Goal: Task Accomplishment & Management: Manage account settings

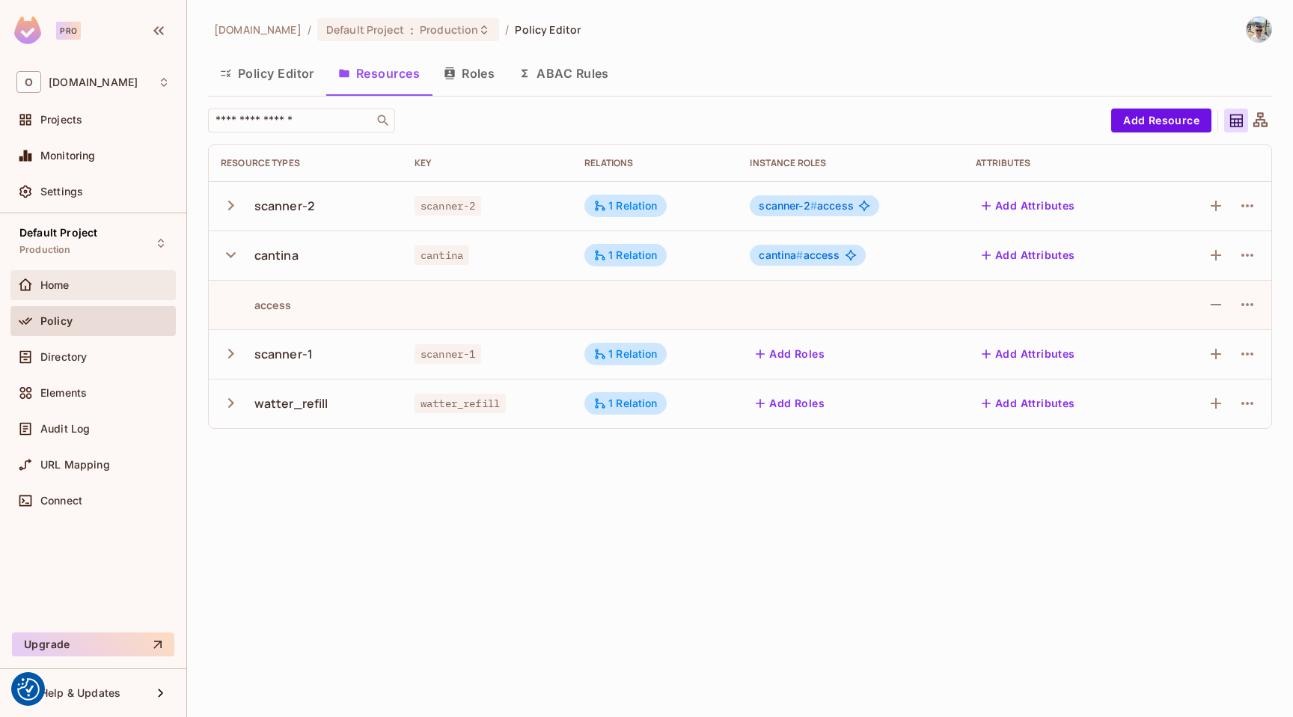
click at [107, 288] on div "Home" at bounding box center [104, 285] width 129 height 12
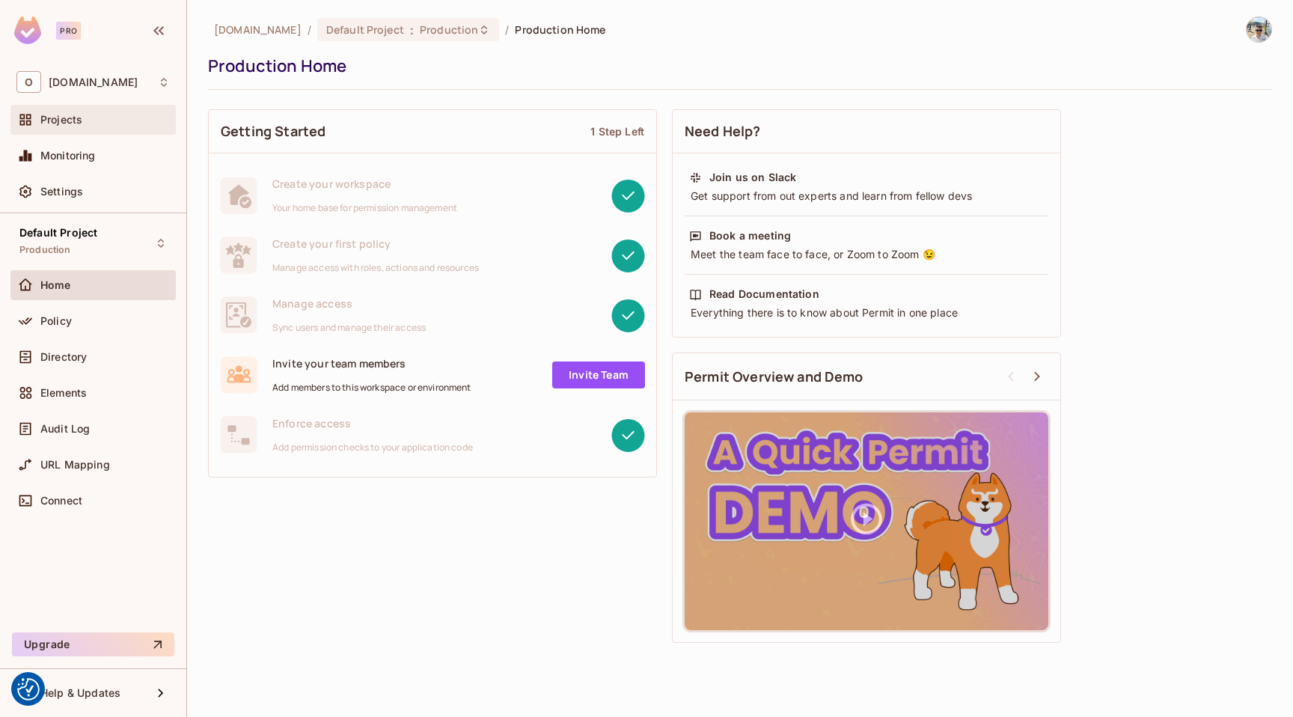
click at [103, 127] on div "Projects" at bounding box center [92, 120] width 153 height 18
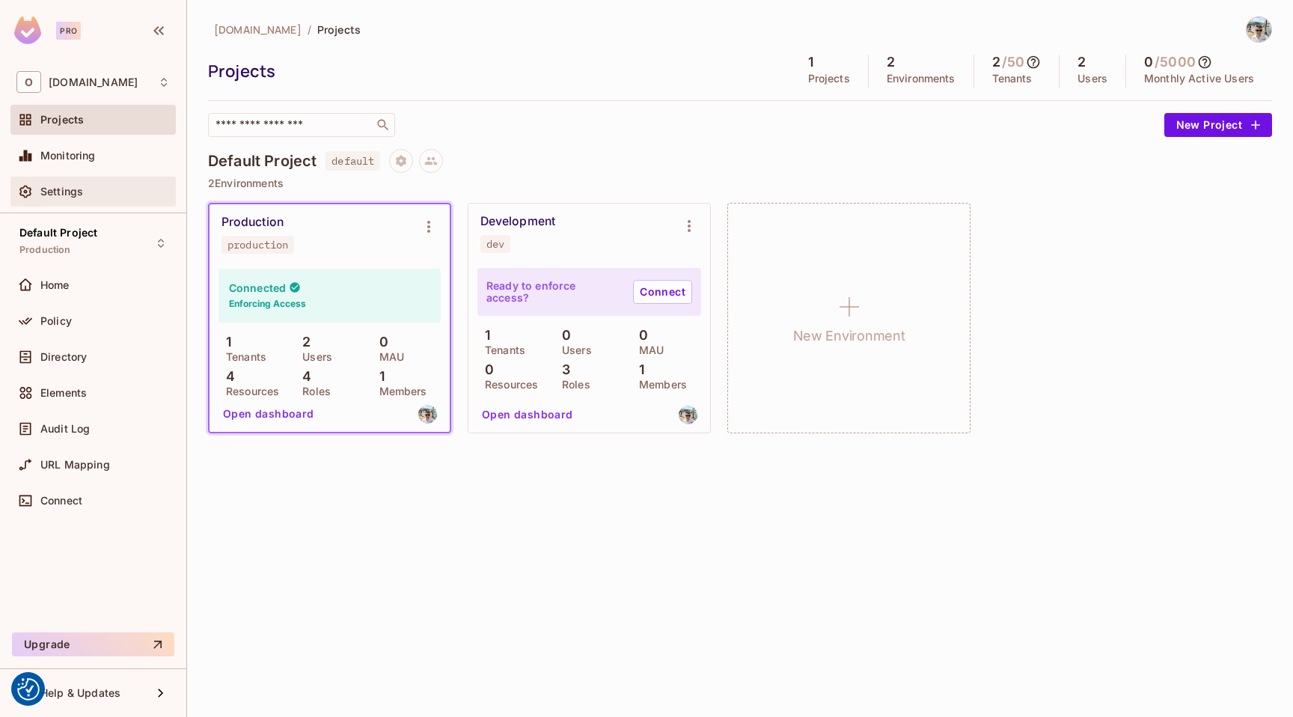
click at [116, 183] on div "Settings" at bounding box center [92, 192] width 153 height 18
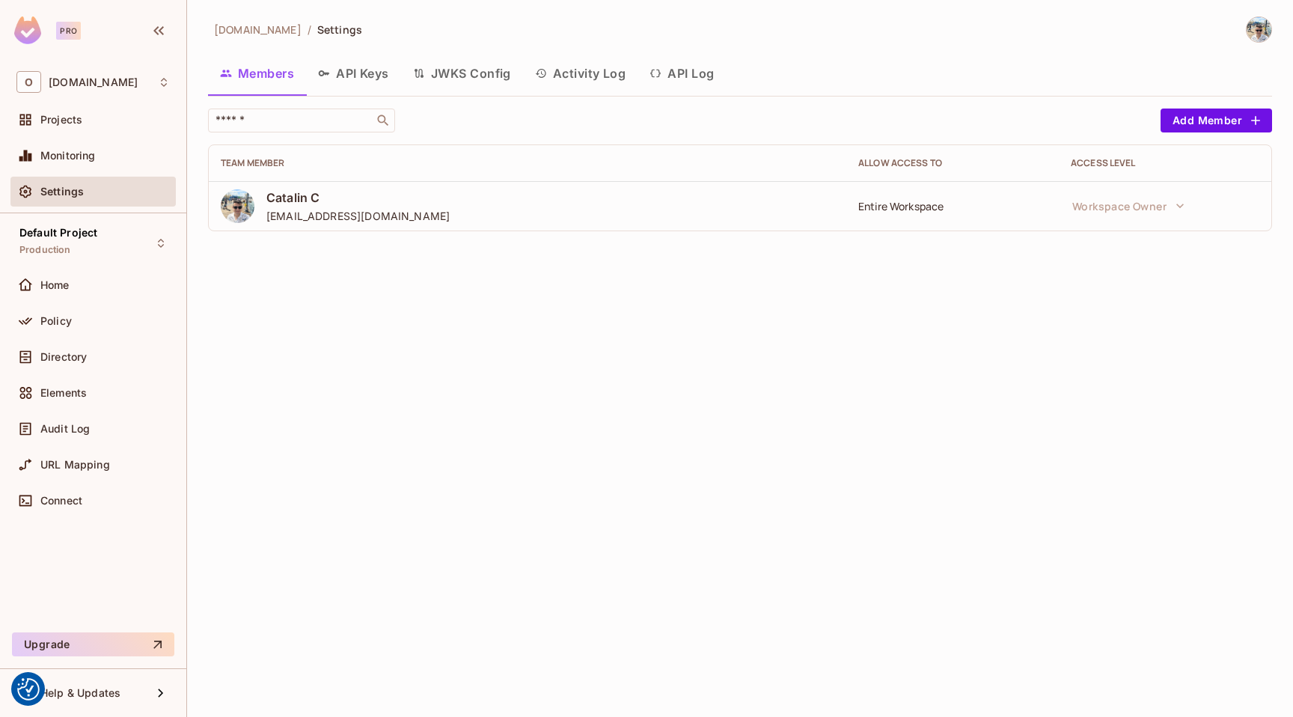
click at [912, 212] on div "Entire Workspace" at bounding box center [953, 206] width 189 height 14
click at [88, 287] on div "Home" at bounding box center [104, 285] width 129 height 12
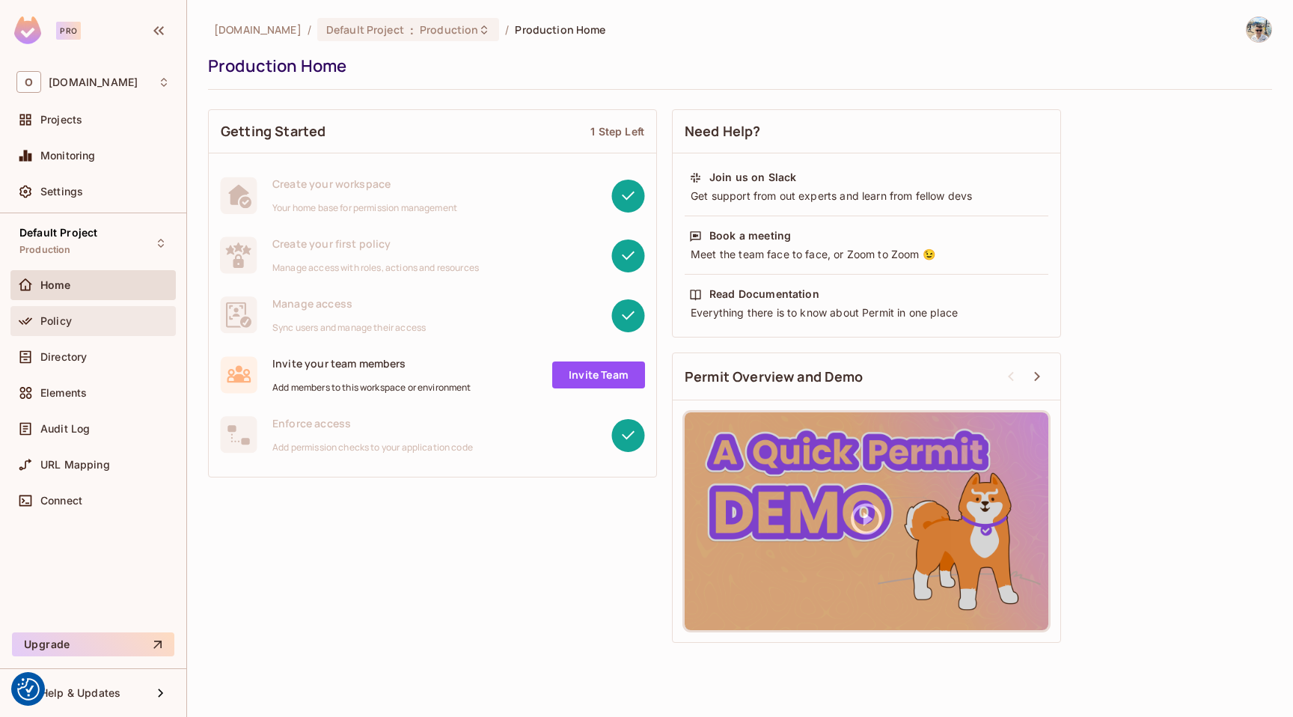
click at [103, 323] on div "Policy" at bounding box center [104, 321] width 129 height 12
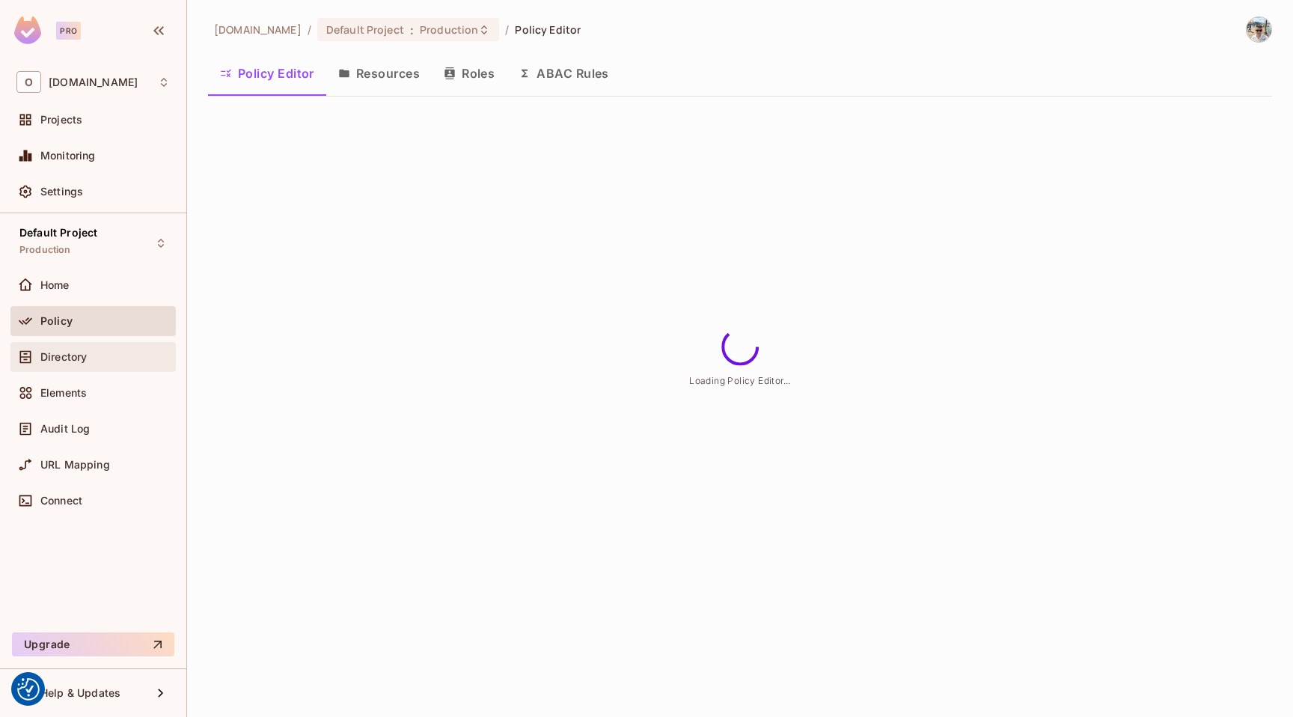
click at [97, 365] on div "Directory" at bounding box center [92, 357] width 153 height 18
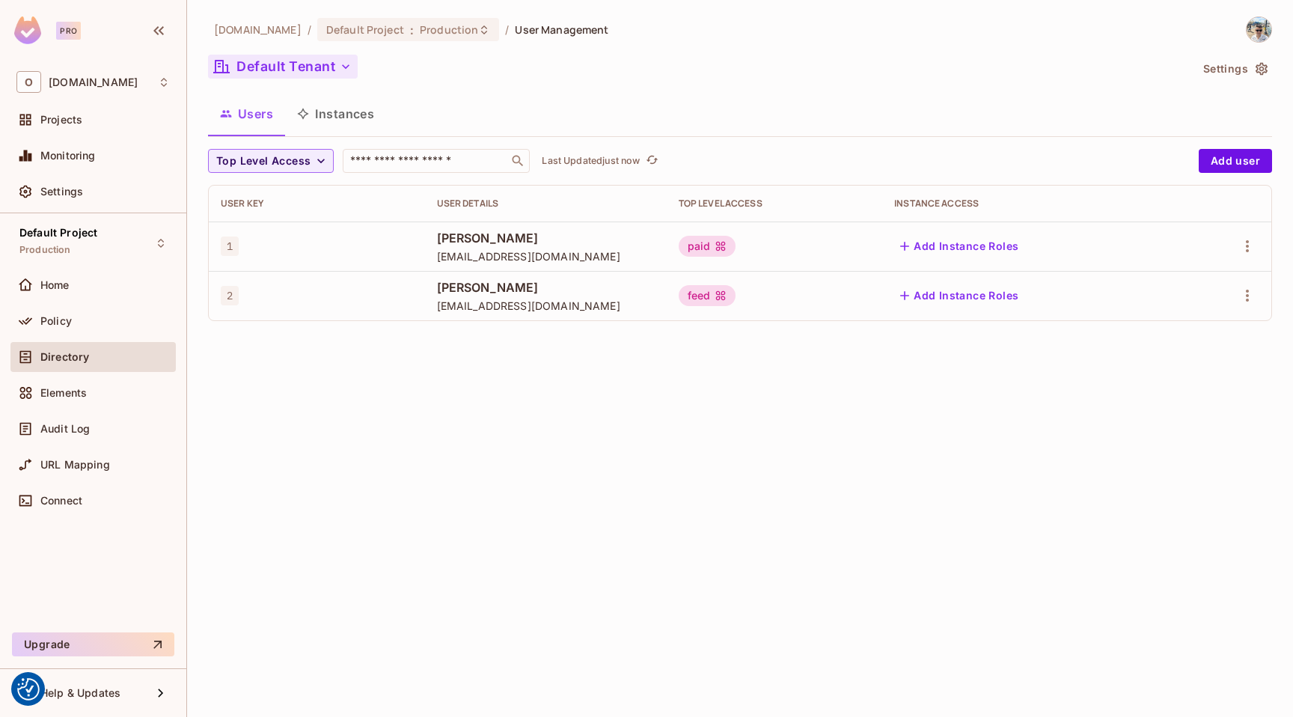
click at [336, 63] on button "Default Tenant" at bounding box center [283, 67] width 150 height 24
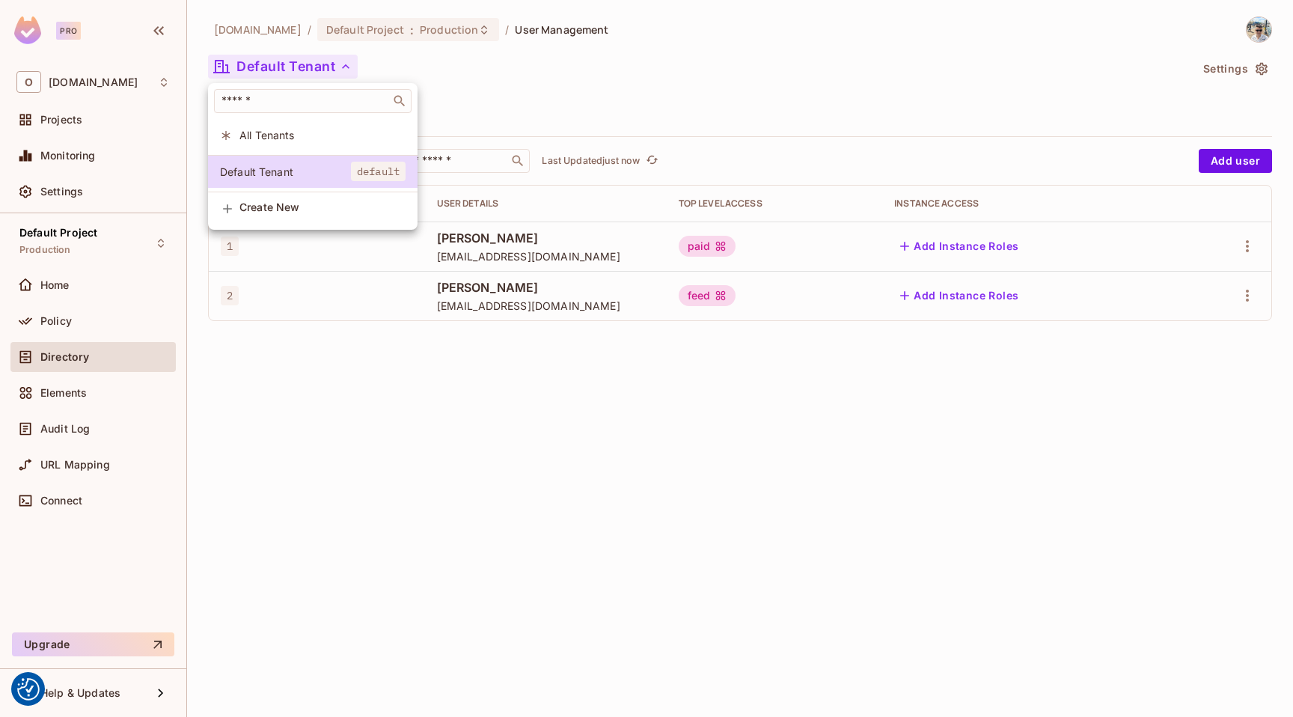
click at [336, 63] on div at bounding box center [646, 358] width 1293 height 717
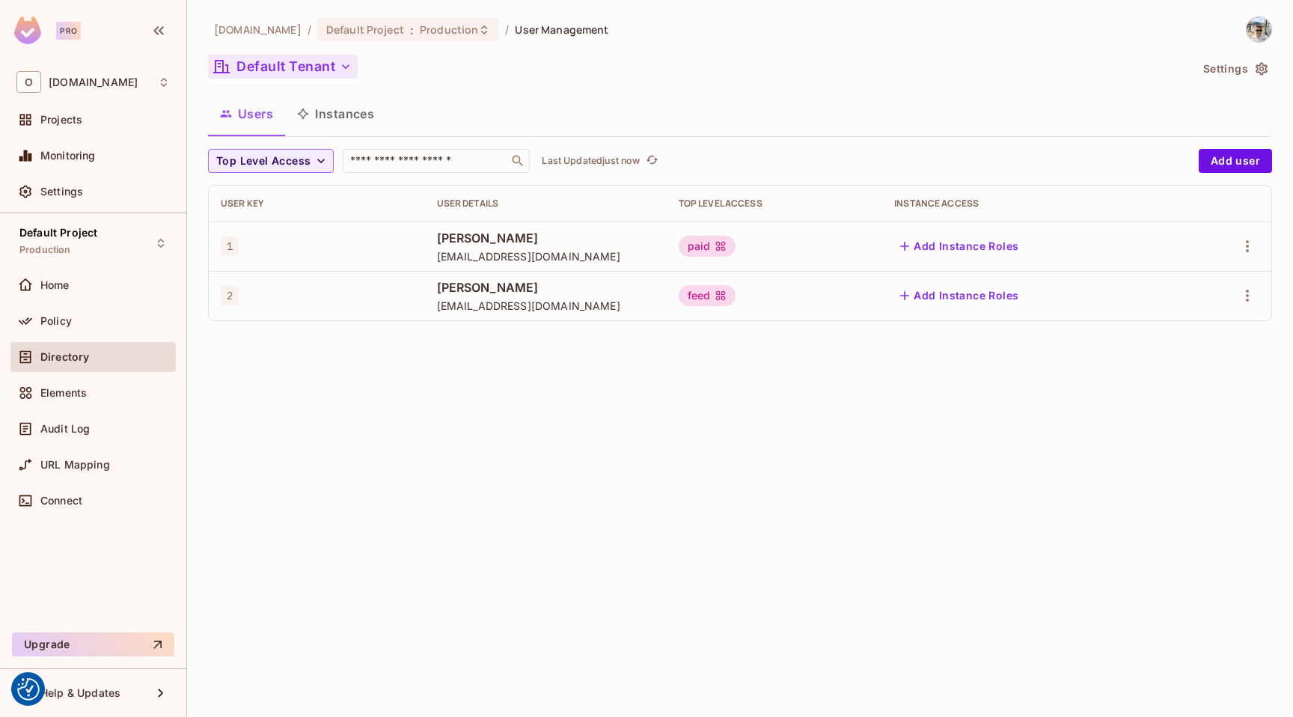
click at [336, 63] on button "Default Tenant" at bounding box center [283, 67] width 150 height 24
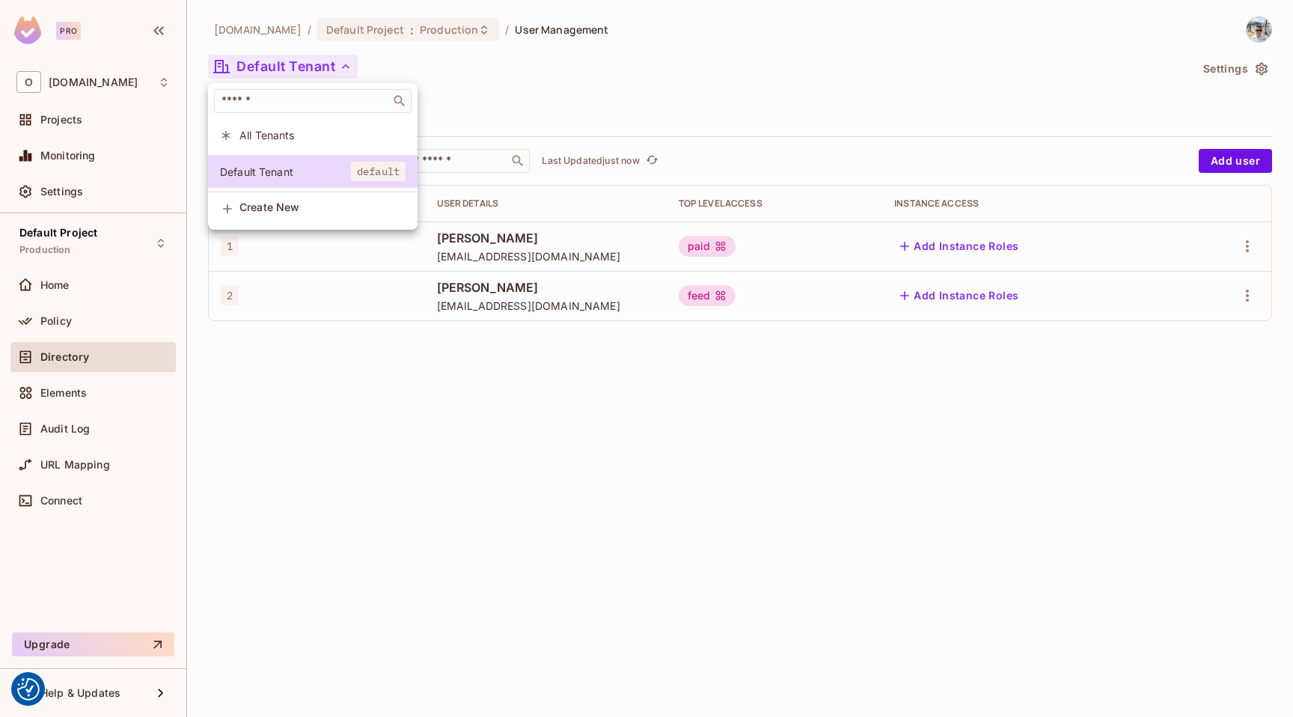
click at [302, 213] on span "Create New" at bounding box center [323, 207] width 166 height 12
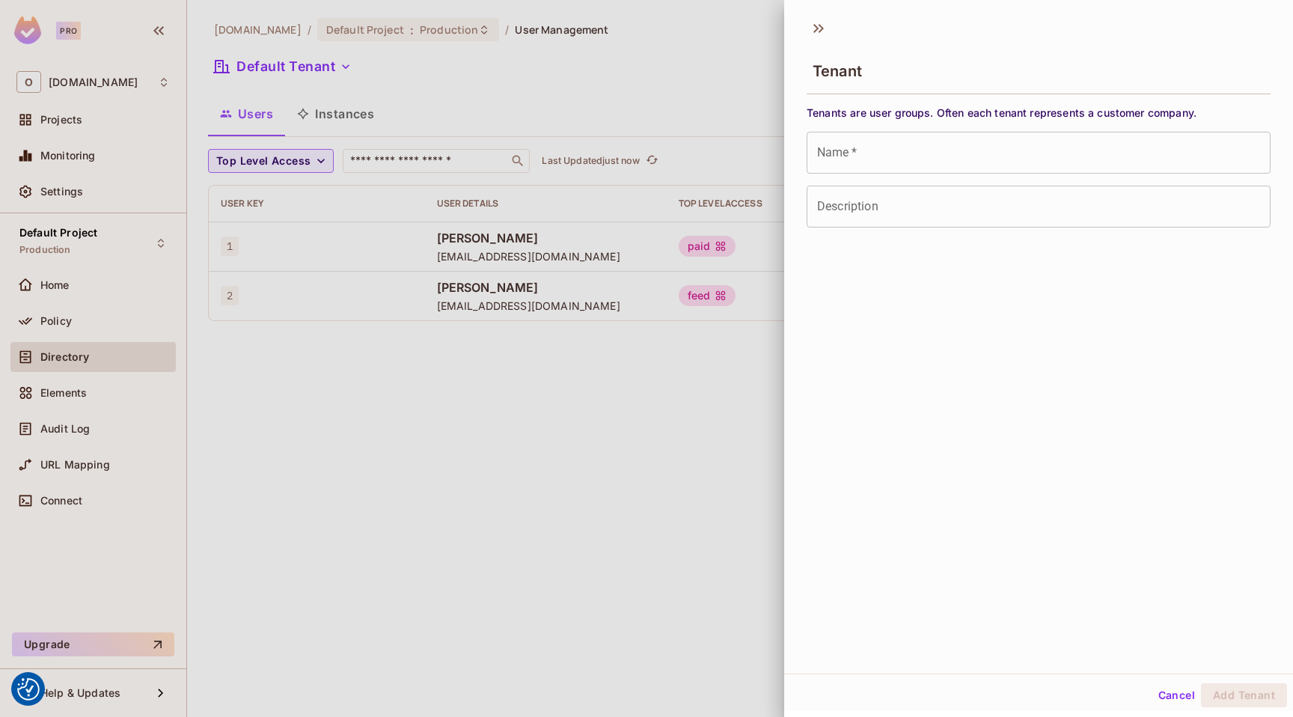
click at [850, 149] on input "Name   *" at bounding box center [1039, 153] width 464 height 42
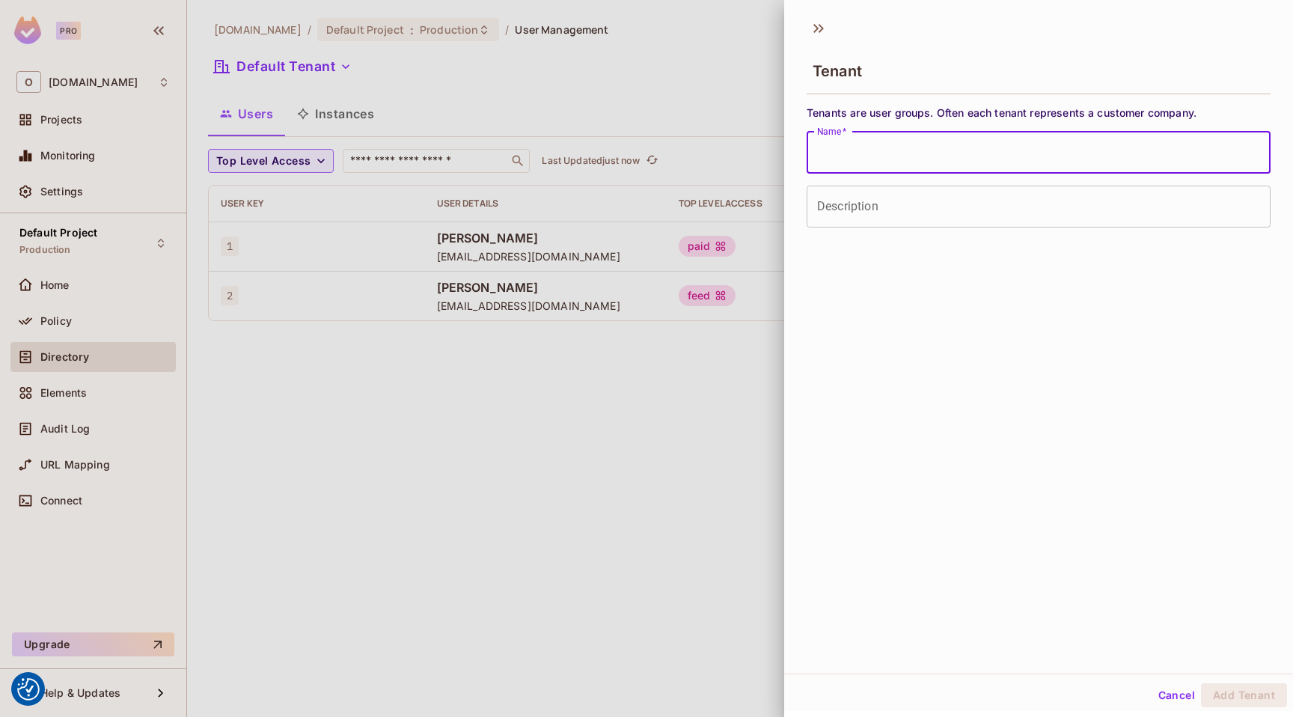
type input "*"
type input "*******"
click at [887, 219] on input "Description" at bounding box center [1039, 207] width 464 height 42
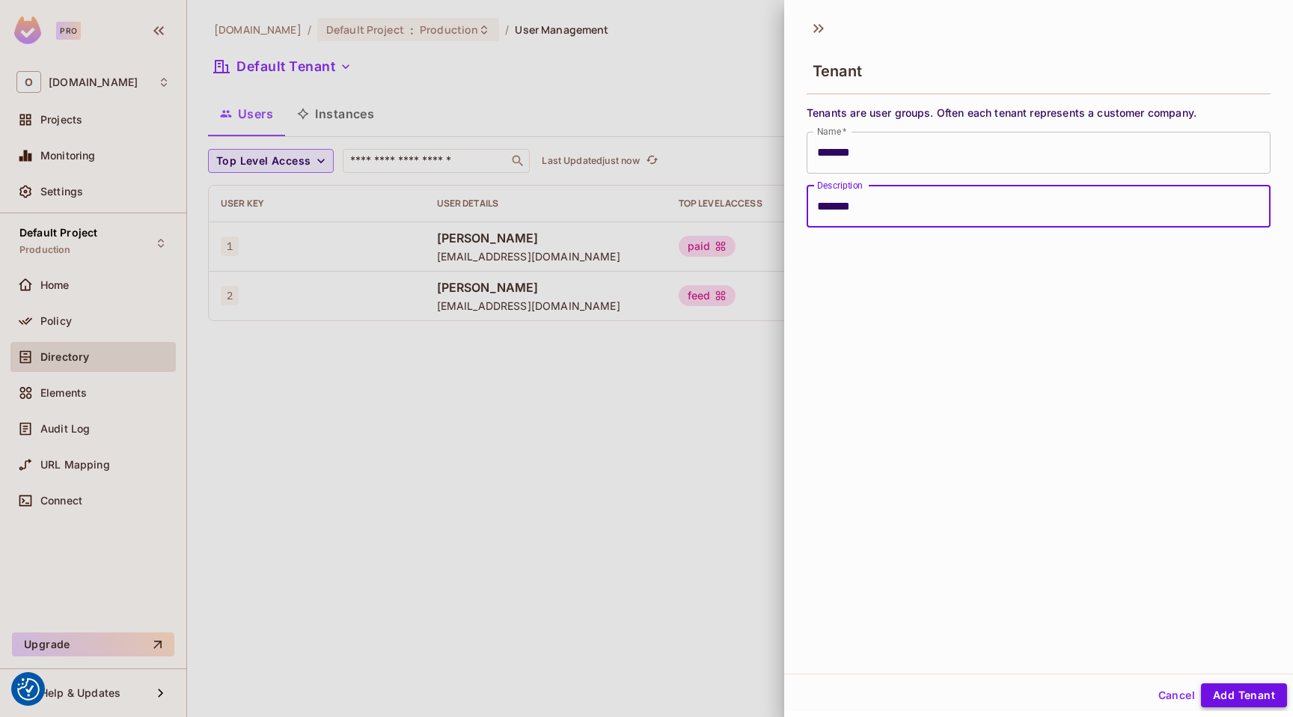
type input "*******"
click at [1220, 693] on button "Add Tenant" at bounding box center [1244, 695] width 86 height 24
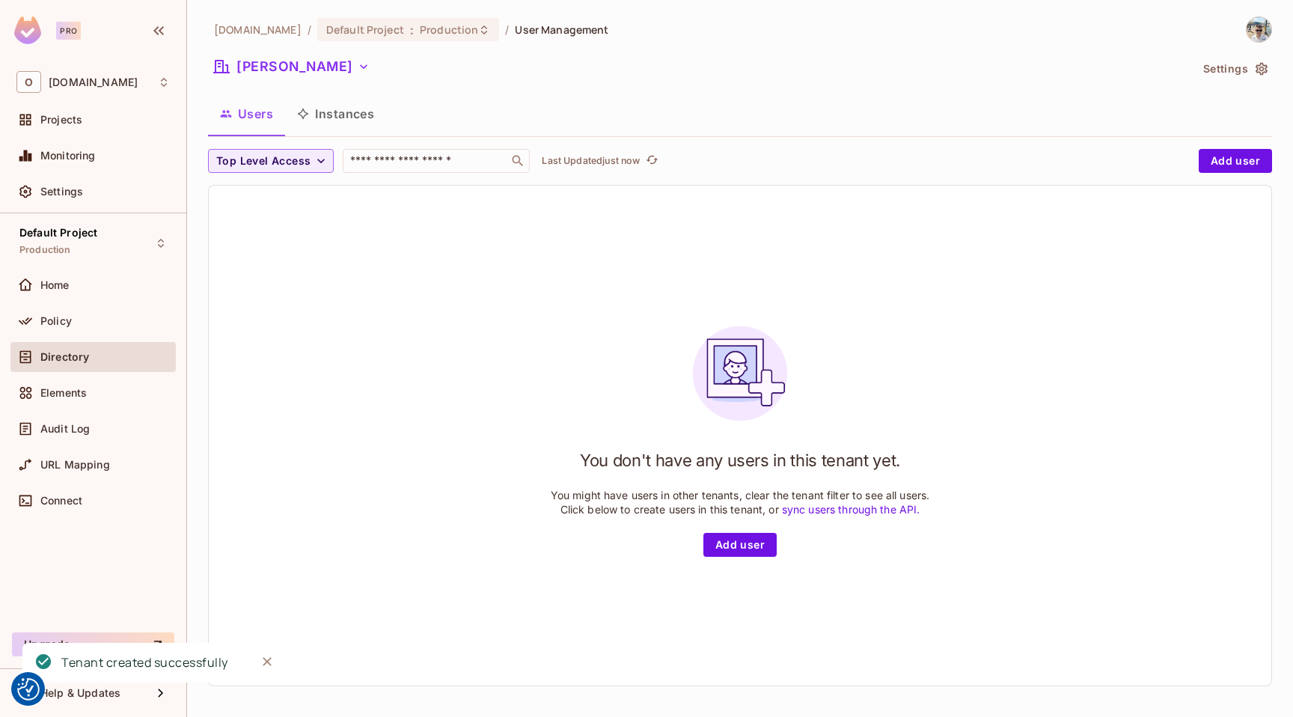
click at [255, 112] on button "Users" at bounding box center [246, 113] width 77 height 37
click at [265, 64] on button "[PERSON_NAME]" at bounding box center [292, 67] width 168 height 24
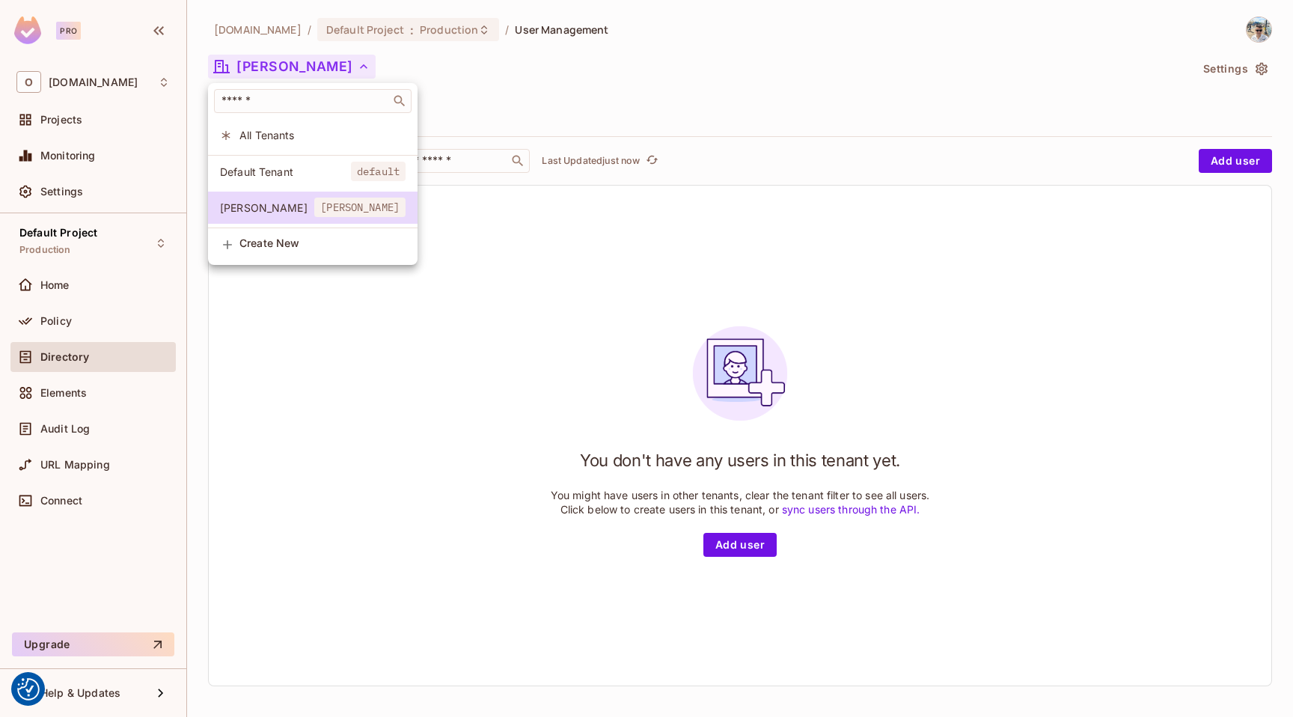
click at [272, 132] on span "All Tenants" at bounding box center [323, 135] width 166 height 14
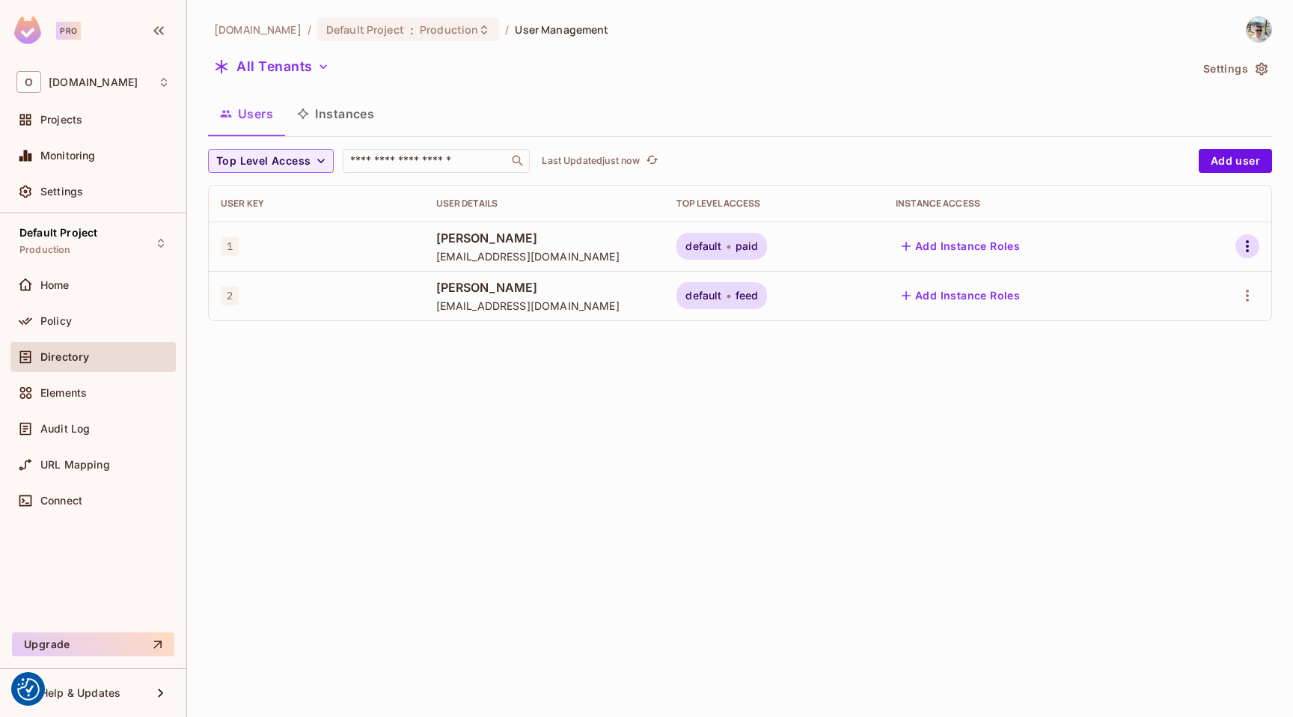
click at [1247, 246] on icon "button" at bounding box center [1247, 246] width 3 height 12
click at [1196, 286] on li "Edit" at bounding box center [1178, 280] width 139 height 33
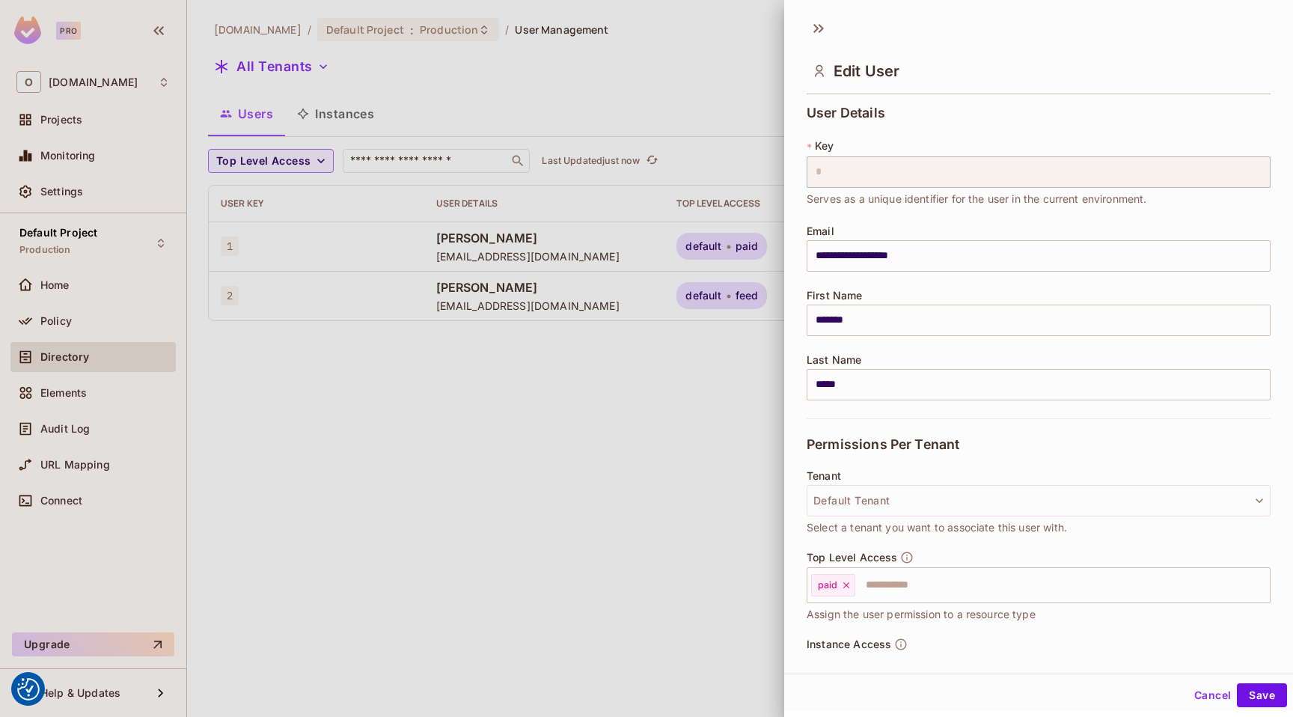
scroll to position [79, 0]
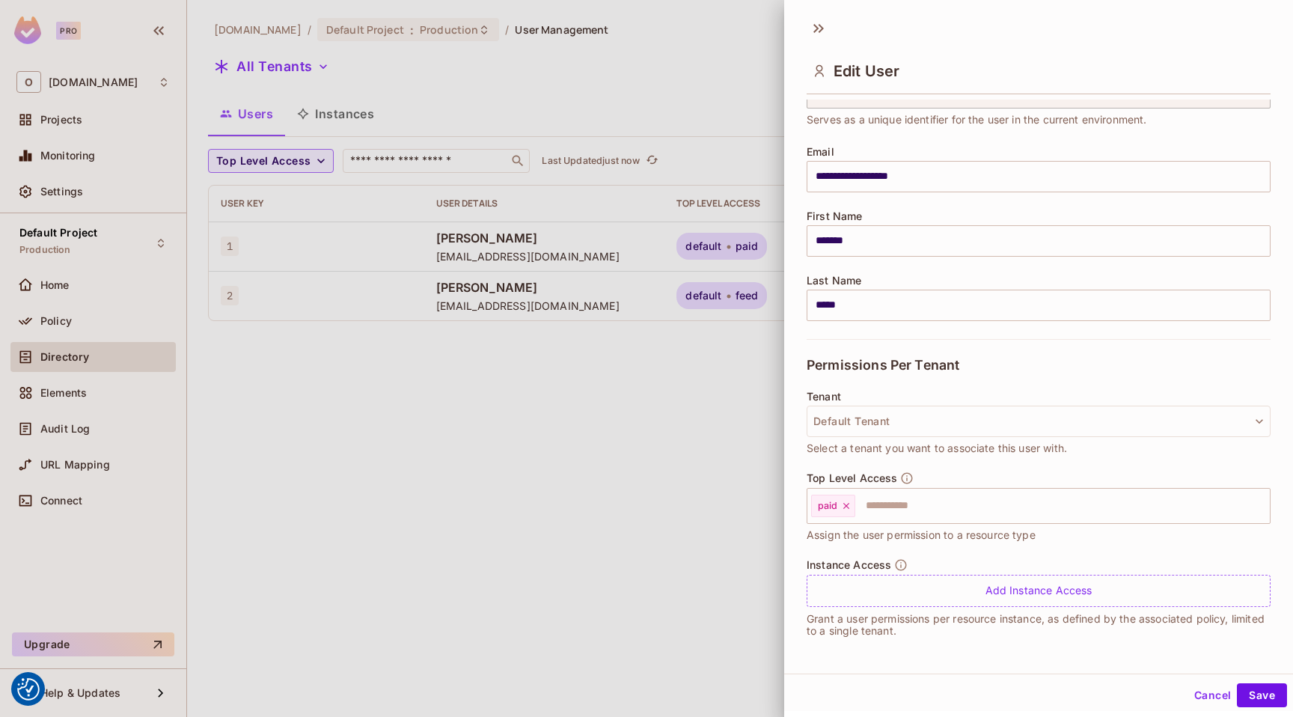
click at [917, 440] on span "Select a tenant you want to associate this user with." at bounding box center [937, 448] width 260 height 16
click at [916, 431] on button "Default Tenant" at bounding box center [1039, 421] width 464 height 31
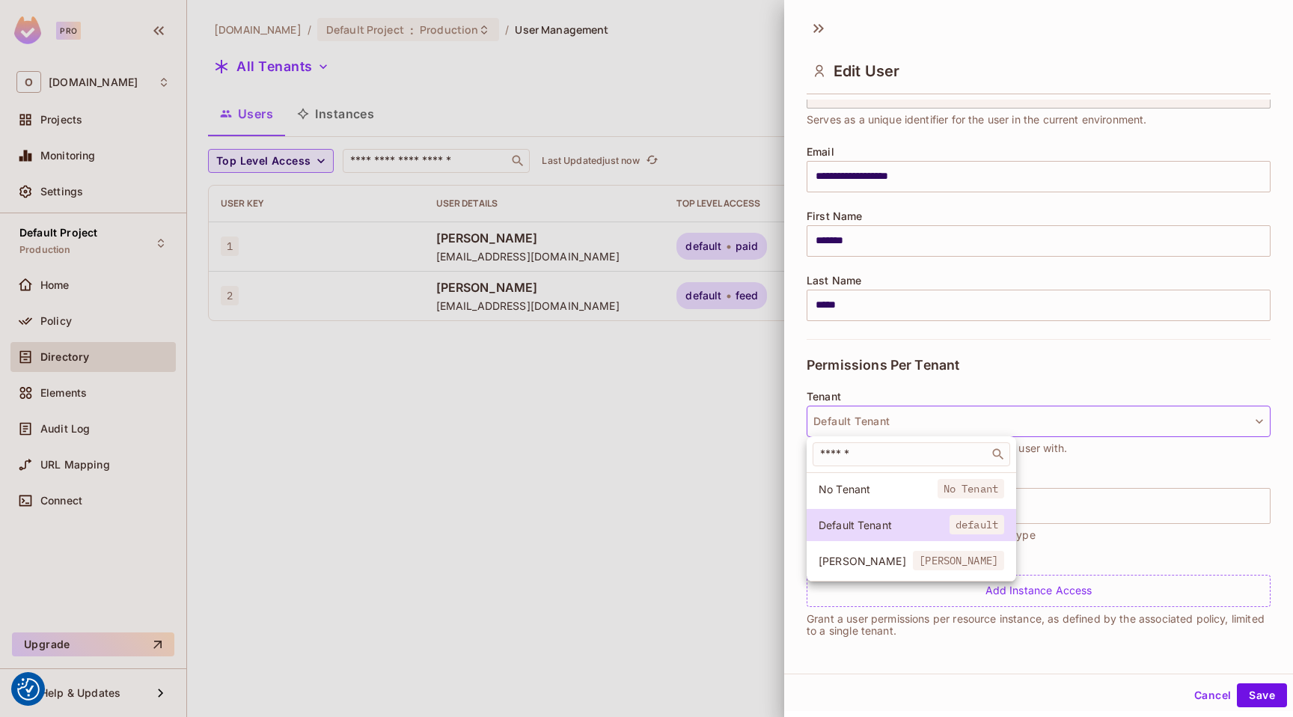
click at [895, 556] on span "[PERSON_NAME]" at bounding box center [866, 561] width 94 height 14
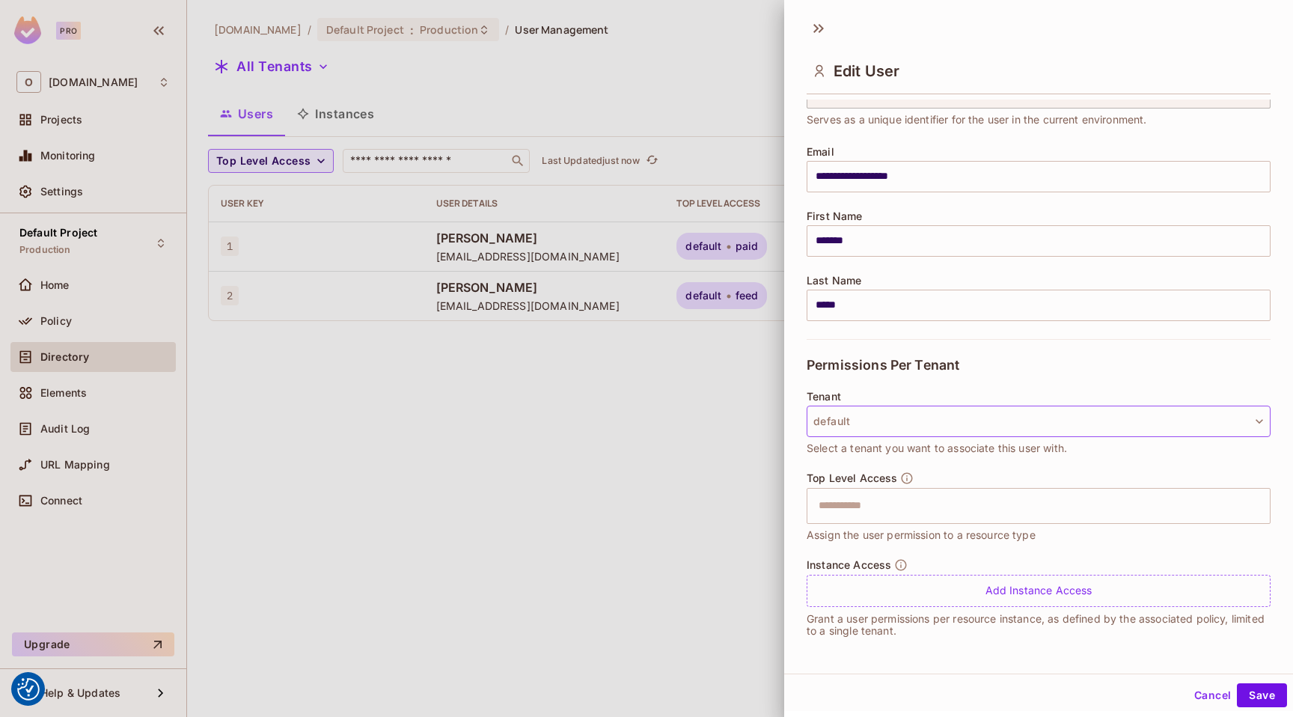
click at [932, 418] on button "default" at bounding box center [1039, 421] width 464 height 31
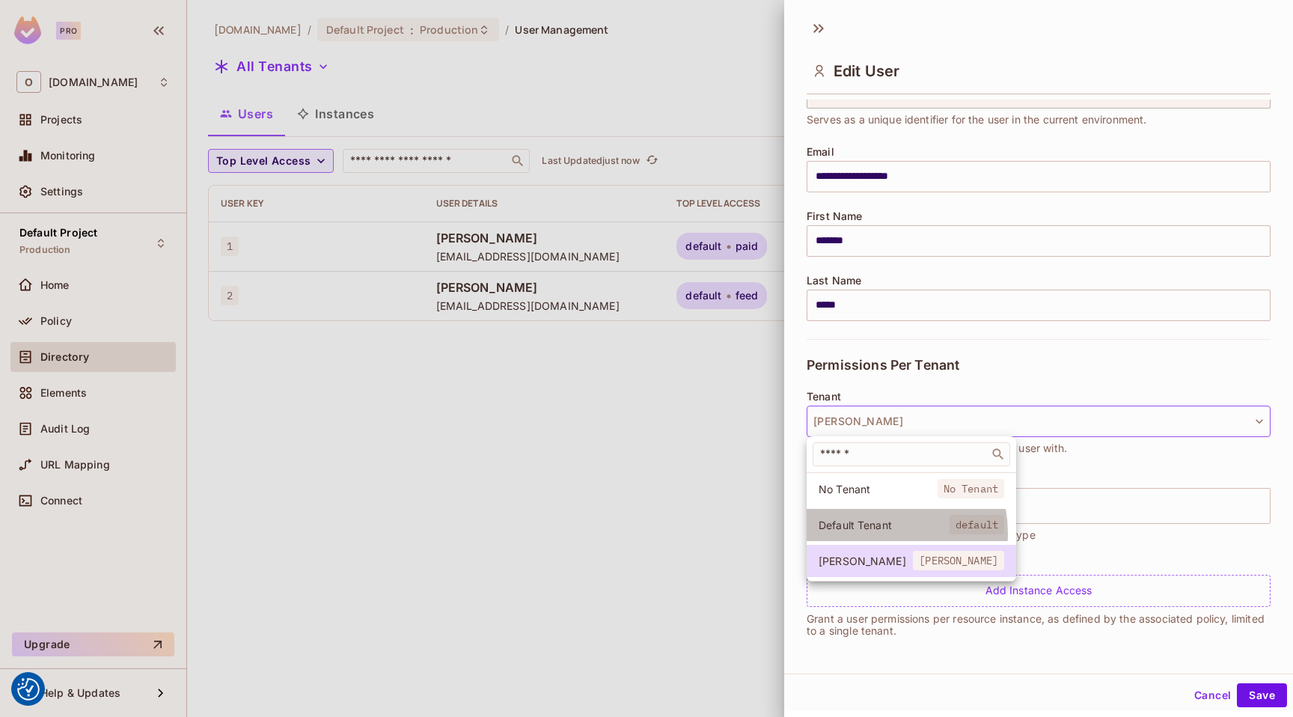
click at [877, 533] on li "Default Tenant default" at bounding box center [912, 525] width 210 height 32
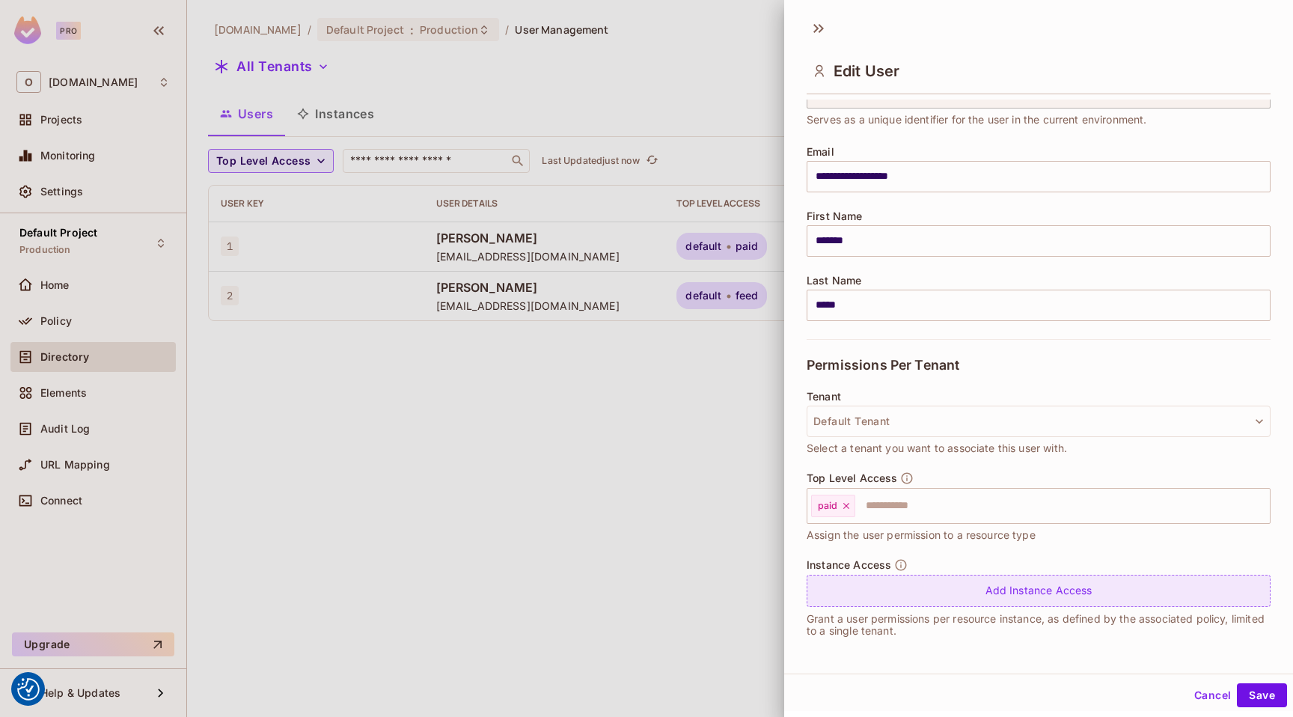
click at [886, 592] on div "Add Instance Access" at bounding box center [1039, 591] width 464 height 32
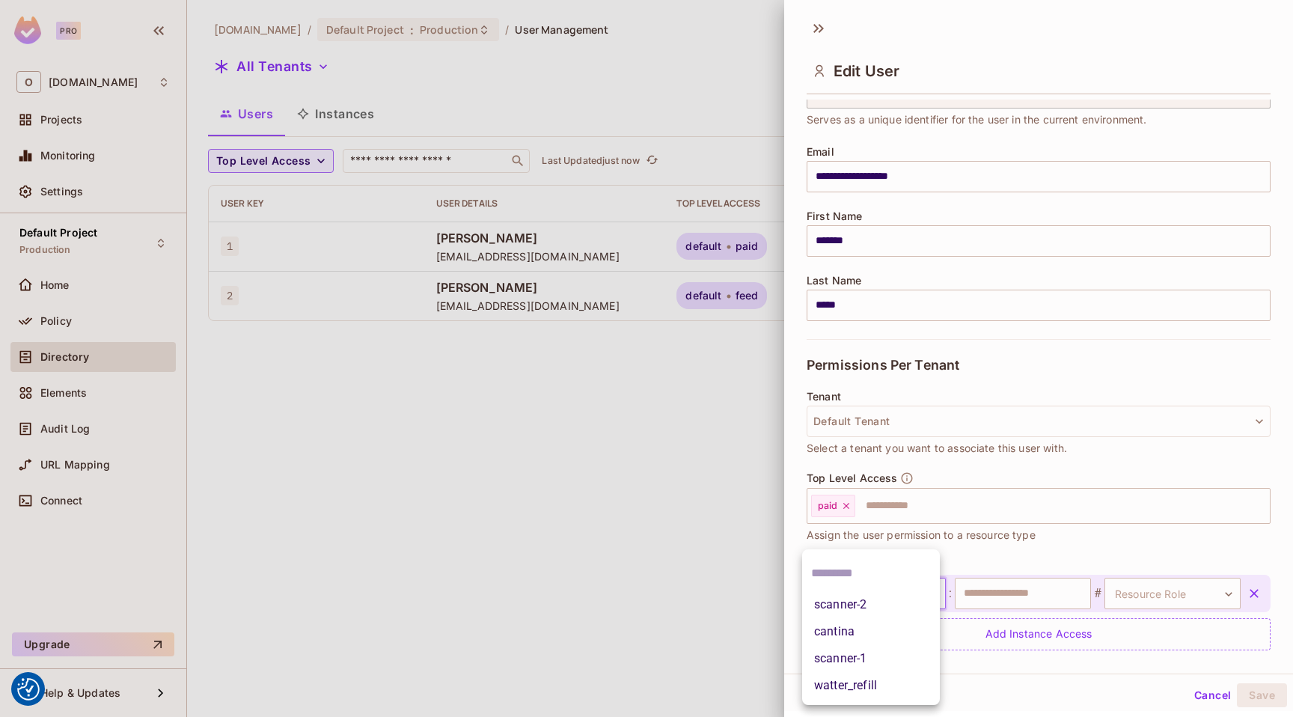
click at [903, 593] on body "We use cookies to enhance your browsing experience, serve personalized ads or c…" at bounding box center [646, 358] width 1293 height 717
click at [1014, 556] on div at bounding box center [646, 358] width 1293 height 717
click at [1046, 585] on input "text" at bounding box center [1023, 593] width 136 height 31
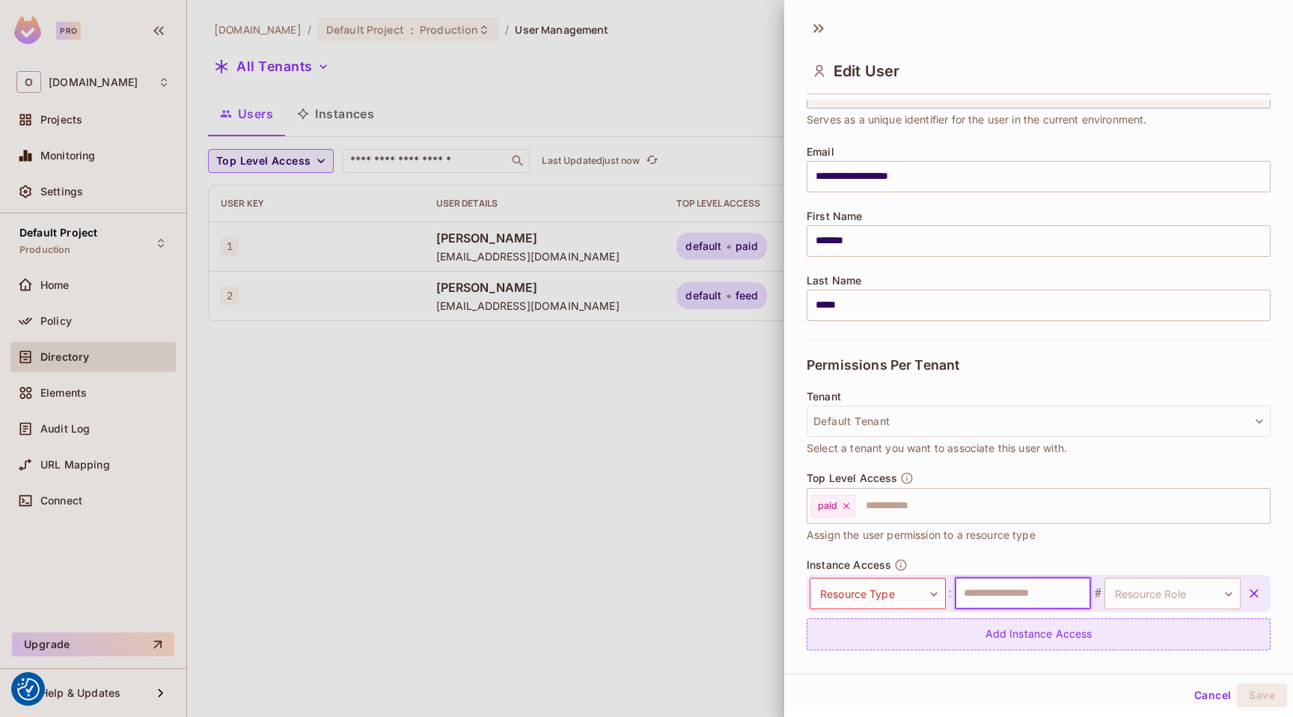
click at [1247, 593] on icon "button" at bounding box center [1254, 593] width 15 height 15
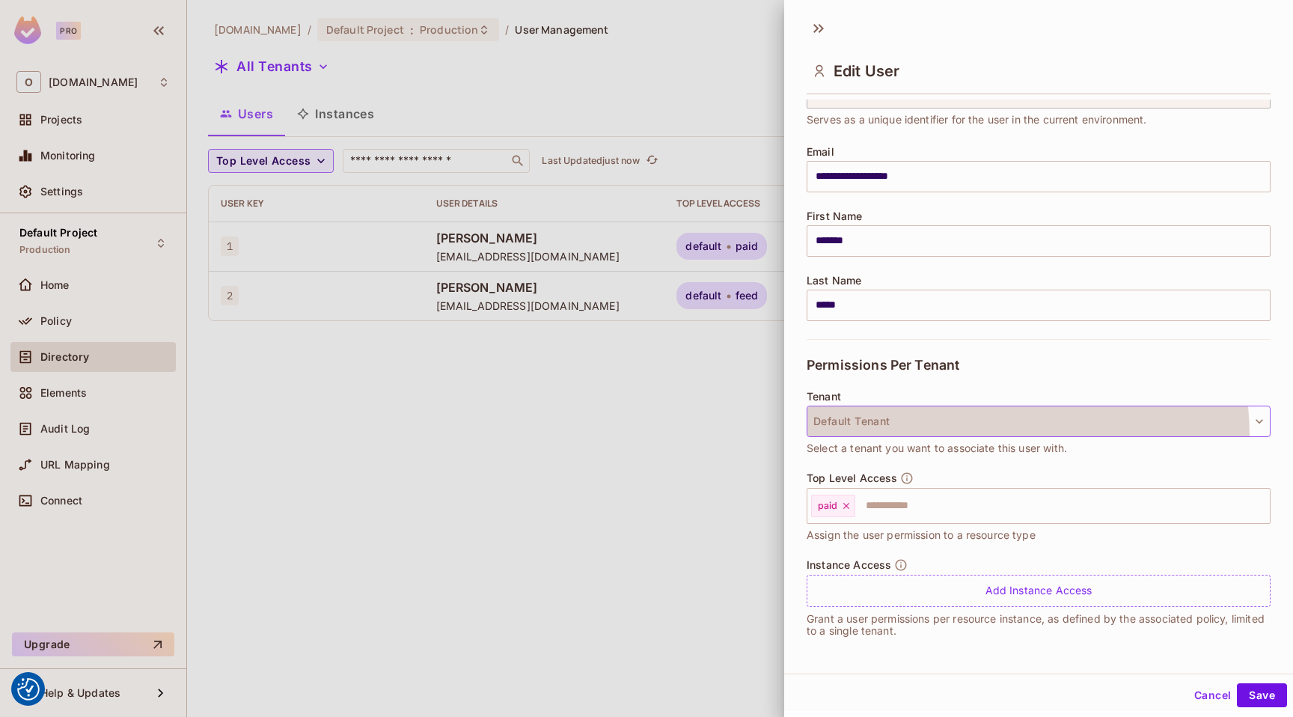
click at [945, 436] on button "Default Tenant" at bounding box center [1039, 421] width 464 height 31
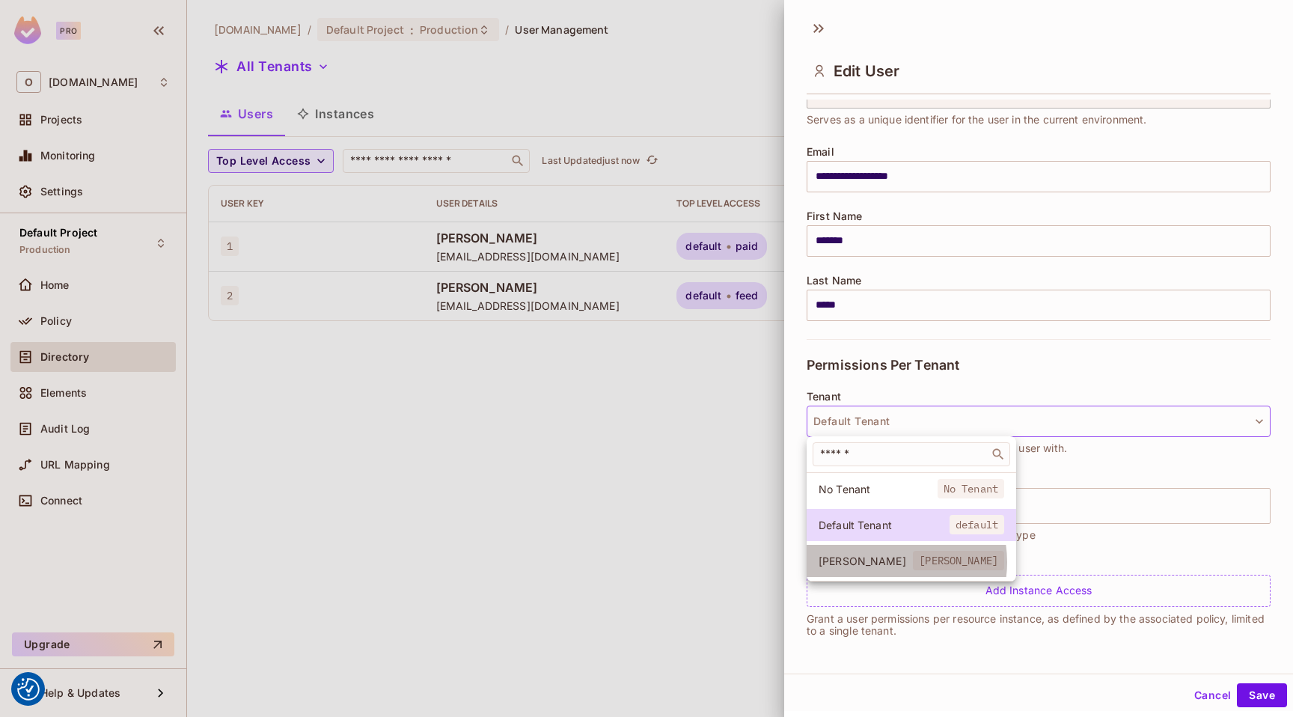
click at [889, 562] on span "[PERSON_NAME]" at bounding box center [866, 561] width 94 height 14
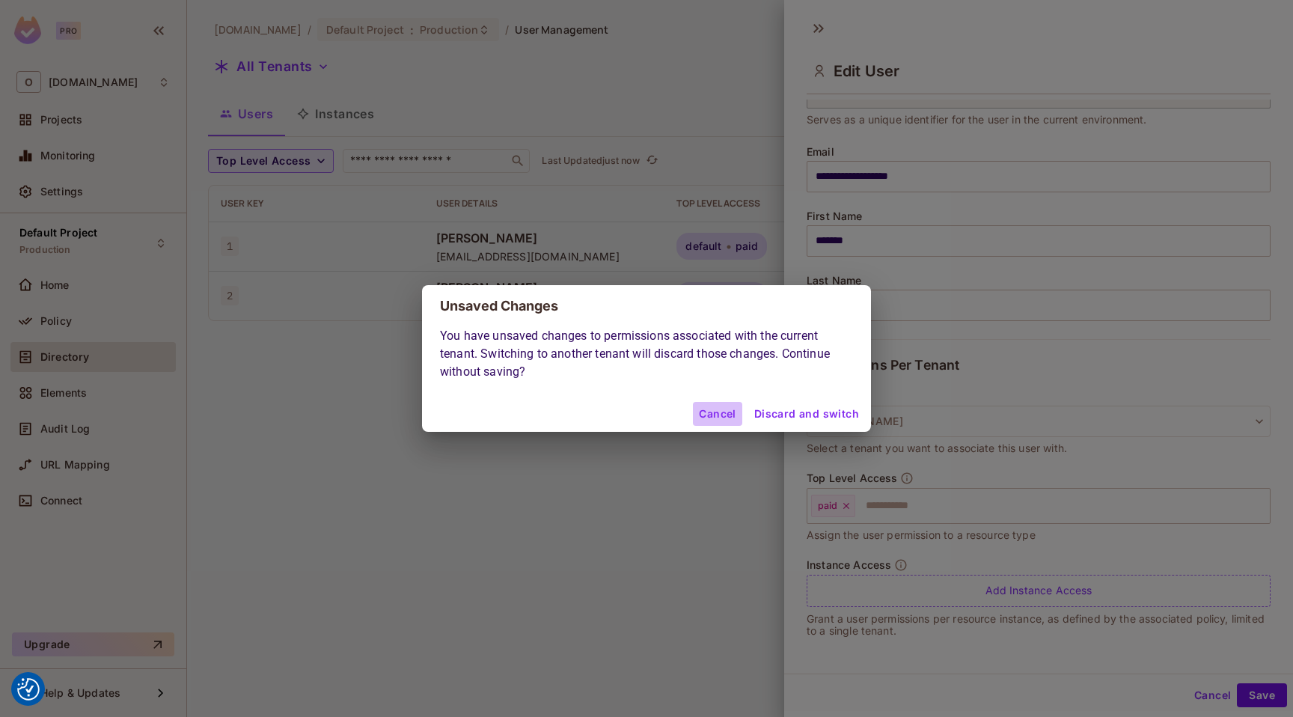
click at [727, 417] on button "Cancel" at bounding box center [717, 414] width 49 height 24
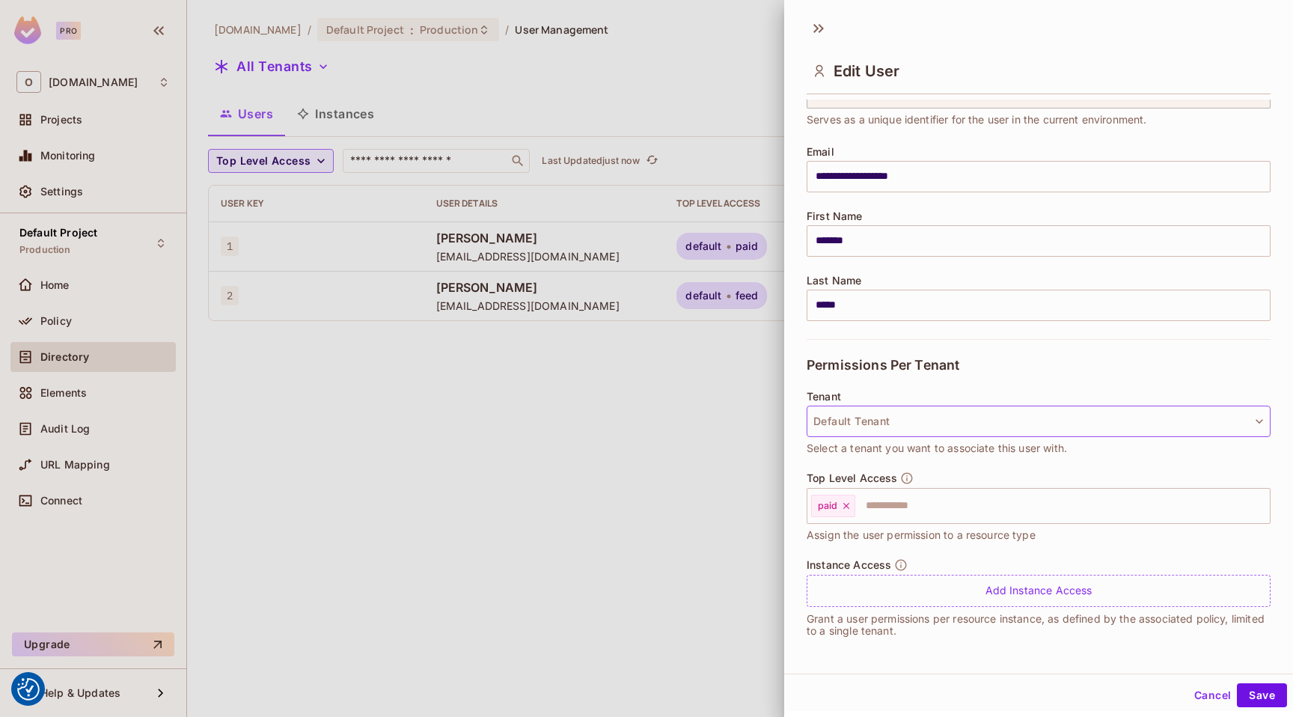
scroll to position [0, 0]
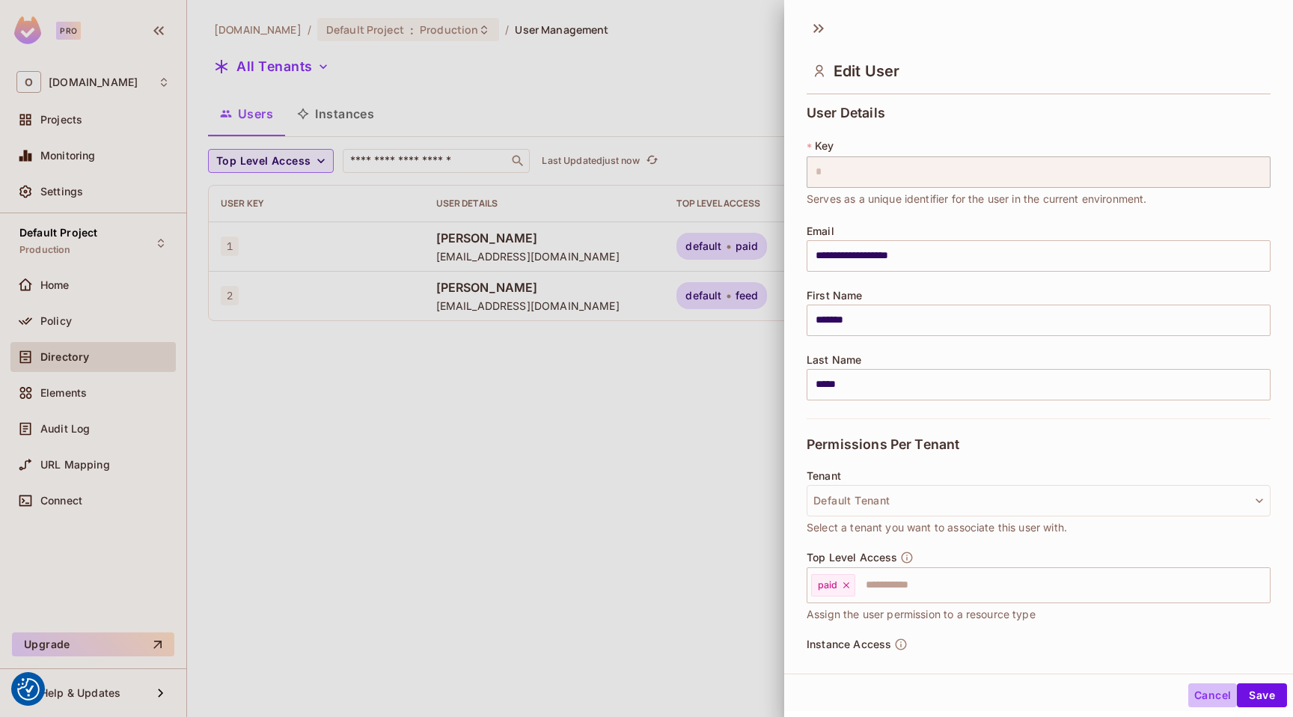
click at [1198, 697] on button "Cancel" at bounding box center [1213, 695] width 49 height 24
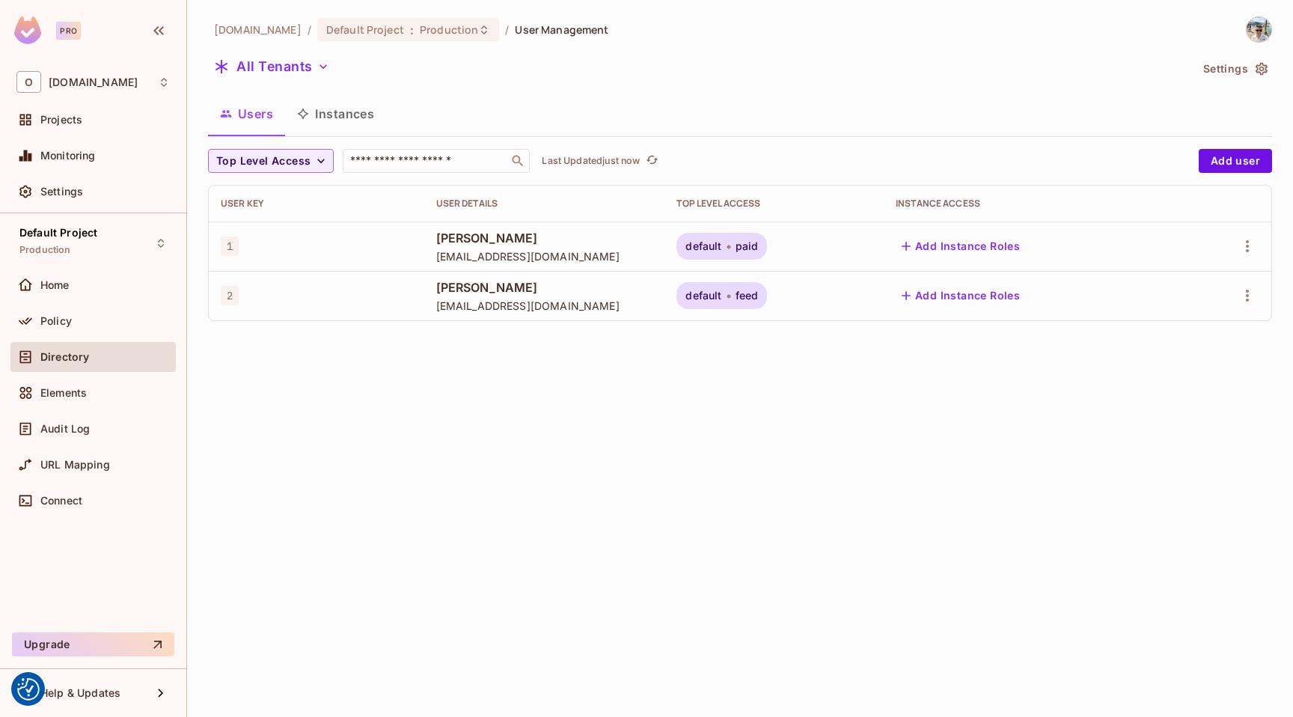
click at [363, 118] on button "Instances" at bounding box center [335, 113] width 101 height 37
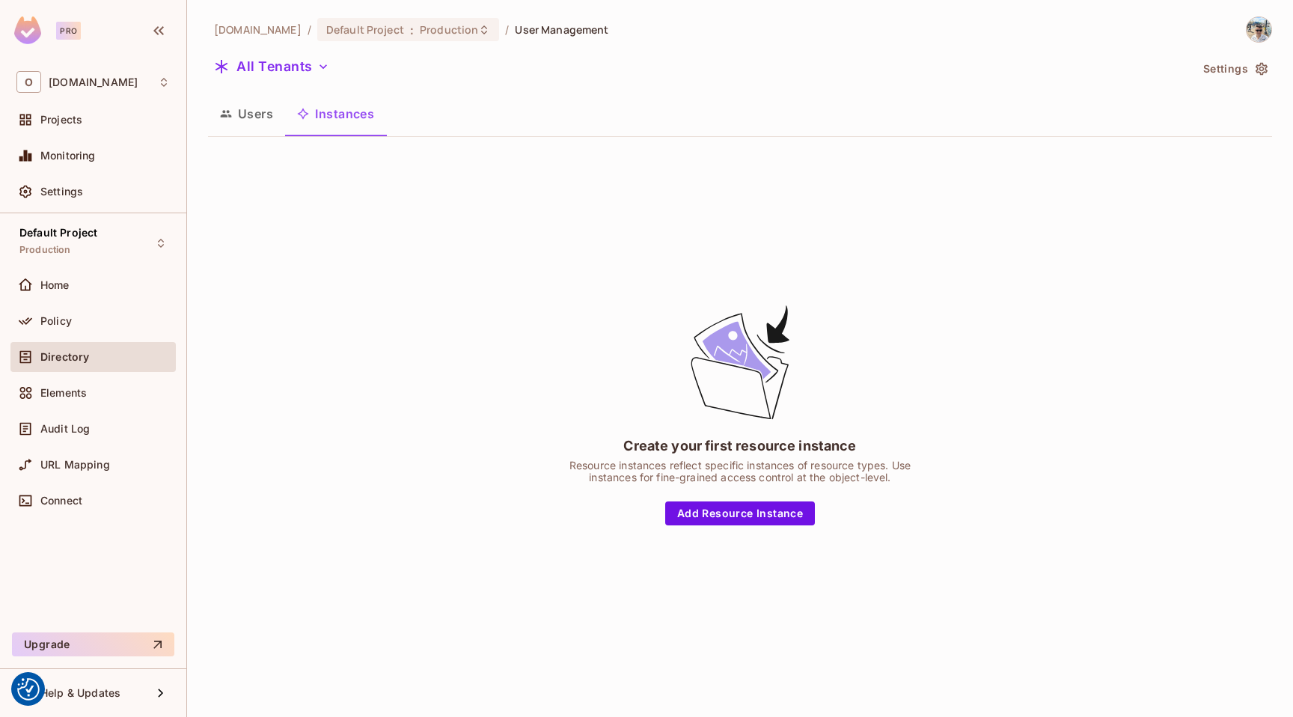
click at [267, 118] on button "Users" at bounding box center [246, 113] width 77 height 37
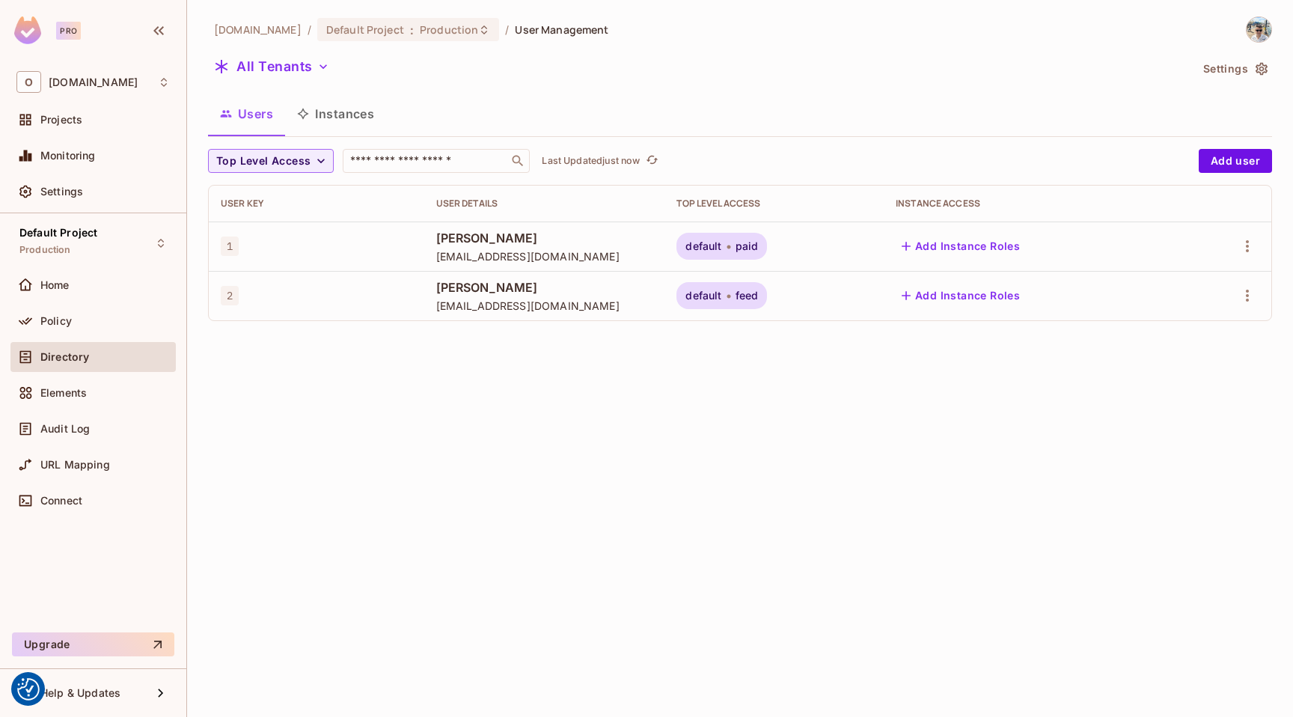
click at [1234, 64] on button "Settings" at bounding box center [1235, 69] width 75 height 24
click at [1247, 236] on button "button" at bounding box center [1248, 246] width 24 height 24
click at [1146, 341] on div "Edit Attributes" at bounding box center [1175, 347] width 109 height 24
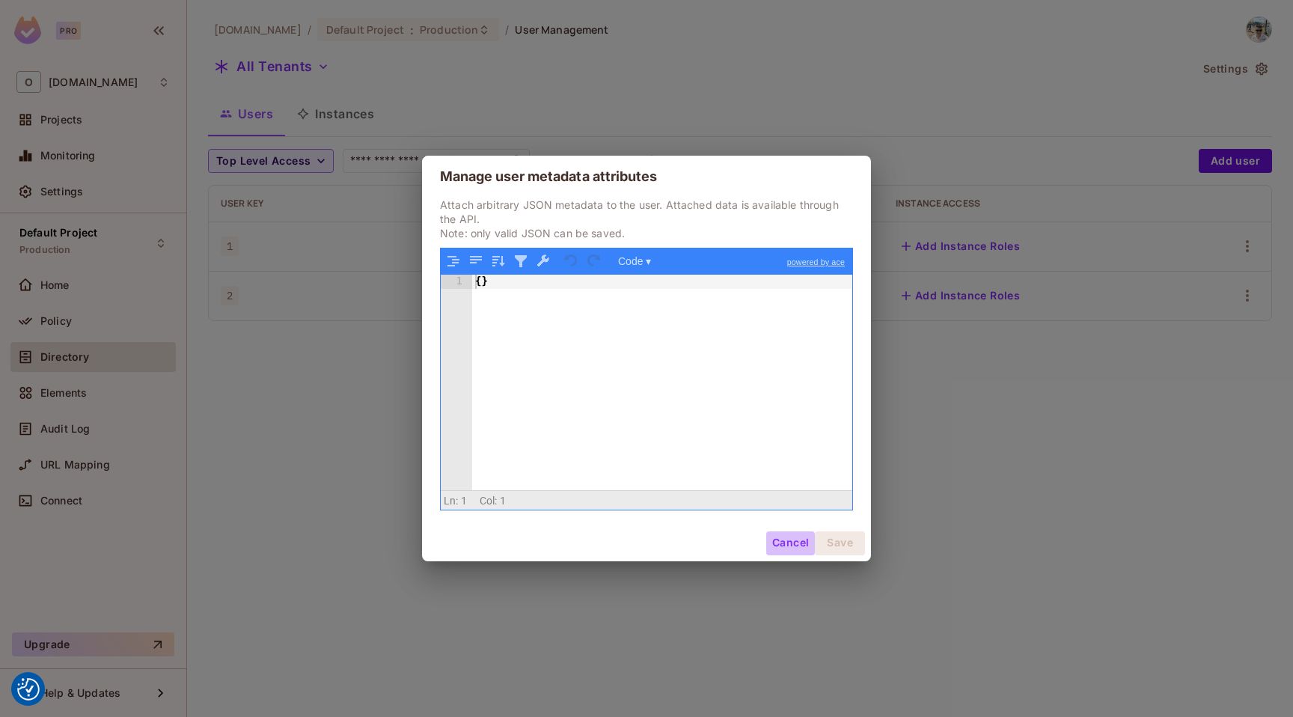
click at [805, 549] on button "Cancel" at bounding box center [791, 543] width 49 height 24
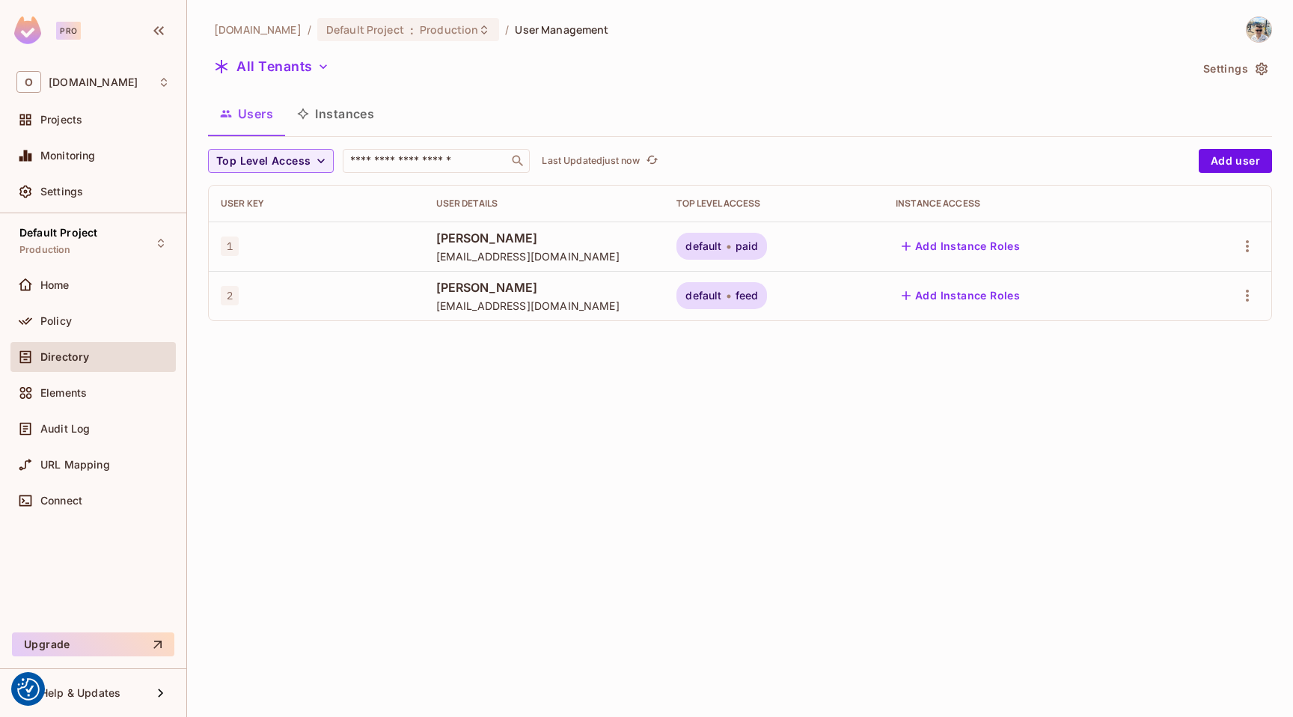
click at [229, 240] on span "1" at bounding box center [230, 246] width 18 height 19
click at [319, 163] on icon "button" at bounding box center [321, 160] width 15 height 15
click at [294, 168] on div at bounding box center [646, 358] width 1293 height 717
click at [311, 159] on button "Top Level Access" at bounding box center [271, 161] width 126 height 24
click at [305, 165] on div at bounding box center [646, 358] width 1293 height 717
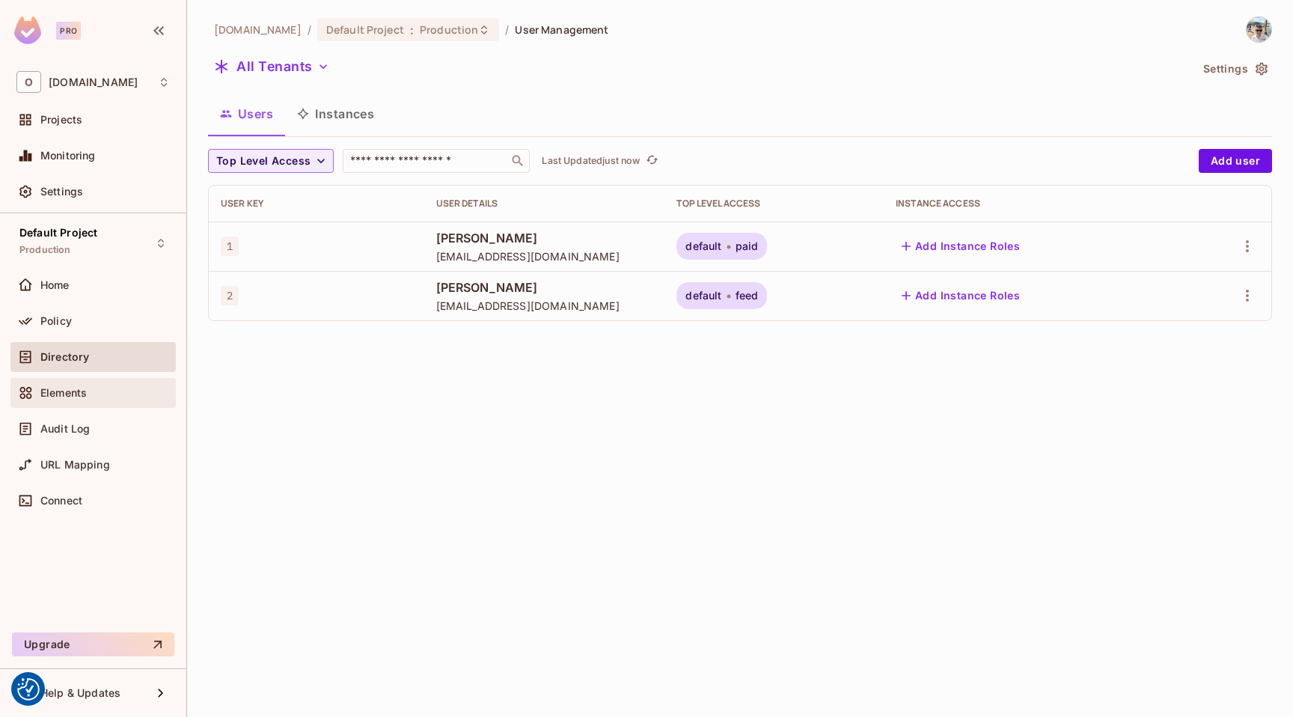
click at [118, 391] on div "Elements" at bounding box center [104, 393] width 129 height 12
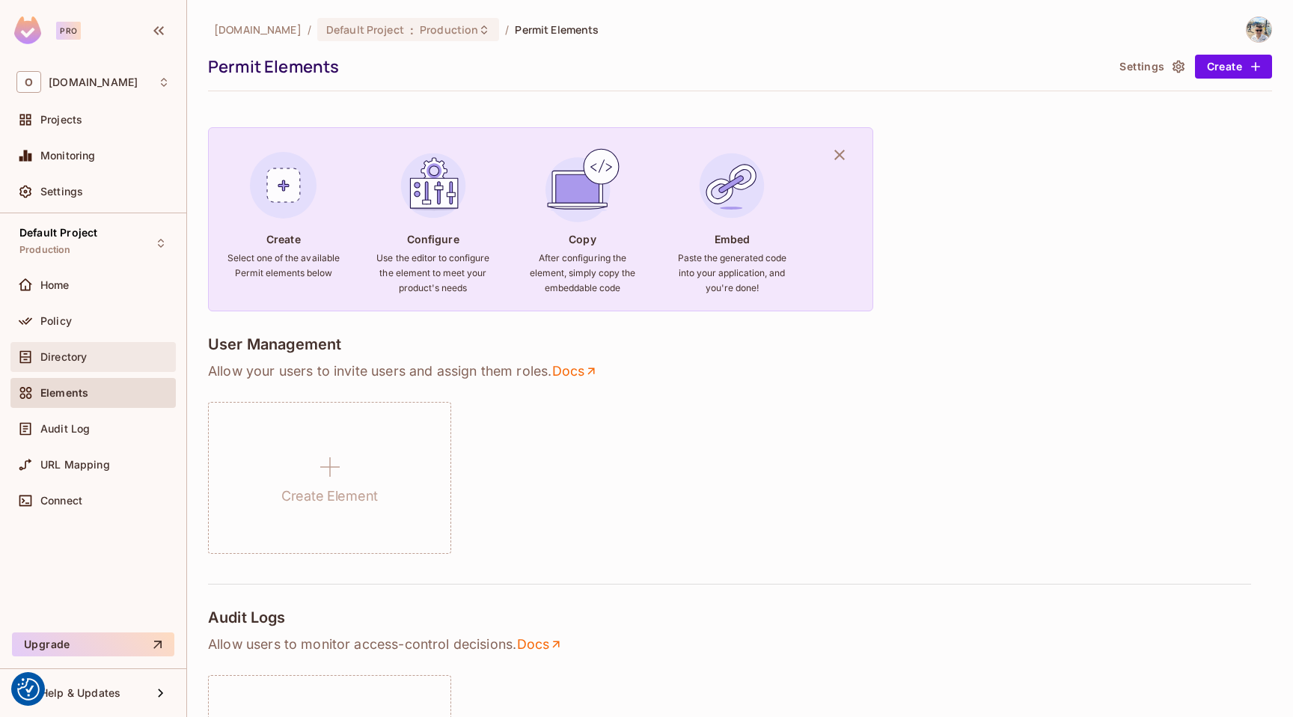
click at [124, 350] on div "Directory" at bounding box center [92, 357] width 153 height 18
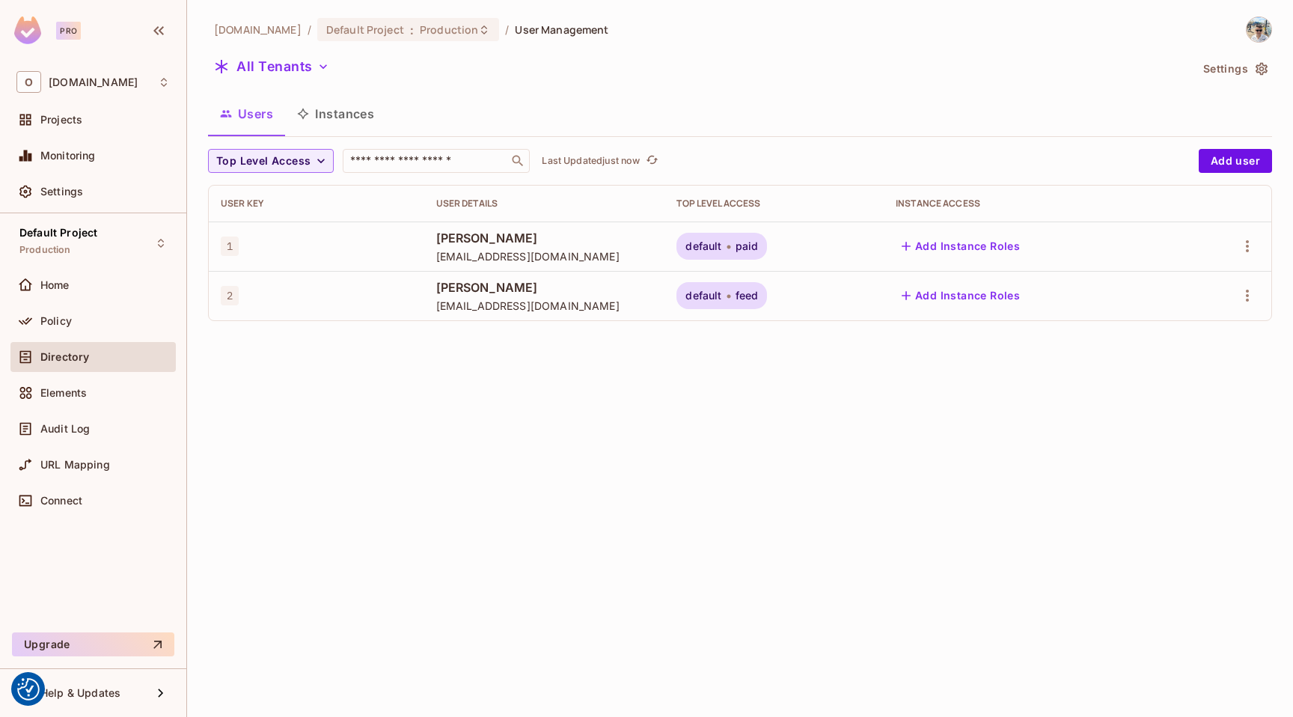
click at [323, 124] on button "Instances" at bounding box center [335, 113] width 101 height 37
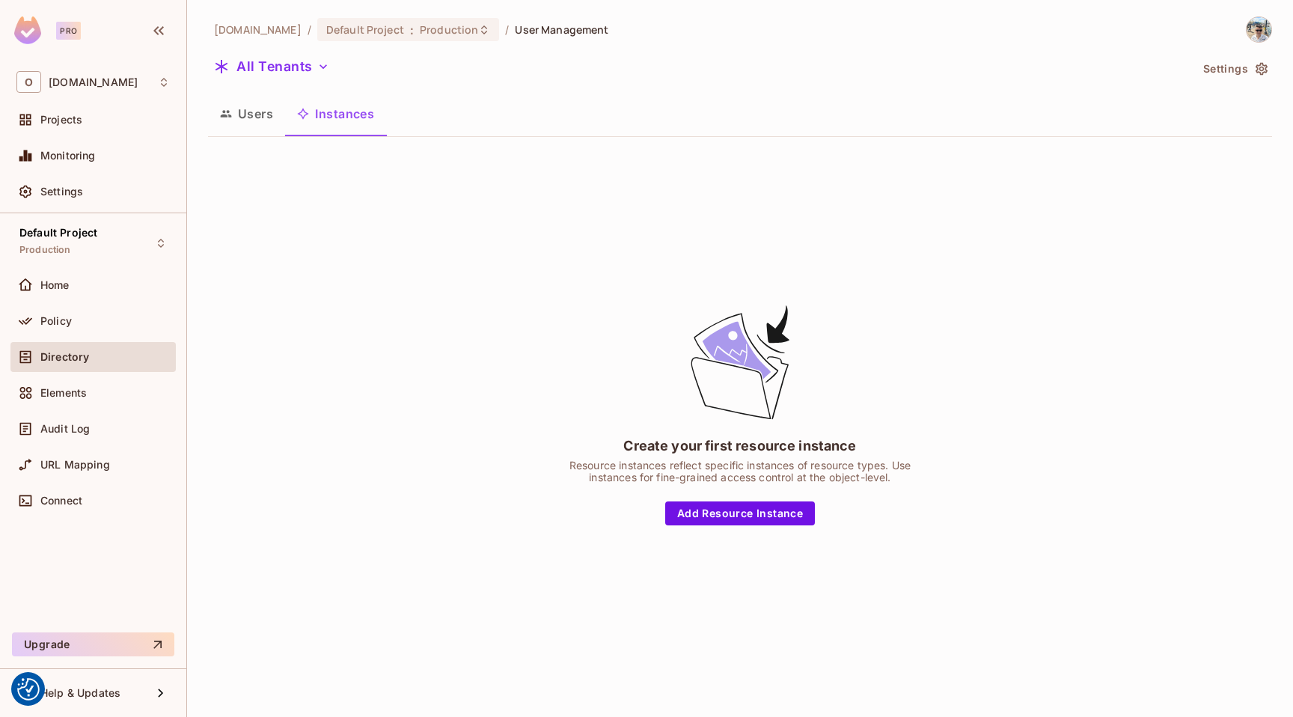
click at [257, 127] on button "Users" at bounding box center [246, 113] width 77 height 37
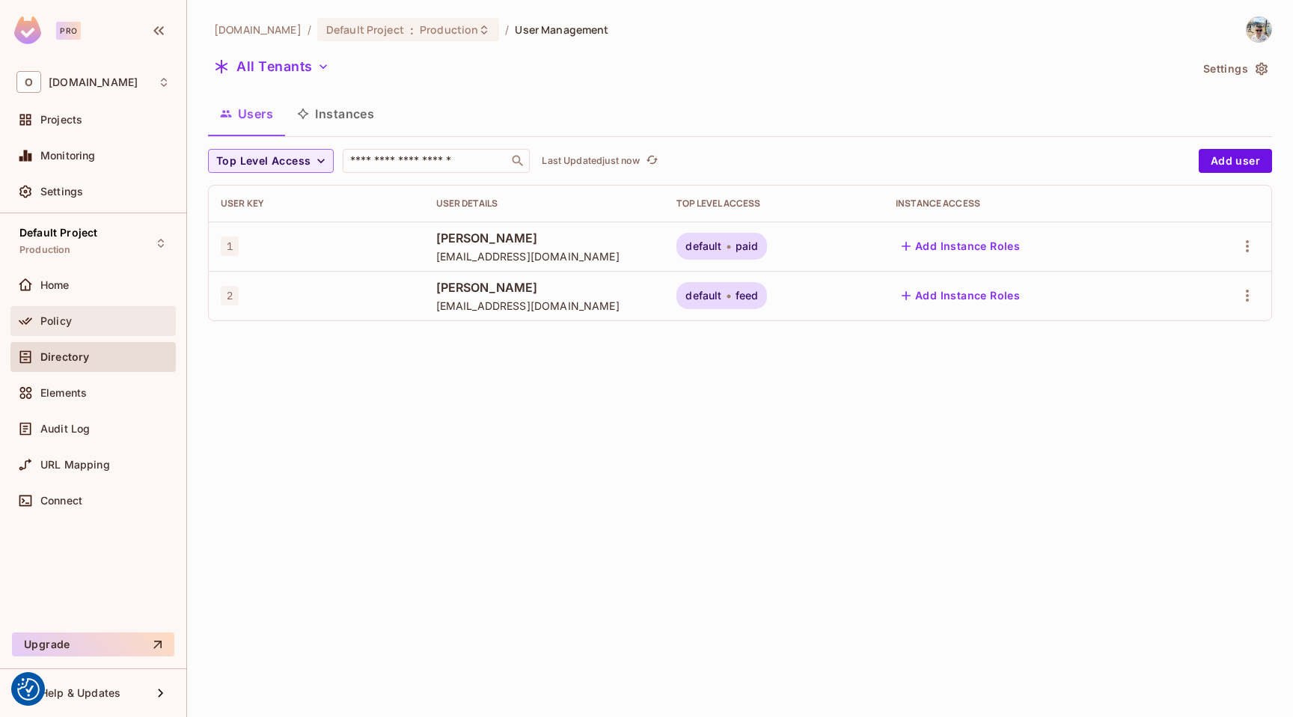
click at [89, 306] on div "Policy" at bounding box center [92, 321] width 165 height 30
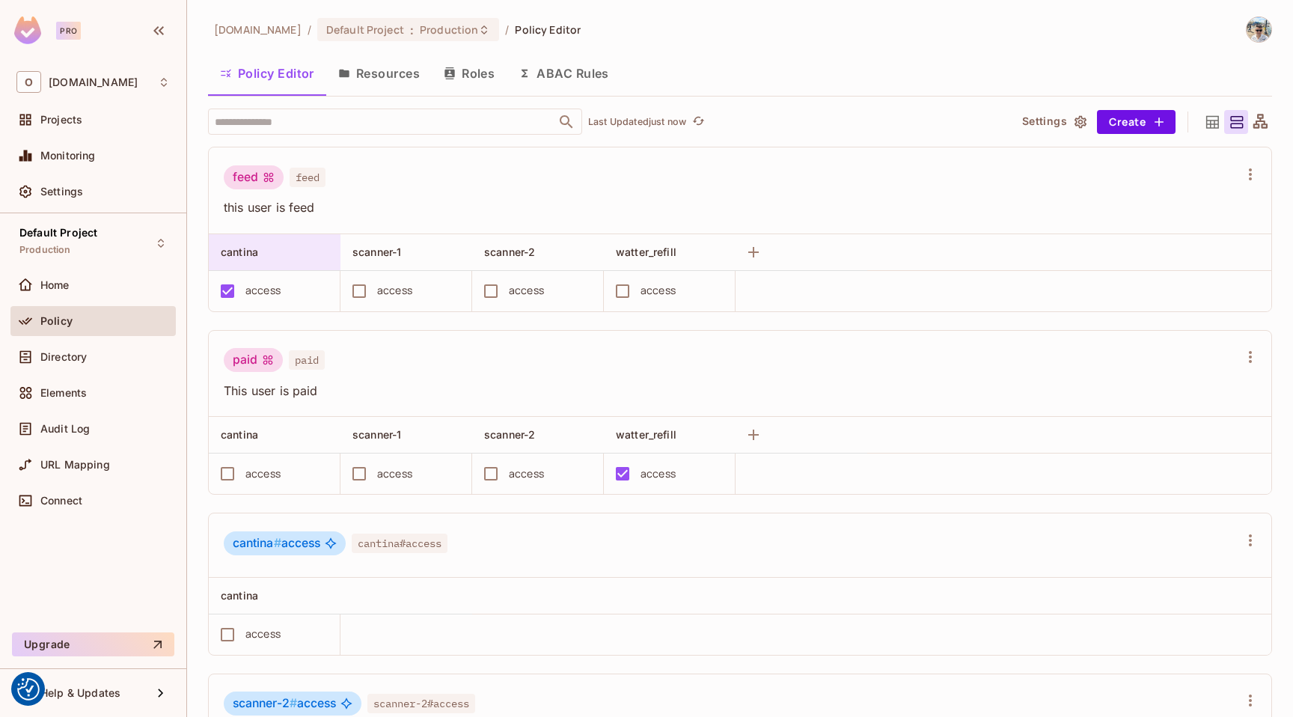
click at [233, 258] on span "cantina" at bounding box center [239, 252] width 37 height 13
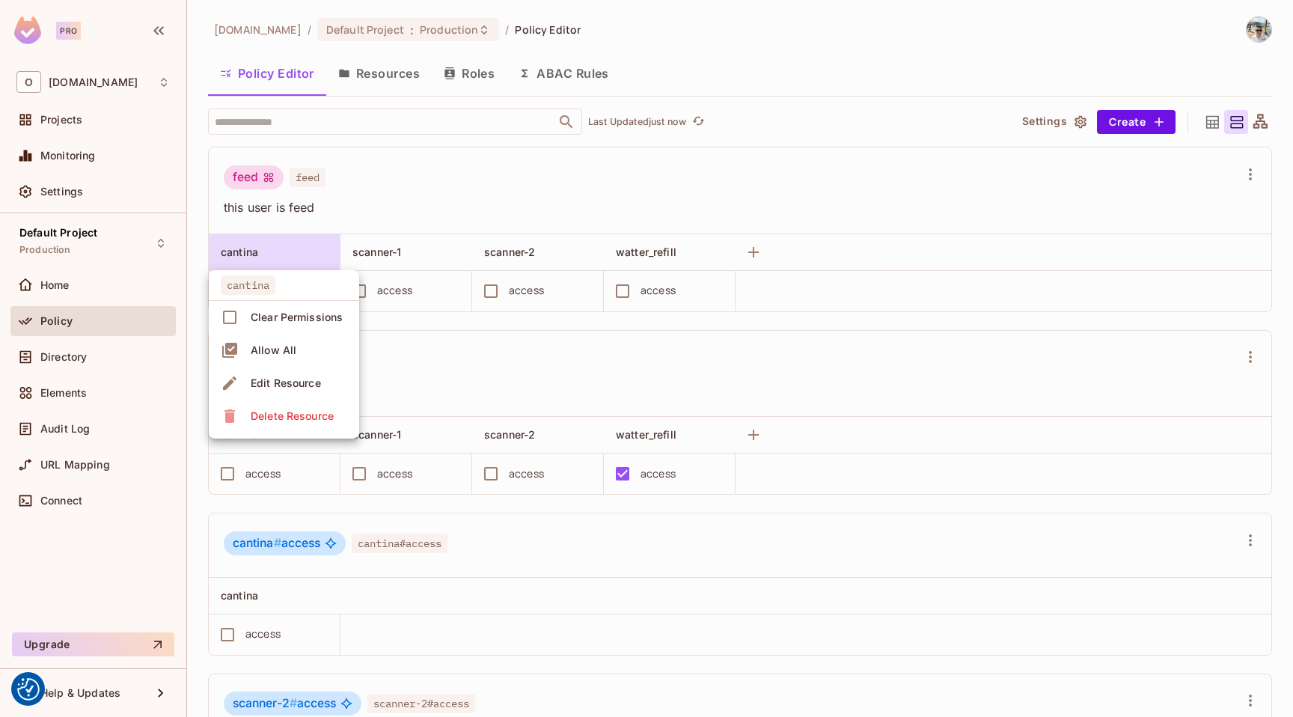
click at [238, 255] on div at bounding box center [646, 358] width 1293 height 717
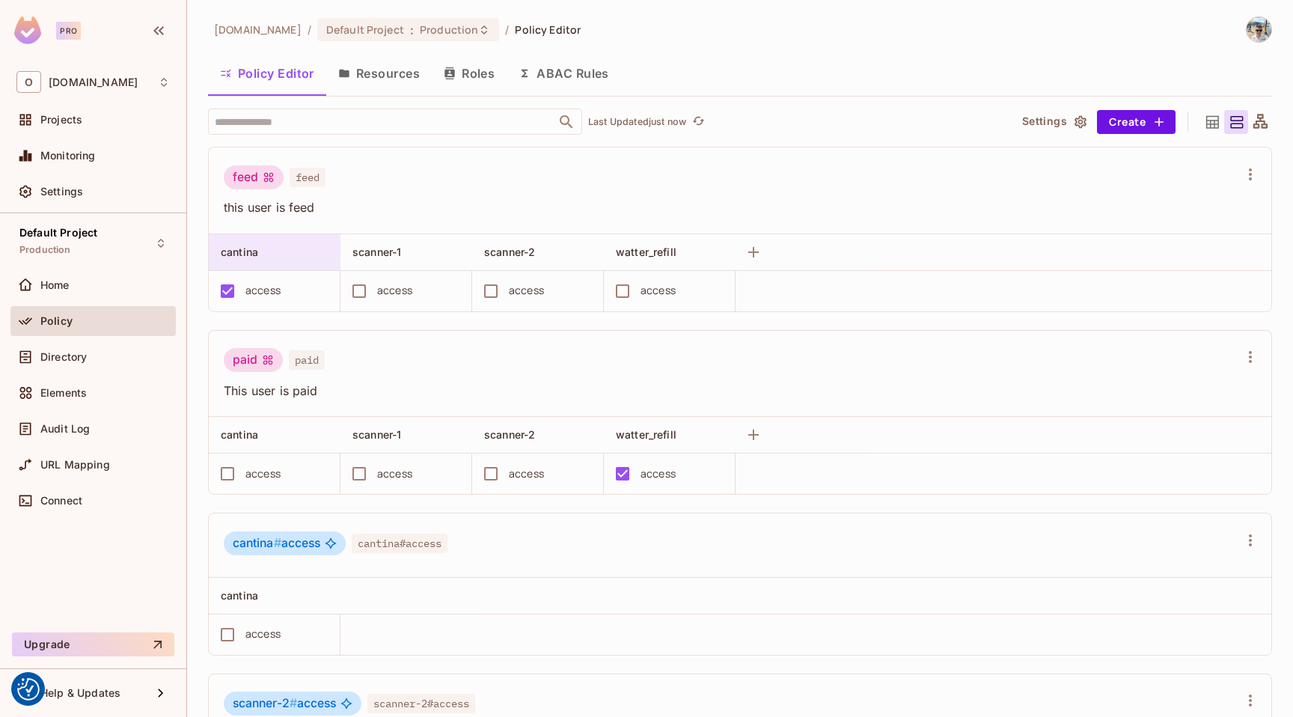
click at [250, 258] on span "cantina" at bounding box center [239, 252] width 37 height 13
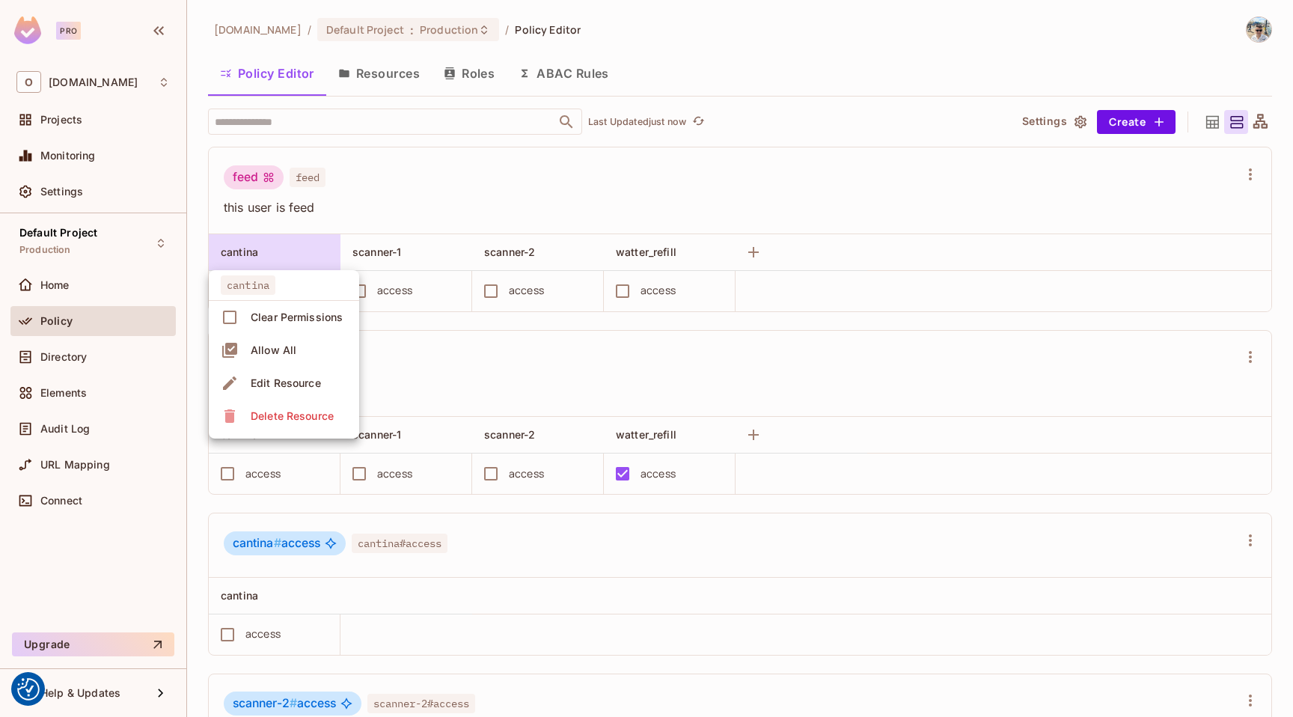
click at [250, 258] on div at bounding box center [646, 358] width 1293 height 717
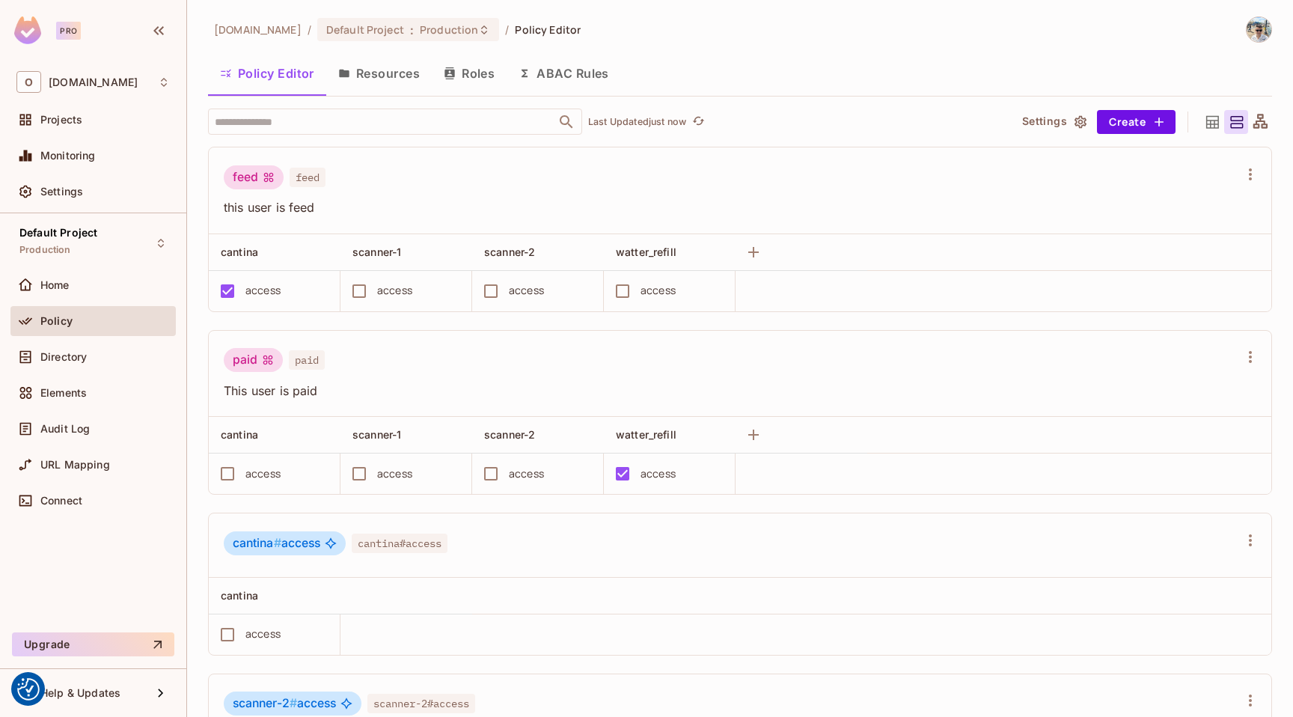
click at [1052, 122] on button "Settings" at bounding box center [1054, 122] width 75 height 24
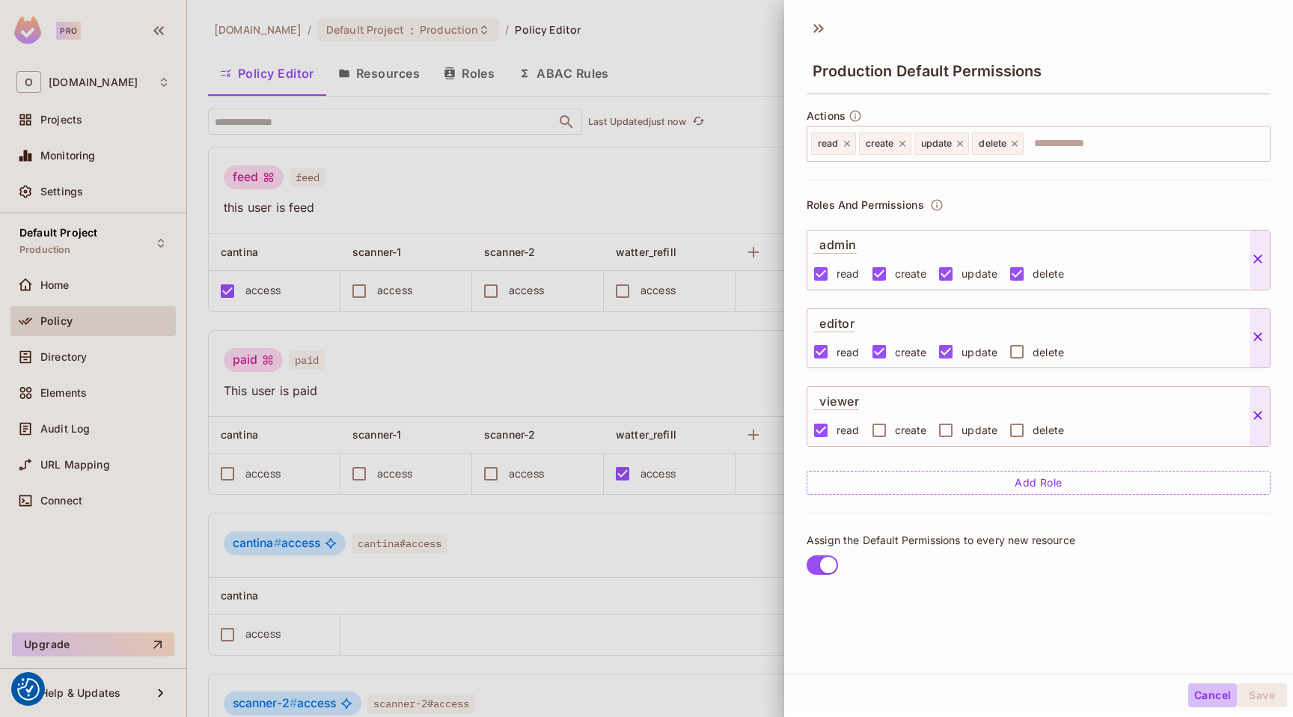
click at [1205, 691] on button "Cancel" at bounding box center [1213, 695] width 49 height 24
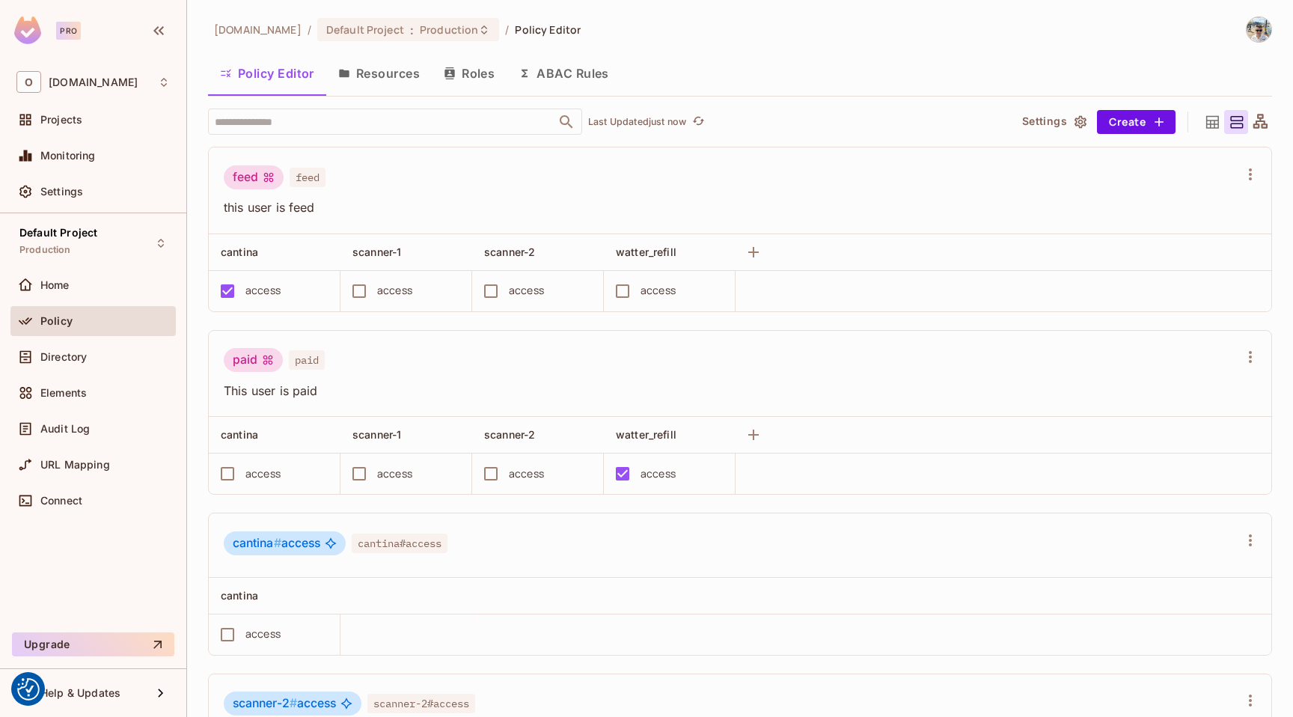
click at [475, 82] on button "Roles" at bounding box center [469, 73] width 75 height 37
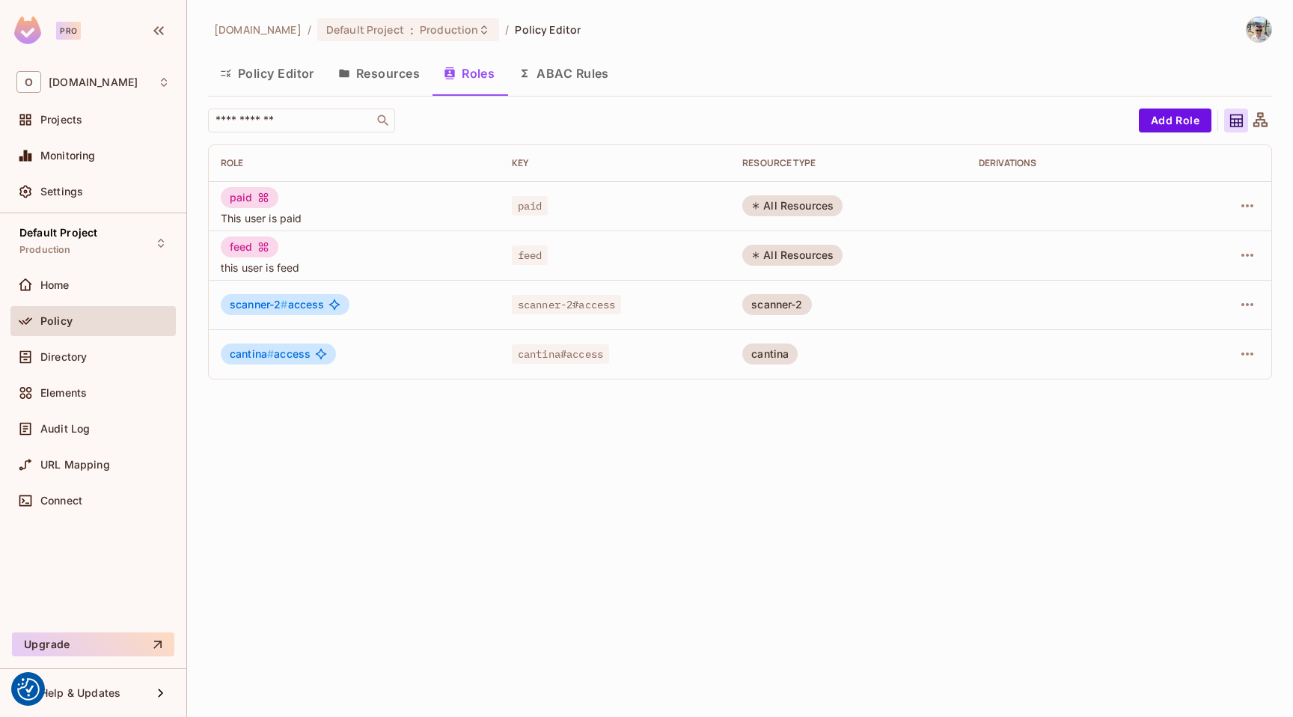
click at [285, 69] on button "Policy Editor" at bounding box center [267, 73] width 118 height 37
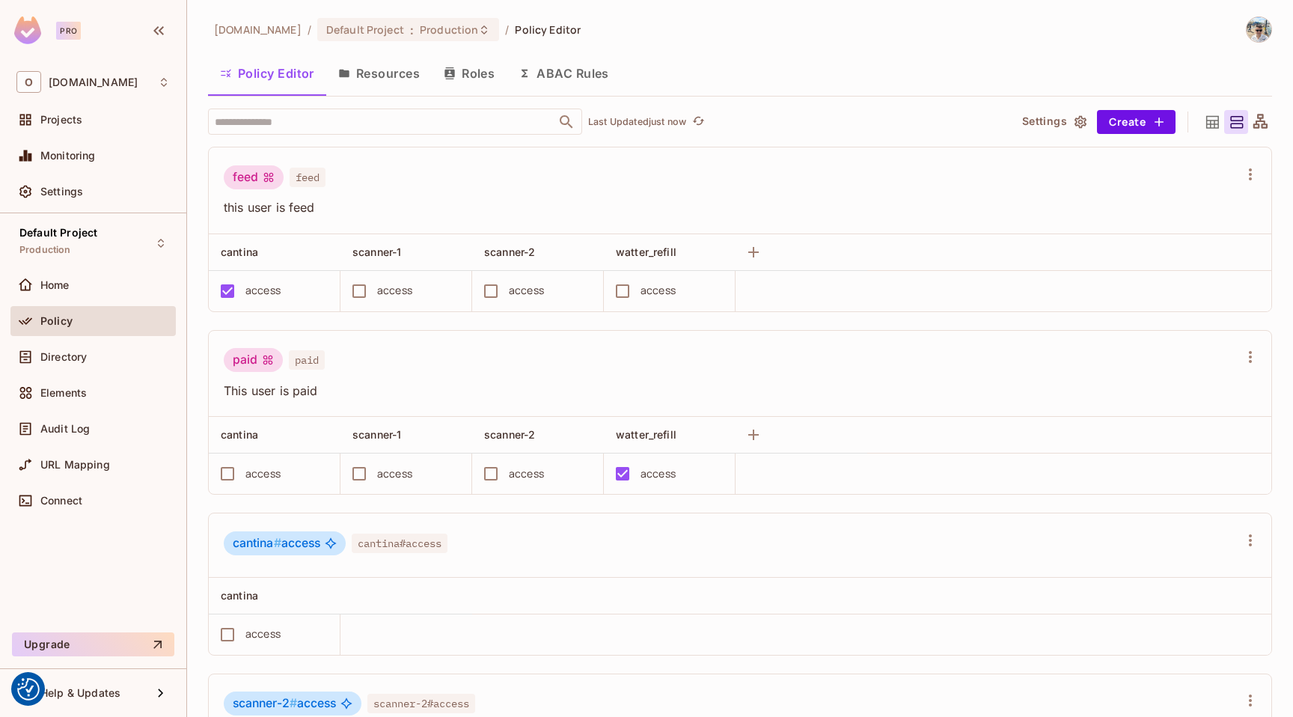
click at [1207, 116] on icon at bounding box center [1213, 121] width 13 height 13
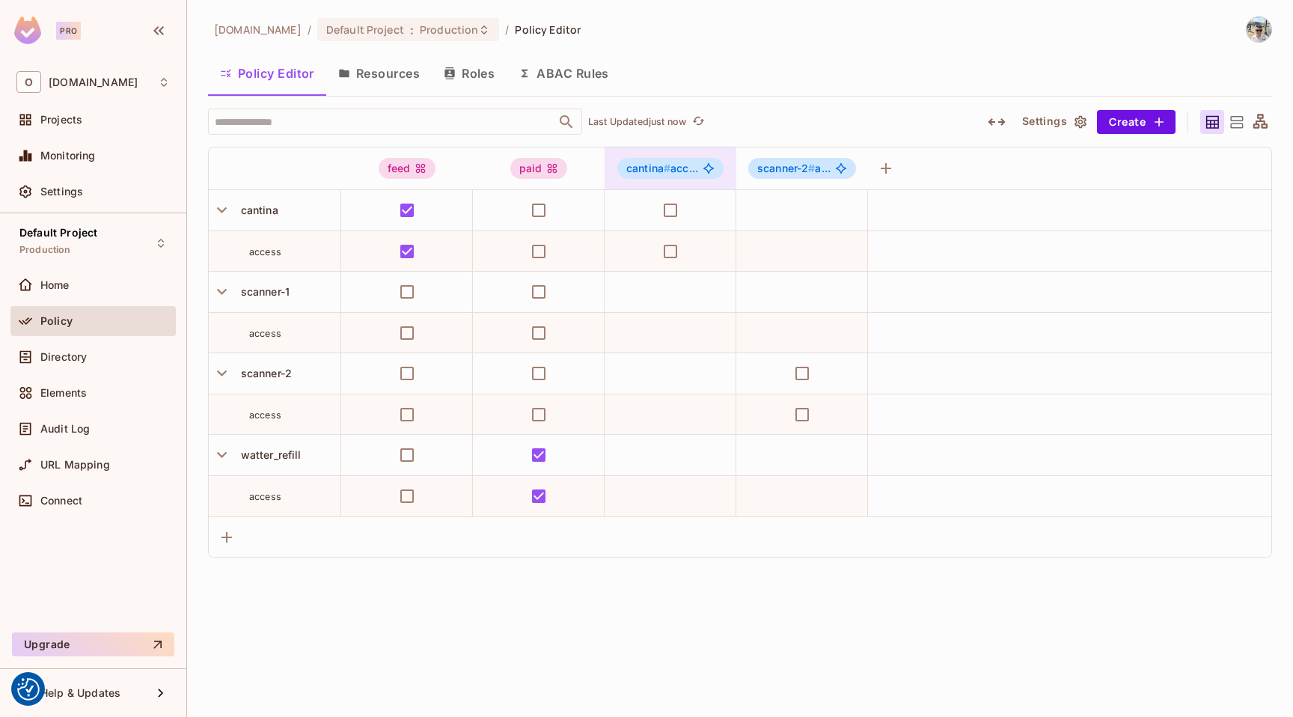
click at [691, 175] on div "cantina # acc..." at bounding box center [671, 168] width 106 height 21
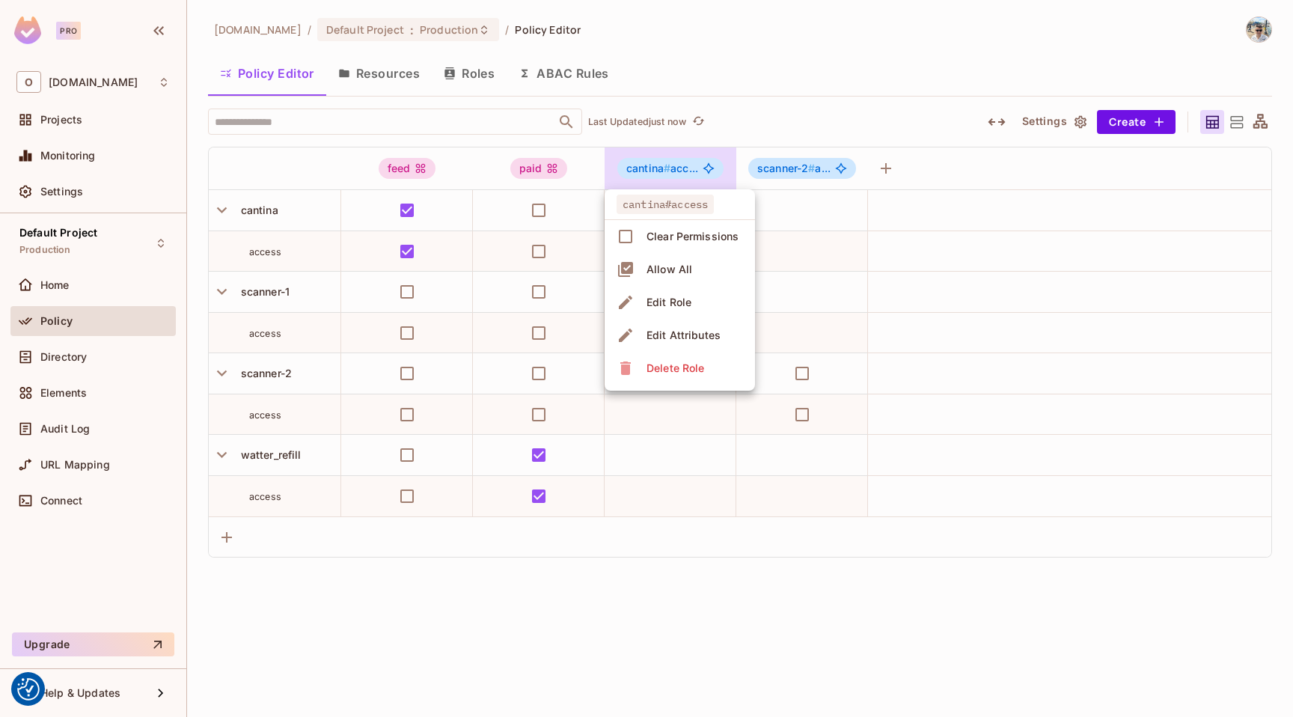
click at [782, 171] on div at bounding box center [646, 358] width 1293 height 717
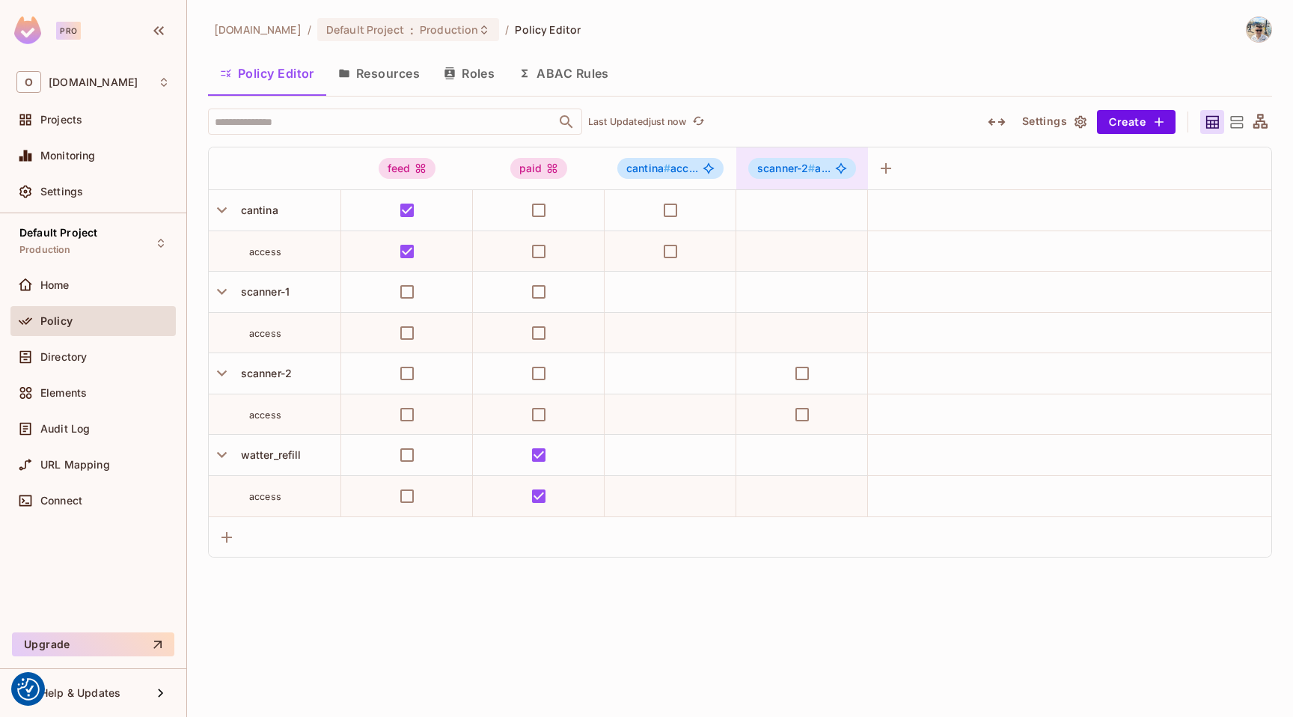
click at [802, 171] on span "scanner-2 #" at bounding box center [787, 168] width 58 height 13
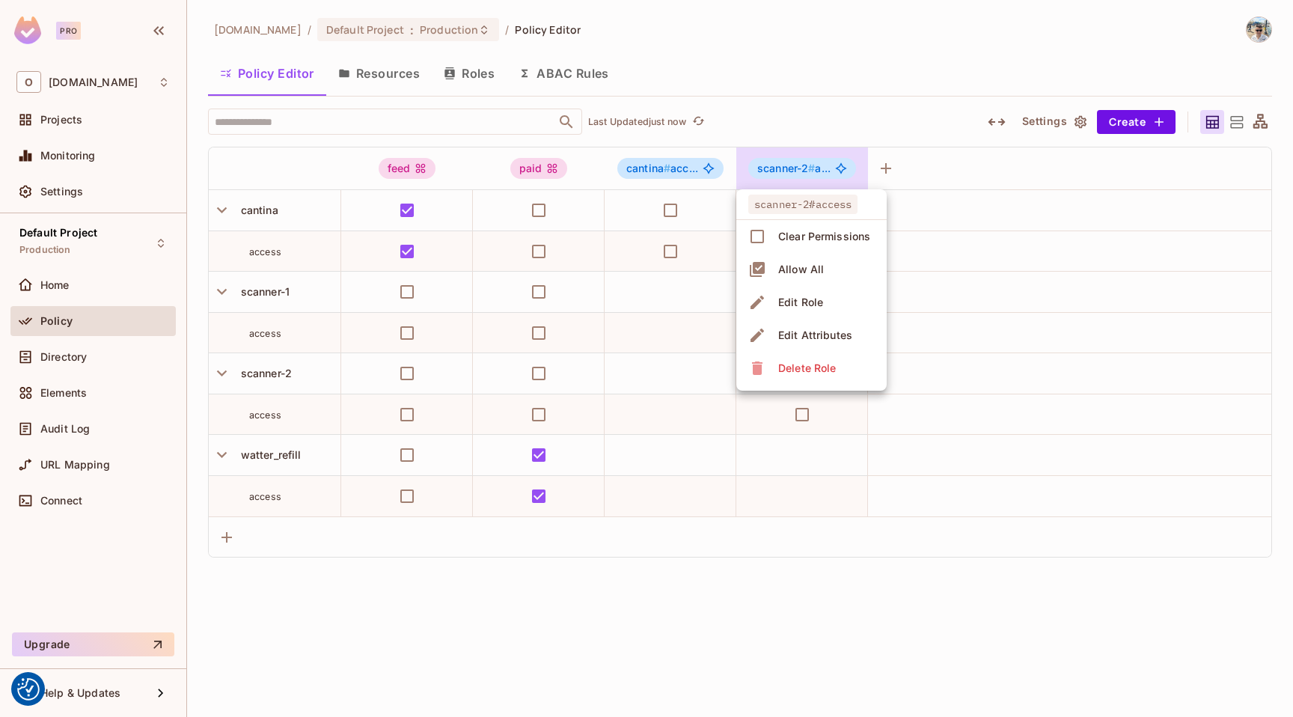
click at [817, 310] on span "Edit Role" at bounding box center [801, 302] width 54 height 24
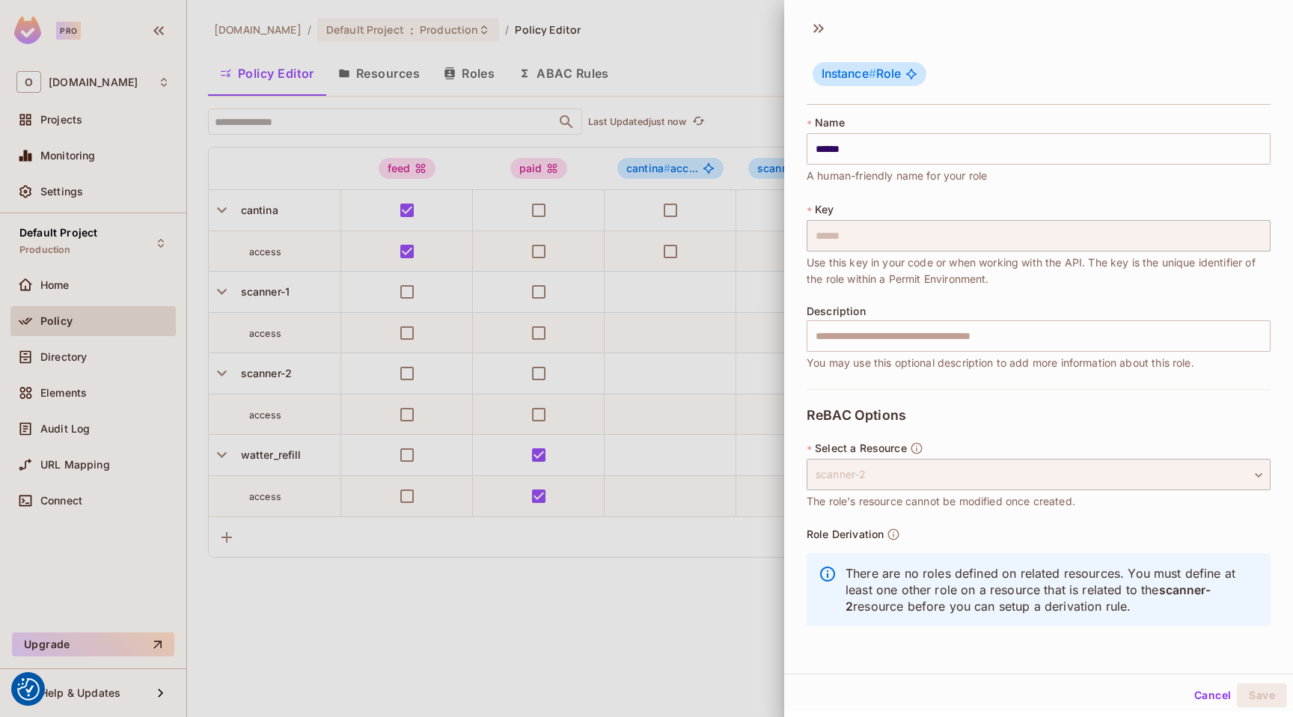
scroll to position [2, 0]
click at [1189, 685] on button "Cancel" at bounding box center [1213, 693] width 49 height 24
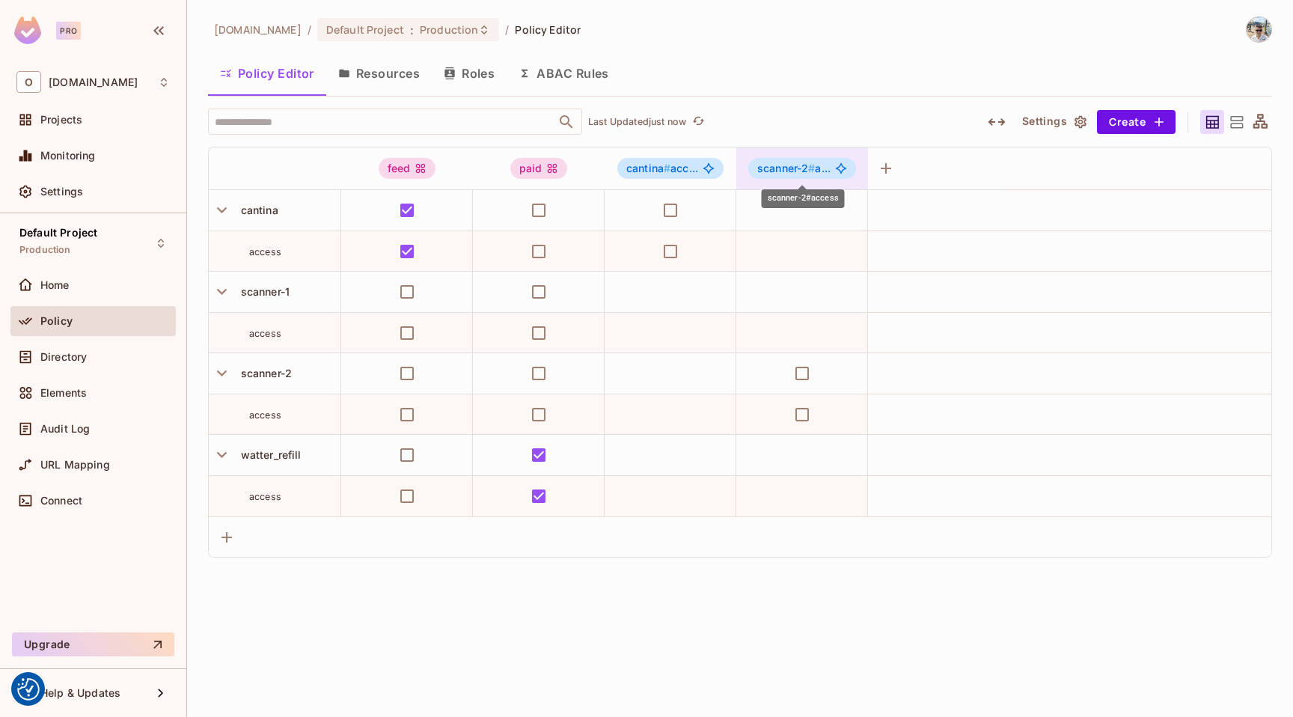
click at [807, 172] on span "scanner-2 #" at bounding box center [787, 168] width 58 height 13
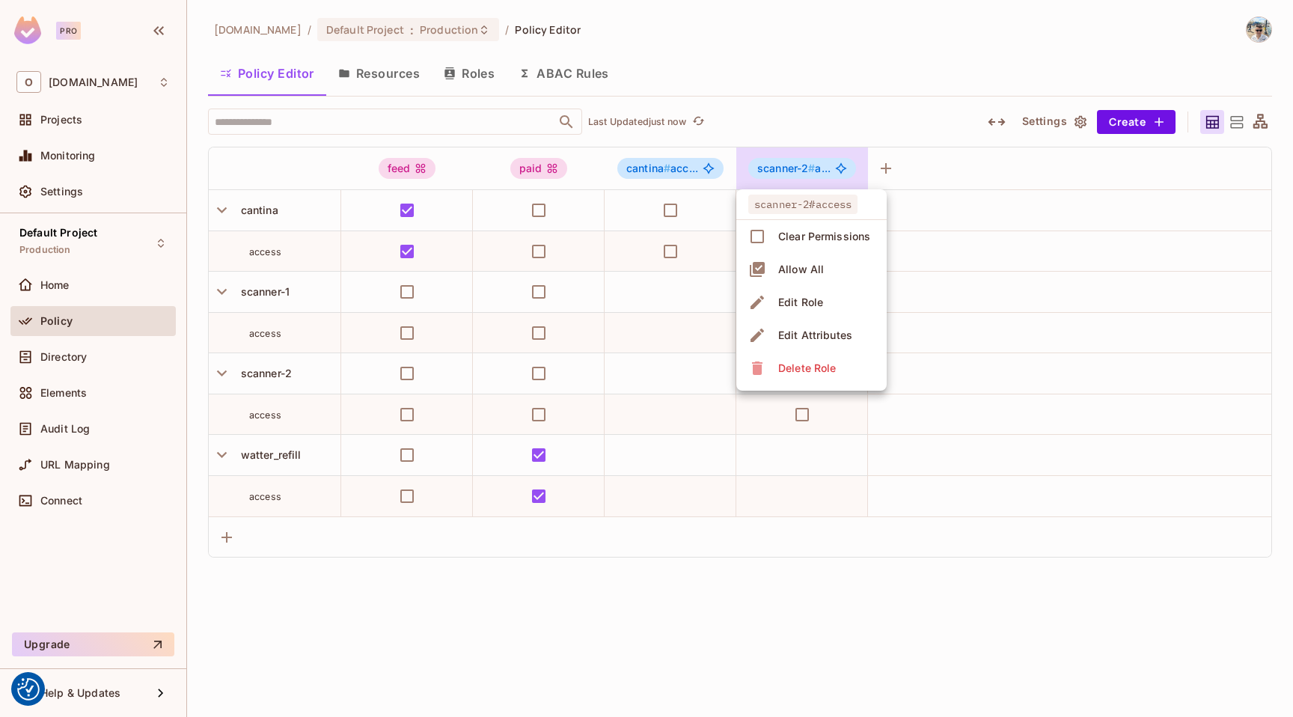
click at [829, 311] on li "Edit Role" at bounding box center [812, 302] width 150 height 33
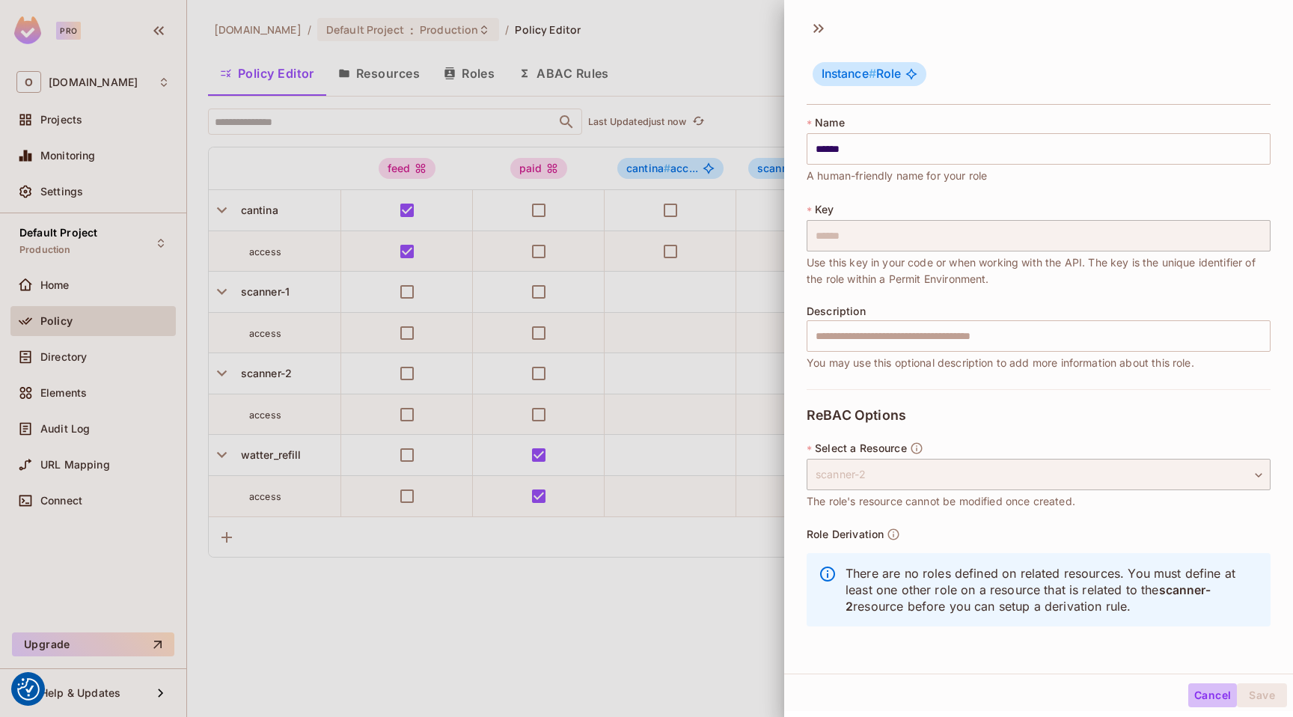
click at [1199, 685] on button "Cancel" at bounding box center [1213, 695] width 49 height 24
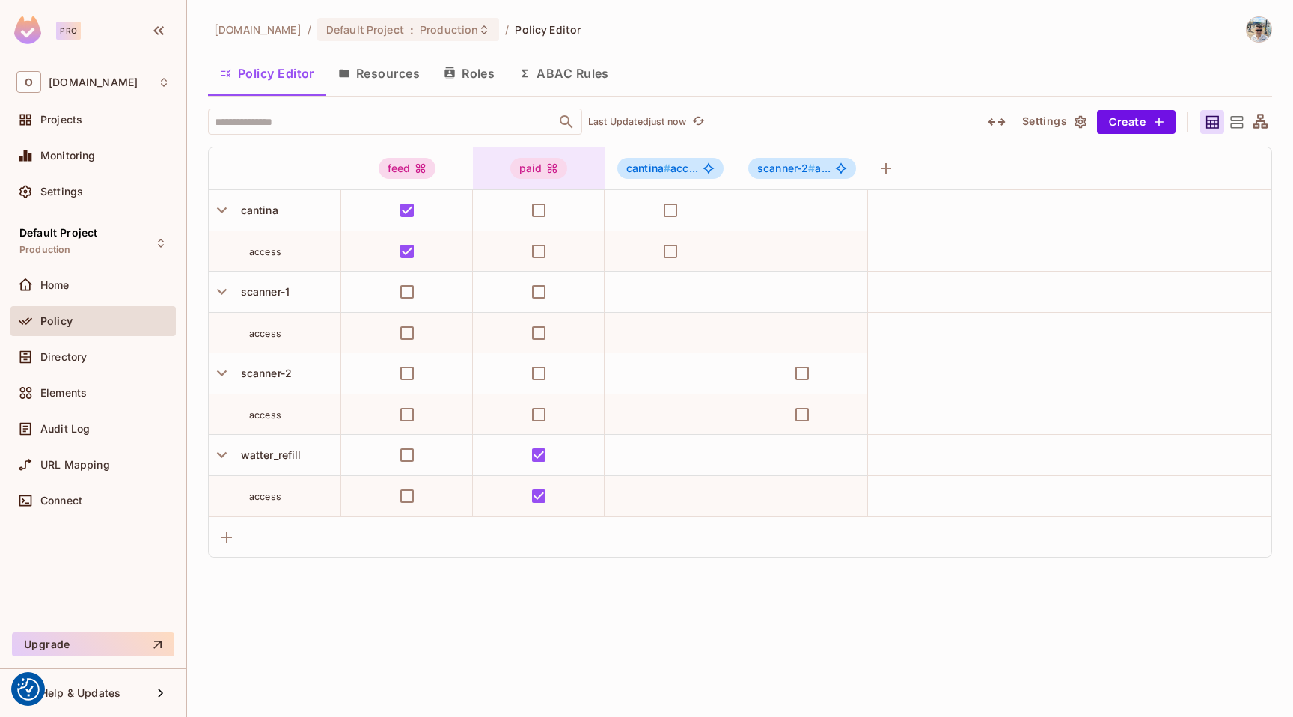
click at [560, 171] on div "paid" at bounding box center [540, 168] width 58 height 21
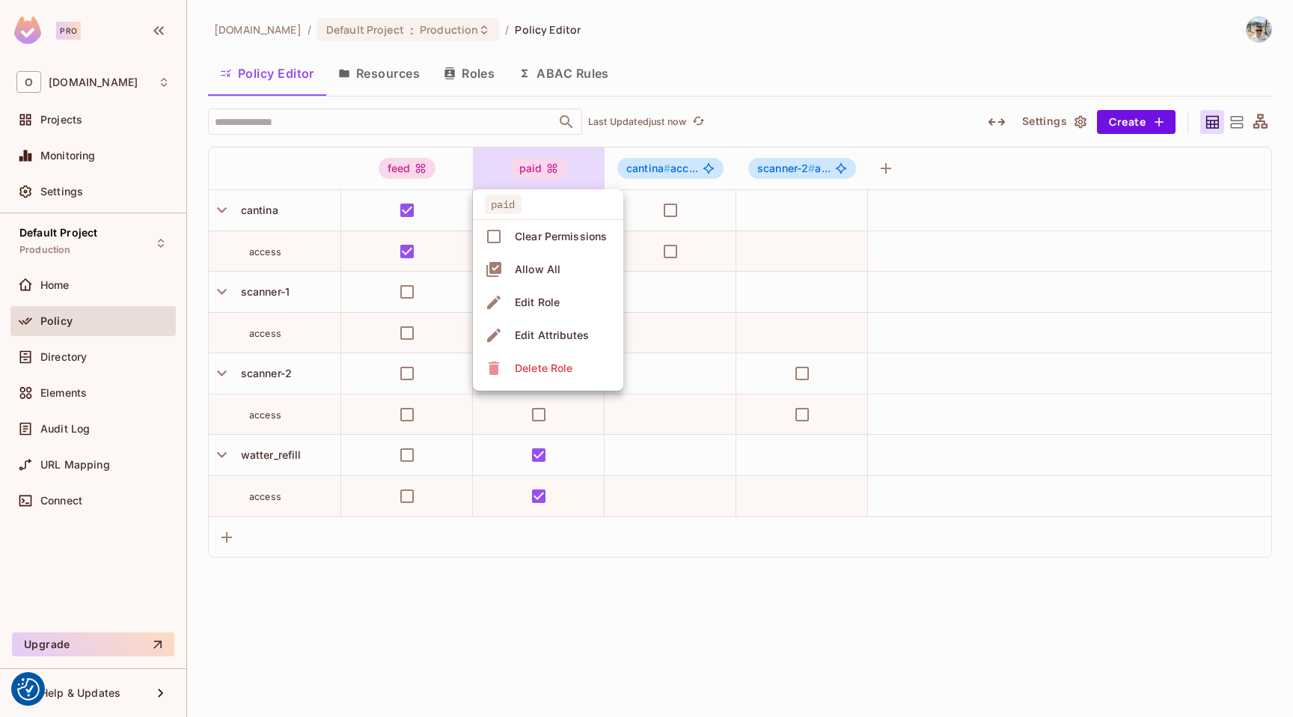
click at [572, 299] on li "Edit Role" at bounding box center [548, 302] width 150 height 33
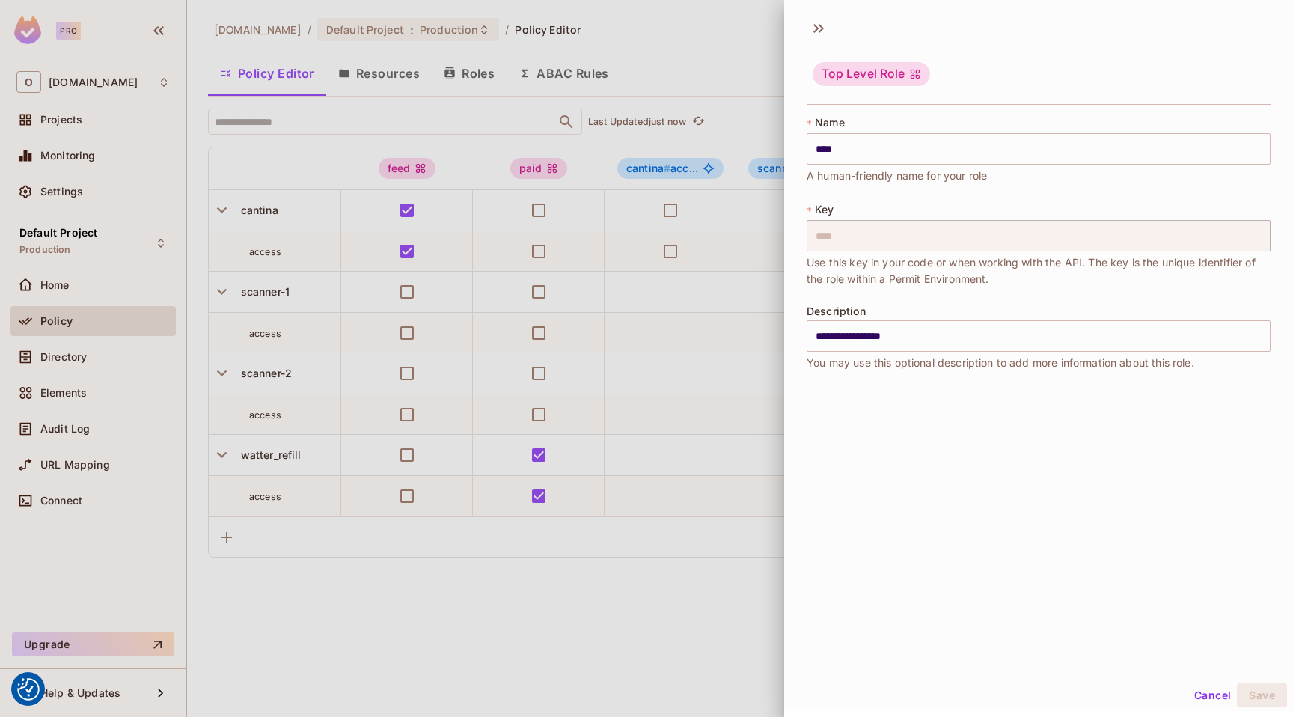
click at [1189, 688] on button "Cancel" at bounding box center [1213, 695] width 49 height 24
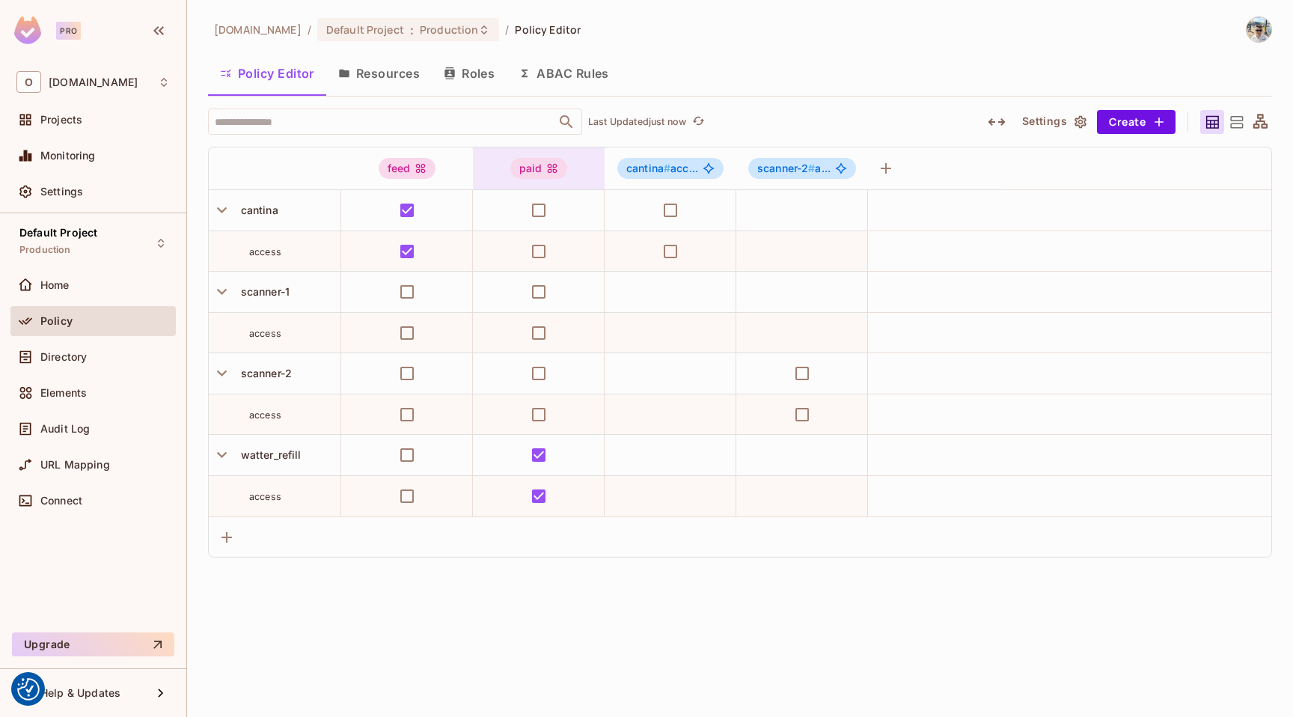
click at [552, 170] on icon at bounding box center [552, 168] width 12 height 12
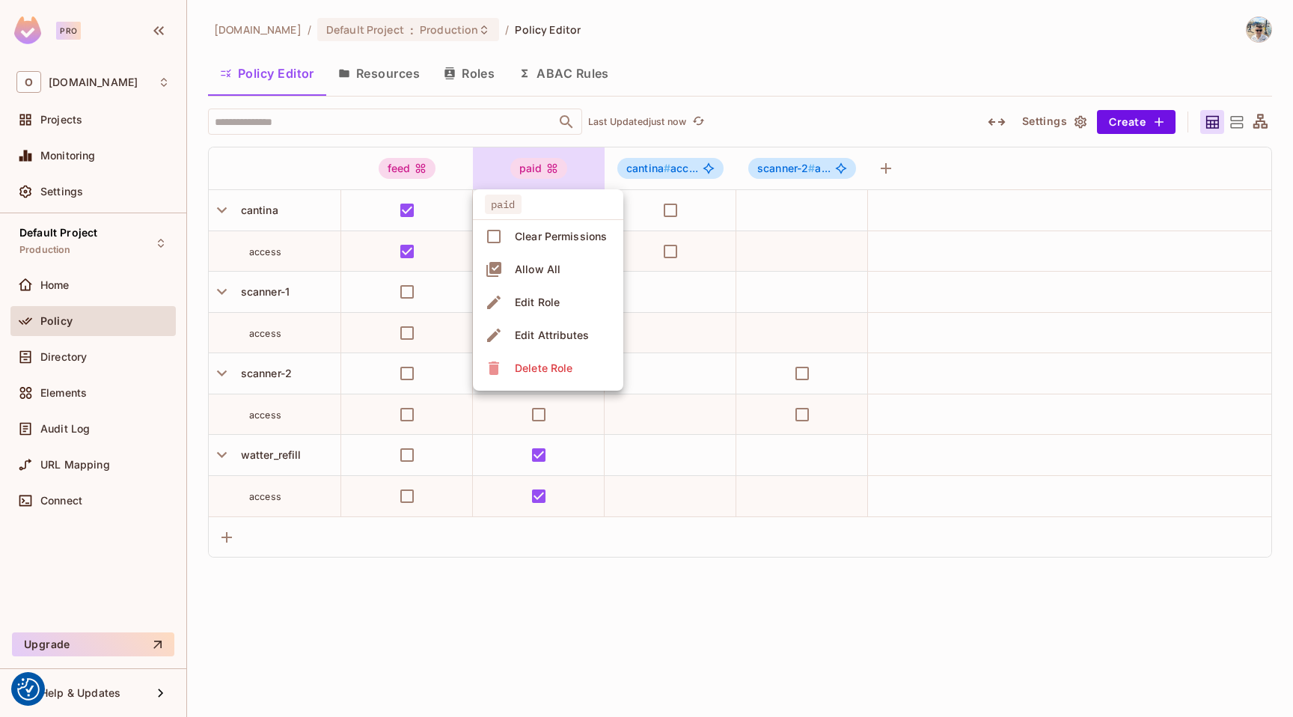
click at [577, 302] on li "Edit Role" at bounding box center [548, 302] width 150 height 33
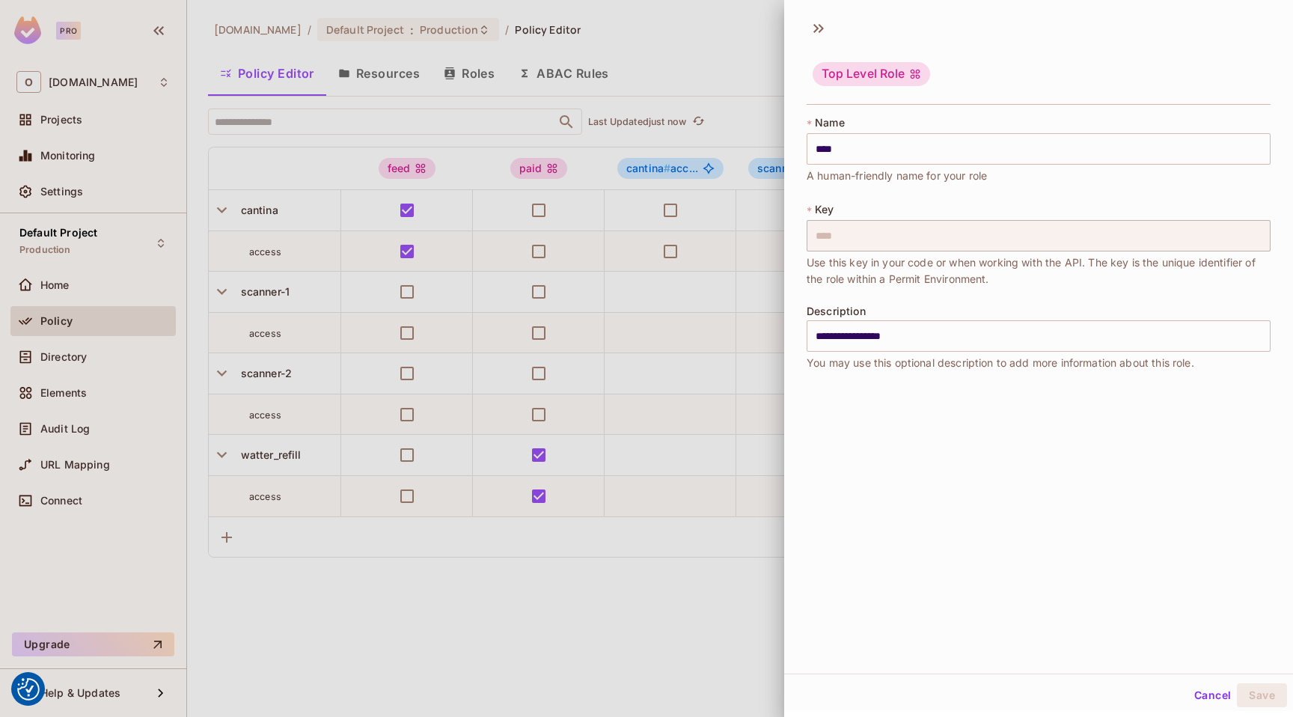
click at [669, 321] on div at bounding box center [646, 358] width 1293 height 717
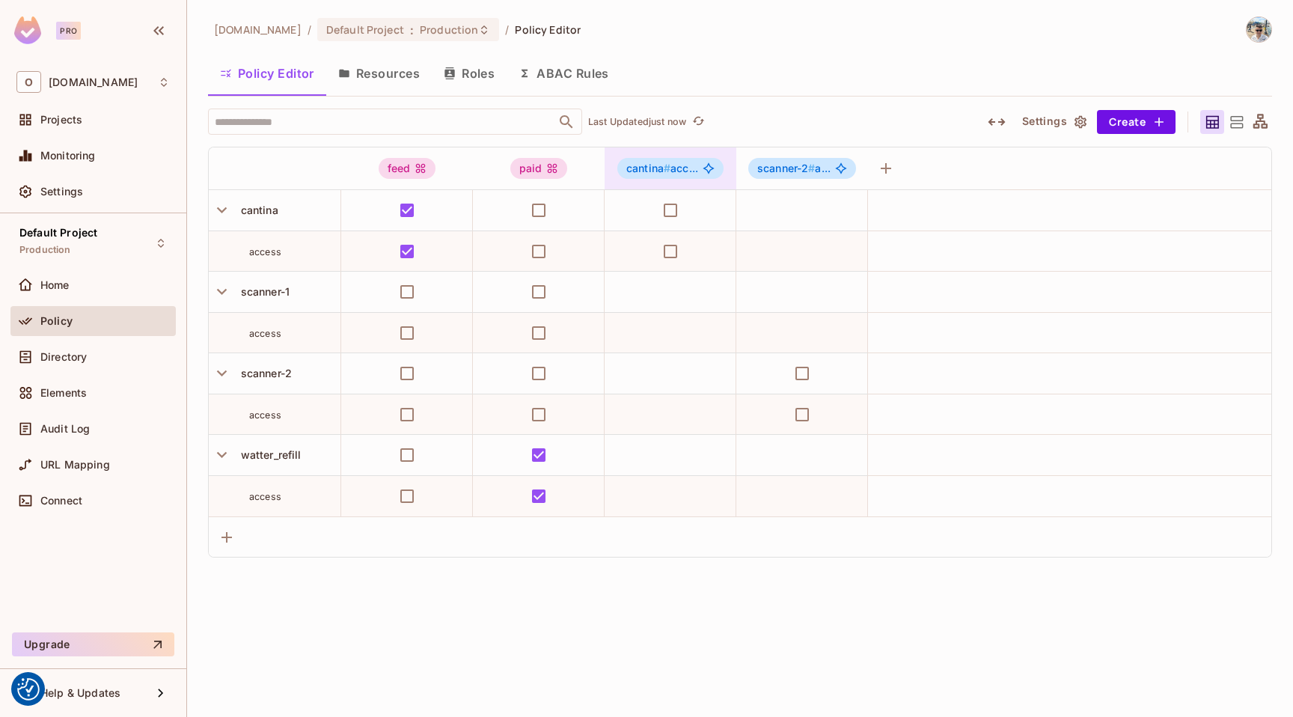
click at [644, 168] on span "cantina #" at bounding box center [649, 168] width 44 height 13
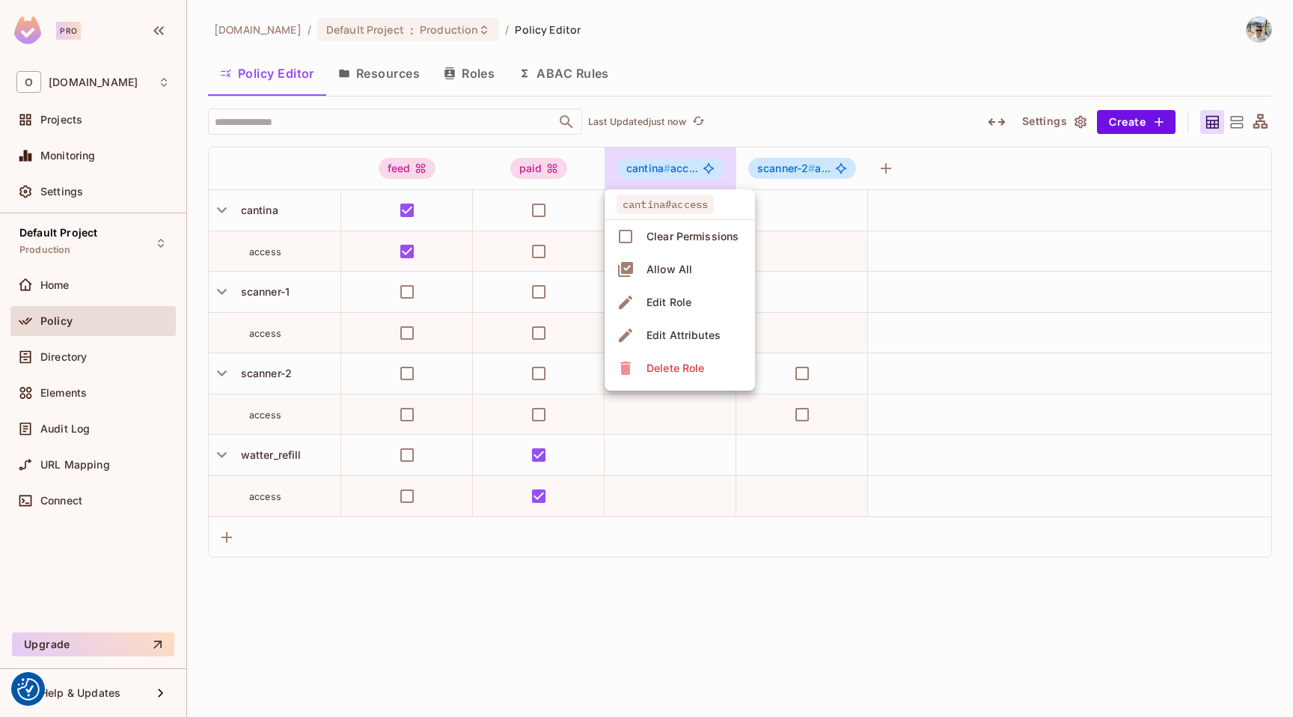
click at [388, 81] on div at bounding box center [646, 358] width 1293 height 717
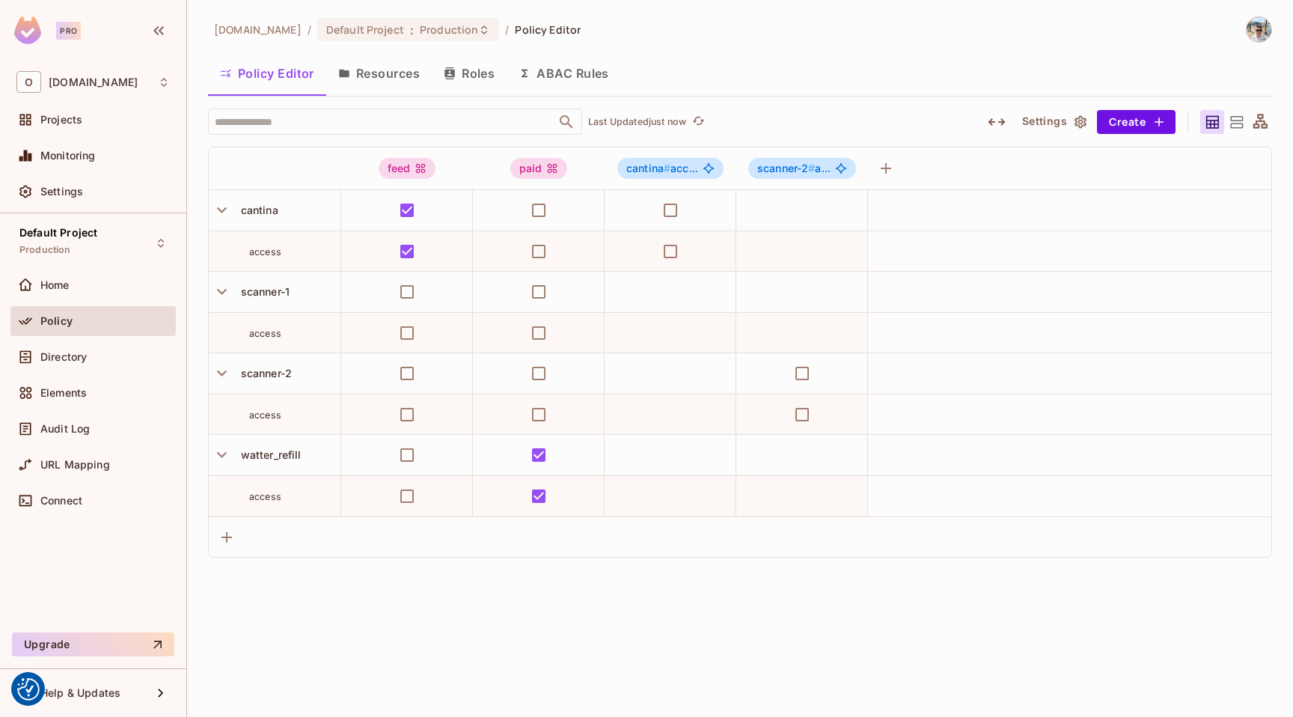
click at [403, 70] on div "cantina#access Clear Permissions Allow All Edit Role Edit Attributes Delete Role" at bounding box center [646, 358] width 1293 height 717
click at [395, 72] on button "Resources" at bounding box center [379, 73] width 106 height 37
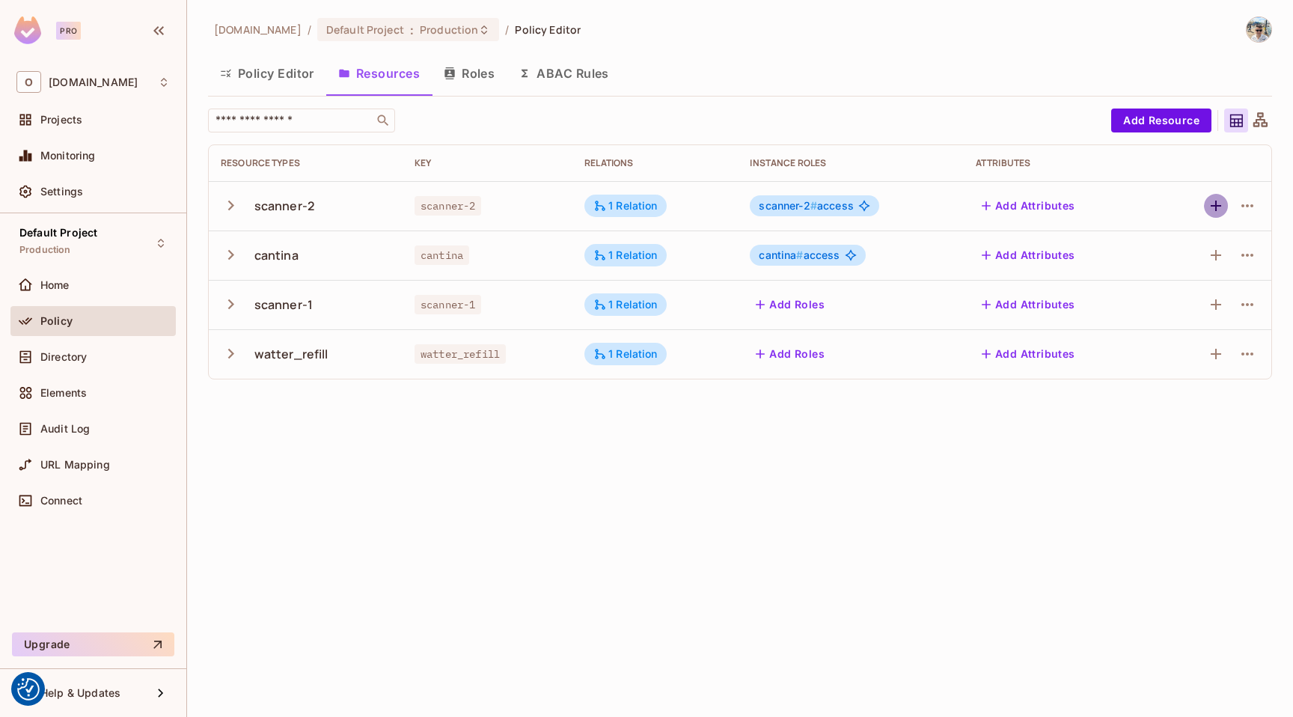
click at [1216, 204] on icon "button" at bounding box center [1216, 206] width 10 height 10
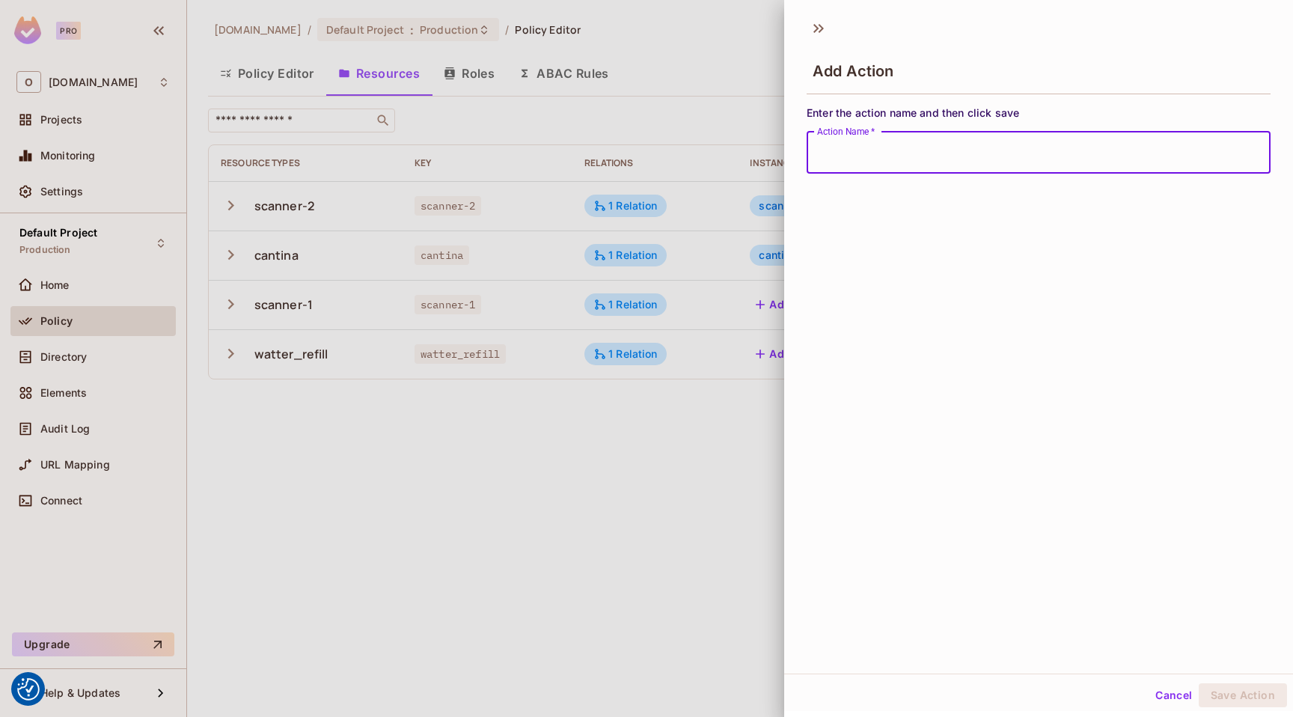
click at [679, 269] on div at bounding box center [646, 358] width 1293 height 717
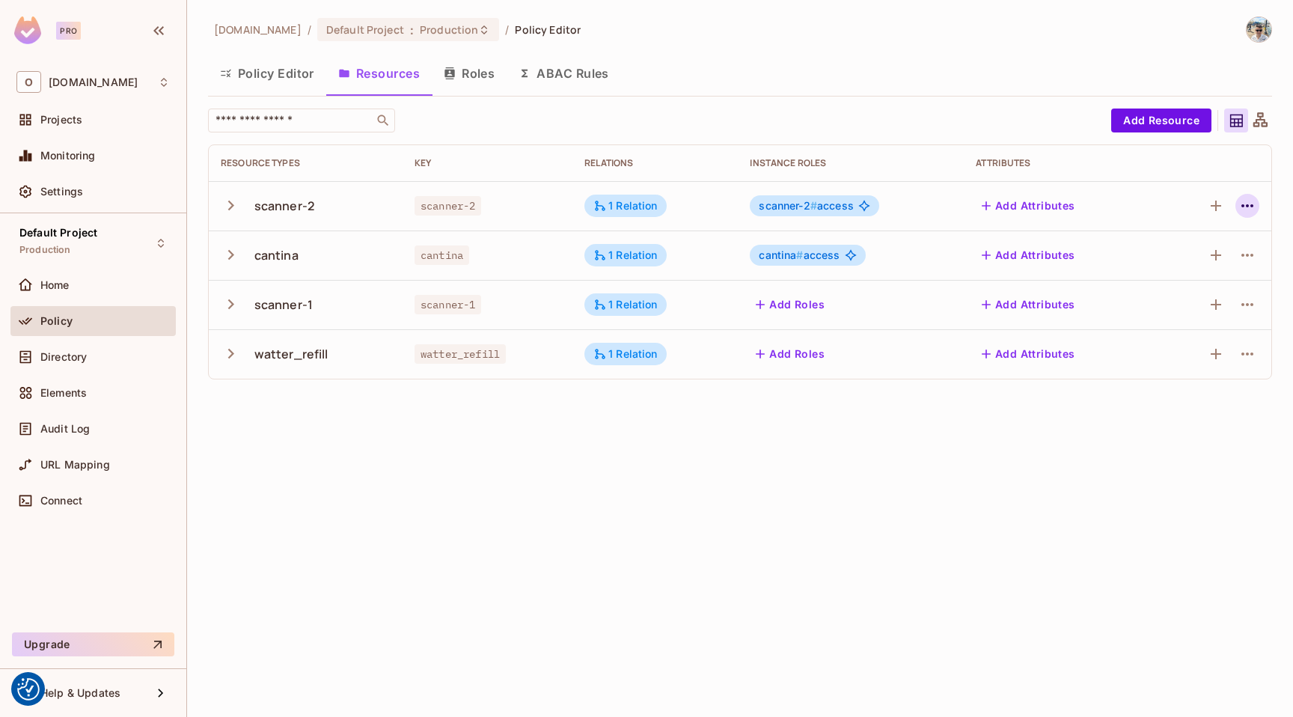
click at [1246, 207] on icon "button" at bounding box center [1248, 206] width 18 height 18
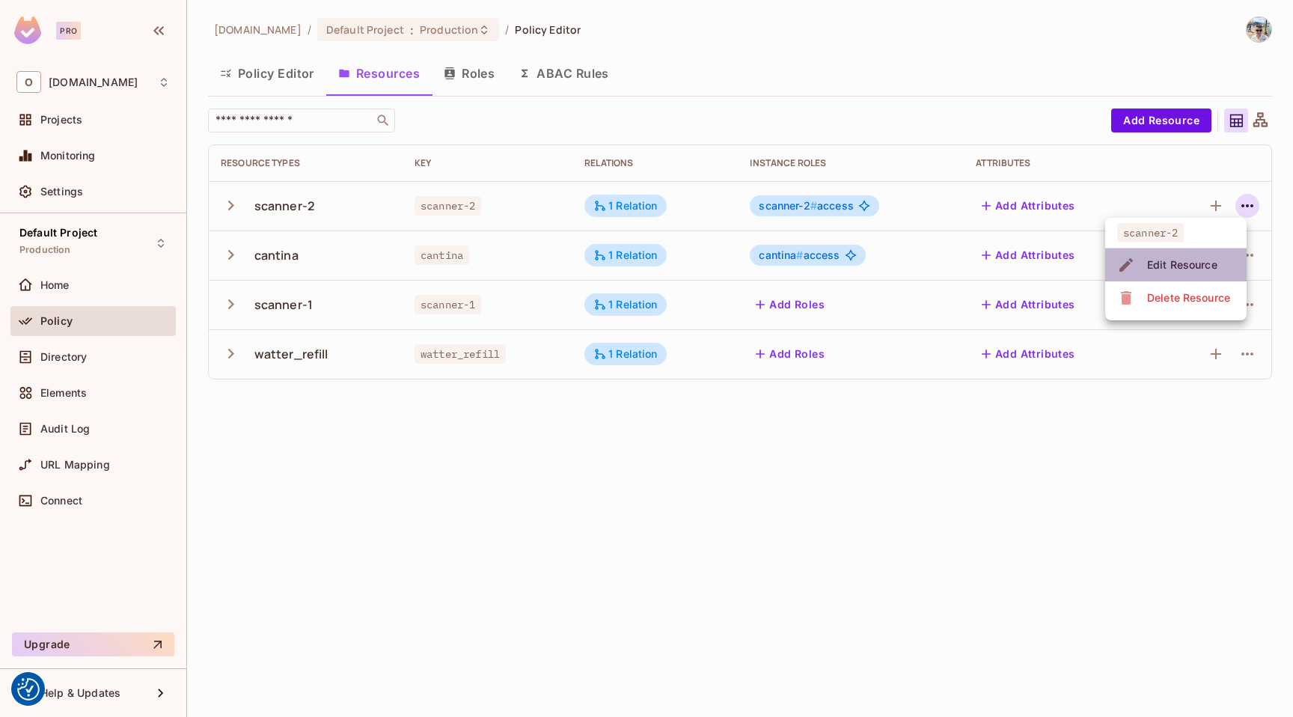
click at [1186, 258] on div "Edit Resource" at bounding box center [1183, 265] width 70 height 15
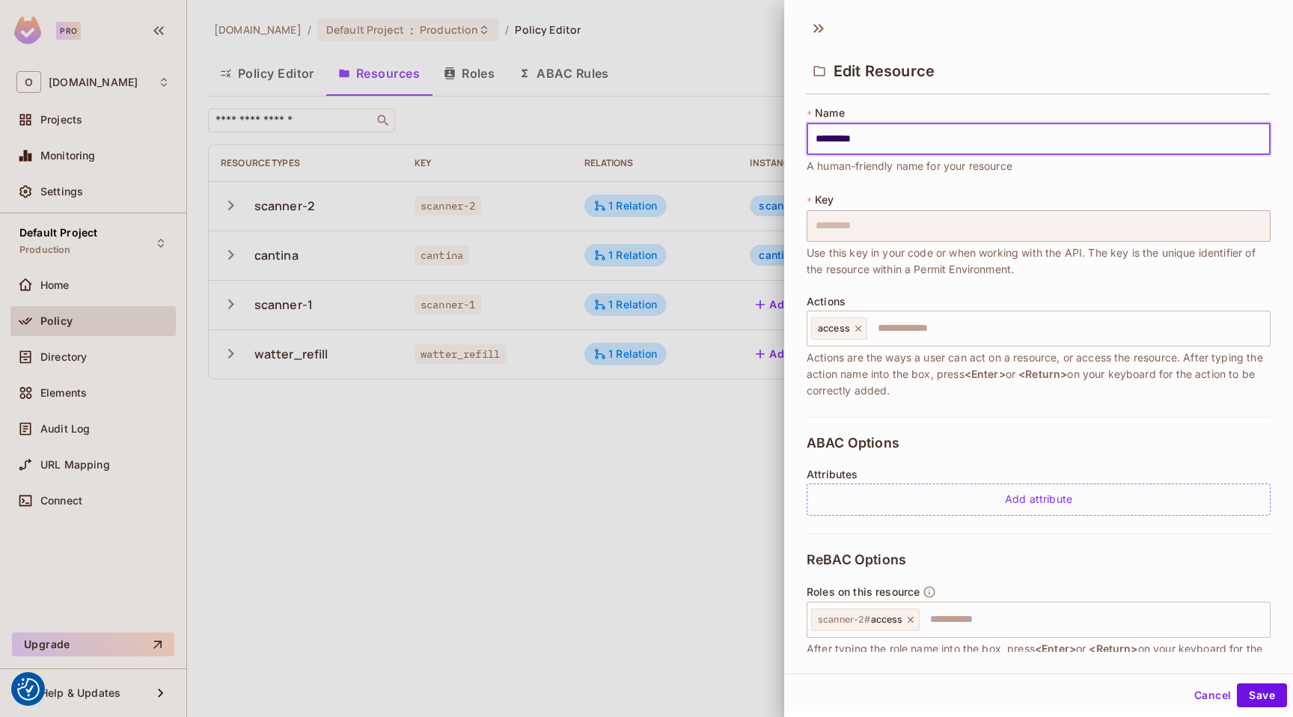
scroll to position [150, 0]
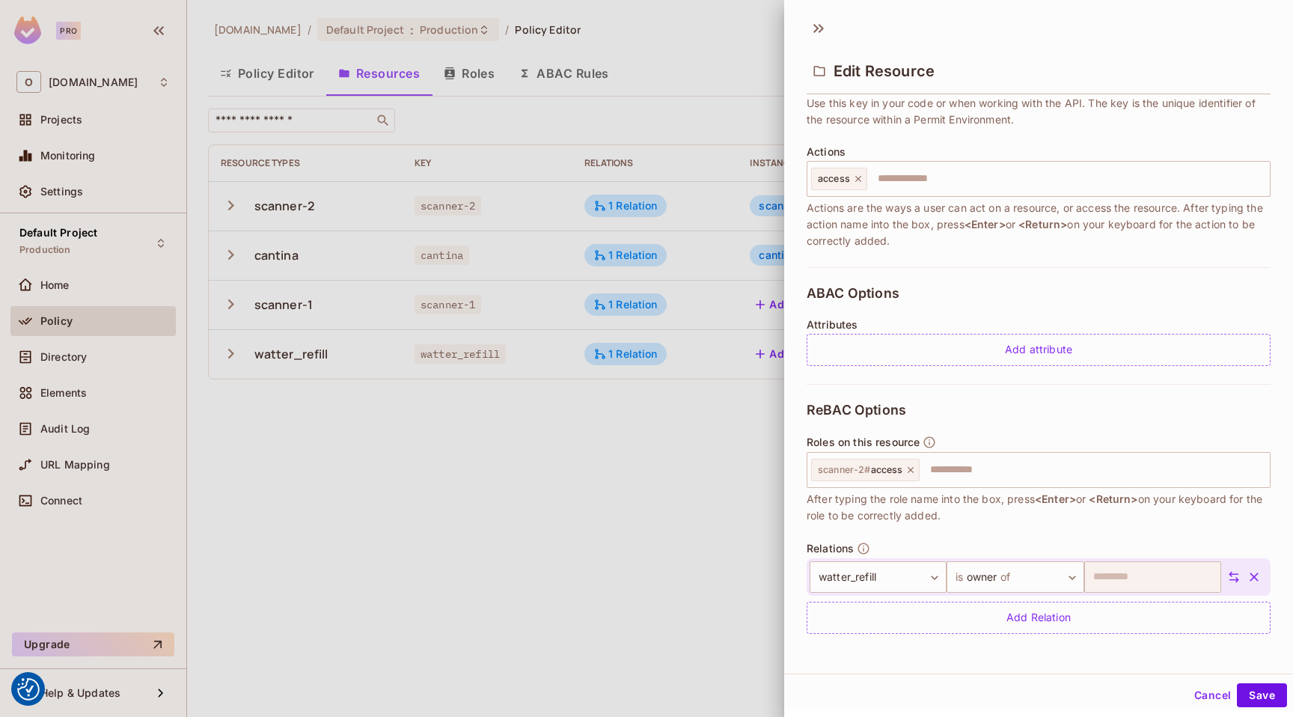
click at [449, 424] on div at bounding box center [646, 358] width 1293 height 717
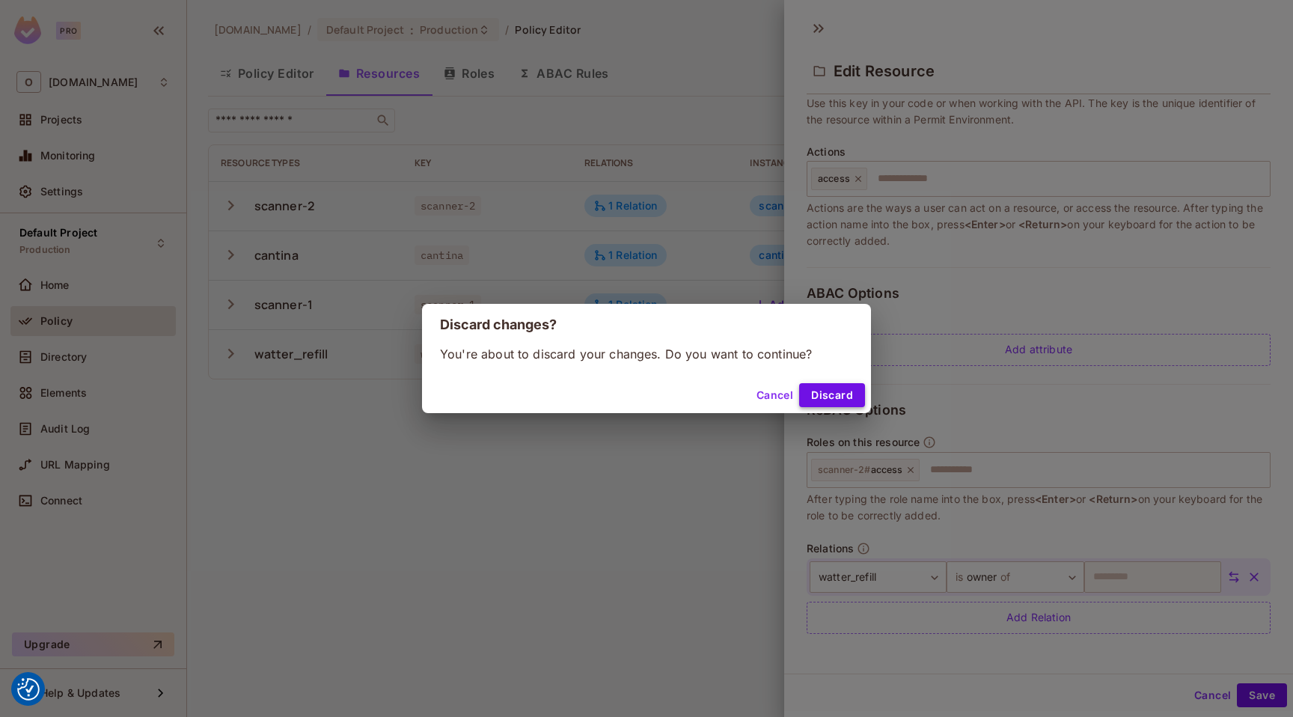
click at [822, 397] on button "Discard" at bounding box center [832, 395] width 66 height 24
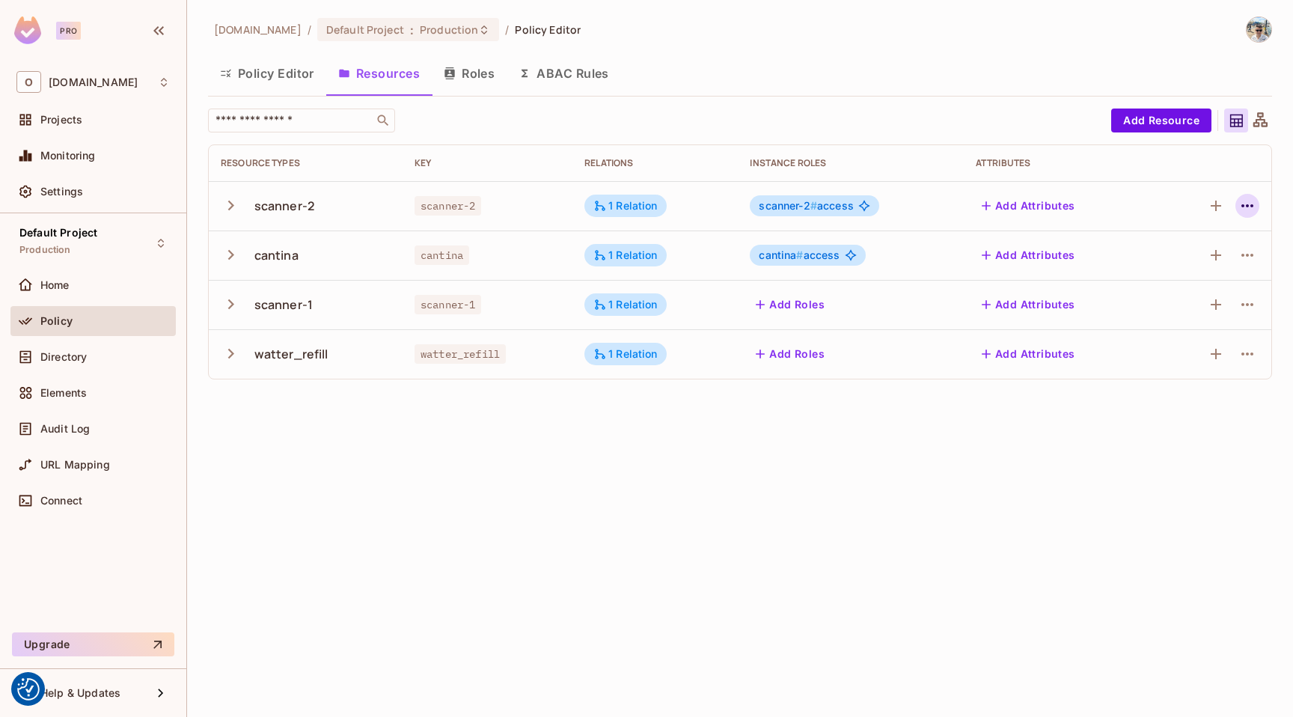
click at [1237, 204] on button "button" at bounding box center [1248, 206] width 24 height 24
click at [1195, 292] on div "Delete Resource" at bounding box center [1189, 297] width 83 height 15
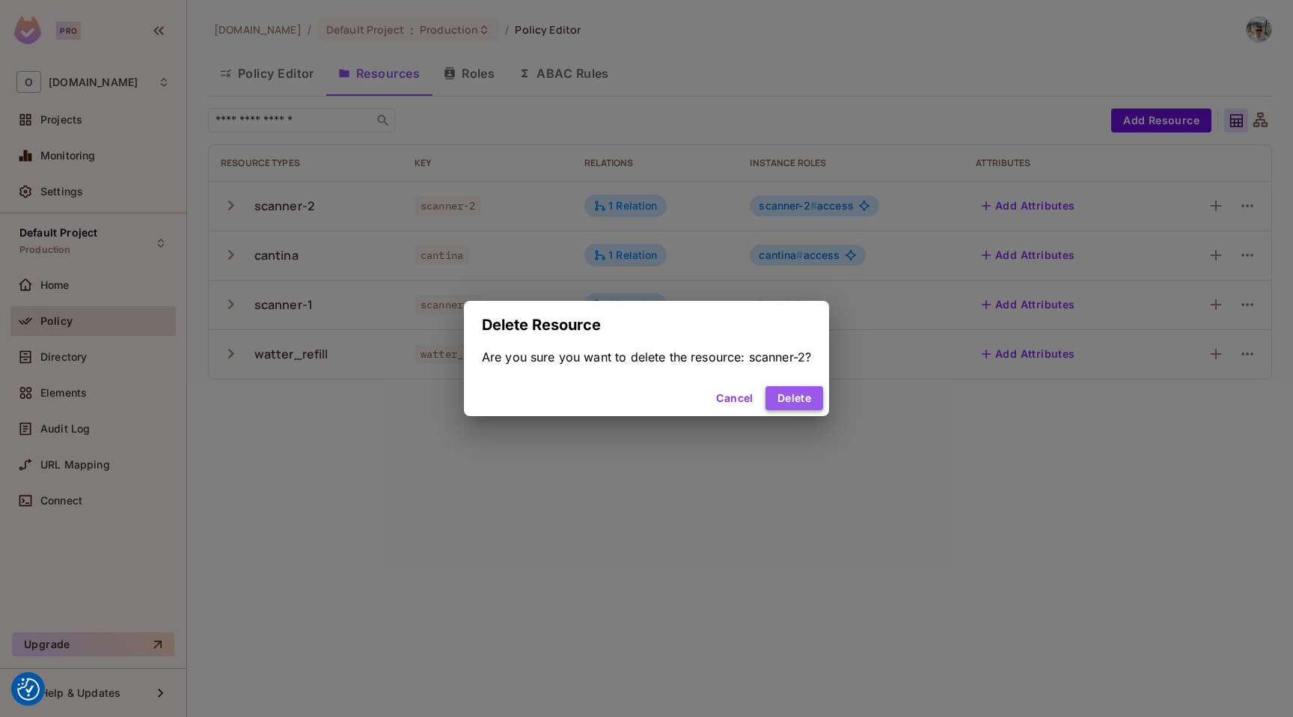
click at [790, 399] on button "Delete" at bounding box center [795, 398] width 58 height 24
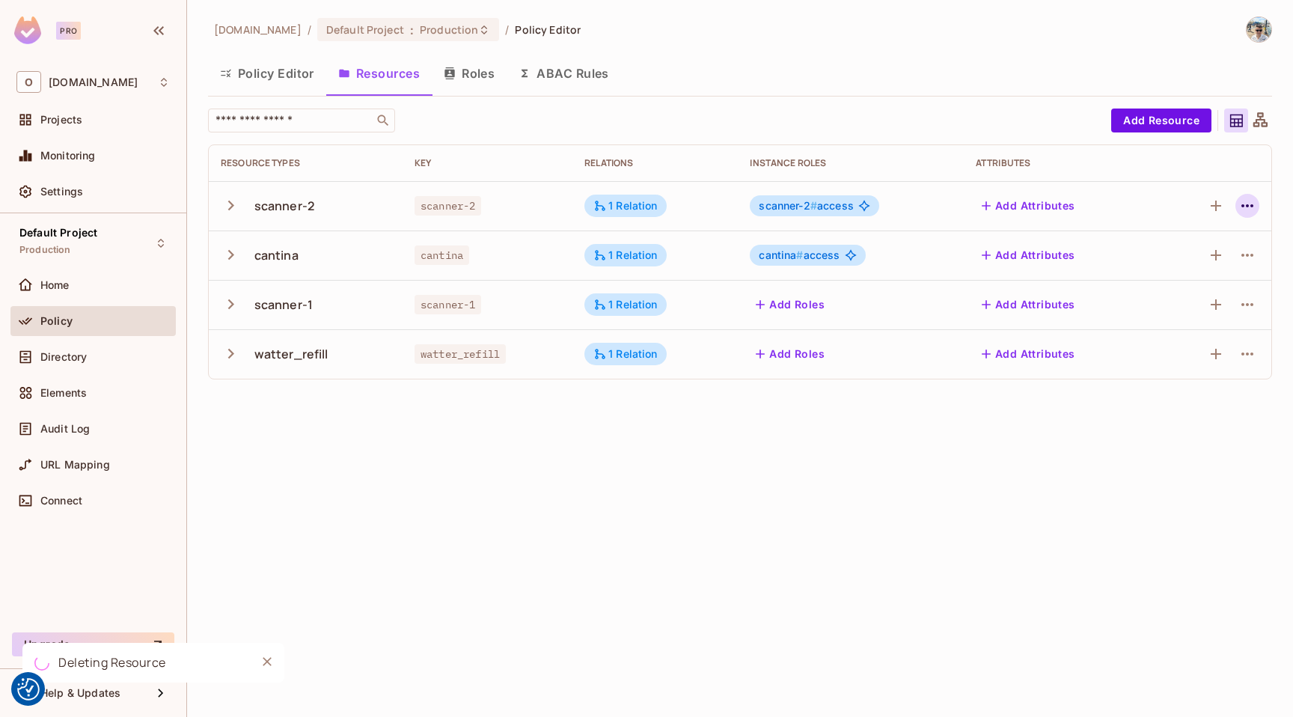
click at [1249, 206] on icon "button" at bounding box center [1248, 206] width 18 height 18
click at [1192, 299] on div "Delete Resource" at bounding box center [1189, 297] width 83 height 15
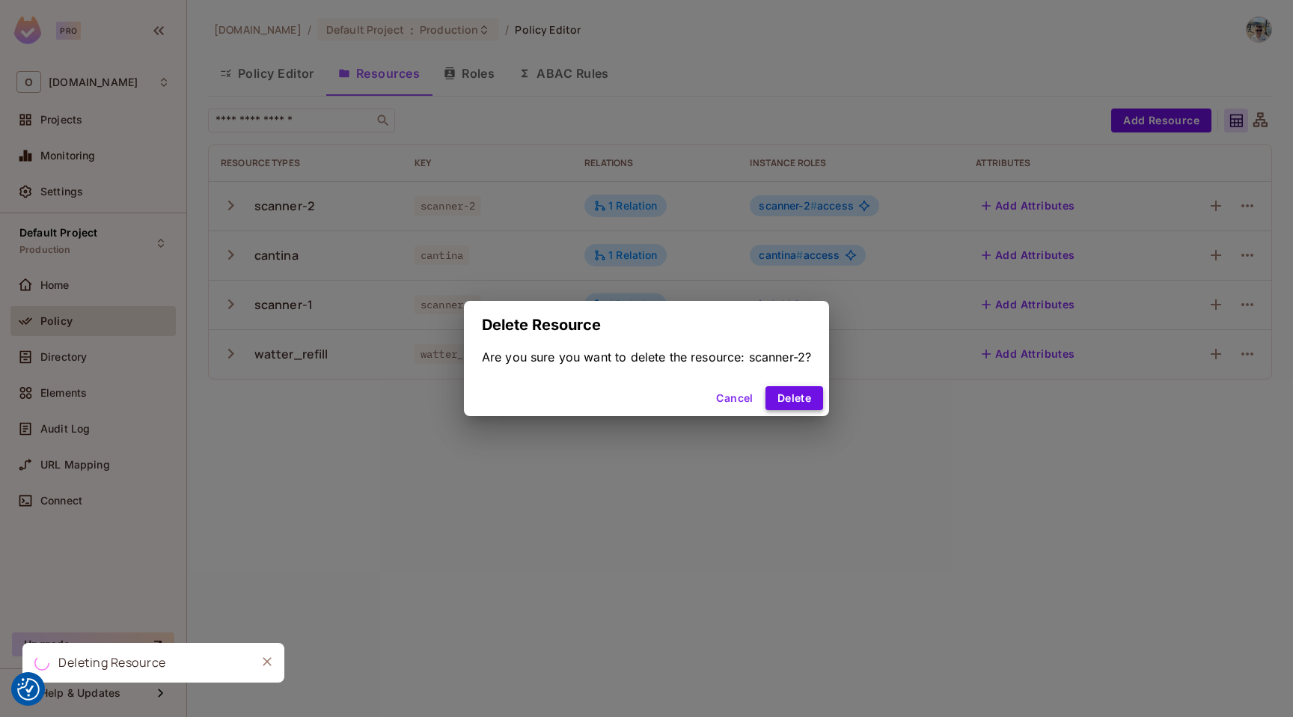
click at [795, 398] on button "Delete" at bounding box center [795, 398] width 58 height 24
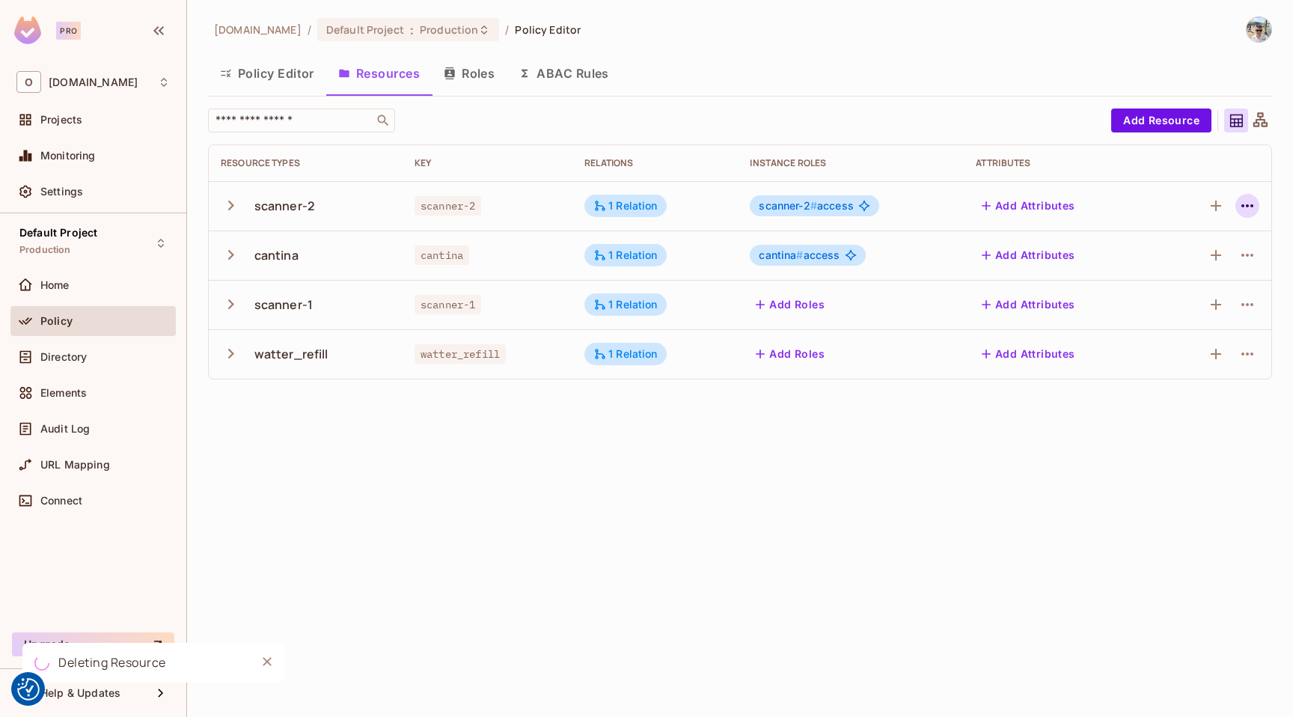
click at [1250, 204] on icon "button" at bounding box center [1248, 206] width 18 height 18
click at [1190, 298] on div "Delete Resource" at bounding box center [1189, 297] width 83 height 15
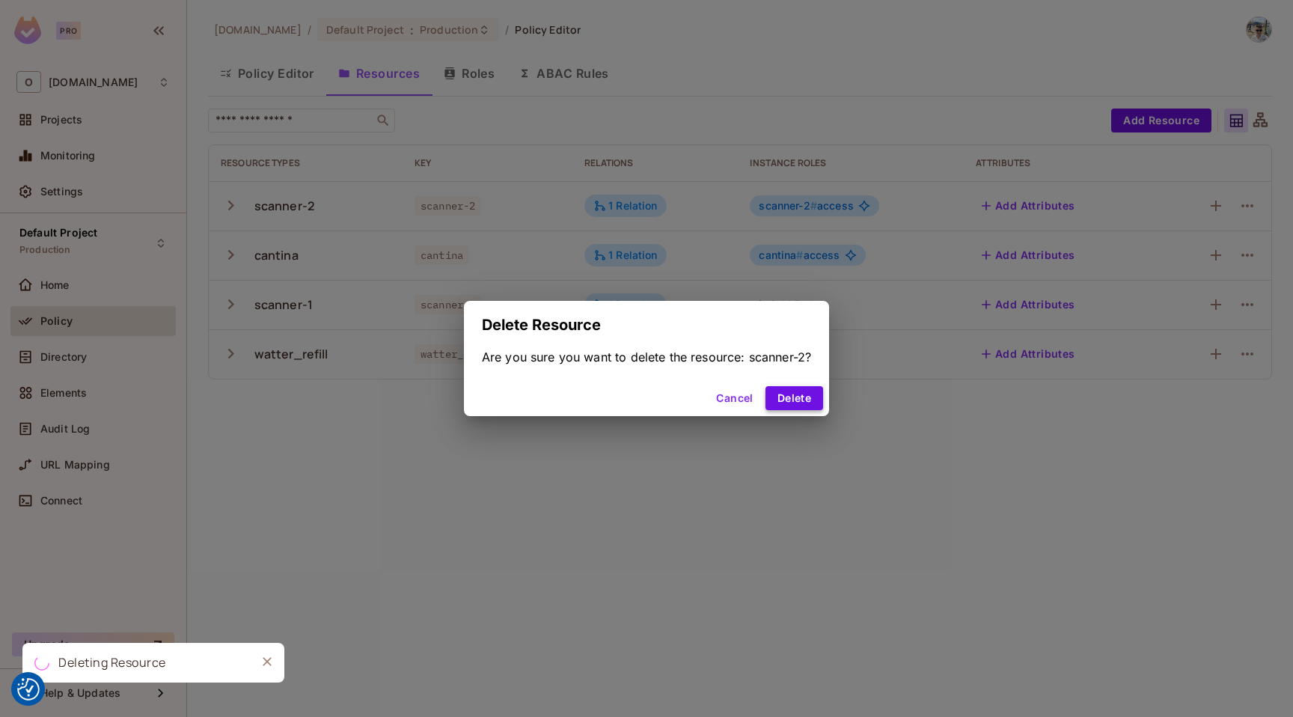
click at [808, 402] on button "Delete" at bounding box center [795, 398] width 58 height 24
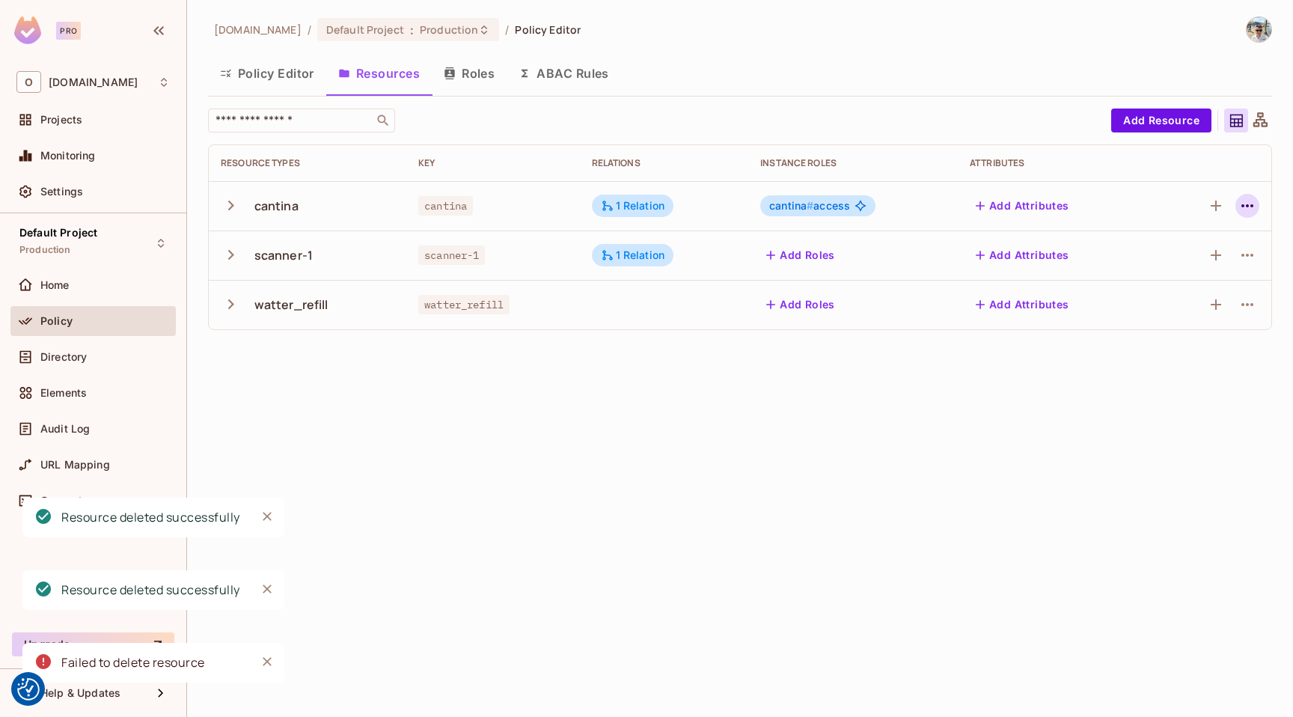
click at [1248, 202] on icon "button" at bounding box center [1248, 206] width 18 height 18
click at [1180, 299] on div "Delete Resource" at bounding box center [1189, 297] width 83 height 15
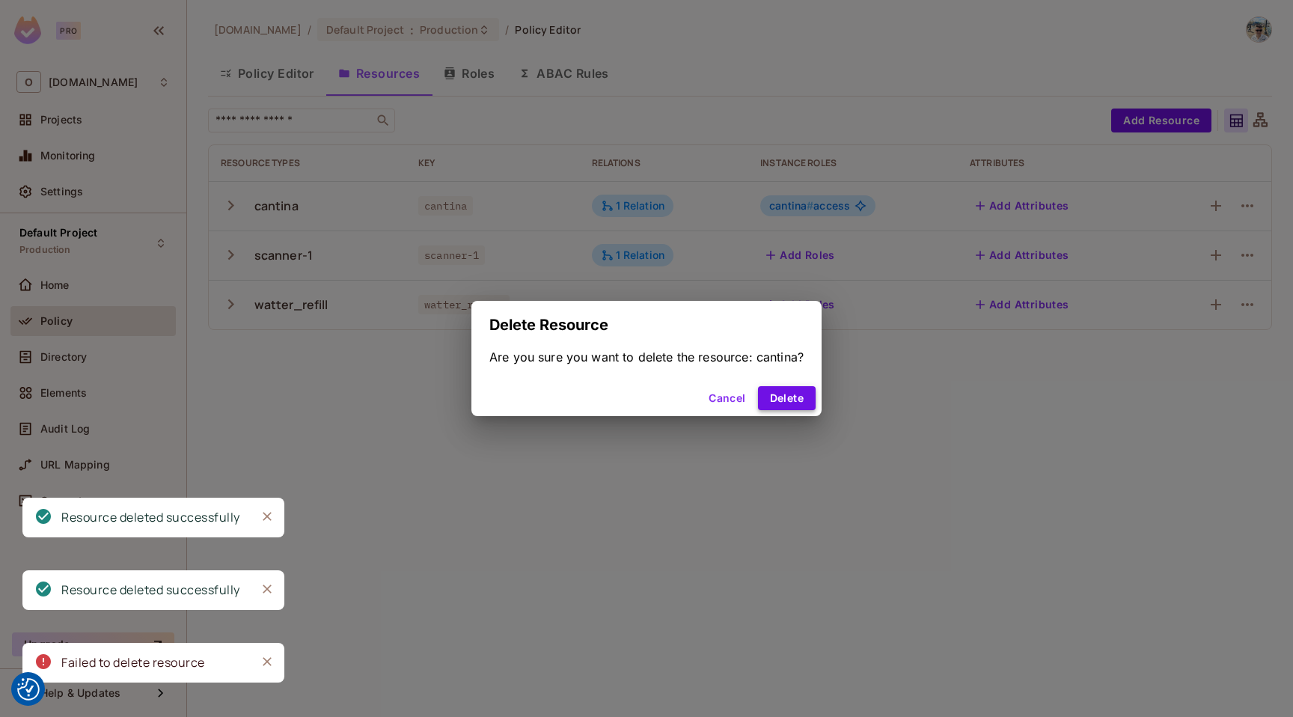
click at [781, 398] on button "Delete" at bounding box center [787, 398] width 58 height 24
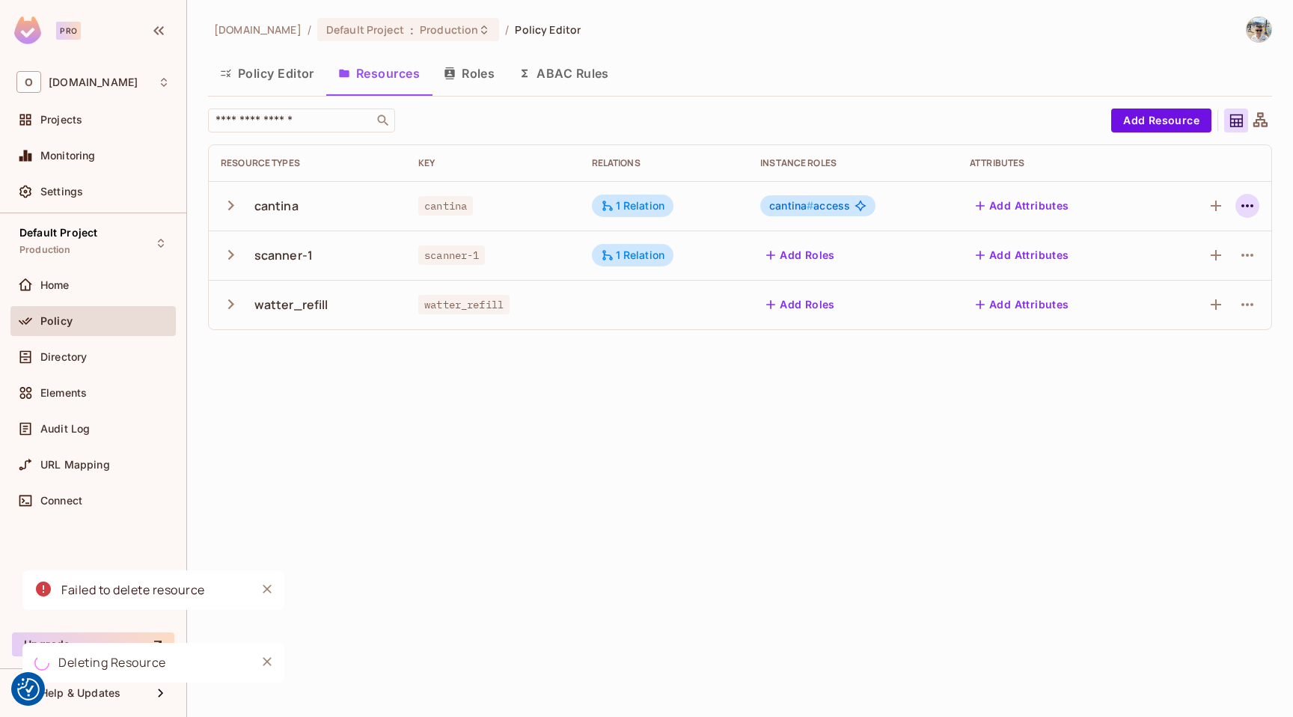
click at [1248, 212] on icon "button" at bounding box center [1248, 206] width 18 height 18
click at [1157, 293] on div "Delete Resource" at bounding box center [1189, 297] width 83 height 15
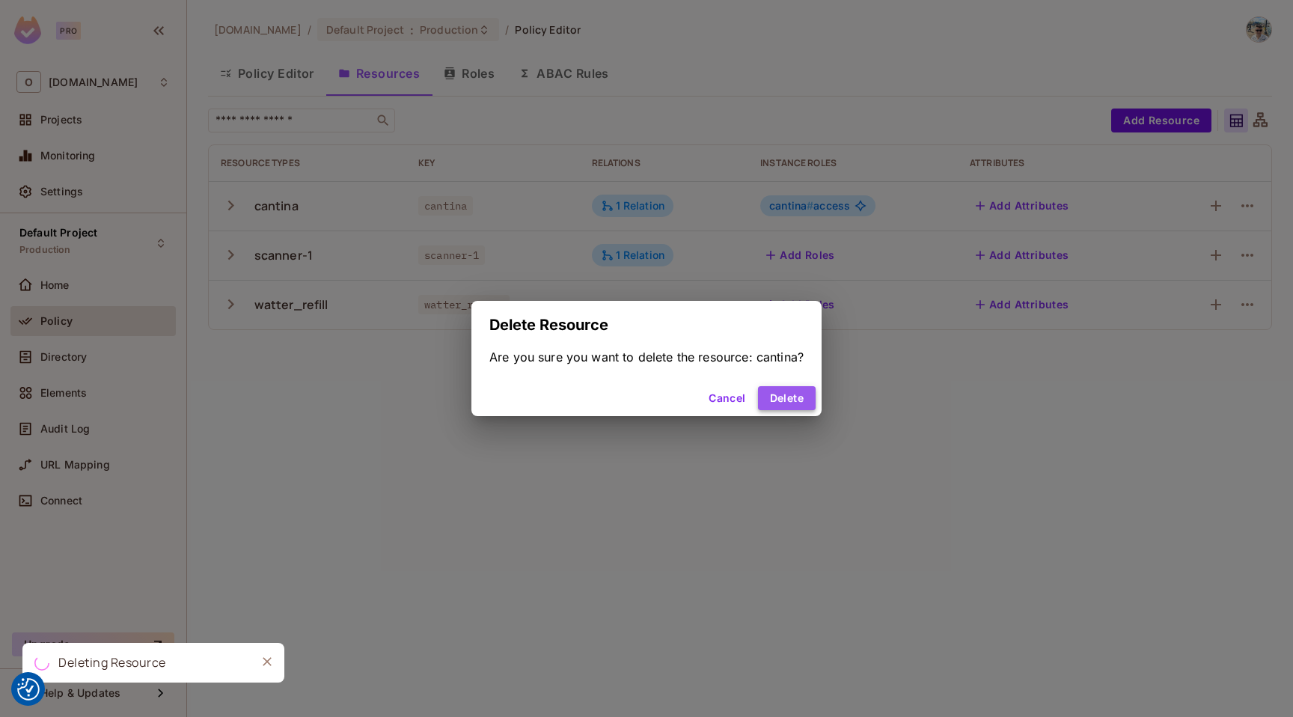
click at [787, 406] on button "Delete" at bounding box center [787, 398] width 58 height 24
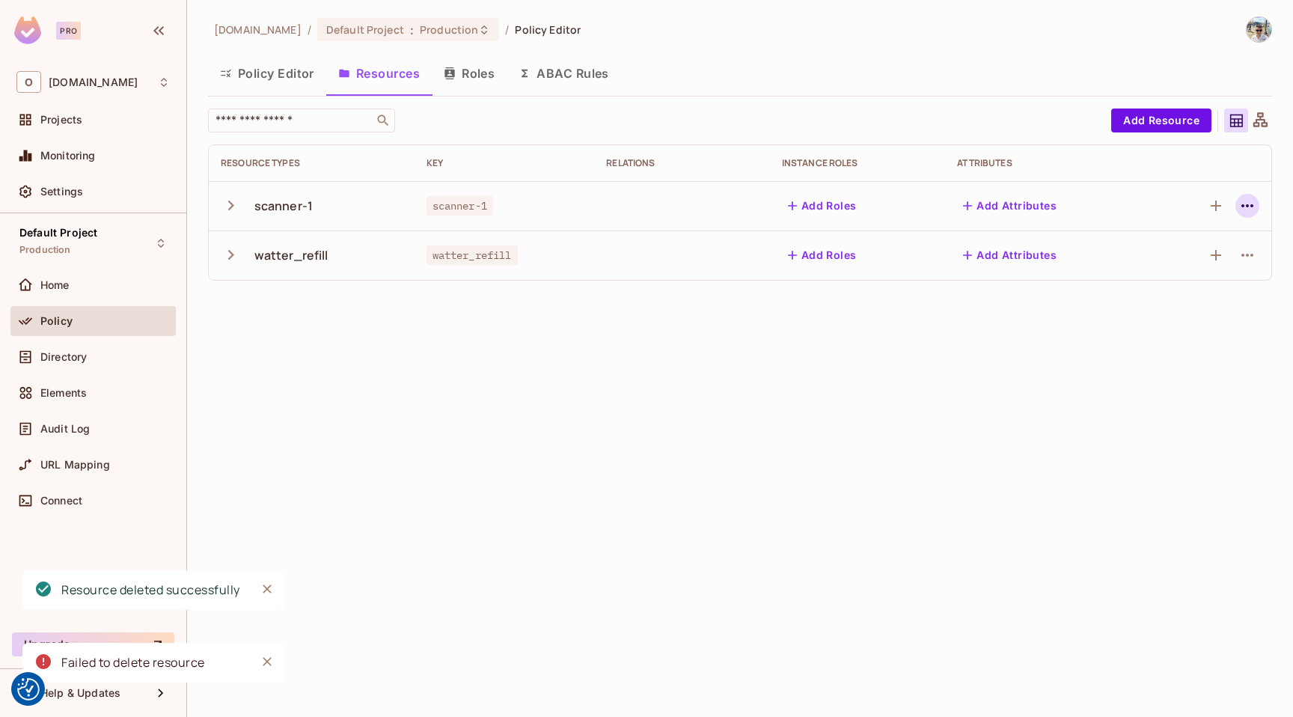
click at [1252, 201] on icon "button" at bounding box center [1248, 206] width 18 height 18
click at [1165, 309] on span "Delete Resource" at bounding box center [1189, 298] width 92 height 24
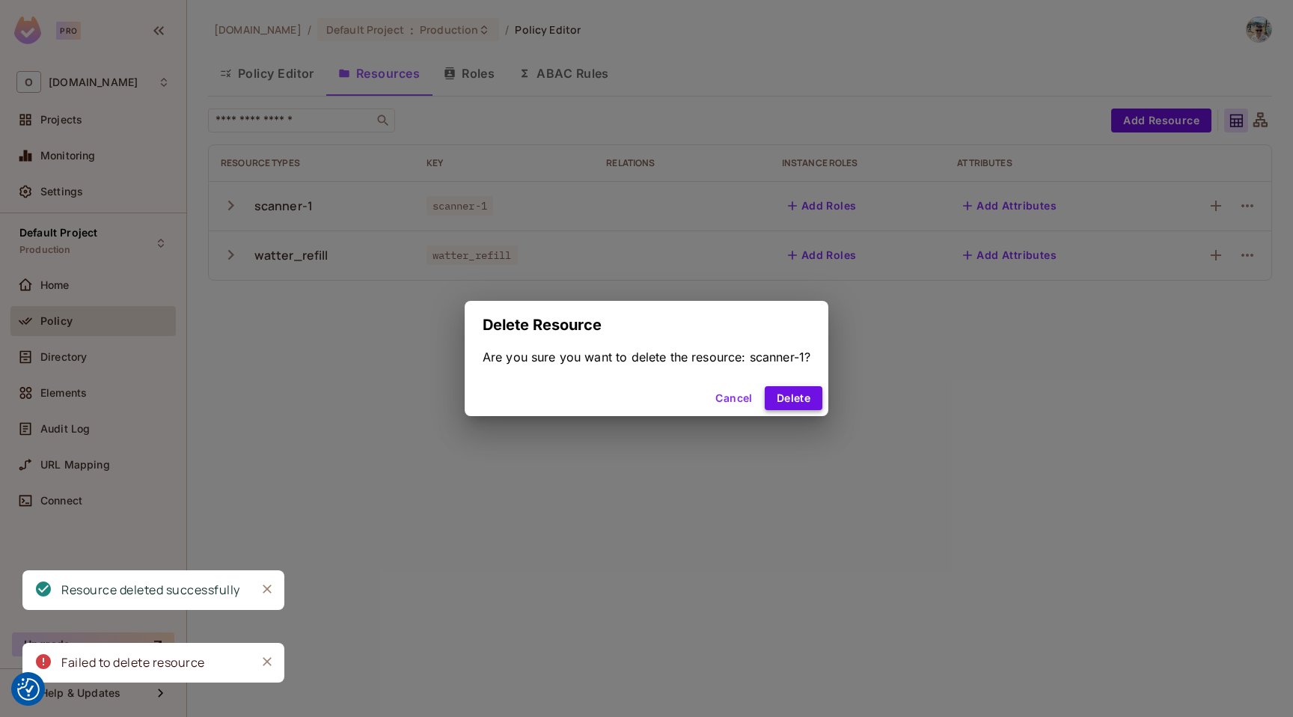
click at [787, 403] on button "Delete" at bounding box center [794, 398] width 58 height 24
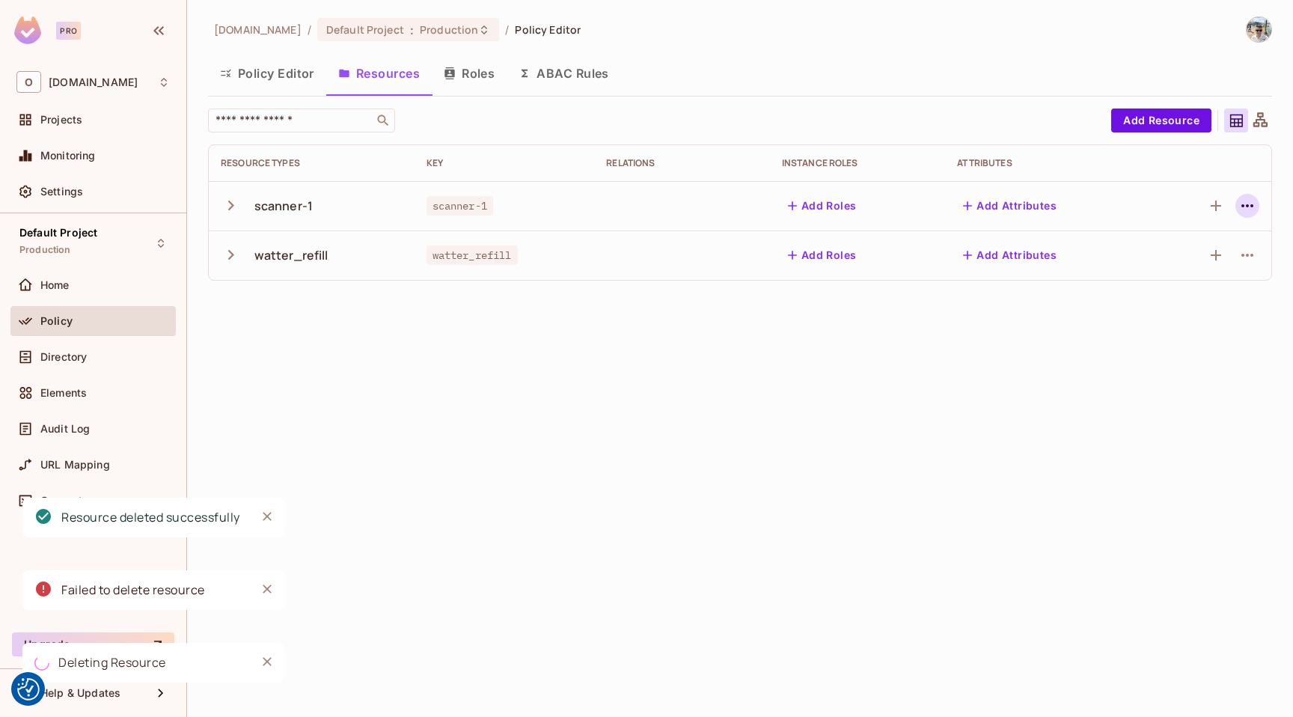
click at [1249, 201] on icon "button" at bounding box center [1248, 206] width 18 height 18
click at [1178, 302] on div "Delete Resource" at bounding box center [1189, 297] width 83 height 15
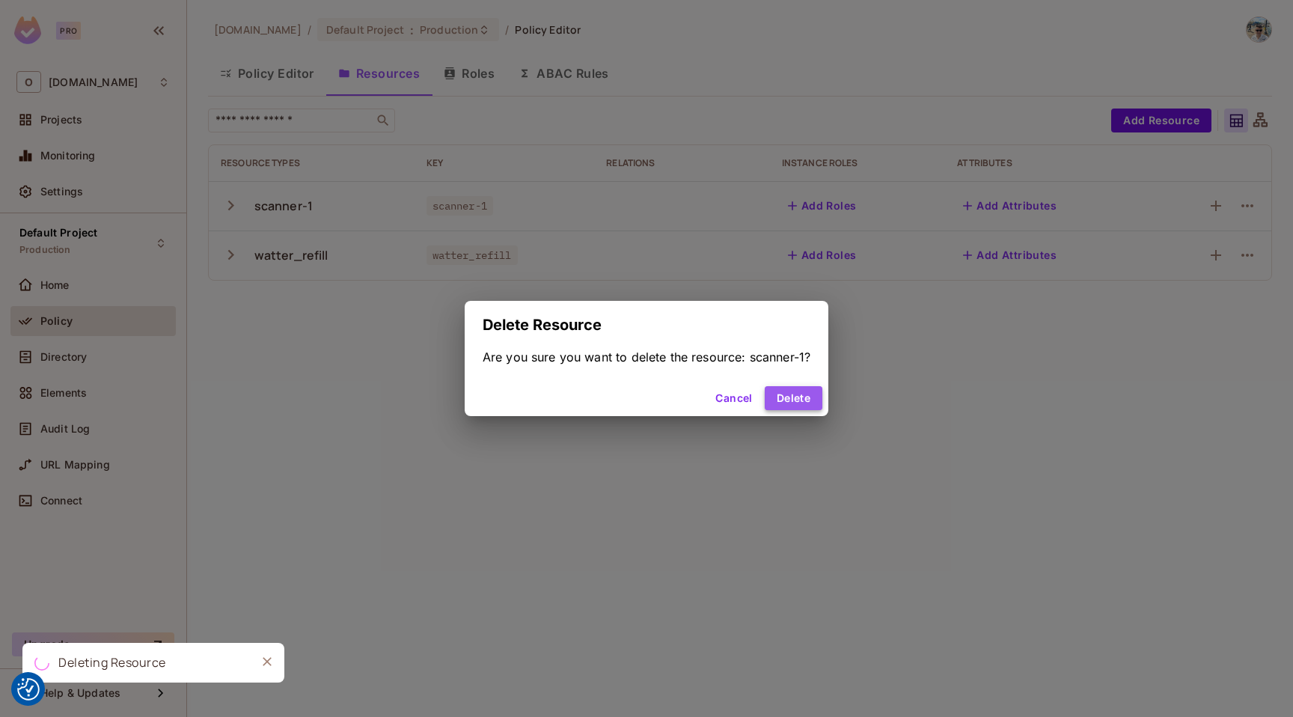
click at [796, 395] on button "Delete" at bounding box center [794, 398] width 58 height 24
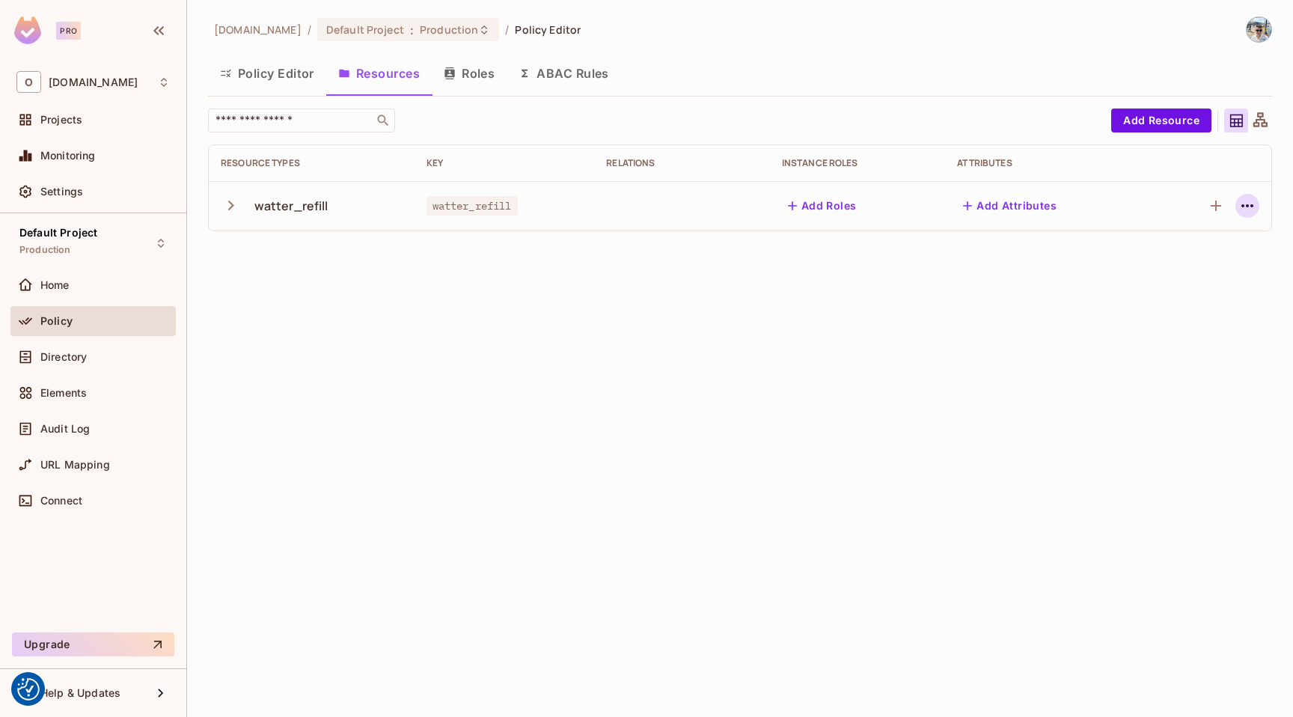
click at [1255, 207] on icon "button" at bounding box center [1248, 206] width 18 height 18
click at [1189, 264] on div "Edit Resource" at bounding box center [1183, 265] width 70 height 15
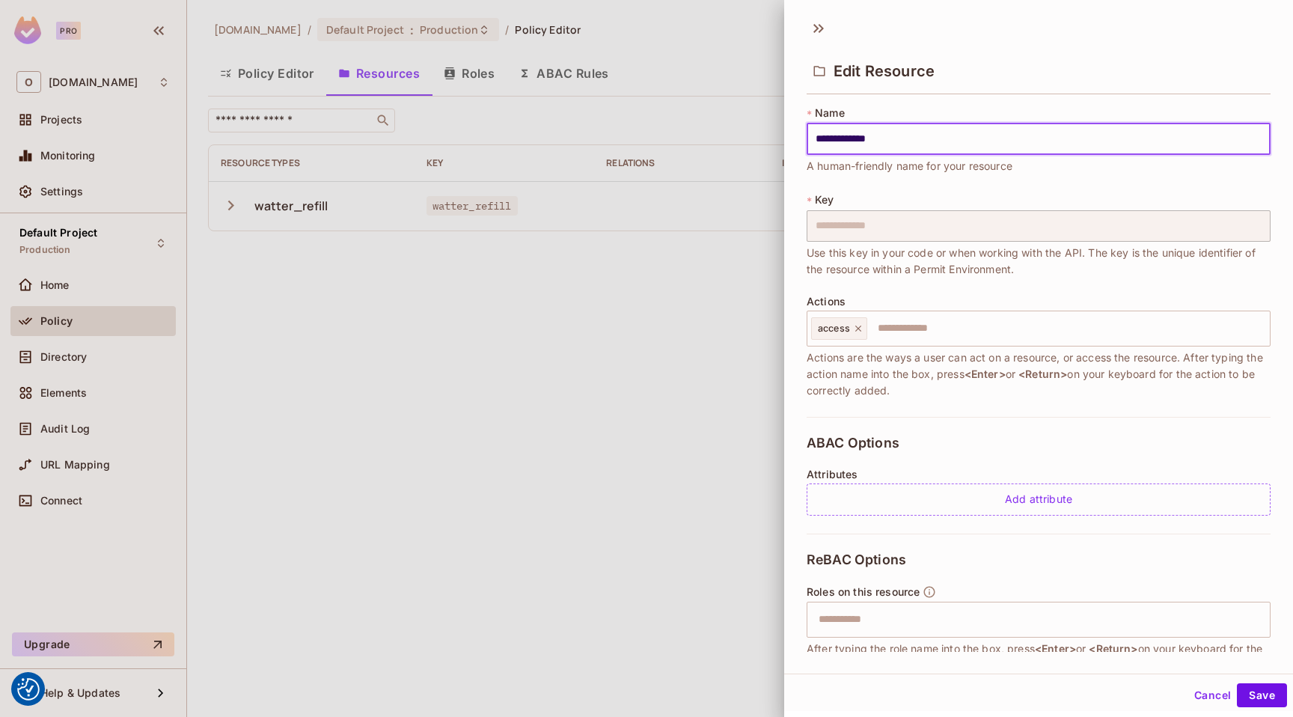
click at [689, 220] on div at bounding box center [646, 358] width 1293 height 717
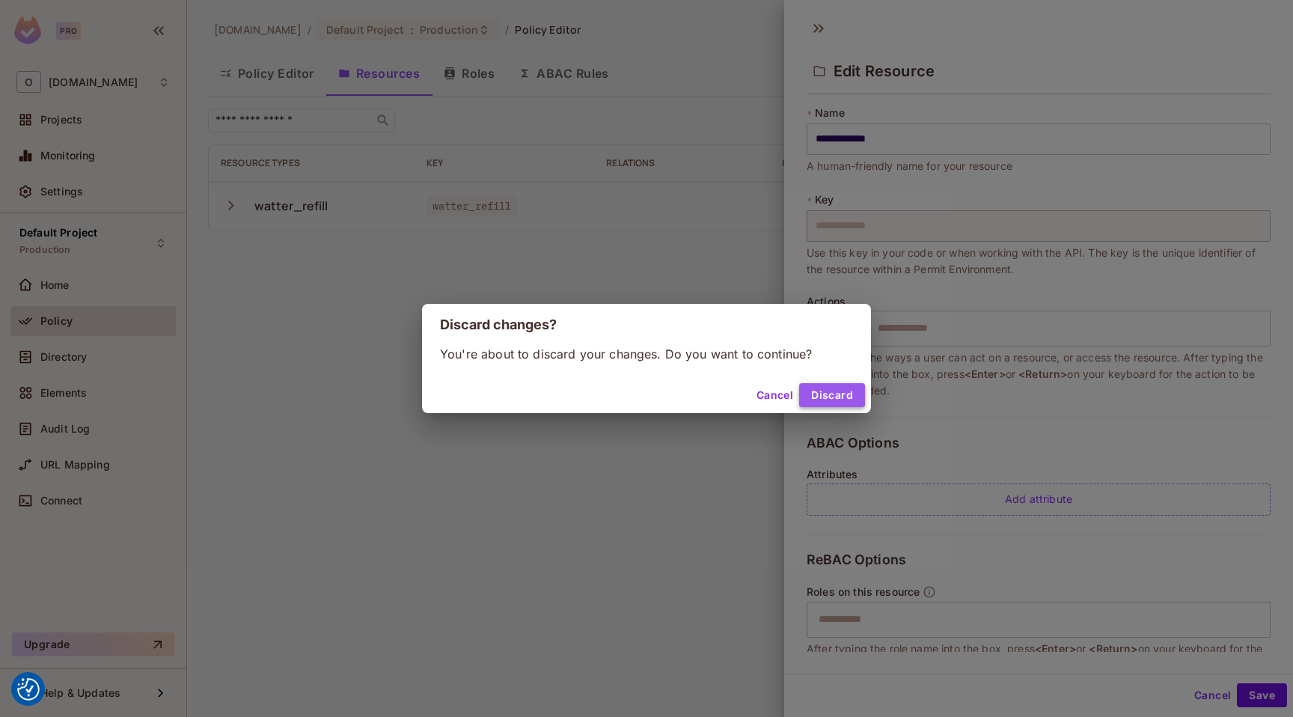
click at [829, 397] on button "Discard" at bounding box center [832, 395] width 66 height 24
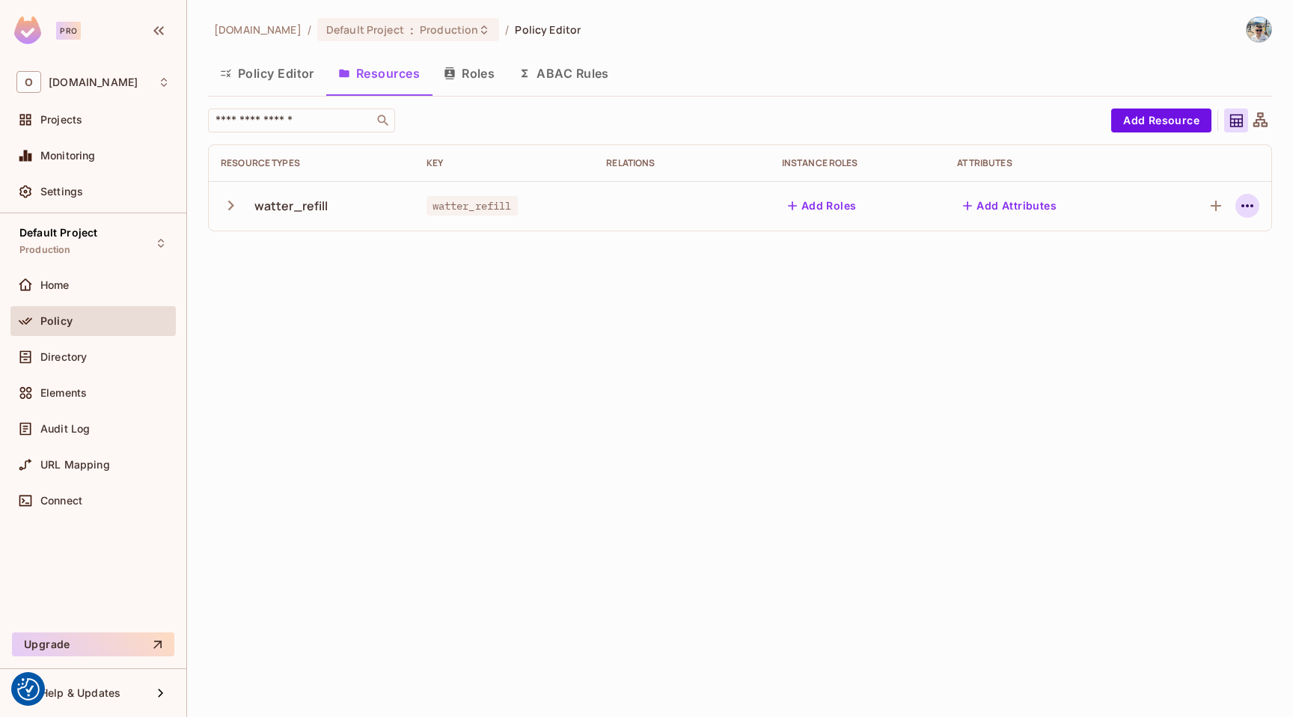
click at [1248, 213] on icon "button" at bounding box center [1248, 206] width 18 height 18
click at [1204, 289] on span "Delete Resource" at bounding box center [1189, 298] width 92 height 24
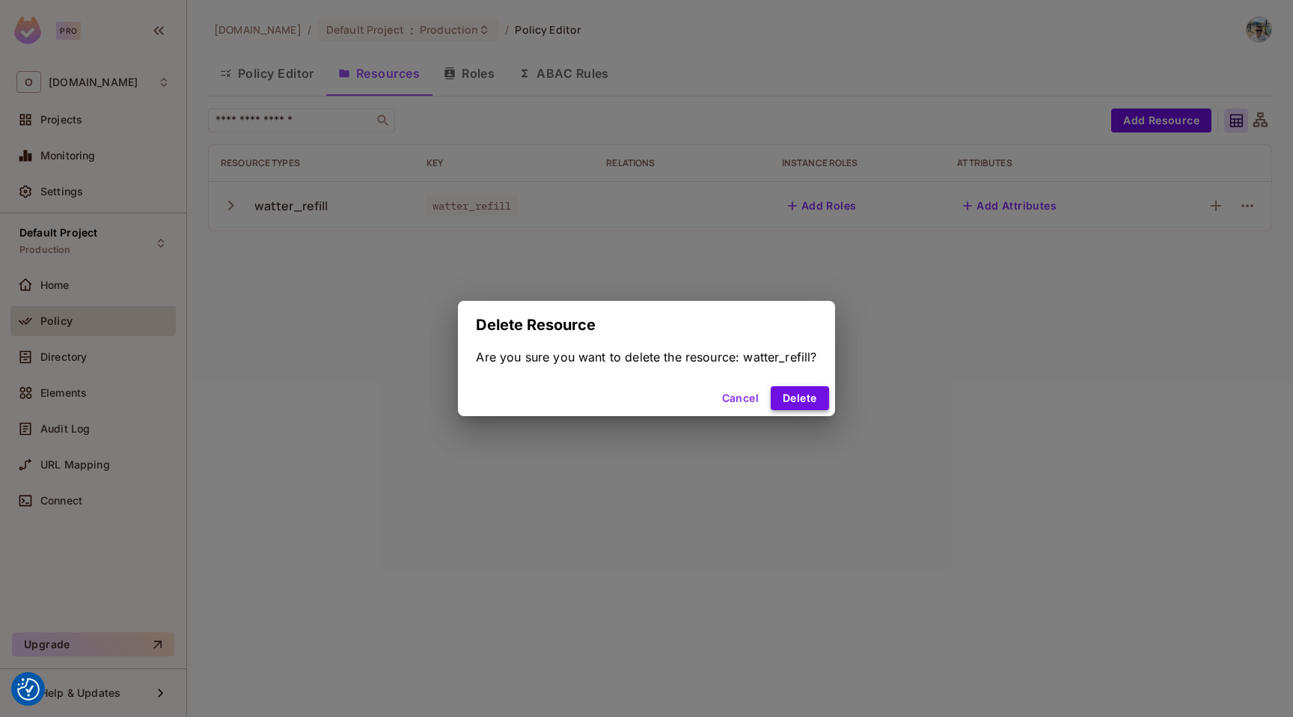
click at [810, 393] on button "Delete" at bounding box center [800, 398] width 58 height 24
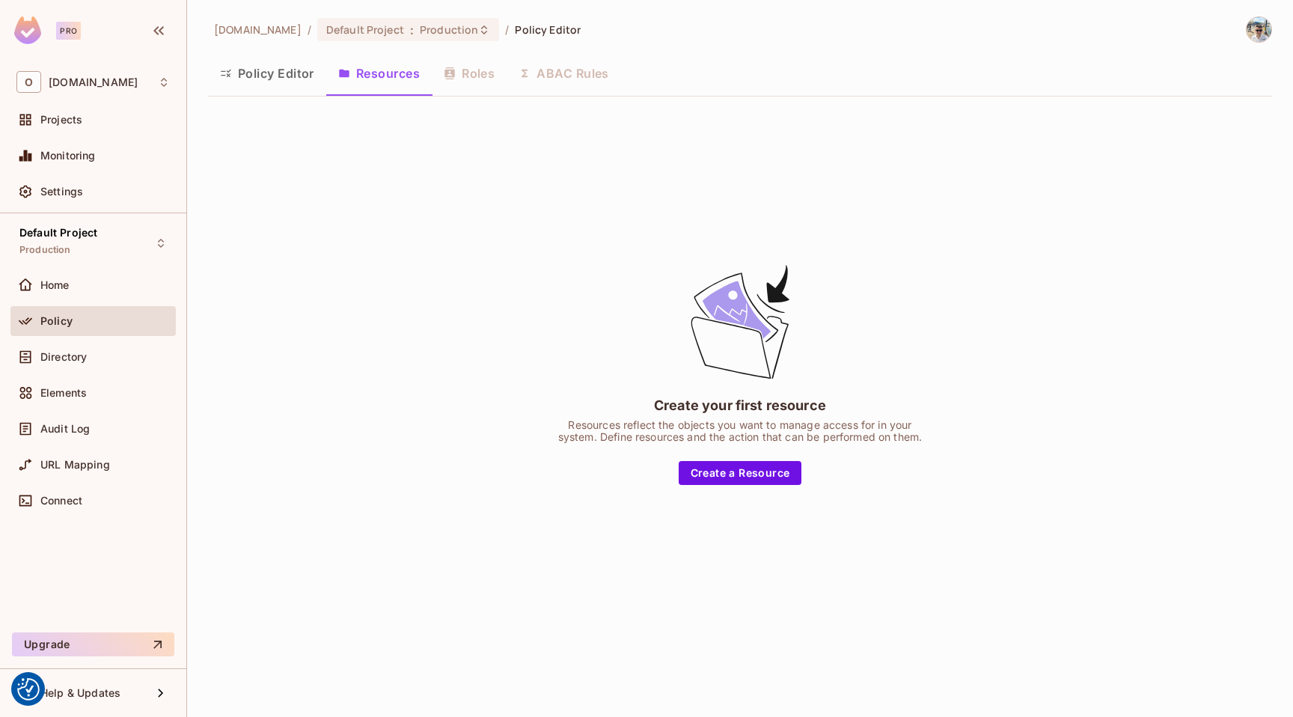
drag, startPoint x: 724, startPoint y: 479, endPoint x: 567, endPoint y: 485, distance: 157.3
click at [567, 486] on div "Create your first resource Resources reflect the objects you want to manage acc…" at bounding box center [740, 374] width 1064 height 530
click at [744, 475] on button "Create a Resource" at bounding box center [741, 473] width 124 height 24
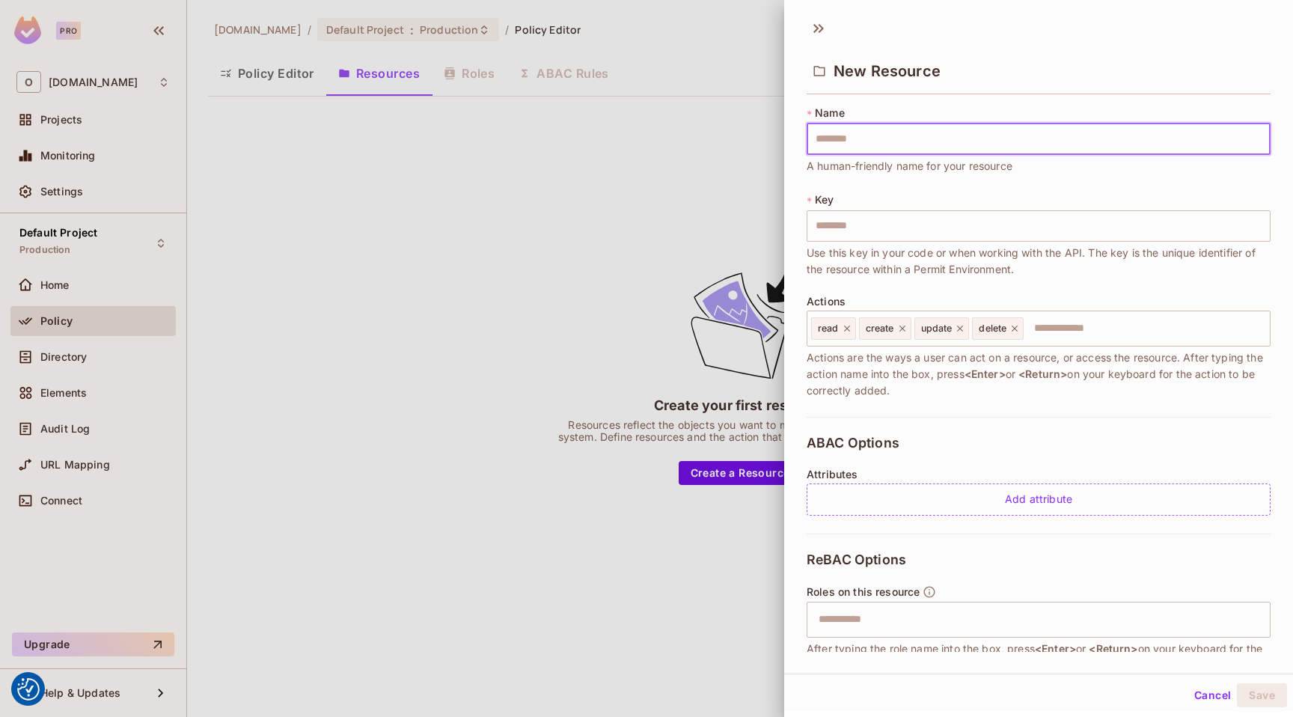
click at [877, 141] on input "text" at bounding box center [1039, 139] width 464 height 31
type input "*"
type input "**"
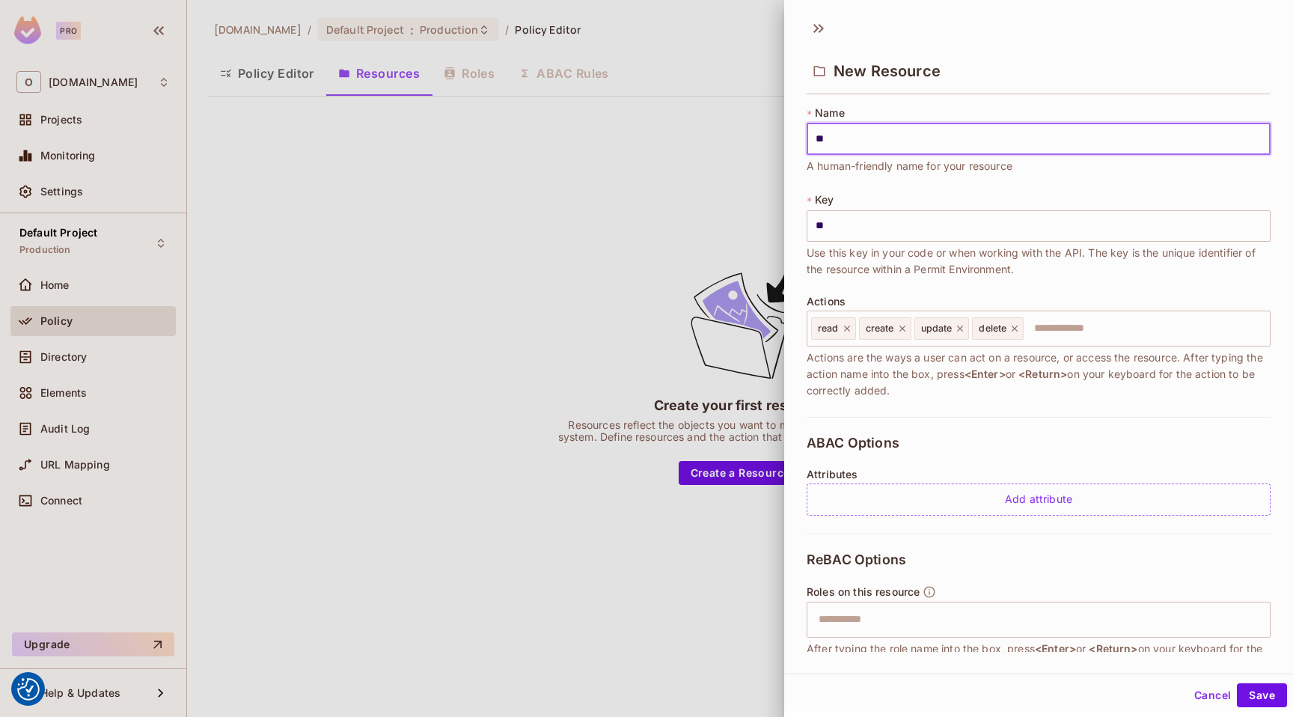
type input "***"
type input "****"
click at [846, 326] on icon at bounding box center [847, 329] width 6 height 6
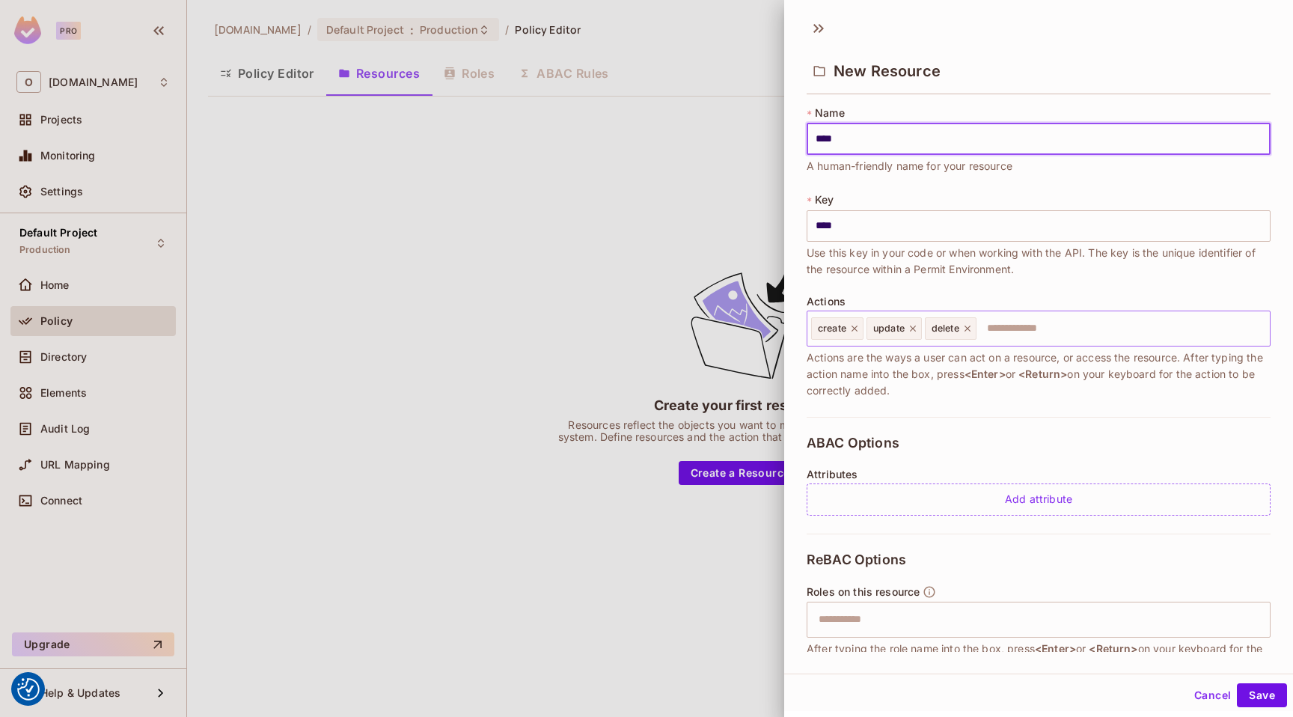
click at [858, 327] on icon at bounding box center [855, 328] width 10 height 10
click at [858, 328] on icon at bounding box center [858, 329] width 6 height 6
click at [858, 328] on icon at bounding box center [854, 328] width 10 height 10
type input "****"
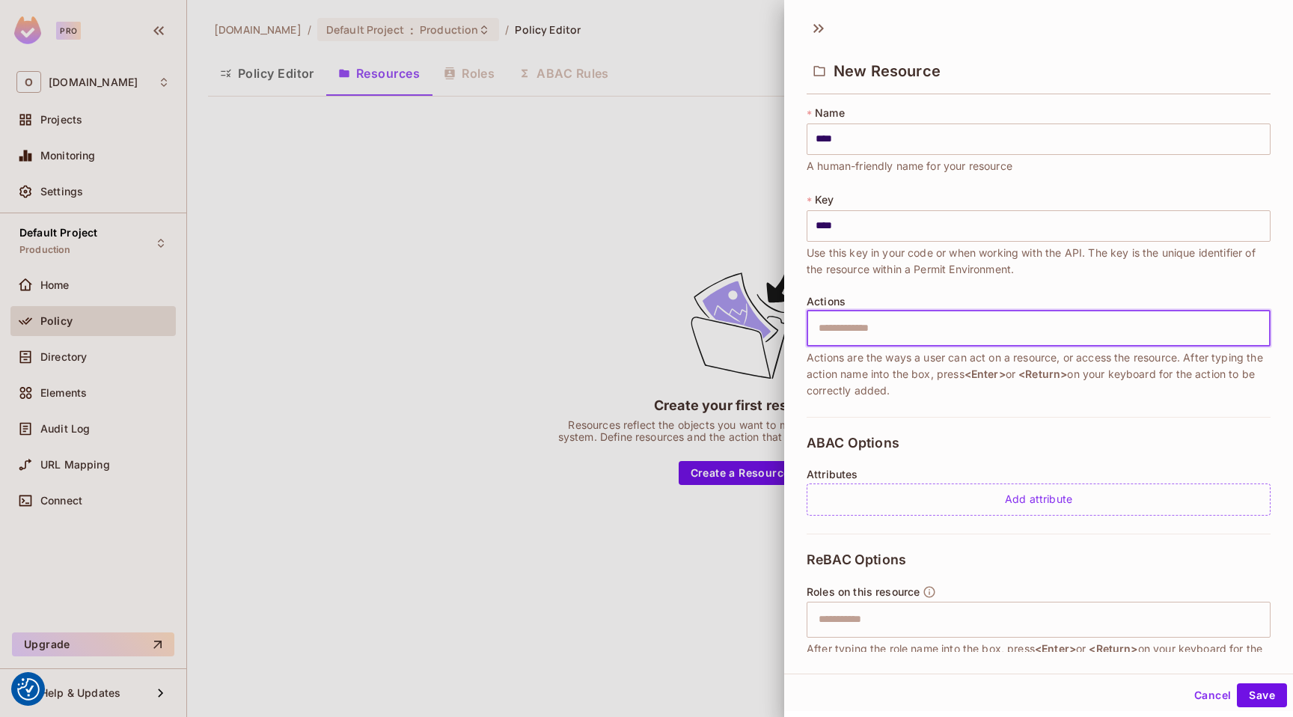
click at [858, 328] on input "text" at bounding box center [1037, 329] width 454 height 30
type input "******"
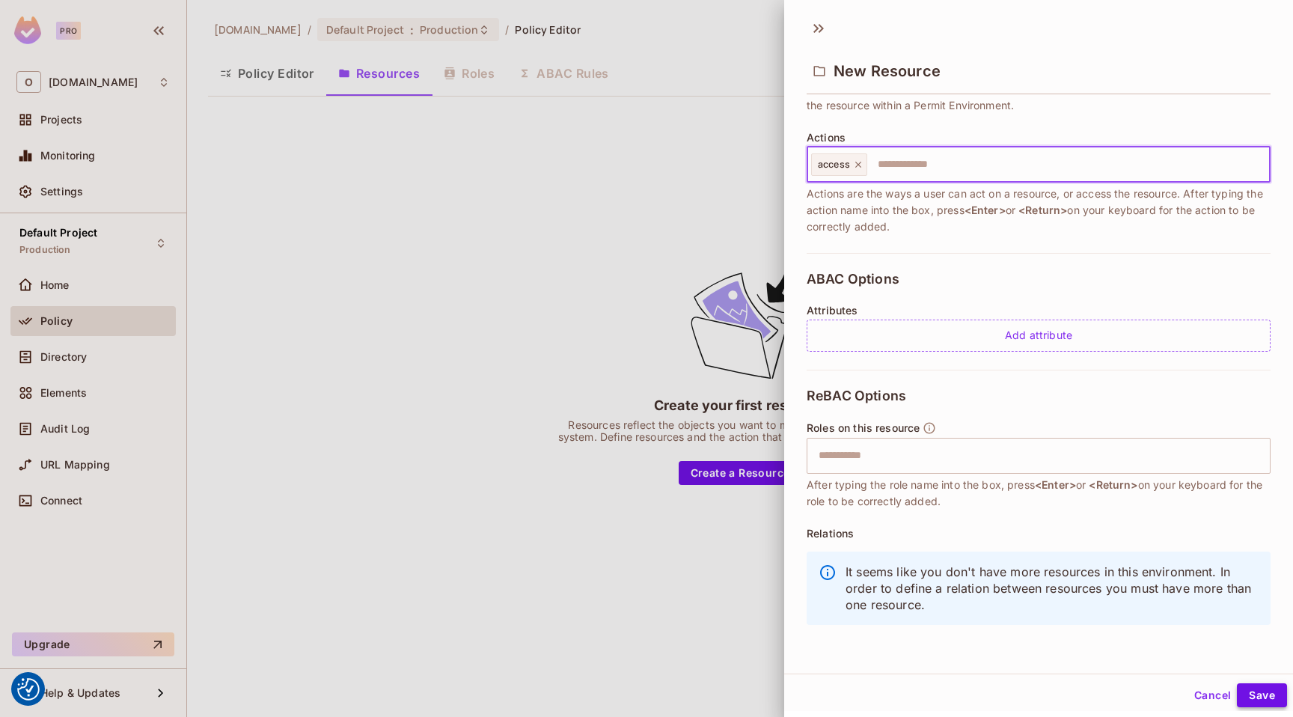
click at [1240, 694] on button "Save" at bounding box center [1262, 695] width 50 height 24
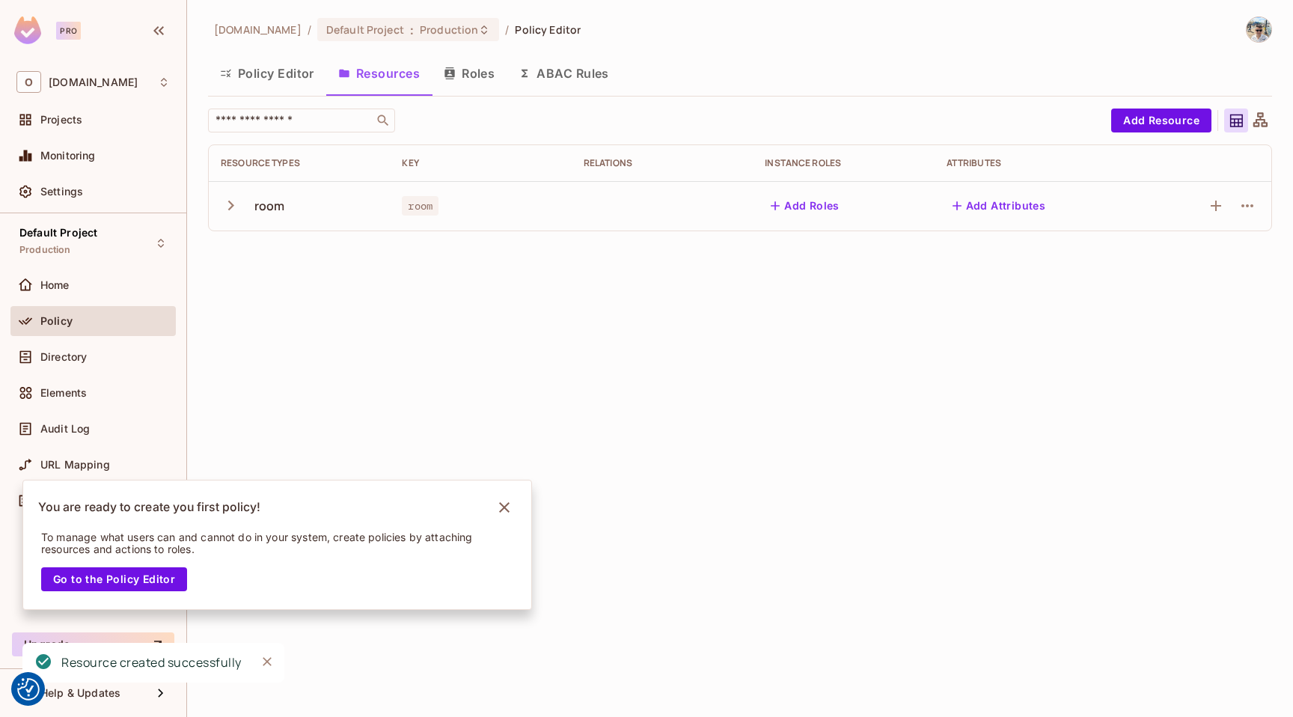
click at [1180, 138] on div "​ Add Resource Resource Types Key Relations Instance roles Attributes room room…" at bounding box center [740, 170] width 1064 height 123
click at [1162, 119] on button "Add Resource" at bounding box center [1162, 121] width 100 height 24
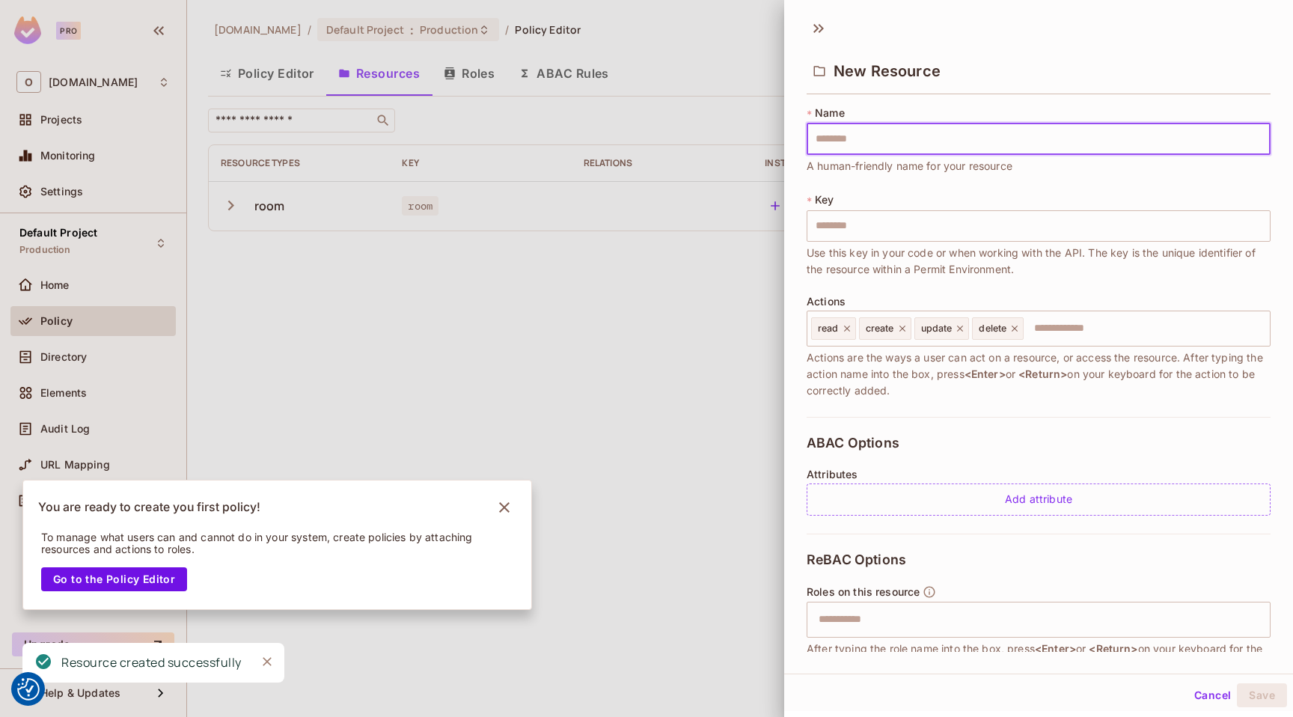
type input "*"
type input "**"
type input "***"
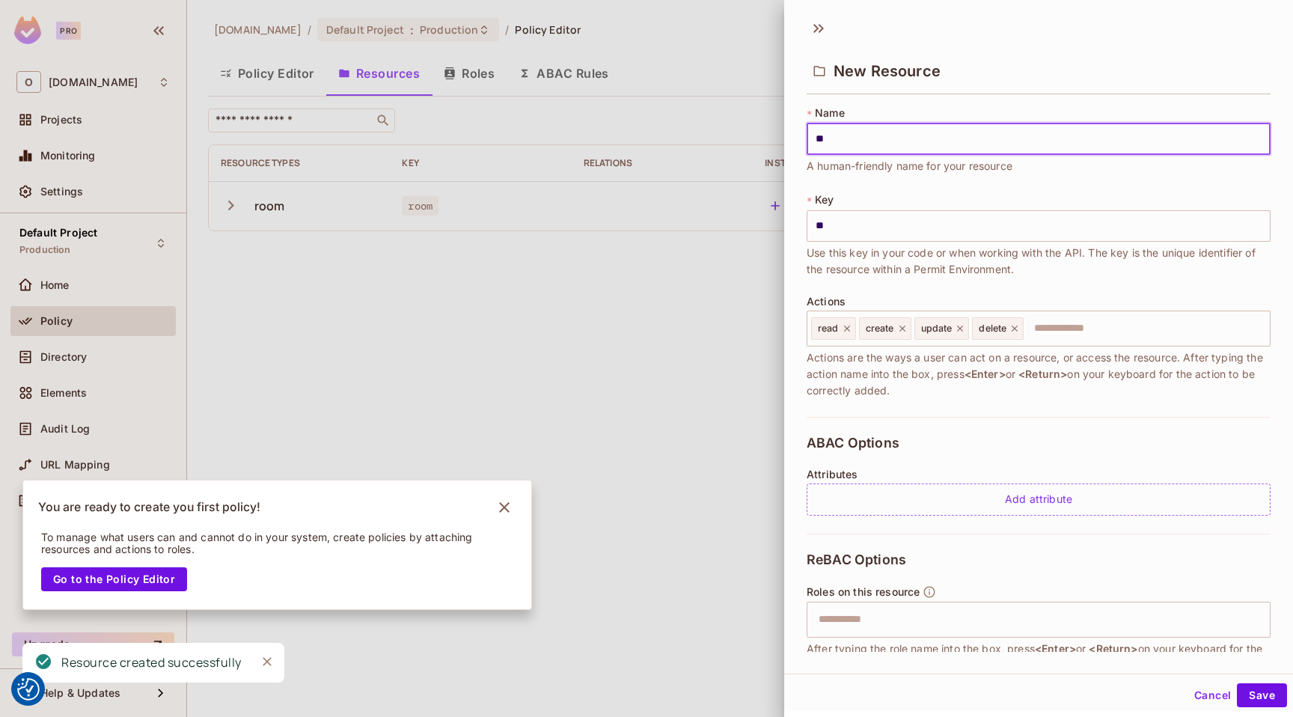
type input "***"
type input "****"
type input "*****"
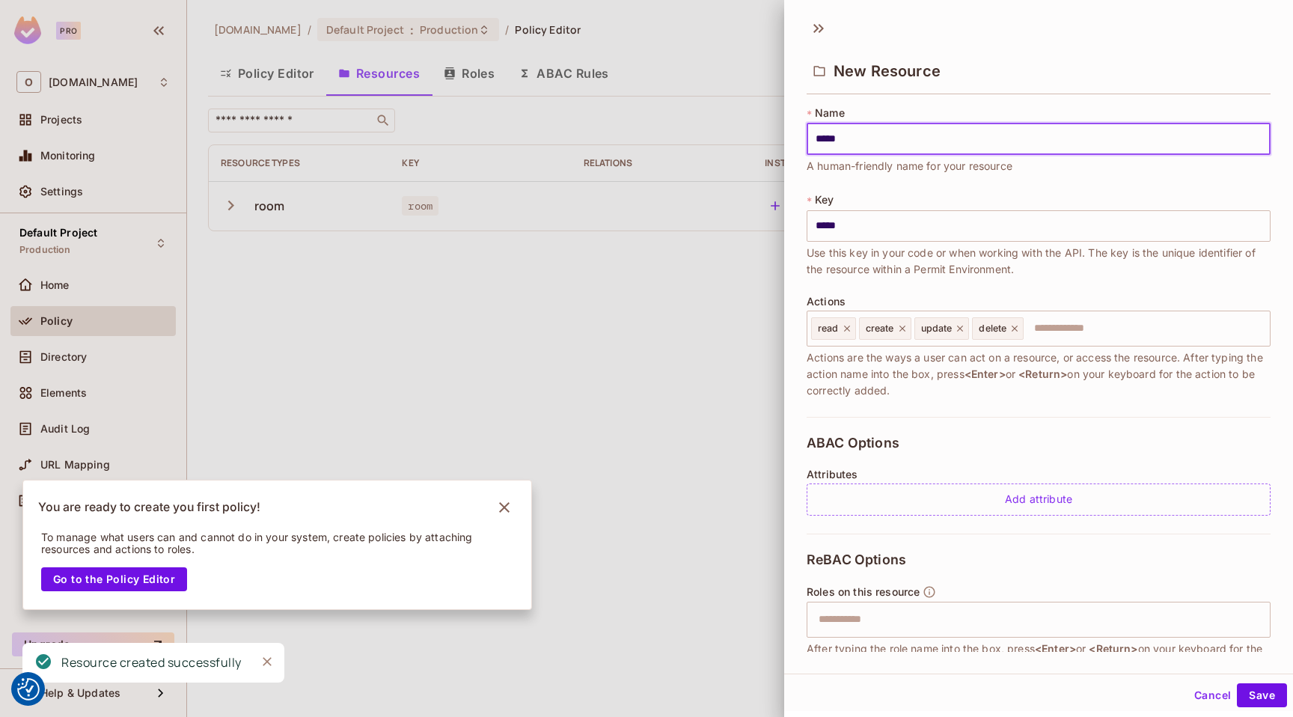
type input "******"
type input "*******"
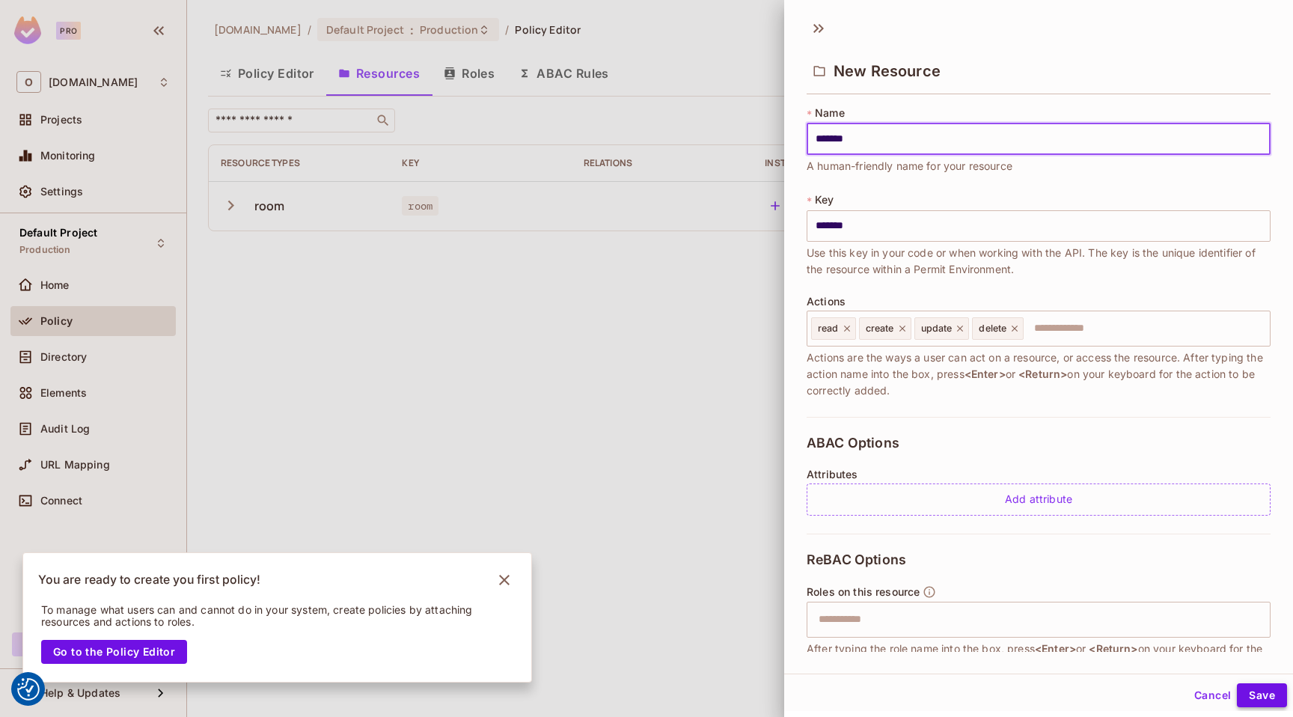
type input "*******"
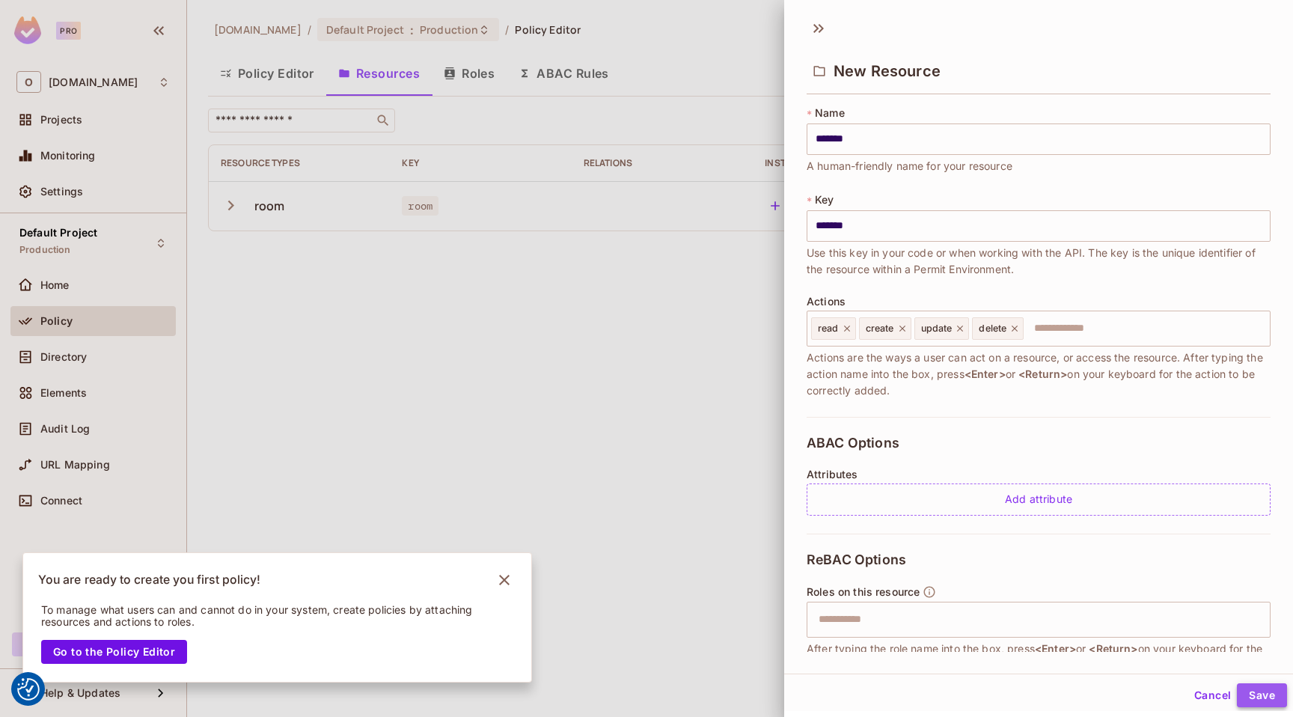
click at [1249, 698] on button "Save" at bounding box center [1262, 695] width 50 height 24
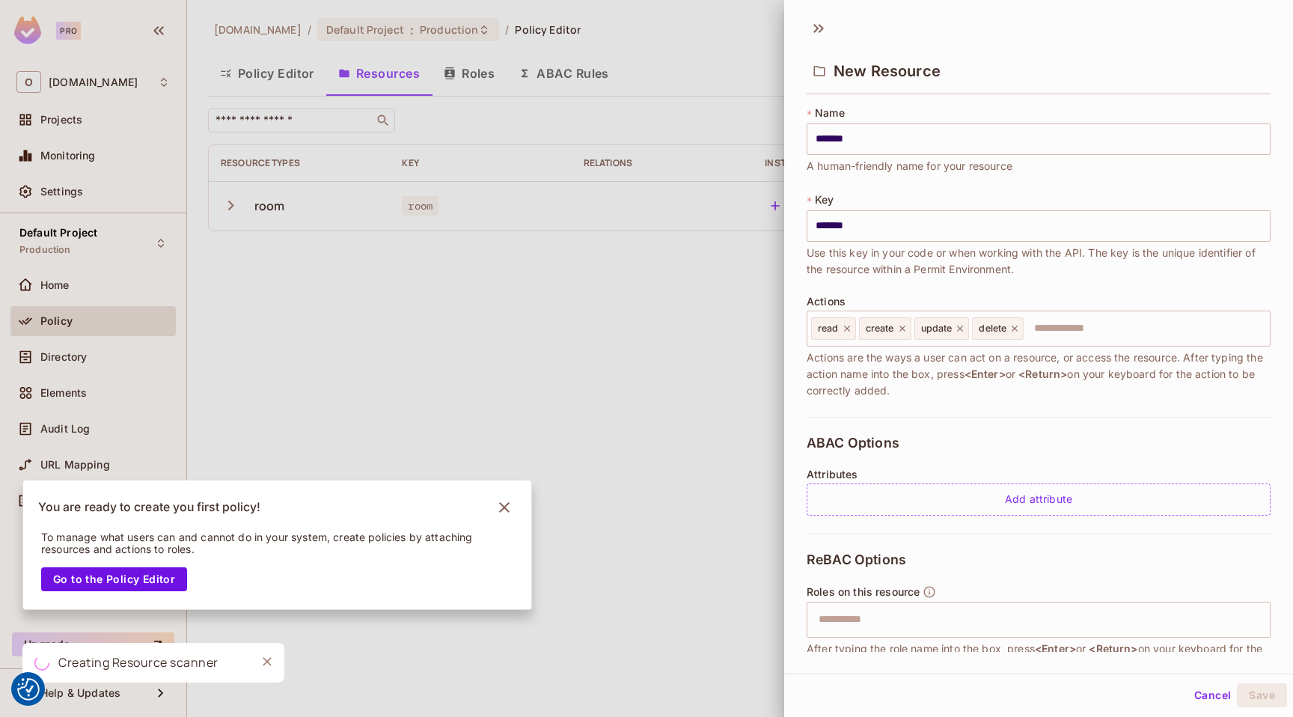
click at [505, 519] on div "To manage what users can and cannot do in your system, create policies by attac…" at bounding box center [267, 564] width 488 height 90
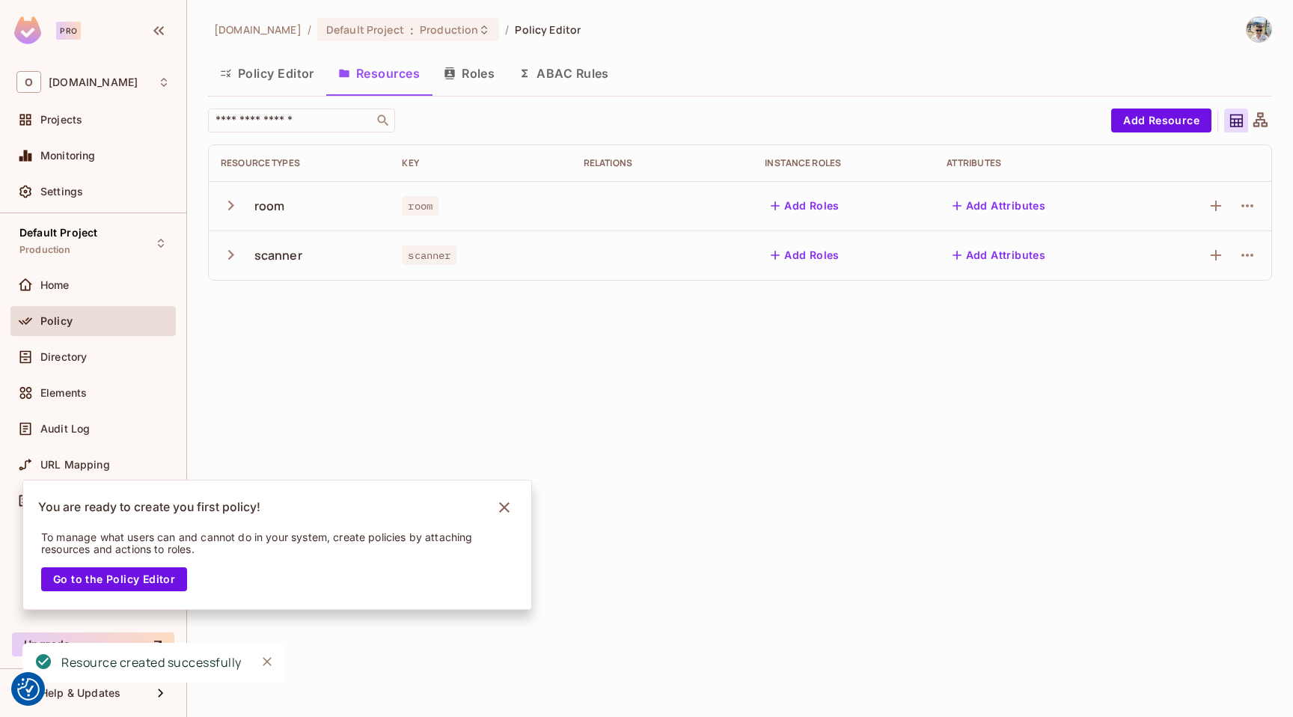
click at [503, 427] on div "[DOMAIN_NAME] / Default Project : Production / Policy Editor Policy Editor Reso…" at bounding box center [740, 358] width 1106 height 717
click at [511, 510] on icon "Notifications Alt+T" at bounding box center [505, 508] width 24 height 24
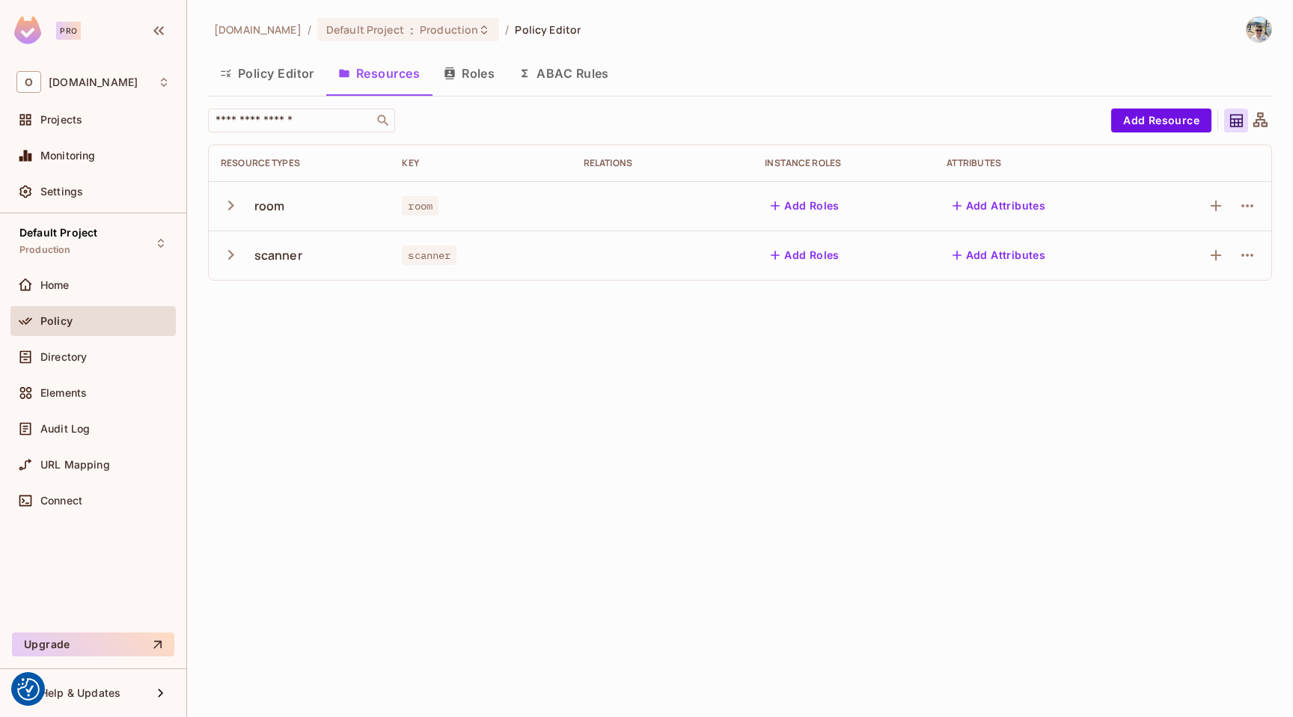
click at [236, 201] on icon "button" at bounding box center [231, 205] width 20 height 20
click at [1246, 198] on icon "button" at bounding box center [1248, 206] width 18 height 18
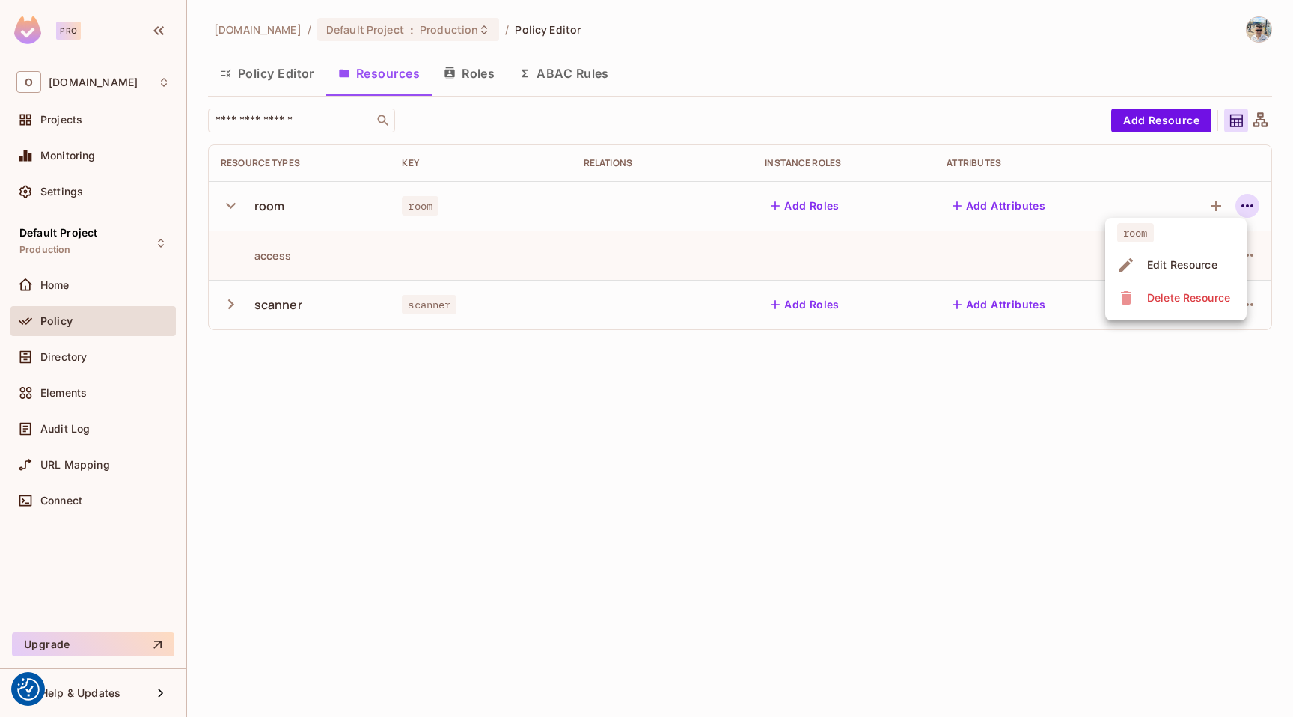
click at [1186, 263] on div "Edit Resource" at bounding box center [1183, 265] width 70 height 15
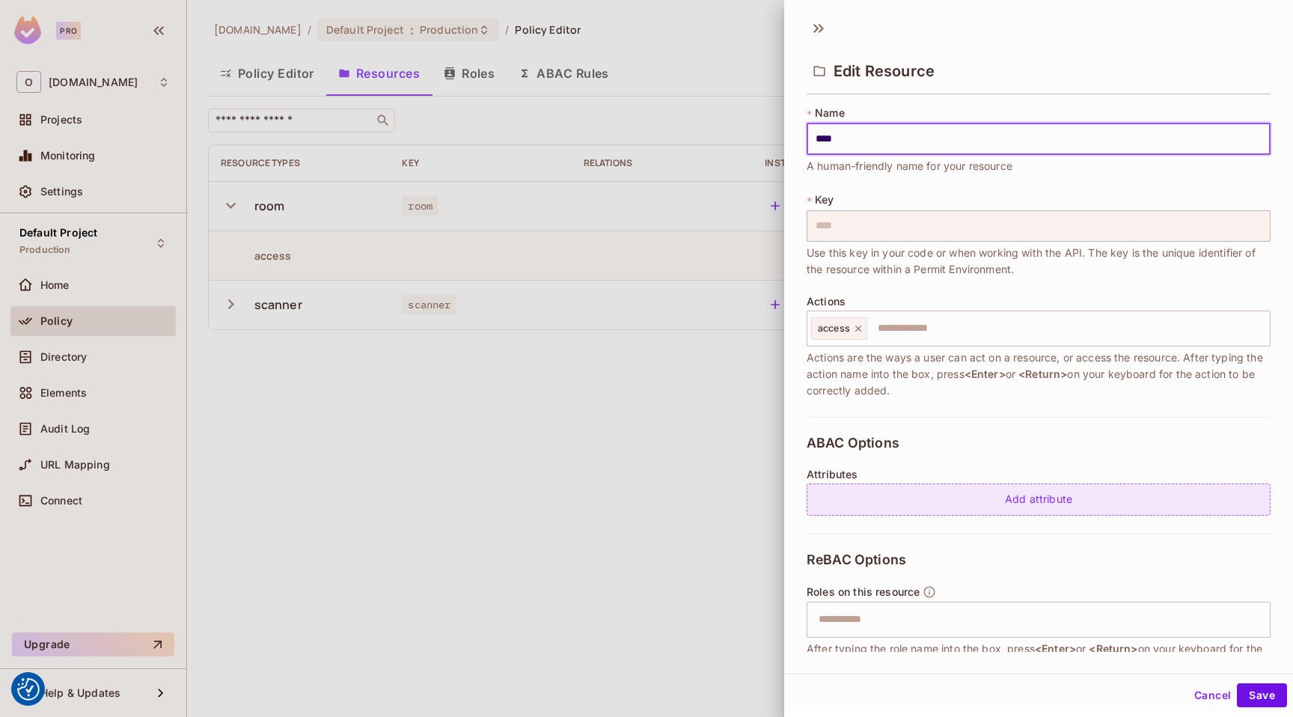
scroll to position [106, 0]
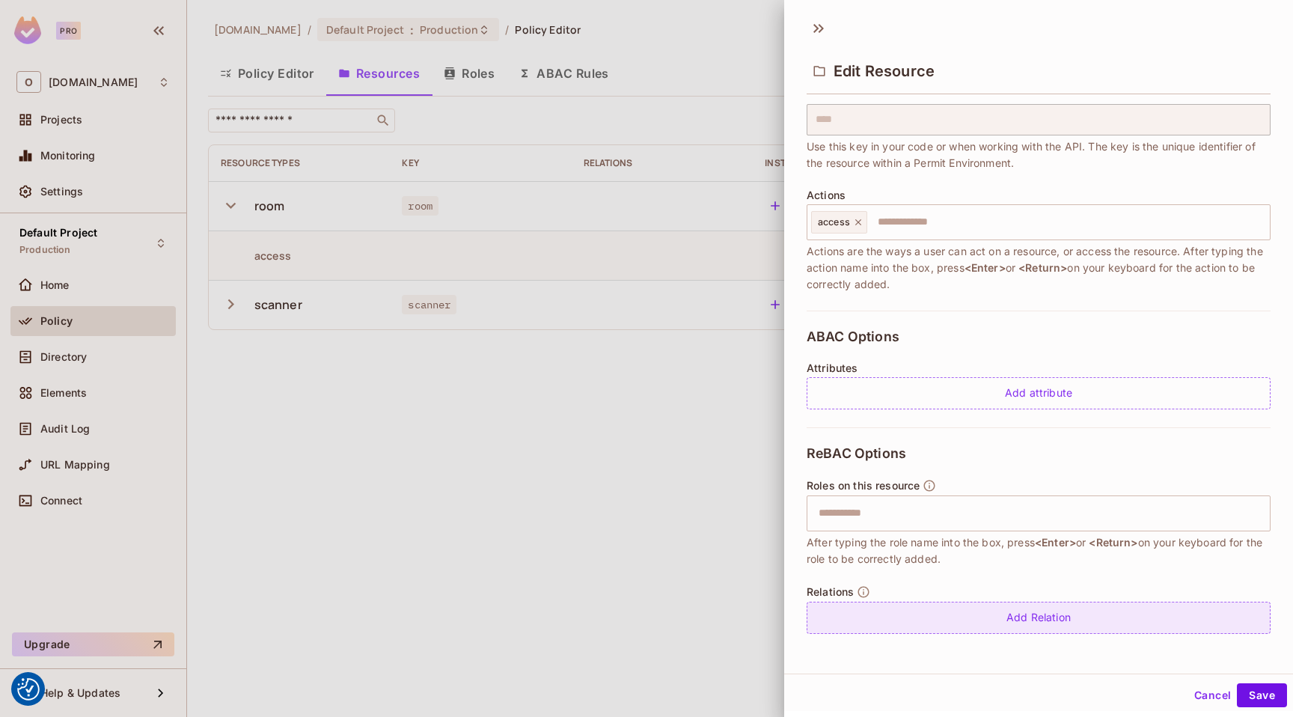
click at [892, 617] on div "Add Relation" at bounding box center [1039, 618] width 464 height 32
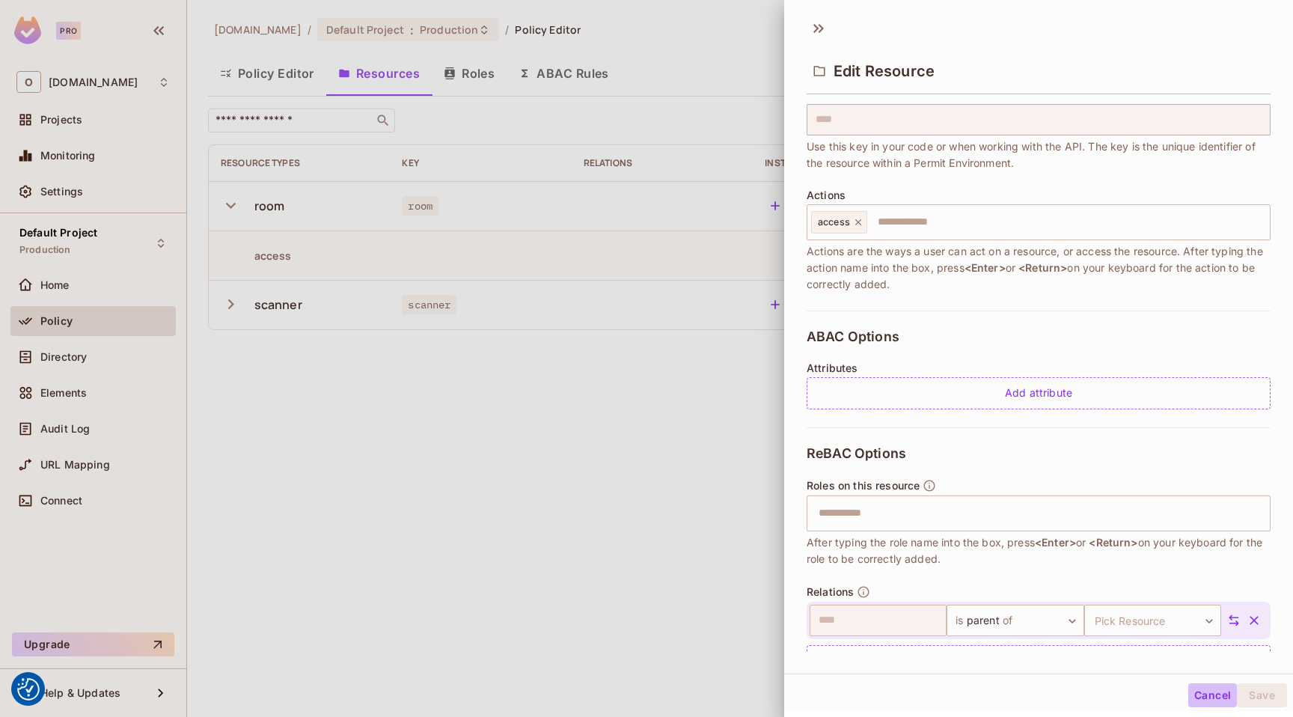
click at [1201, 690] on button "Cancel" at bounding box center [1213, 695] width 49 height 24
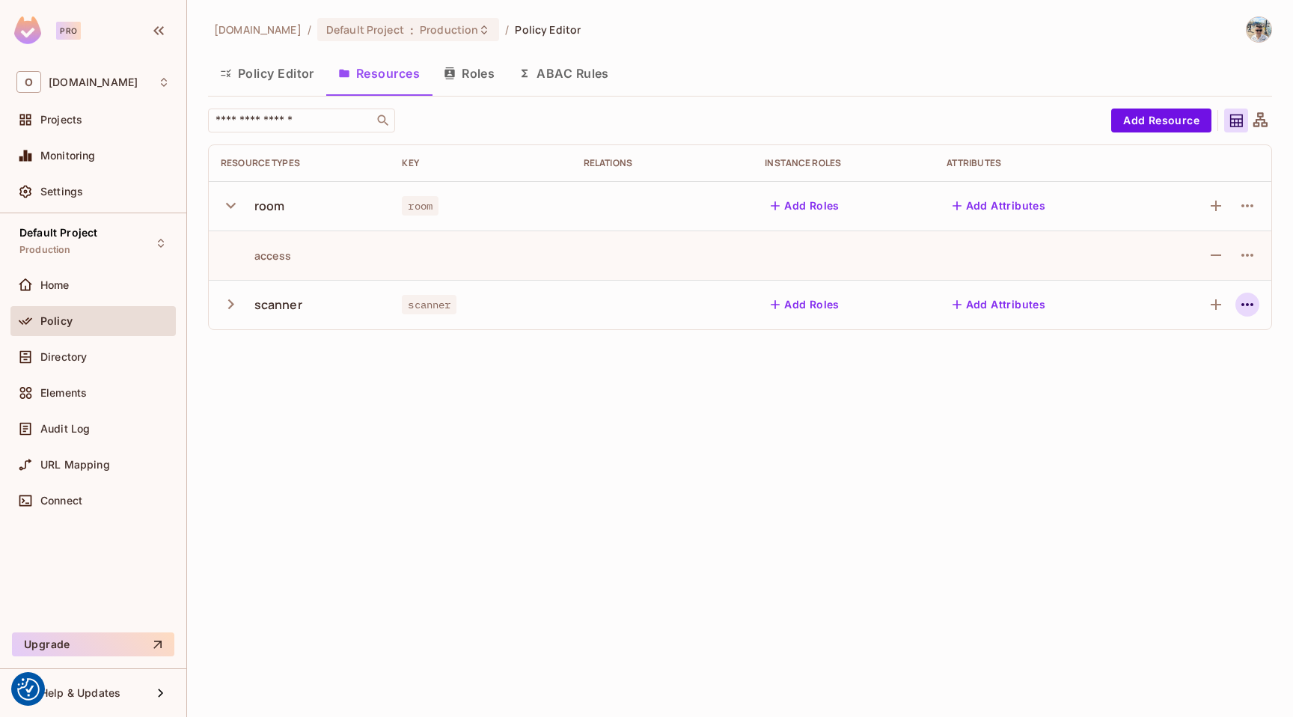
click at [1241, 308] on icon "button" at bounding box center [1248, 305] width 18 height 18
click at [1246, 234] on div at bounding box center [646, 358] width 1293 height 717
click at [1244, 204] on icon "button" at bounding box center [1248, 206] width 18 height 18
click at [1180, 265] on div "Edit Resource" at bounding box center [1183, 265] width 70 height 15
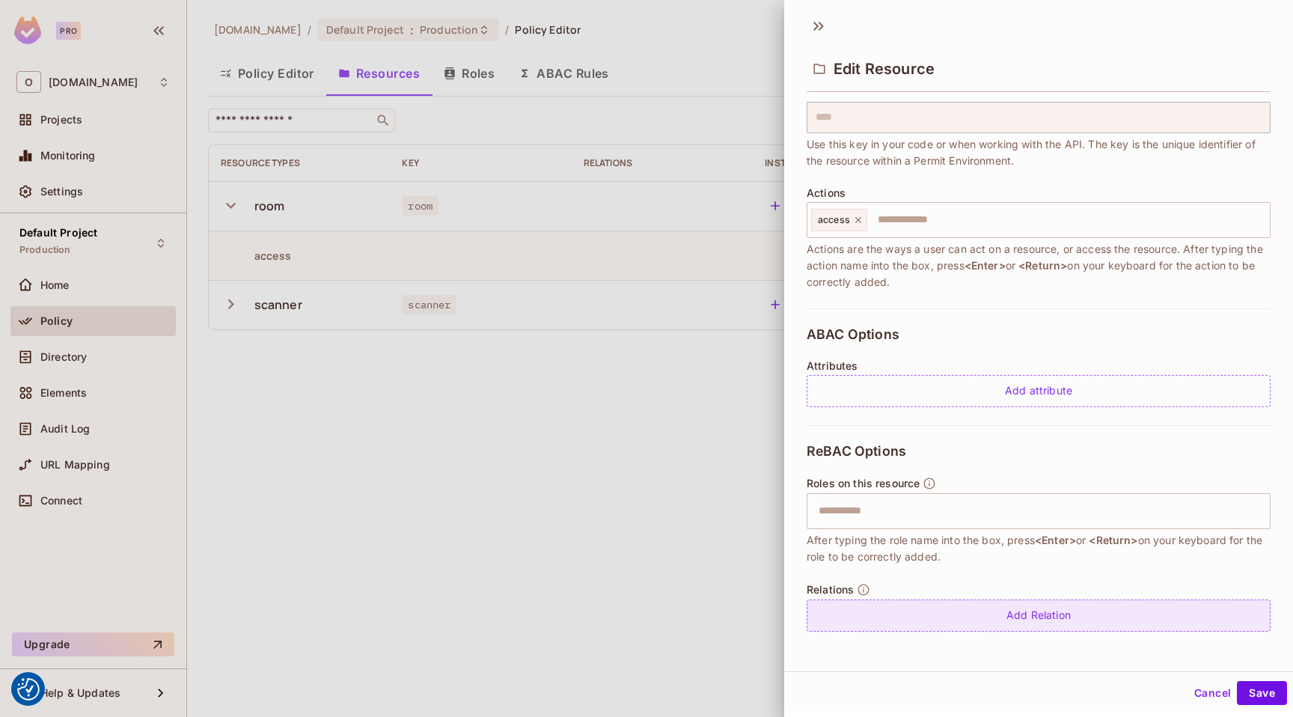
click at [887, 605] on div "Add Relation" at bounding box center [1039, 616] width 464 height 32
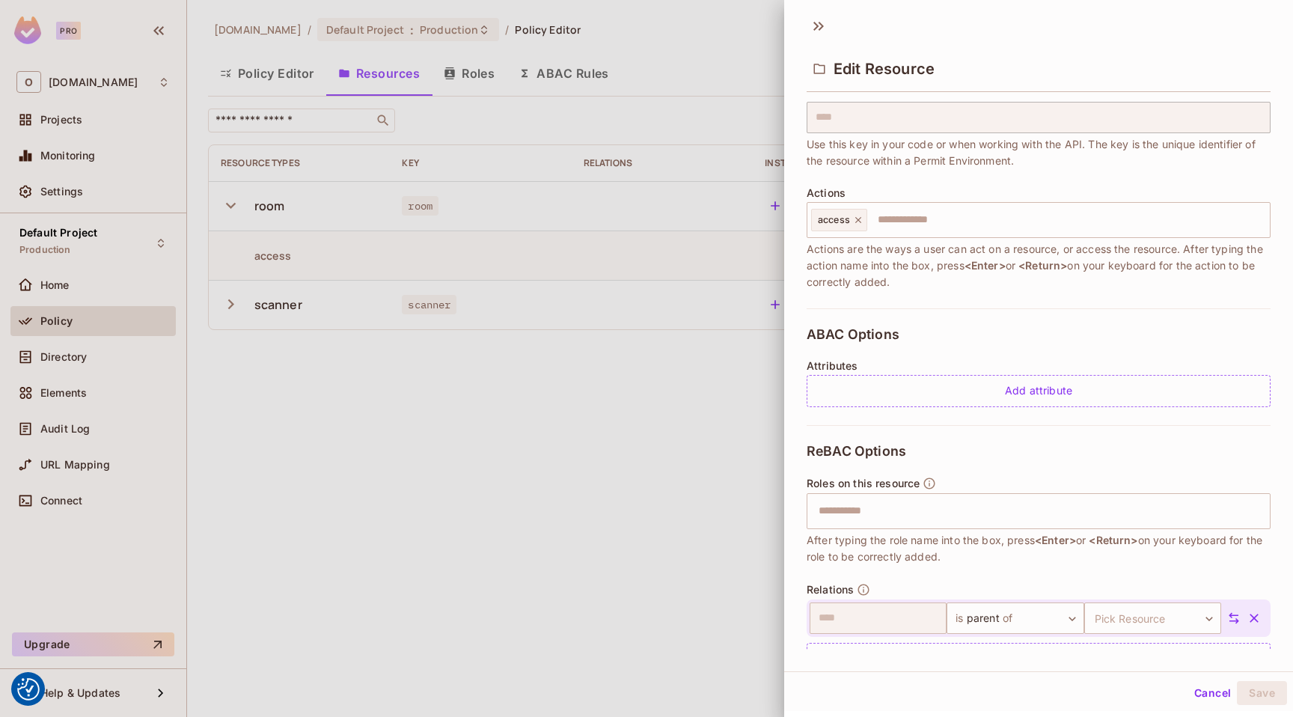
scroll to position [150, 0]
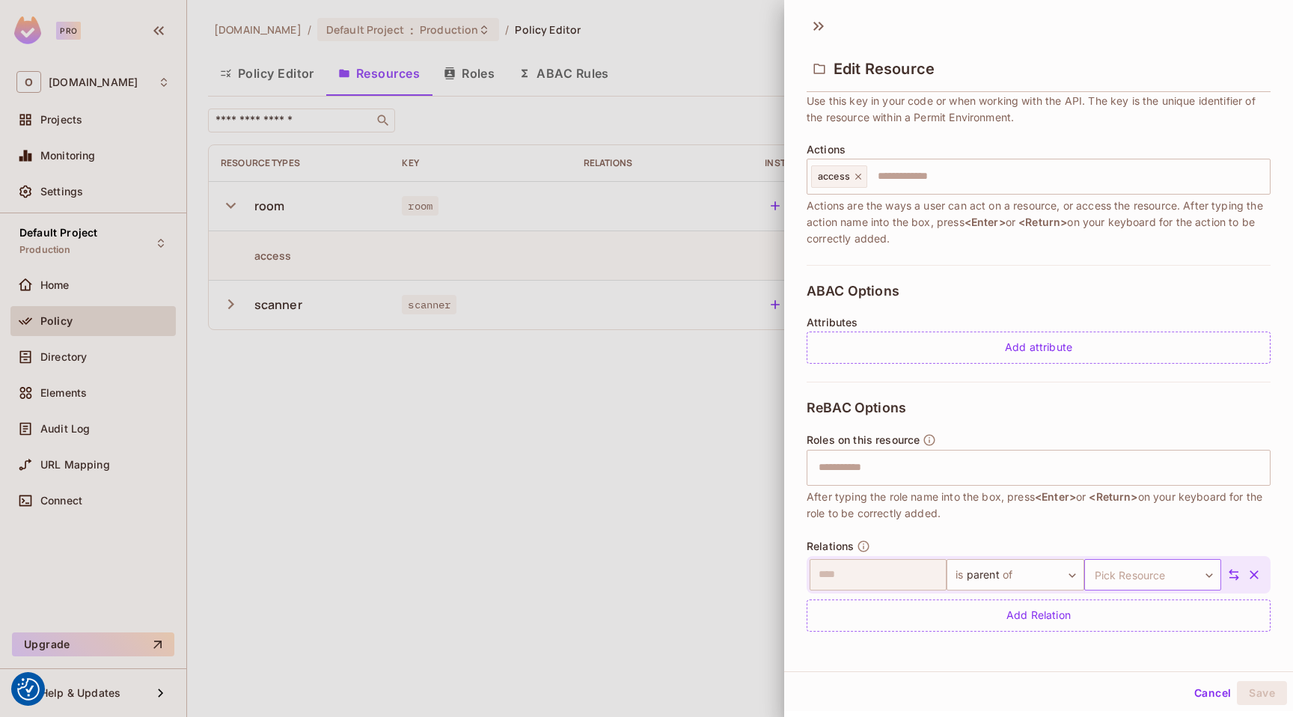
click at [1142, 576] on body "We use cookies to enhance your browsing experience, serve personalized ads or c…" at bounding box center [646, 358] width 1293 height 717
click at [1117, 645] on li "scanner" at bounding box center [1132, 645] width 138 height 27
click at [1257, 690] on button "Save" at bounding box center [1262, 693] width 50 height 24
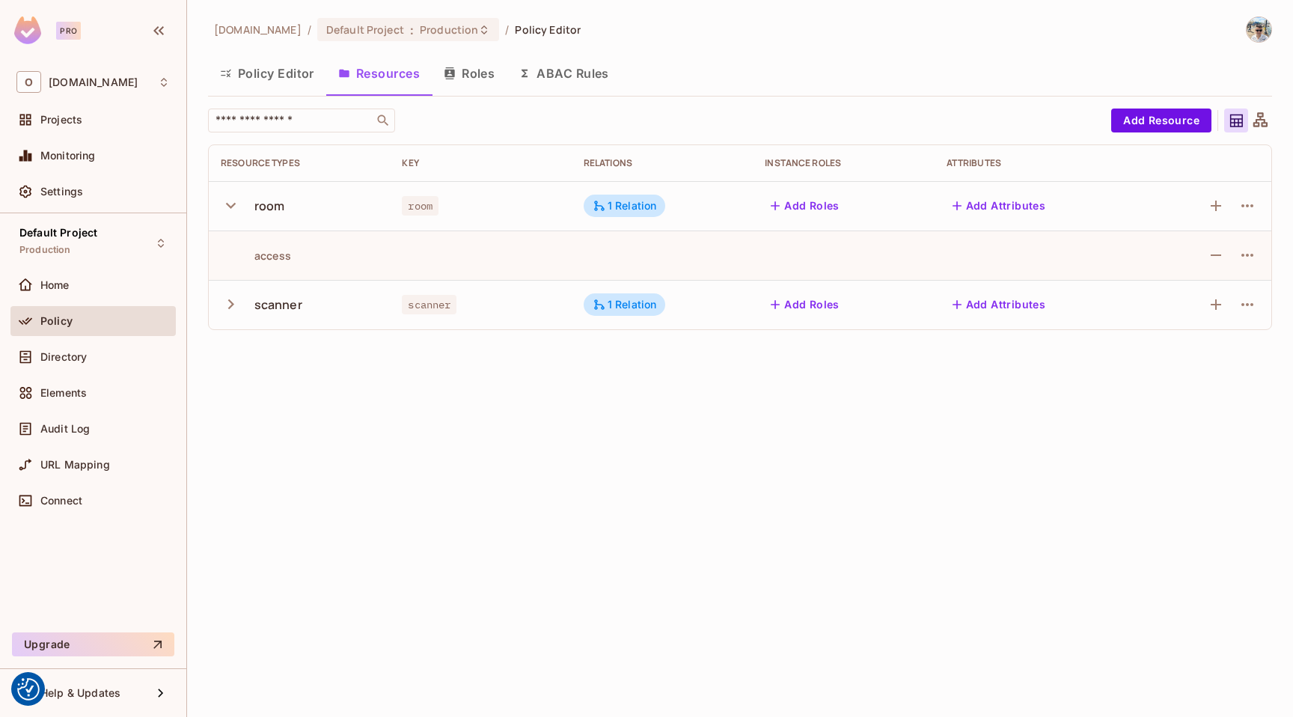
click at [287, 69] on button "Policy Editor" at bounding box center [267, 73] width 118 height 37
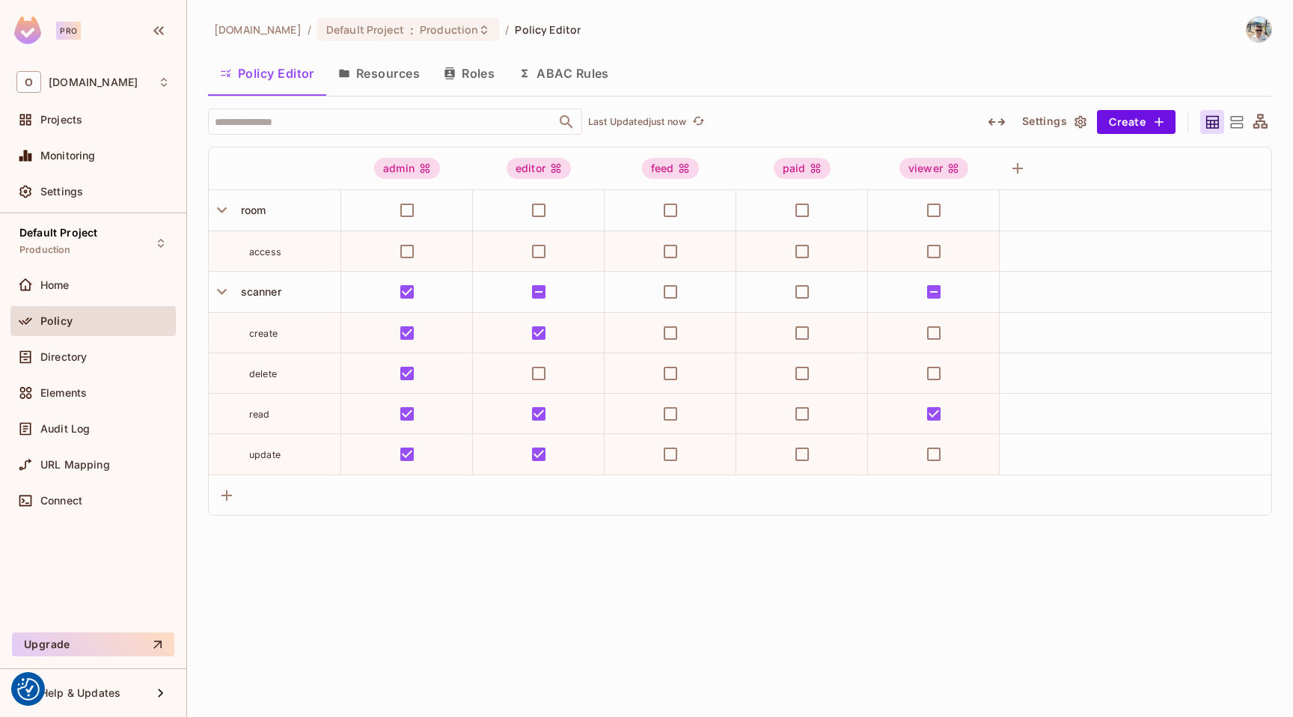
click at [394, 73] on button "Resources" at bounding box center [379, 73] width 106 height 37
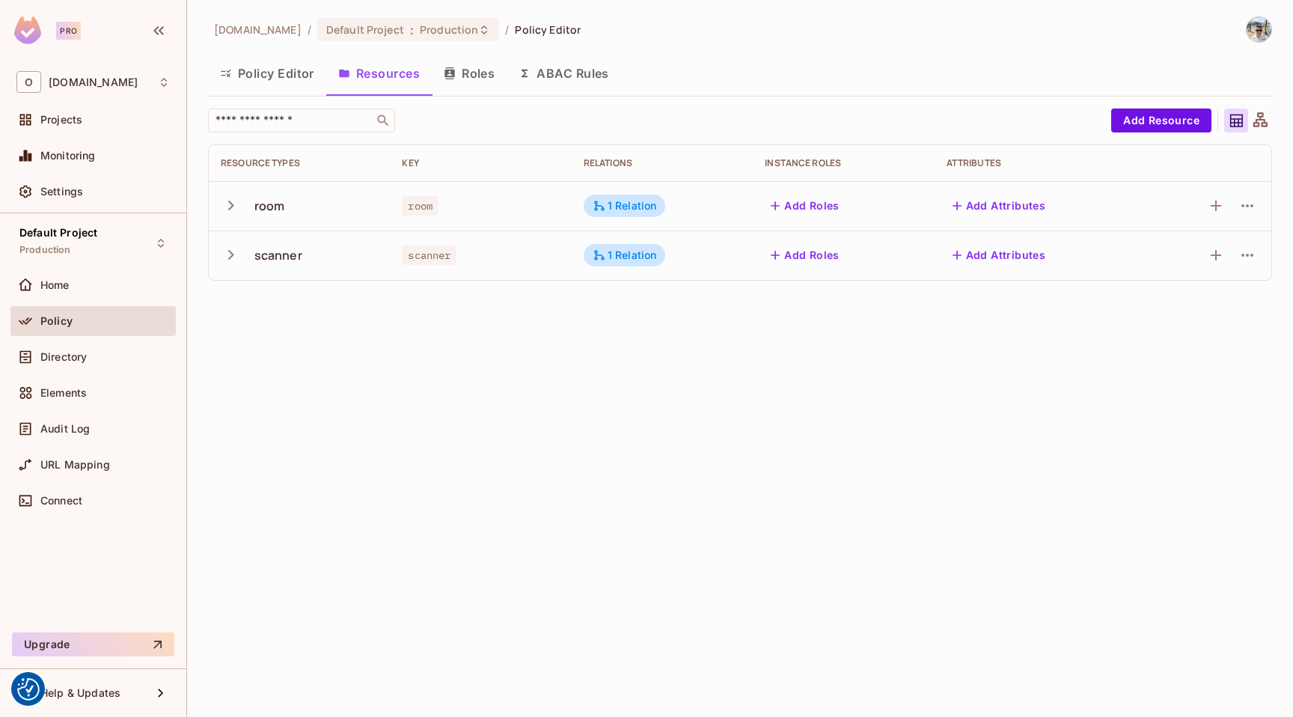
click at [268, 72] on button "Policy Editor" at bounding box center [267, 73] width 118 height 37
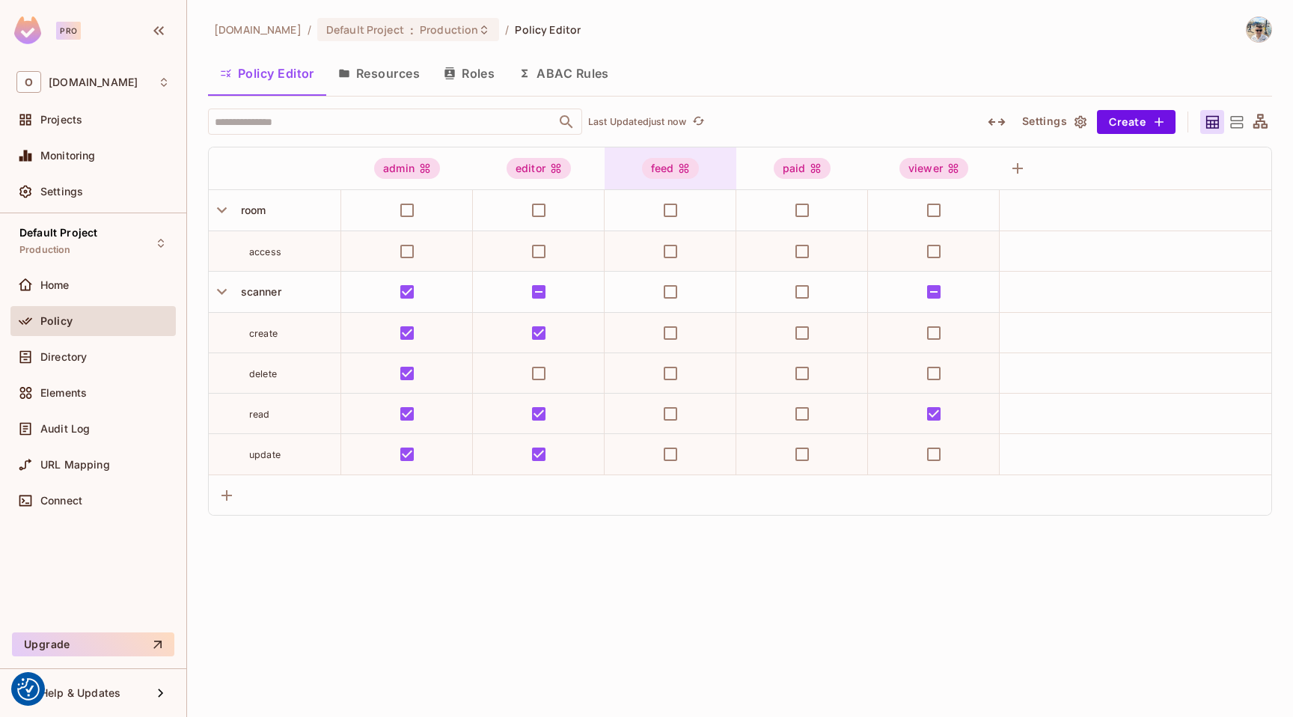
click at [712, 177] on div "feed" at bounding box center [671, 168] width 132 height 21
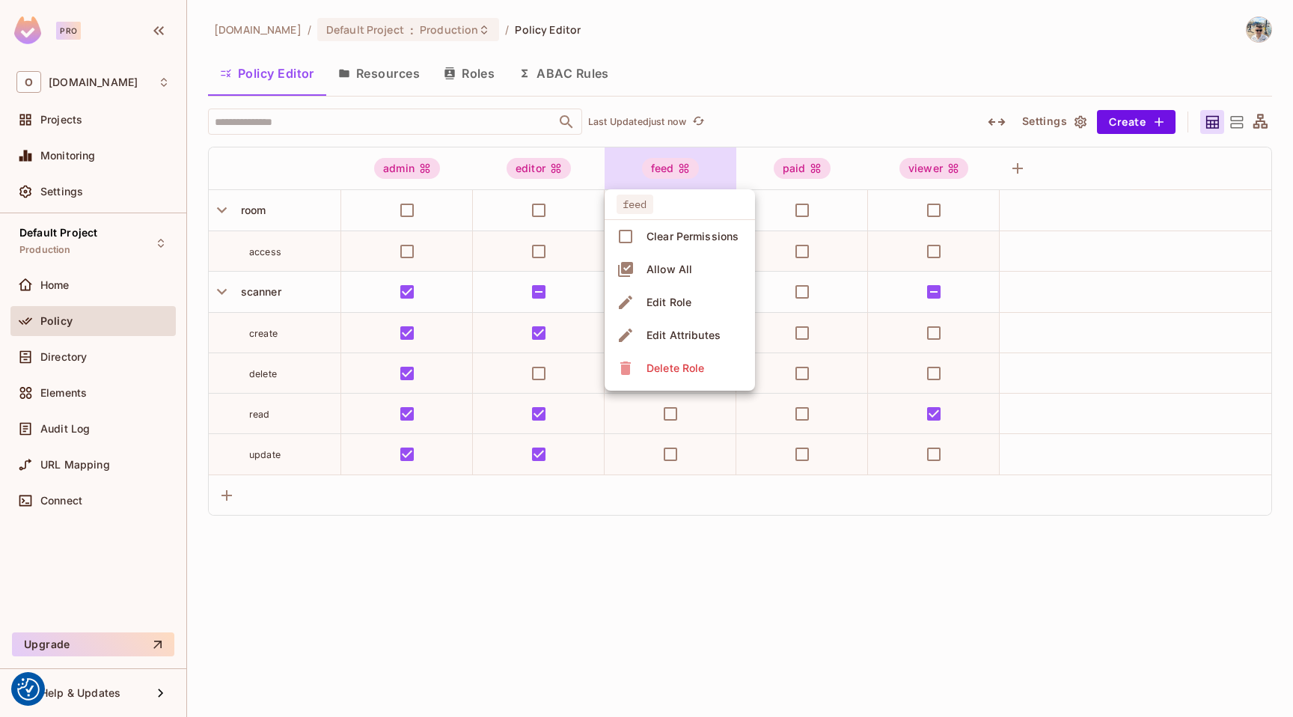
click at [711, 177] on div at bounding box center [646, 358] width 1293 height 717
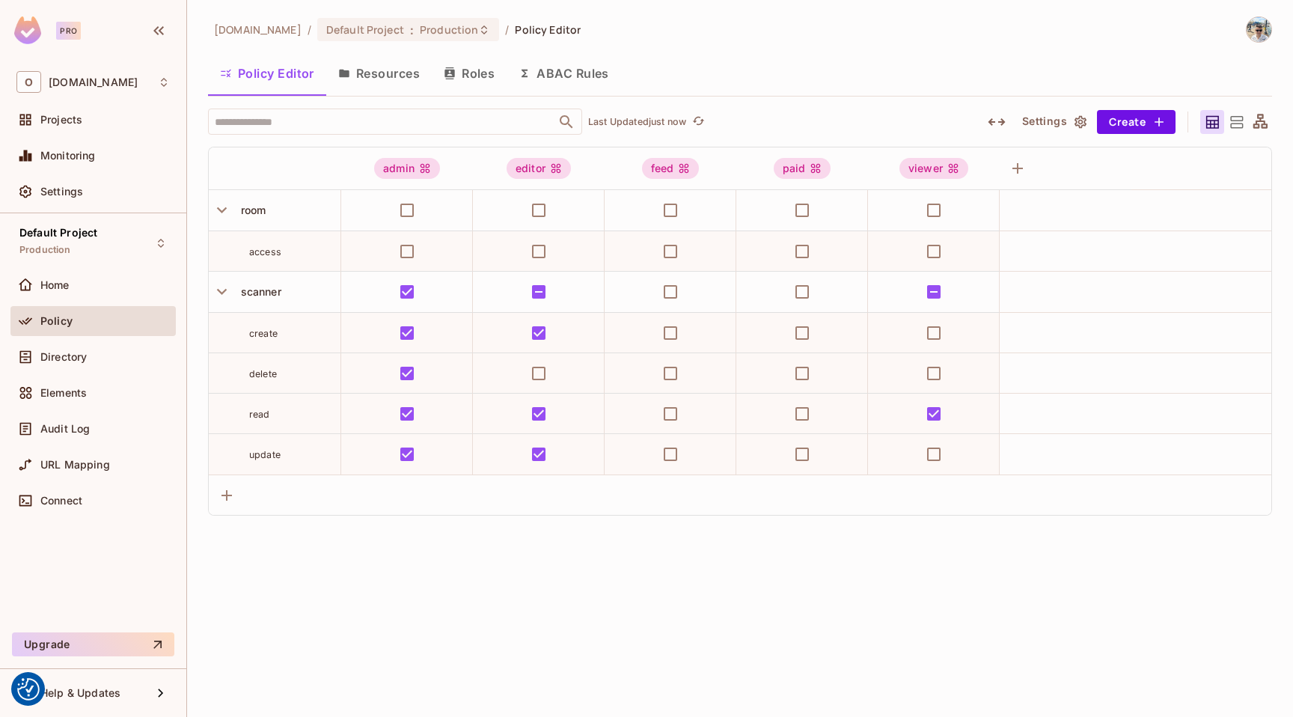
click at [400, 64] on button "Resources" at bounding box center [379, 73] width 106 height 37
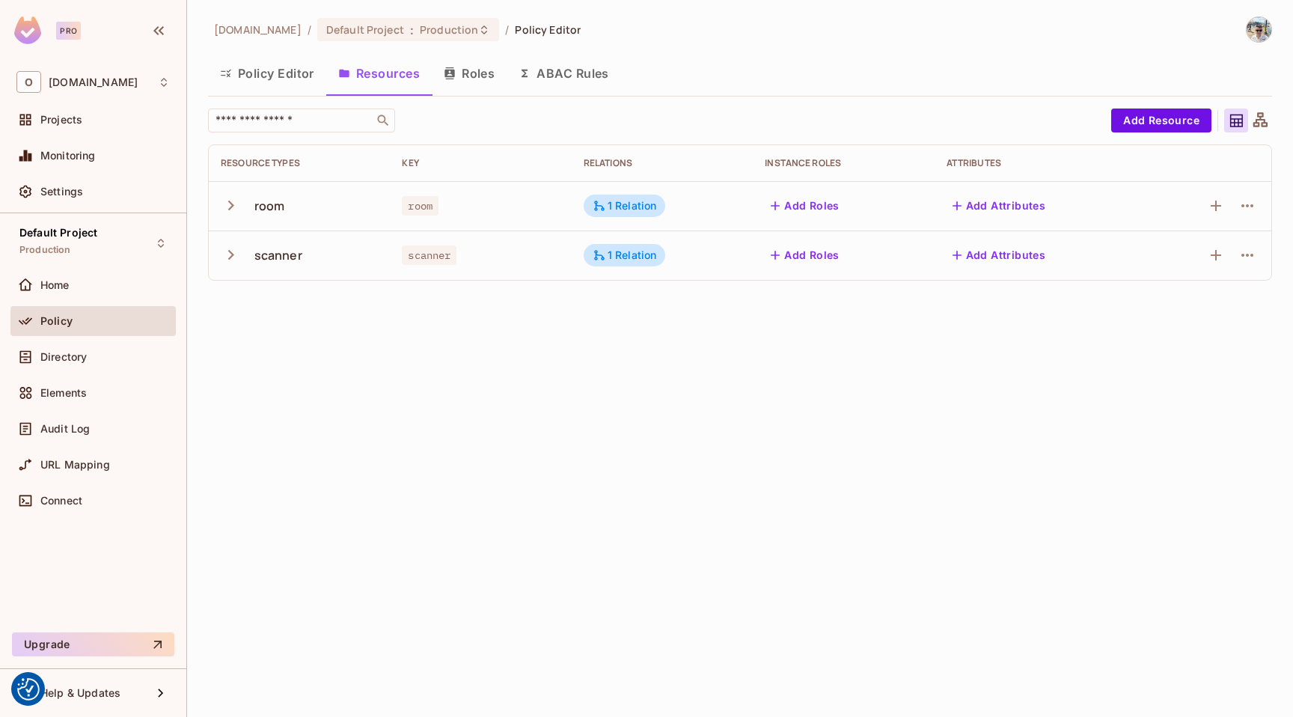
click at [829, 207] on button "Add Roles" at bounding box center [805, 206] width 81 height 24
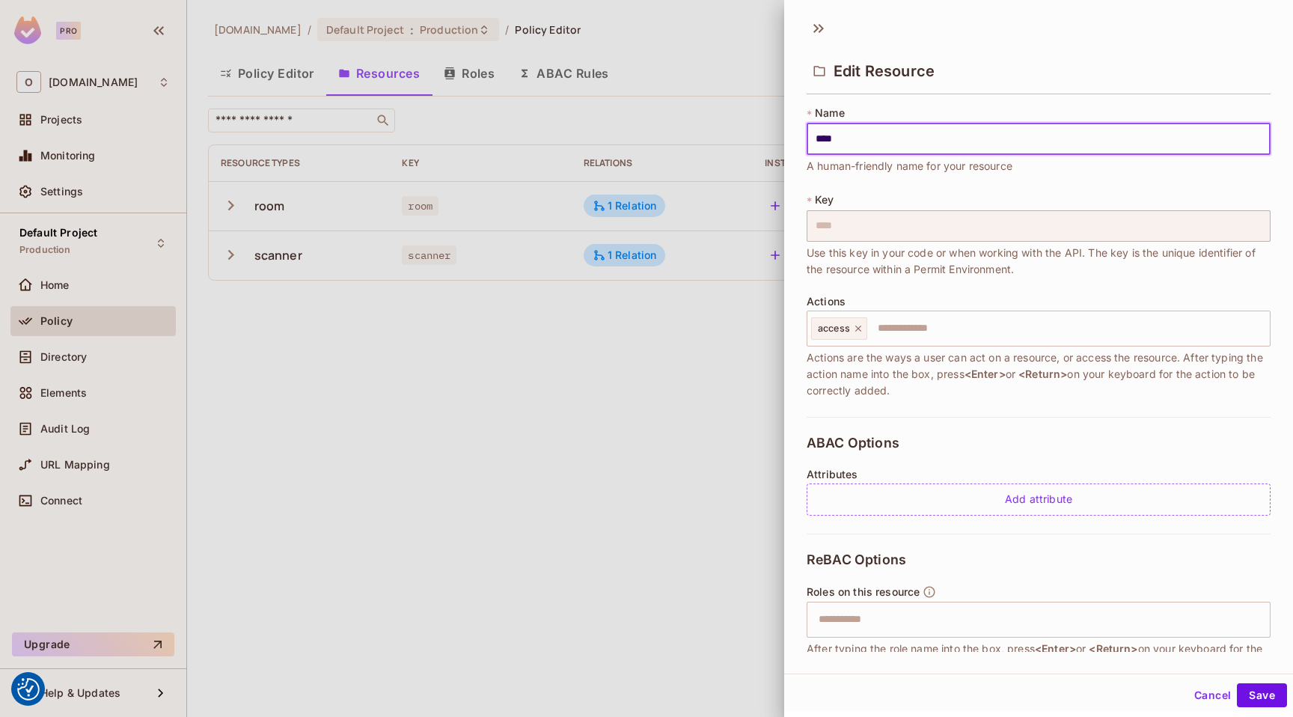
scroll to position [150, 0]
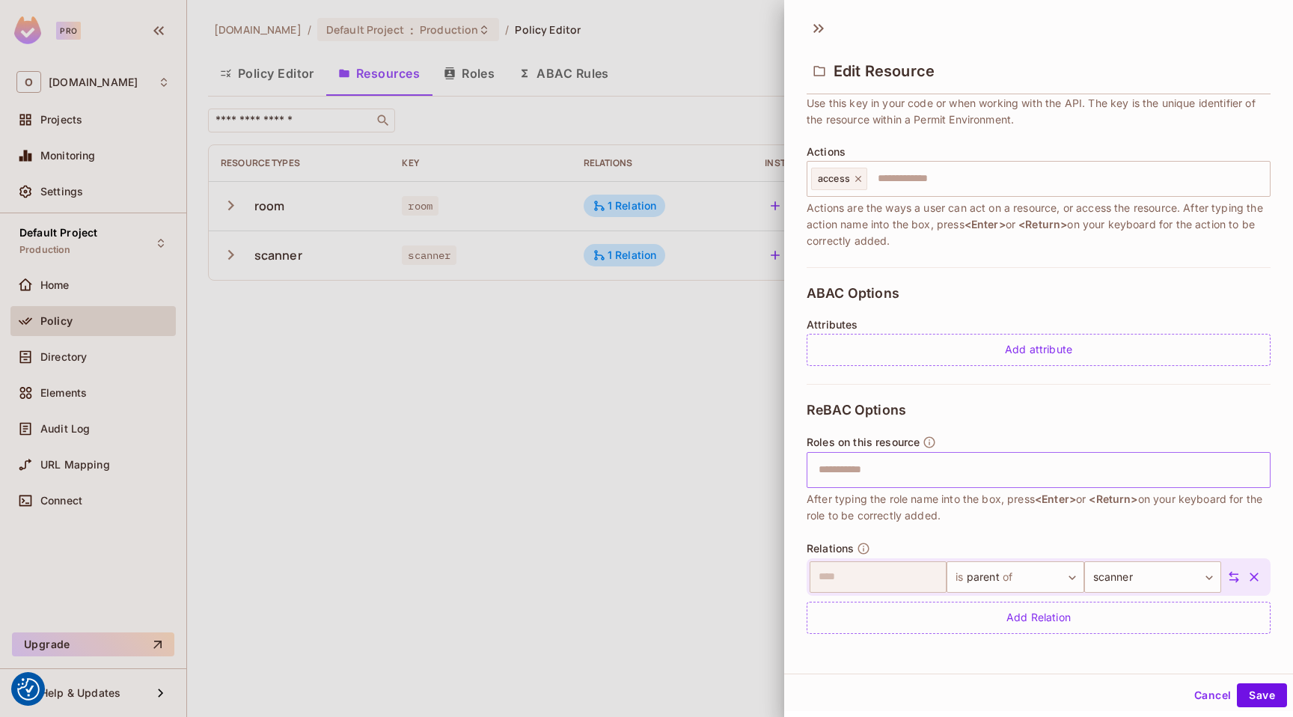
click at [882, 473] on input "text" at bounding box center [1037, 470] width 454 height 30
type input "******"
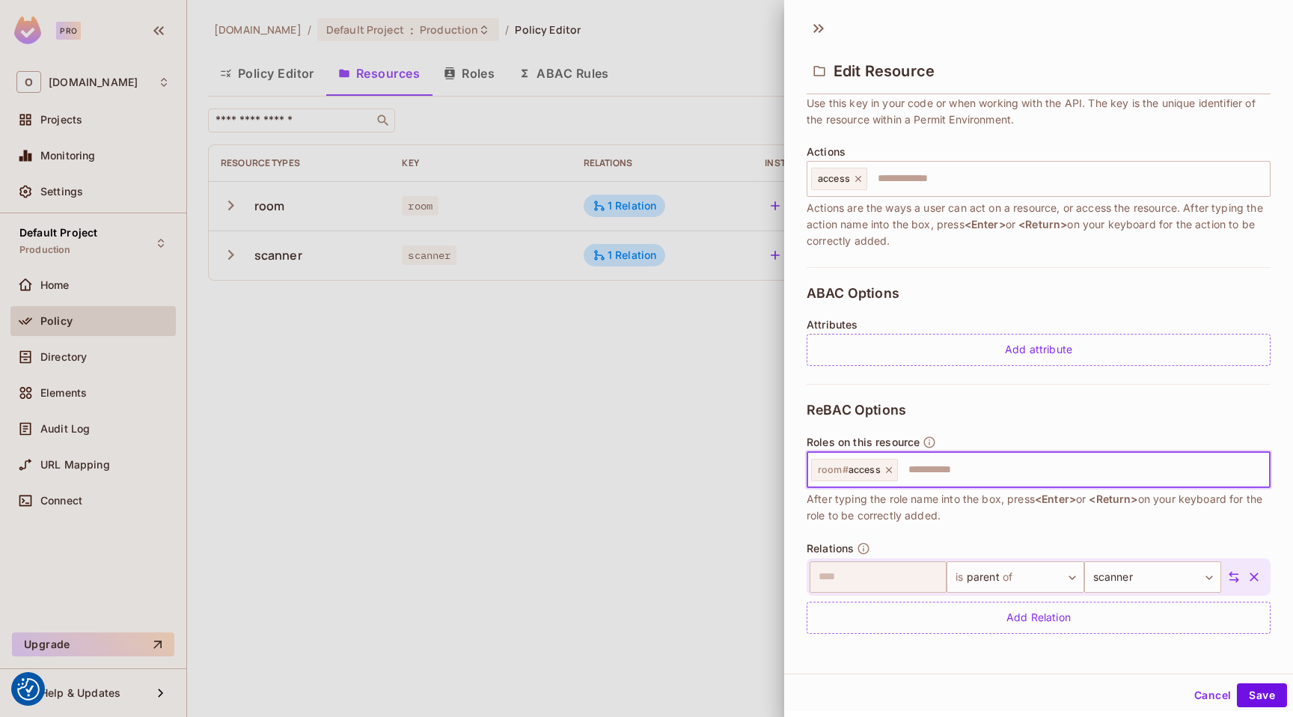
scroll to position [2, 0]
click at [1255, 689] on button "Save" at bounding box center [1262, 693] width 50 height 24
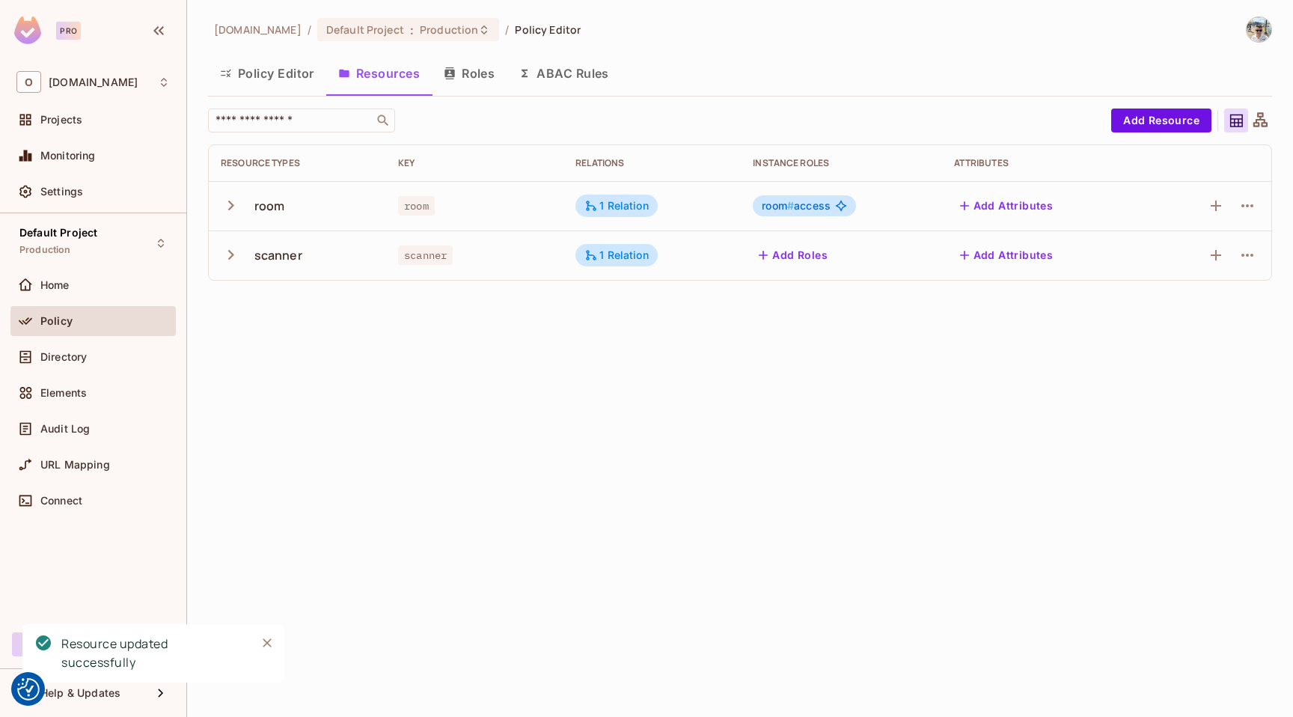
click at [804, 252] on button "Add Roles" at bounding box center [793, 255] width 81 height 24
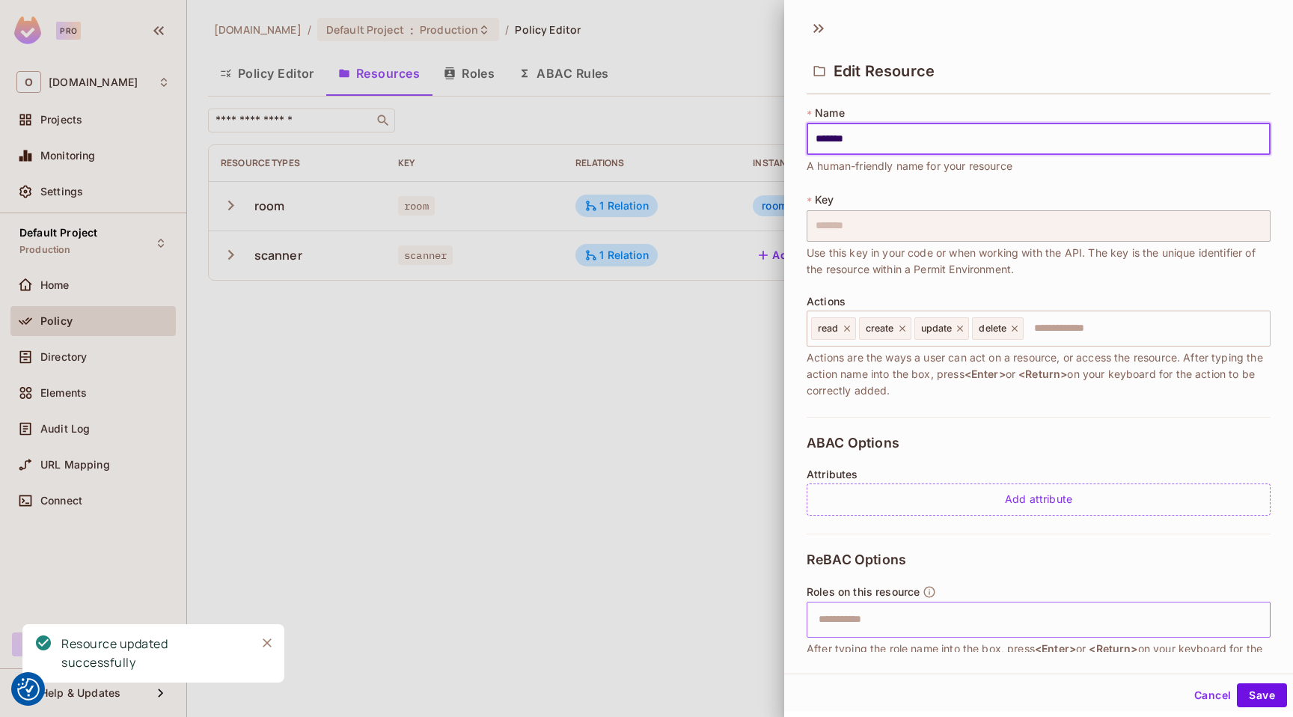
click at [841, 618] on input "text" at bounding box center [1037, 620] width 454 height 30
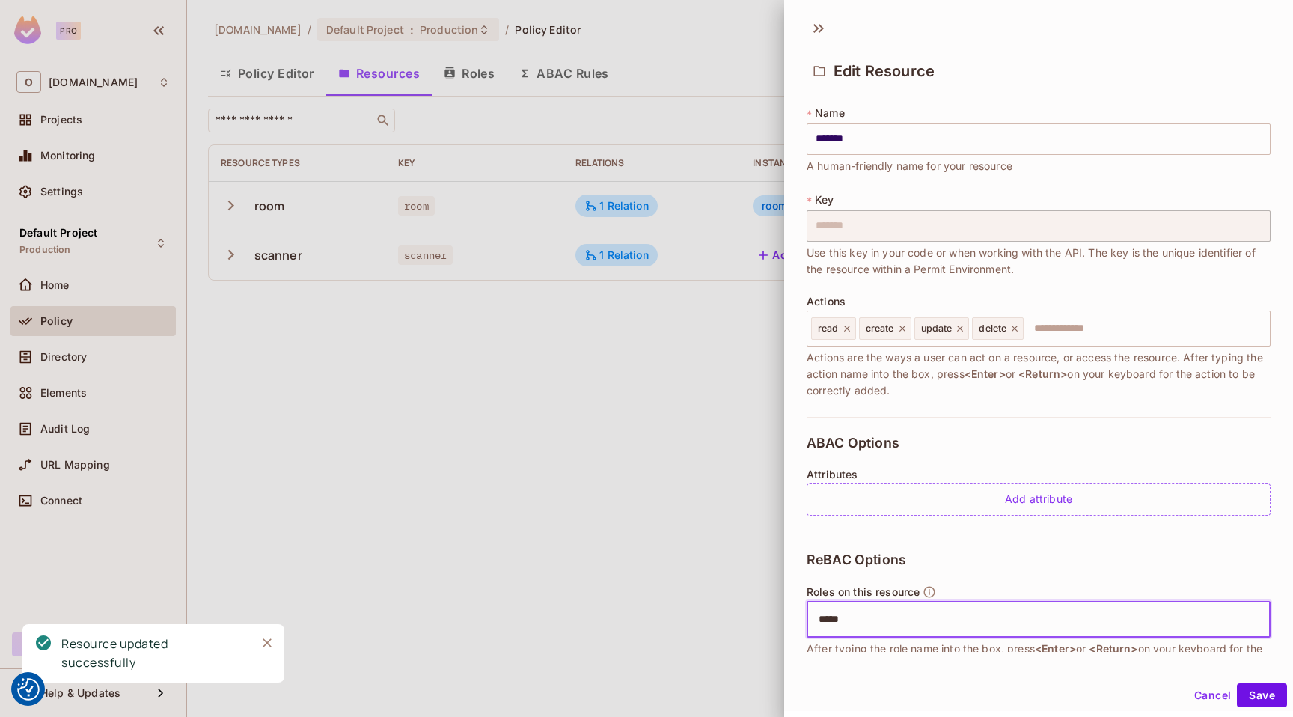
type input "******"
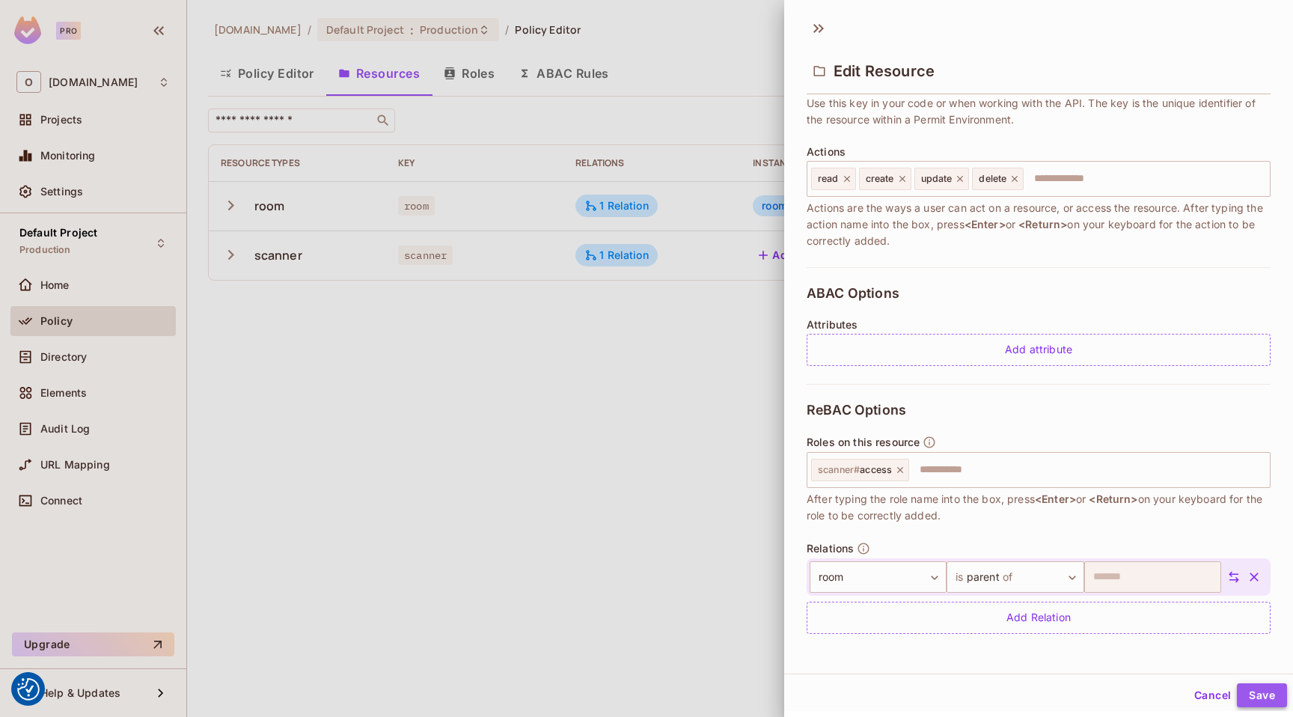
click at [1241, 693] on button "Save" at bounding box center [1262, 695] width 50 height 24
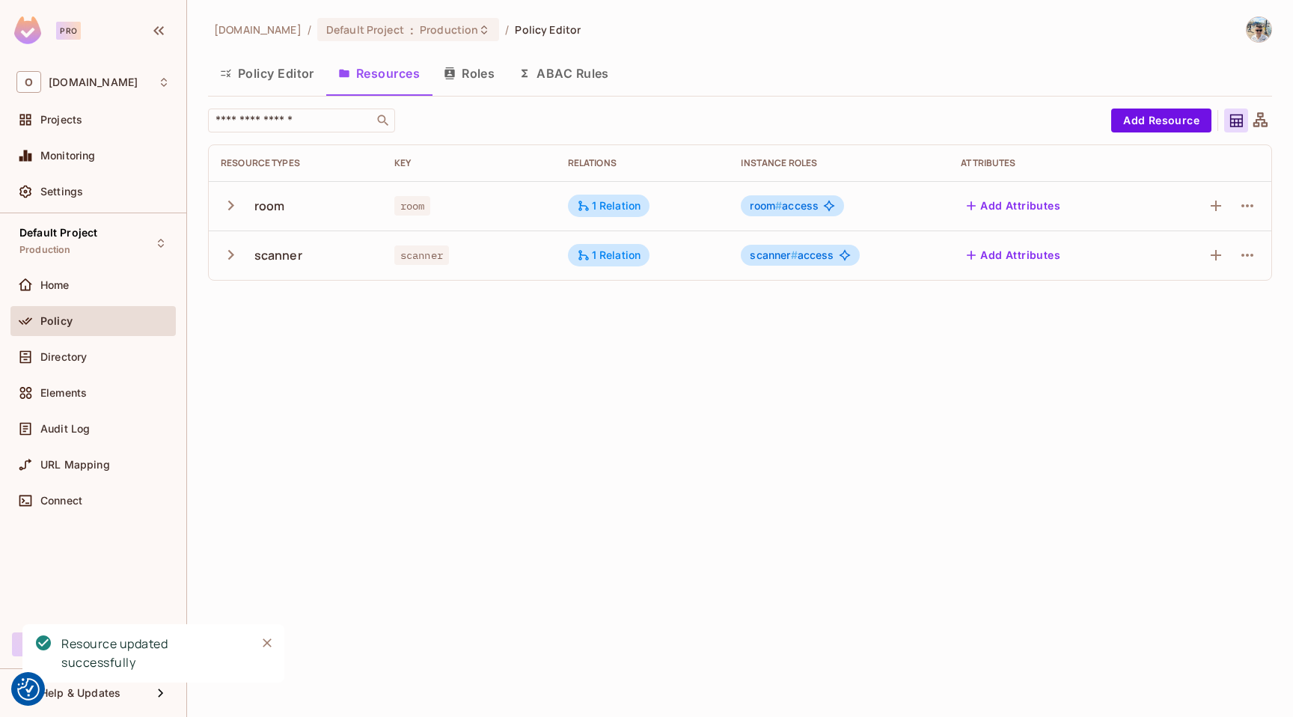
click at [304, 73] on button "Policy Editor" at bounding box center [267, 73] width 118 height 37
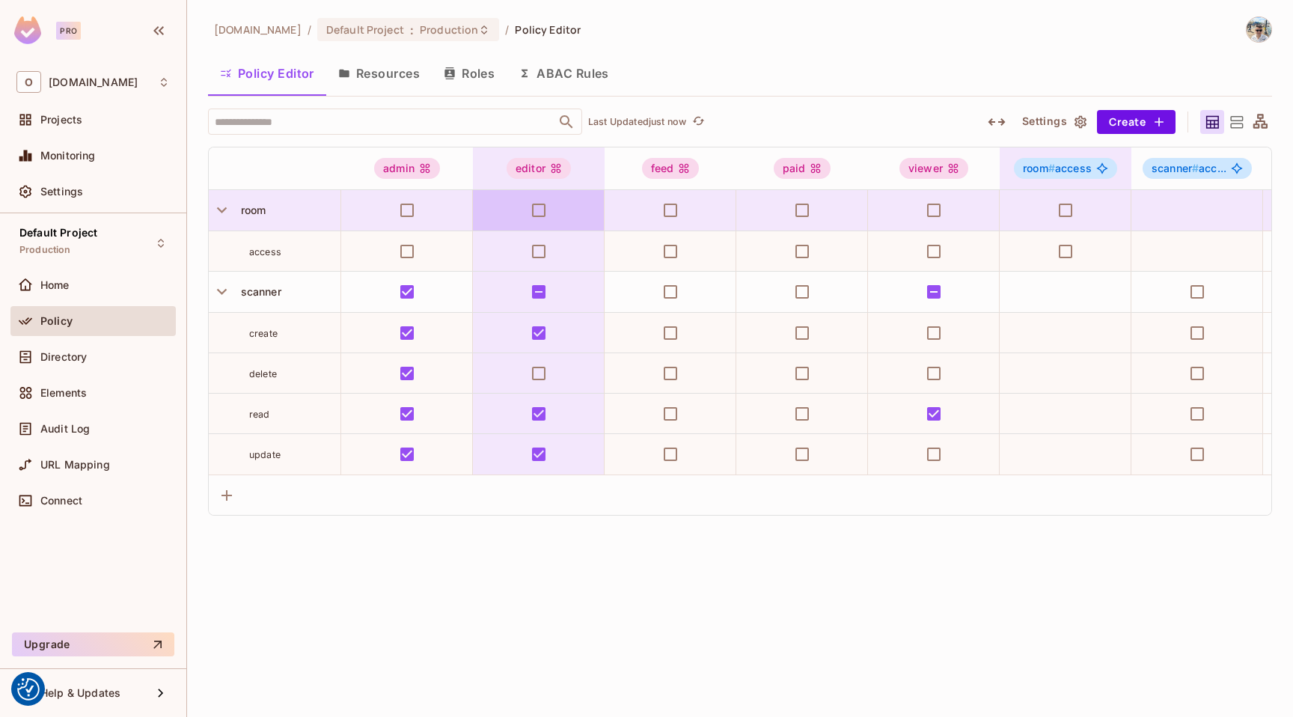
click at [1083, 171] on span "room # access" at bounding box center [1057, 168] width 69 height 12
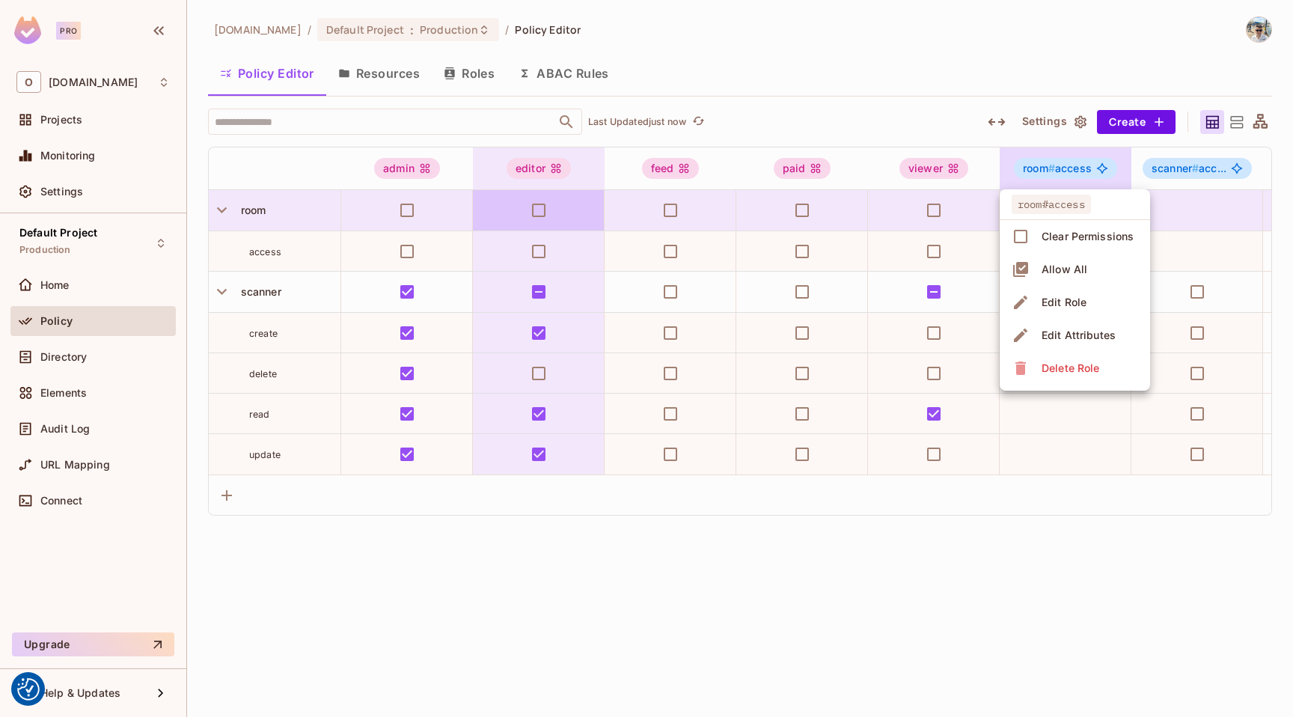
click at [1074, 309] on div "Edit Role" at bounding box center [1064, 302] width 45 height 15
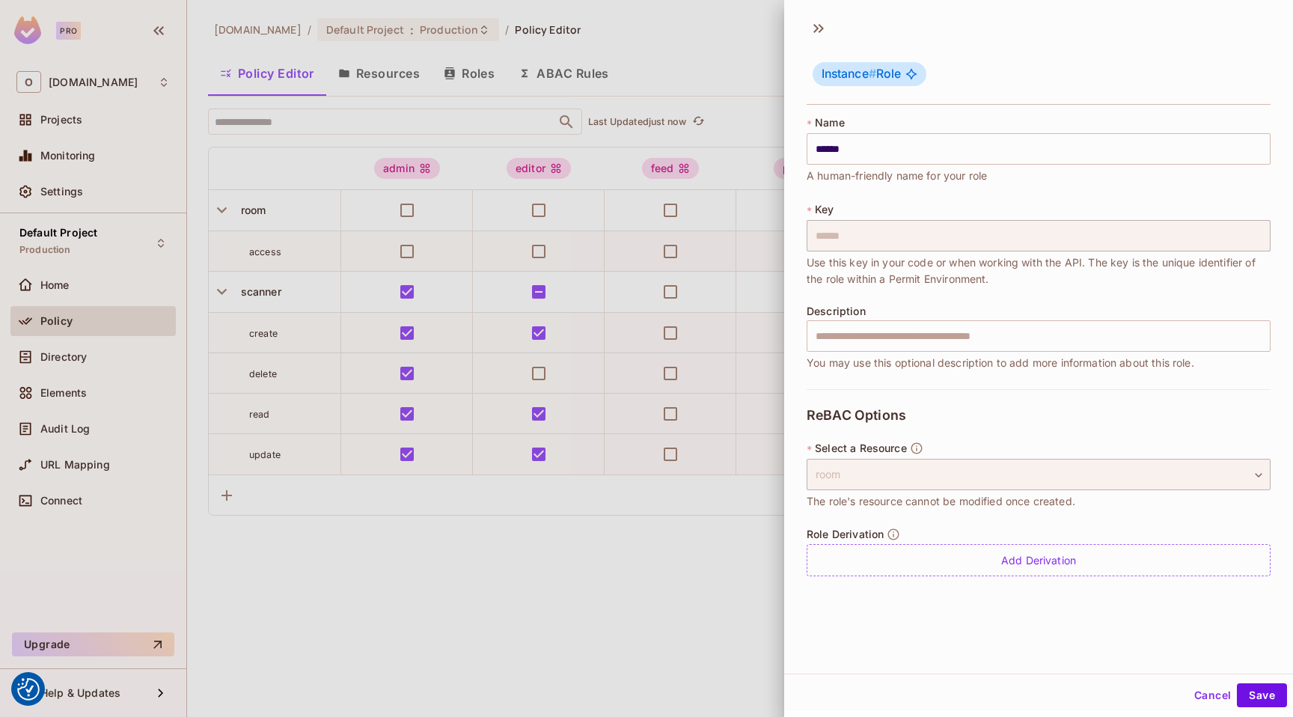
scroll to position [2, 0]
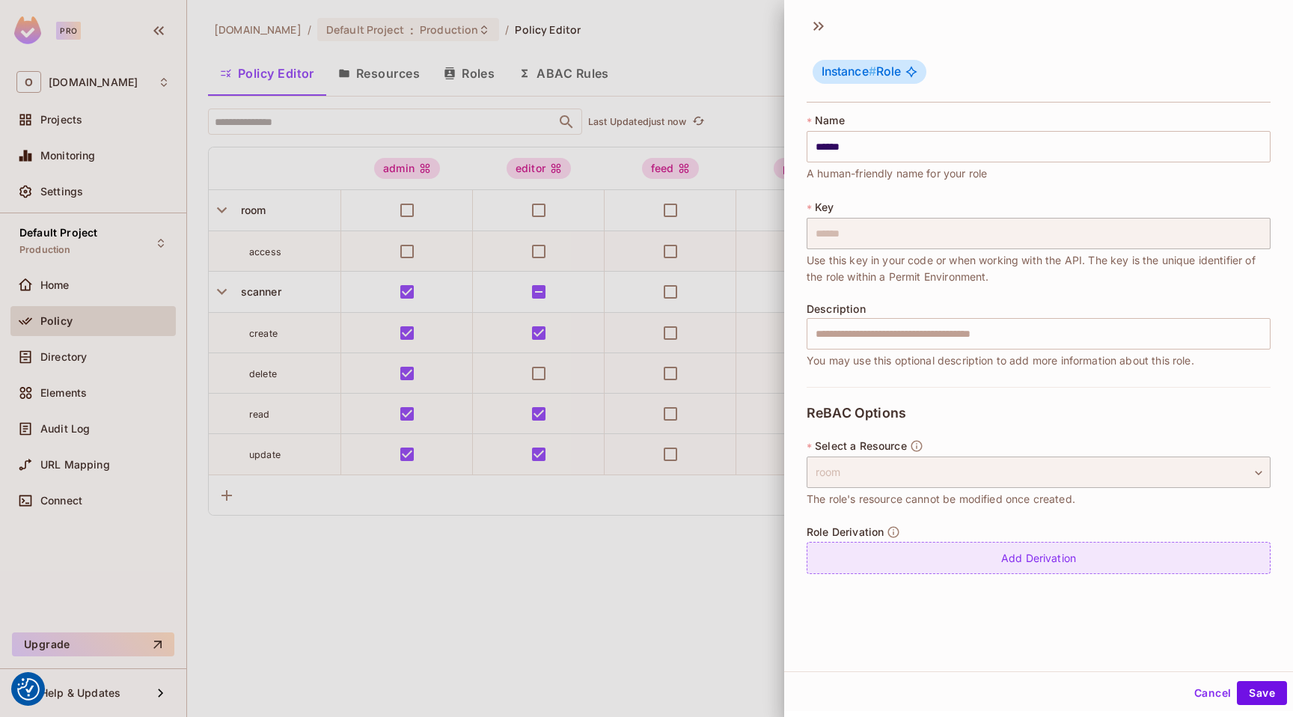
click at [1024, 560] on div "Add Derivation" at bounding box center [1039, 558] width 464 height 32
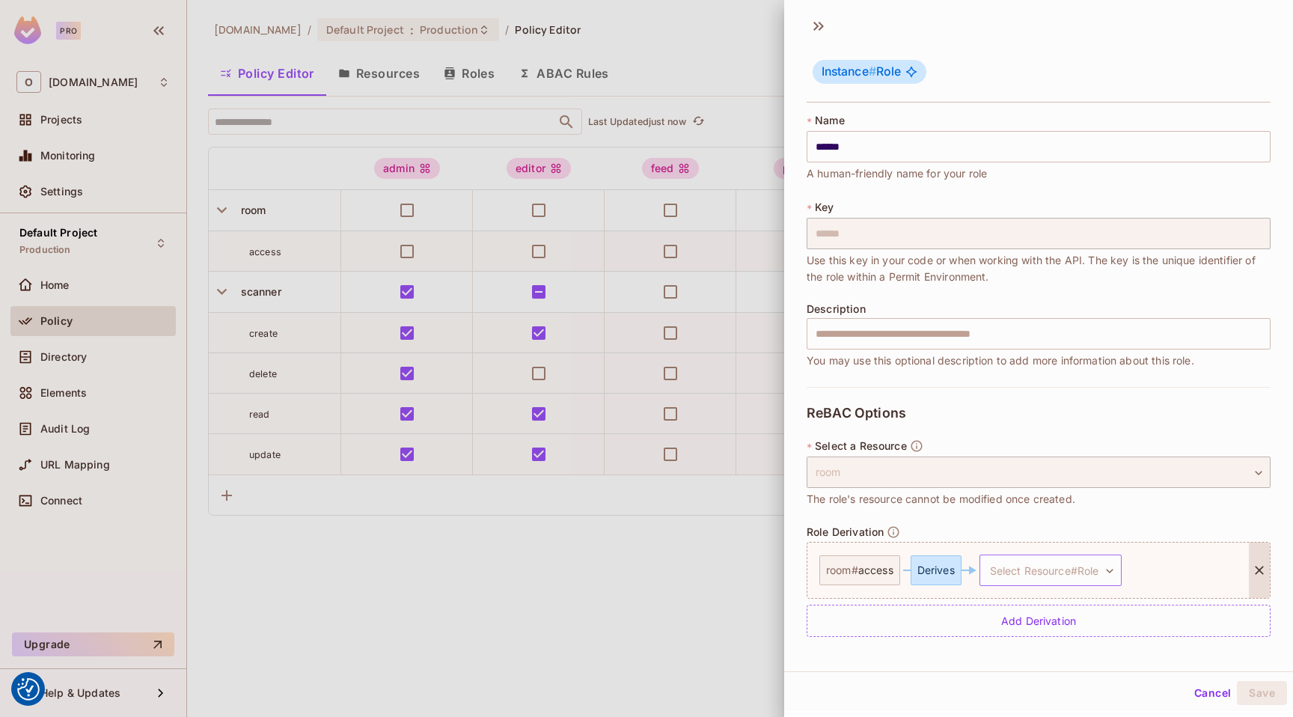
click at [1011, 564] on body "We use cookies to enhance your browsing experience, serve personalized ads or c…" at bounding box center [646, 358] width 1293 height 717
click at [1029, 639] on span "scanner # access" at bounding box center [1037, 642] width 88 height 18
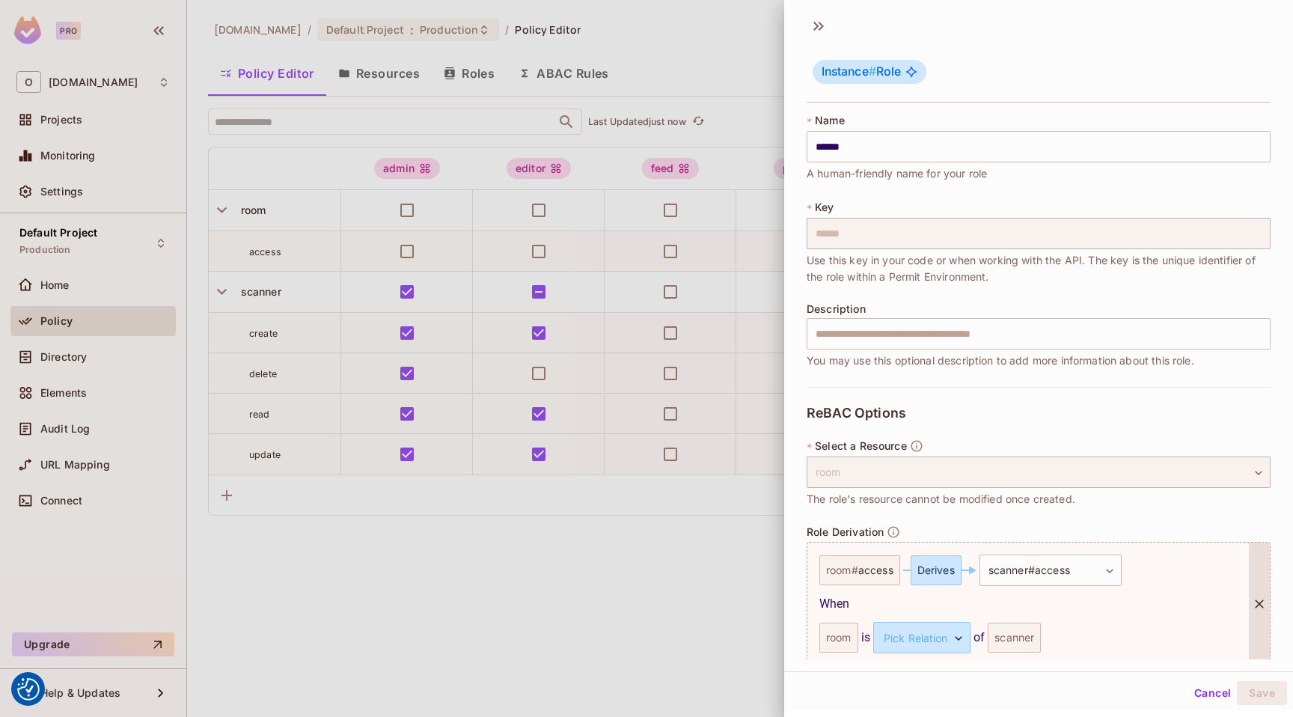
scroll to position [63, 0]
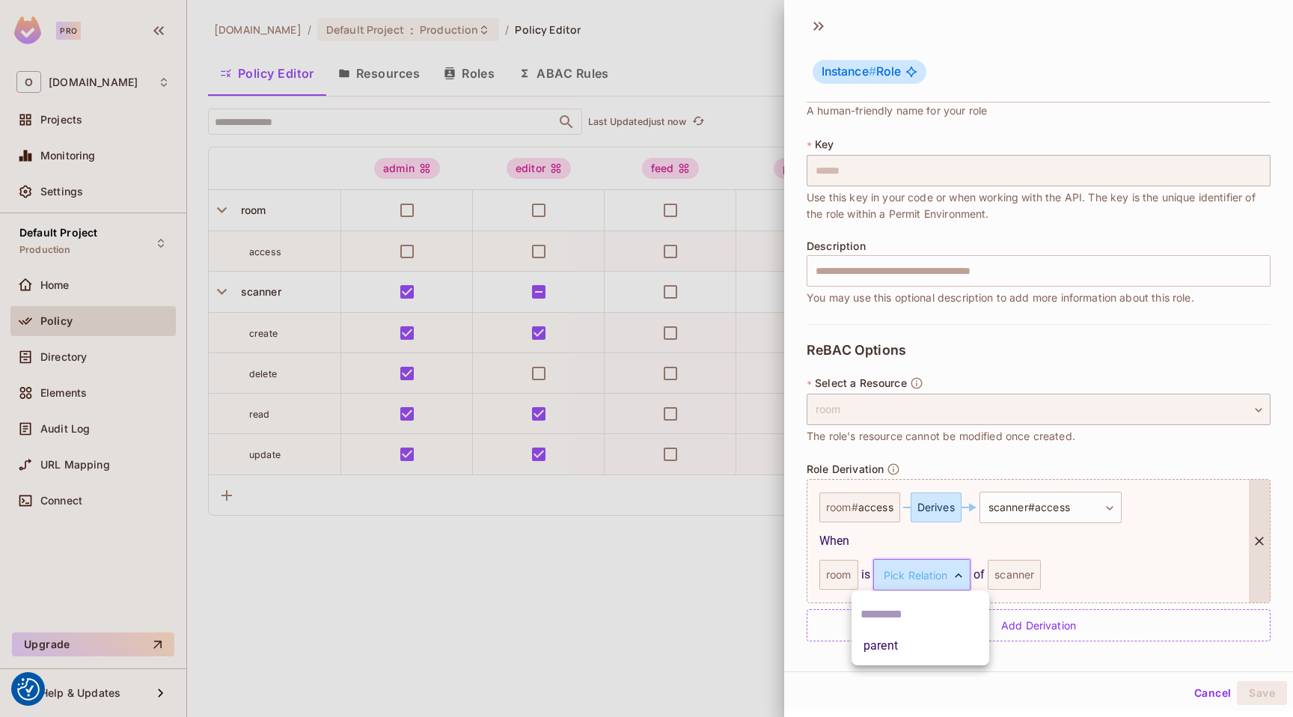
click at [913, 579] on body "We use cookies to enhance your browsing experience, serve personalized ads or c…" at bounding box center [646, 358] width 1293 height 717
click at [903, 652] on li "parent" at bounding box center [921, 646] width 138 height 27
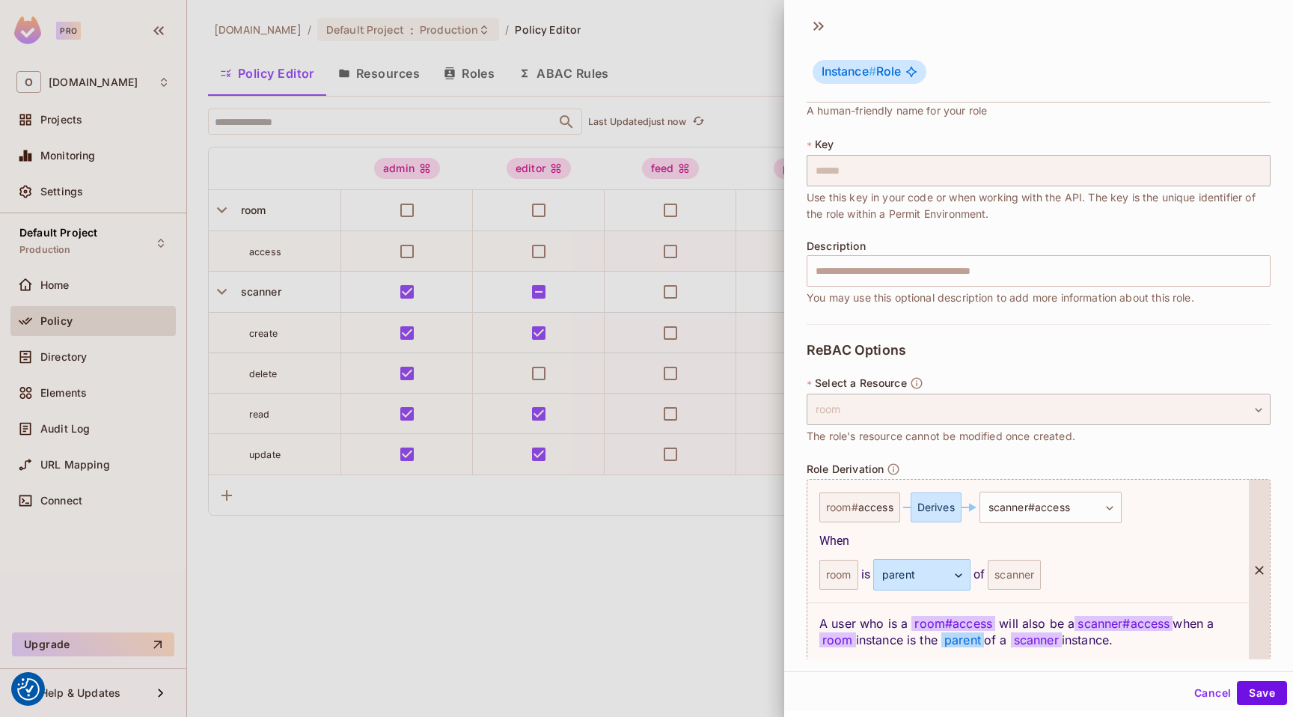
scroll to position [121, 0]
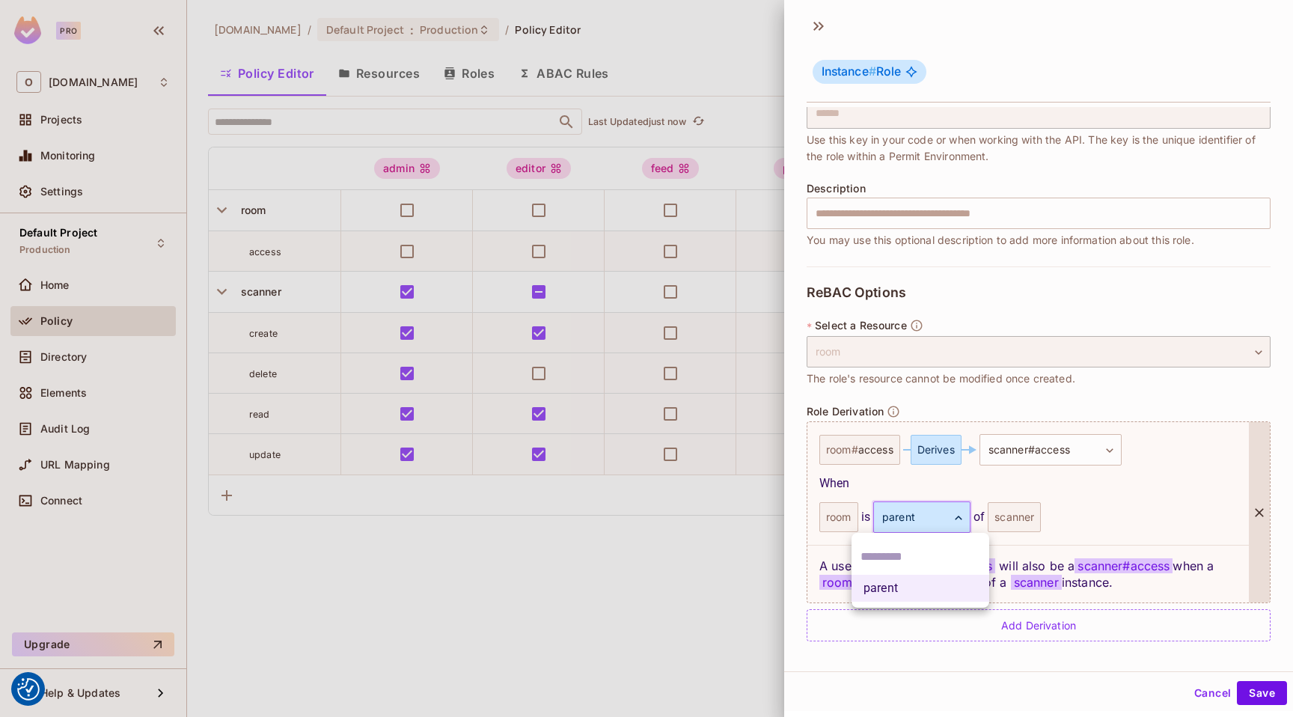
click at [936, 502] on body "We use cookies to enhance your browsing experience, serve personalized ads or c…" at bounding box center [646, 358] width 1293 height 717
click at [936, 512] on div at bounding box center [646, 358] width 1293 height 717
click at [924, 511] on body "We use cookies to enhance your browsing experience, serve personalized ads or c…" at bounding box center [646, 358] width 1293 height 717
click at [914, 555] on input "text" at bounding box center [921, 557] width 120 height 24
click at [1118, 533] on div at bounding box center [646, 358] width 1293 height 717
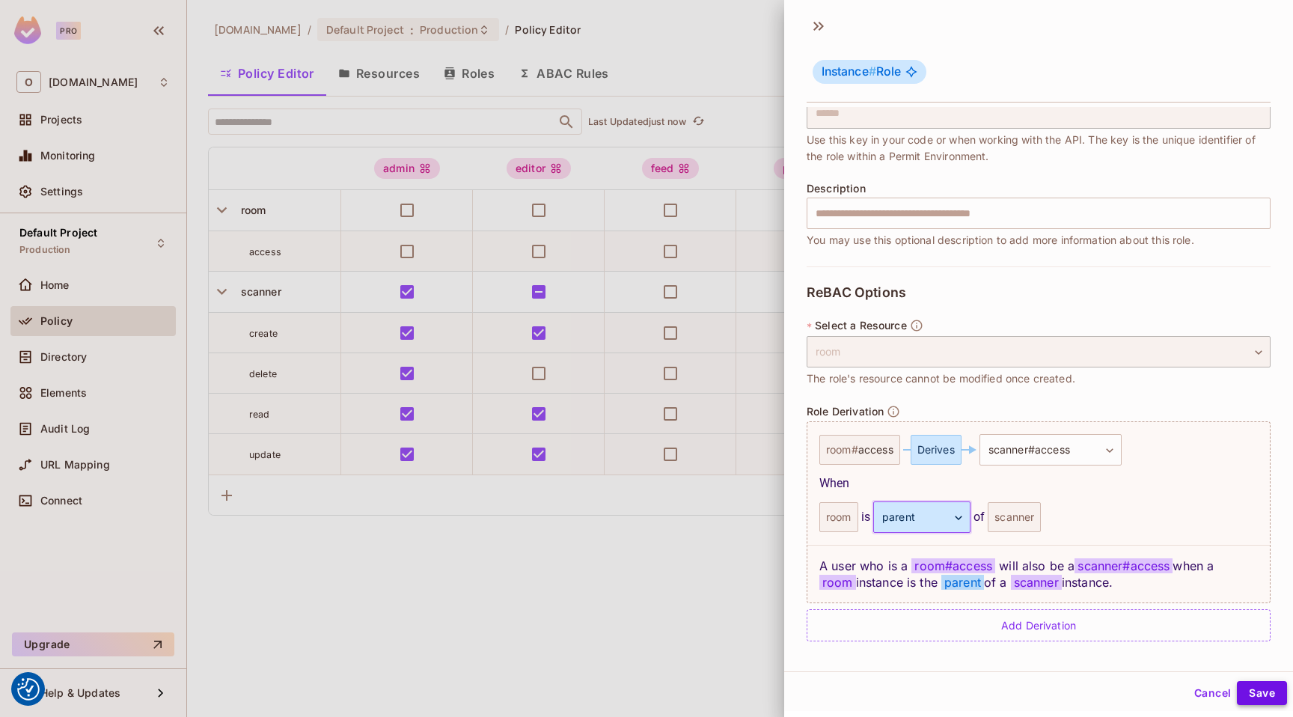
click at [1261, 693] on button "Save" at bounding box center [1262, 693] width 50 height 24
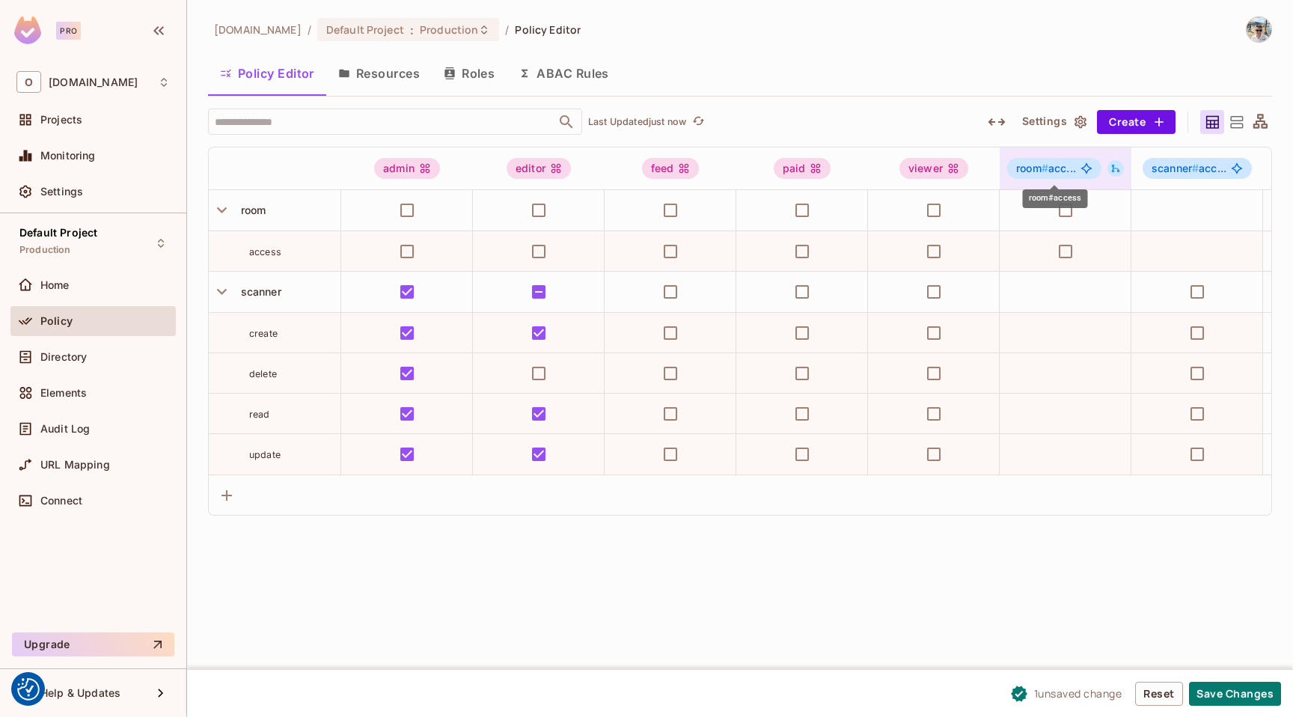
click at [1056, 170] on span "room # acc..." at bounding box center [1047, 168] width 60 height 12
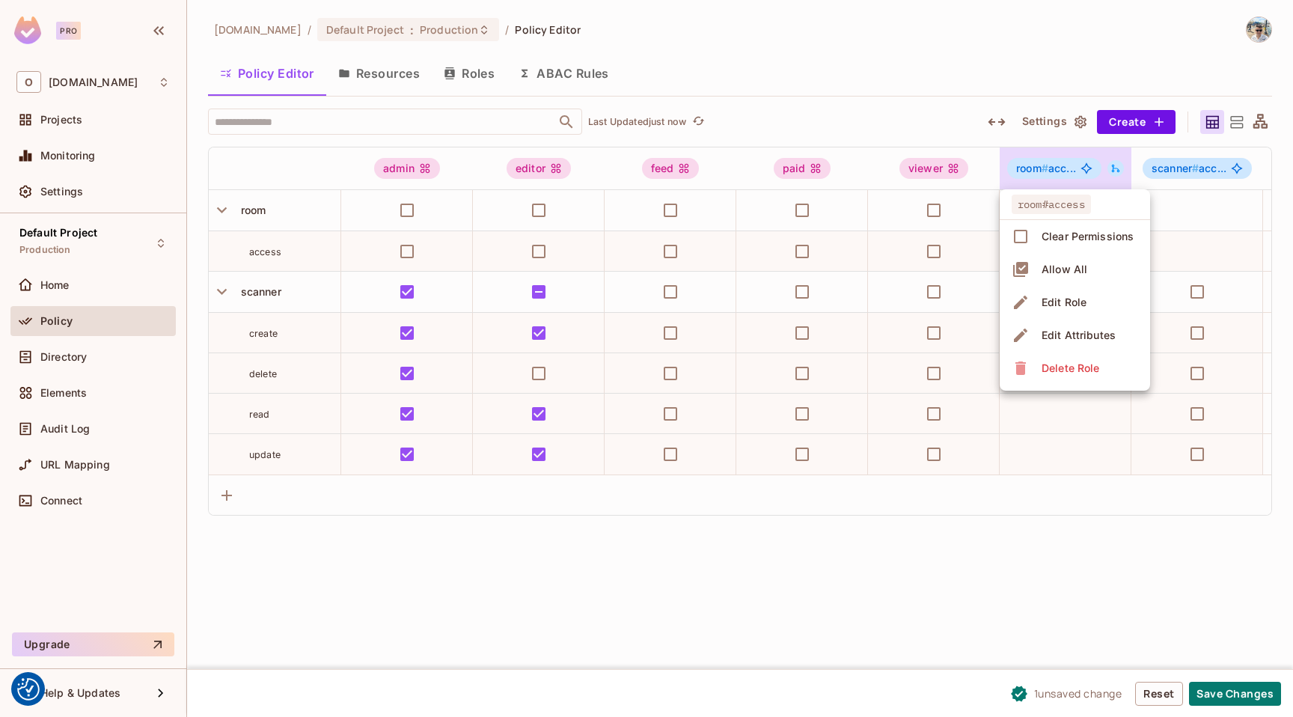
click at [1089, 334] on div "Edit Attributes" at bounding box center [1079, 335] width 74 height 15
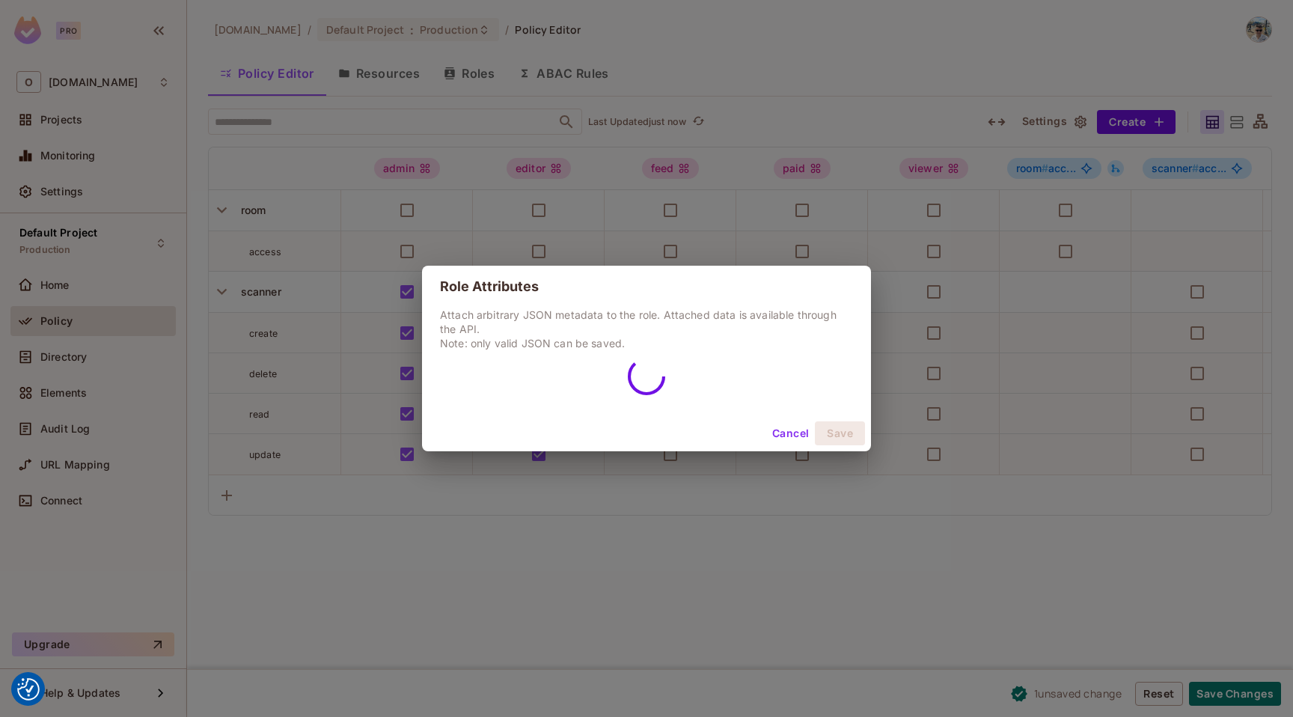
click at [781, 432] on button "Cancel" at bounding box center [791, 433] width 49 height 24
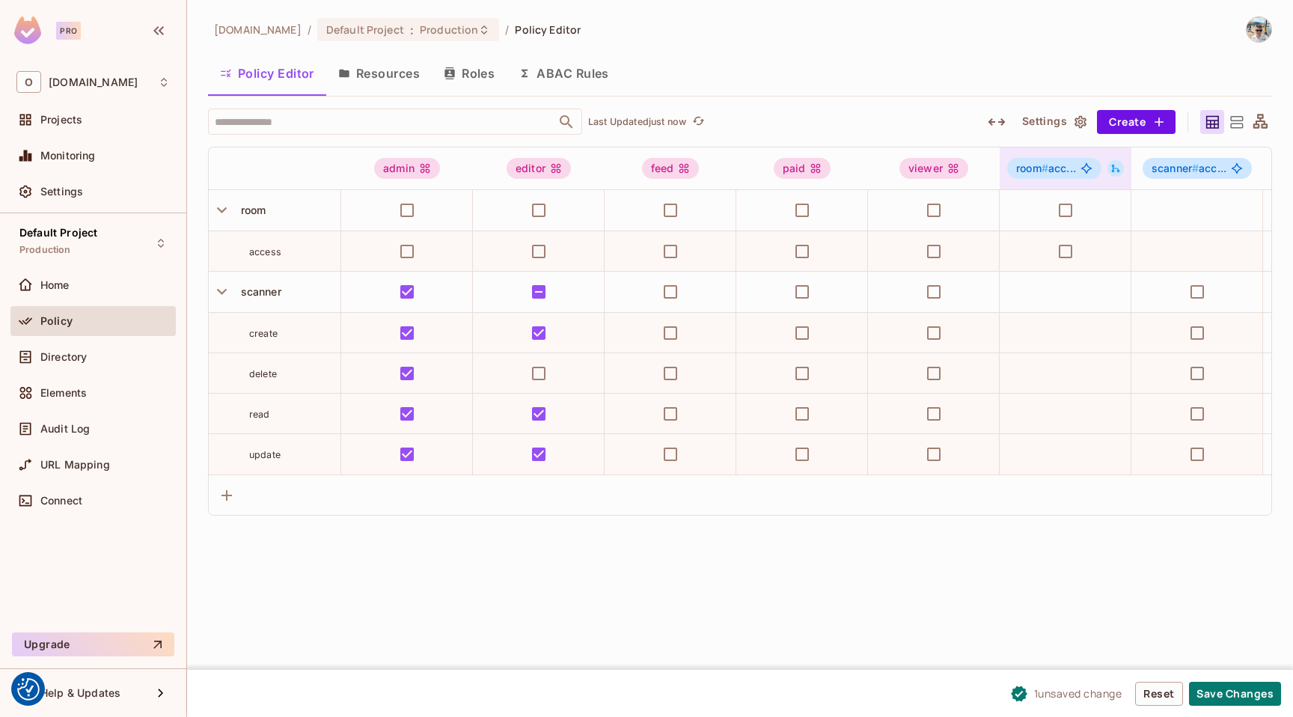
click at [1053, 166] on span "room # acc..." at bounding box center [1047, 168] width 60 height 12
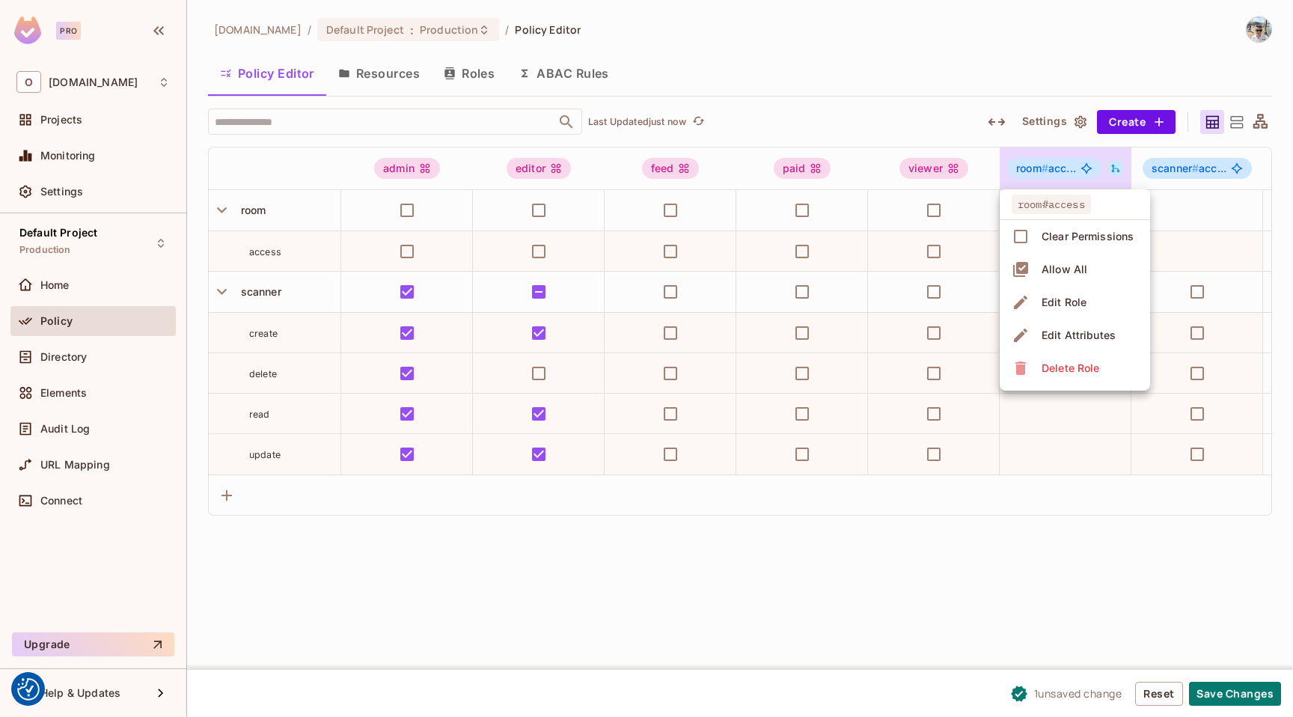
click at [1063, 329] on div "Edit Attributes" at bounding box center [1079, 335] width 74 height 15
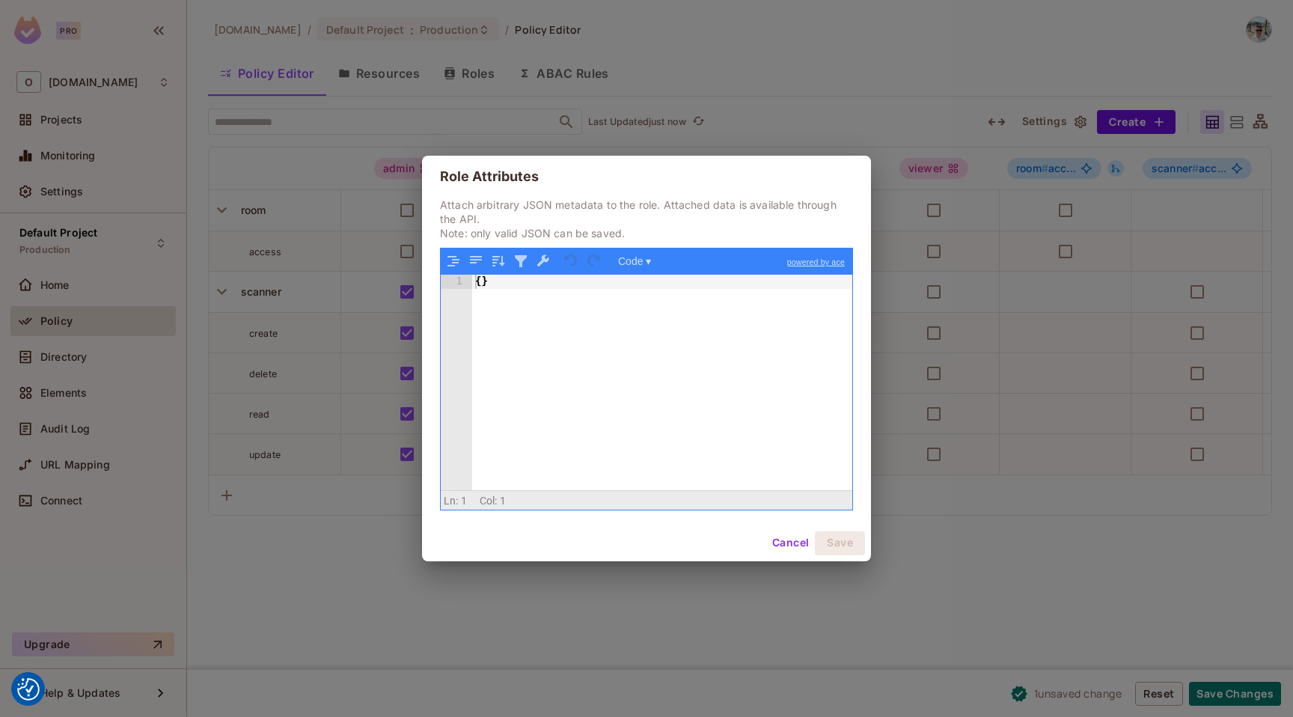
click at [796, 536] on button "Cancel" at bounding box center [791, 543] width 49 height 24
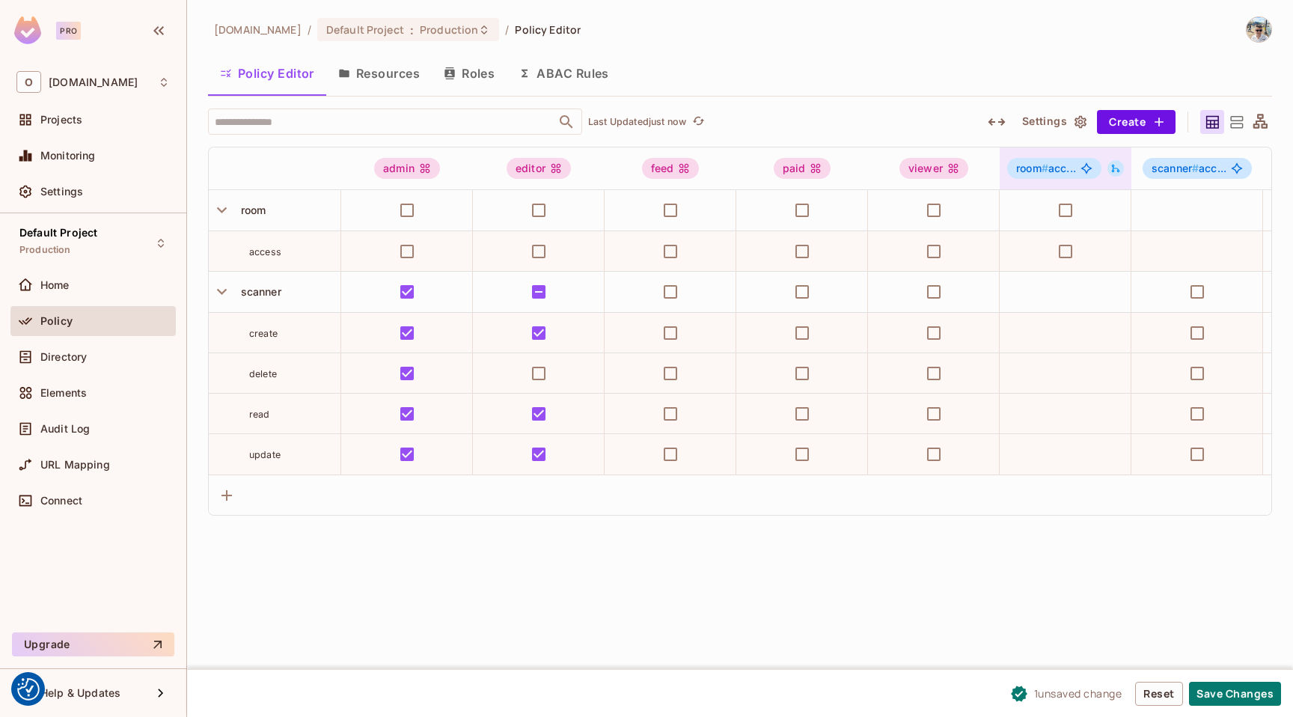
click at [1071, 165] on span "room # acc..." at bounding box center [1047, 168] width 60 height 12
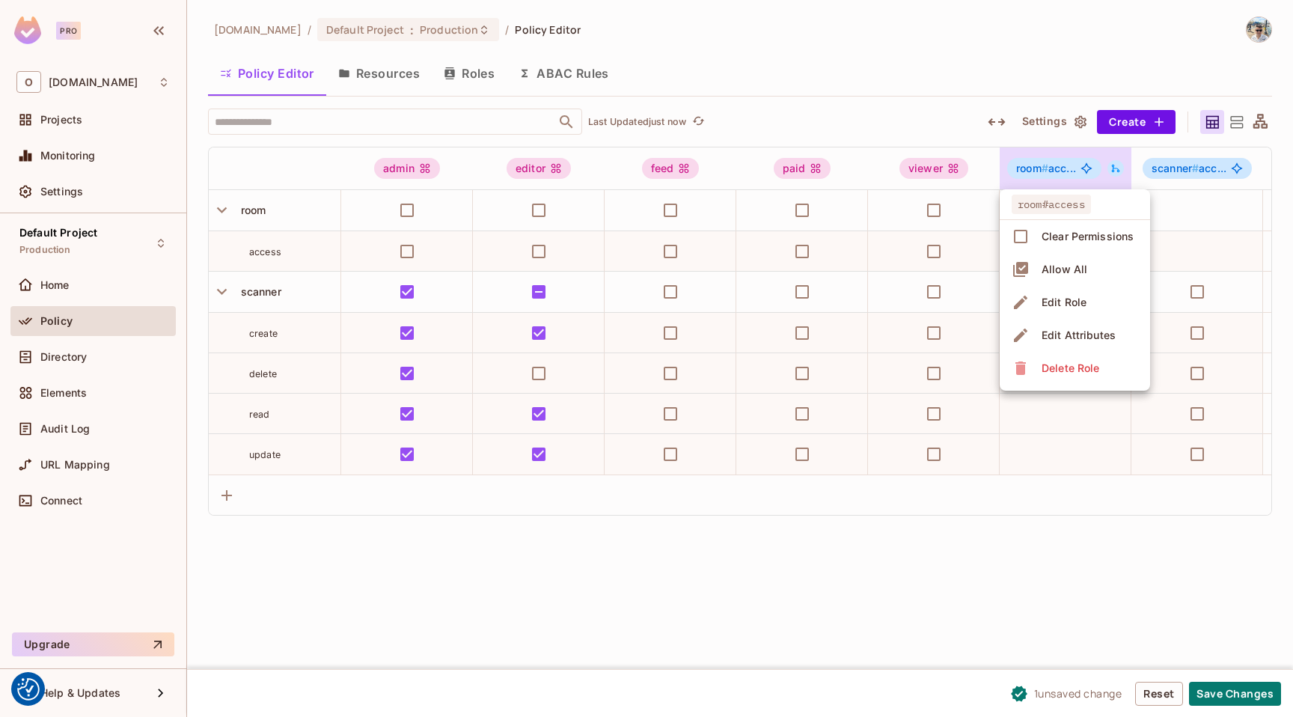
click at [1081, 308] on div "Edit Role" at bounding box center [1064, 302] width 45 height 15
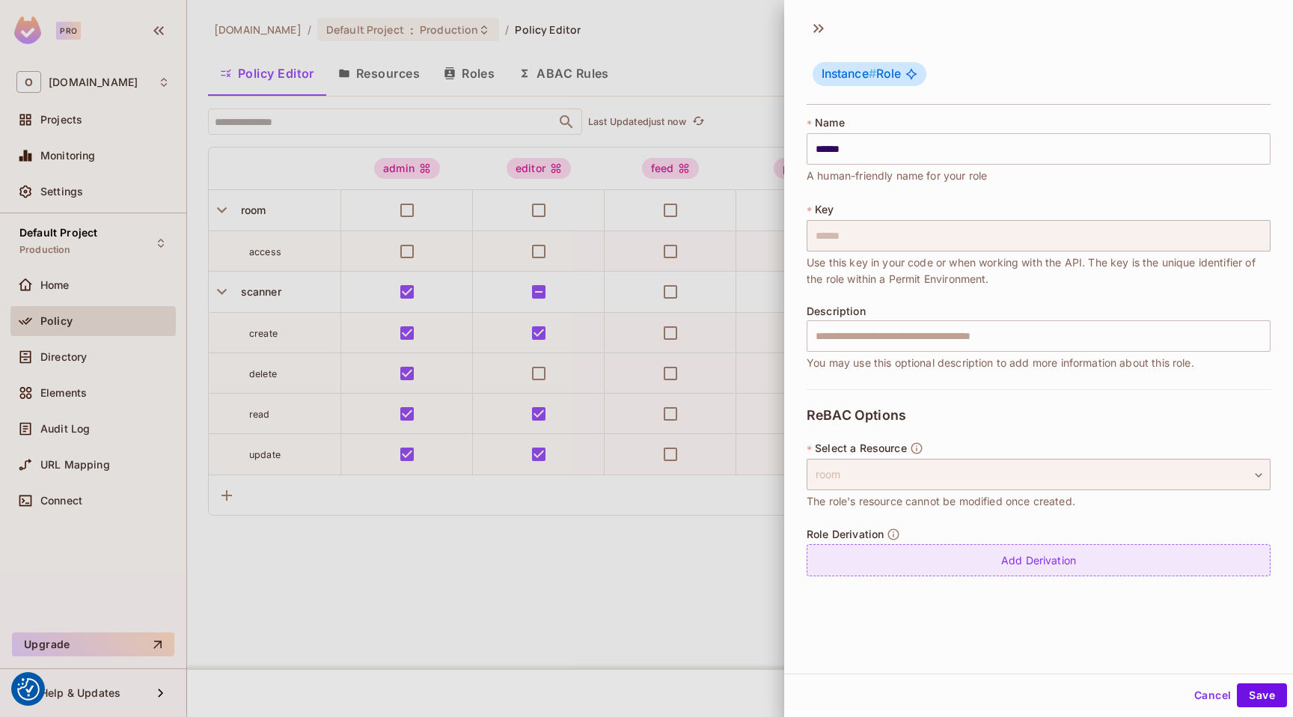
click at [978, 567] on div "Add Derivation" at bounding box center [1039, 560] width 464 height 32
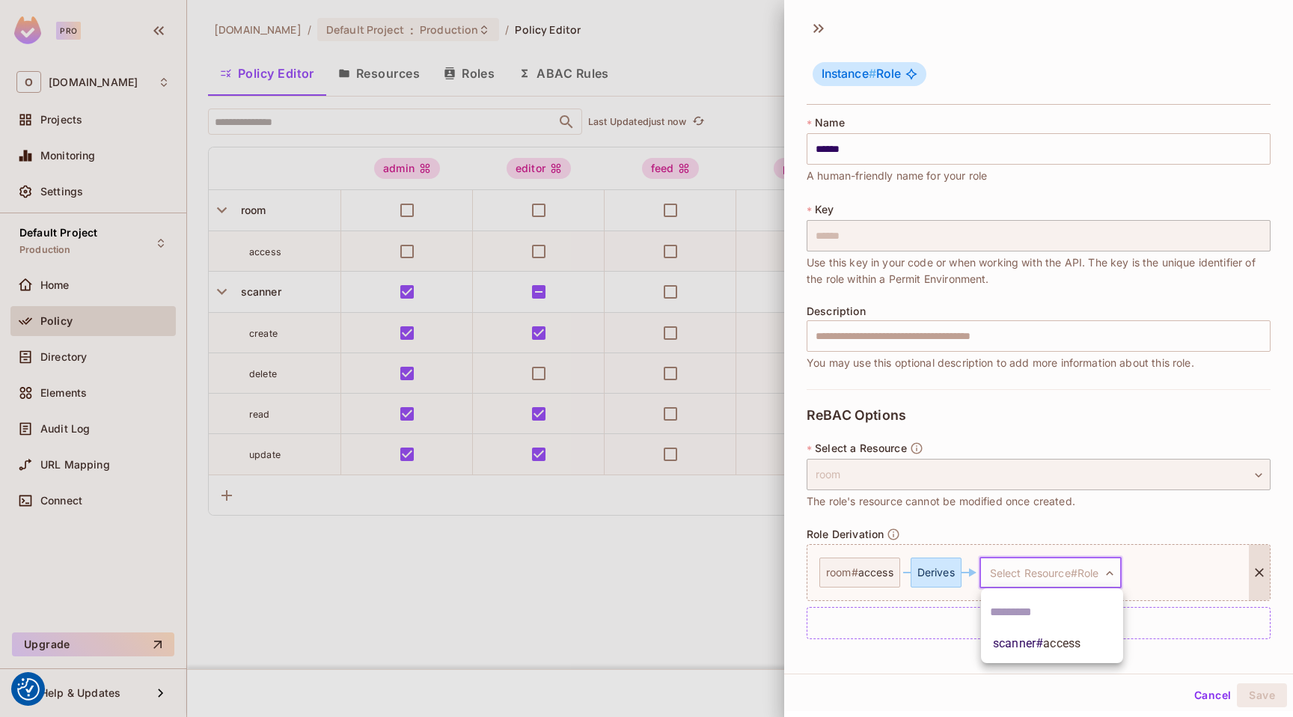
click at [1032, 569] on body "We use cookies to enhance your browsing experience, serve personalized ads or c…" at bounding box center [646, 358] width 1293 height 717
click at [1032, 569] on div at bounding box center [646, 358] width 1293 height 717
click at [1200, 692] on button "Cancel" at bounding box center [1213, 695] width 49 height 24
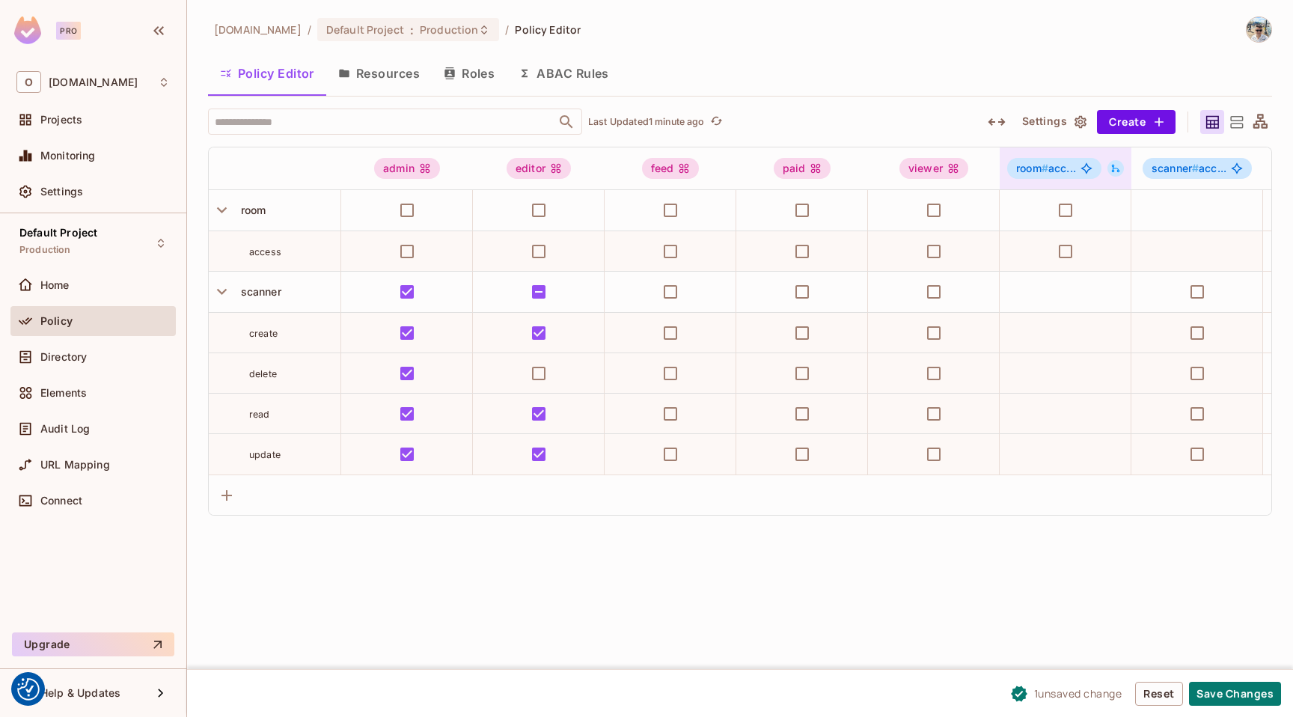
click at [1115, 171] on icon at bounding box center [1116, 168] width 10 height 10
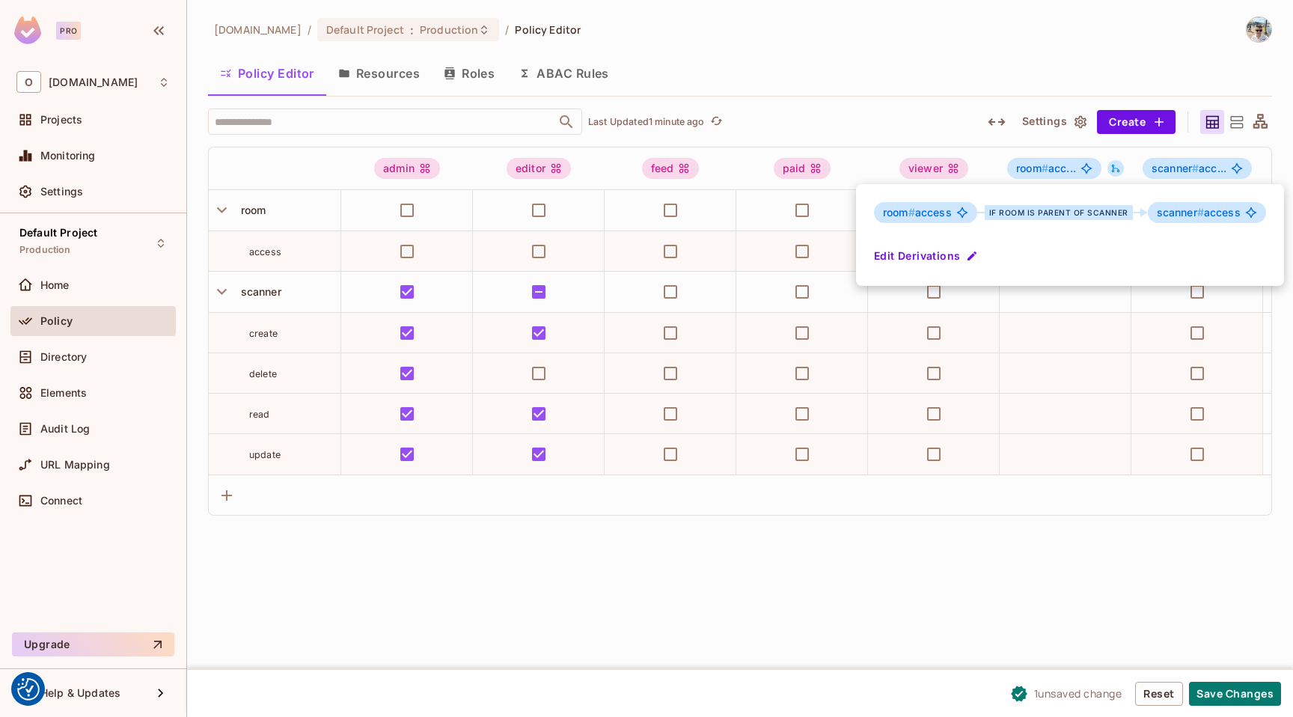
click at [1115, 171] on div at bounding box center [646, 358] width 1293 height 717
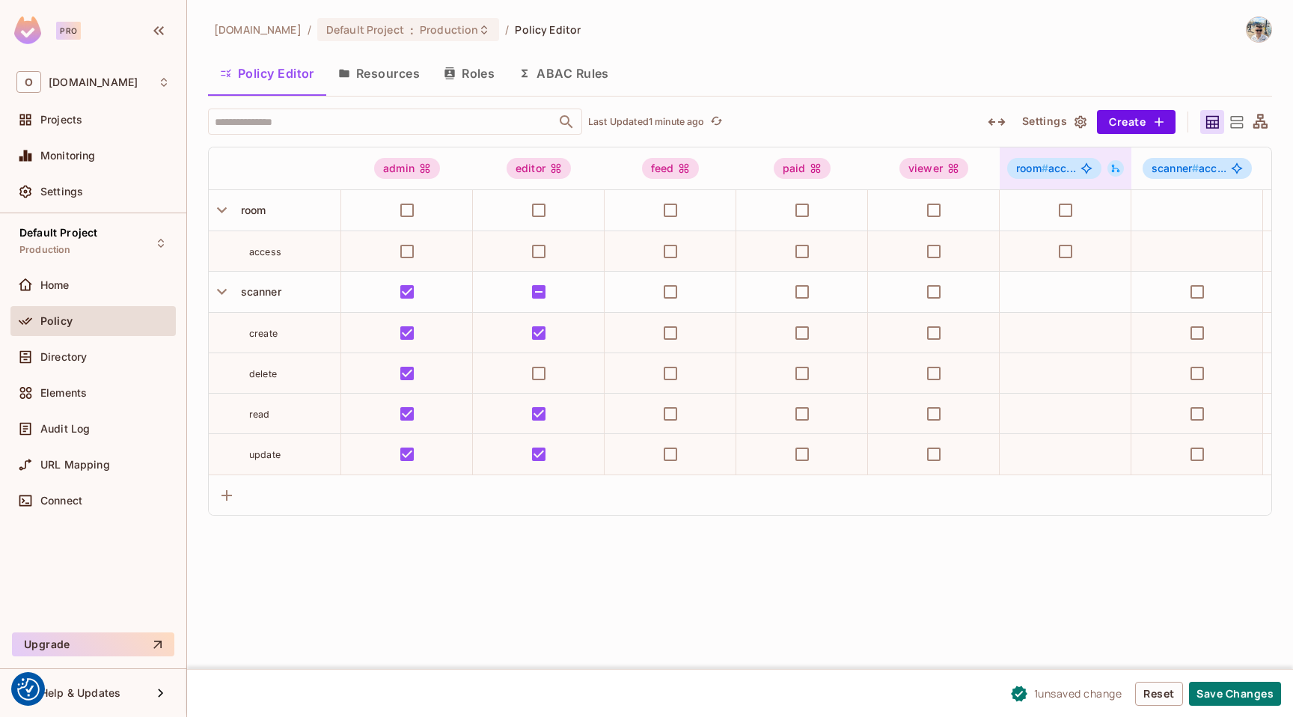
click at [1121, 162] on button at bounding box center [1116, 168] width 16 height 16
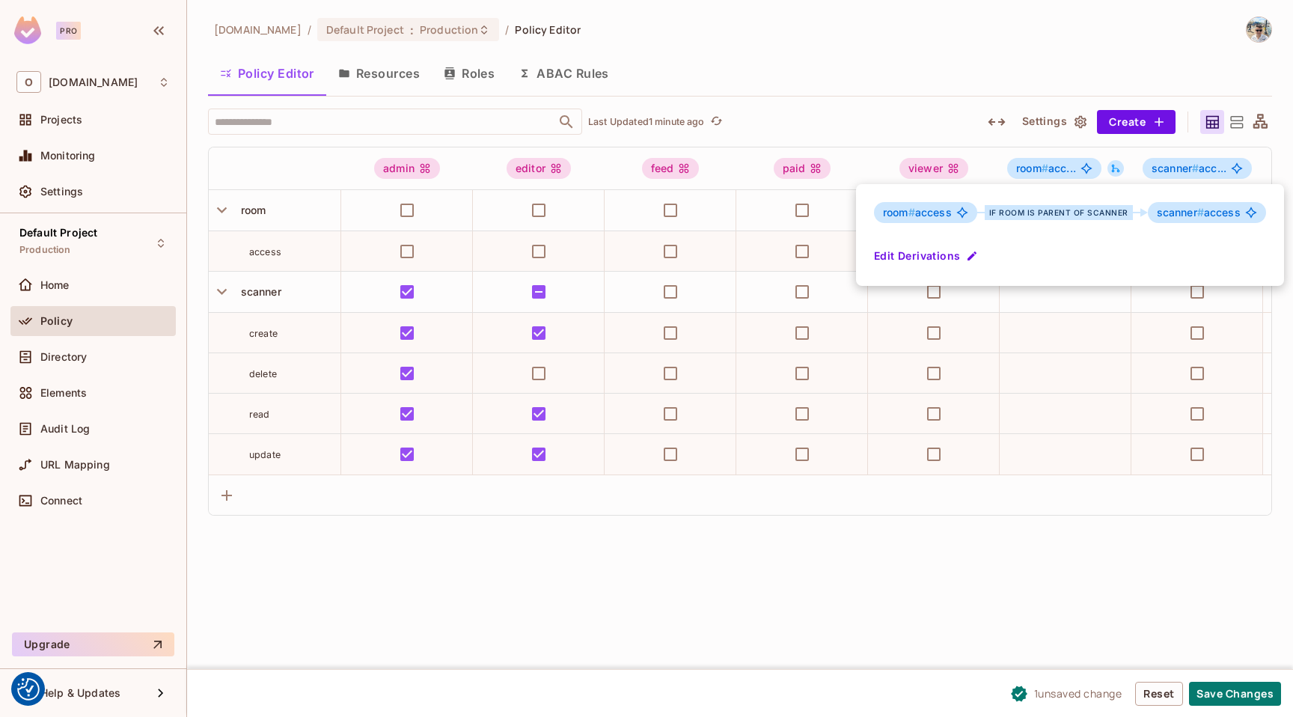
click at [1208, 208] on span "scanner # access" at bounding box center [1199, 213] width 84 height 12
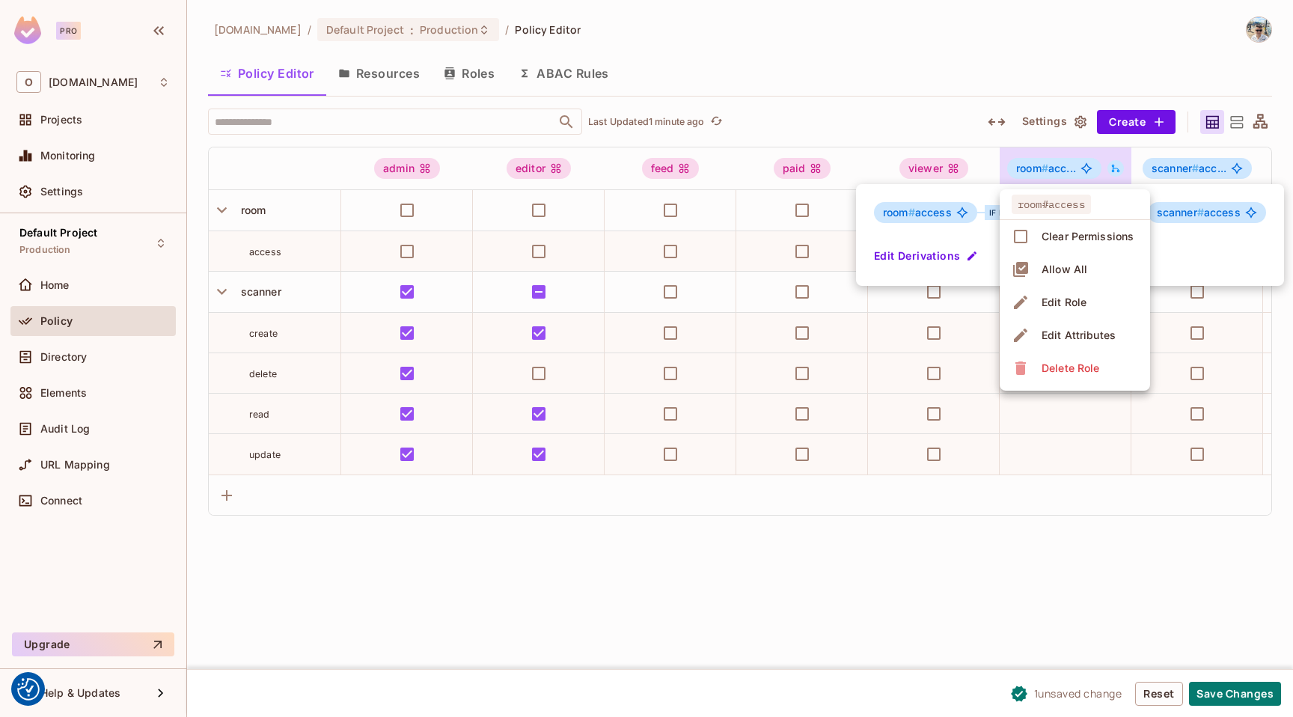
click at [875, 117] on div at bounding box center [646, 358] width 1293 height 717
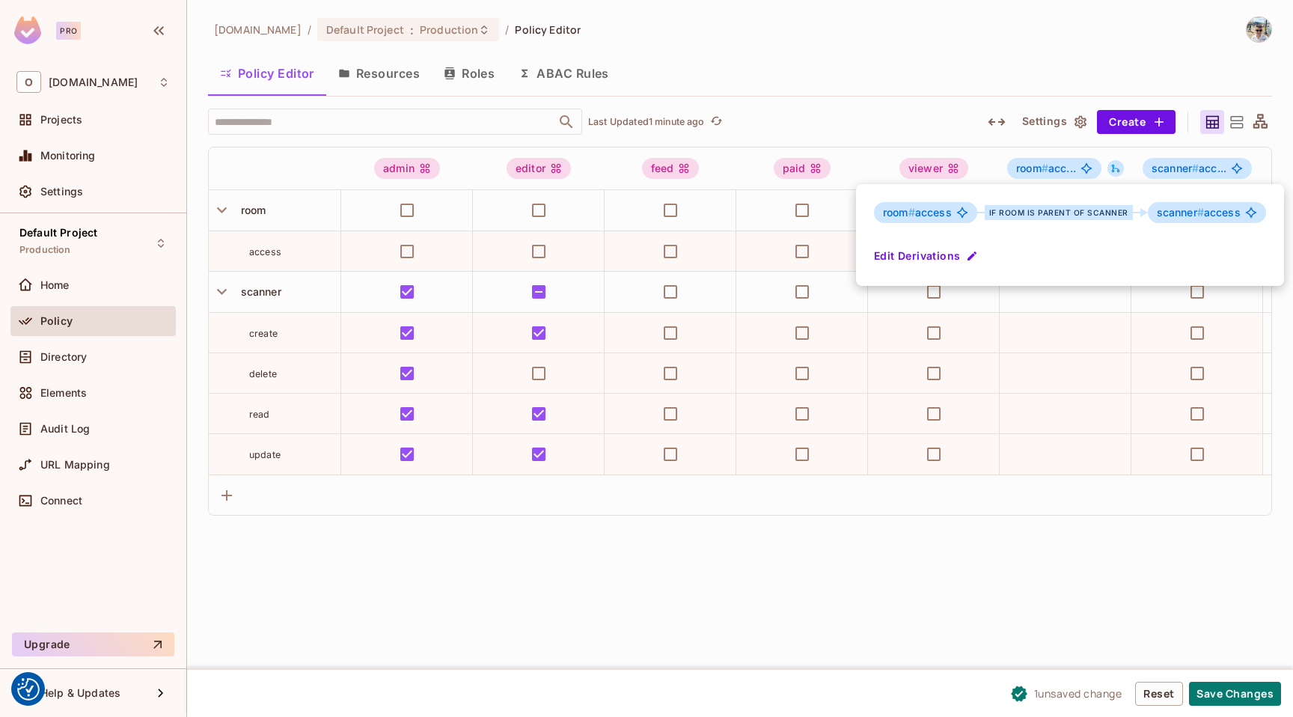
click at [868, 124] on div at bounding box center [646, 358] width 1293 height 717
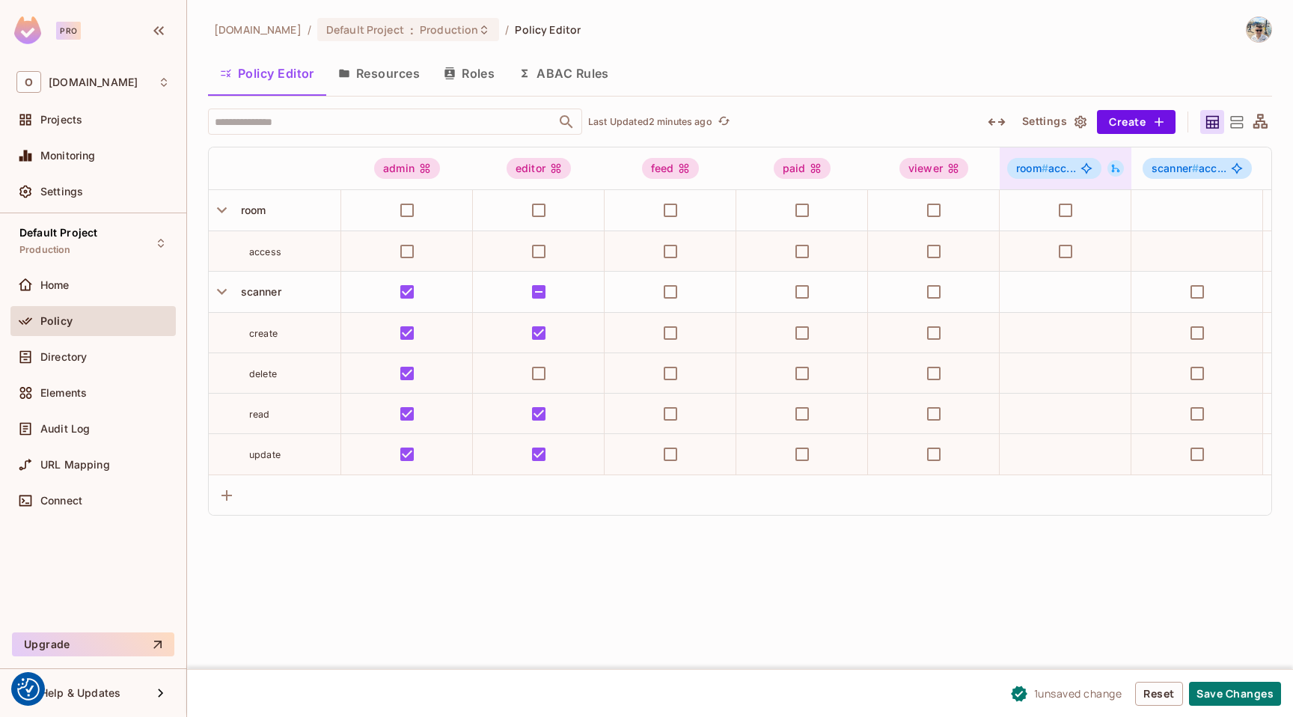
click at [1121, 165] on button at bounding box center [1116, 168] width 16 height 16
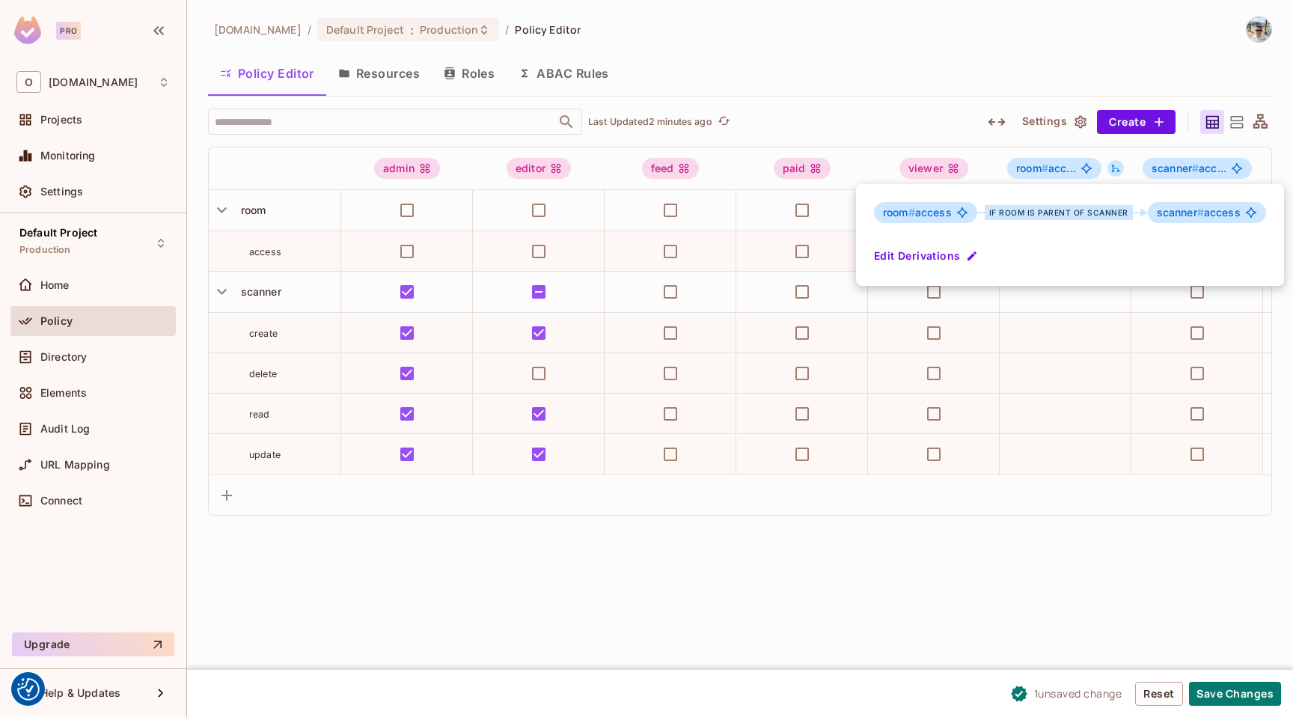
click at [1120, 164] on div at bounding box center [646, 358] width 1293 height 717
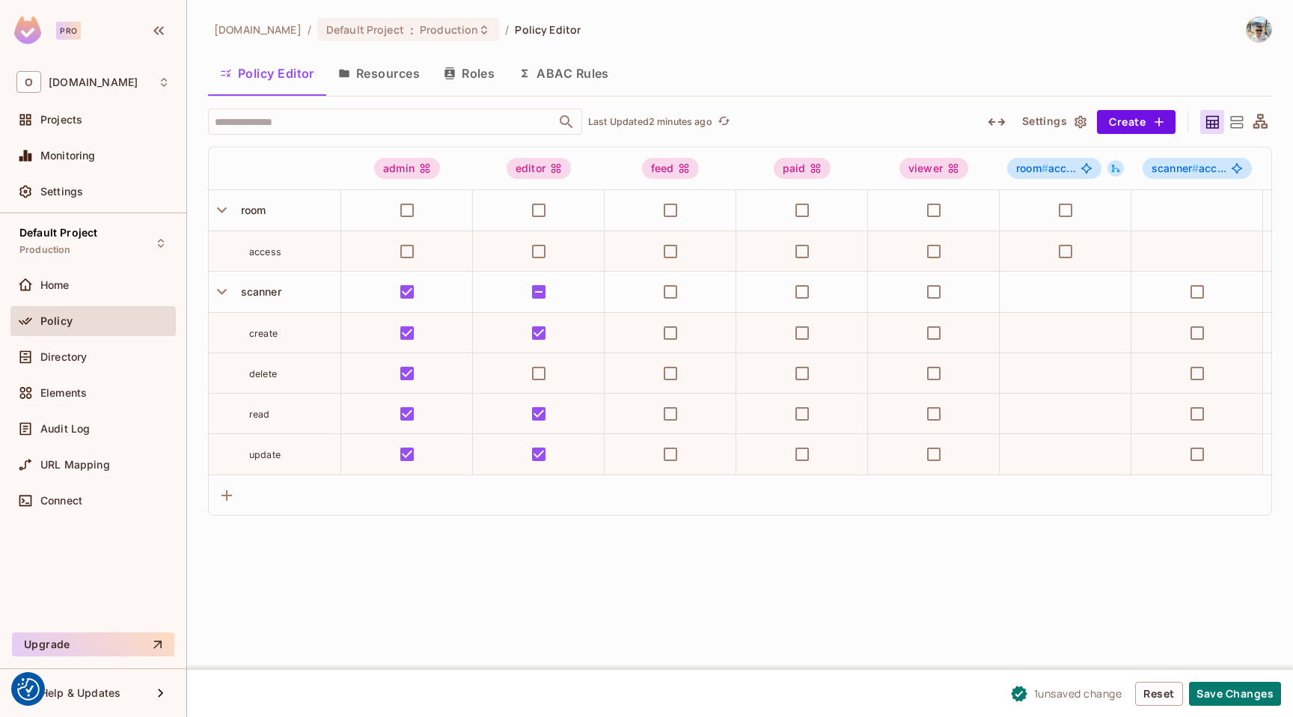
click at [378, 64] on button "Resources" at bounding box center [379, 73] width 106 height 37
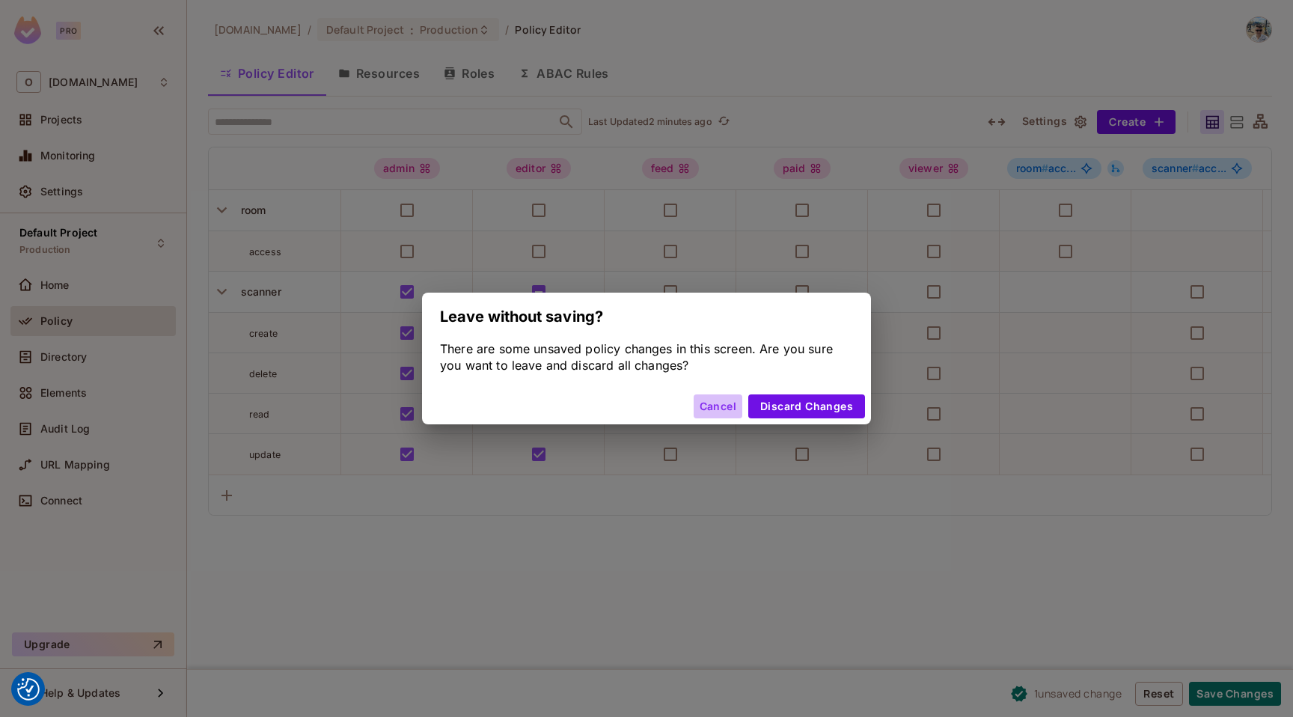
click at [709, 403] on button "Cancel" at bounding box center [718, 406] width 49 height 24
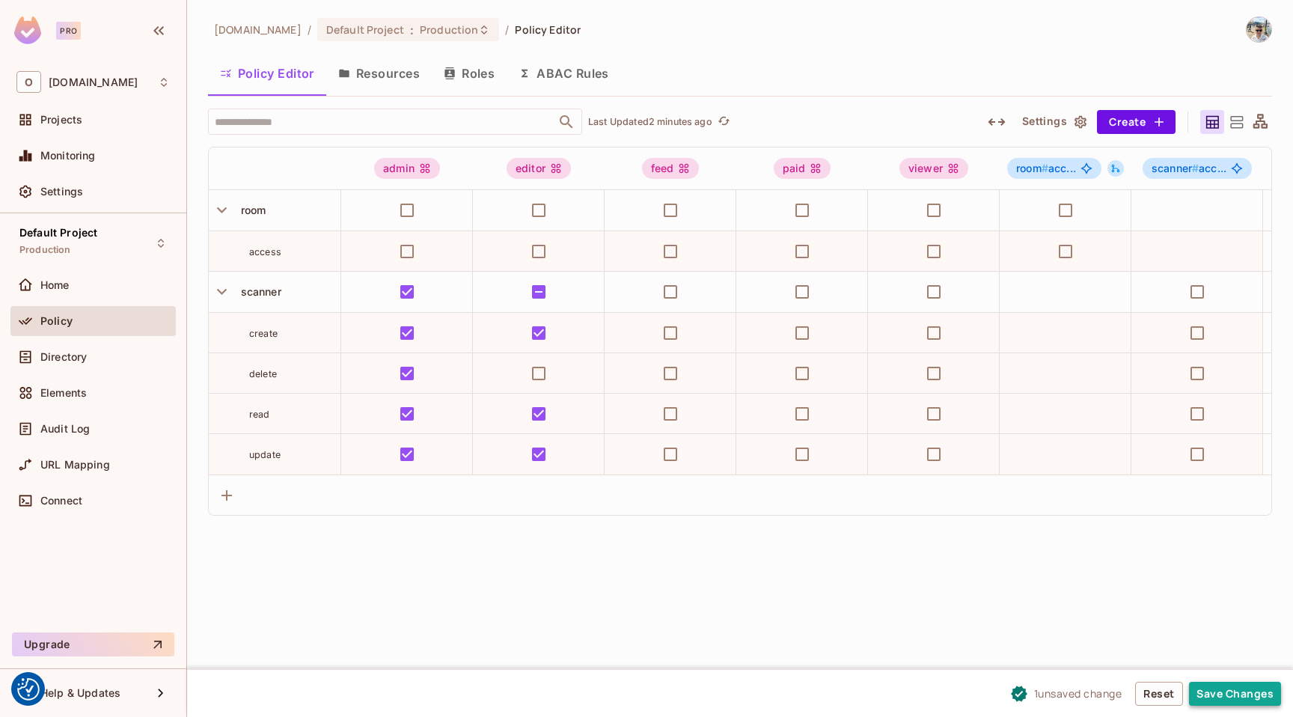
click at [1257, 696] on button "Save Changes" at bounding box center [1235, 694] width 92 height 24
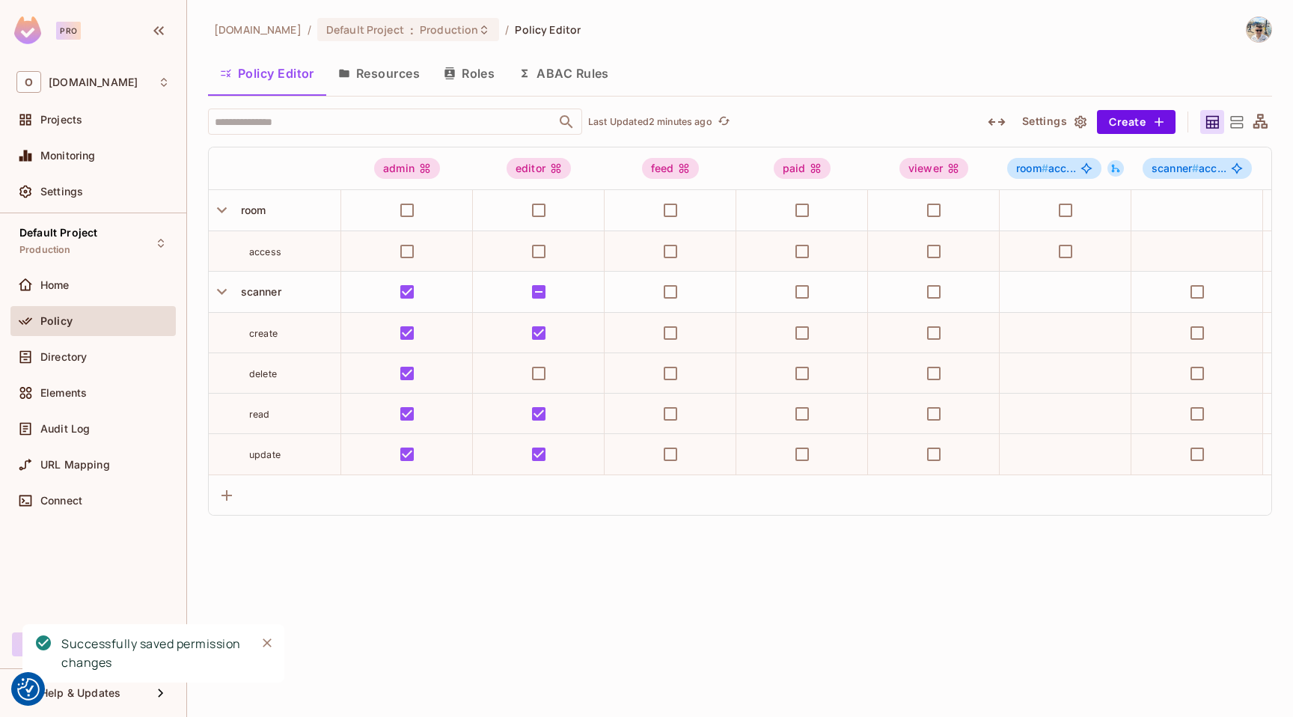
click at [384, 77] on button "Resources" at bounding box center [379, 73] width 106 height 37
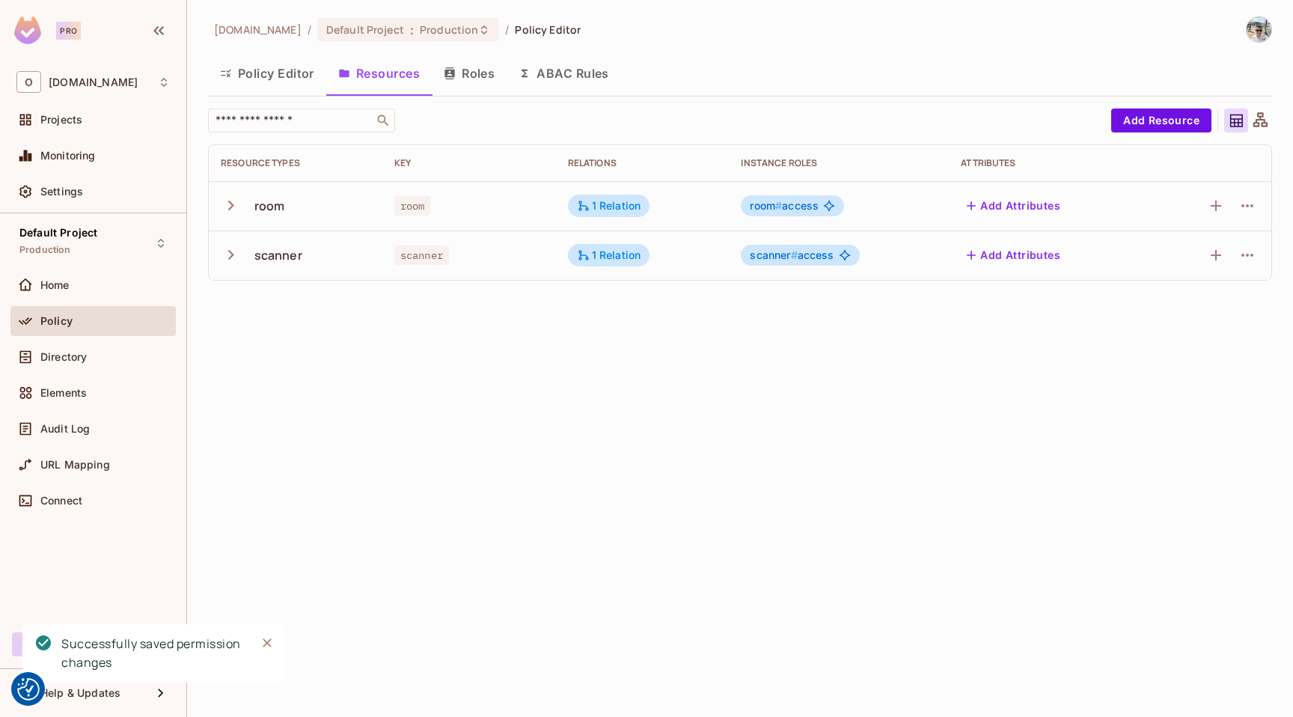
click at [470, 67] on button "Roles" at bounding box center [469, 73] width 75 height 37
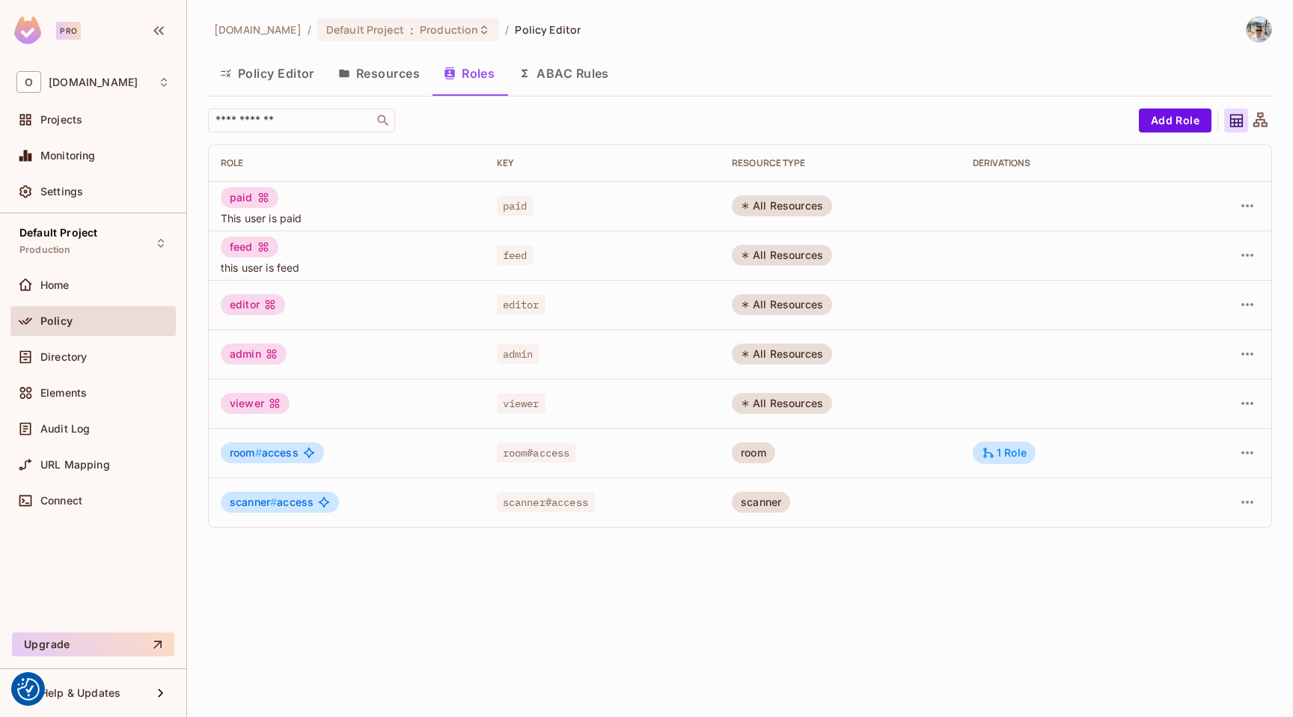
click at [559, 73] on button "ABAC Rules" at bounding box center [564, 73] width 115 height 37
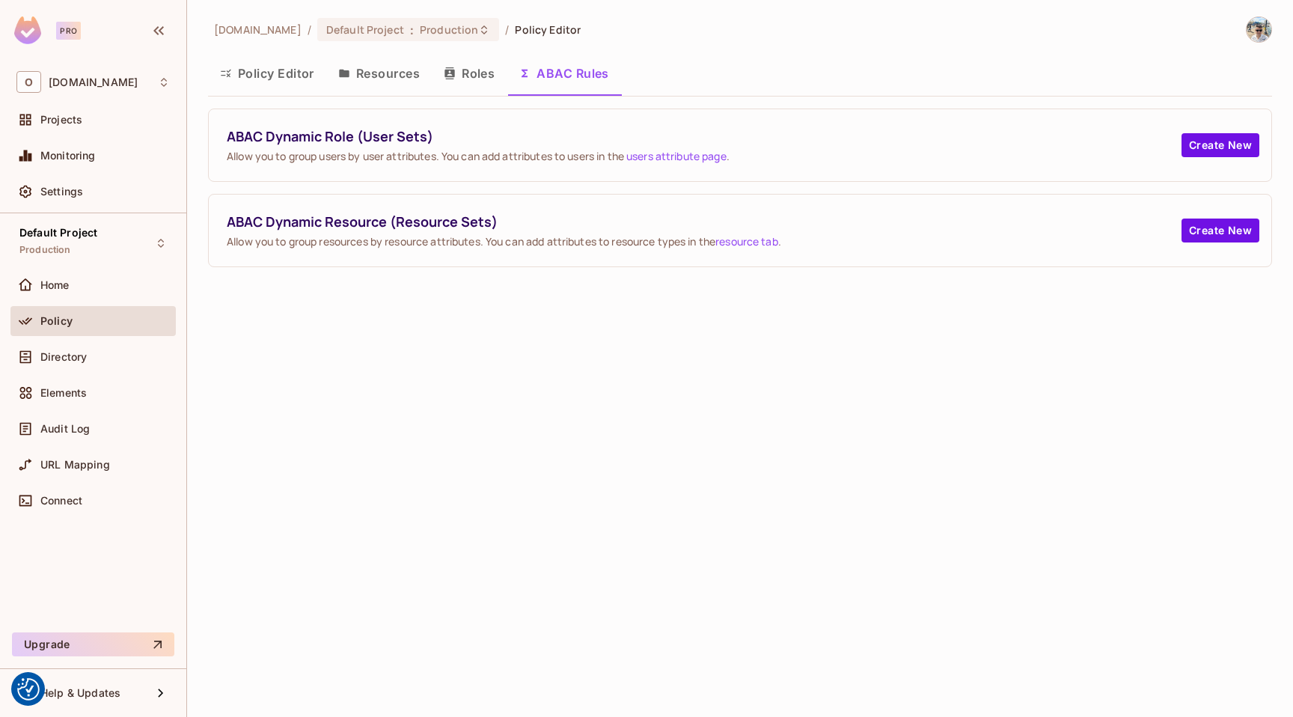
click at [484, 70] on button "Roles" at bounding box center [469, 73] width 75 height 37
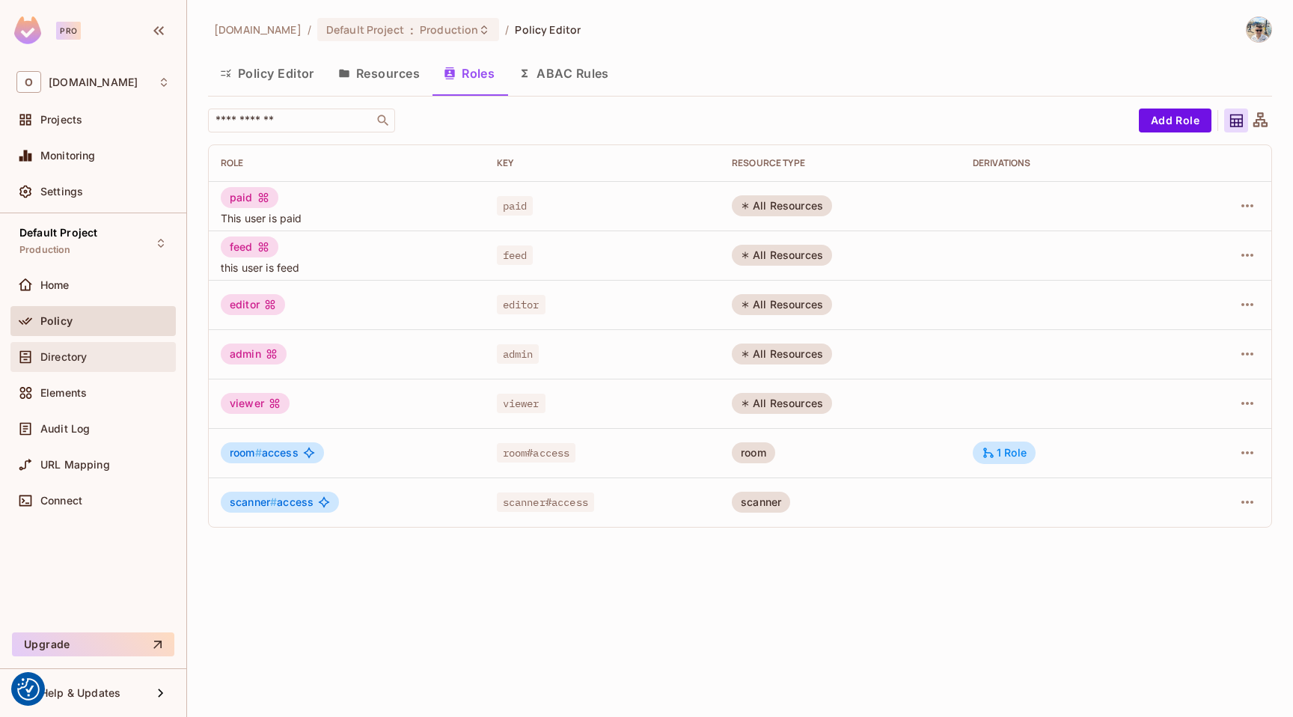
click at [98, 354] on div "Directory" at bounding box center [104, 357] width 129 height 12
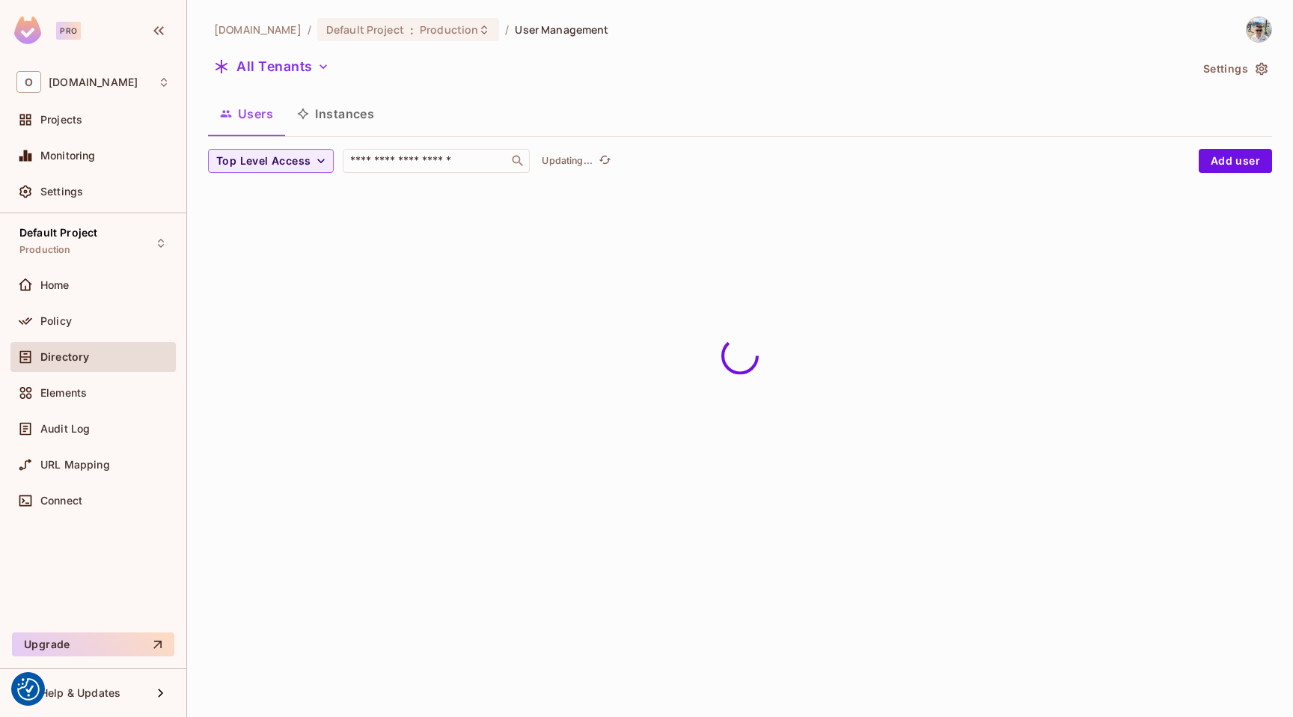
click at [340, 117] on button "Instances" at bounding box center [335, 113] width 101 height 37
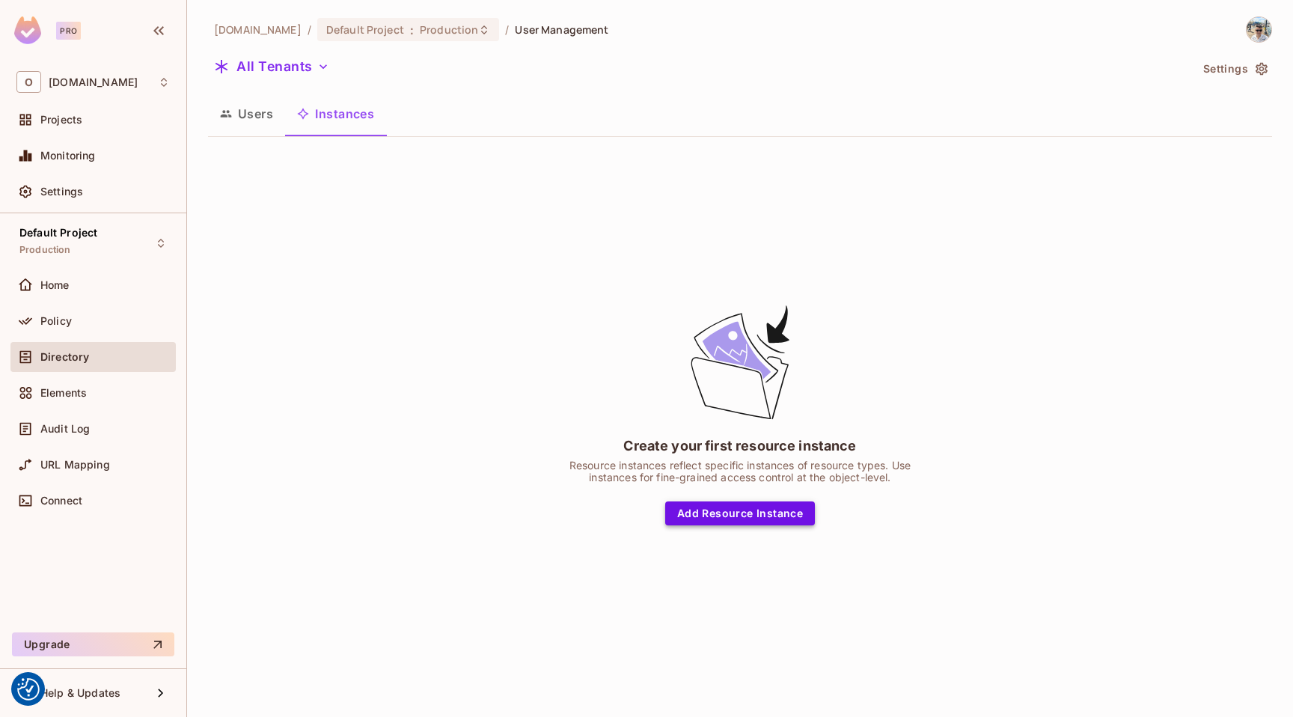
click at [740, 517] on button "Add Resource Instance" at bounding box center [740, 514] width 150 height 24
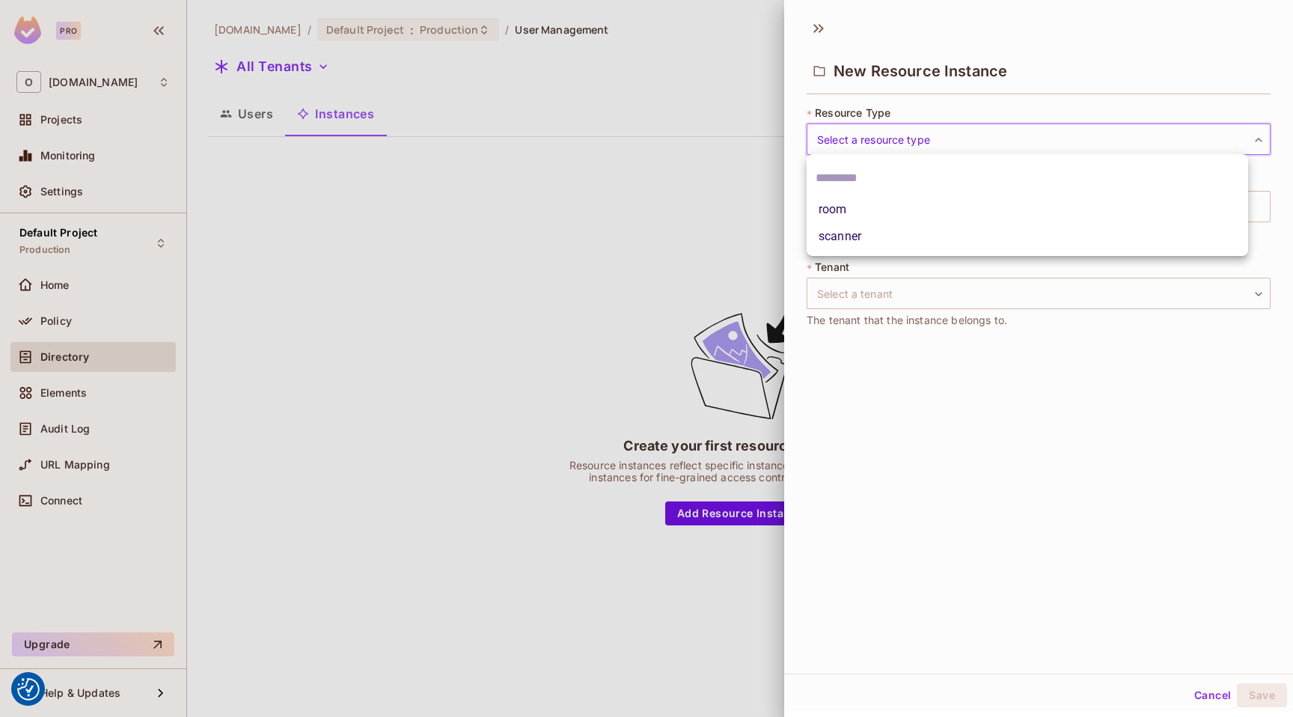
click at [901, 145] on body "We use cookies to enhance your browsing experience, serve personalized ads or c…" at bounding box center [646, 358] width 1293 height 717
click at [879, 208] on li "room" at bounding box center [1028, 209] width 442 height 27
type input "****"
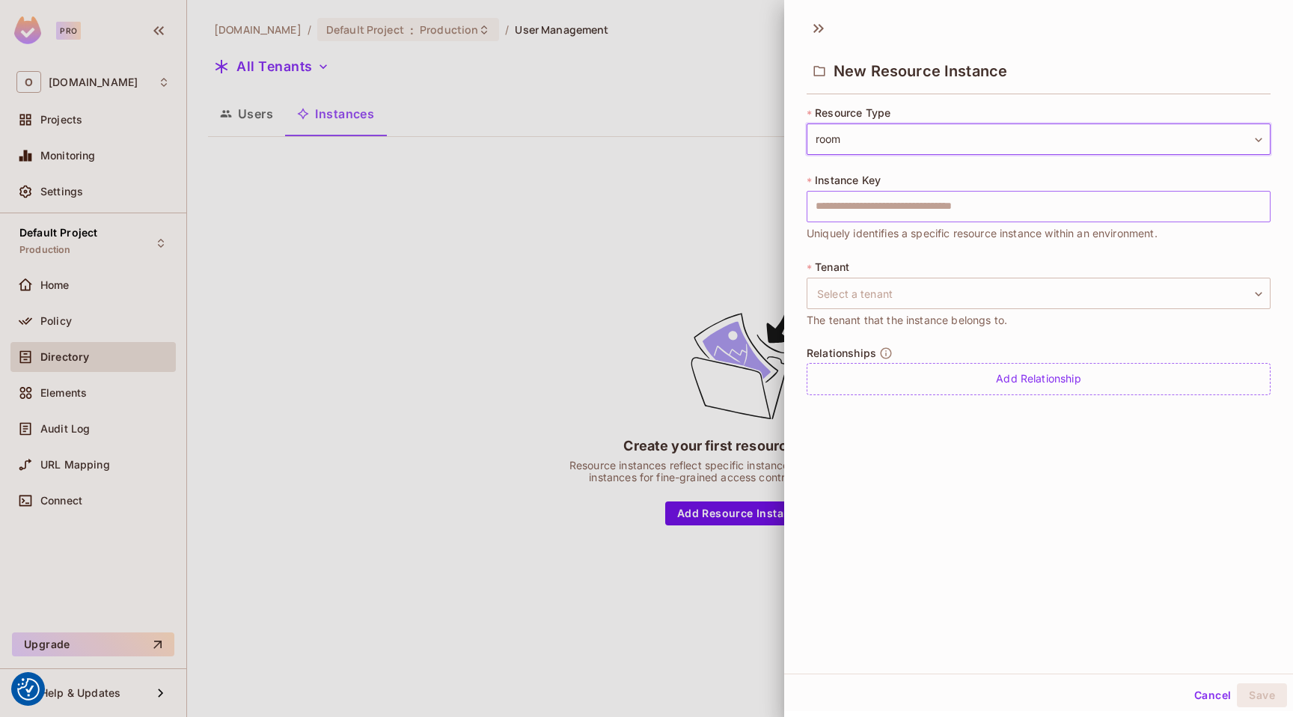
click at [894, 210] on input "text" at bounding box center [1039, 206] width 464 height 31
click at [865, 200] on input "text" at bounding box center [1039, 206] width 464 height 31
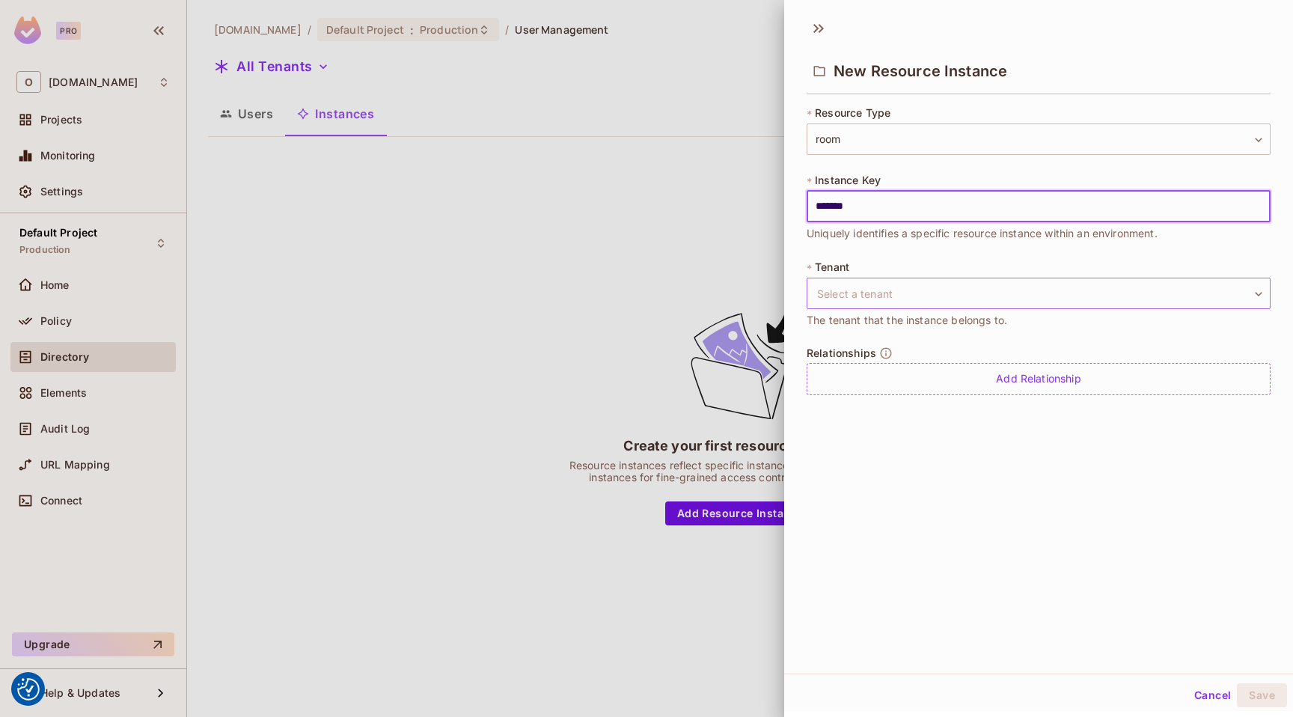
type input "*******"
click at [891, 283] on body "We use cookies to enhance your browsing experience, serve personalized ads or c…" at bounding box center [646, 358] width 1293 height 717
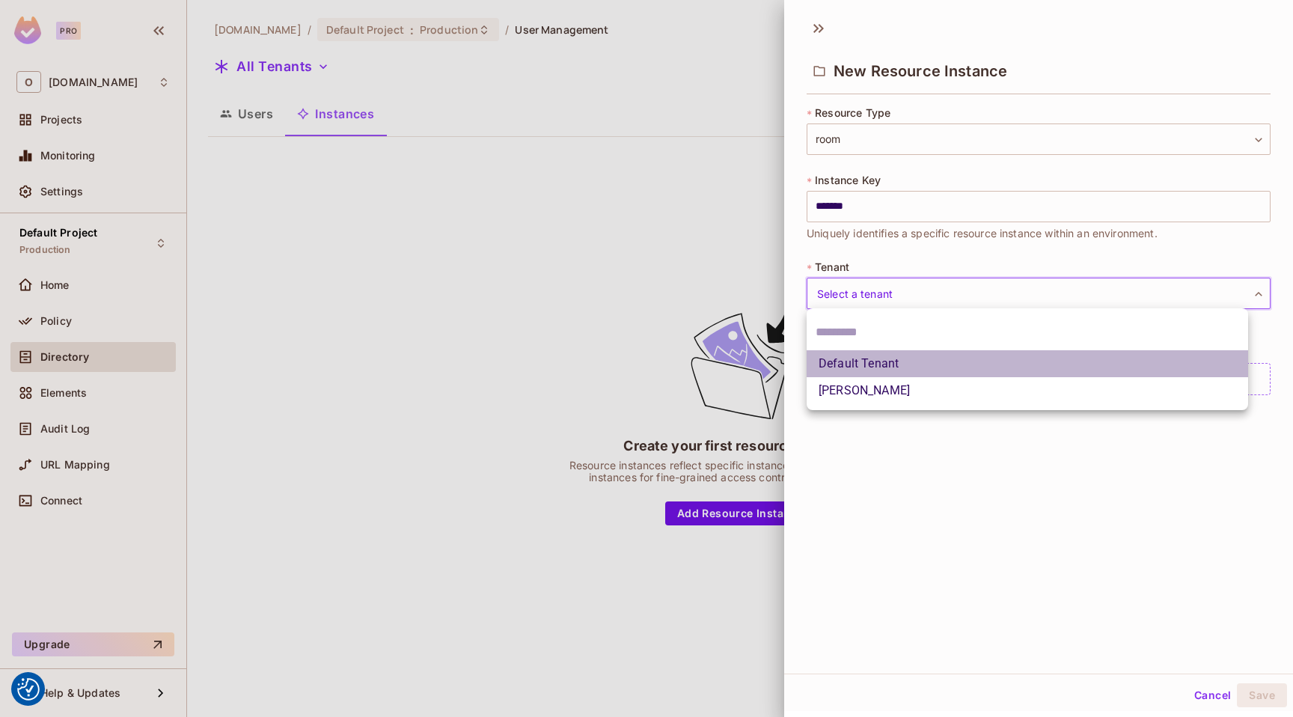
click at [899, 364] on li "Default Tenant" at bounding box center [1028, 363] width 442 height 27
type input "*******"
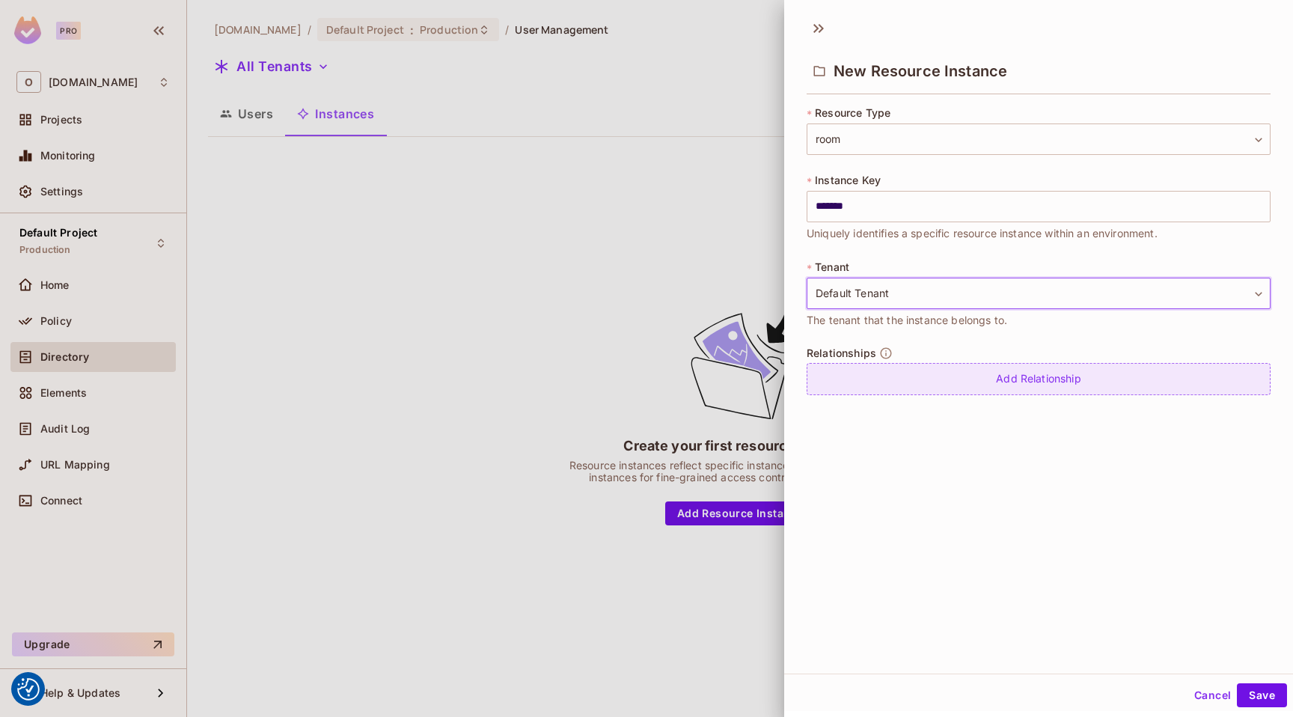
click at [929, 377] on div "Add Relationship" at bounding box center [1039, 379] width 464 height 32
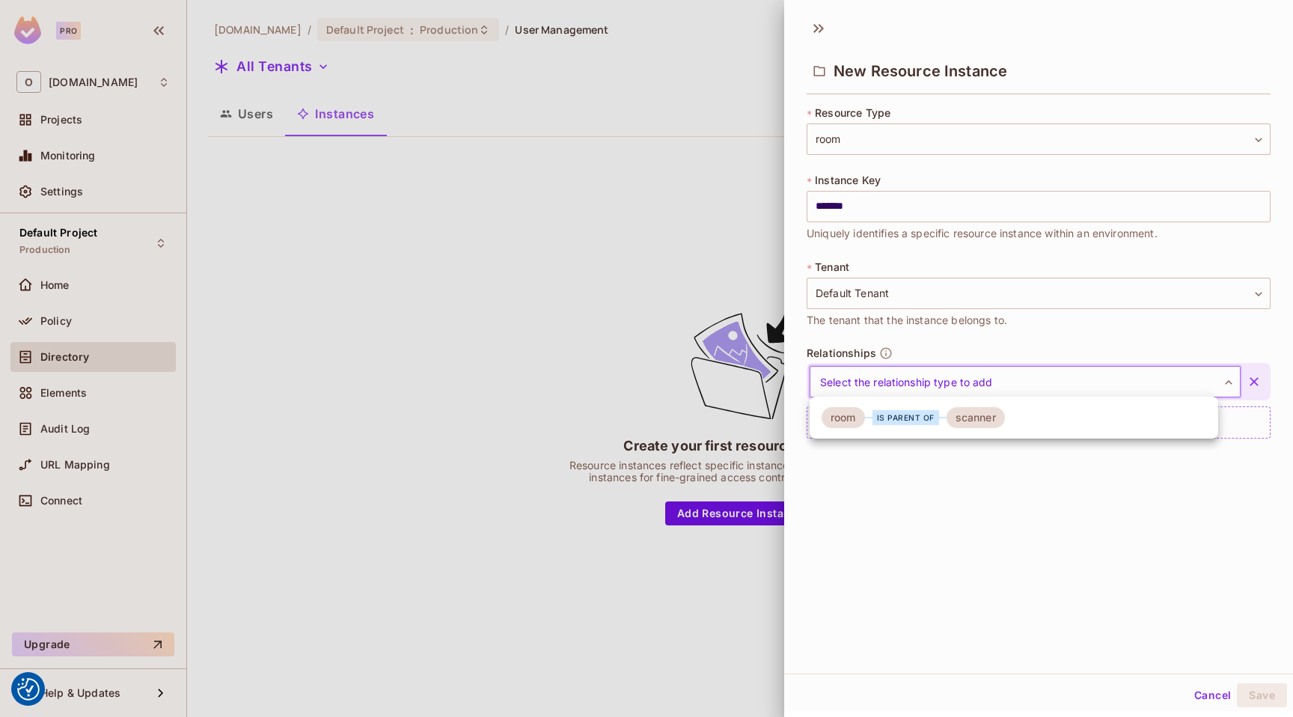
click at [924, 384] on body "We use cookies to enhance your browsing experience, serve personalized ads or c…" at bounding box center [646, 358] width 1293 height 717
click at [924, 383] on div at bounding box center [646, 358] width 1293 height 717
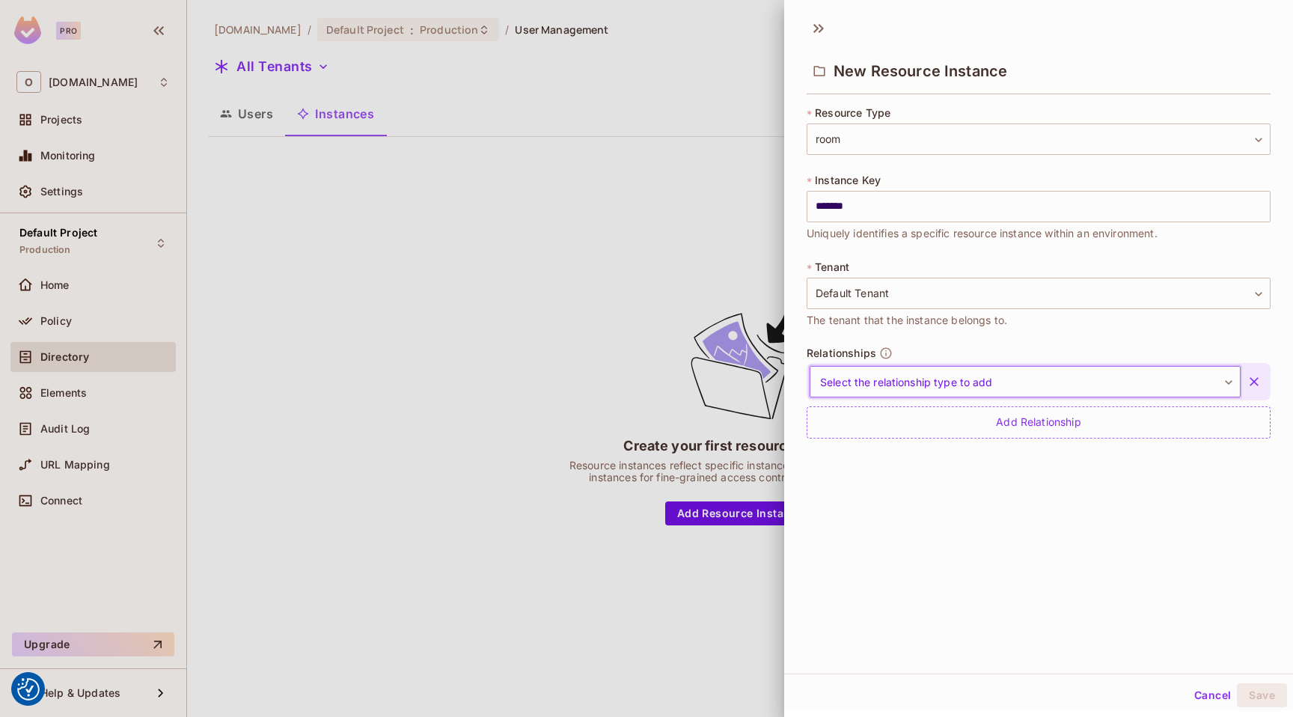
click at [967, 383] on body "We use cookies to enhance your browsing experience, serve personalized ads or c…" at bounding box center [646, 358] width 1293 height 717
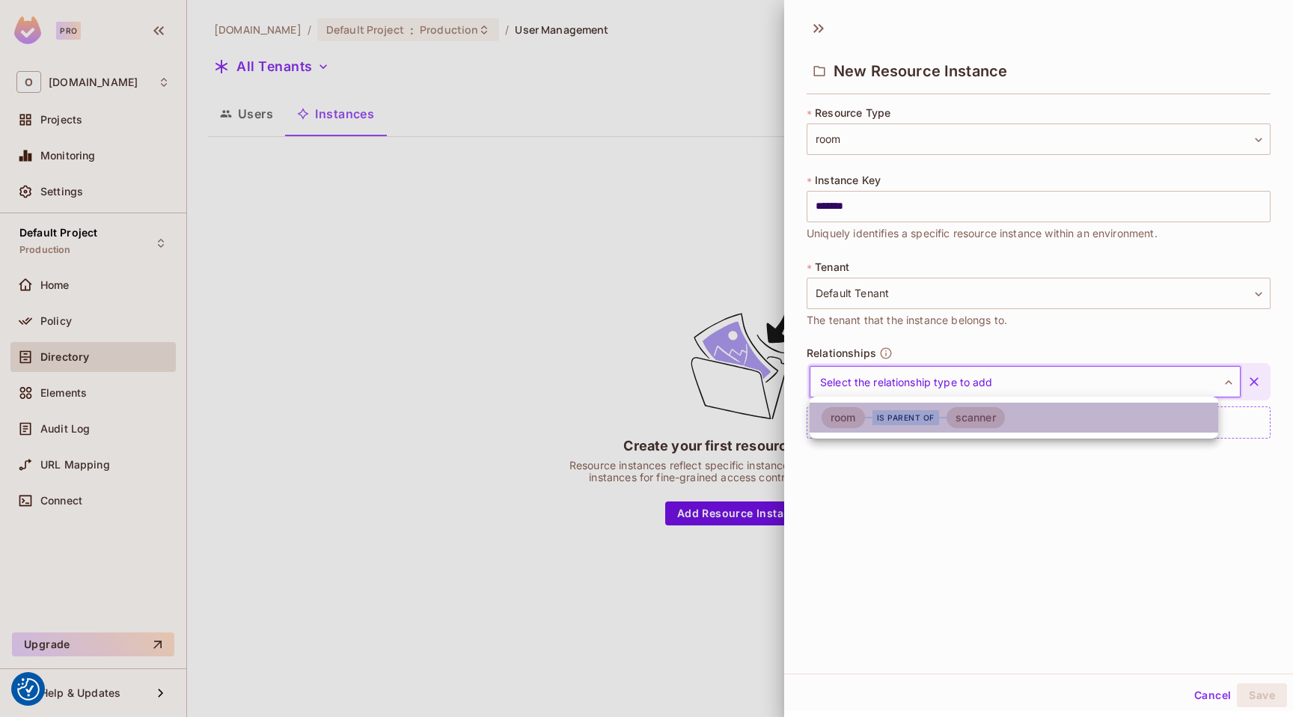
click at [955, 424] on div "scanner" at bounding box center [976, 417] width 58 height 21
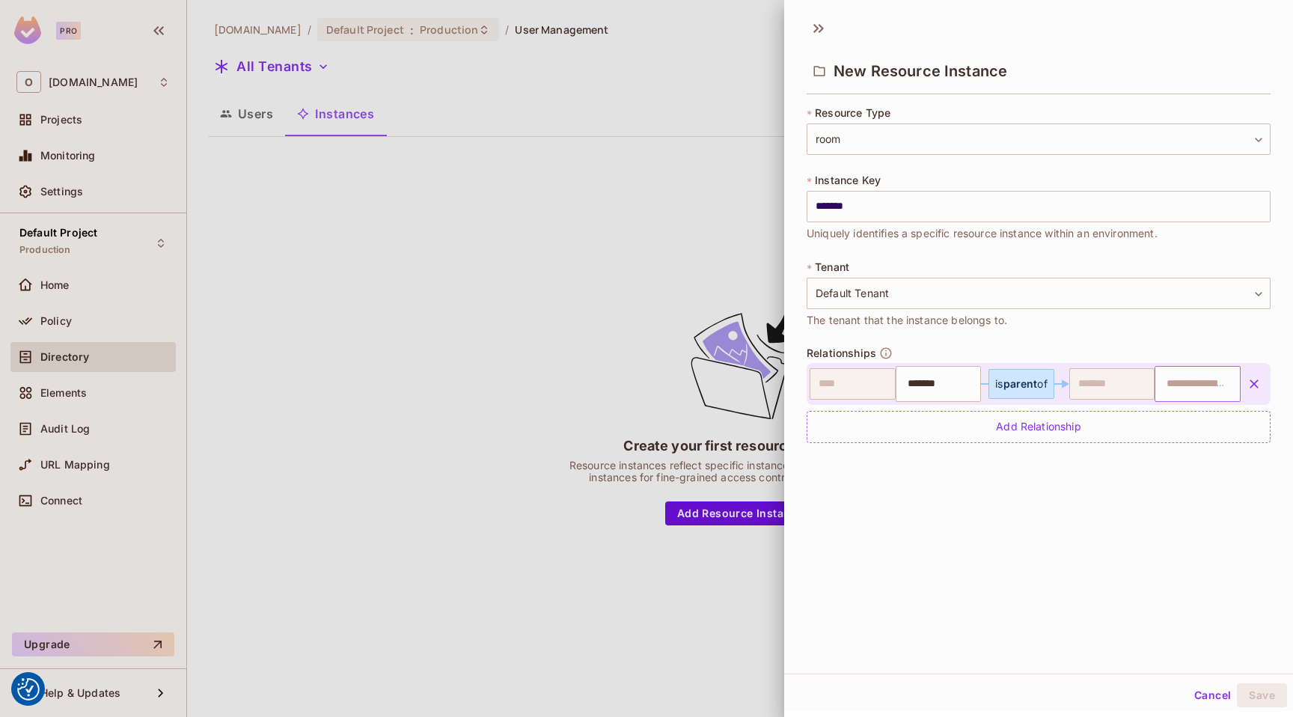
click at [1167, 384] on input "text" at bounding box center [1196, 384] width 76 height 30
click at [1247, 386] on icon "button" at bounding box center [1254, 384] width 15 height 15
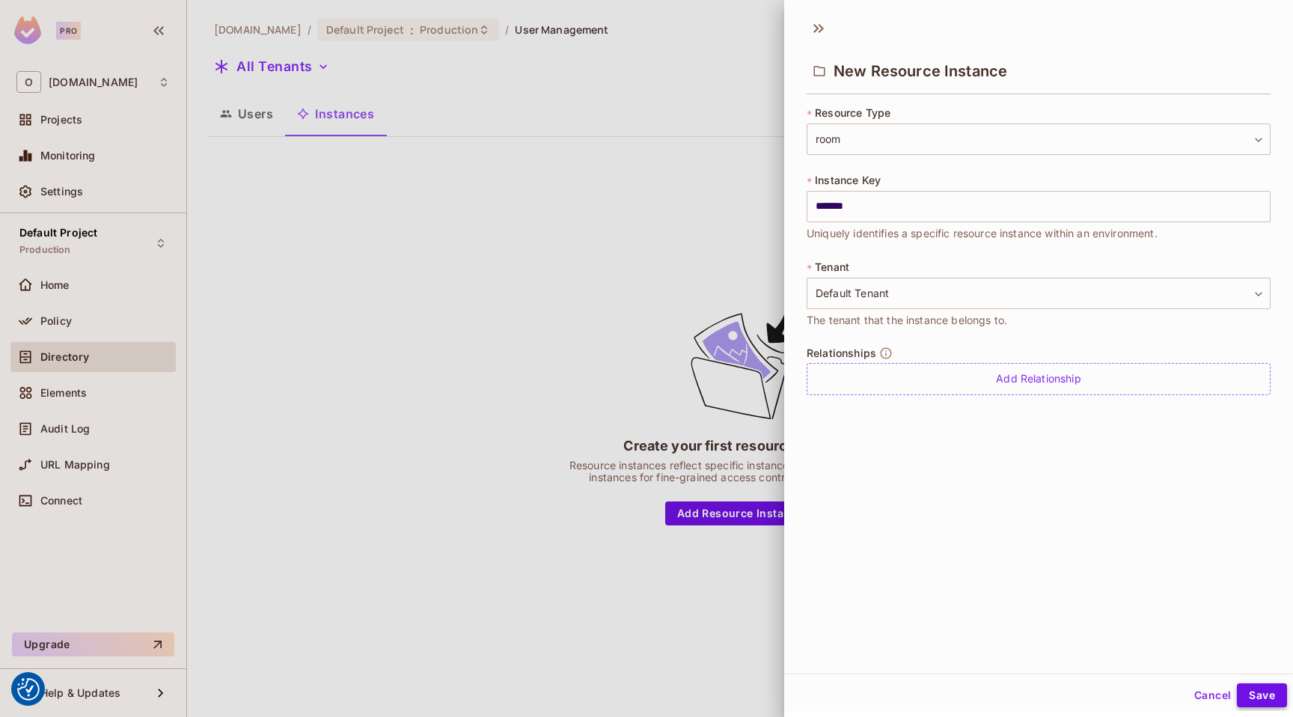
click at [1252, 696] on button "Save" at bounding box center [1262, 695] width 50 height 24
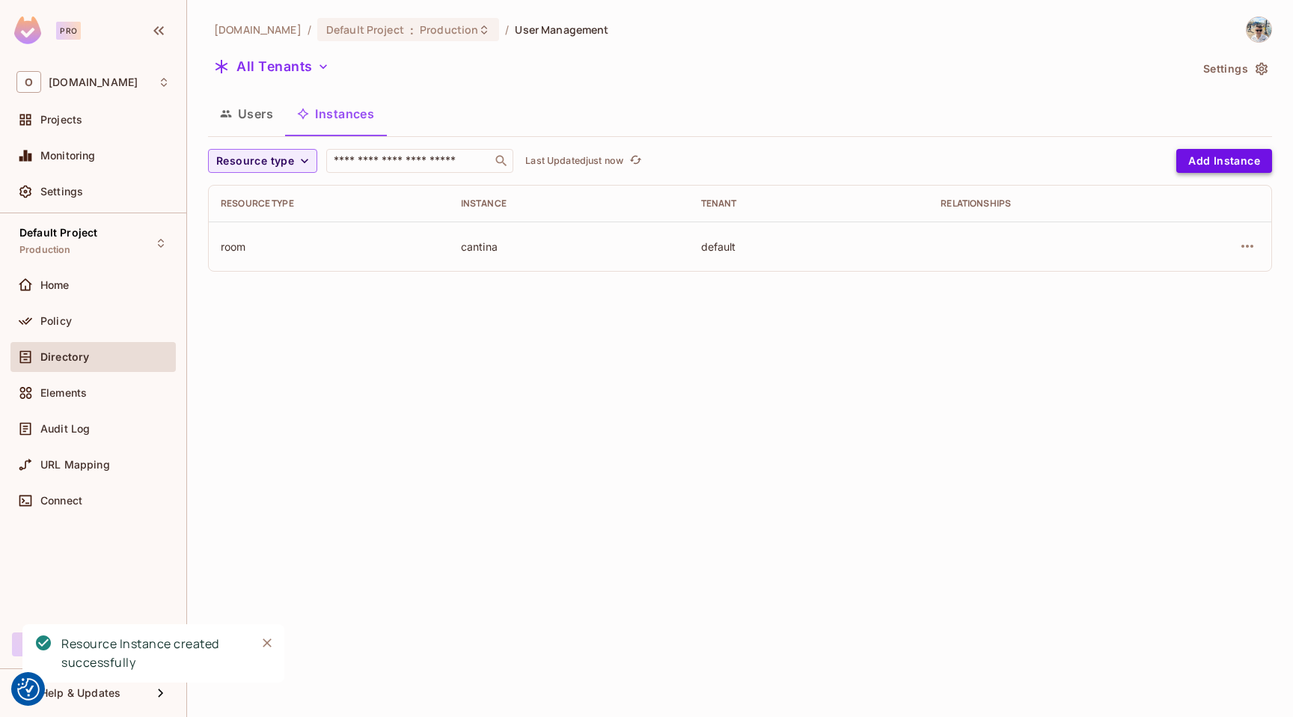
click at [1204, 158] on button "Add Instance" at bounding box center [1225, 161] width 96 height 24
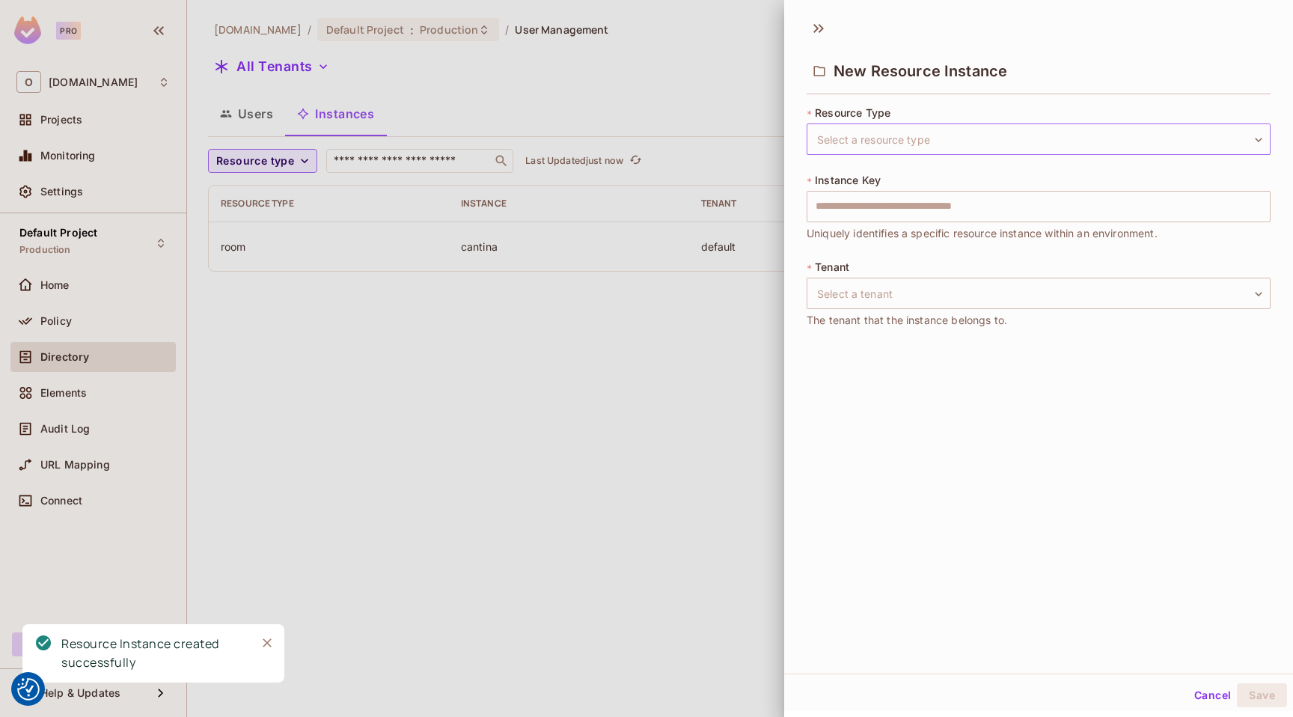
click at [839, 136] on body "We use cookies to enhance your browsing experience, serve personalized ads or c…" at bounding box center [646, 358] width 1293 height 717
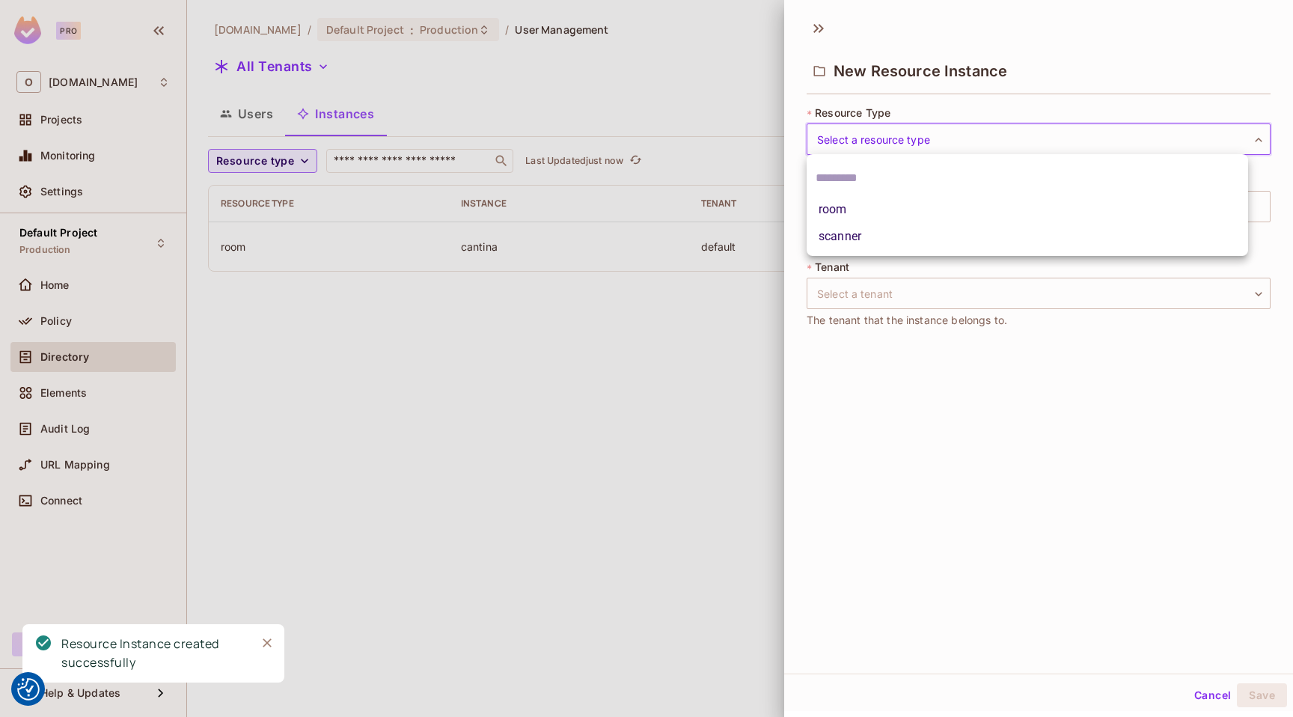
click at [850, 238] on li "scanner" at bounding box center [1028, 236] width 442 height 27
type input "*******"
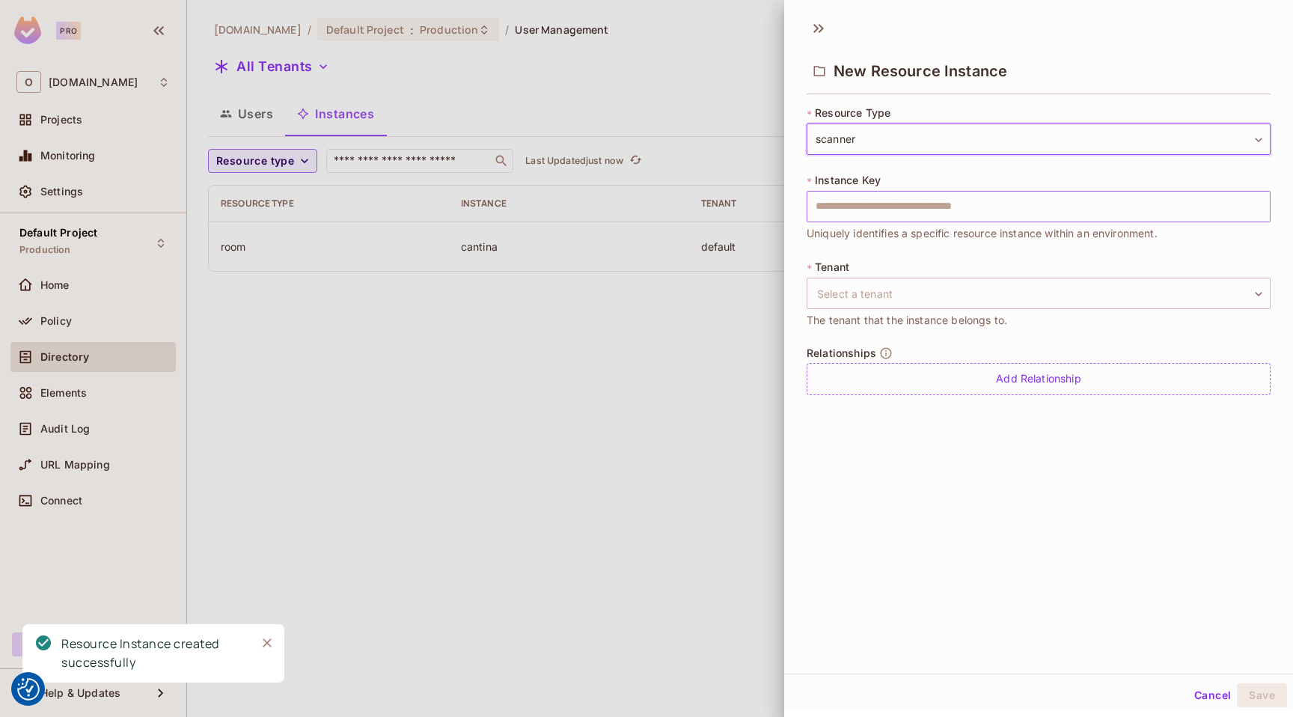
click at [881, 208] on input "text" at bounding box center [1039, 206] width 464 height 31
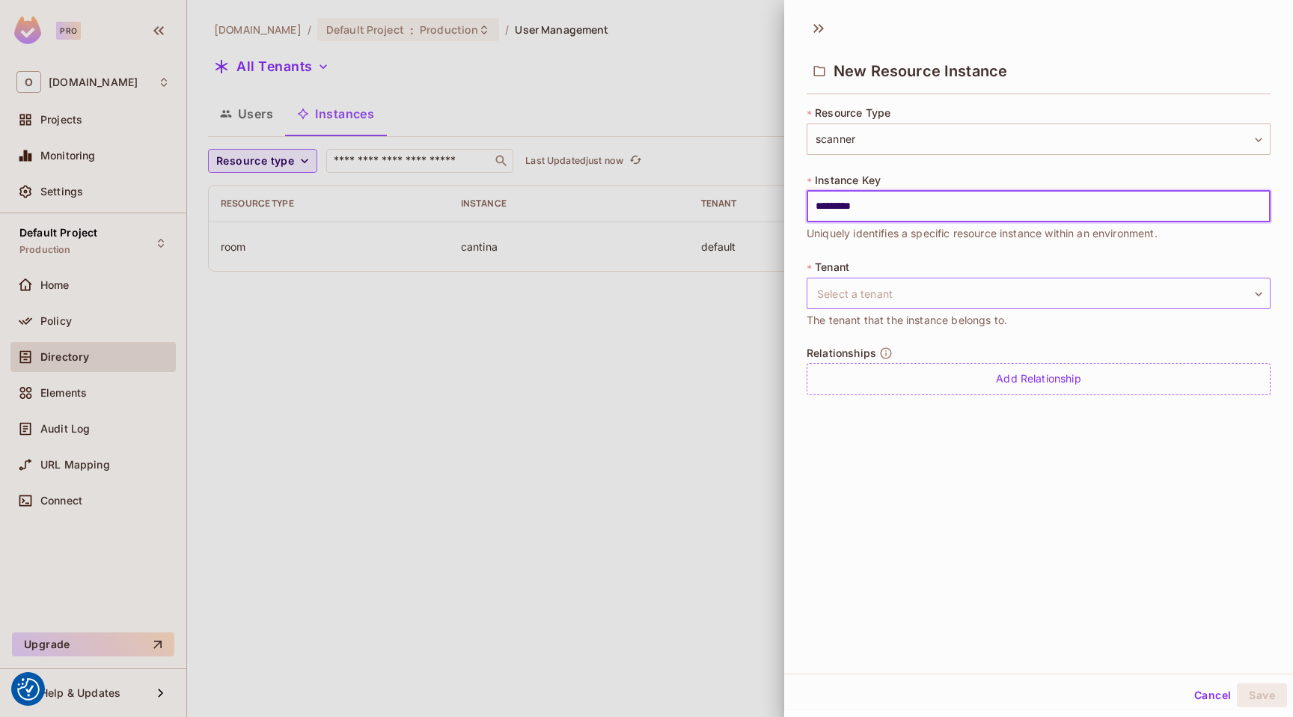
type input "*********"
click at [894, 298] on body "We use cookies to enhance your browsing experience, serve personalized ads or c…" at bounding box center [646, 358] width 1293 height 717
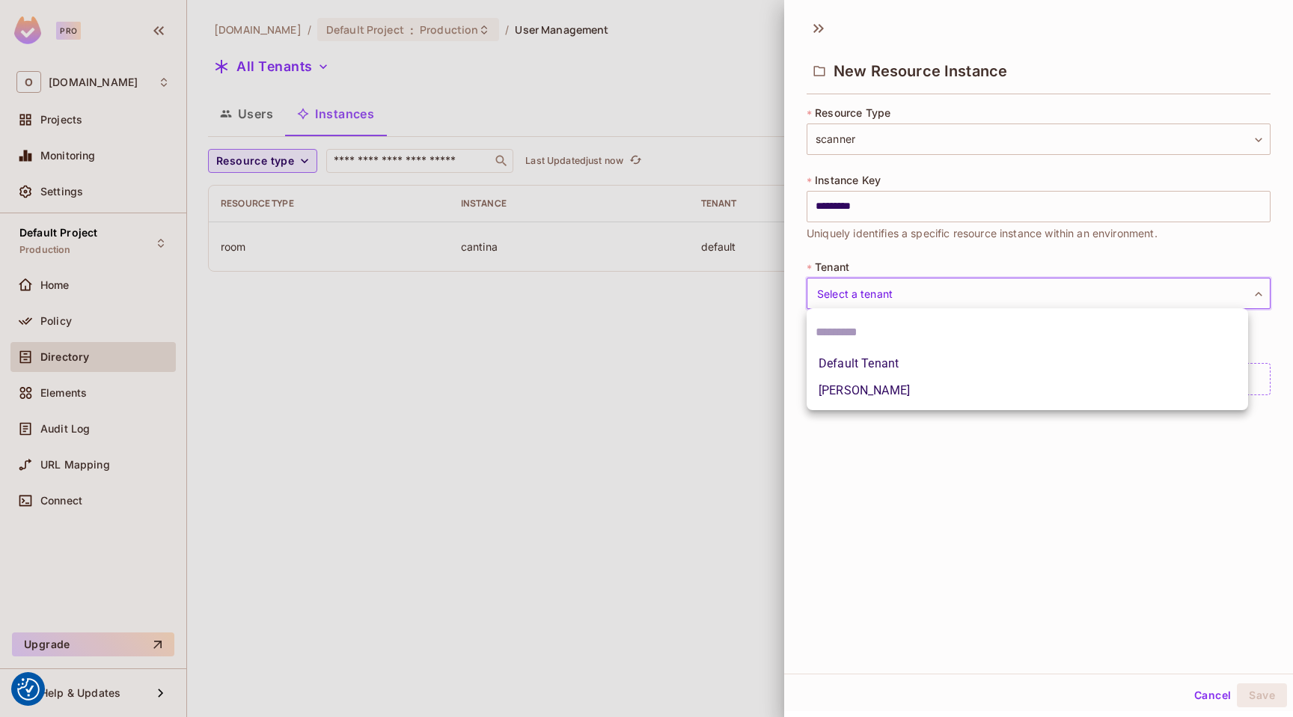
click at [896, 370] on li "Default Tenant" at bounding box center [1028, 363] width 442 height 27
type input "*******"
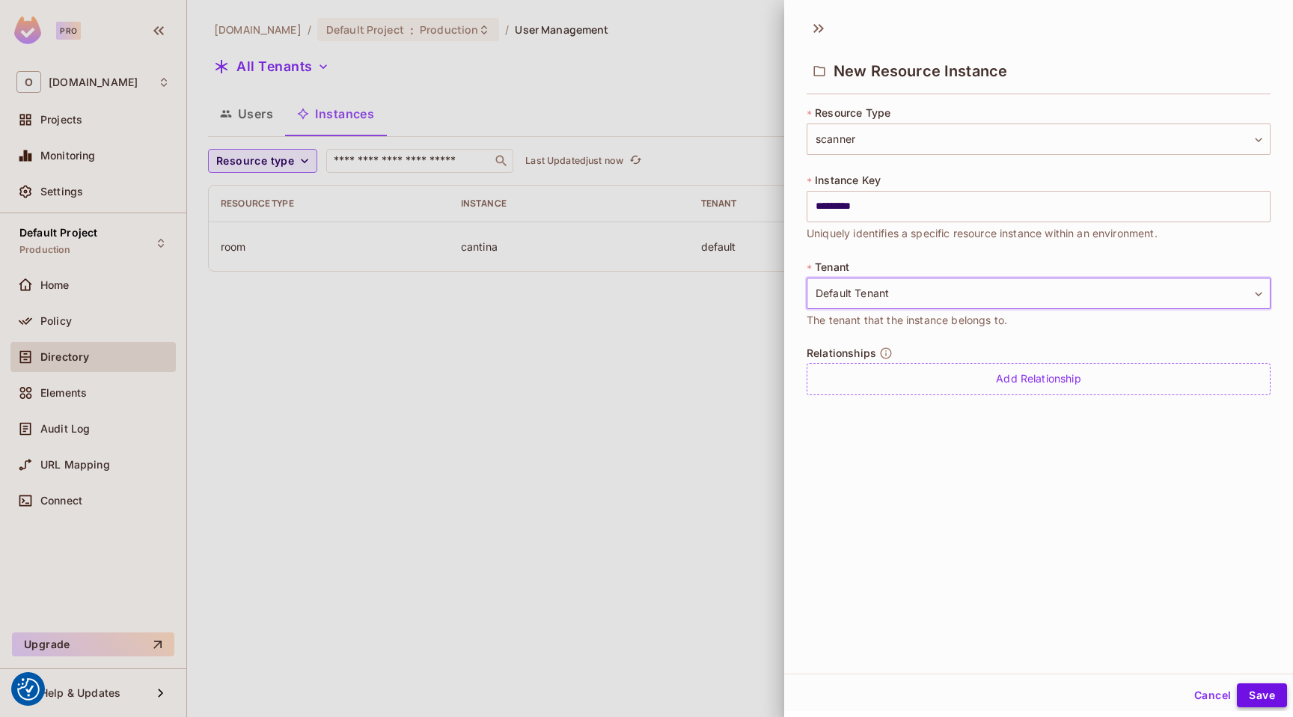
click at [1253, 705] on button "Save" at bounding box center [1262, 695] width 50 height 24
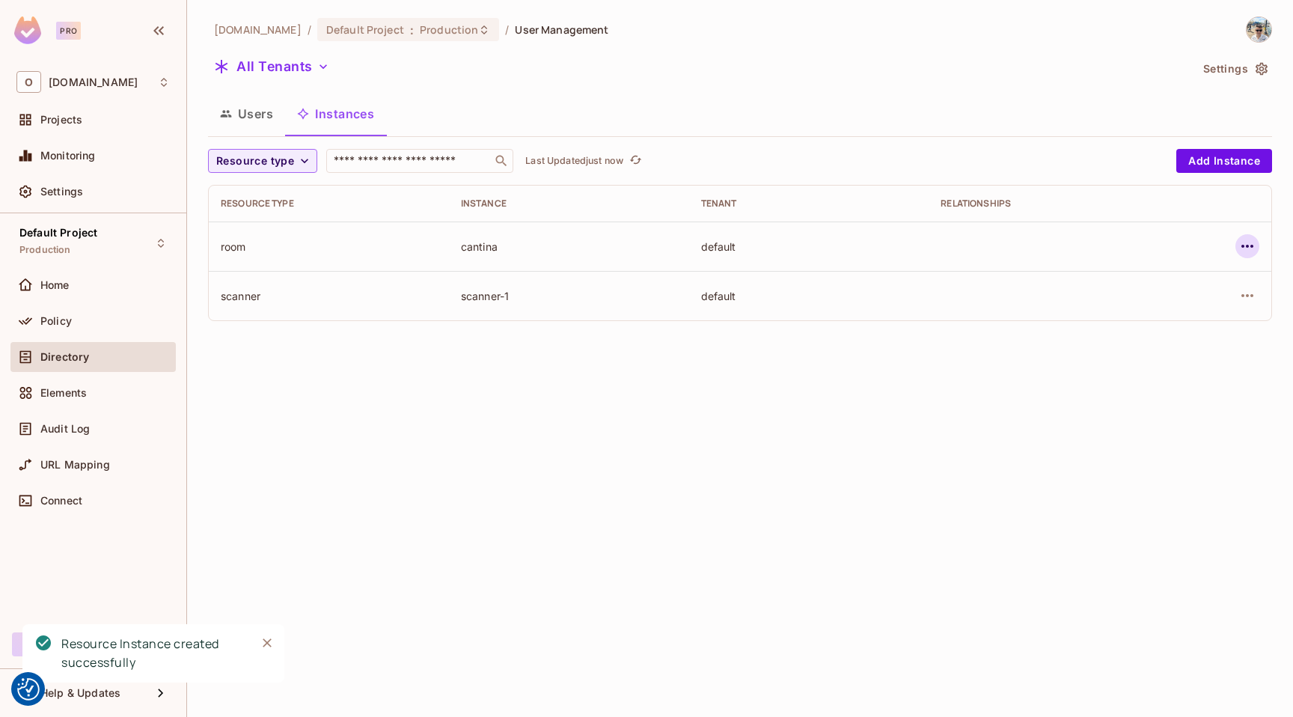
click at [1255, 248] on icon "button" at bounding box center [1248, 246] width 18 height 18
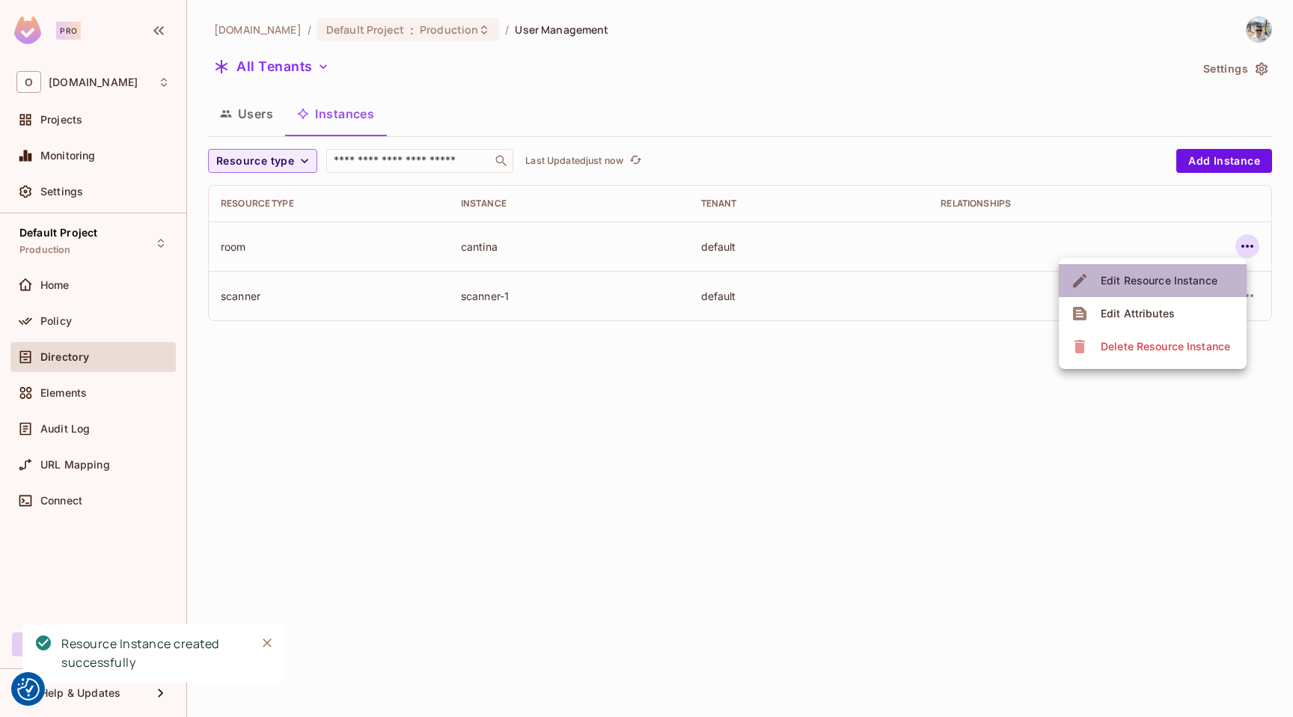
click at [1177, 286] on div "Edit Resource Instance" at bounding box center [1159, 280] width 117 height 15
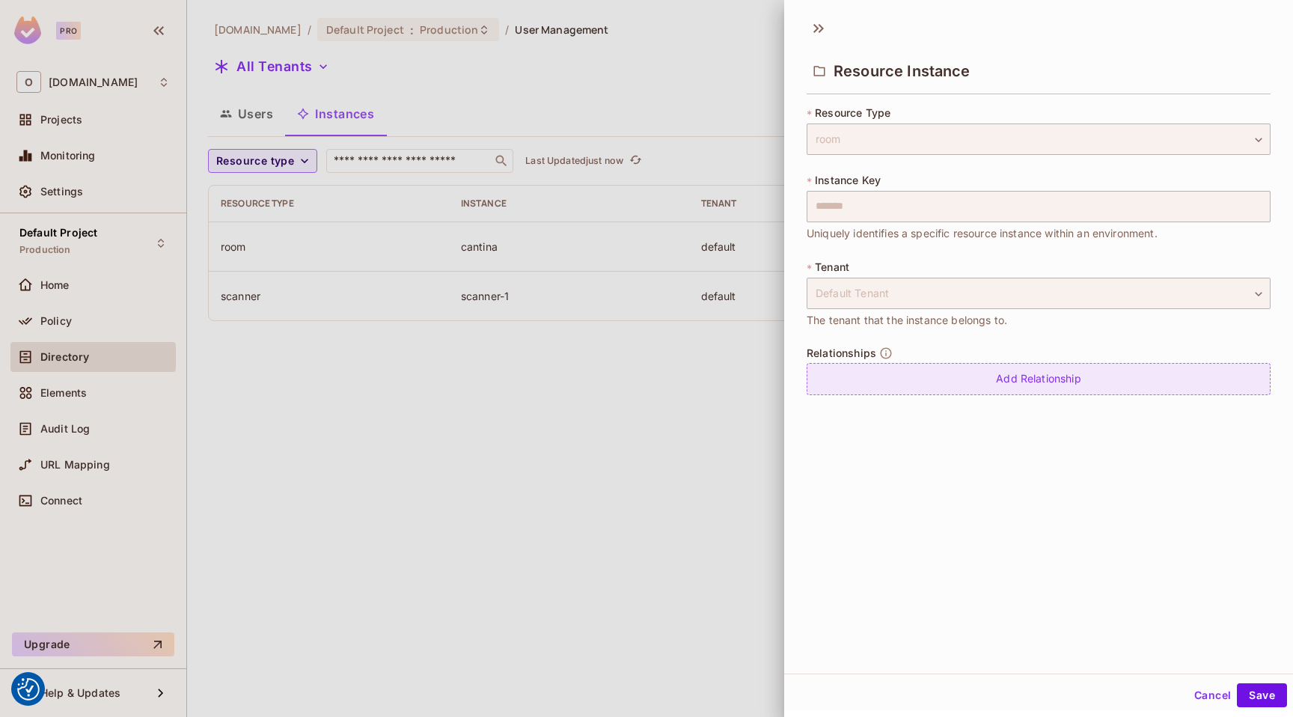
click at [999, 379] on div "Add Relationship" at bounding box center [1039, 379] width 464 height 32
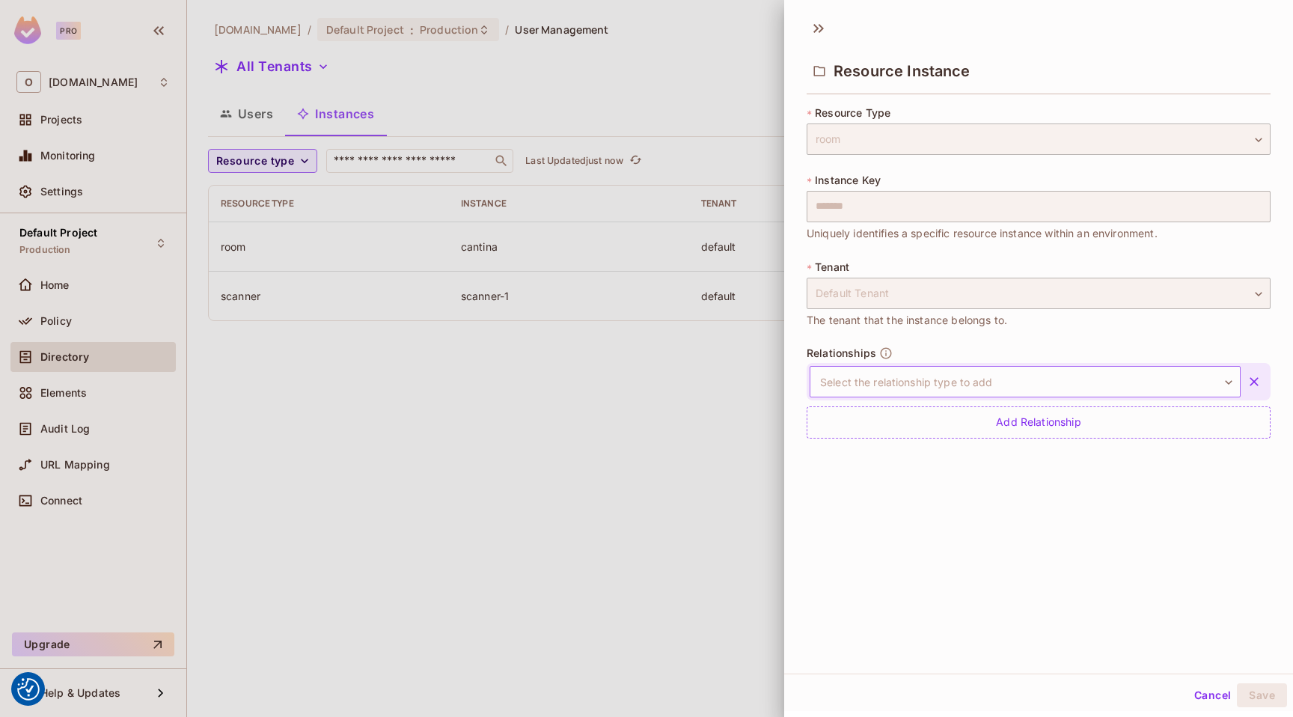
click at [956, 396] on body "We use cookies to enhance your browsing experience, serve personalized ads or c…" at bounding box center [646, 358] width 1293 height 717
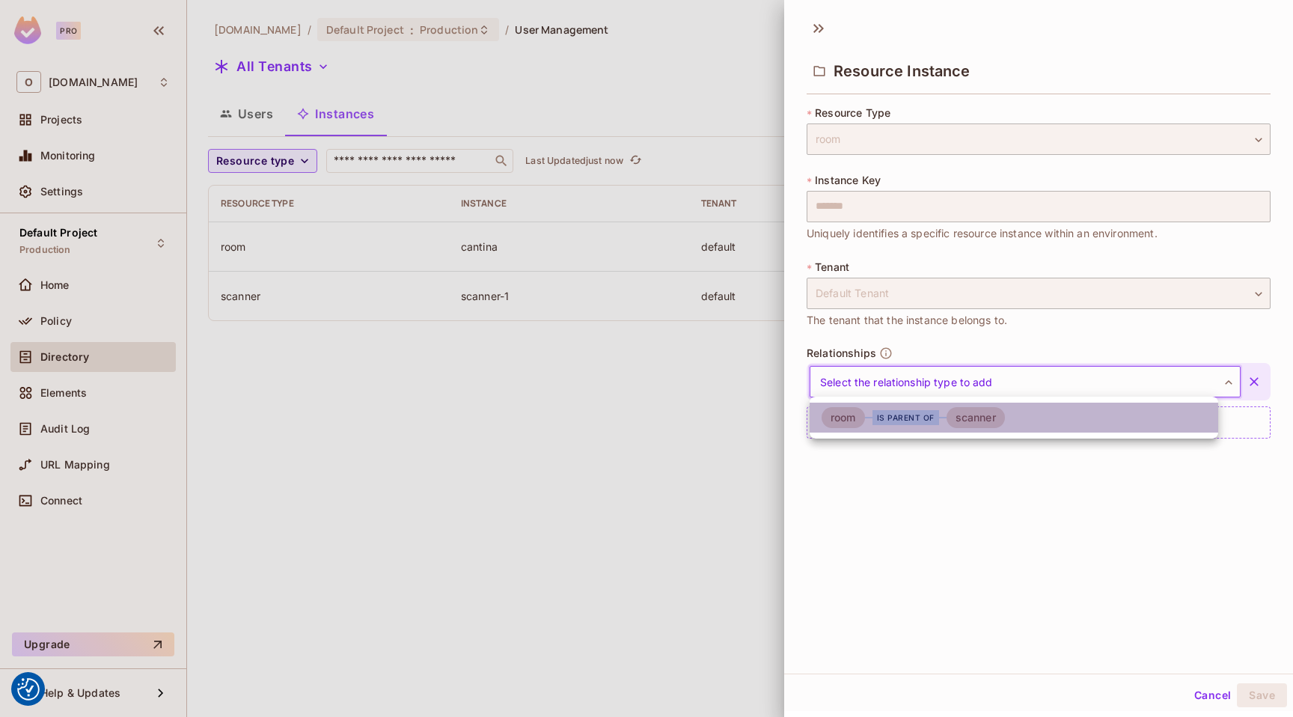
click at [918, 424] on div "is parent of" at bounding box center [906, 417] width 67 height 15
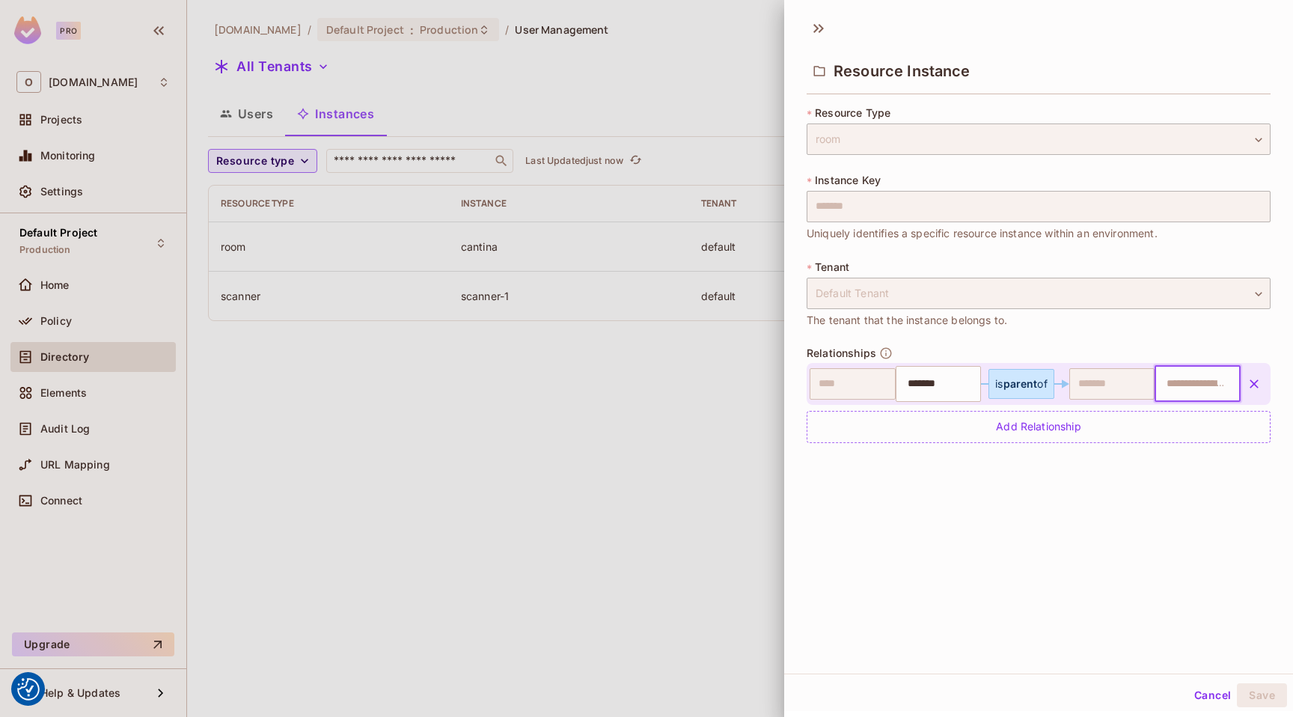
click at [1170, 380] on input "text" at bounding box center [1196, 384] width 76 height 30
click at [1171, 385] on input "text" at bounding box center [1196, 384] width 76 height 30
type input "*********"
click at [1184, 421] on li "scanner-1" at bounding box center [1179, 421] width 79 height 27
click at [1244, 690] on button "Save" at bounding box center [1262, 695] width 50 height 24
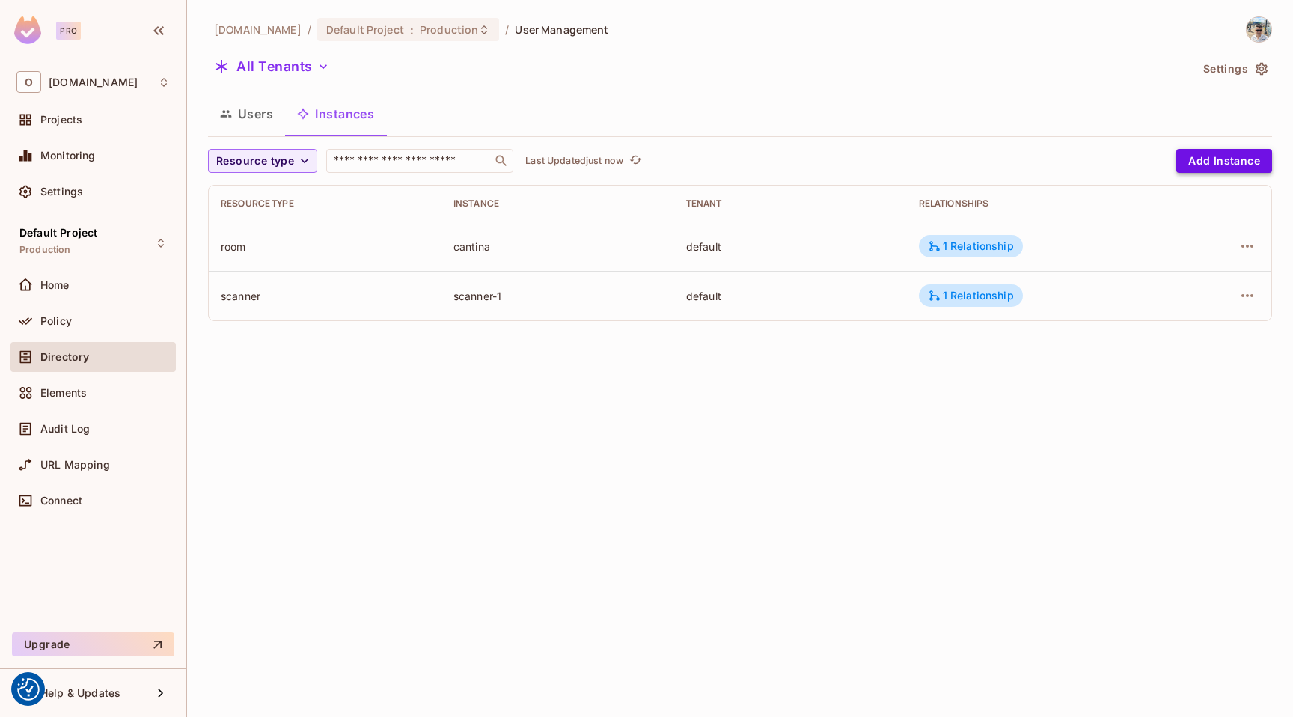
click at [1238, 156] on button "Add Instance" at bounding box center [1225, 161] width 96 height 24
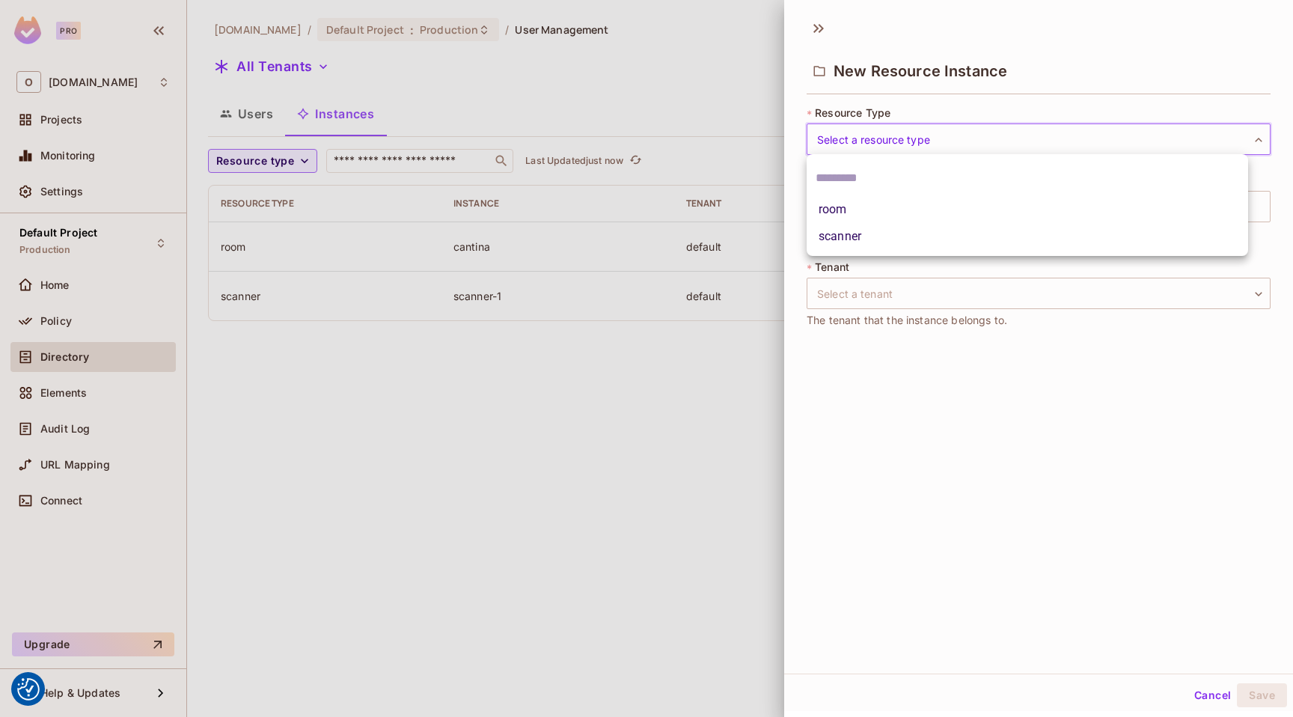
click at [862, 143] on body "We use cookies to enhance your browsing experience, serve personalized ads or c…" at bounding box center [646, 358] width 1293 height 717
click at [878, 208] on li "room" at bounding box center [1028, 209] width 442 height 27
type input "****"
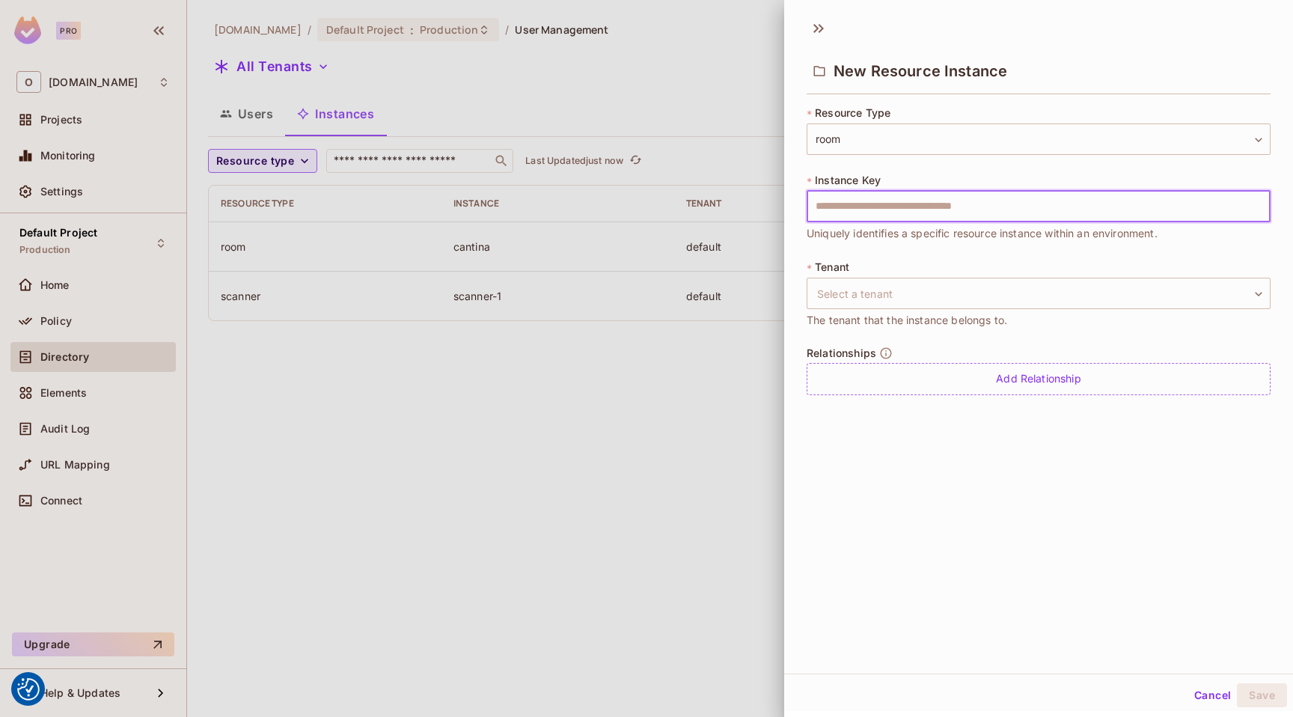
click at [881, 205] on input "text" at bounding box center [1039, 206] width 464 height 31
type input "**********"
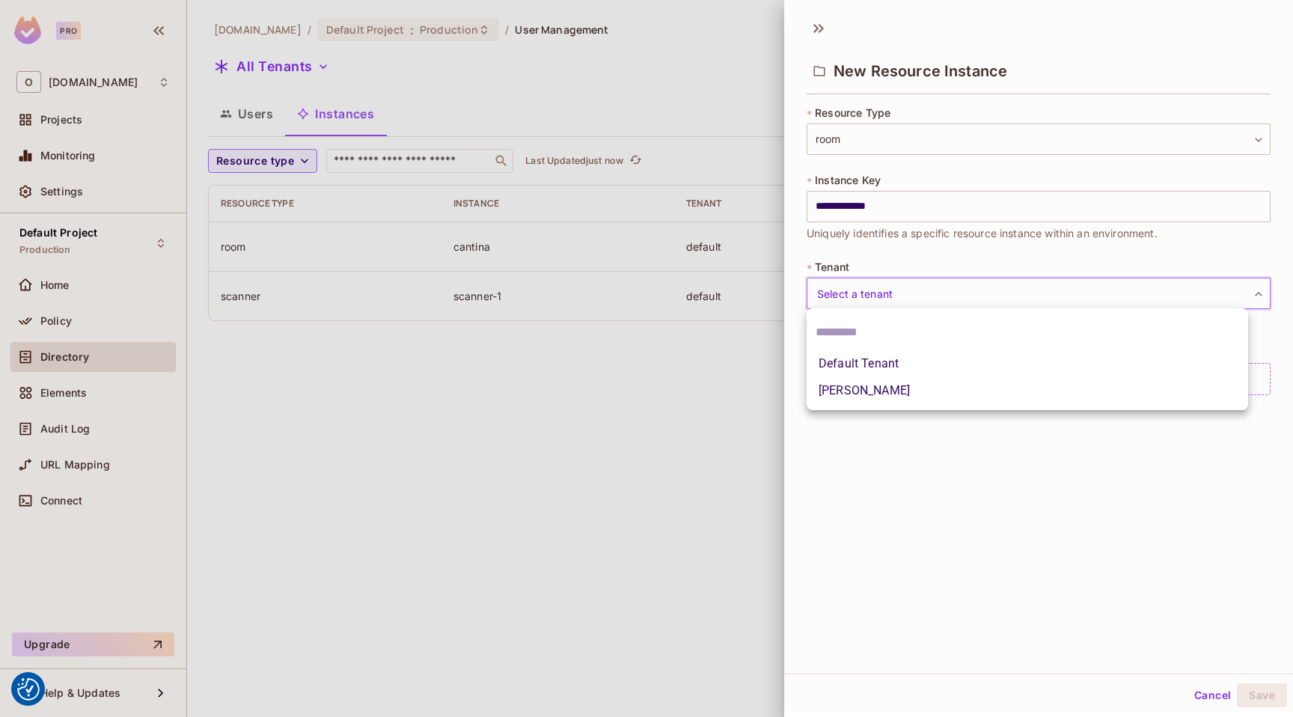
click at [892, 304] on body "We use cookies to enhance your browsing experience, serve personalized ads or c…" at bounding box center [646, 358] width 1293 height 717
click at [898, 362] on li "Default Tenant" at bounding box center [1028, 363] width 442 height 27
type input "*******"
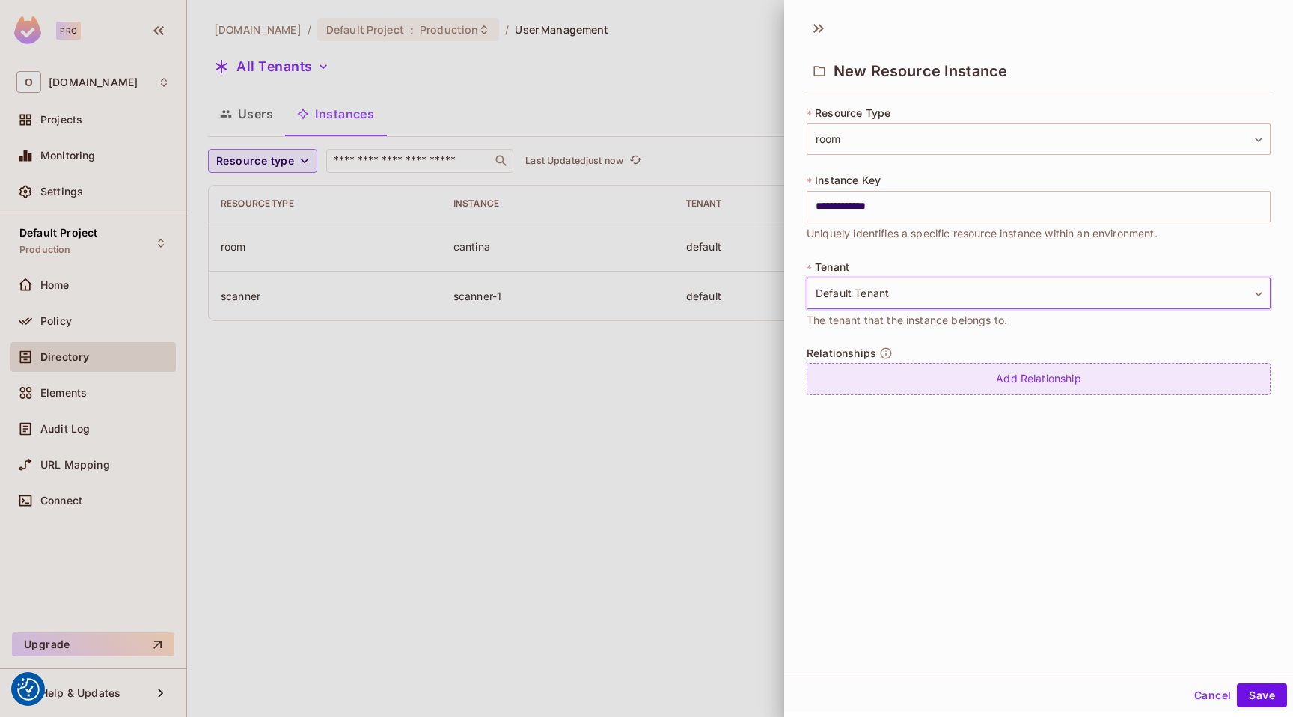
click at [923, 374] on div "Add Relationship" at bounding box center [1039, 379] width 464 height 32
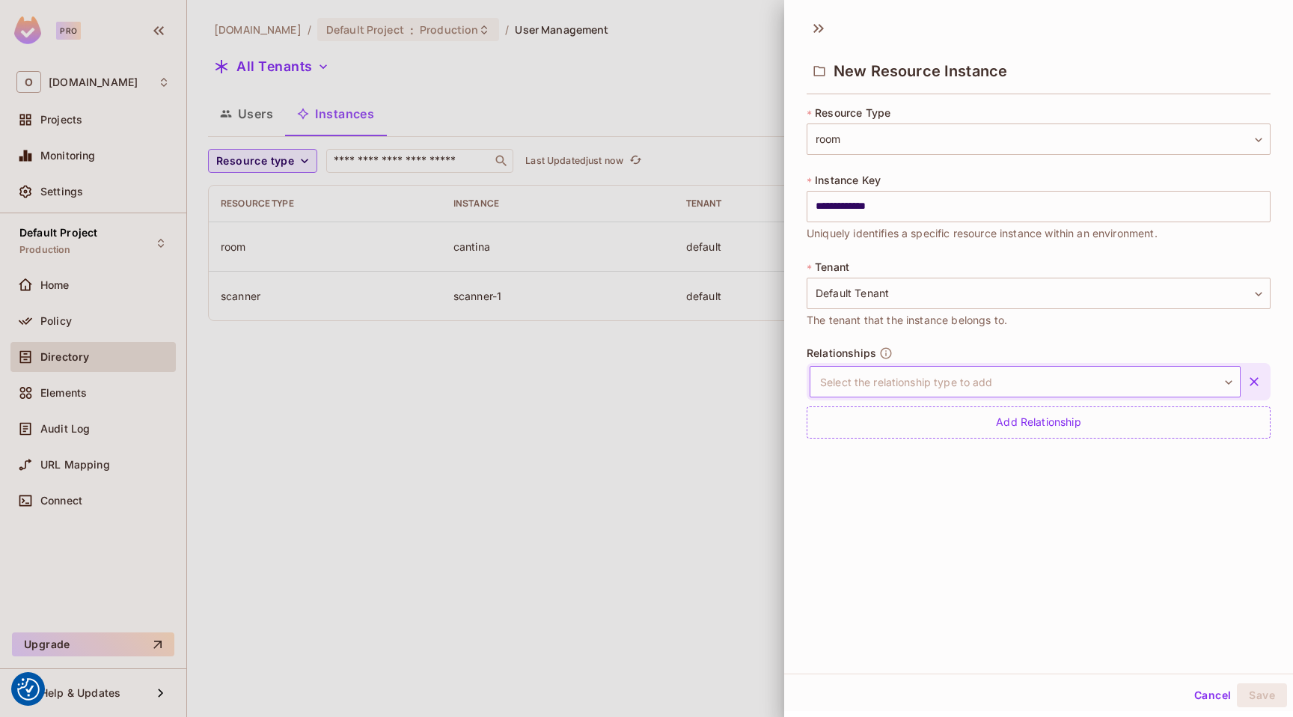
click at [951, 383] on body "We use cookies to enhance your browsing experience, serve personalized ads or c…" at bounding box center [646, 358] width 1293 height 717
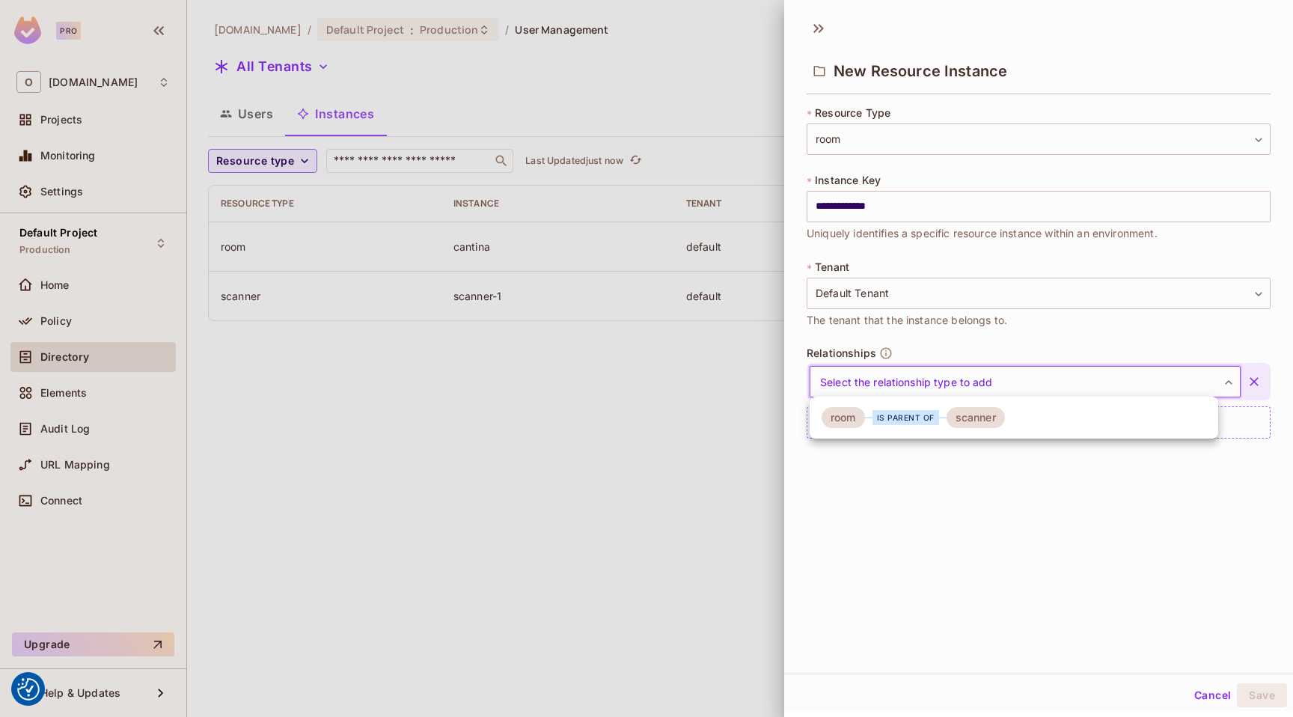
click at [979, 499] on div at bounding box center [646, 358] width 1293 height 717
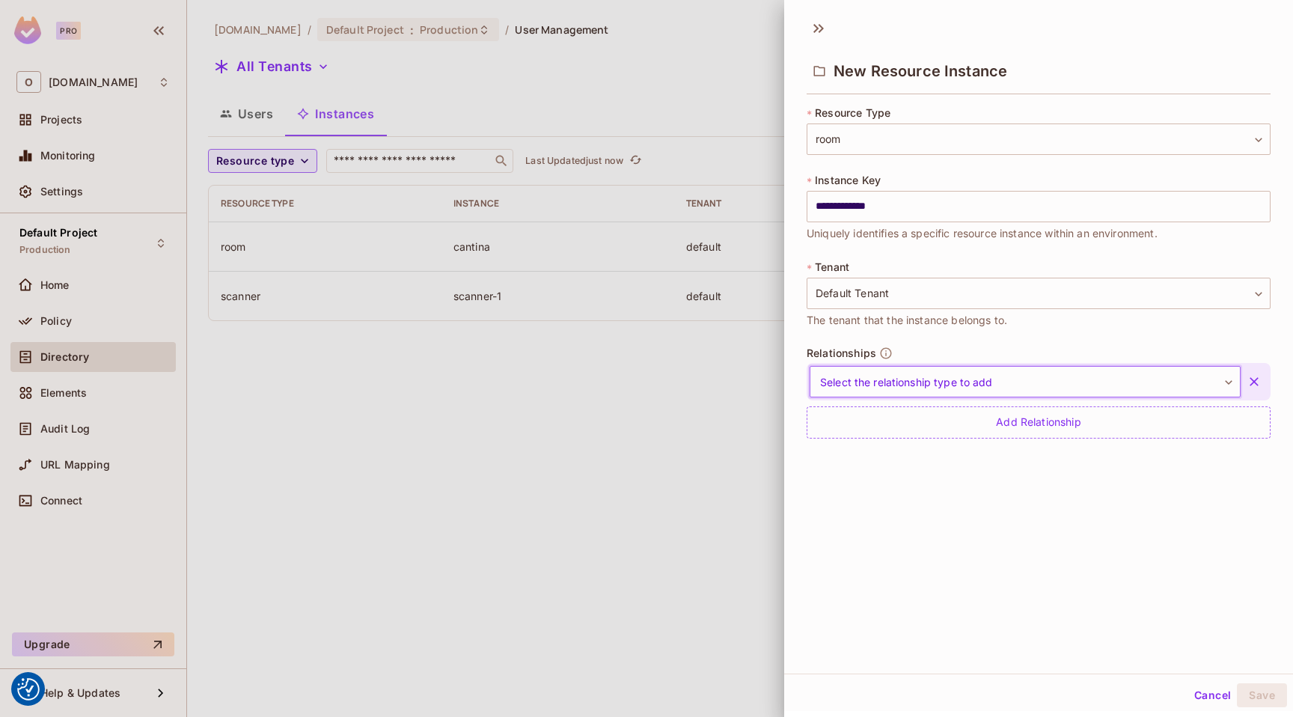
click at [996, 388] on body "We use cookies to enhance your browsing experience, serve personalized ads or c…" at bounding box center [646, 358] width 1293 height 717
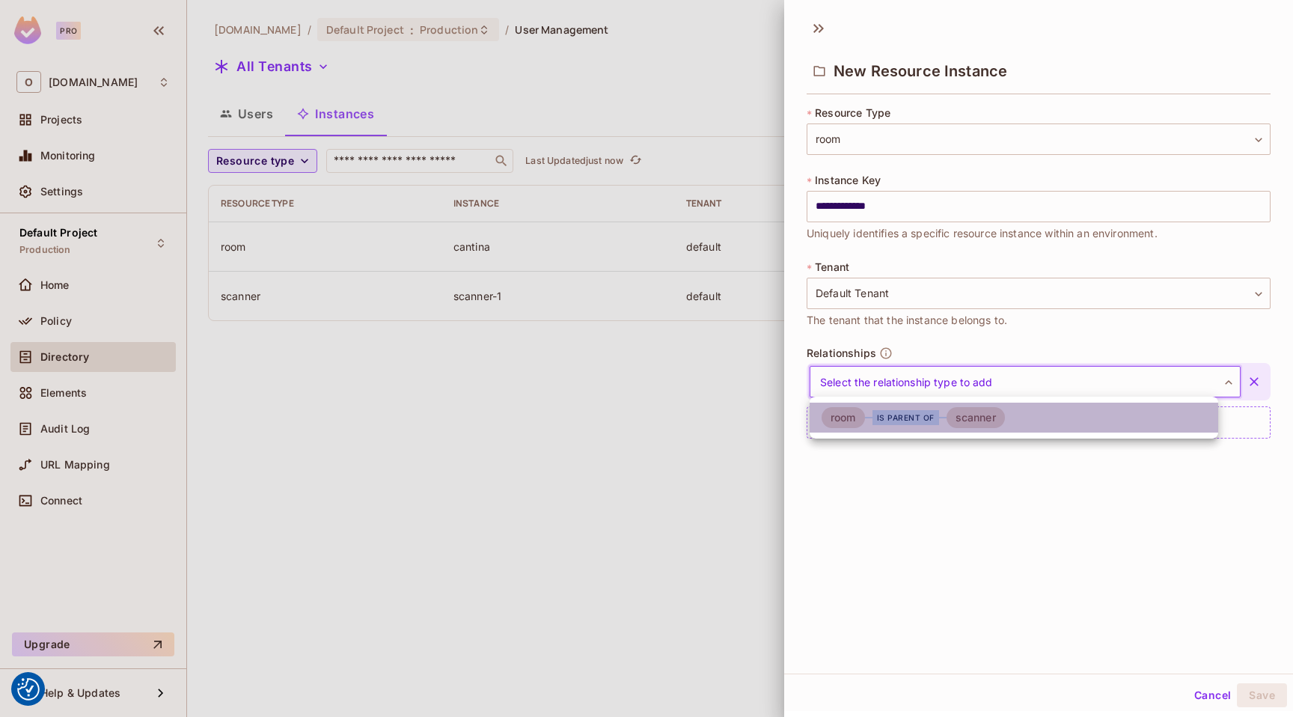
click at [995, 417] on div "scanner" at bounding box center [976, 417] width 58 height 21
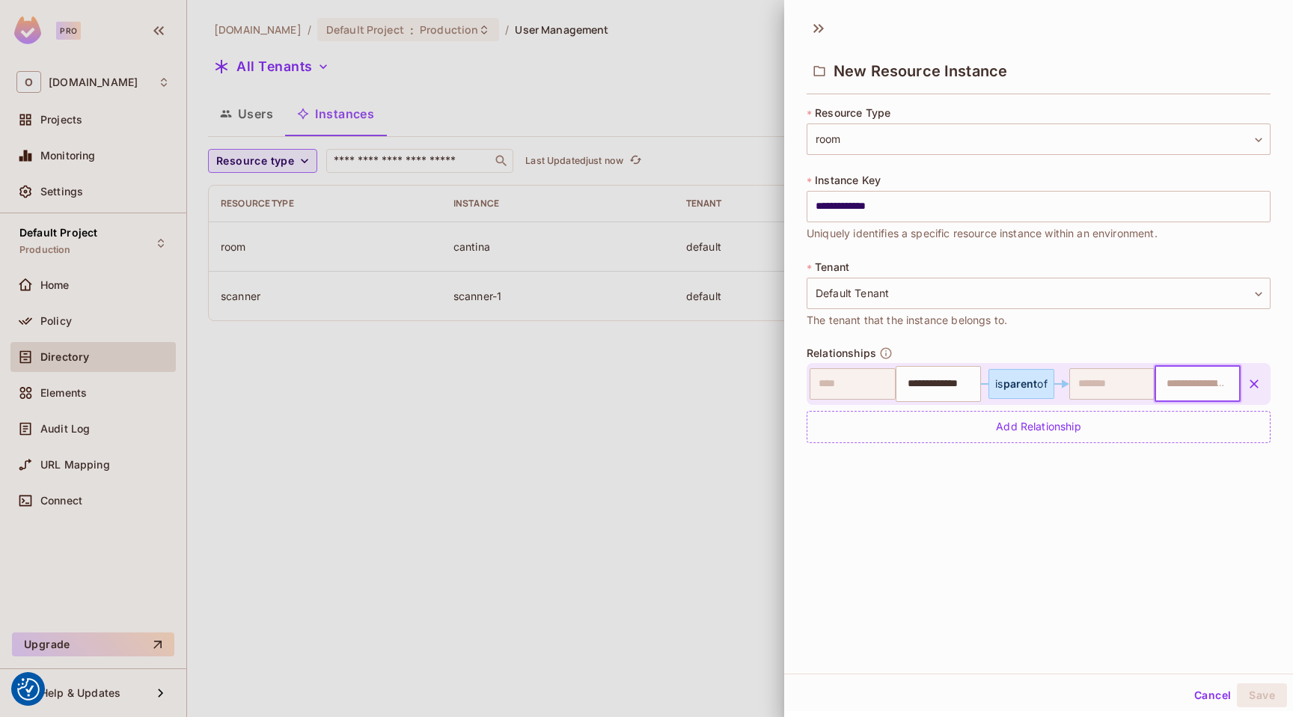
click at [1189, 384] on input "text" at bounding box center [1196, 384] width 76 height 30
type input "*********"
click at [1250, 691] on button "Save" at bounding box center [1262, 695] width 50 height 24
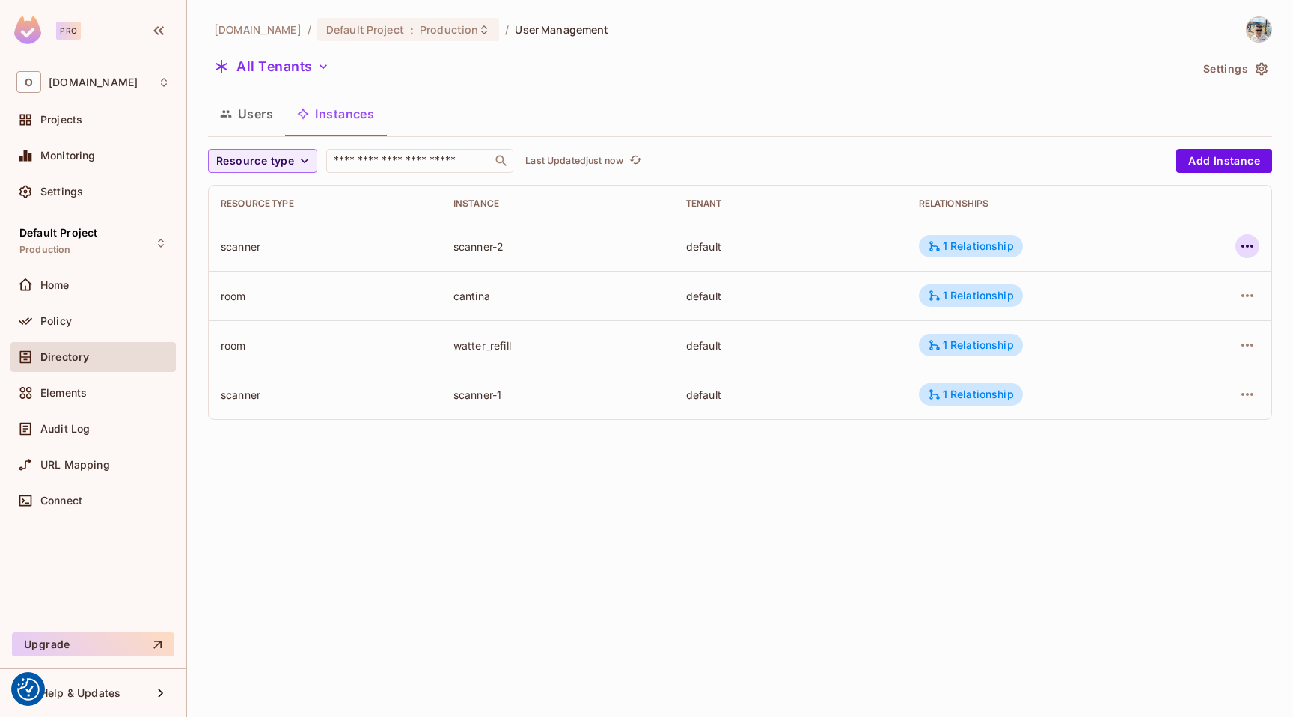
click at [1249, 241] on icon "button" at bounding box center [1248, 246] width 18 height 18
click at [1188, 302] on li "Edit Attributes" at bounding box center [1153, 313] width 188 height 33
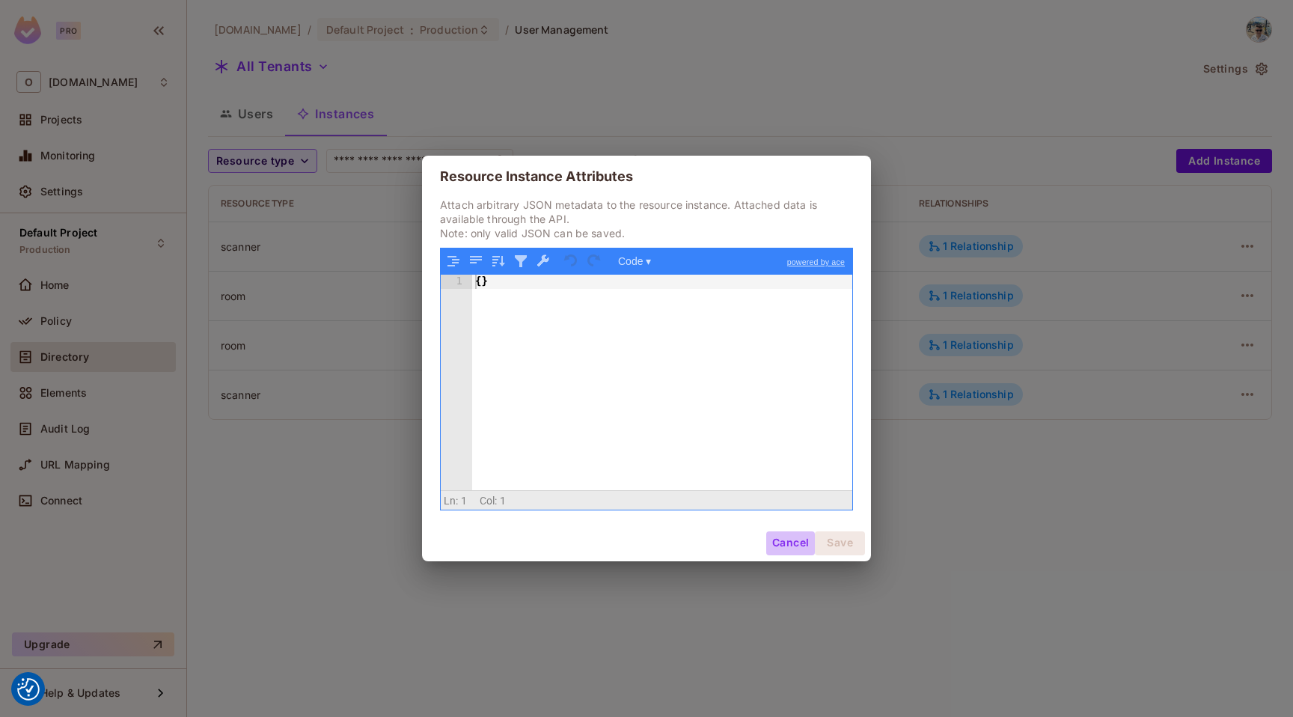
click at [799, 535] on button "Cancel" at bounding box center [791, 543] width 49 height 24
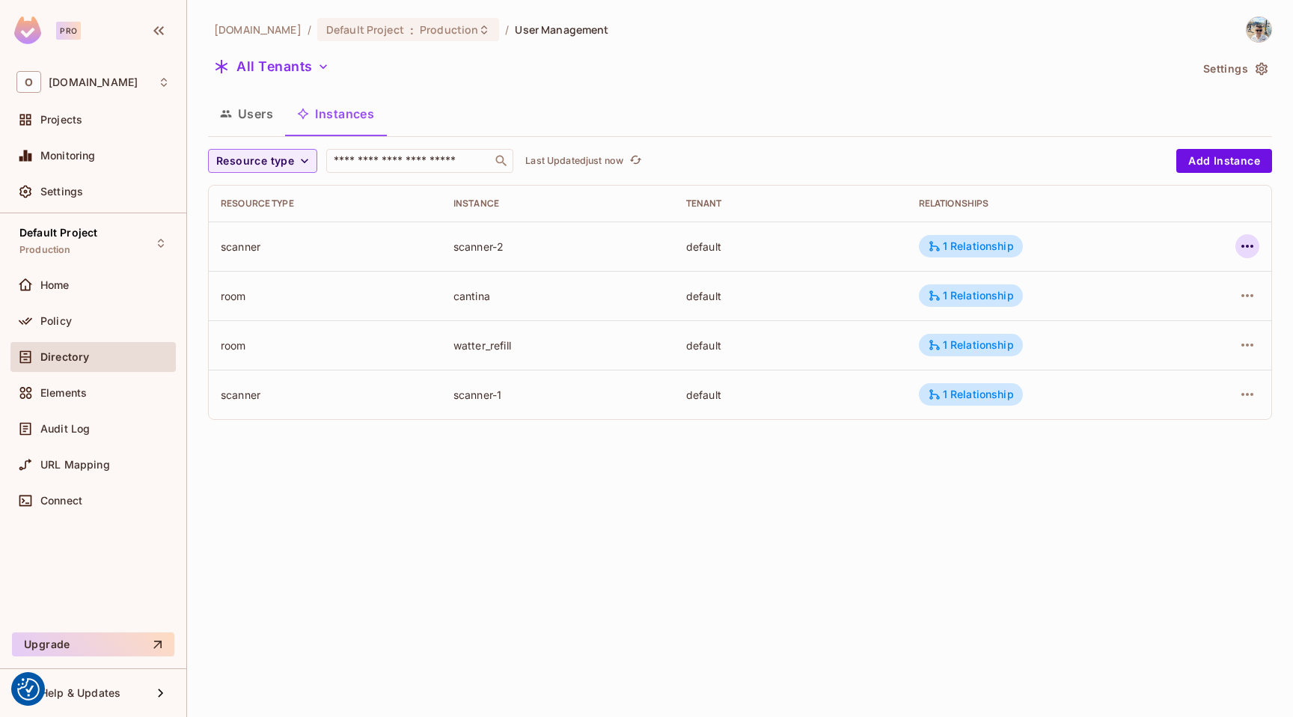
click at [1256, 244] on icon "button" at bounding box center [1248, 246] width 18 height 18
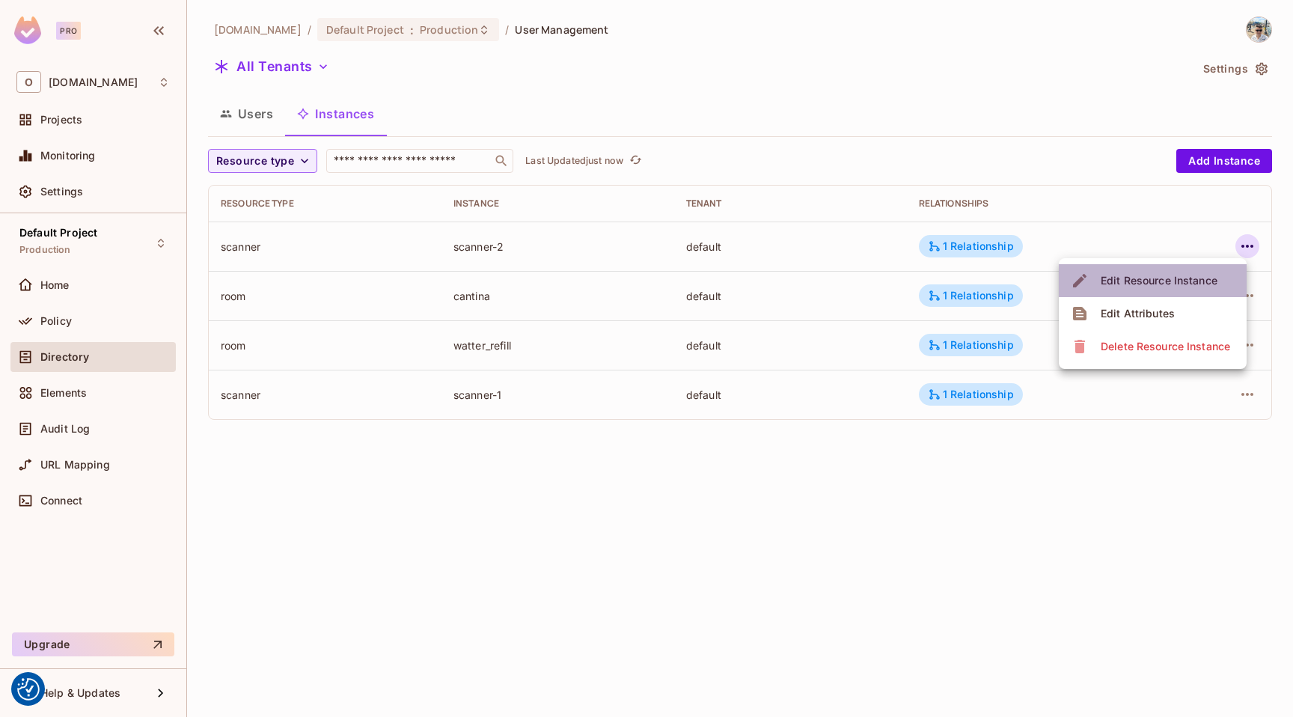
click at [1184, 284] on div "Edit Resource Instance" at bounding box center [1159, 280] width 117 height 15
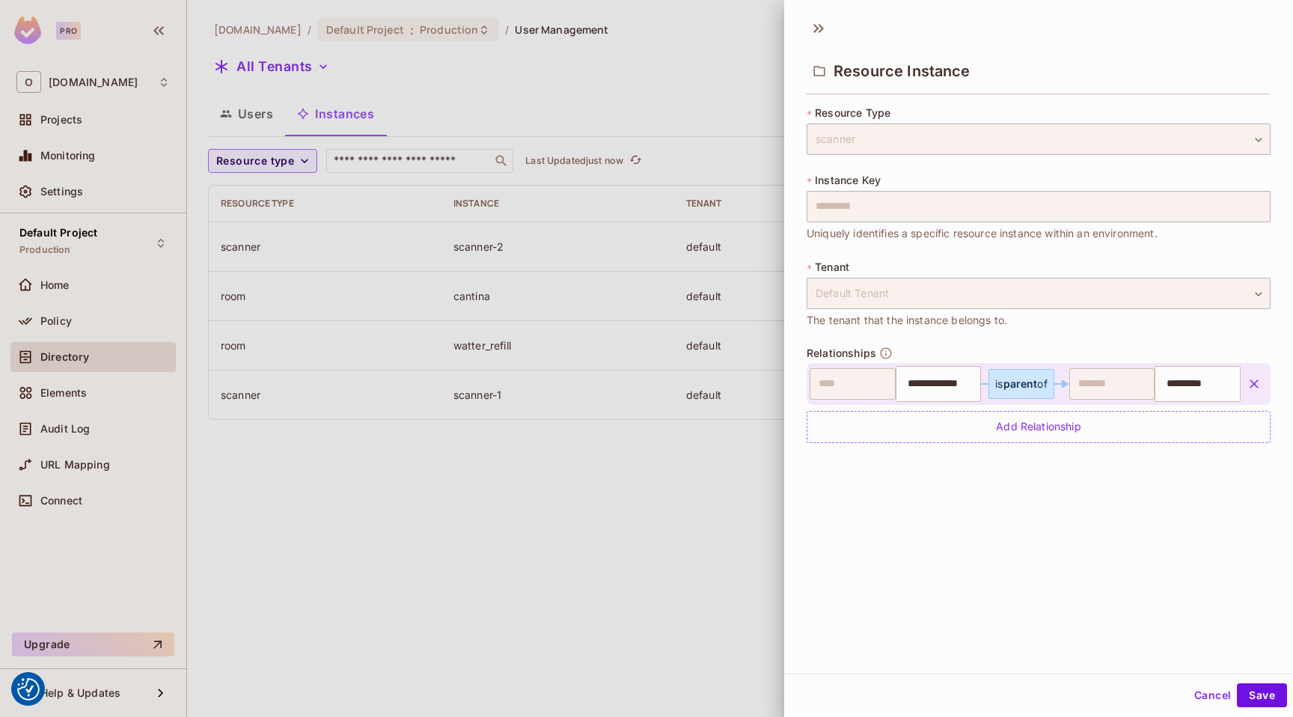
click at [1192, 685] on button "Cancel" at bounding box center [1213, 695] width 49 height 24
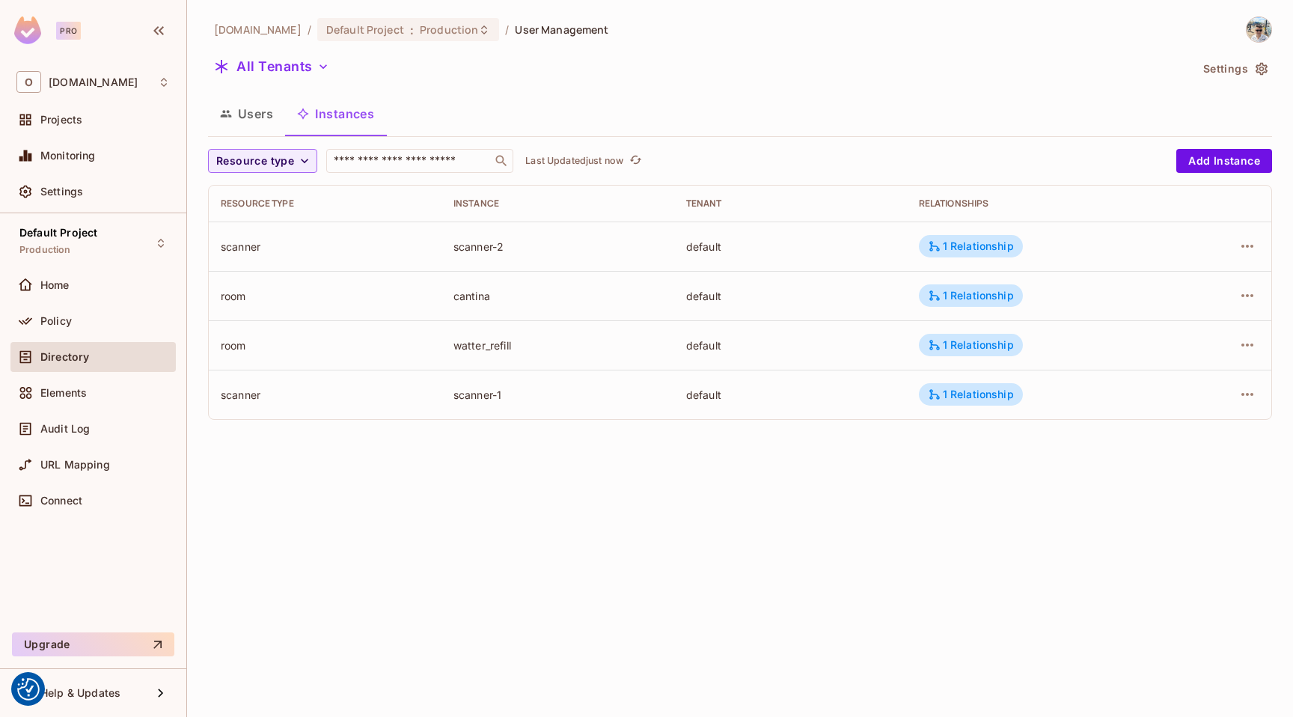
click at [263, 112] on button "Users" at bounding box center [246, 113] width 77 height 37
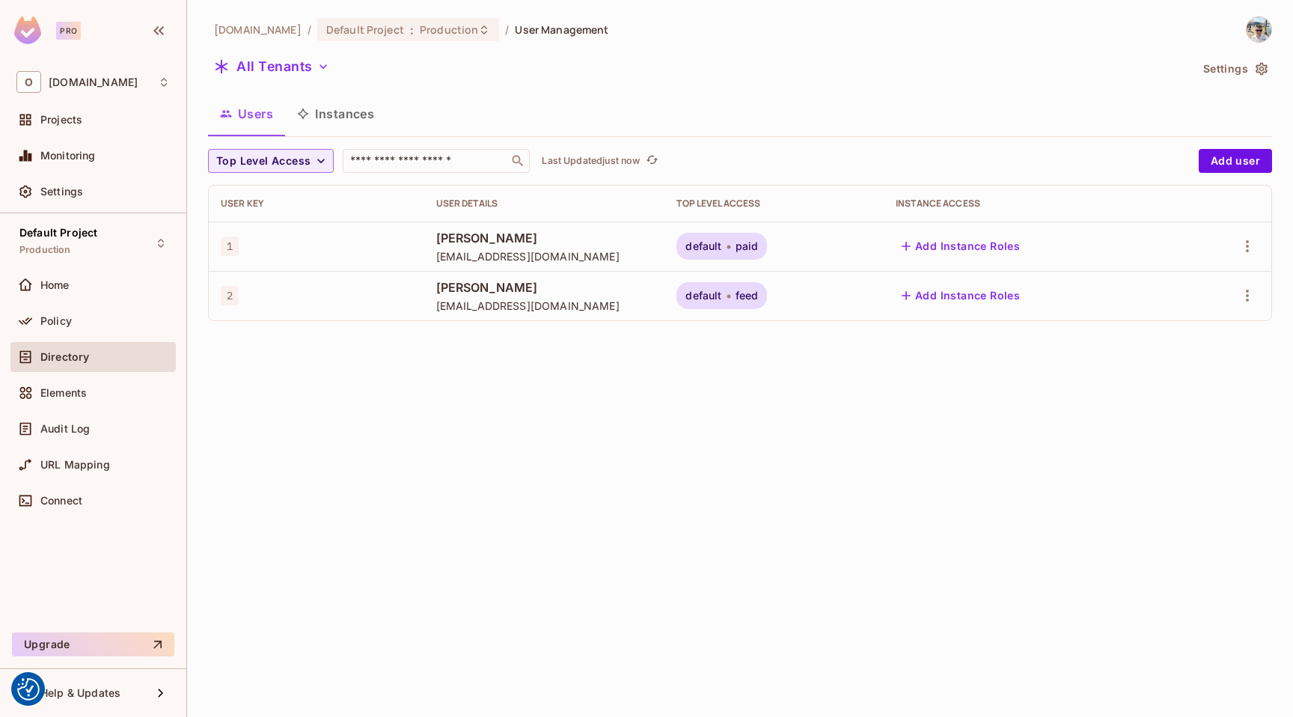
click at [999, 240] on button "Add Instance Roles" at bounding box center [961, 246] width 130 height 24
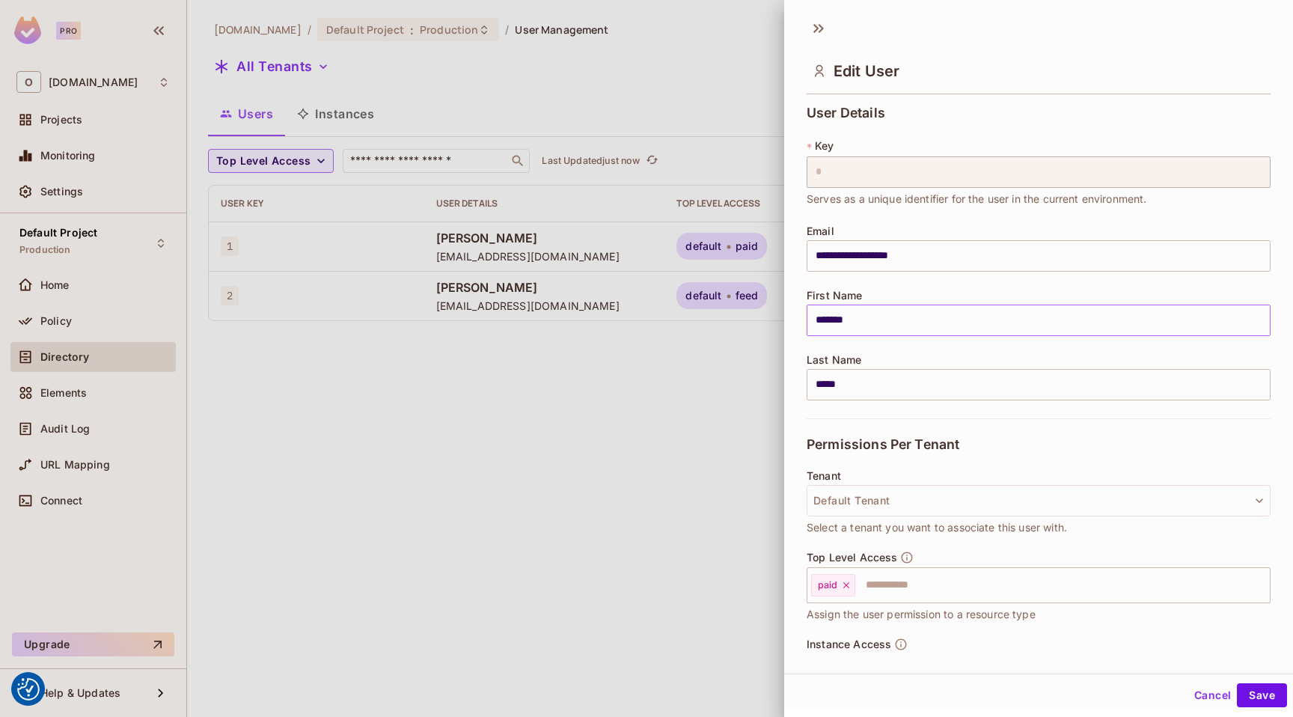
scroll to position [79, 0]
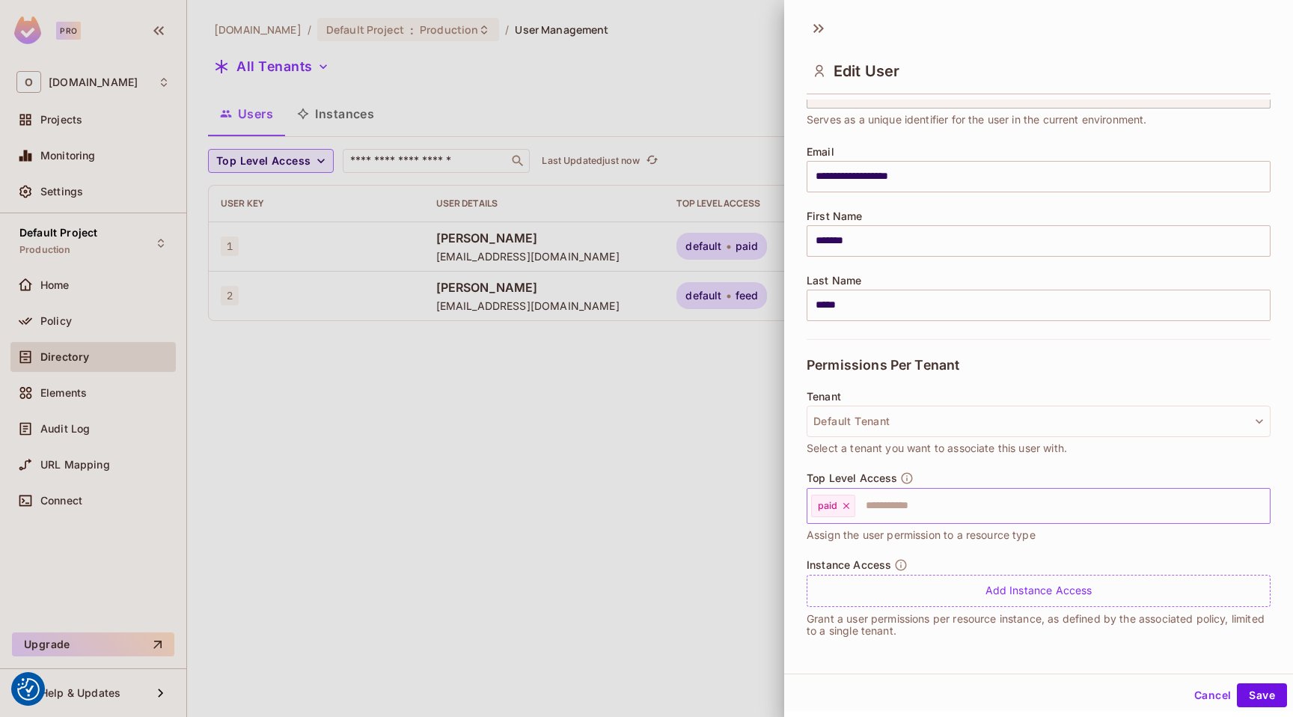
click at [847, 507] on icon at bounding box center [847, 506] width 6 height 6
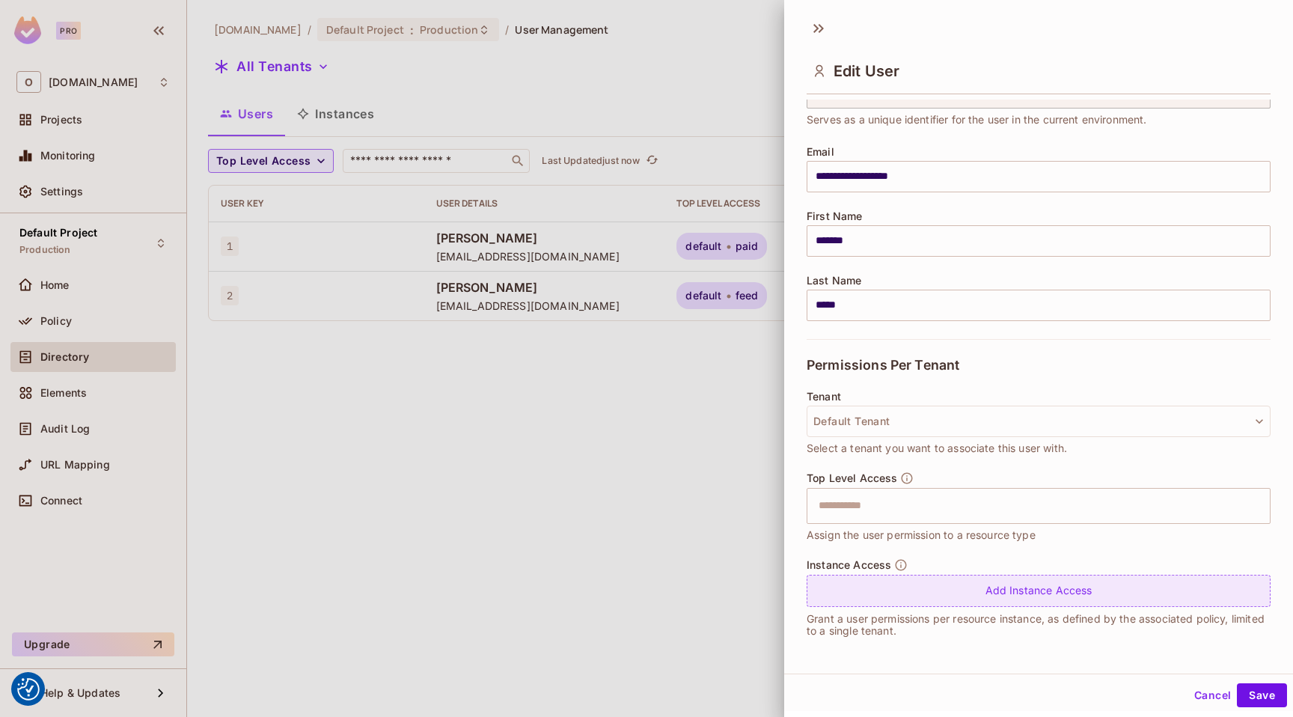
click at [945, 597] on div "Add Instance Access" at bounding box center [1039, 591] width 464 height 32
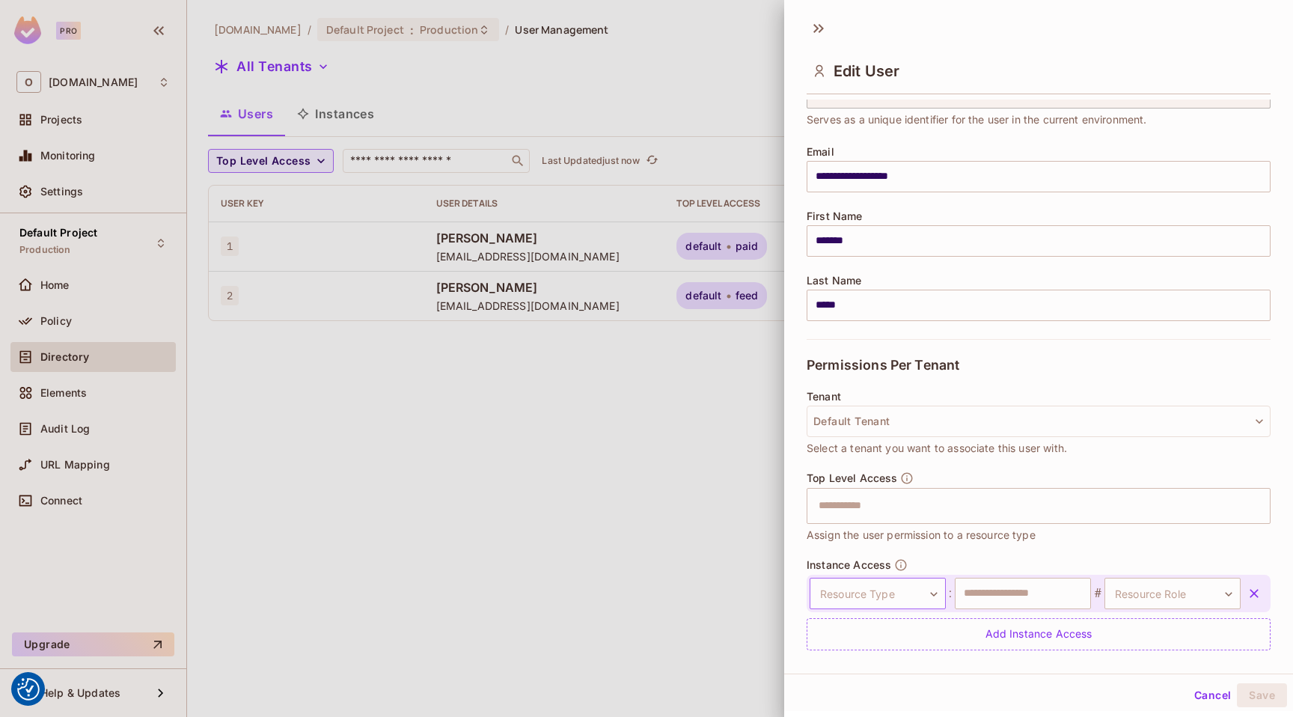
click at [915, 594] on body "We use cookies to enhance your browsing experience, serve personalized ads or c…" at bounding box center [646, 358] width 1293 height 717
click at [874, 663] on li "room" at bounding box center [871, 658] width 138 height 27
click at [1010, 583] on input "text" at bounding box center [1023, 593] width 136 height 31
click at [1140, 597] on body "We use cookies to enhance your browsing experience, serve personalized ads or c…" at bounding box center [646, 358] width 1293 height 717
click at [1053, 591] on div at bounding box center [646, 358] width 1293 height 717
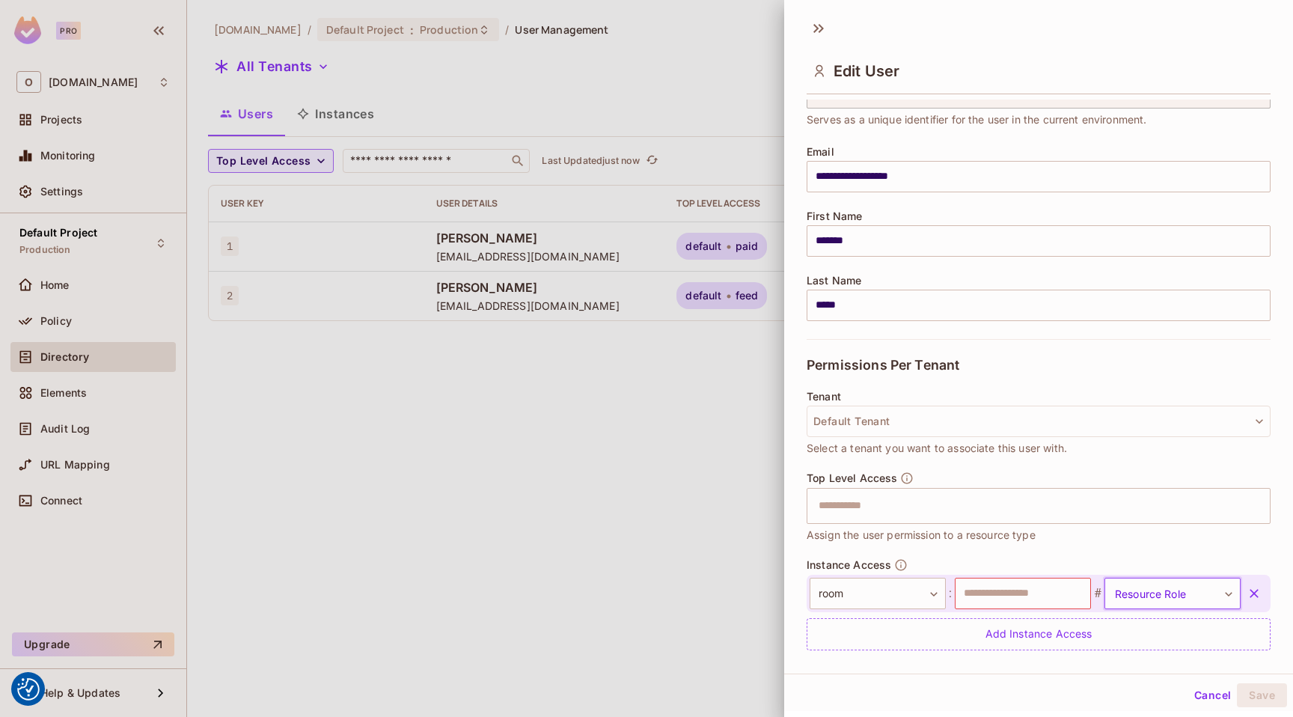
click at [1202, 692] on button "Cancel" at bounding box center [1213, 695] width 49 height 24
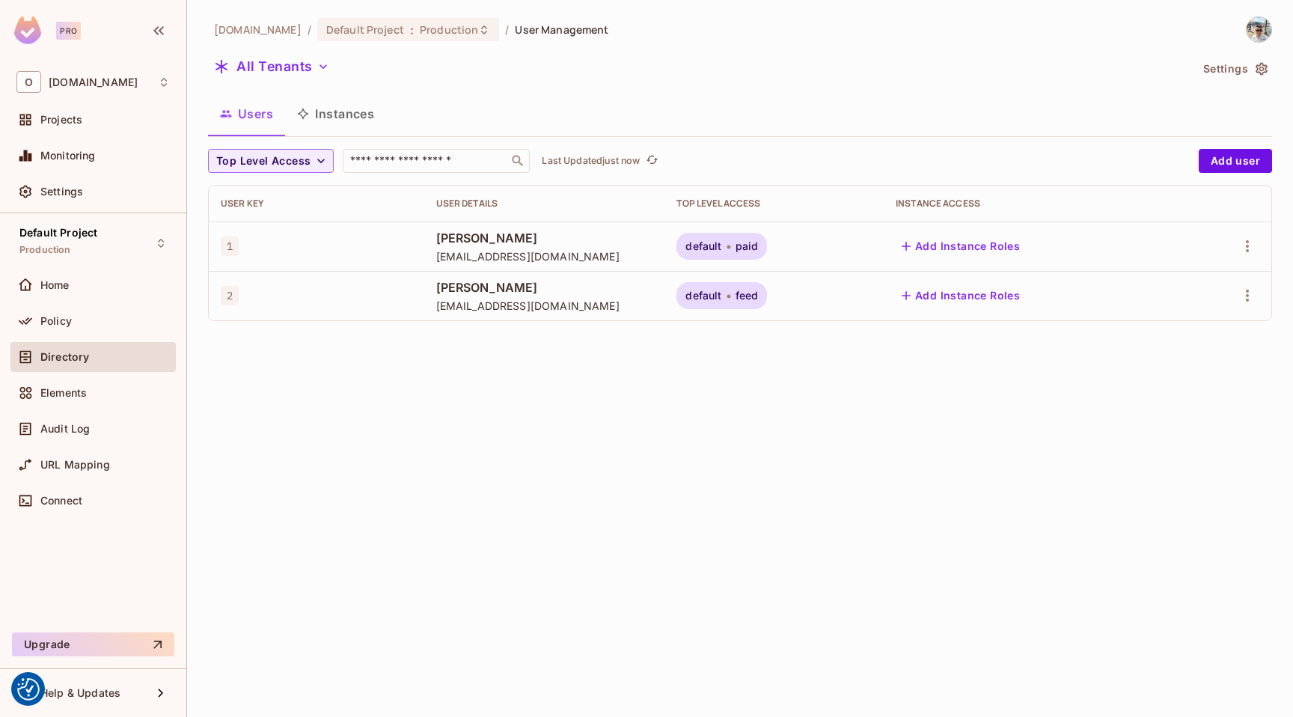
click at [317, 120] on button "Instances" at bounding box center [335, 113] width 101 height 37
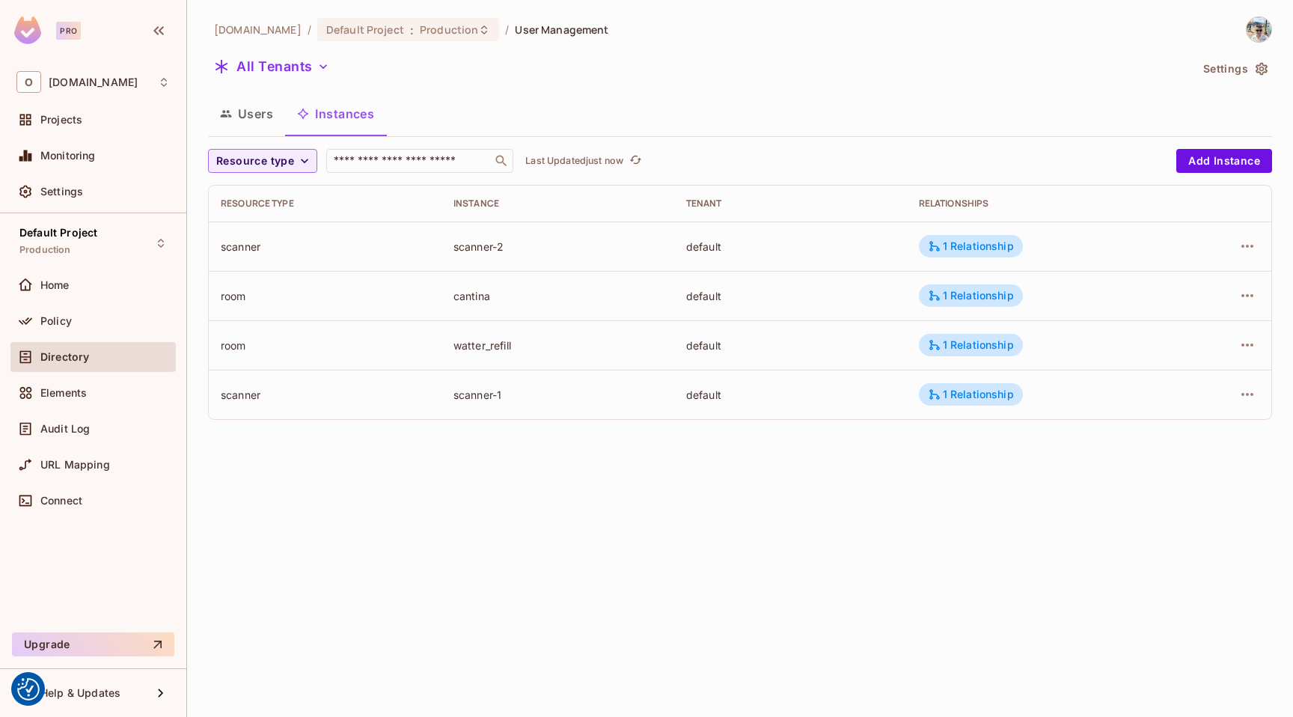
click at [253, 111] on button "Users" at bounding box center [246, 113] width 77 height 37
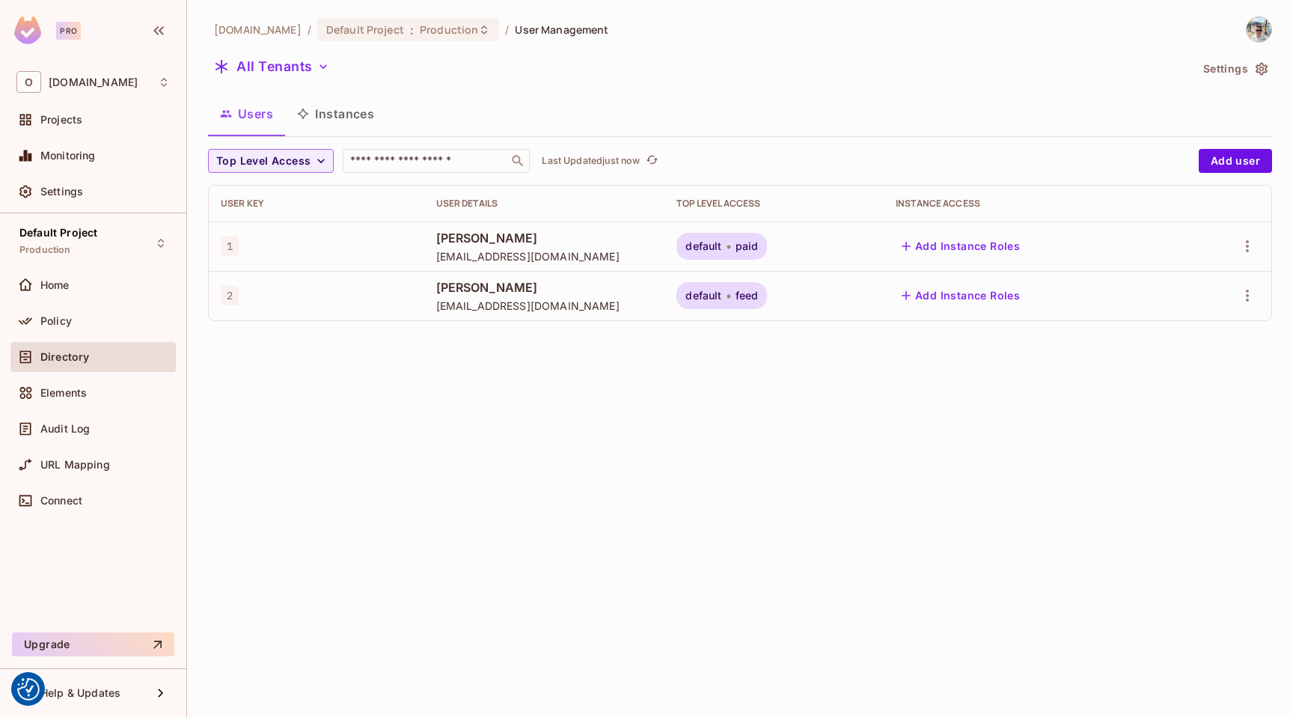
click at [311, 102] on button "Instances" at bounding box center [335, 113] width 101 height 37
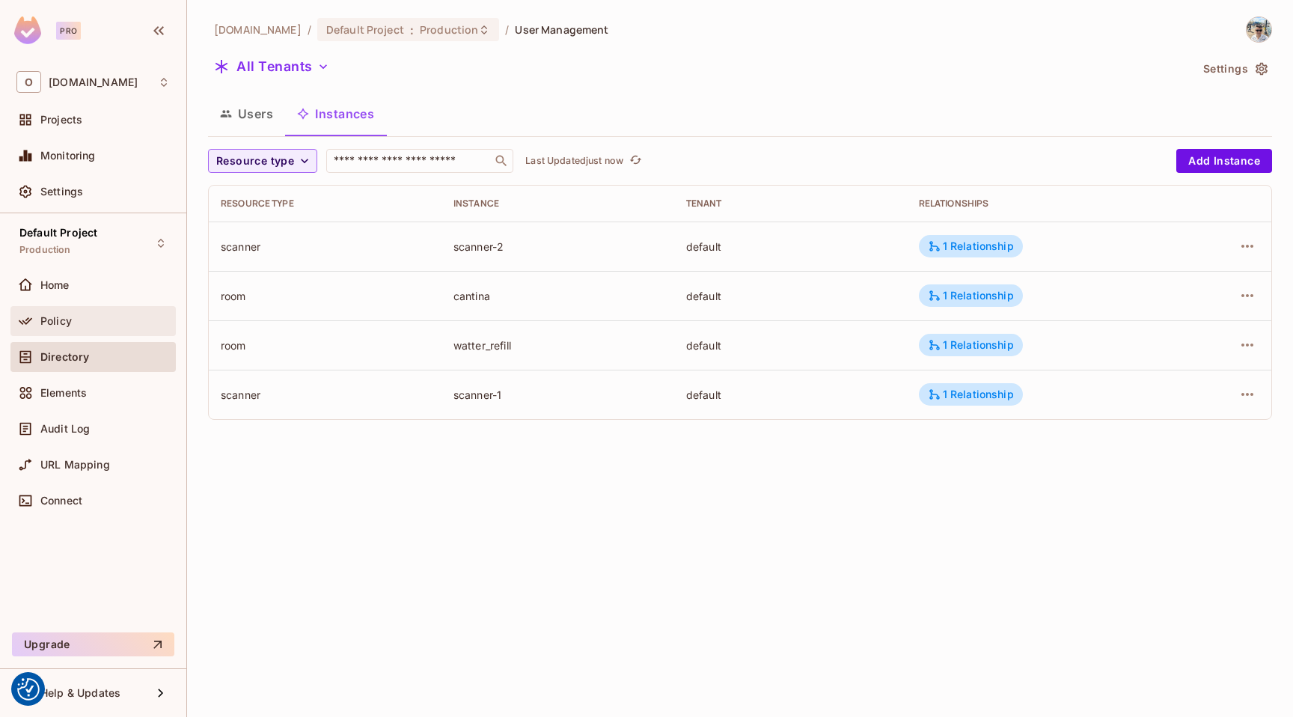
click at [93, 321] on div "Policy" at bounding box center [104, 321] width 129 height 12
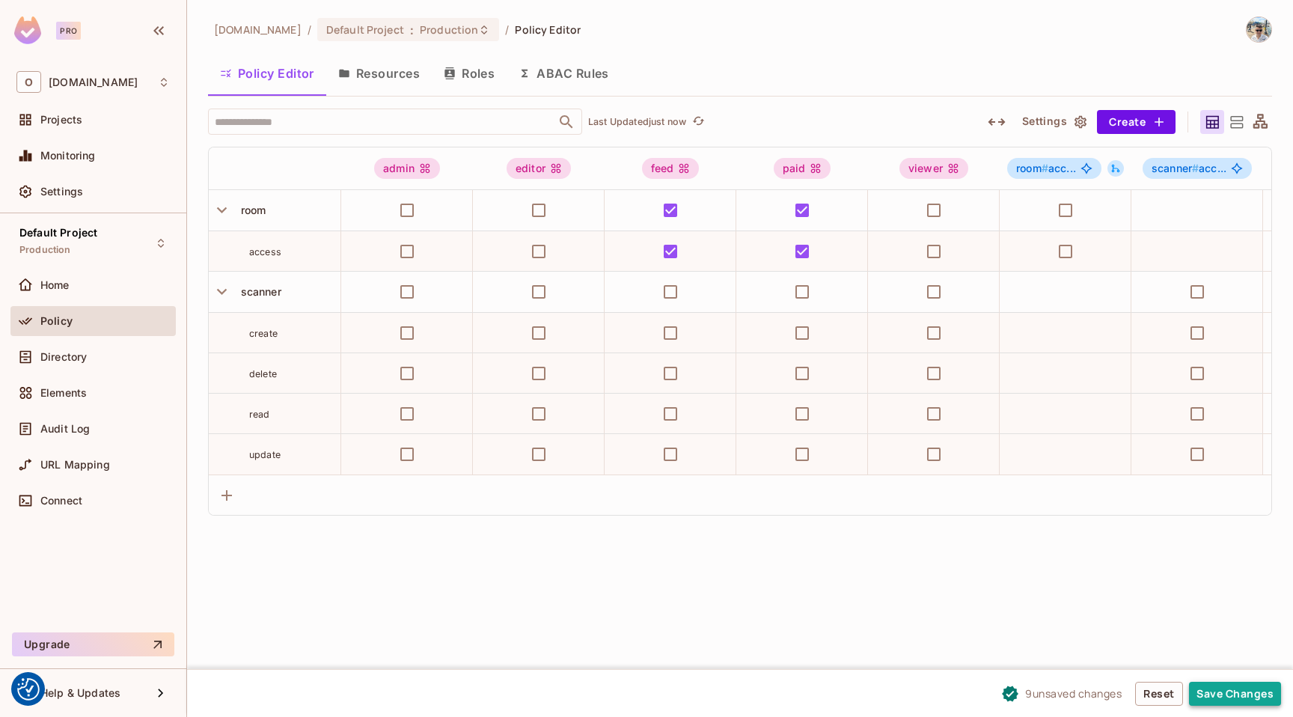
click at [1245, 692] on button "Save Changes" at bounding box center [1235, 694] width 92 height 24
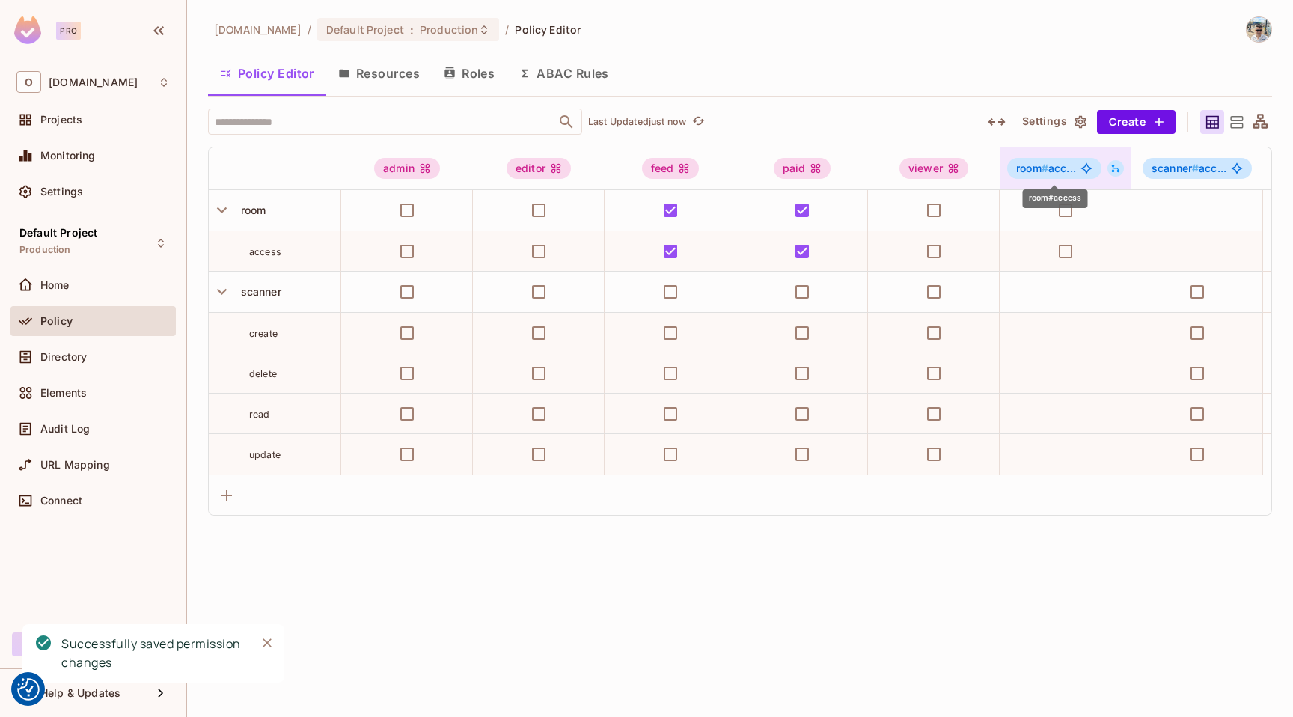
click at [1058, 167] on span "room # acc..." at bounding box center [1047, 168] width 60 height 12
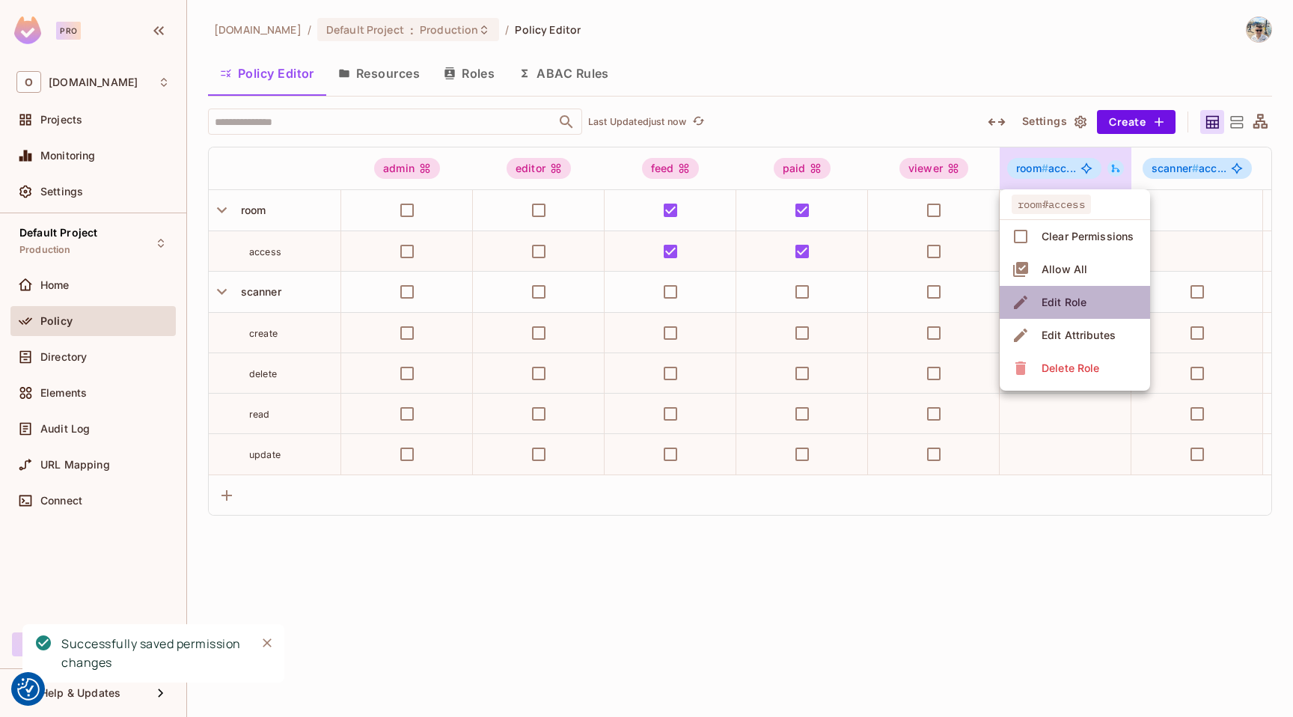
click at [1091, 312] on li "Edit Role" at bounding box center [1075, 302] width 150 height 33
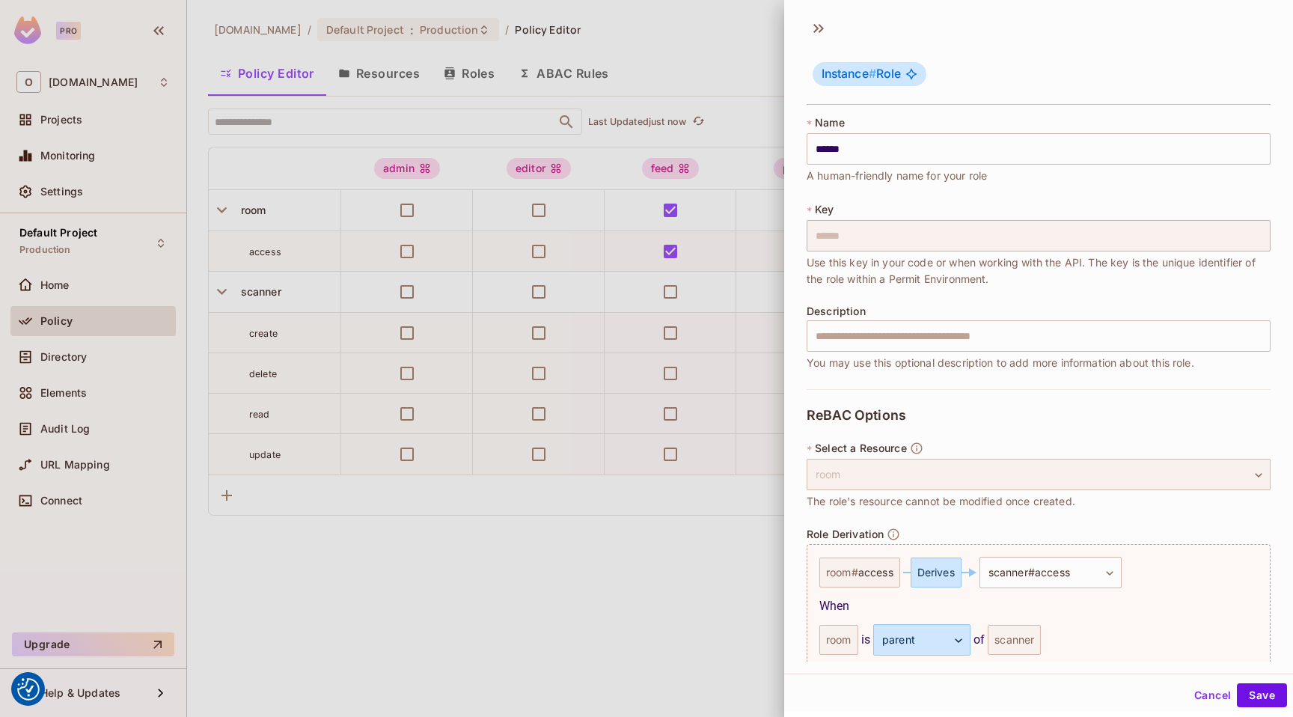
scroll to position [121, 0]
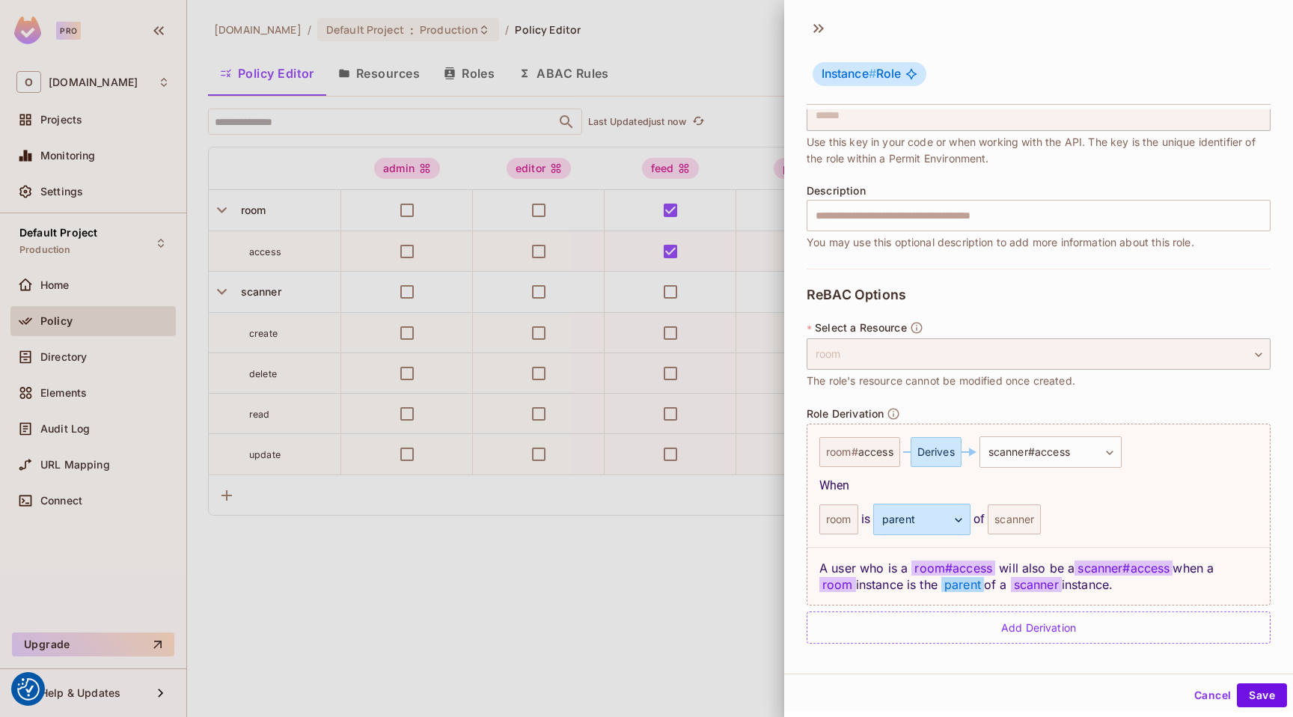
click at [1210, 687] on button "Cancel" at bounding box center [1213, 695] width 49 height 24
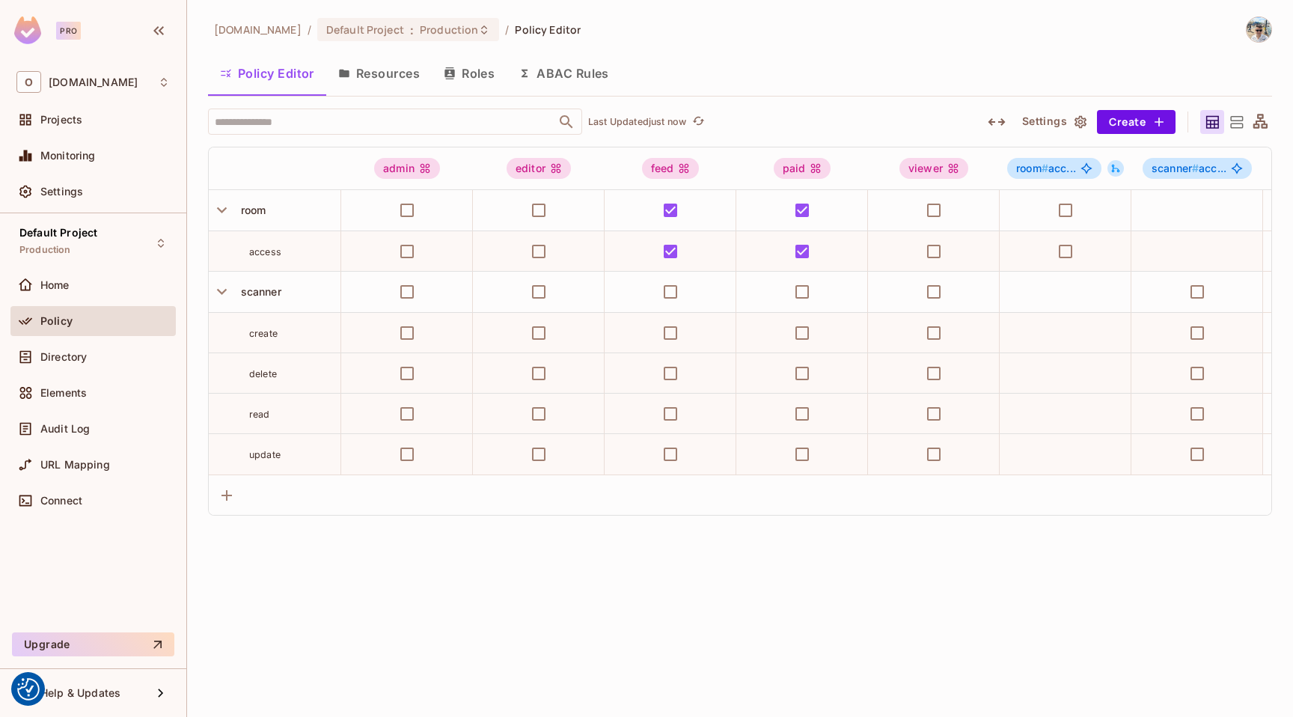
click at [593, 75] on button "ABAC Rules" at bounding box center [564, 73] width 115 height 37
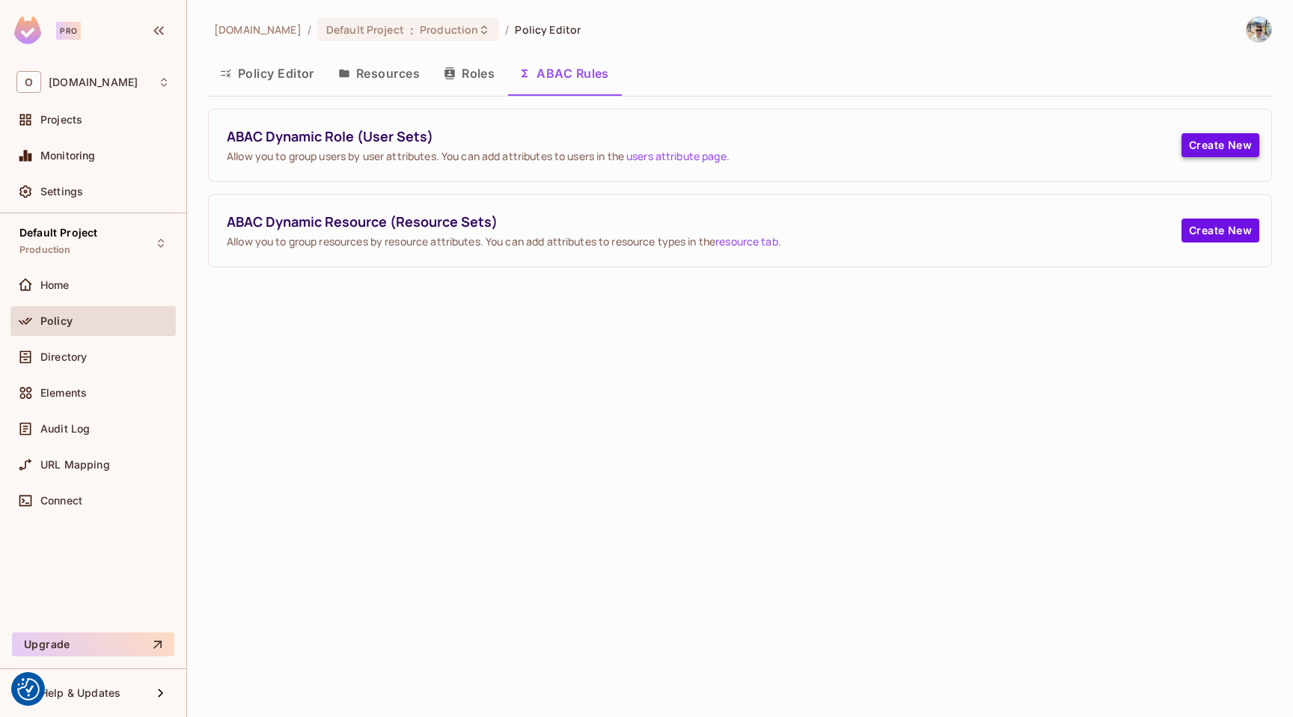
click at [1219, 144] on button "Create New" at bounding box center [1221, 145] width 78 height 24
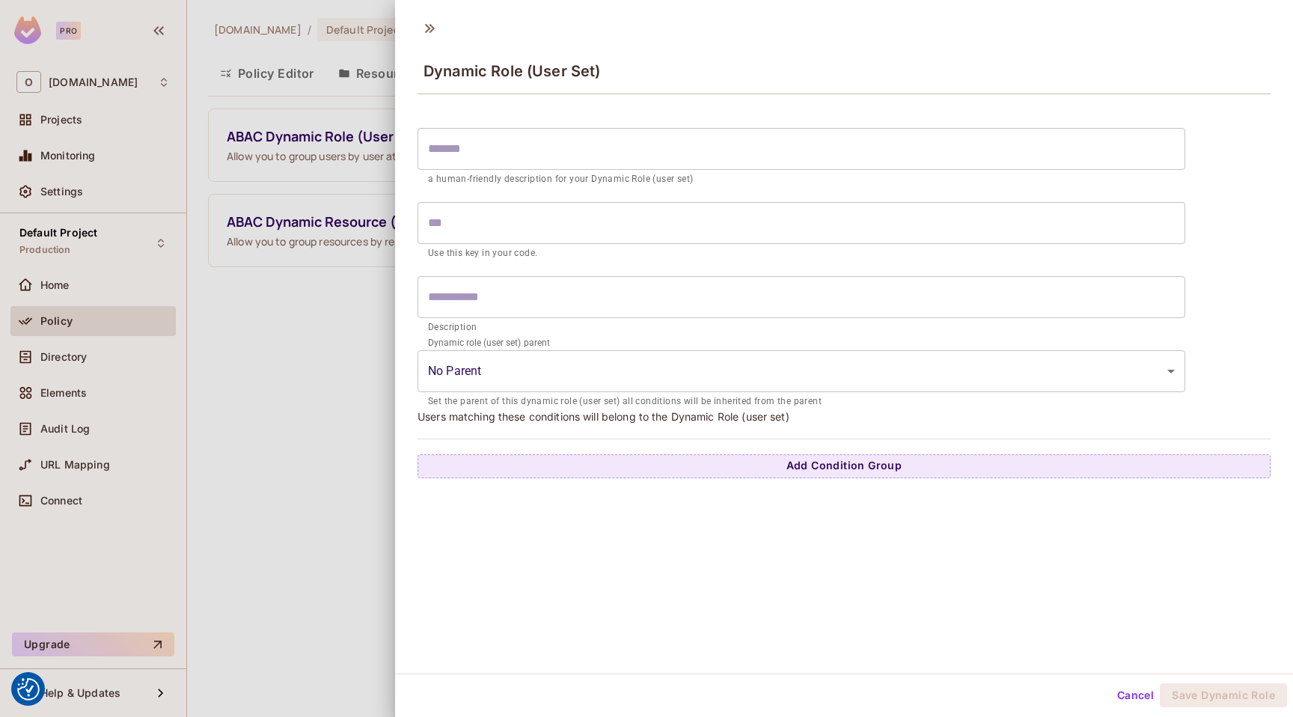
click at [531, 342] on label "Dynamic role (user set) parent" at bounding box center [488, 342] width 121 height 13
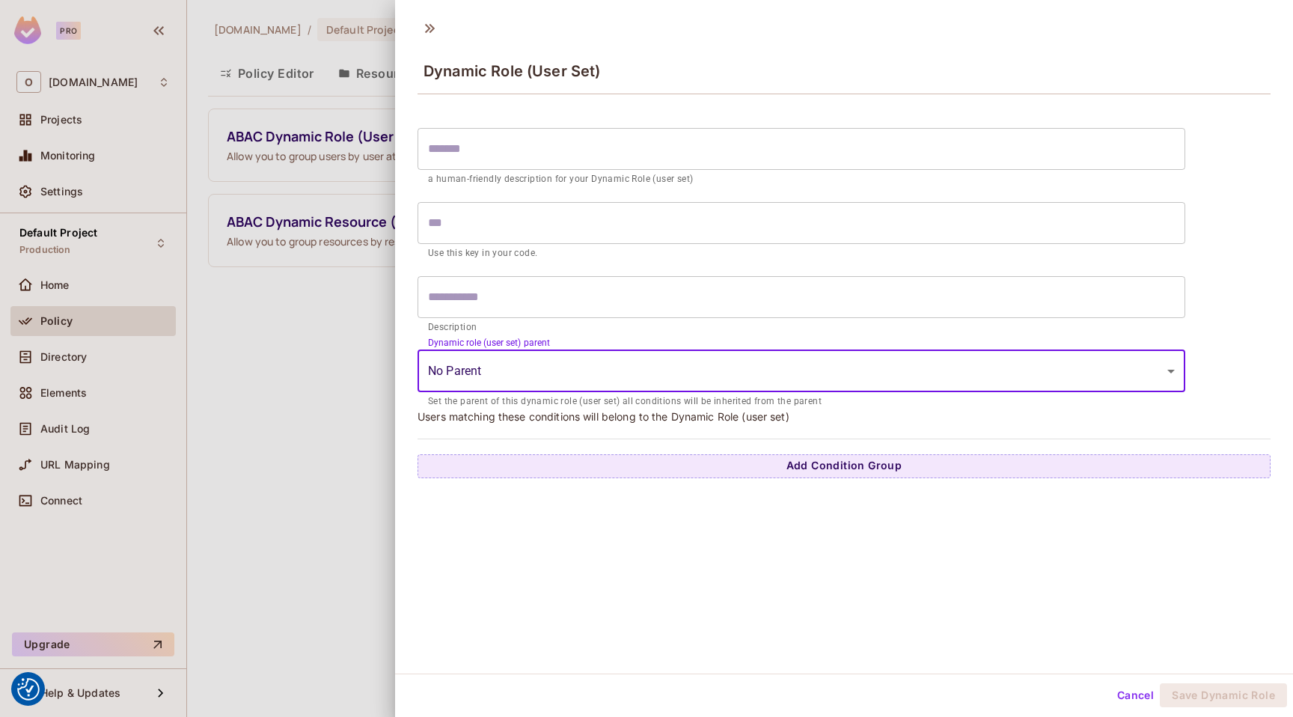
click at [531, 377] on body "We use cookies to enhance your browsing experience, serve personalized ads or c…" at bounding box center [646, 358] width 1293 height 717
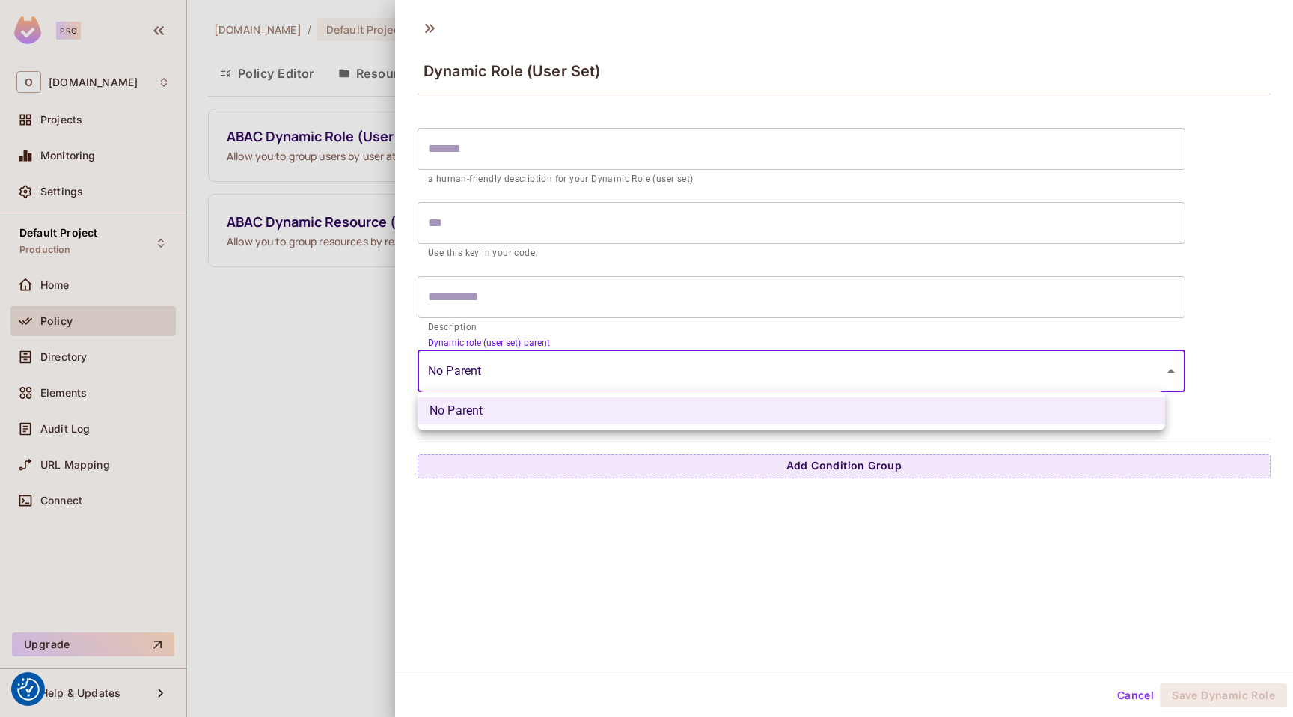
click at [531, 377] on div at bounding box center [646, 358] width 1293 height 717
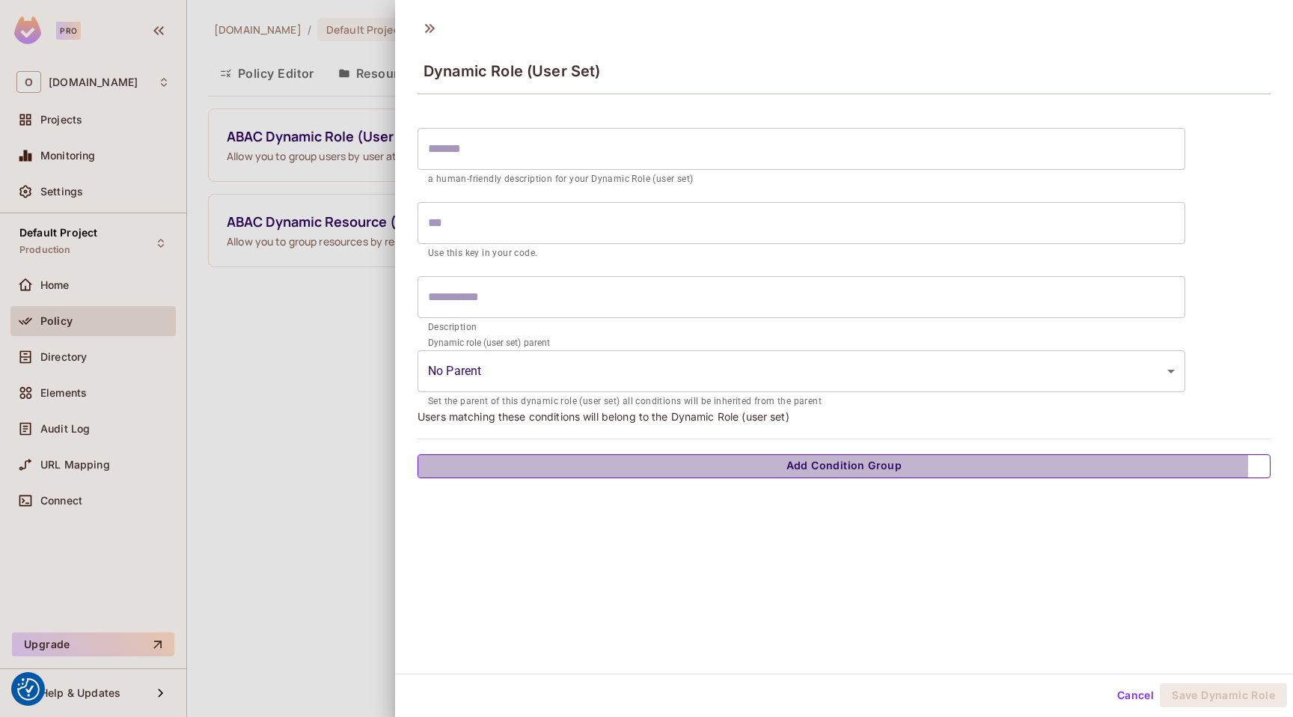
click at [721, 464] on button "Add Condition Group" at bounding box center [844, 466] width 853 height 24
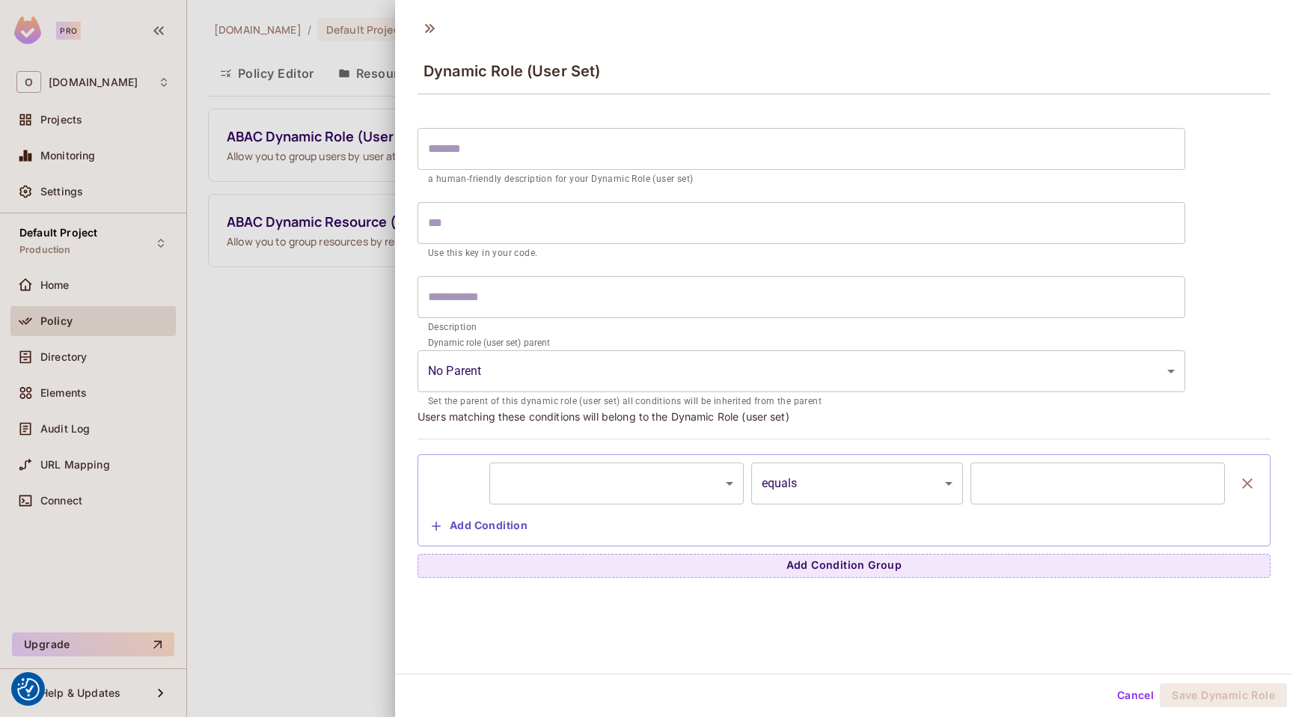
click at [646, 483] on body "We use cookies to enhance your browsing experience, serve personalized ads or c…" at bounding box center [646, 358] width 1293 height 717
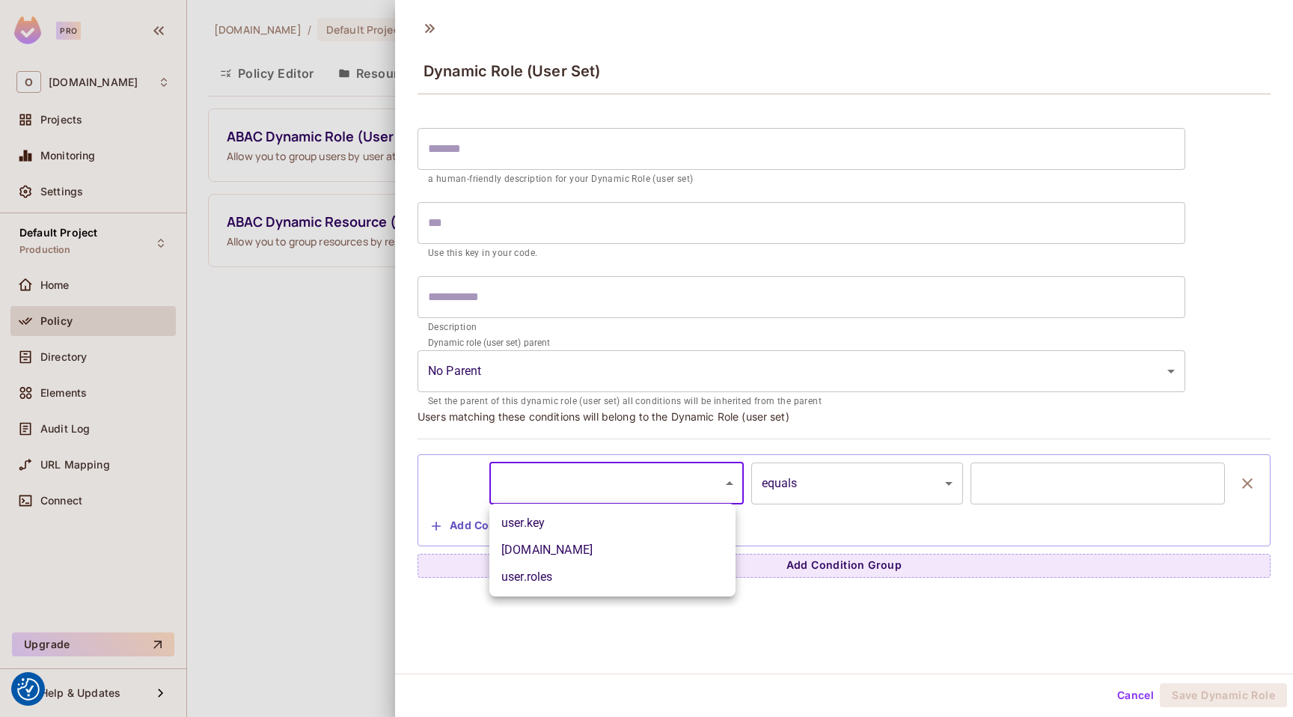
click at [609, 575] on li "user.roles" at bounding box center [613, 577] width 246 height 27
type input "**********"
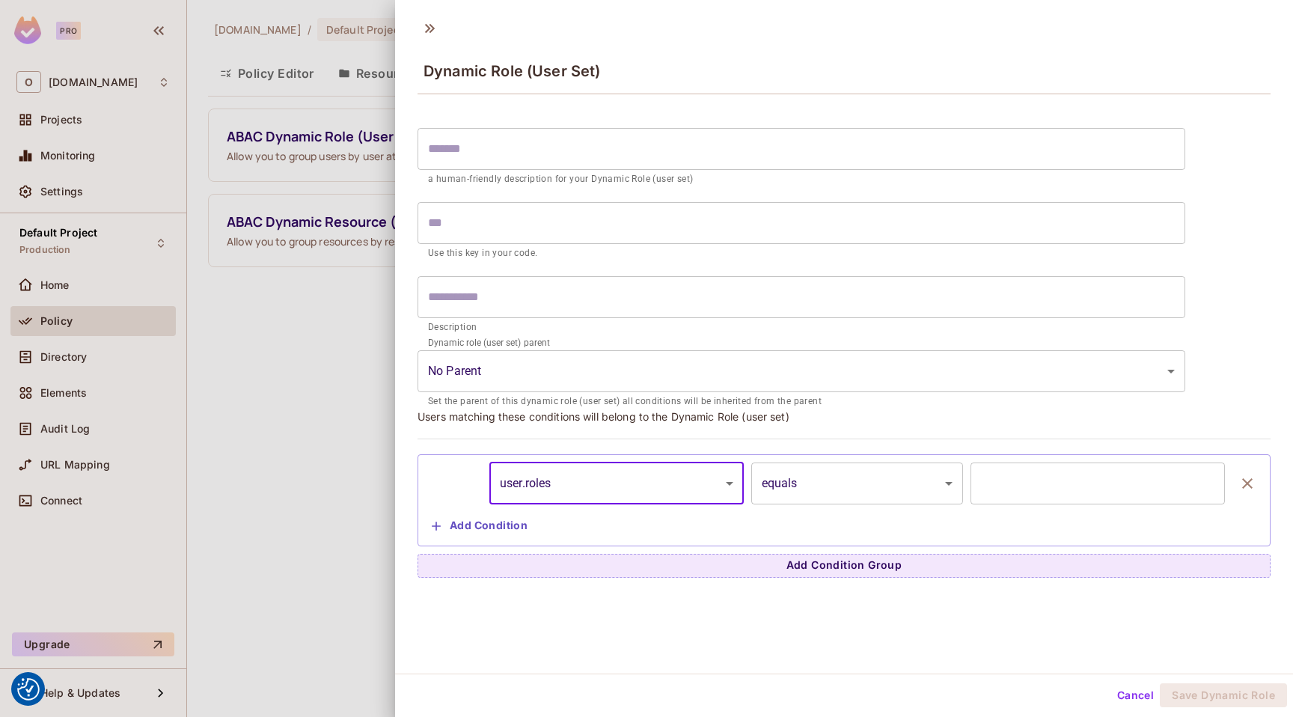
click at [829, 481] on body "We use cookies to enhance your browsing experience, serve personalized ads or c…" at bounding box center [646, 358] width 1293 height 717
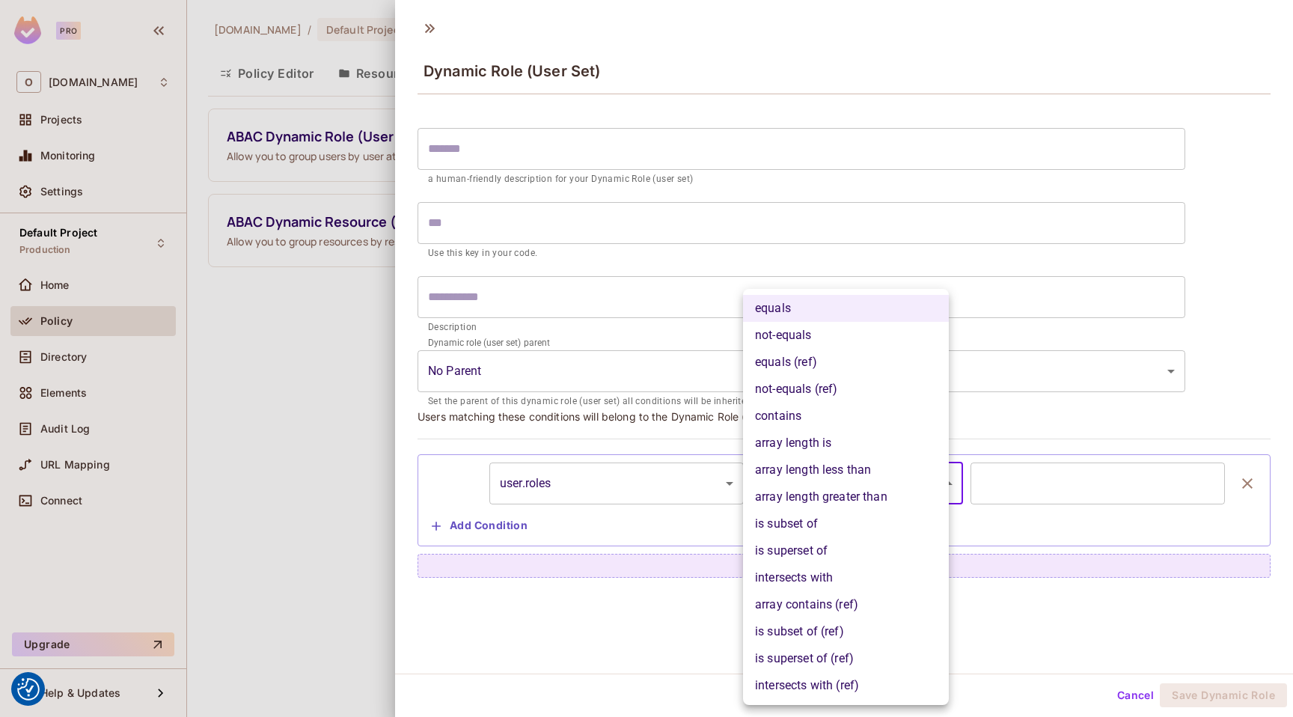
click at [816, 418] on li "contains" at bounding box center [846, 416] width 206 height 27
type input "**********"
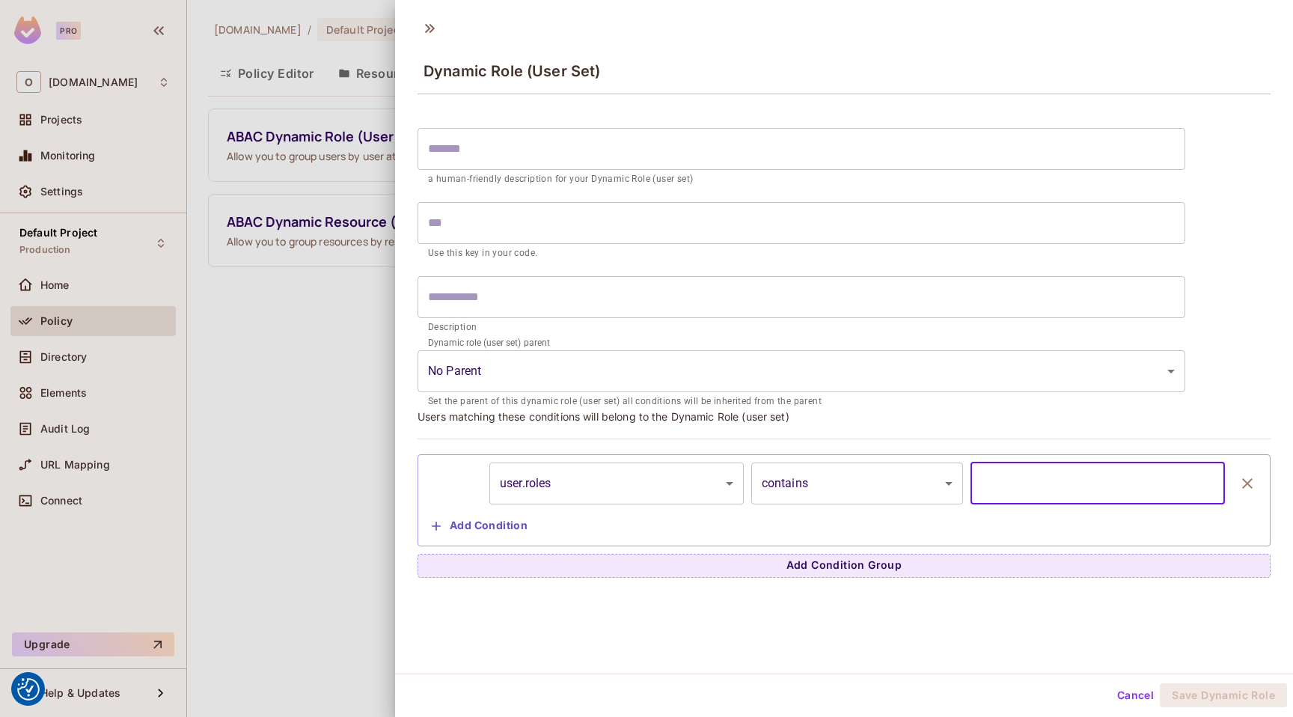
click at [978, 481] on input "text" at bounding box center [1098, 484] width 255 height 42
click at [533, 305] on input "text" at bounding box center [802, 297] width 768 height 42
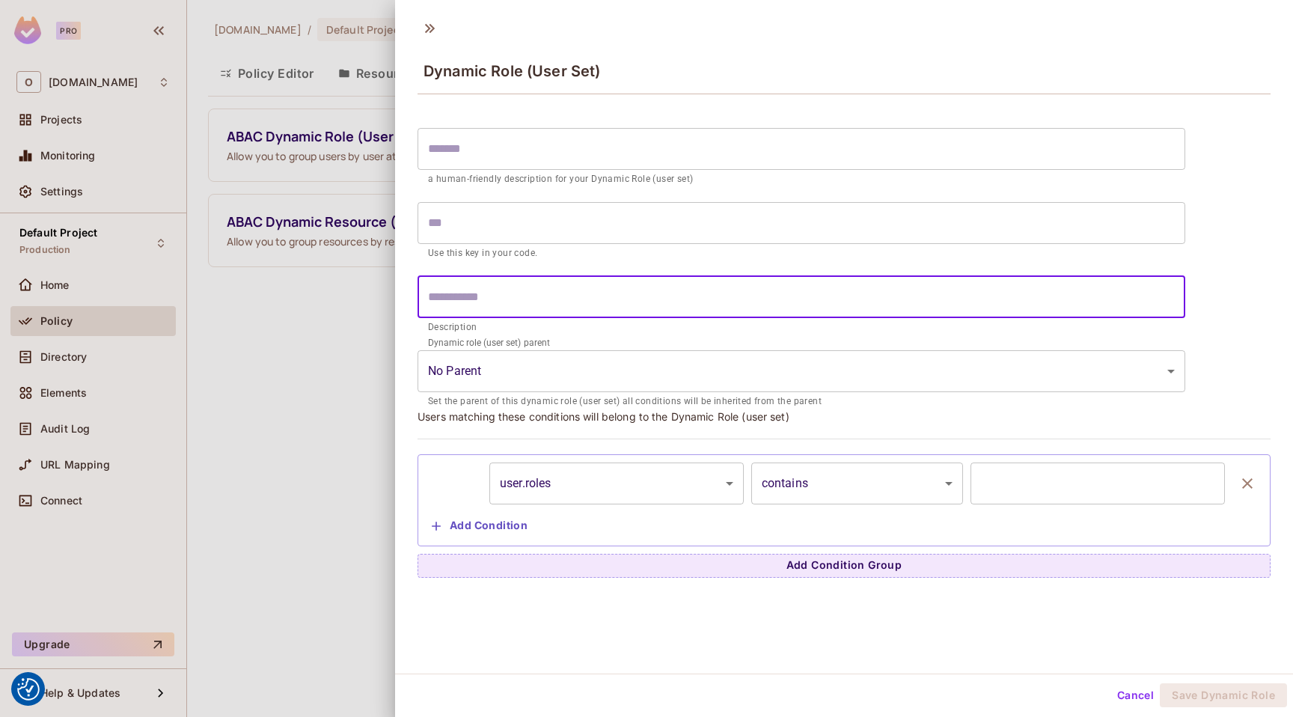
click at [486, 216] on input "text" at bounding box center [802, 223] width 768 height 42
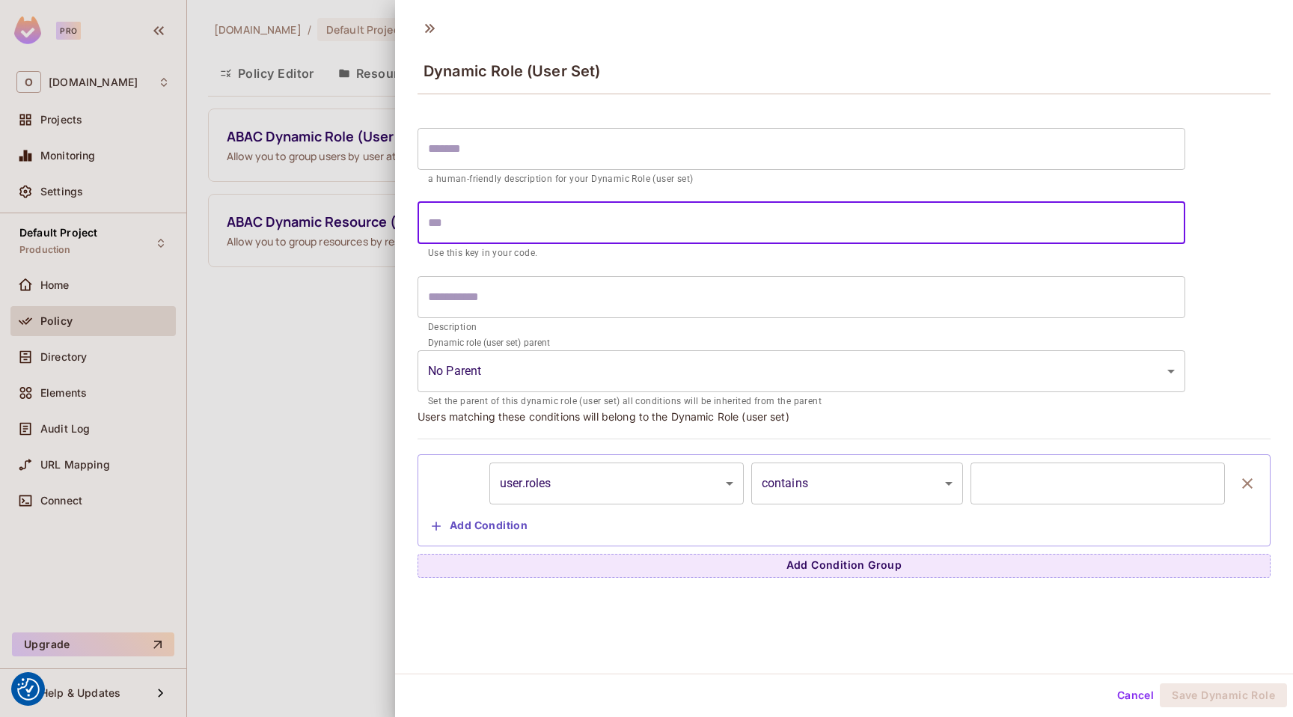
click at [483, 371] on body "We use cookies to enhance your browsing experience, serve personalized ads or c…" at bounding box center [646, 358] width 1293 height 717
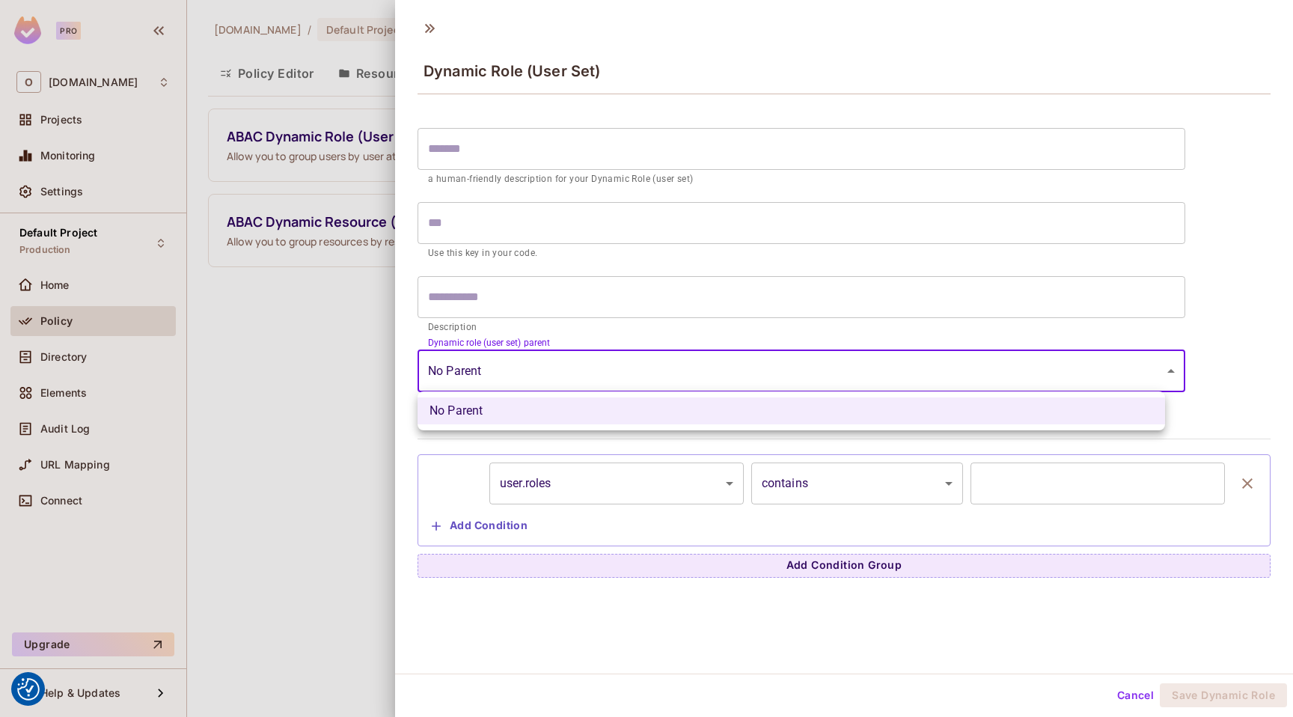
click at [488, 400] on li "No Parent" at bounding box center [792, 410] width 748 height 27
click at [528, 360] on body "We use cookies to enhance your browsing experience, serve personalized ads or c…" at bounding box center [646, 358] width 1293 height 717
click at [579, 371] on div at bounding box center [646, 358] width 1293 height 717
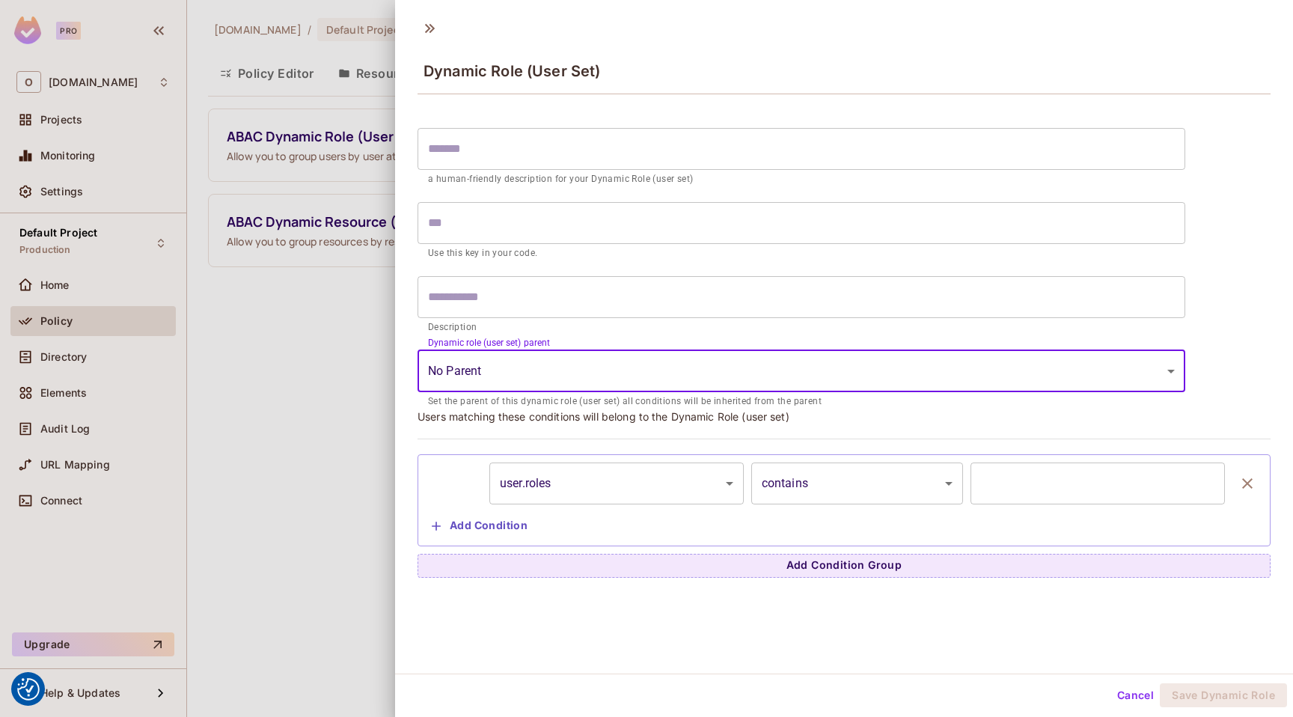
click at [567, 388] on body "We use cookies to enhance your browsing experience, serve personalized ads or c…" at bounding box center [646, 358] width 1293 height 717
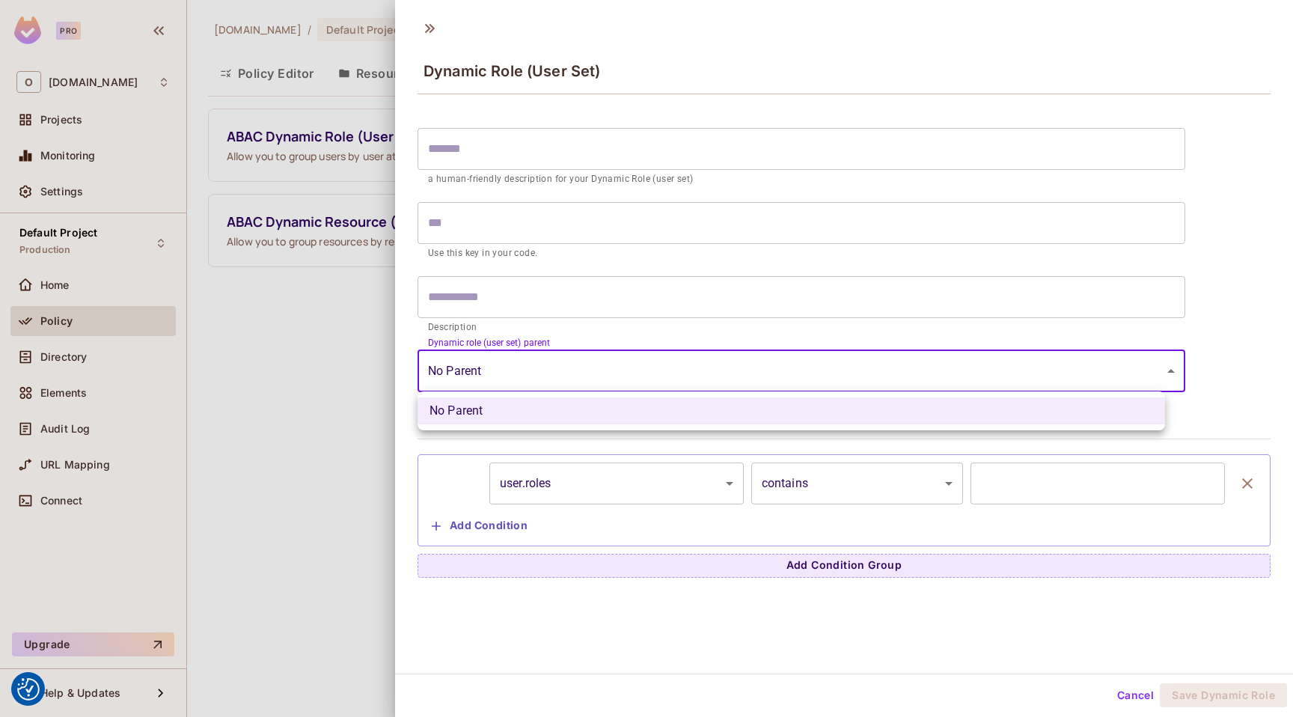
click at [567, 388] on div at bounding box center [646, 358] width 1293 height 717
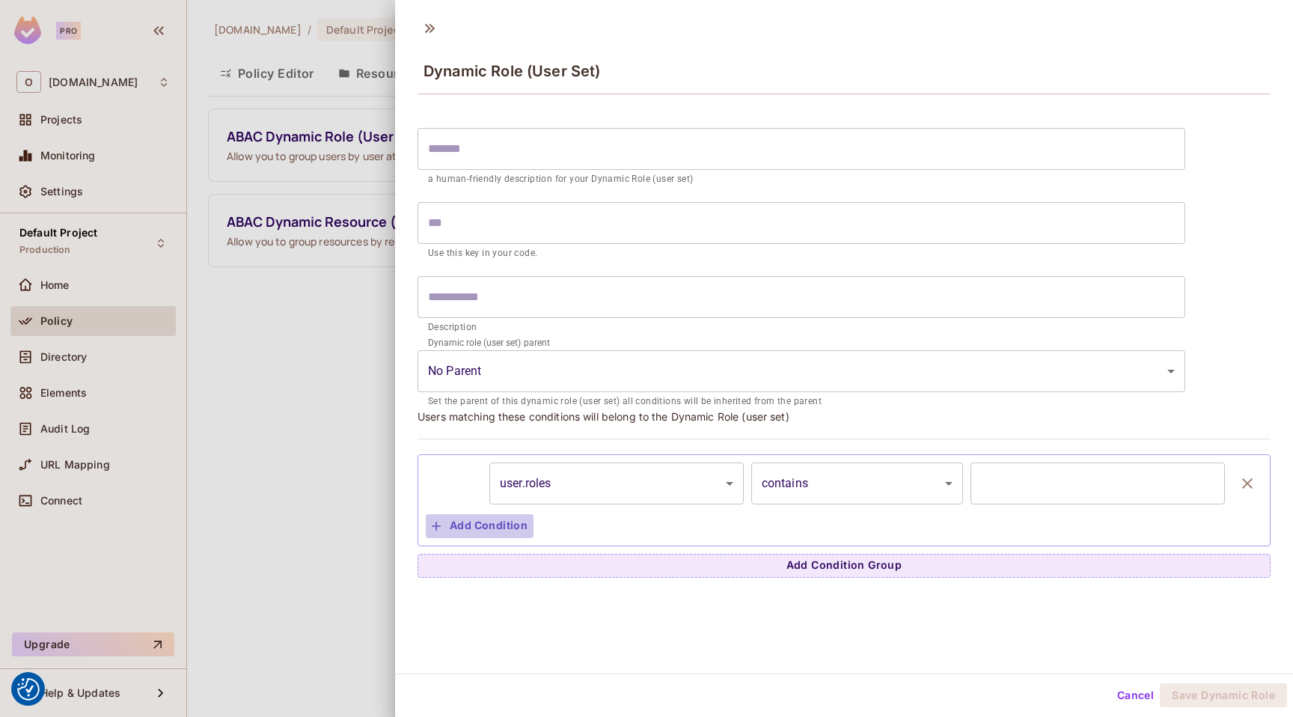
click at [489, 534] on button "Add Condition" at bounding box center [480, 526] width 108 height 24
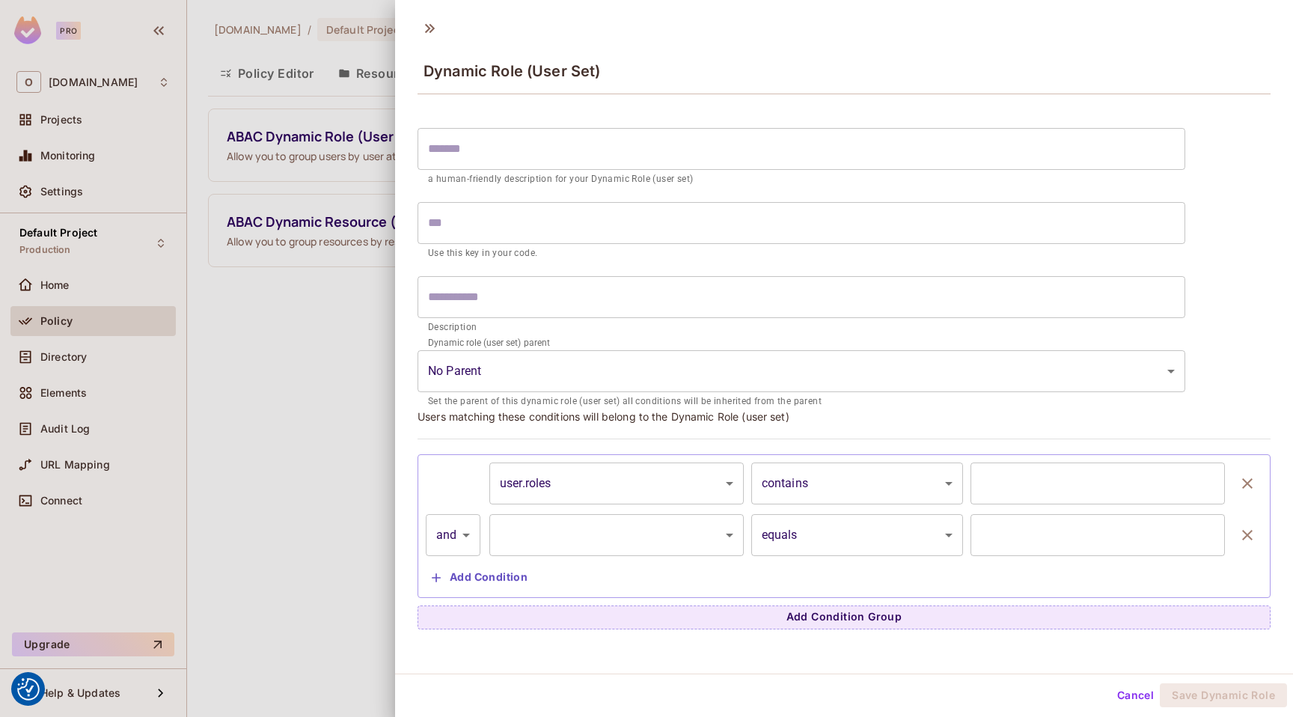
click at [465, 531] on body "We use cookies to enhance your browsing experience, serve personalized ads or c…" at bounding box center [646, 358] width 1293 height 717
click at [463, 531] on div at bounding box center [646, 358] width 1293 height 717
click at [1239, 527] on icon "button" at bounding box center [1248, 535] width 18 height 18
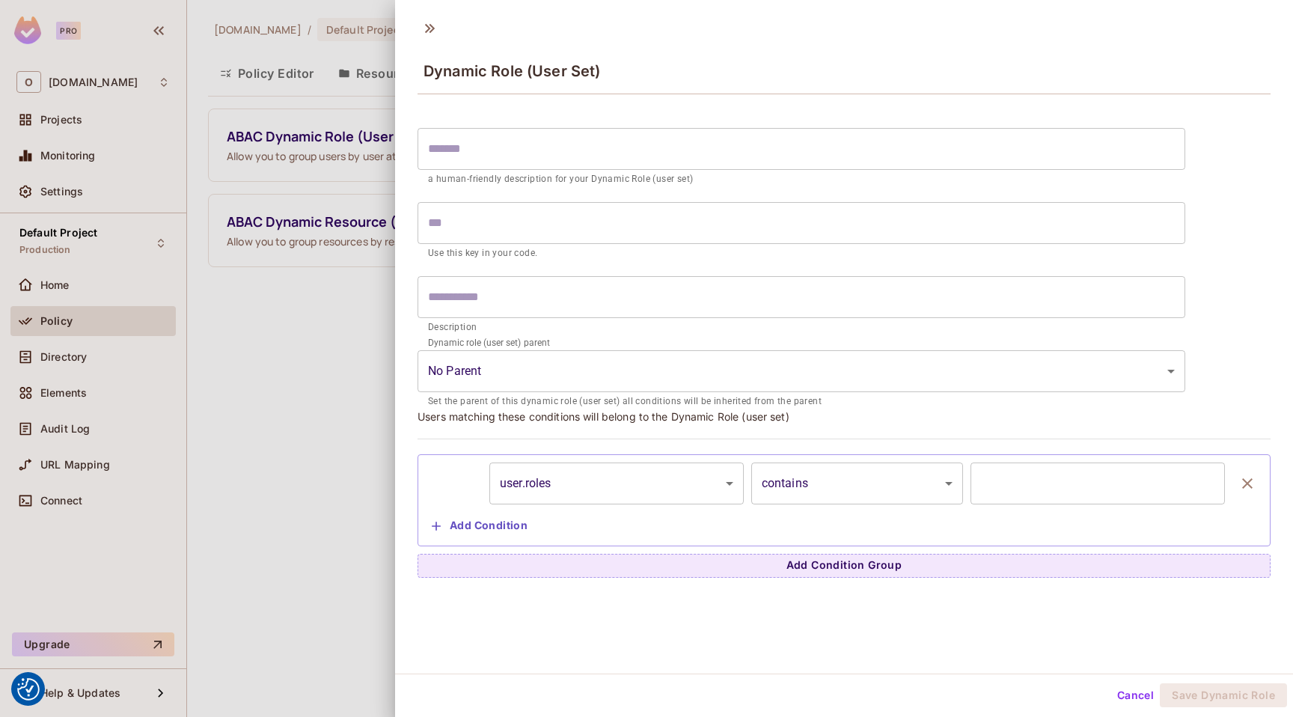
click at [1121, 692] on button "Cancel" at bounding box center [1136, 695] width 49 height 24
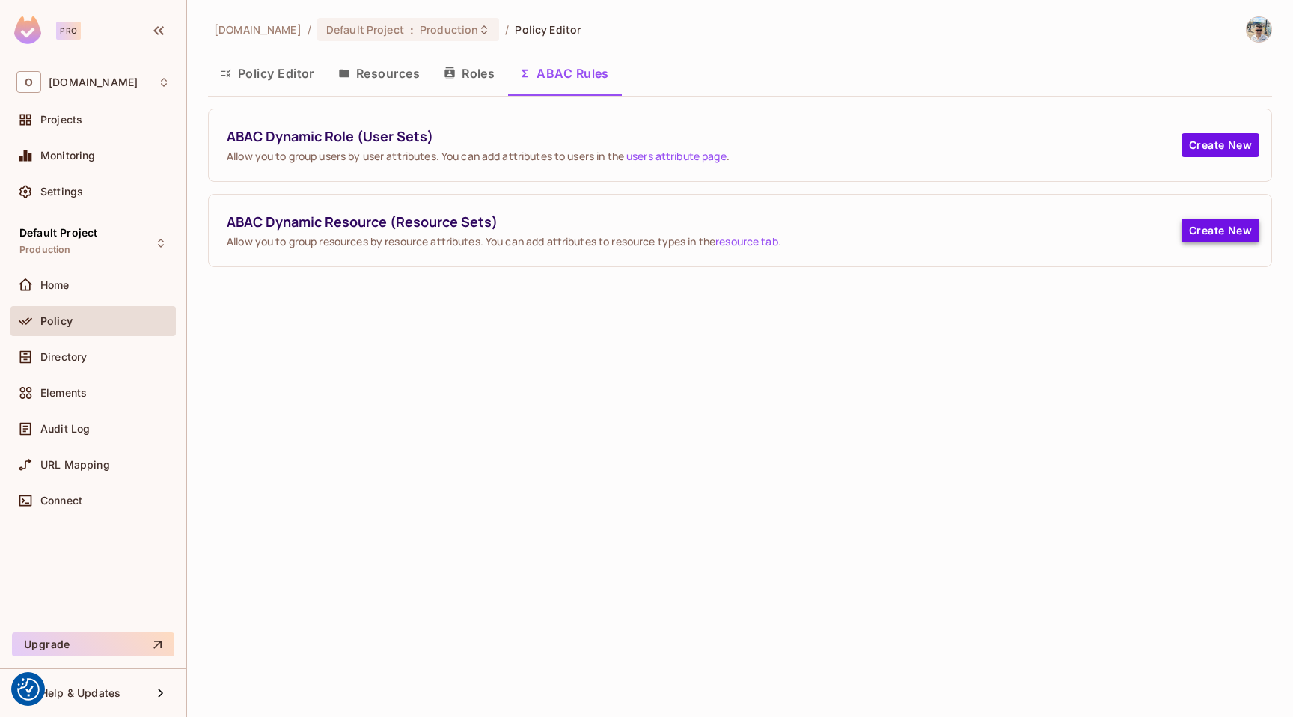
click at [1242, 242] on button "Create New" at bounding box center [1221, 231] width 78 height 24
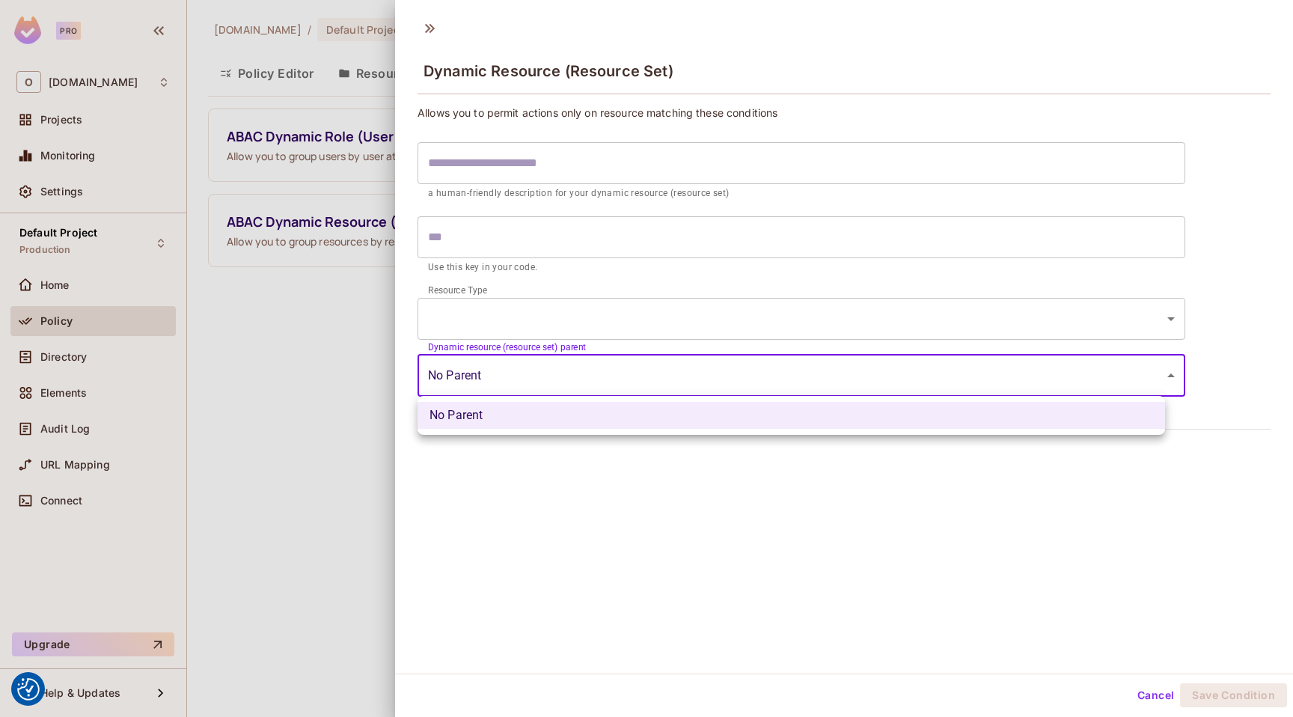
click at [503, 370] on body "We use cookies to enhance your browsing experience, serve personalized ads or c…" at bounding box center [646, 358] width 1293 height 717
click at [503, 371] on div at bounding box center [646, 358] width 1293 height 717
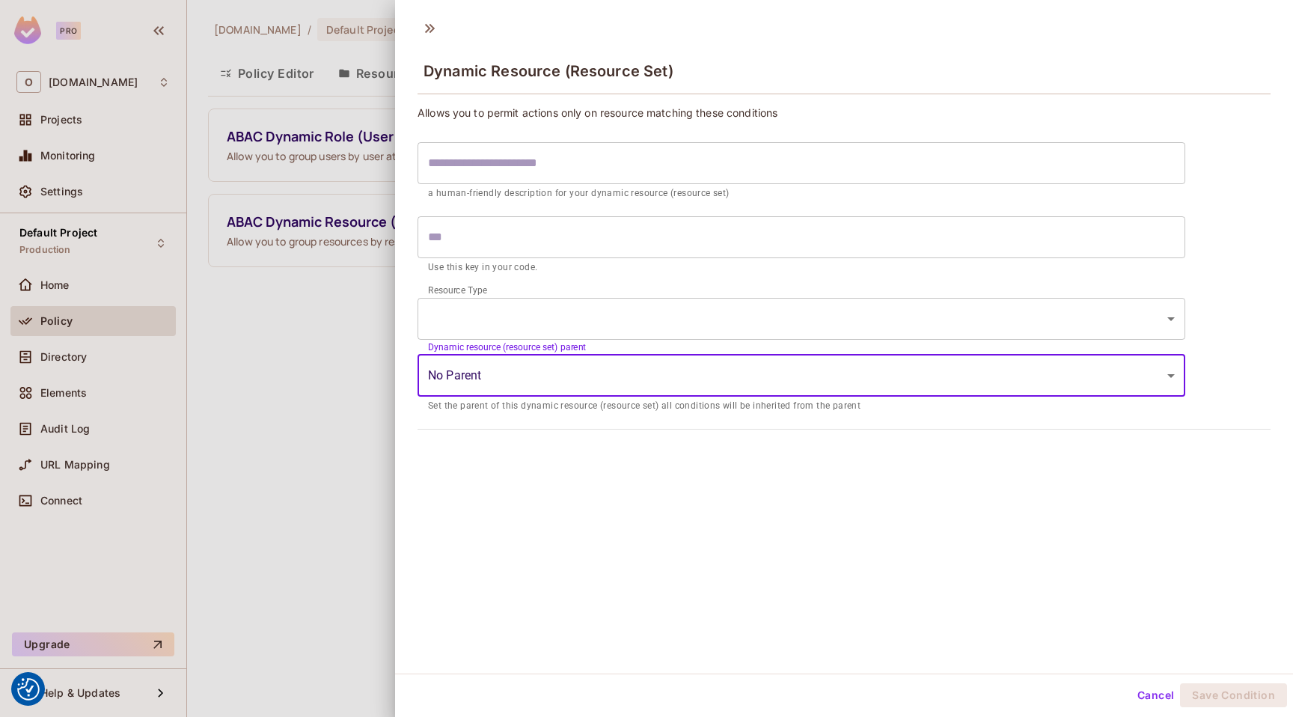
click at [492, 313] on body "We use cookies to enhance your browsing experience, serve personalized ads or c…" at bounding box center [646, 358] width 1293 height 717
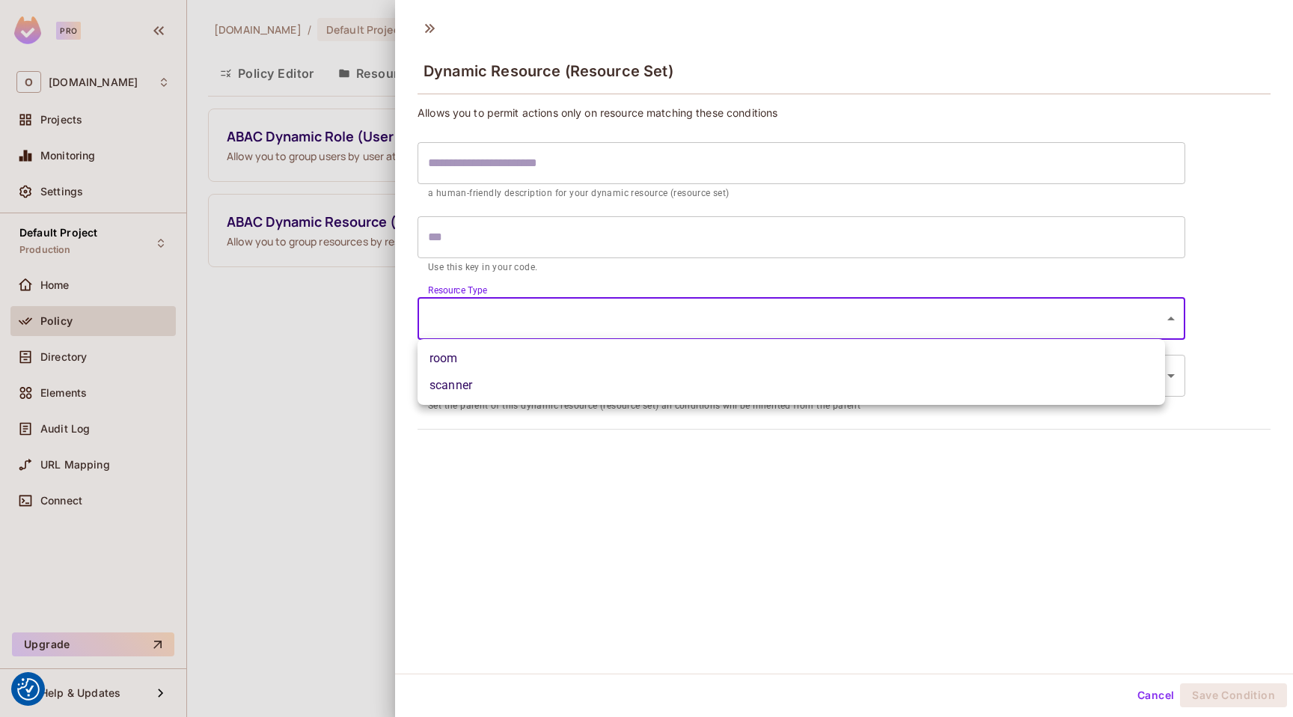
click at [493, 361] on li "room" at bounding box center [792, 358] width 748 height 27
type input "****"
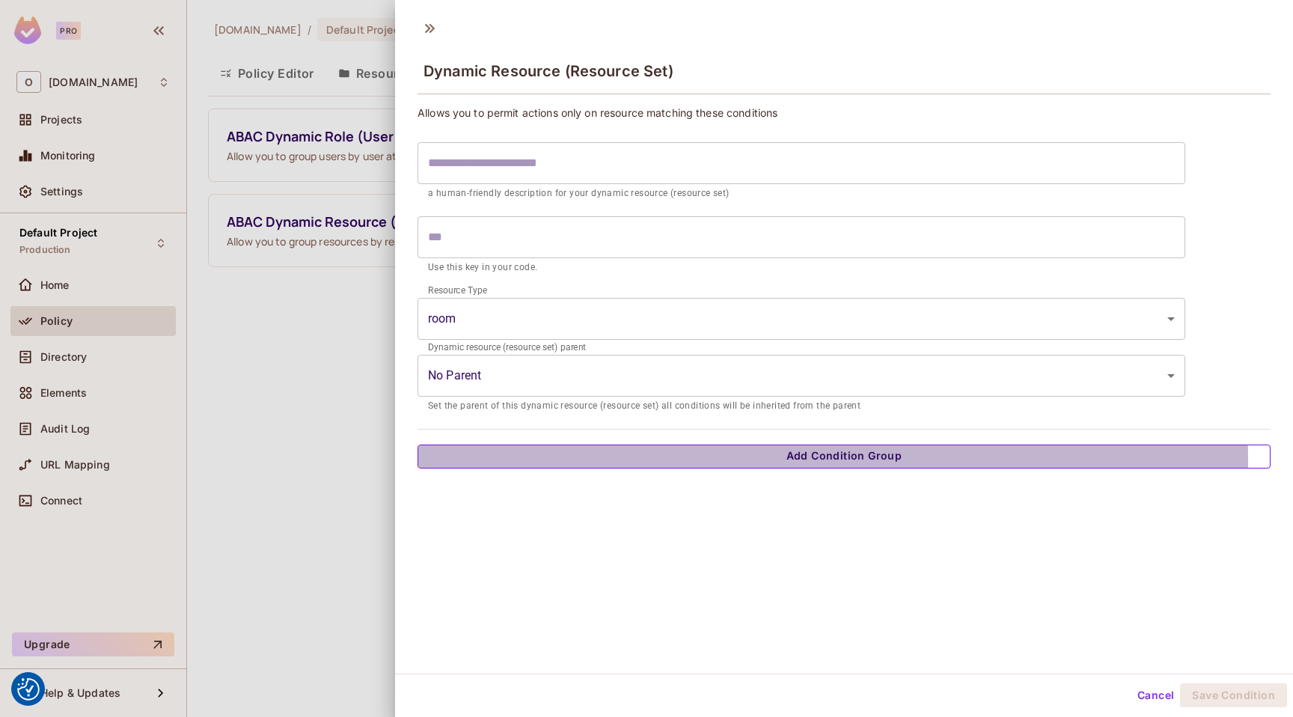
click at [561, 463] on button "Add Condition Group" at bounding box center [844, 457] width 853 height 24
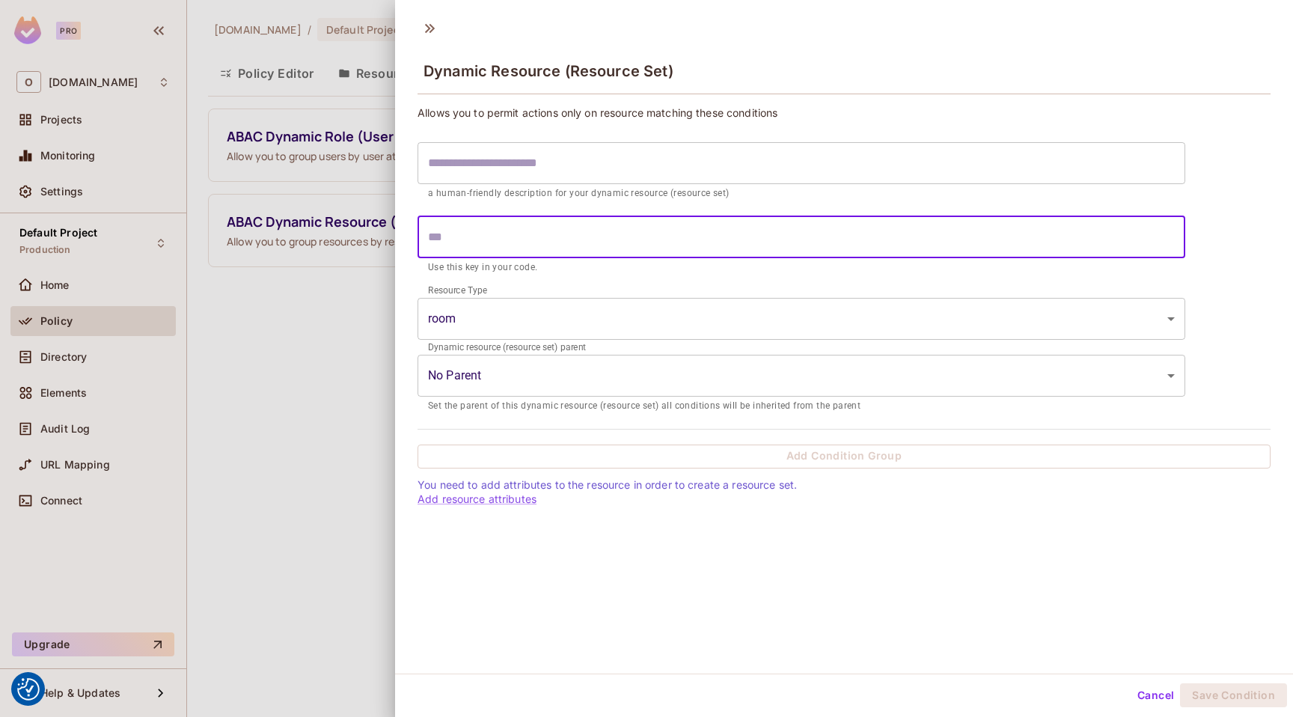
click at [565, 241] on input "text" at bounding box center [802, 237] width 768 height 42
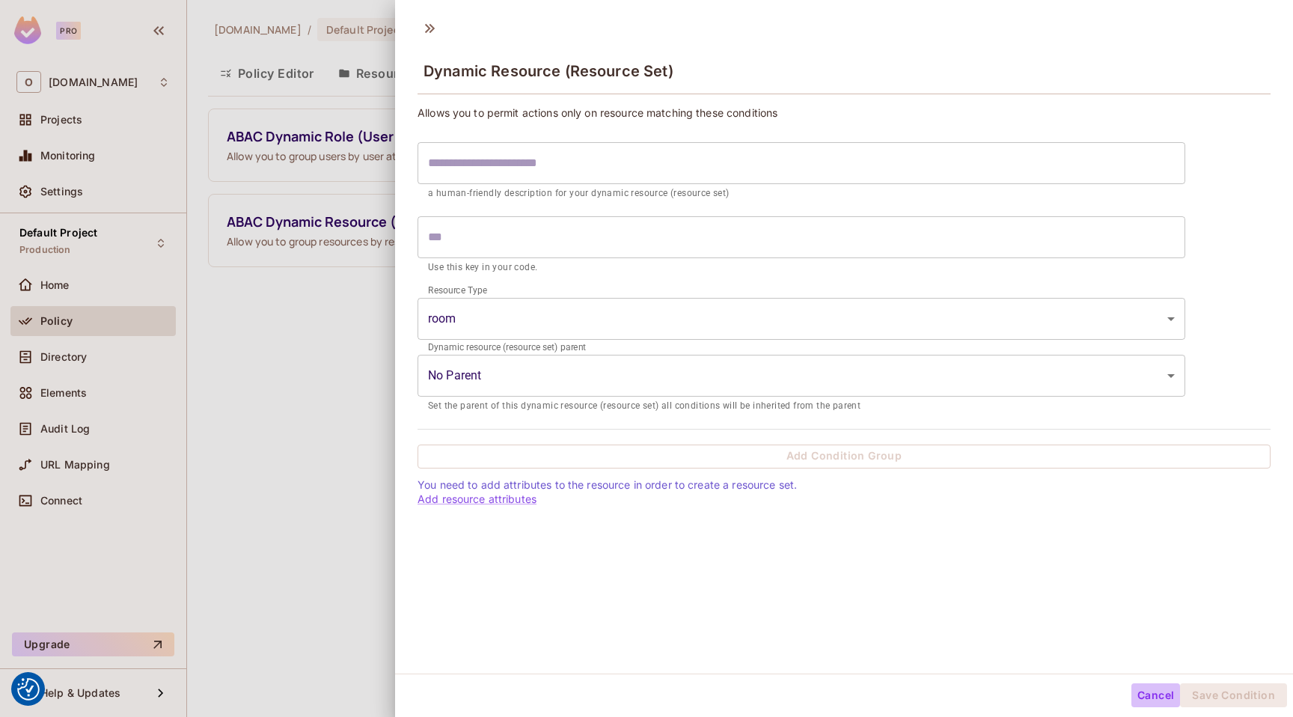
click at [1142, 698] on button "Cancel" at bounding box center [1156, 695] width 49 height 24
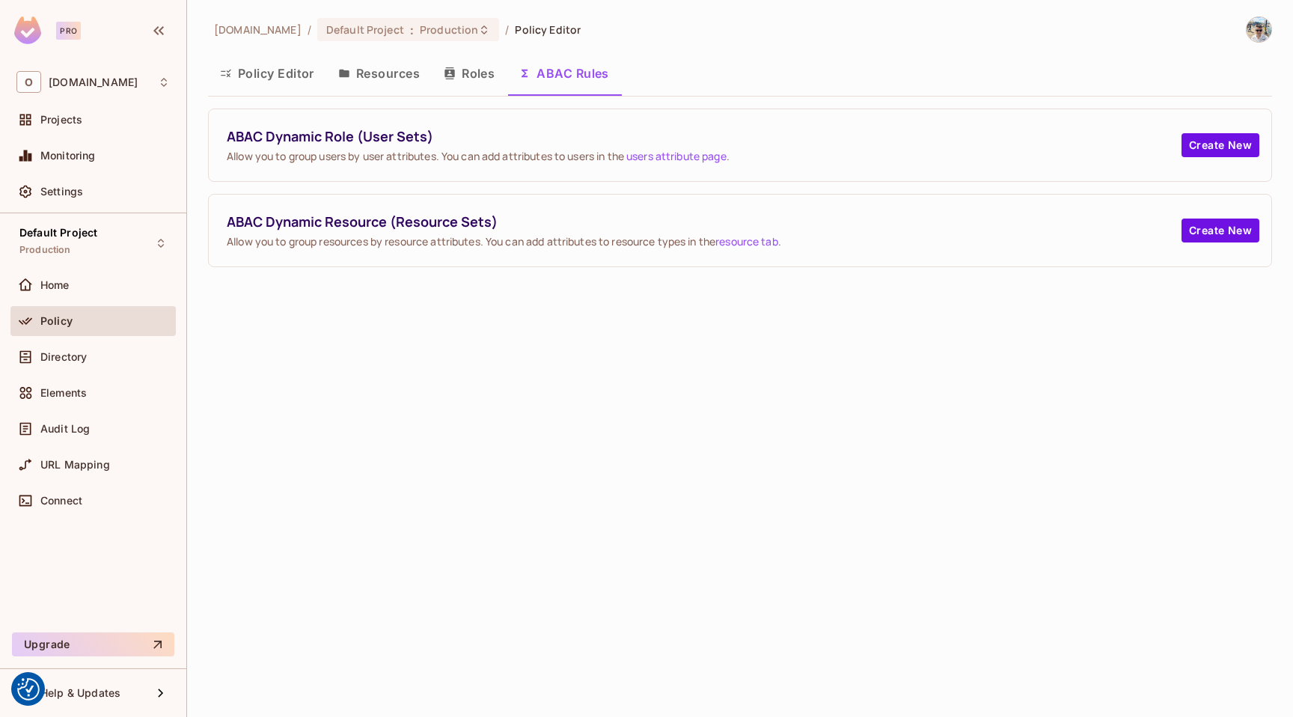
click at [475, 76] on button "Roles" at bounding box center [469, 73] width 75 height 37
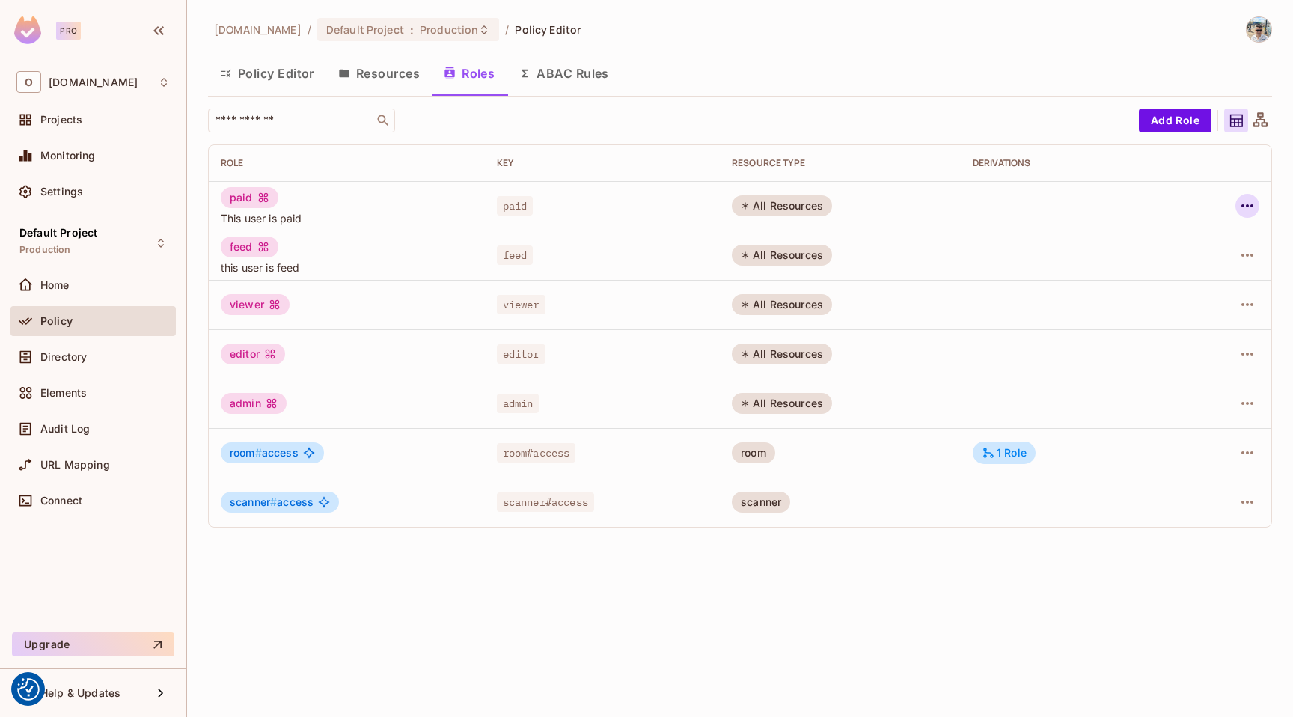
click at [1247, 212] on icon "button" at bounding box center [1248, 206] width 18 height 18
click at [1195, 246] on div "Edit Role" at bounding box center [1181, 240] width 45 height 15
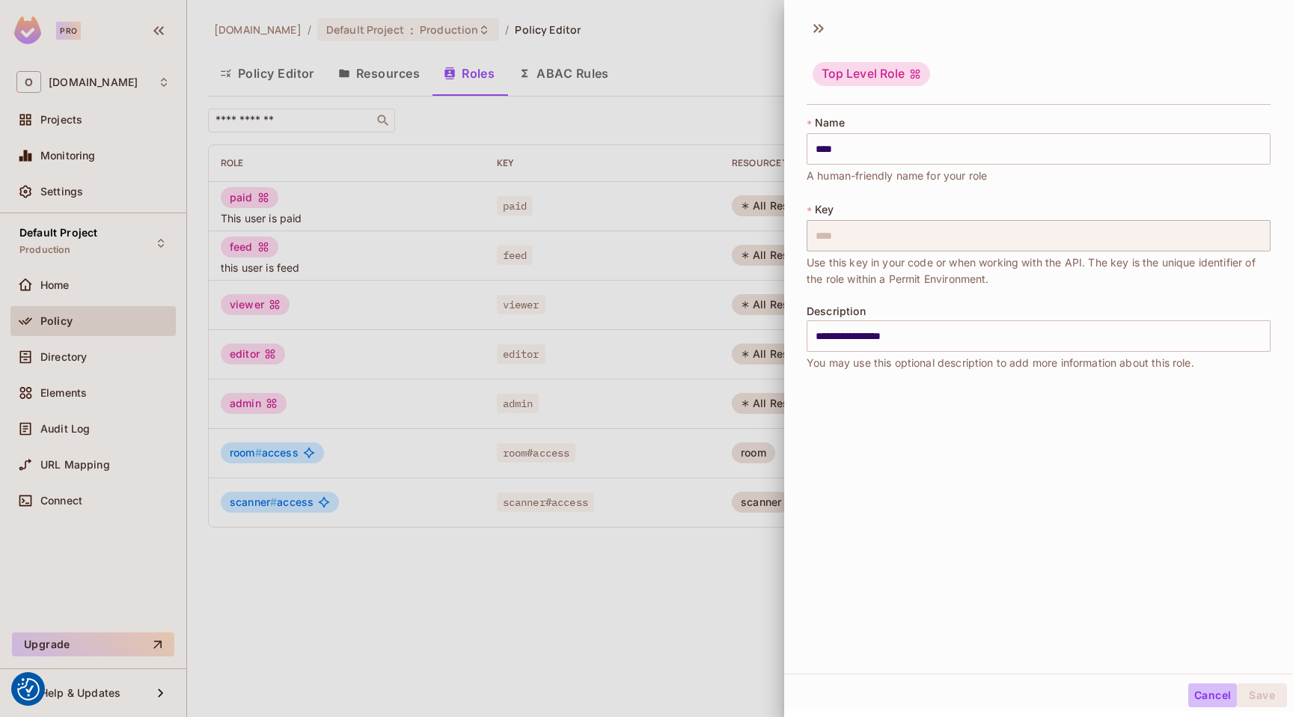
click at [1208, 698] on button "Cancel" at bounding box center [1213, 695] width 49 height 24
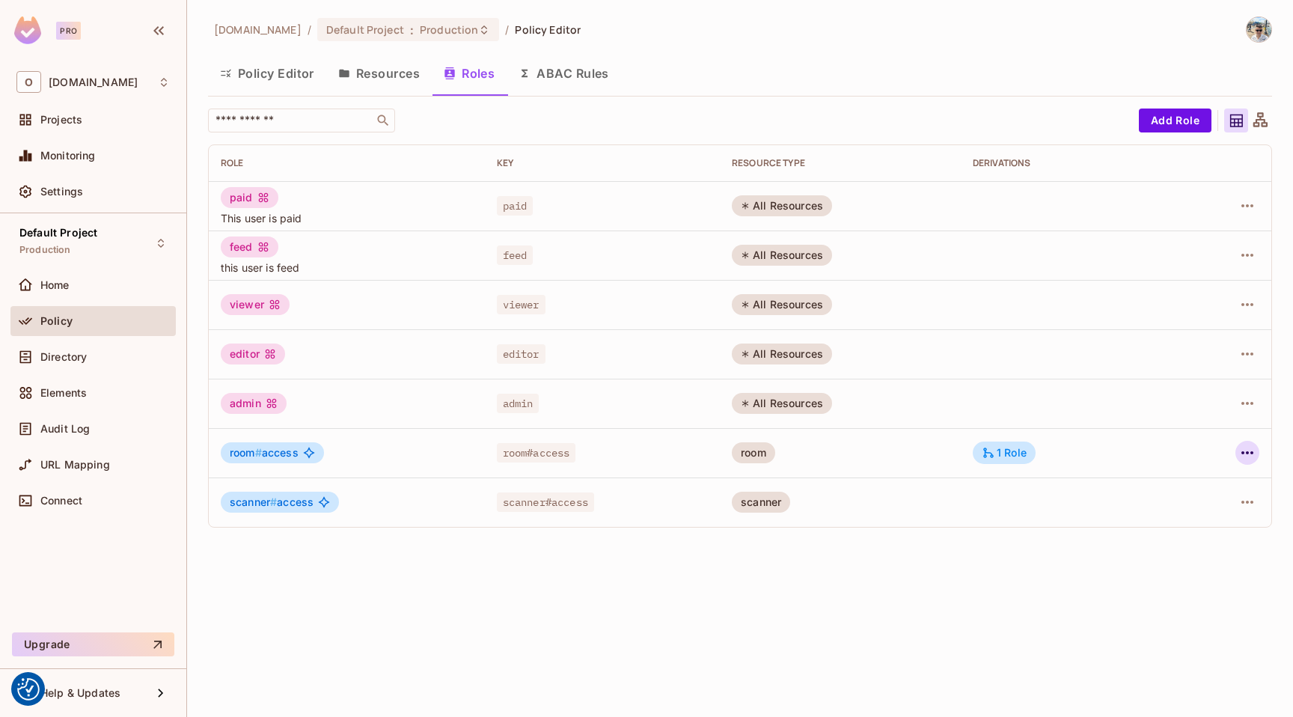
click at [1249, 451] on icon "button" at bounding box center [1248, 452] width 12 height 3
click at [1188, 515] on div "Edit Attributes" at bounding box center [1196, 520] width 74 height 15
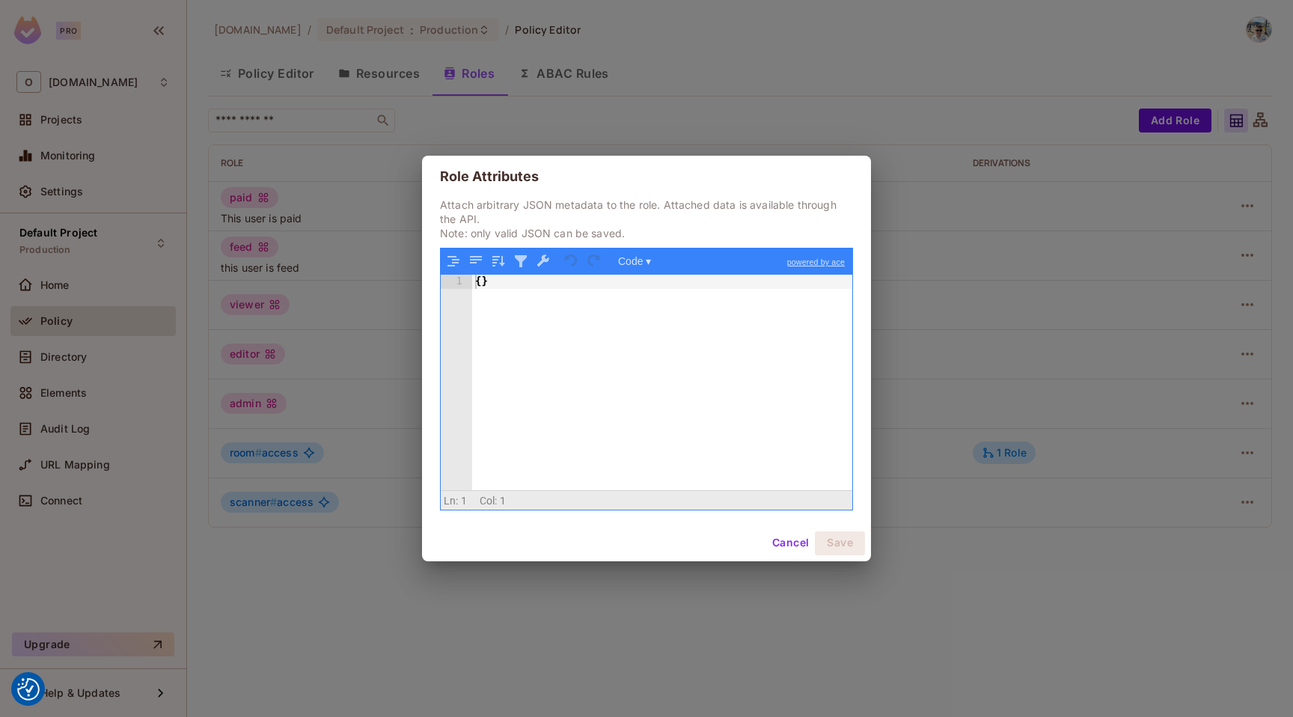
click at [782, 546] on button "Cancel" at bounding box center [791, 543] width 49 height 24
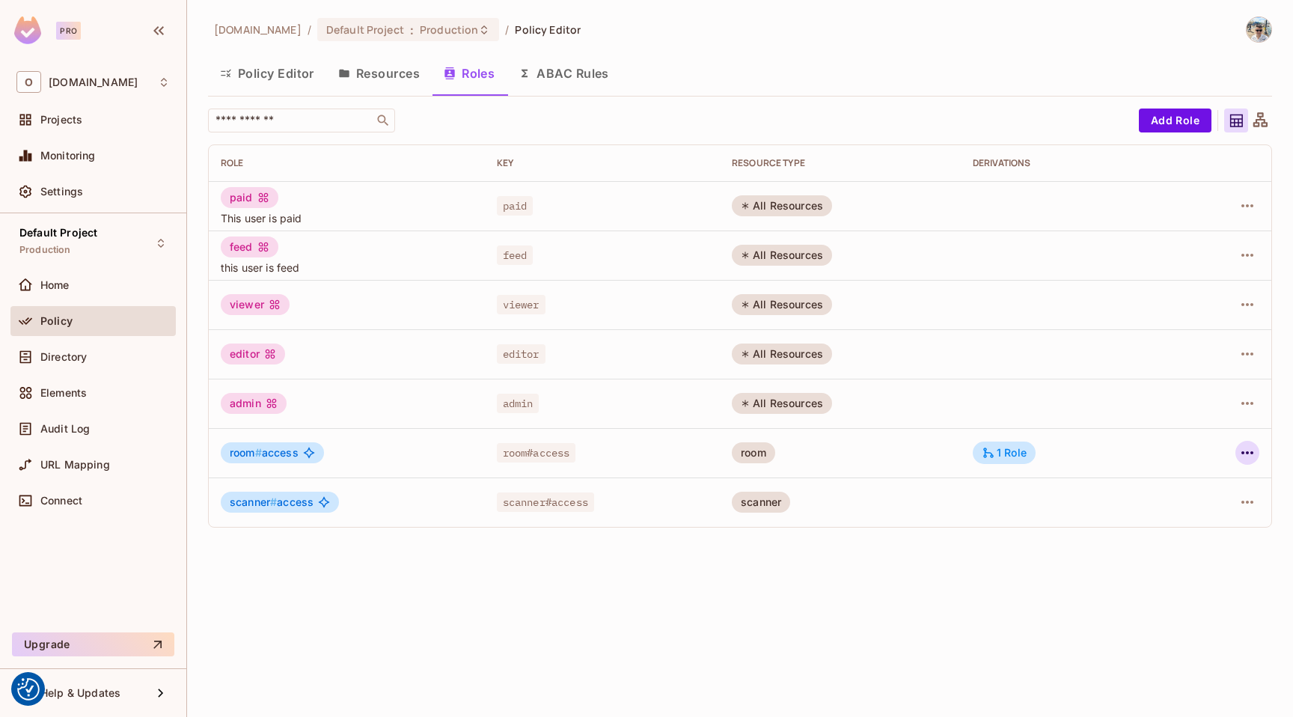
click at [1255, 451] on icon "button" at bounding box center [1248, 453] width 18 height 18
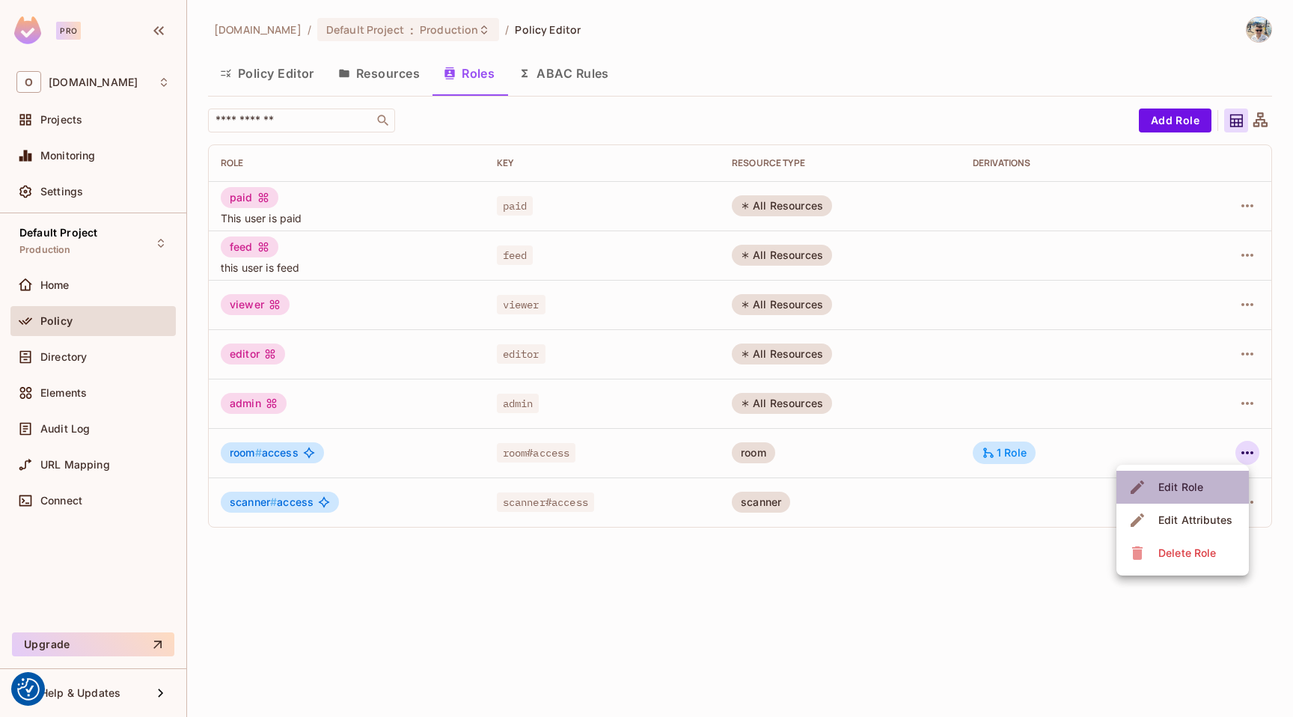
click at [1188, 484] on div "Edit Role" at bounding box center [1181, 487] width 45 height 15
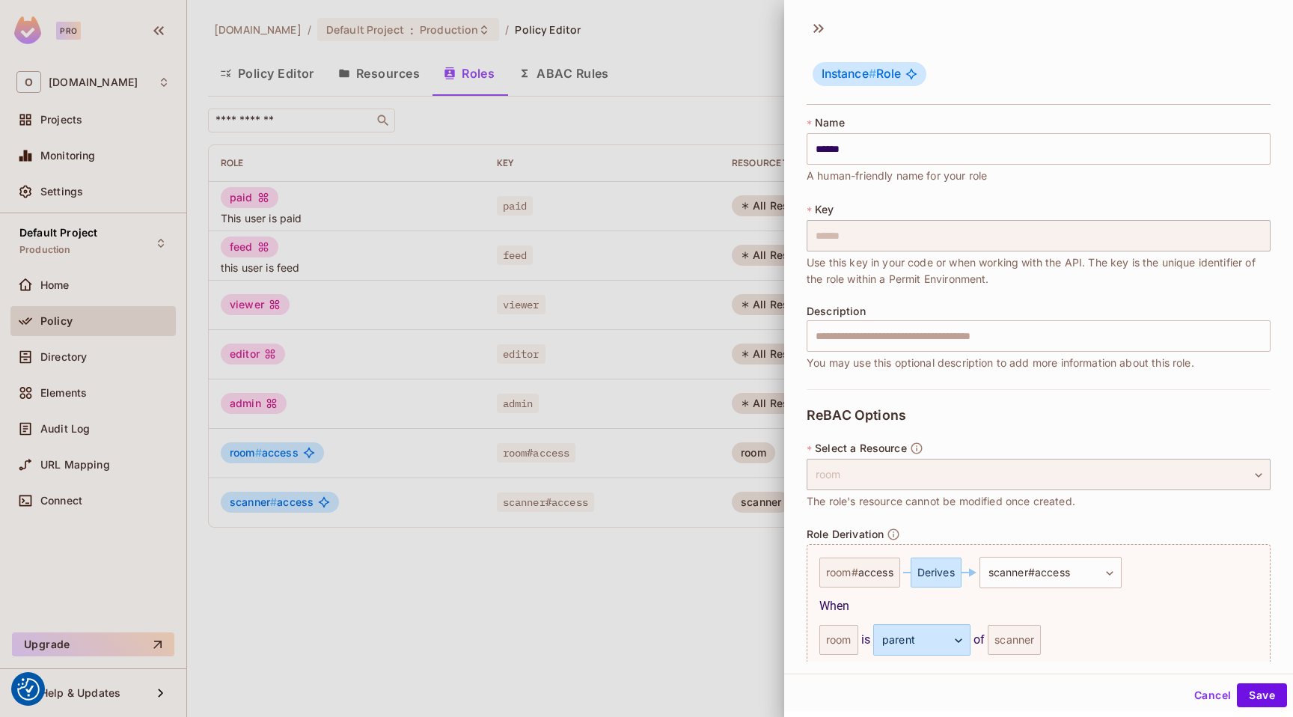
click at [1195, 694] on button "Cancel" at bounding box center [1213, 695] width 49 height 24
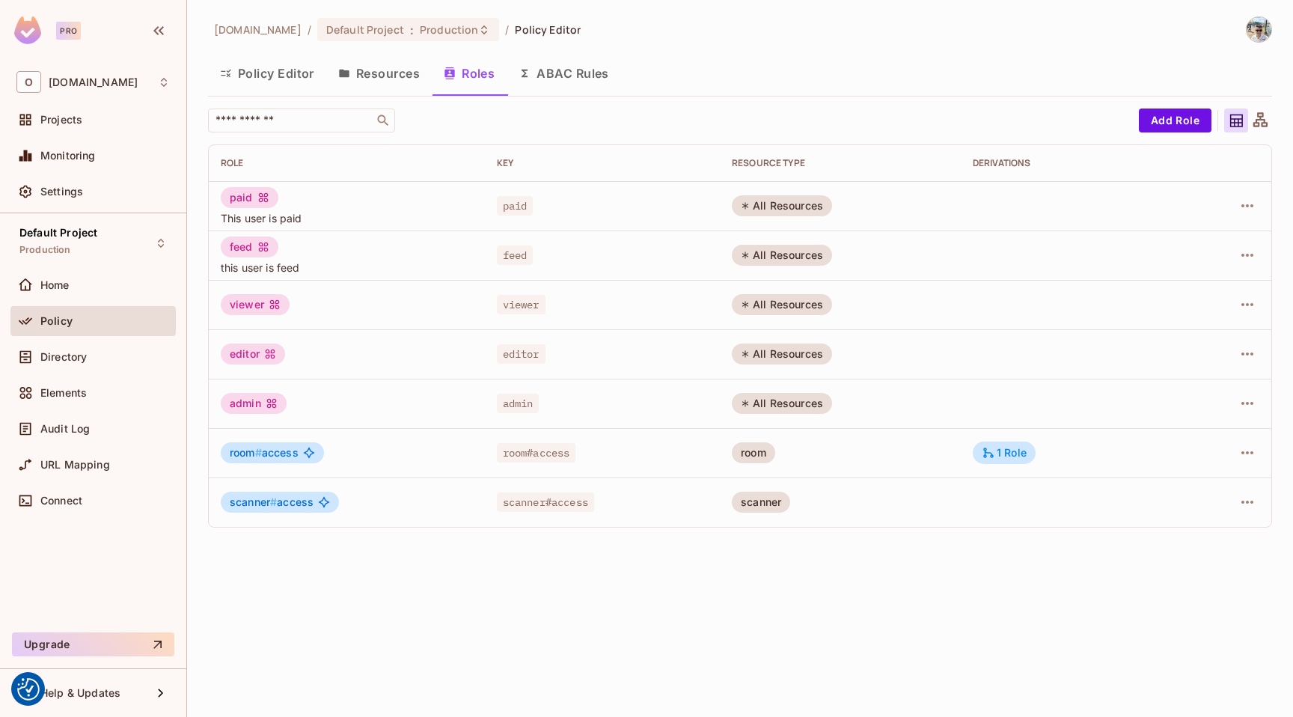
click at [296, 69] on button "Policy Editor" at bounding box center [267, 73] width 118 height 37
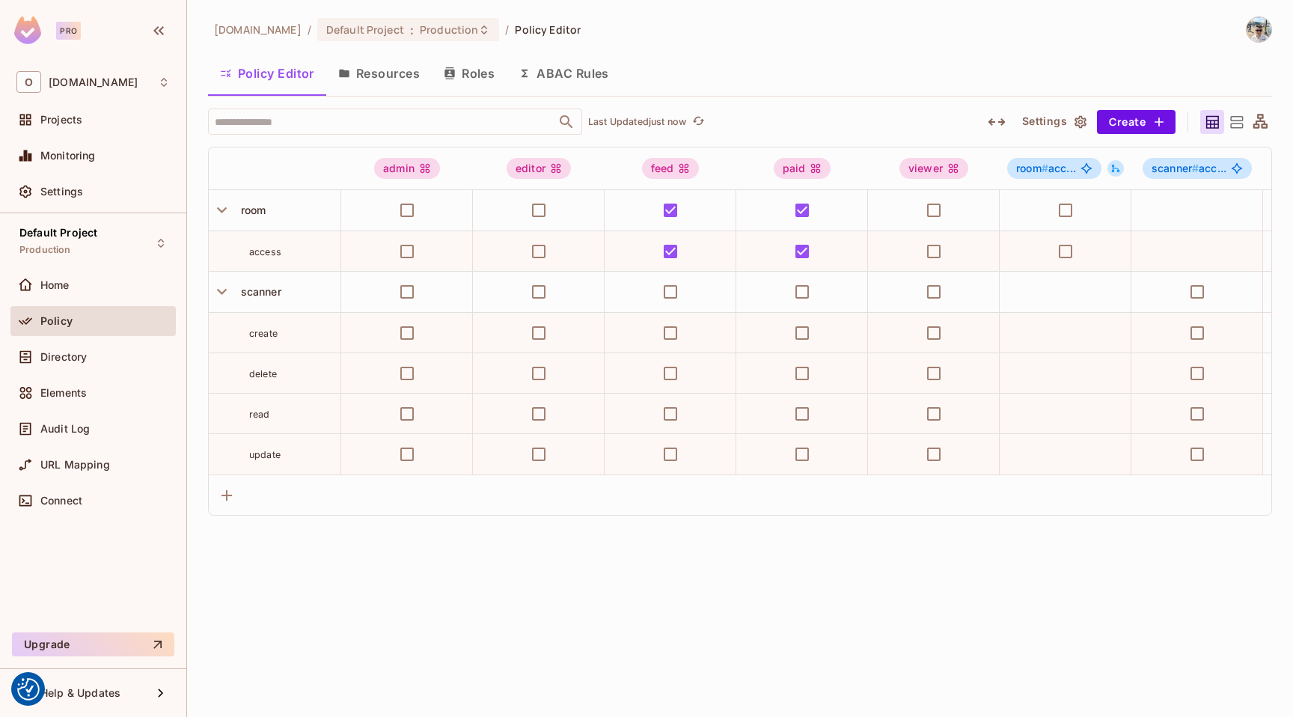
click at [412, 82] on button "Resources" at bounding box center [379, 73] width 106 height 37
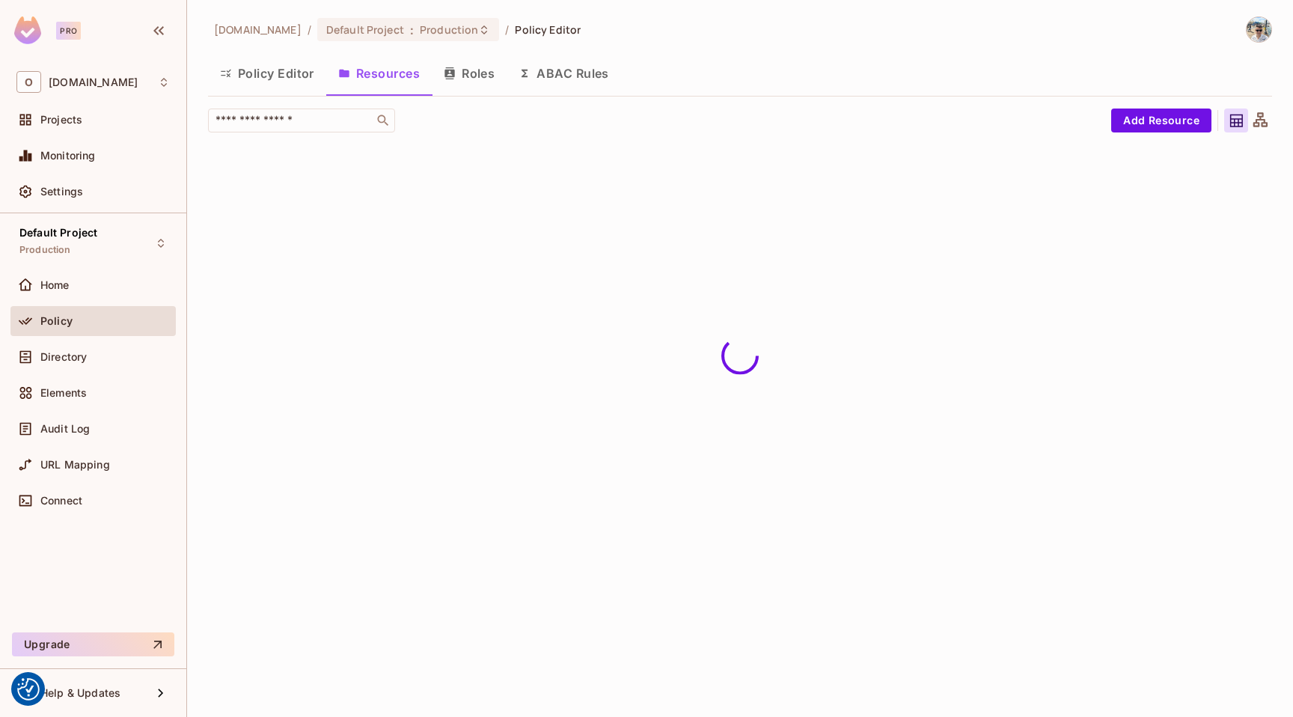
click at [297, 74] on button "Policy Editor" at bounding box center [267, 73] width 118 height 37
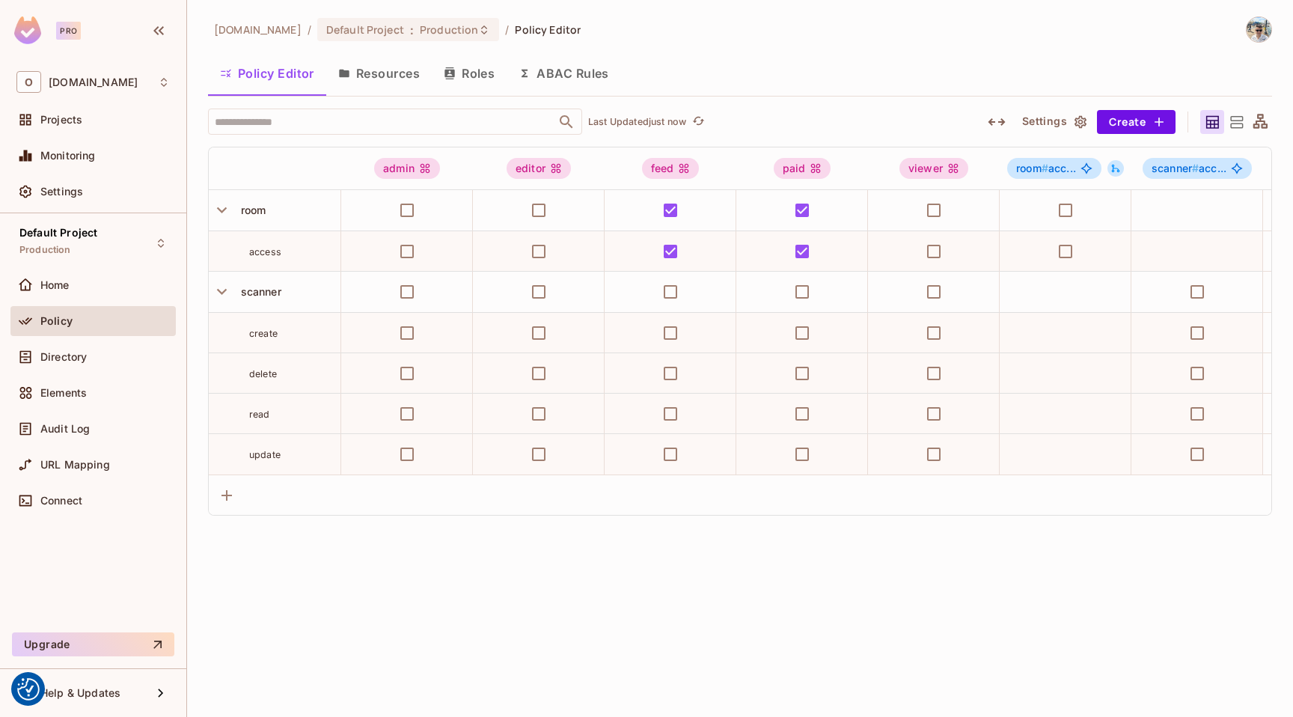
click at [375, 74] on button "Resources" at bounding box center [379, 73] width 106 height 37
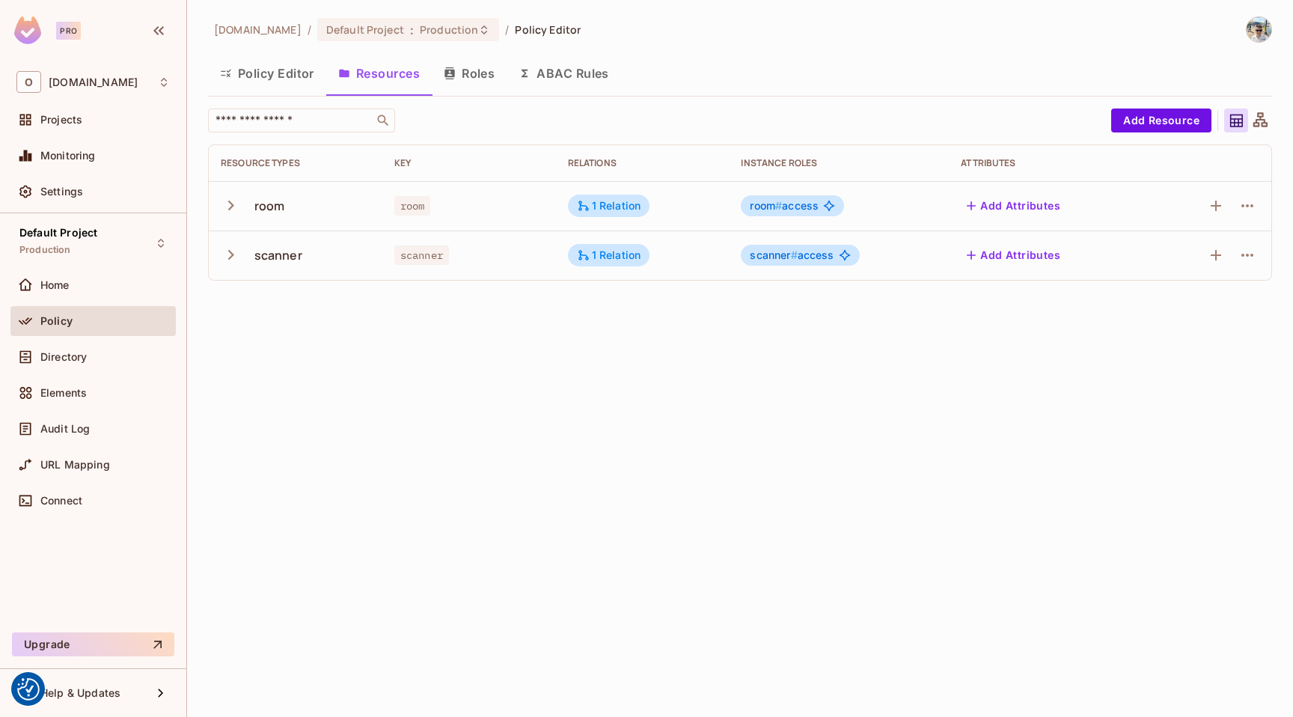
click at [121, 335] on div "Policy" at bounding box center [92, 324] width 165 height 36
click at [105, 359] on div "Directory" at bounding box center [104, 357] width 129 height 12
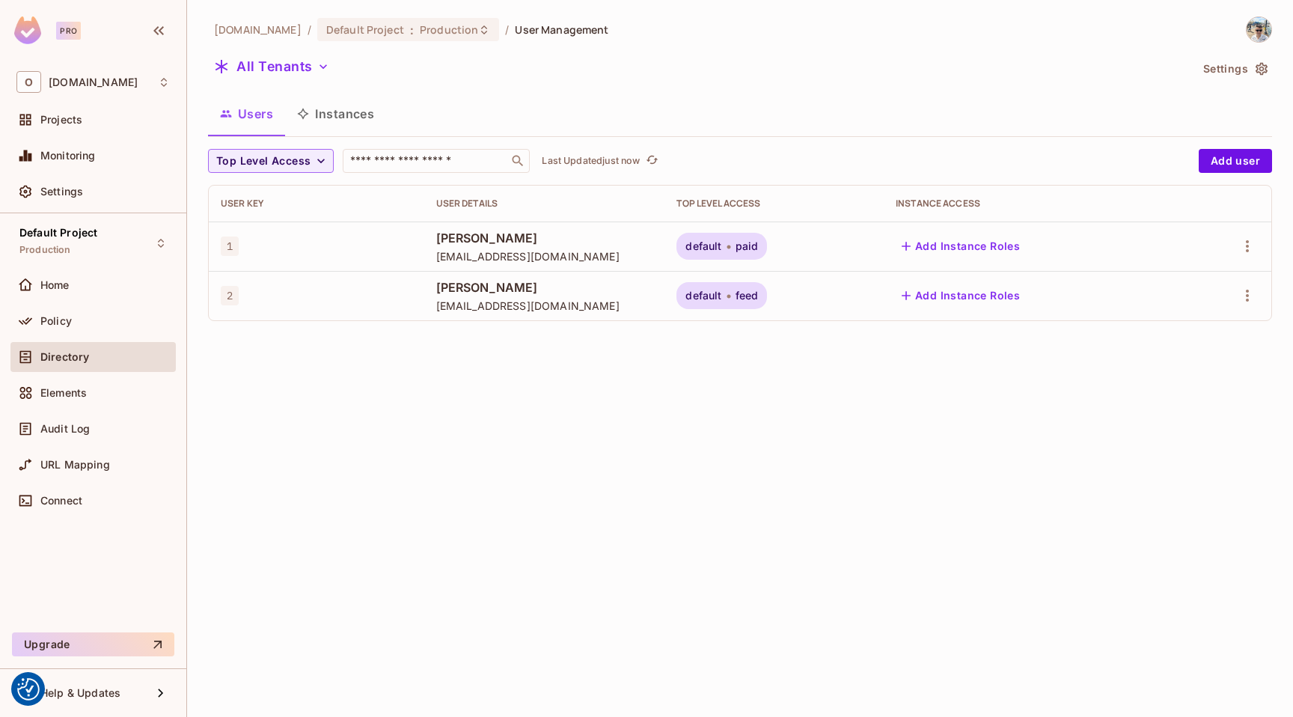
click at [346, 115] on button "Instances" at bounding box center [335, 113] width 101 height 37
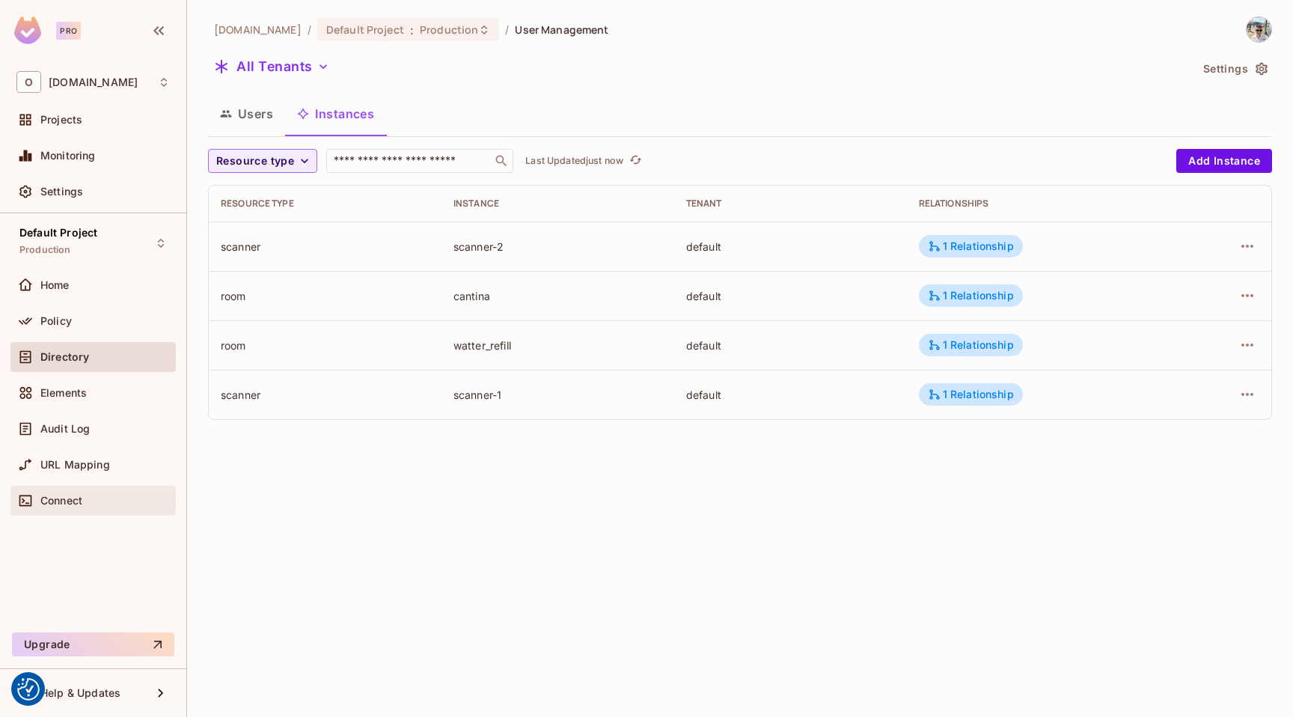
click at [88, 493] on div "Connect" at bounding box center [92, 501] width 153 height 18
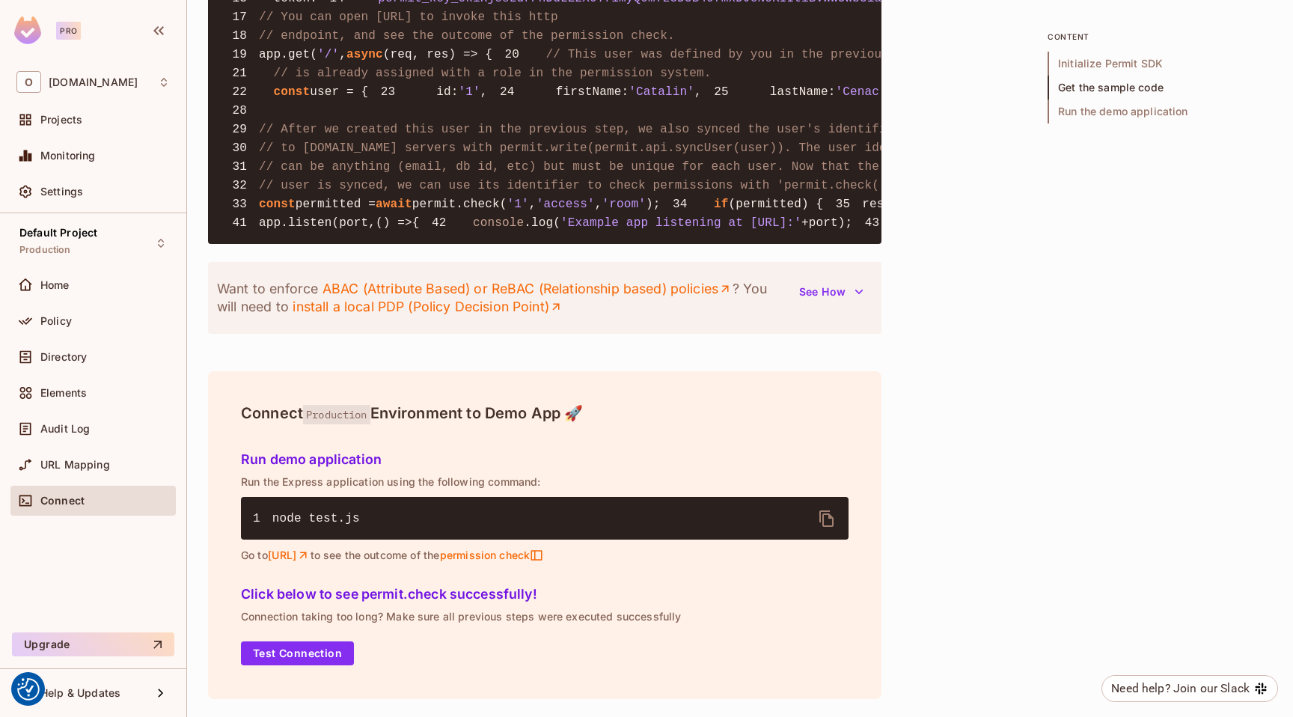
scroll to position [1704, 0]
click at [841, 304] on button "See How" at bounding box center [831, 292] width 82 height 24
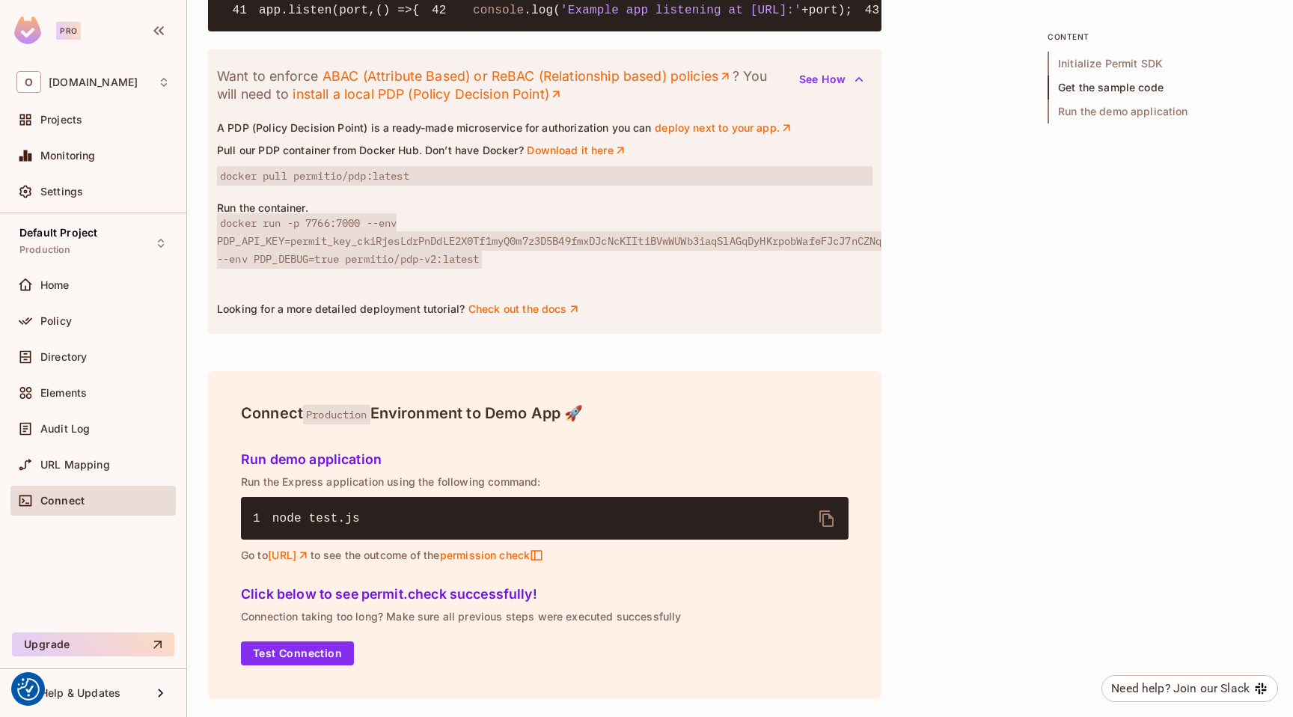
scroll to position [1840, 0]
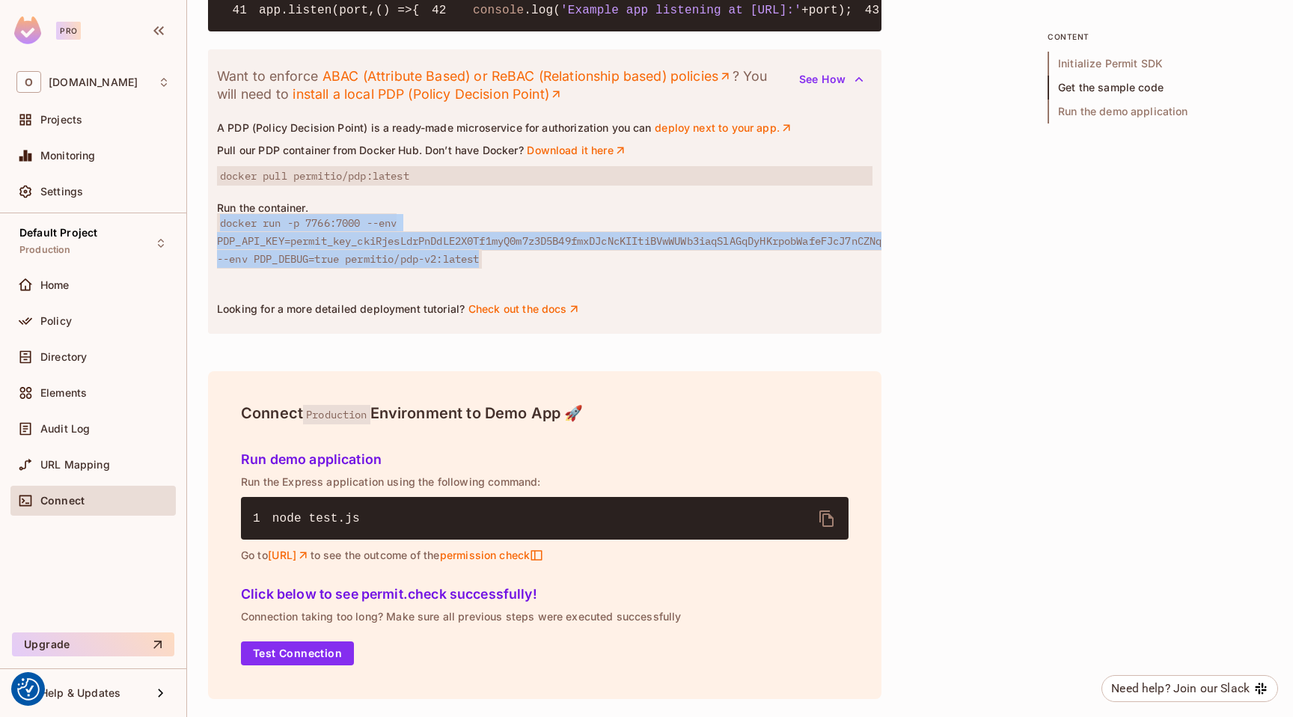
drag, startPoint x: 496, startPoint y: 390, endPoint x: 210, endPoint y: 350, distance: 289.5
click at [210, 334] on div "Want to enforce ABAC (Attribute Based) or ReBAC (Relationship based) policies ?…" at bounding box center [545, 191] width 674 height 284
copy span "docker run -p 7766:7000 --env PDP_API_KEY=permit_key_ckiRjesLdrPnDdLE2X0Tf1myQ0…"
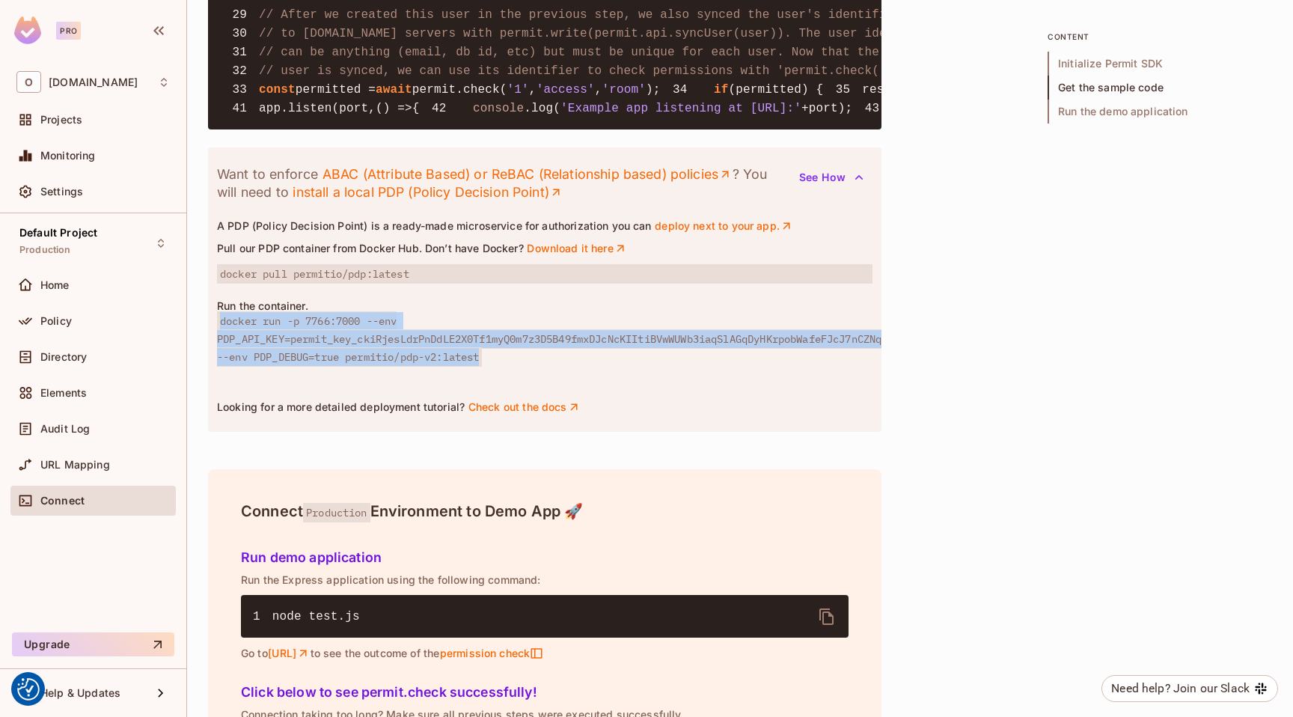
scroll to position [1807, 0]
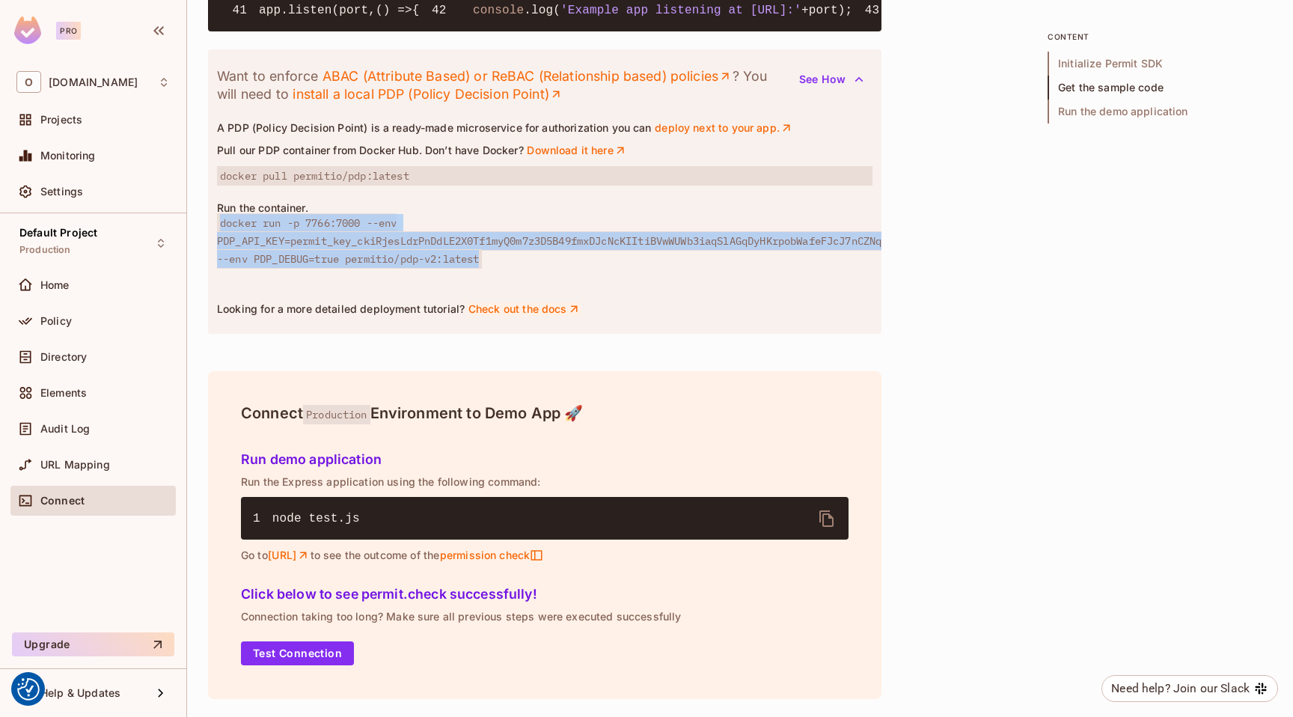
click at [513, 316] on link "Check out the docs" at bounding box center [524, 308] width 113 height 13
click at [490, 269] on span "docker run -p 7766:7000 --env PDP_API_KEY=permit_key_ckiRjesLdrPnDdLE2X0Tf1myQ0…" at bounding box center [549, 240] width 665 height 55
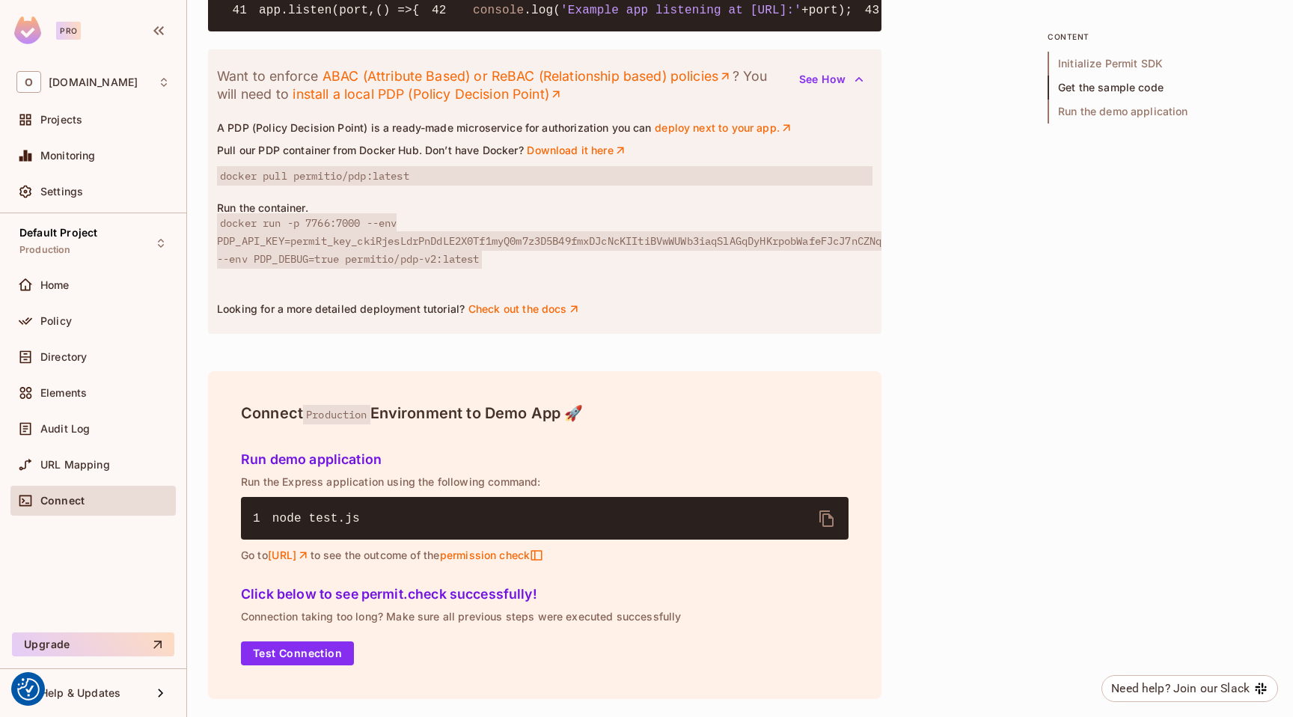
scroll to position [1841, 0]
click at [505, 316] on link "Check out the docs" at bounding box center [524, 308] width 113 height 13
click at [99, 192] on div "Settings" at bounding box center [104, 192] width 129 height 12
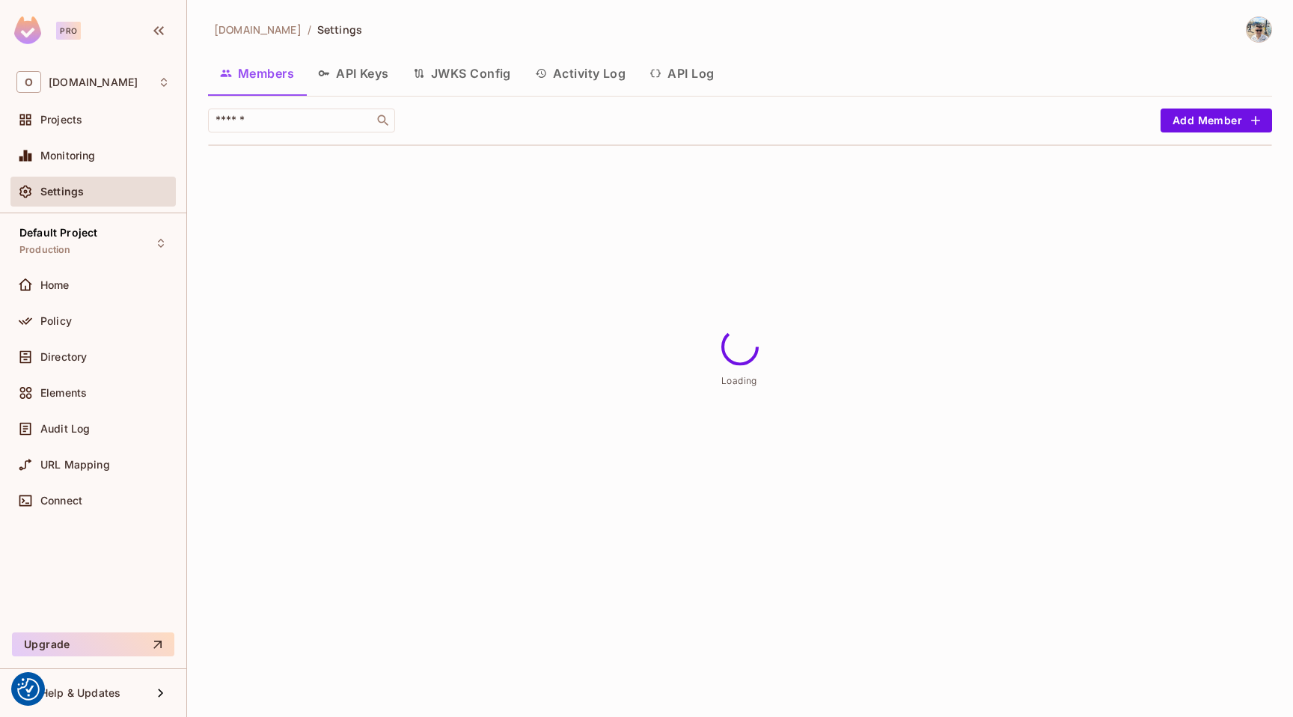
click at [322, 61] on button "API Keys" at bounding box center [353, 73] width 95 height 37
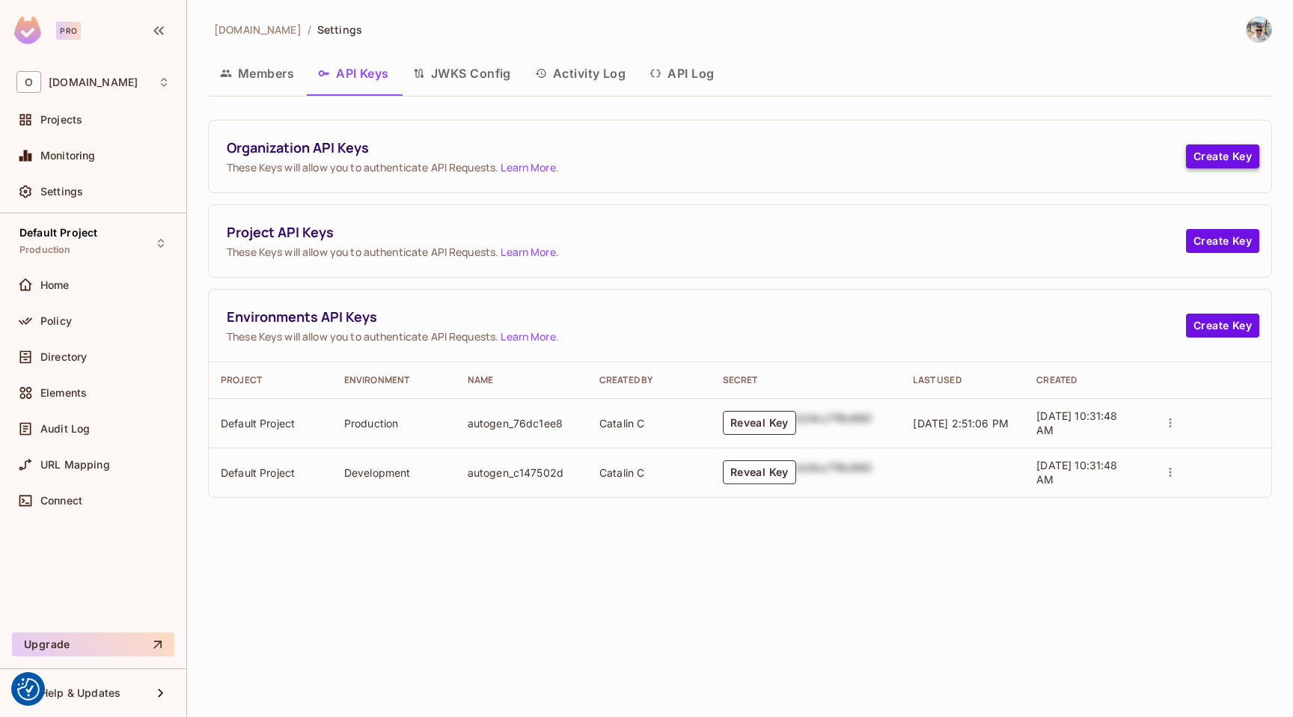
click at [1248, 157] on button "Create Key" at bounding box center [1222, 156] width 73 height 24
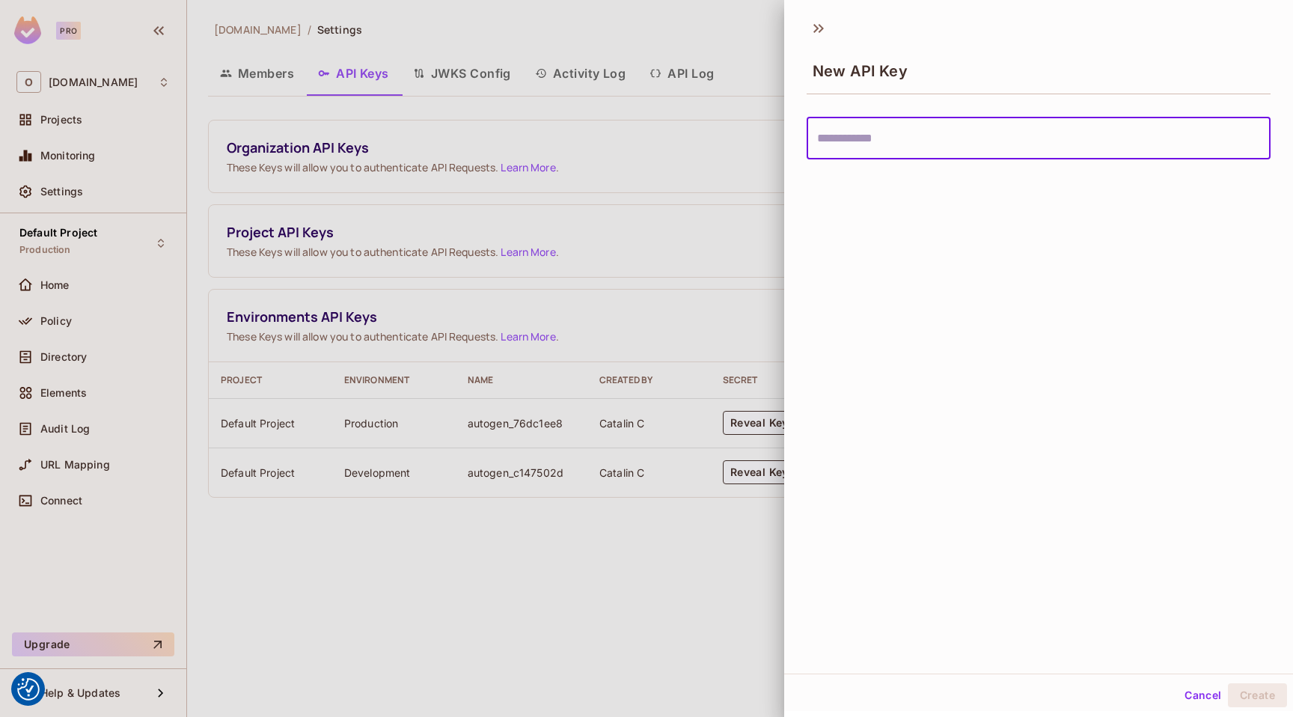
click at [893, 140] on input "text" at bounding box center [1039, 139] width 464 height 42
type input "****"
click at [1260, 695] on button "Create" at bounding box center [1257, 695] width 59 height 24
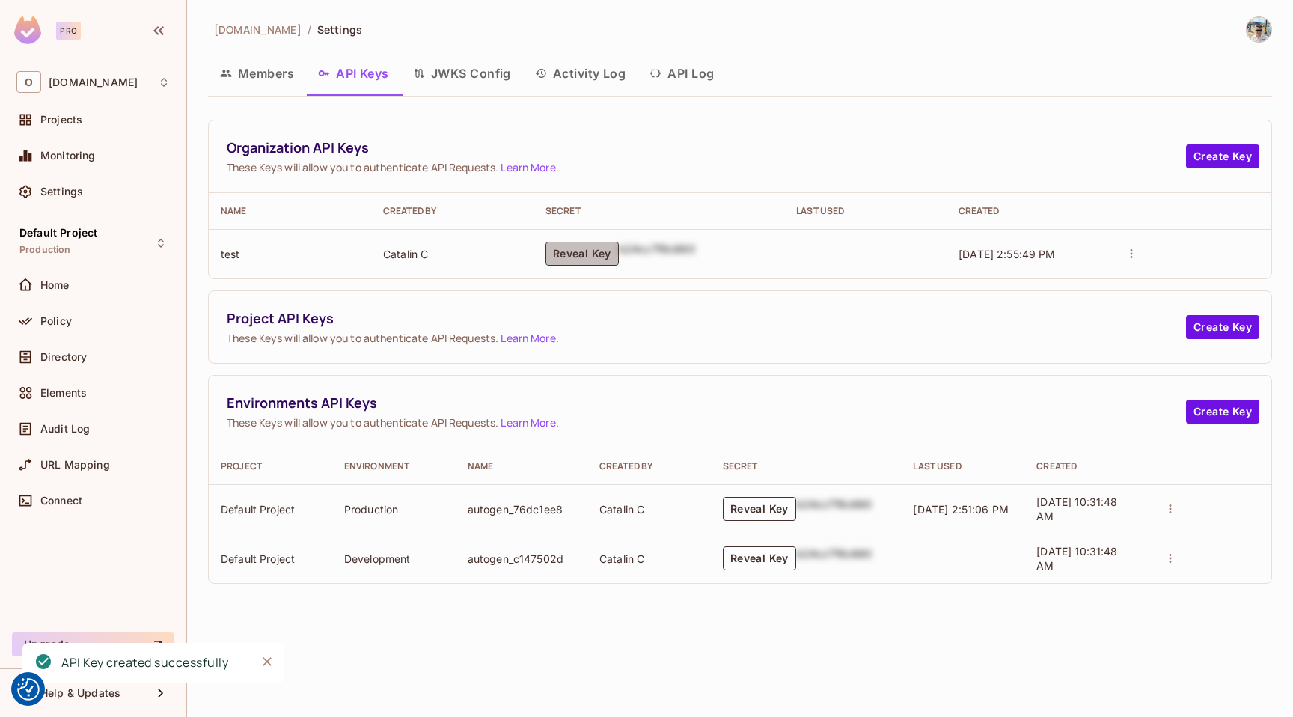
click at [581, 252] on button "Reveal Key" at bounding box center [582, 254] width 73 height 24
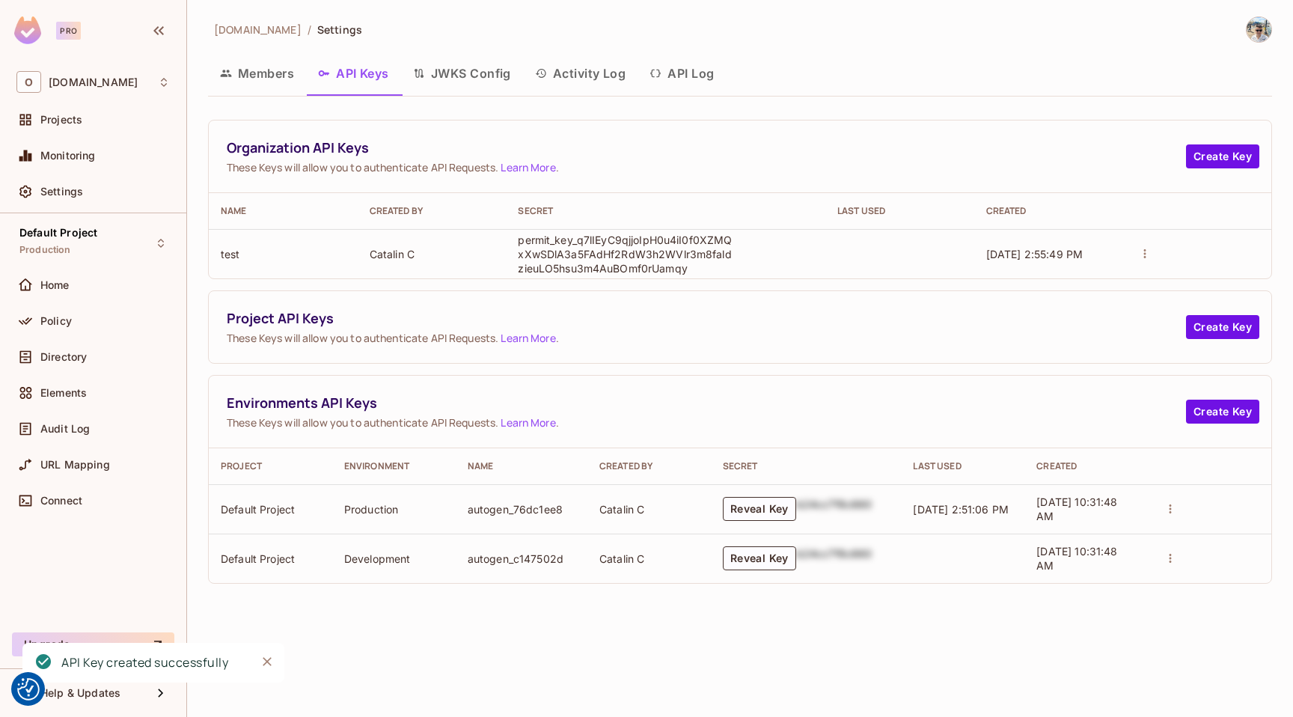
click at [640, 255] on p "permit_key_q7lIEyC9qjjoIpH0u4iI0f0XZMQxXwSDlA3a5FAdHf2RdW3h2WVlr3m8faldzieuLO5h…" at bounding box center [626, 254] width 217 height 43
copy p "permit_key_q7lIEyC9qjjoIpH0u4iI0f0XZMQxXwSDlA3a5FAdHf2RdW3h2WVlr3m8faldzieuLO5h…"
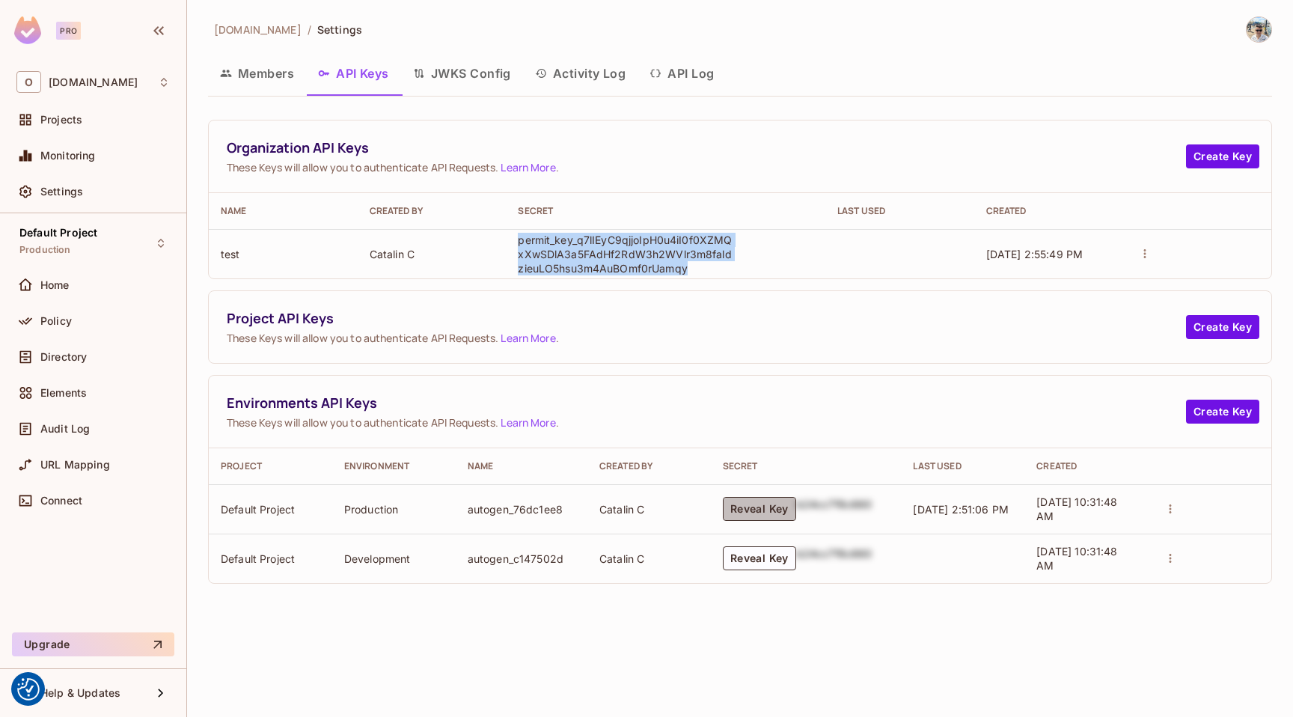
click at [752, 516] on button "Reveal Key" at bounding box center [759, 509] width 73 height 24
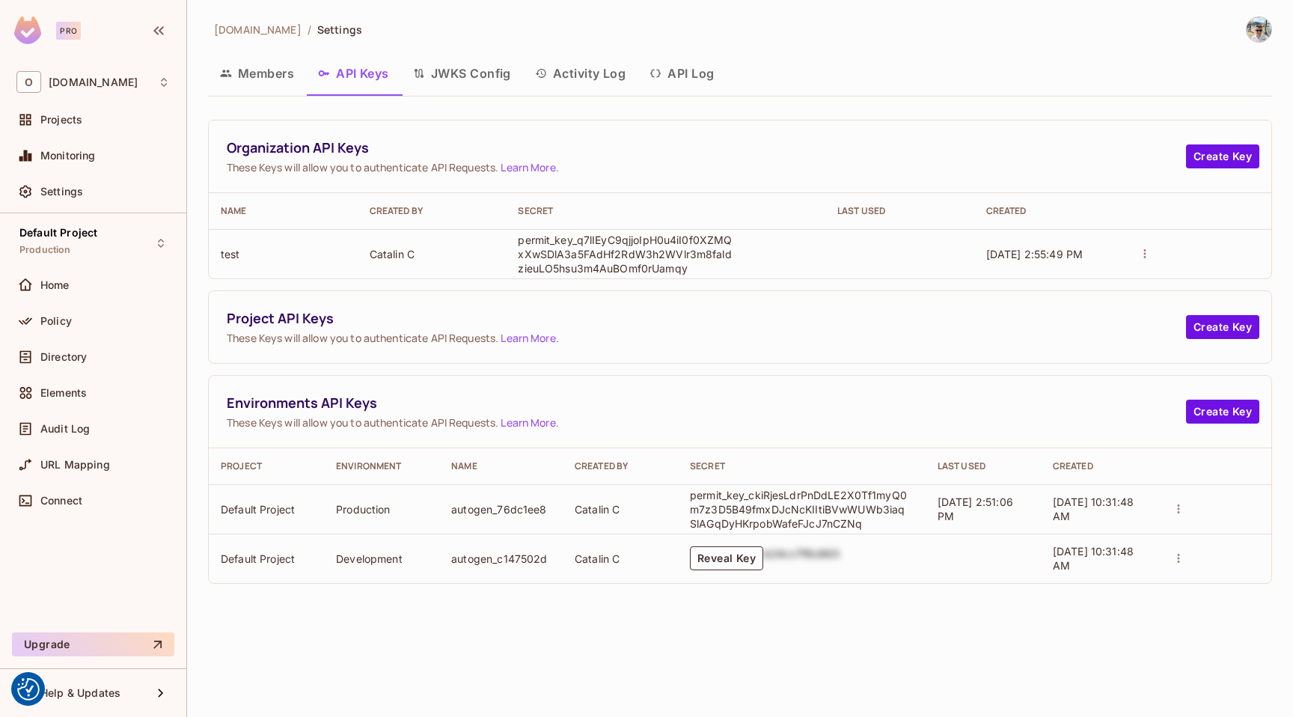
click at [776, 512] on p "permit_key_ckiRjesLdrPnDdLE2X0Tf1myQ0m7z3D5B49fmxDJcNcKIItiBVwWUWb3iaqSlAGqDyHK…" at bounding box center [798, 509] width 217 height 43
copy p "permit_key_ckiRjesLdrPnDdLE2X0Tf1myQ0m7z3D5B49fmxDJcNcKIItiBVwWUWb3iaqSlAGqDyHK…"
click at [627, 258] on p "permit_key_q7lIEyC9qjjoIpH0u4iI0f0XZMQxXwSDlA3a5FAdHf2RdW3h2WVlr3m8faldzieuLO5h…" at bounding box center [626, 254] width 217 height 43
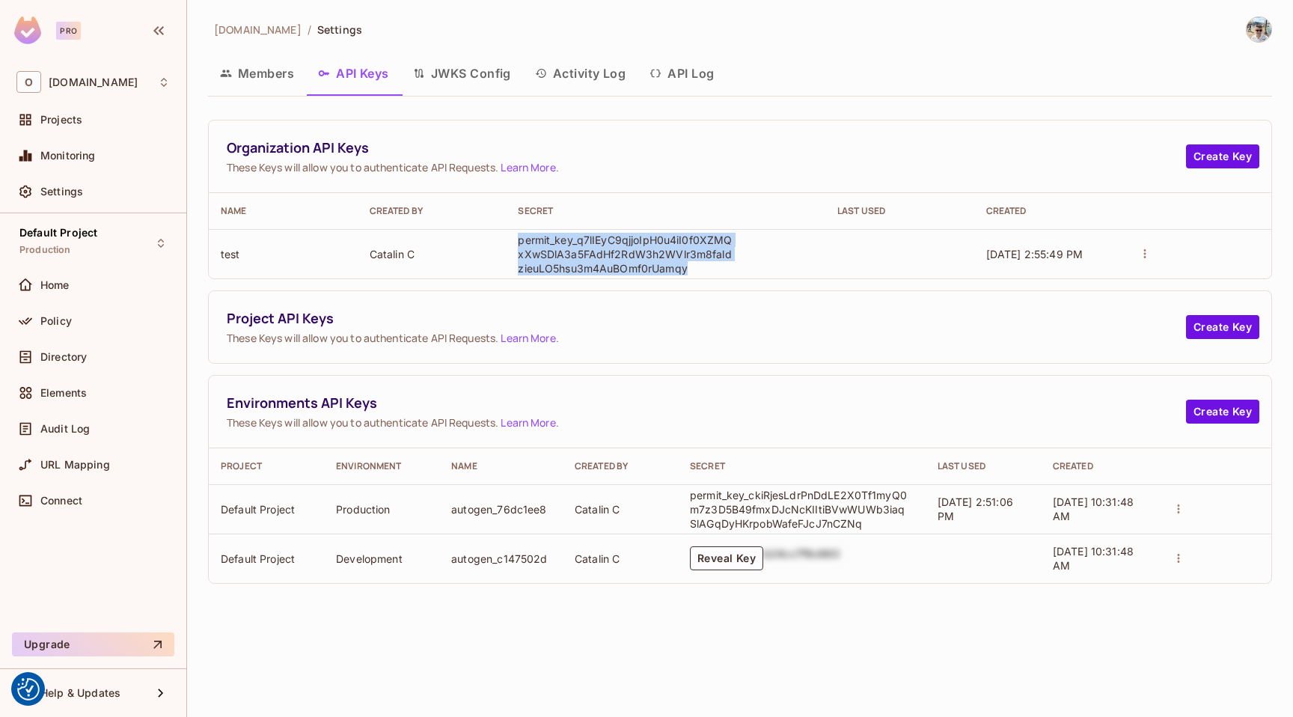
copy p "permit_key_q7lIEyC9qjjoIpH0u4iI0f0XZMQxXwSDlA3a5FAdHf2RdW3h2WVlr3m8faldzieuLO5h…"
click at [85, 117] on body "We use cookies to enhance your browsing experience, serve personalized ads or c…" at bounding box center [646, 358] width 1293 height 717
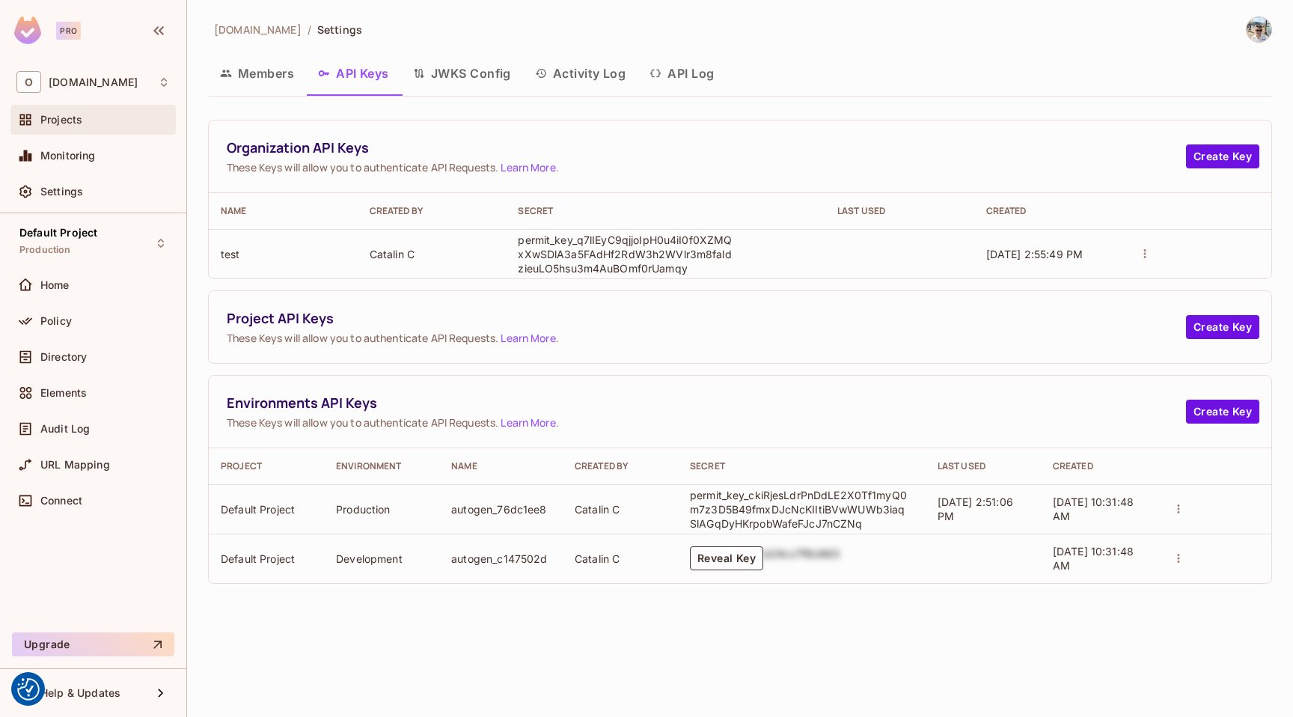
click at [78, 120] on span "Projects" at bounding box center [61, 120] width 42 height 12
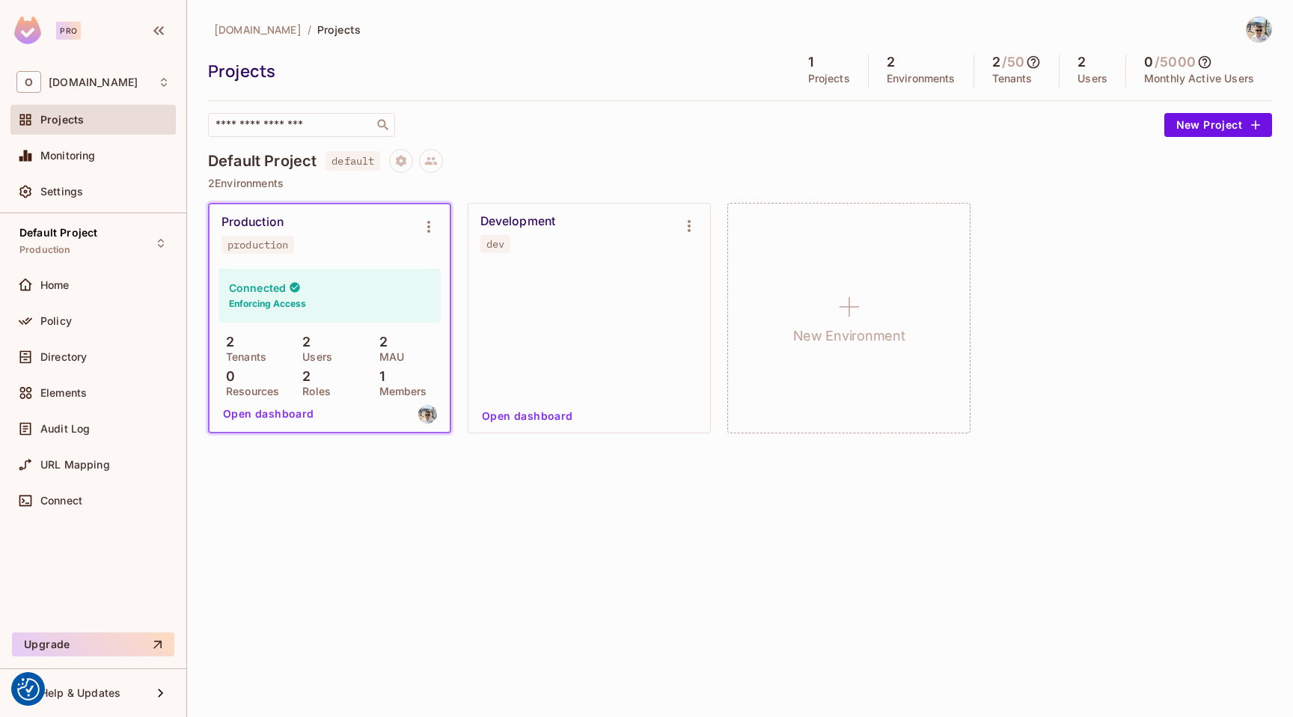
click at [281, 249] on div "production" at bounding box center [258, 245] width 61 height 12
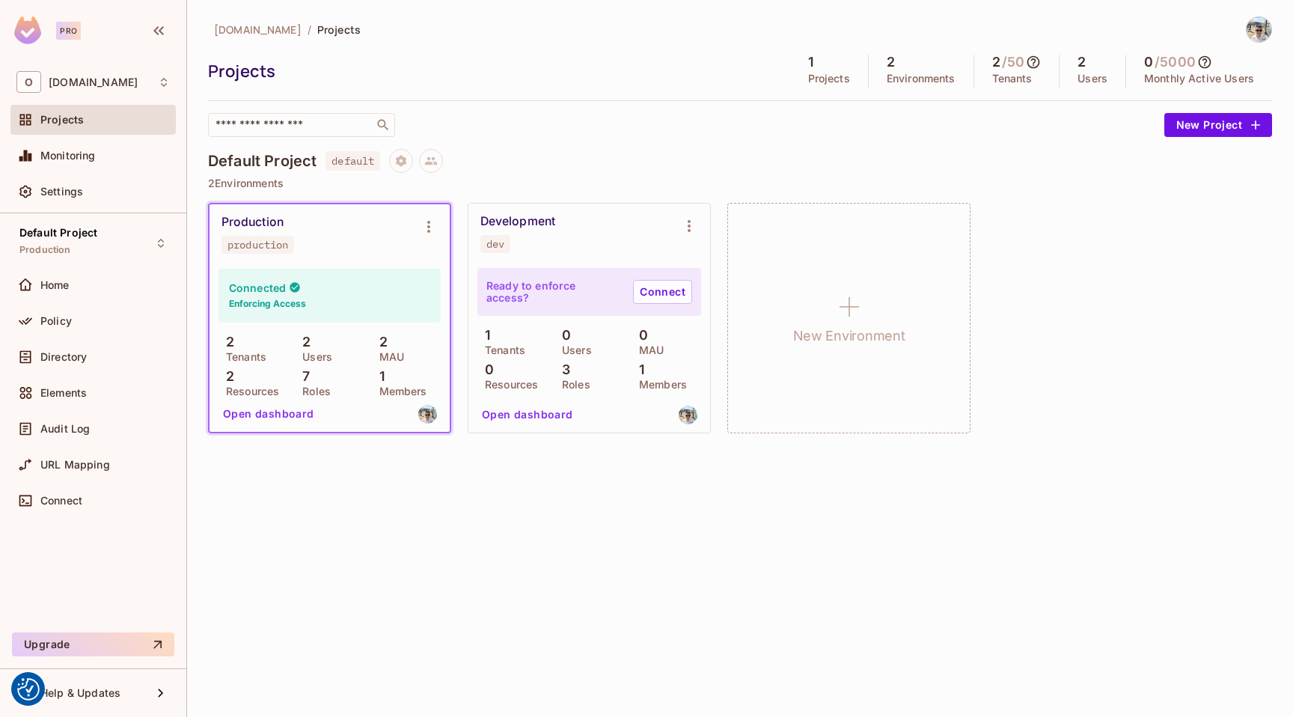
click at [350, 165] on span "default" at bounding box center [353, 160] width 55 height 19
copy span "default"
click at [115, 189] on div "Settings" at bounding box center [104, 192] width 129 height 12
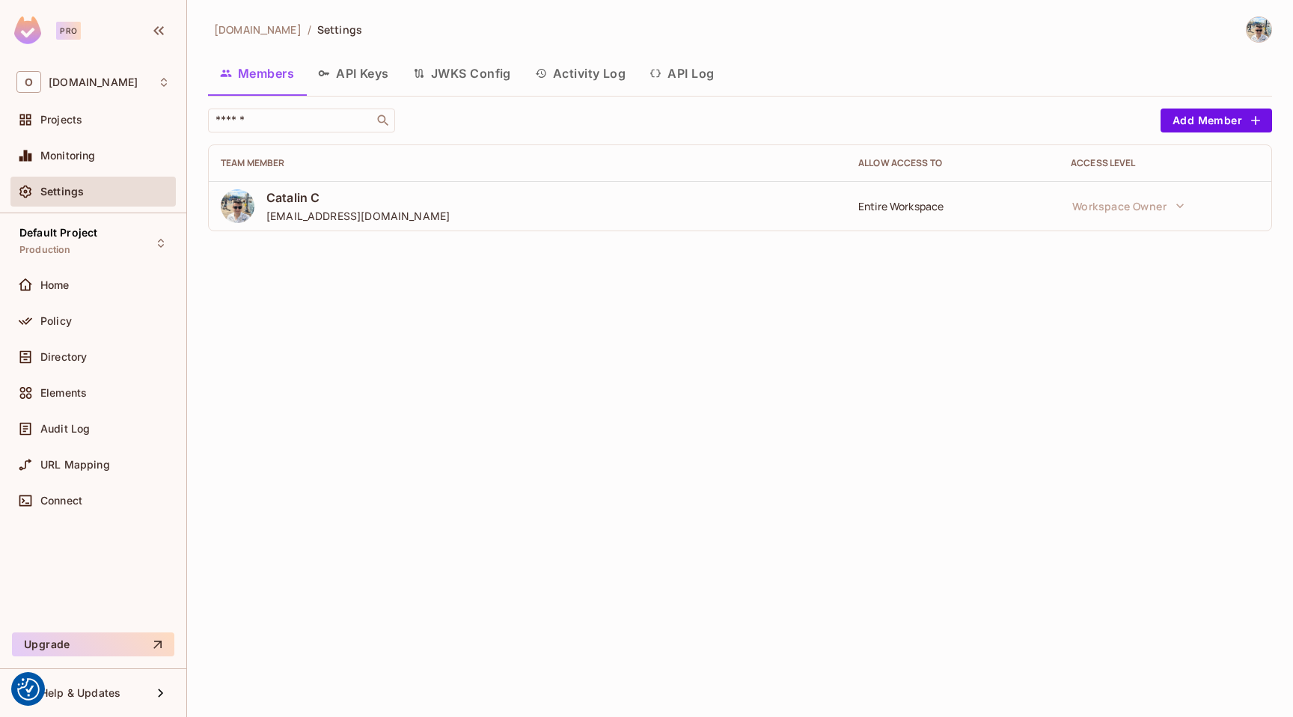
click at [368, 82] on button "API Keys" at bounding box center [353, 73] width 95 height 37
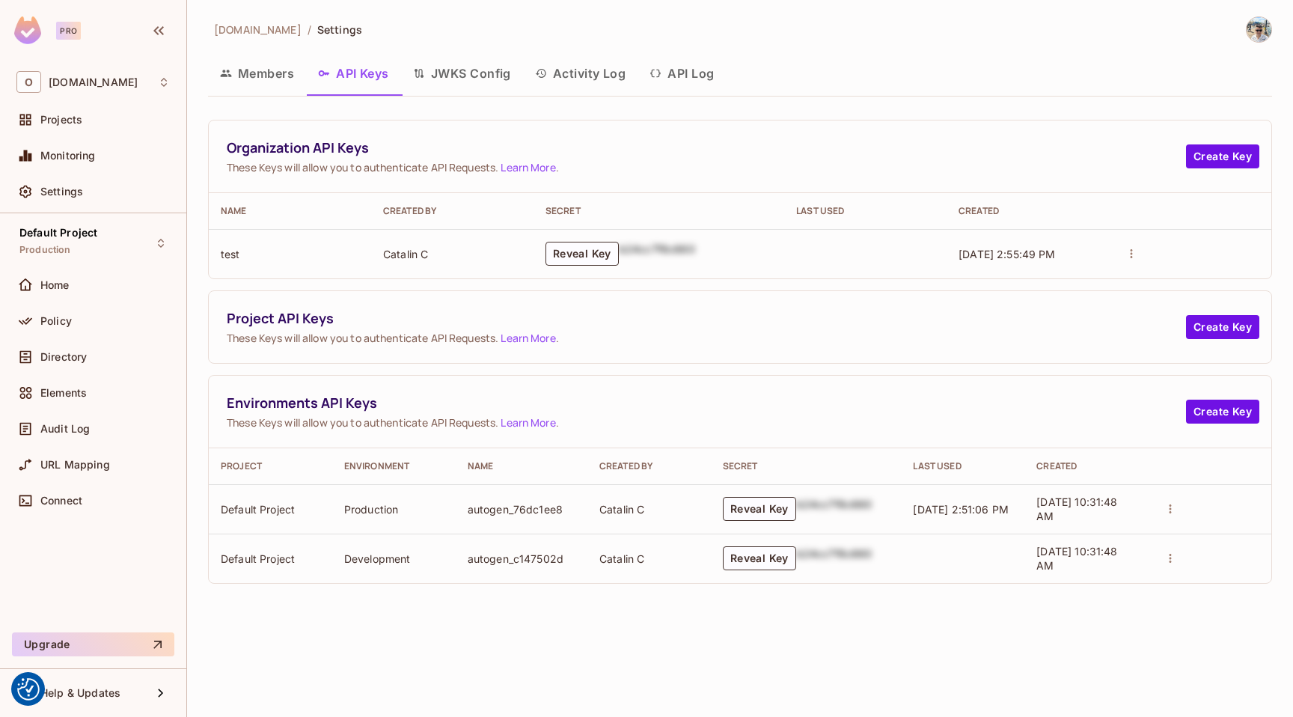
click at [582, 272] on td "Reveal Key b24cc7f8c660" at bounding box center [659, 253] width 251 height 49
click at [584, 263] on button "Reveal Key" at bounding box center [582, 254] width 73 height 24
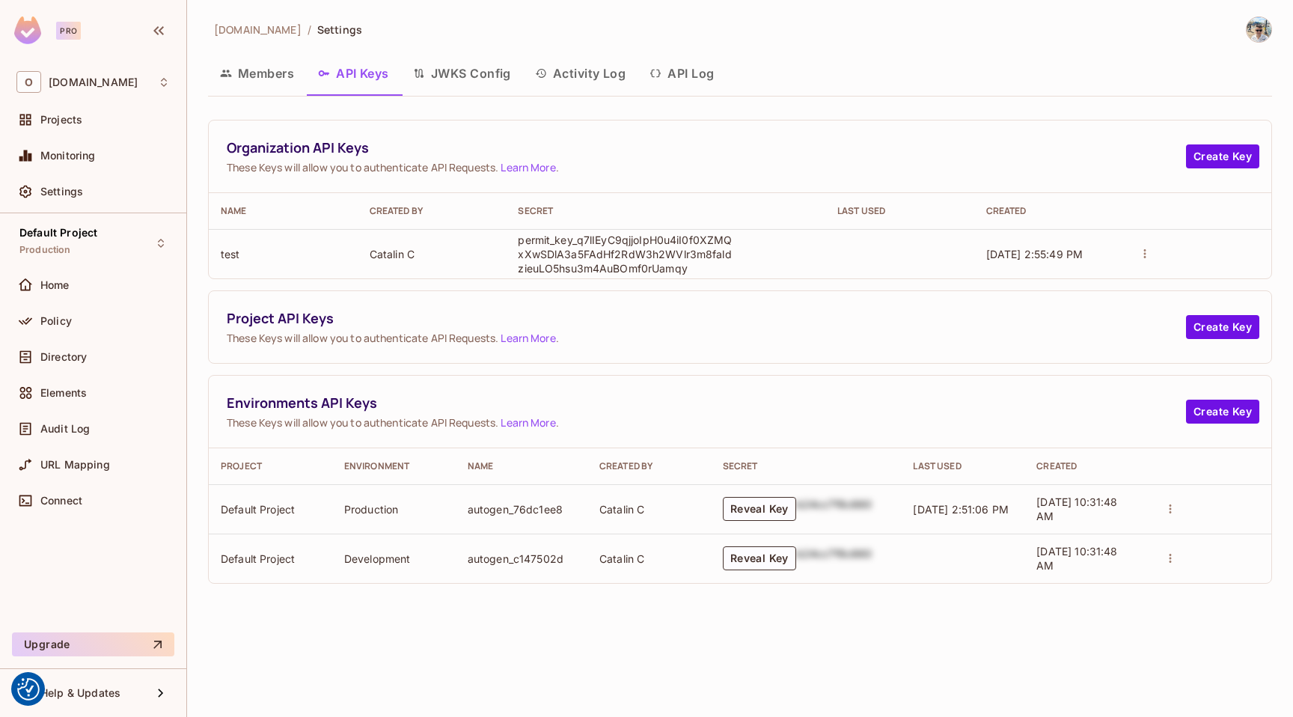
click at [625, 241] on p "permit_key_q7lIEyC9qjjoIpH0u4iI0f0XZMQxXwSDlA3a5FAdHf2RdW3h2WVlr3m8faldzieuLO5h…" at bounding box center [626, 254] width 217 height 43
copy p "permit_key_q7lIEyC9qjjoIpH0u4iI0f0XZMQxXwSDlA3a5FAdHf2RdW3h2WVlr3m8faldzieuLO5h…"
click at [773, 522] on td "Reveal Key b24cc7f8c660" at bounding box center [806, 508] width 191 height 49
click at [766, 513] on button "Reveal Key" at bounding box center [759, 509] width 73 height 24
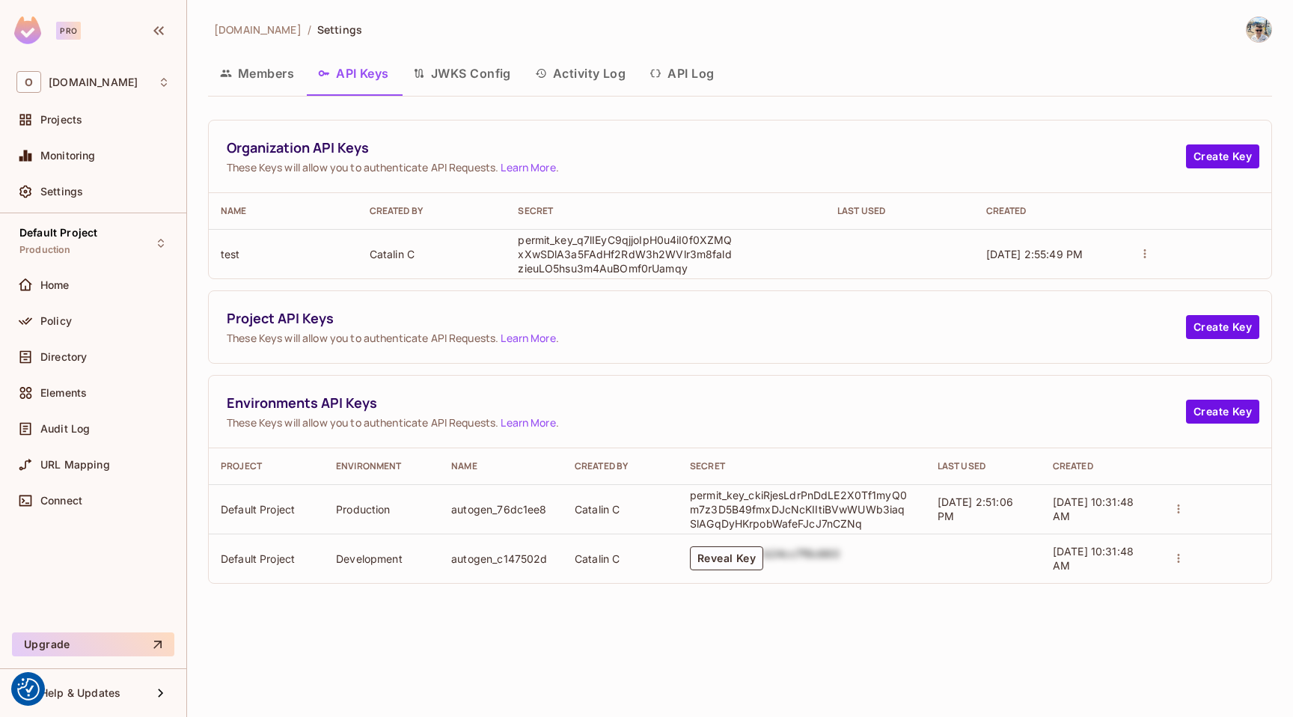
click at [773, 514] on p "permit_key_ckiRjesLdrPnDdLE2X0Tf1myQ0m7z3D5B49fmxDJcNcKIItiBVwWUWb3iaqSlAGqDyHK…" at bounding box center [798, 509] width 217 height 43
click at [773, 513] on p "permit_key_ckiRjesLdrPnDdLE2X0Tf1myQ0m7z3D5B49fmxDJcNcKIItiBVwWUWb3iaqSlAGqDyHK…" at bounding box center [798, 509] width 217 height 43
copy p "permit_key_ckiRjesLdrPnDdLE2X0Tf1myQ0m7z3D5B49fmxDJcNcKIItiBVwWUWb3iaqSlAGqDyHK…"
click at [575, 238] on p "permit_key_q7lIEyC9qjjoIpH0u4iI0f0XZMQxXwSDlA3a5FAdHf2RdW3h2WVlr3m8faldzieuLO5h…" at bounding box center [626, 254] width 217 height 43
click at [575, 239] on p "permit_key_q7lIEyC9qjjoIpH0u4iI0f0XZMQxXwSDlA3a5FAdHf2RdW3h2WVlr3m8faldzieuLO5h…" at bounding box center [626, 254] width 217 height 43
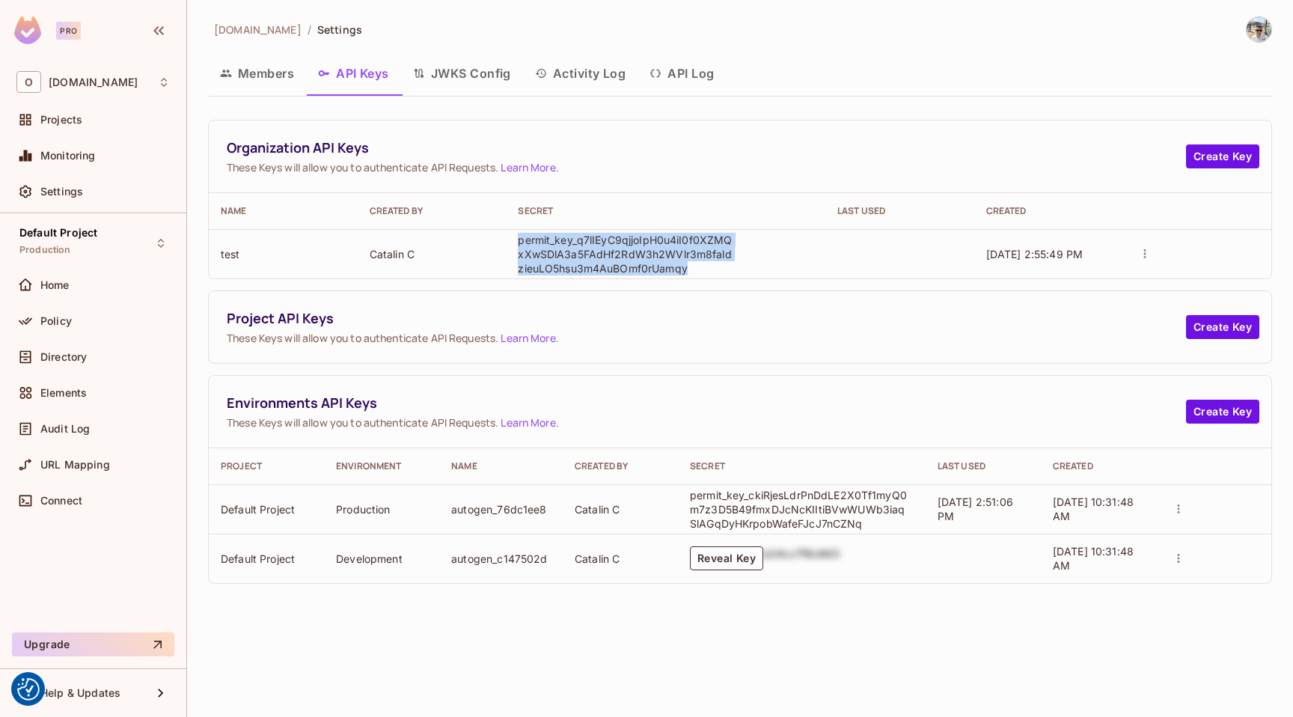
copy p "permit_key_q7lIEyC9qjjoIpH0u4iI0f0XZMQxXwSDlA3a5FAdHf2RdW3h2WVlr3m8faldzieuLO5h…"
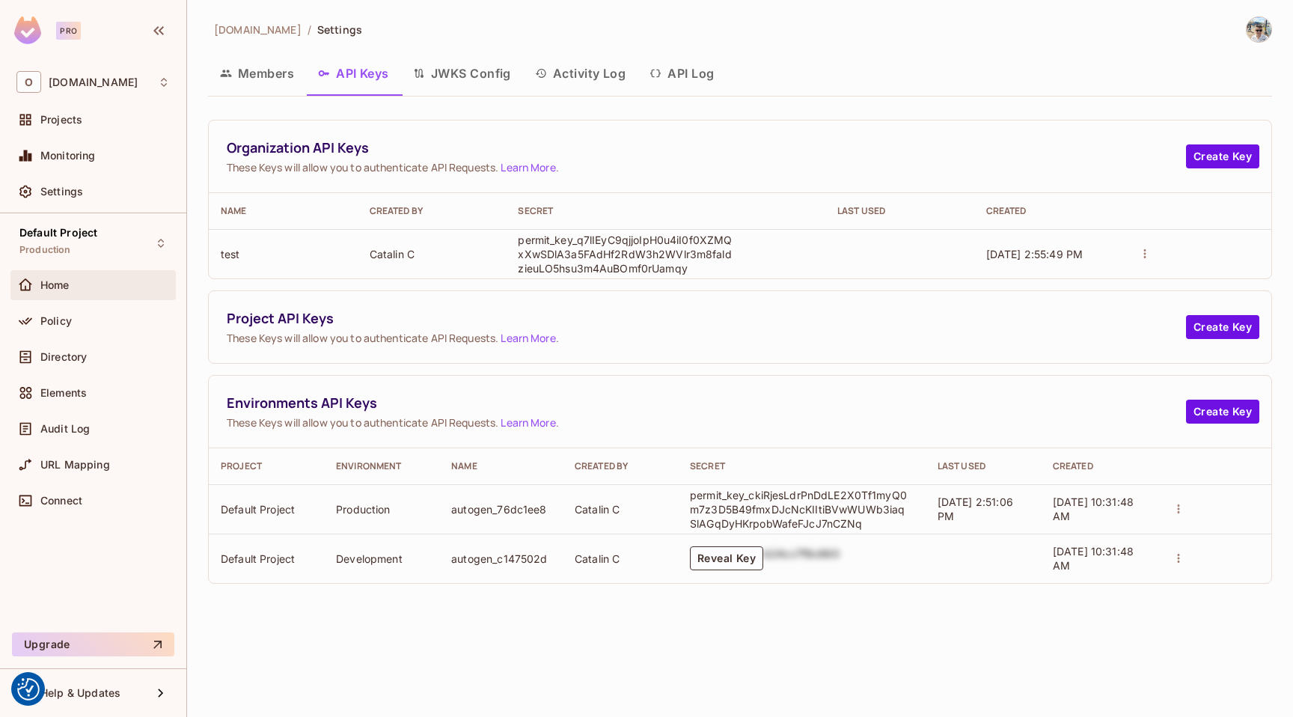
click at [59, 293] on div "Home" at bounding box center [92, 285] width 153 height 18
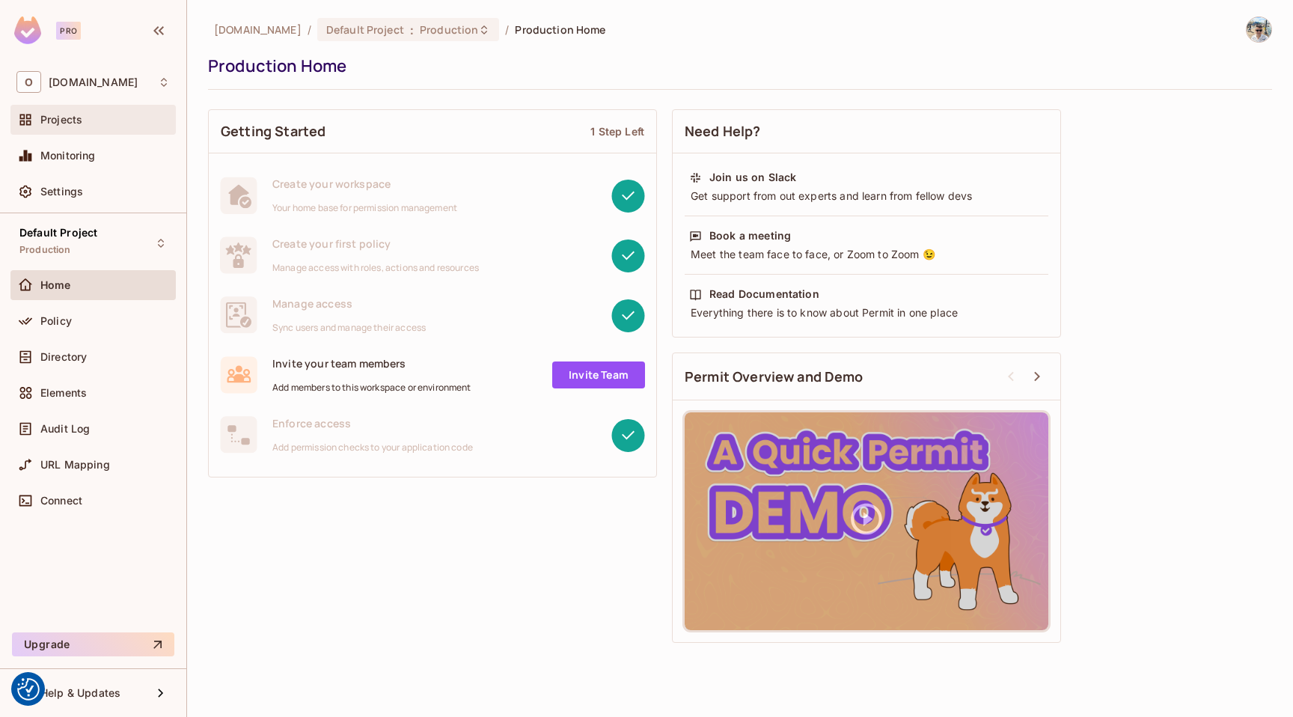
click at [91, 106] on div "Projects" at bounding box center [92, 120] width 165 height 30
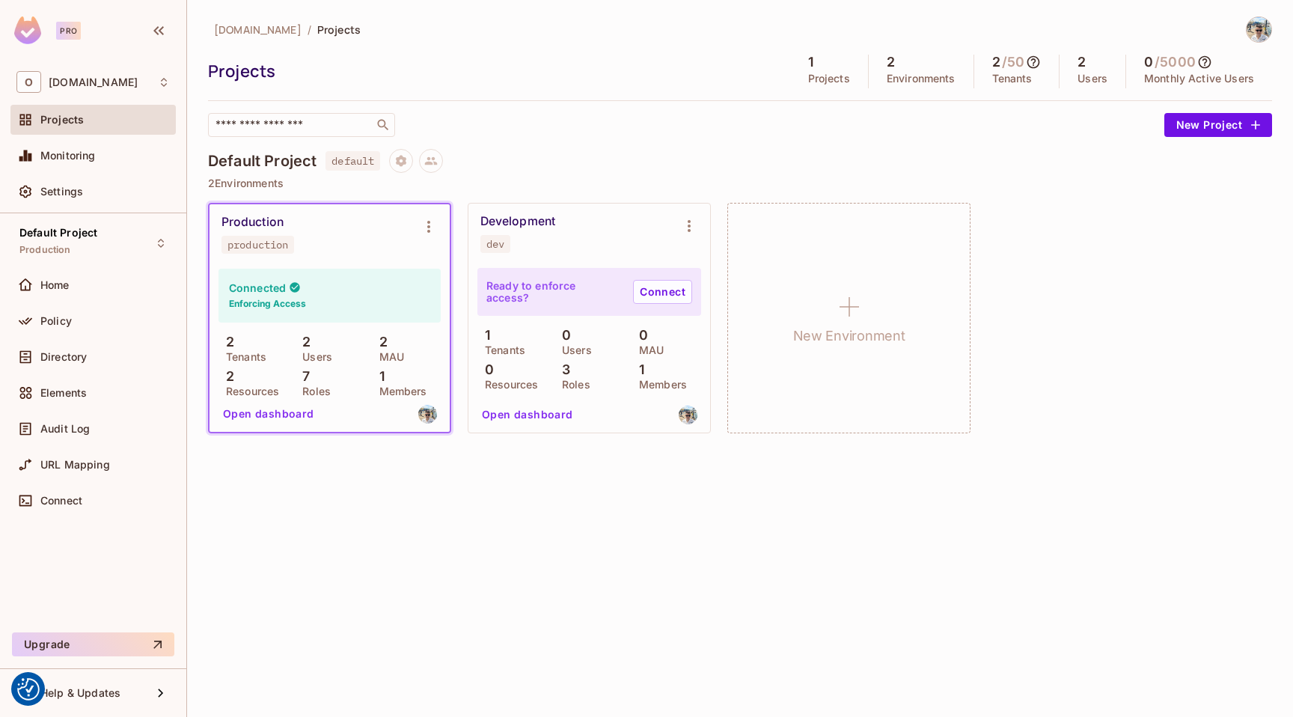
click at [275, 240] on div "production" at bounding box center [258, 245] width 61 height 12
click at [59, 332] on div "Policy" at bounding box center [92, 321] width 165 height 30
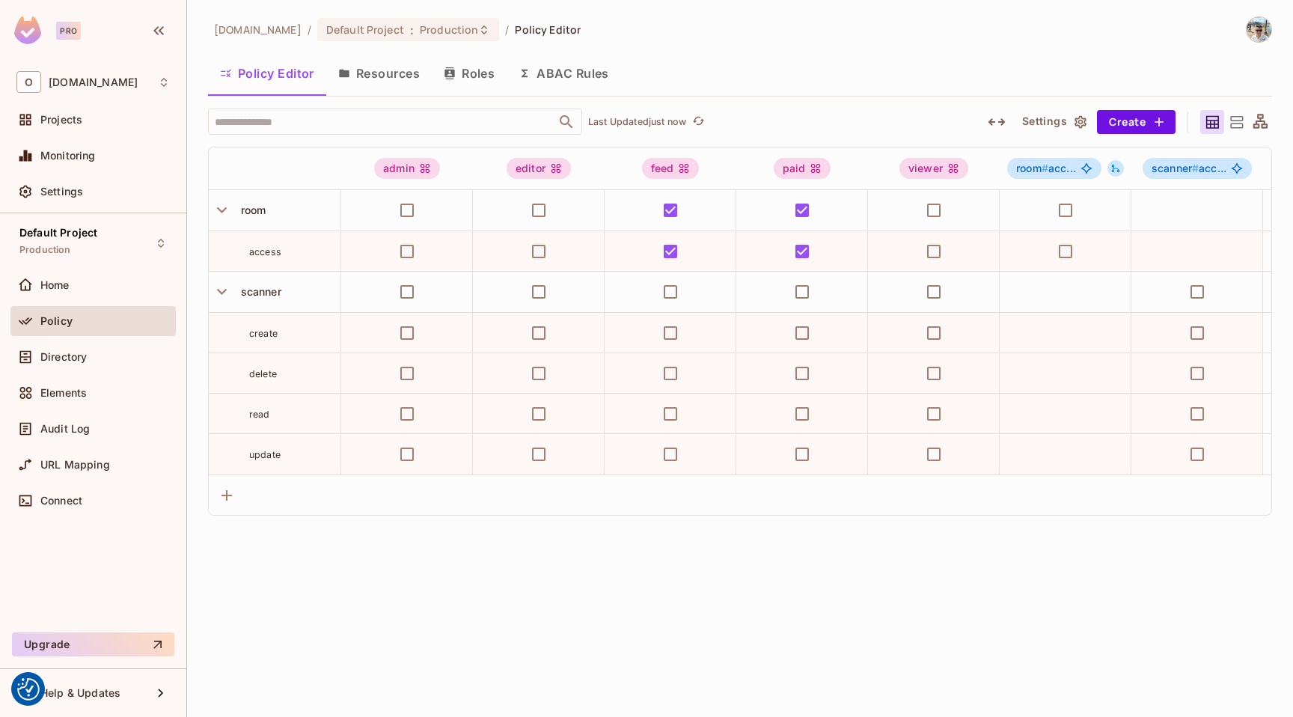
click at [404, 80] on button "Resources" at bounding box center [379, 73] width 106 height 37
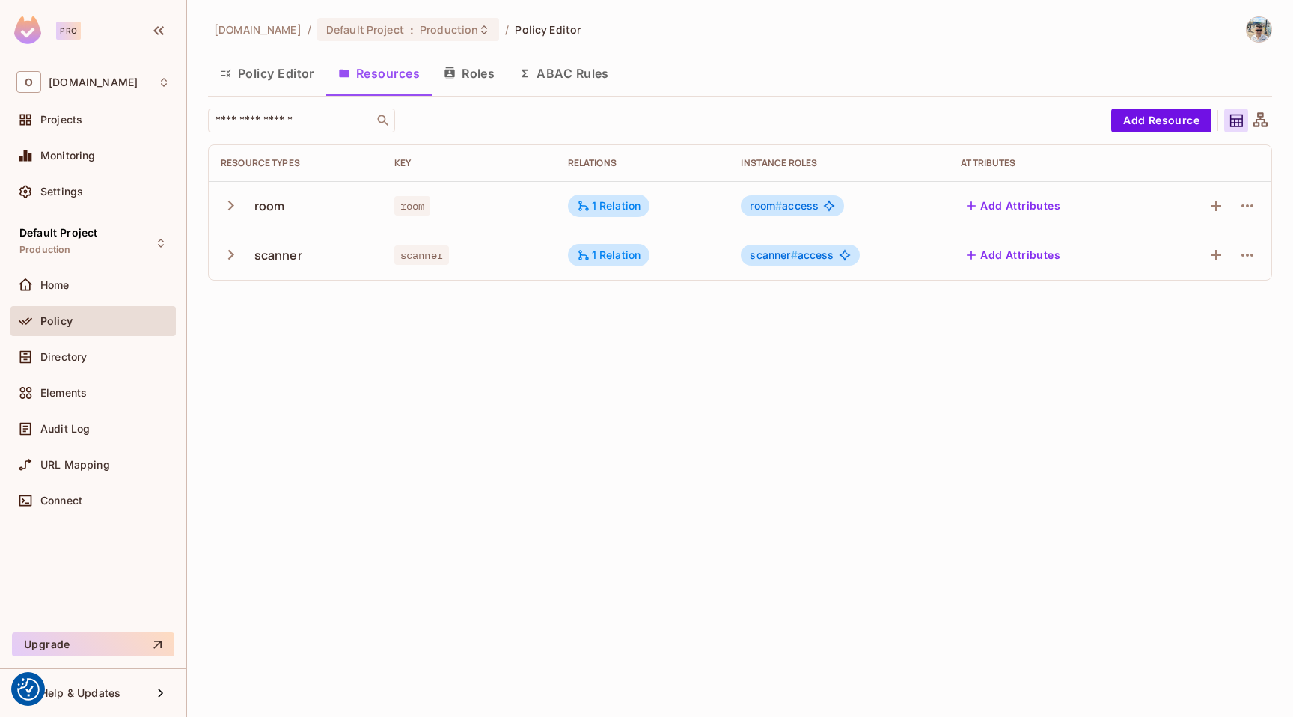
click at [221, 200] on icon "button" at bounding box center [231, 205] width 20 height 20
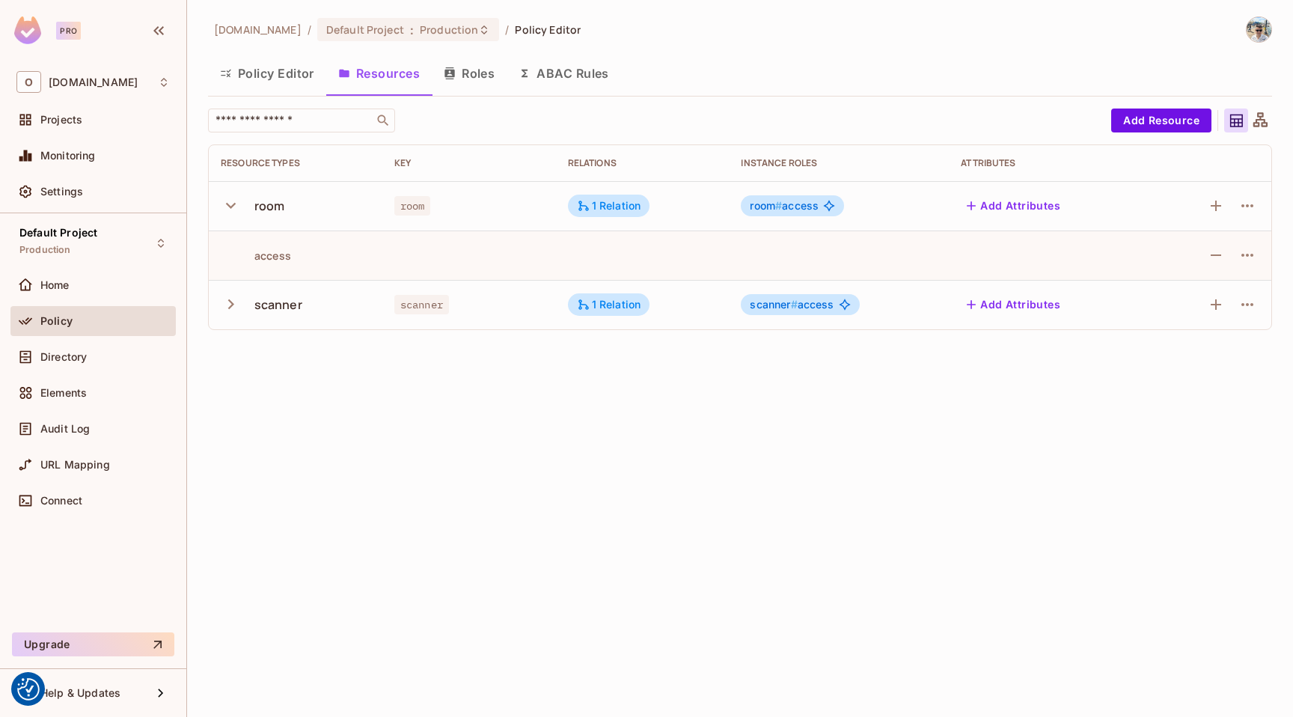
click at [226, 198] on icon "button" at bounding box center [231, 205] width 20 height 20
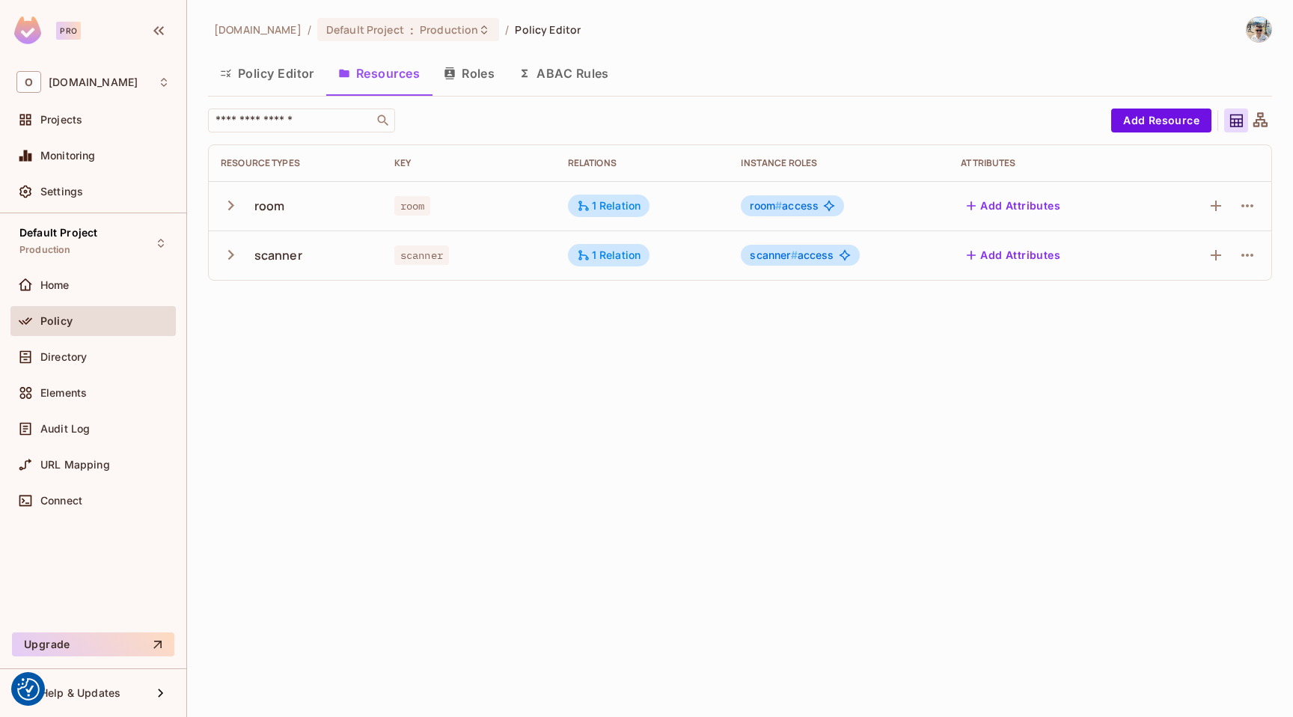
click at [271, 79] on button "Policy Editor" at bounding box center [267, 73] width 118 height 37
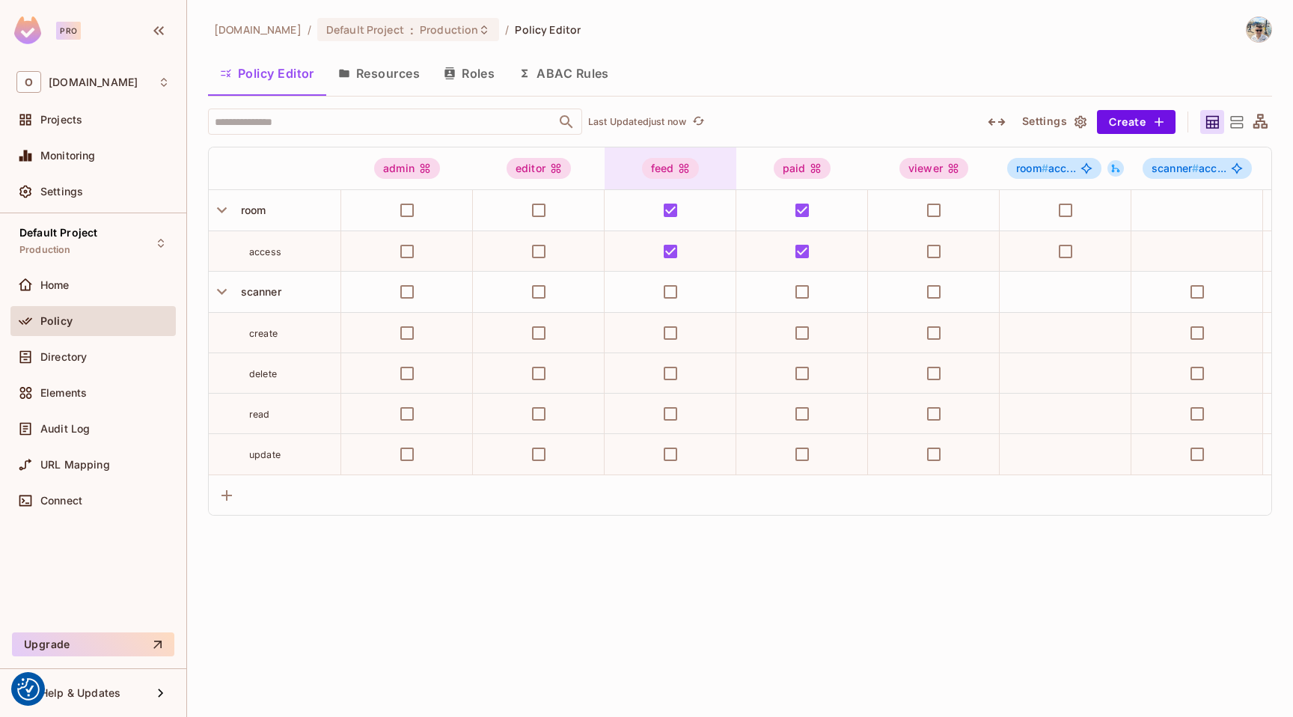
click at [678, 171] on icon at bounding box center [684, 168] width 12 height 12
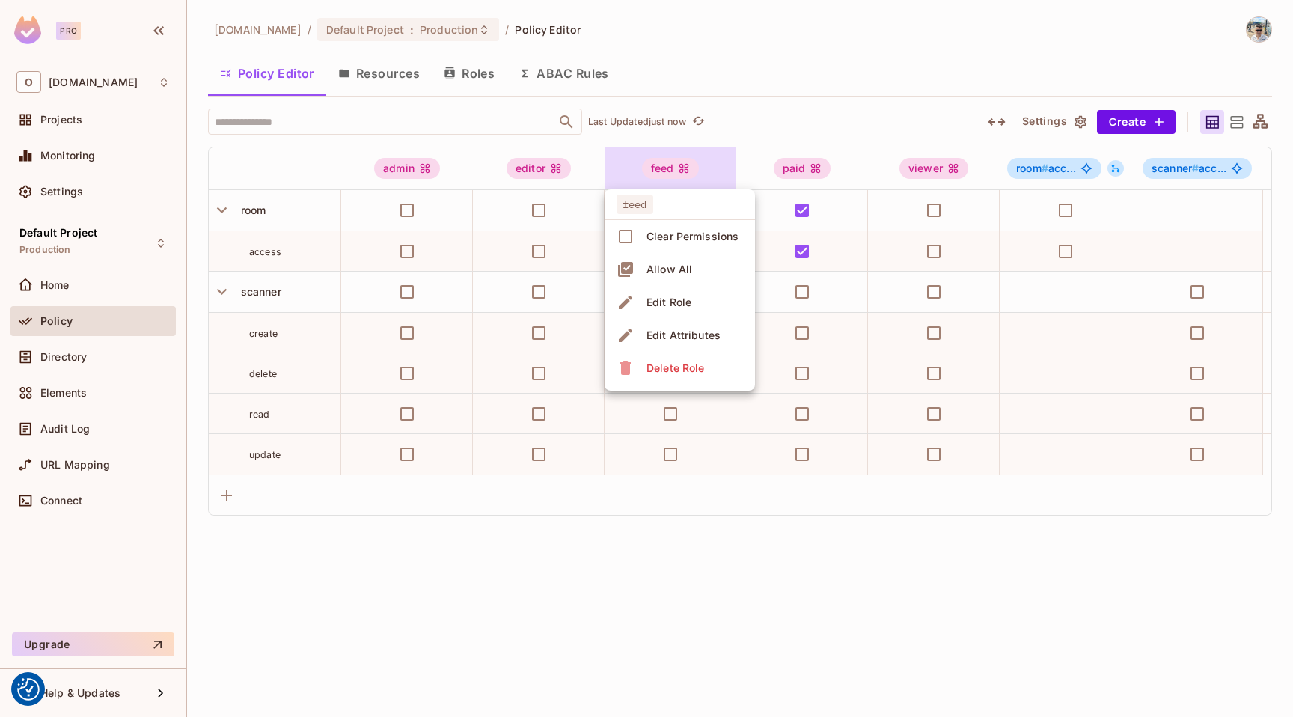
click at [666, 170] on div at bounding box center [646, 358] width 1293 height 717
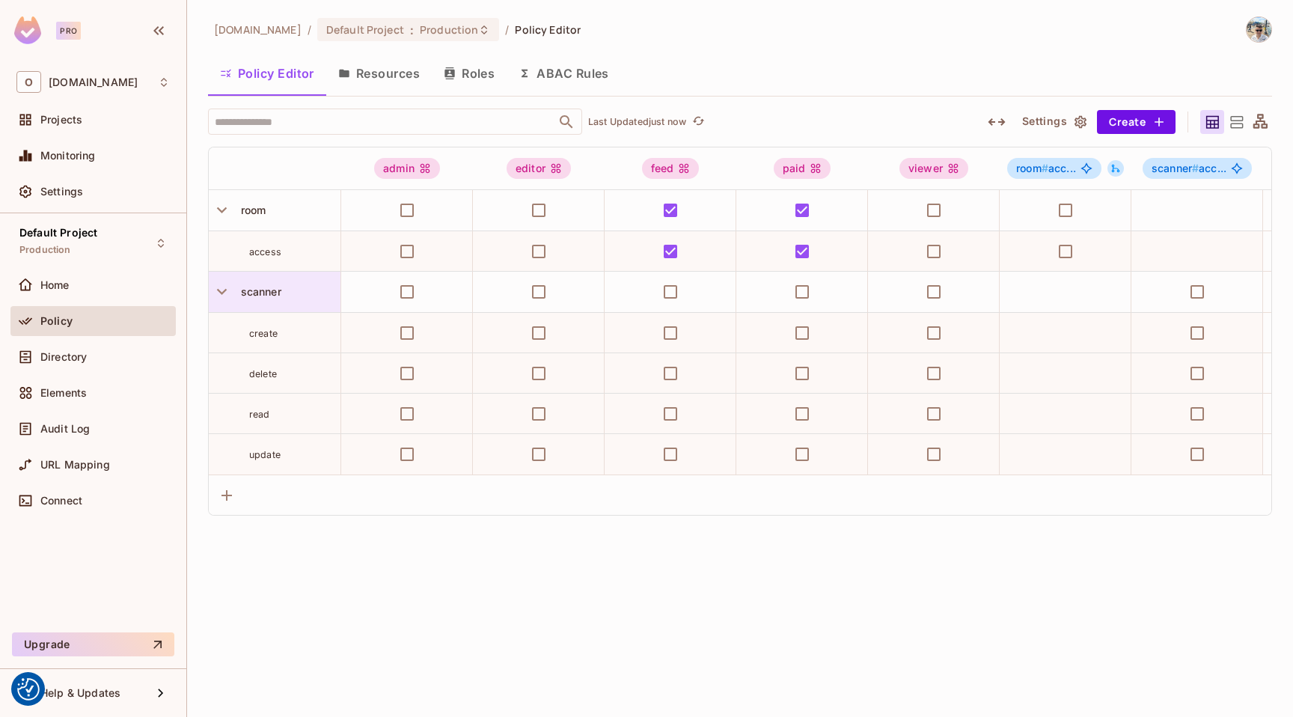
click at [260, 292] on span "scanner" at bounding box center [258, 291] width 46 height 13
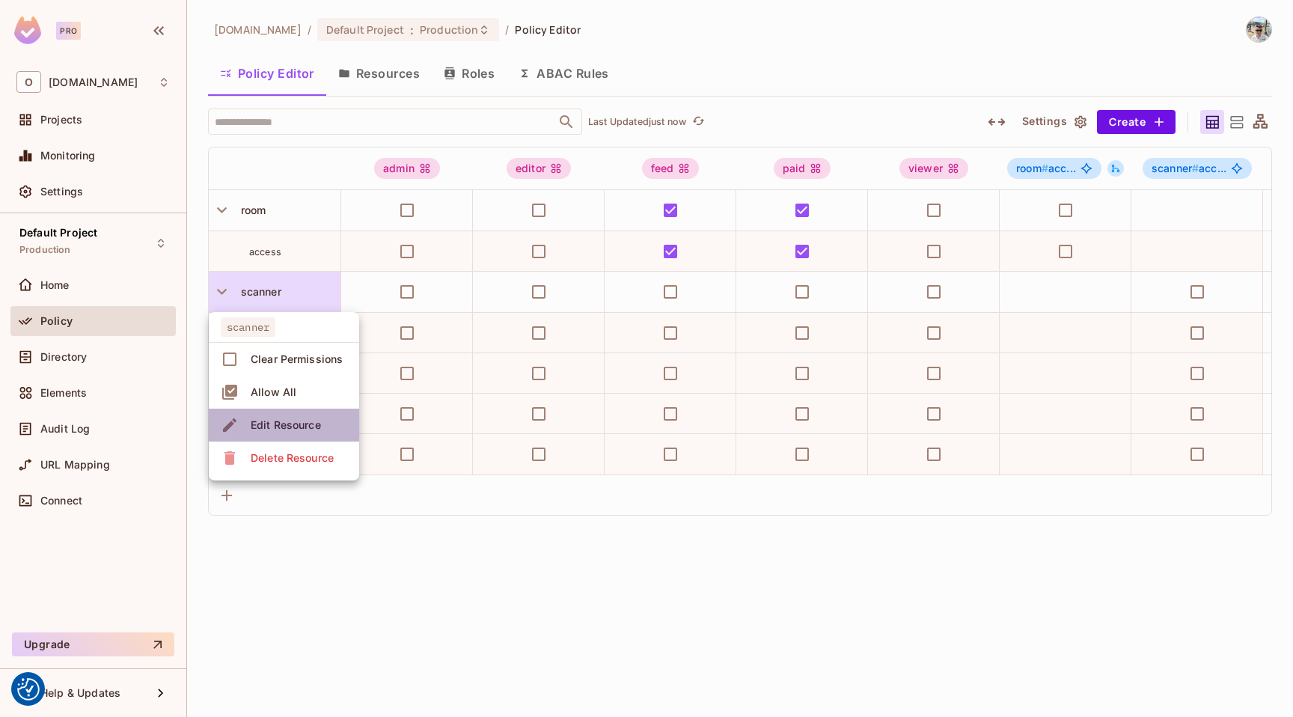
click at [299, 426] on div "Edit Resource" at bounding box center [286, 425] width 70 height 15
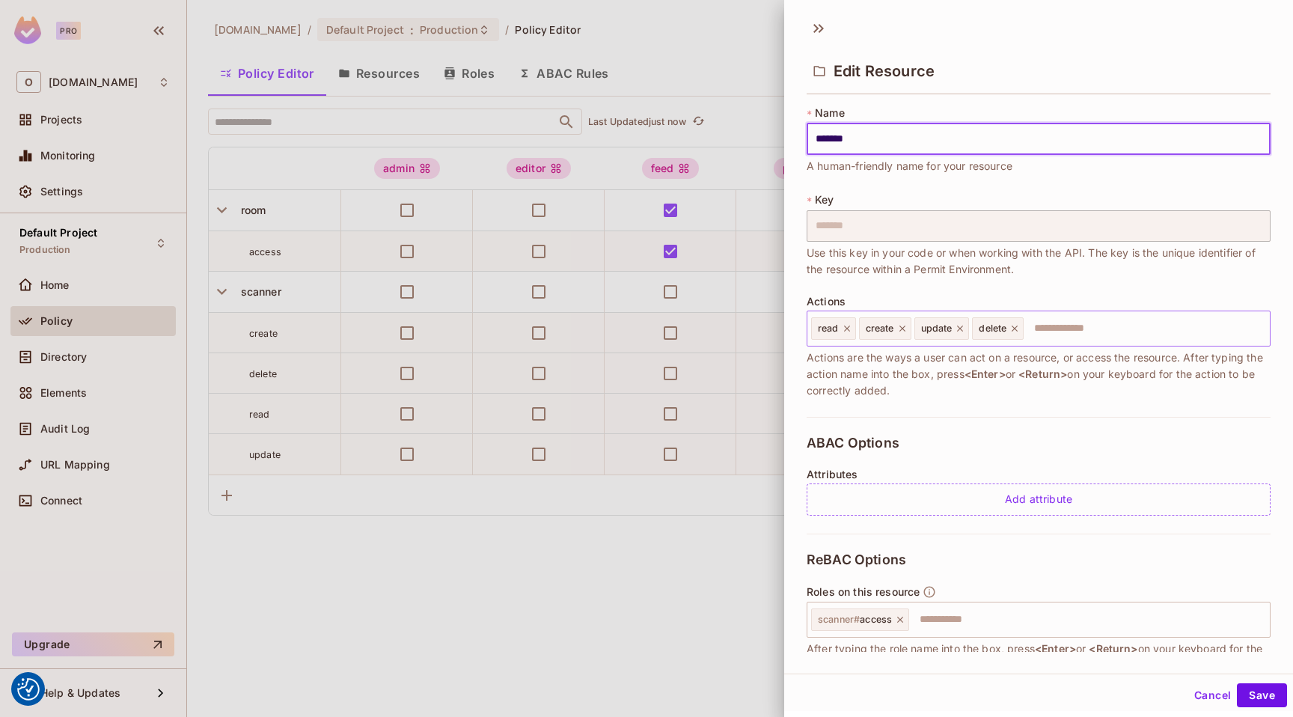
click at [844, 330] on icon at bounding box center [847, 328] width 10 height 10
click at [844, 330] on span "create" at bounding box center [832, 329] width 28 height 12
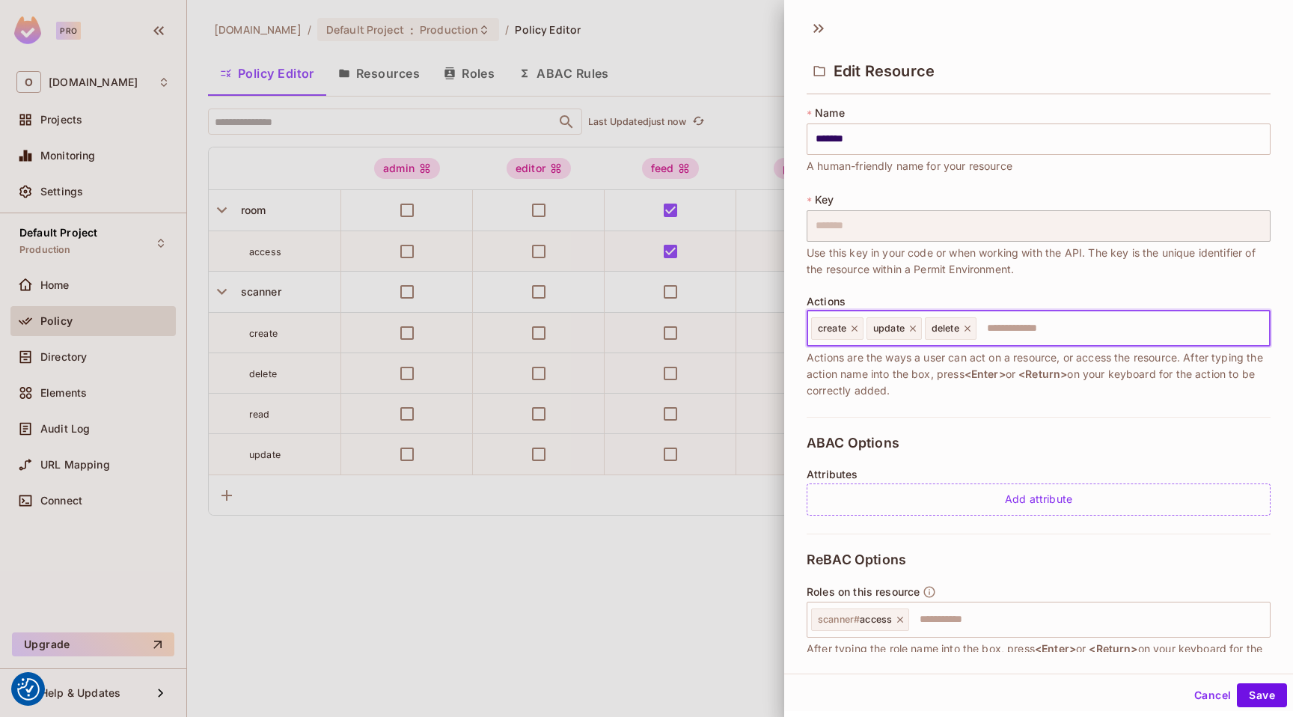
click at [854, 330] on icon at bounding box center [855, 328] width 10 height 10
click at [854, 330] on icon at bounding box center [858, 328] width 10 height 10
click at [858, 330] on icon at bounding box center [854, 328] width 10 height 10
click at [856, 330] on input "text" at bounding box center [1037, 329] width 454 height 30
type input "******"
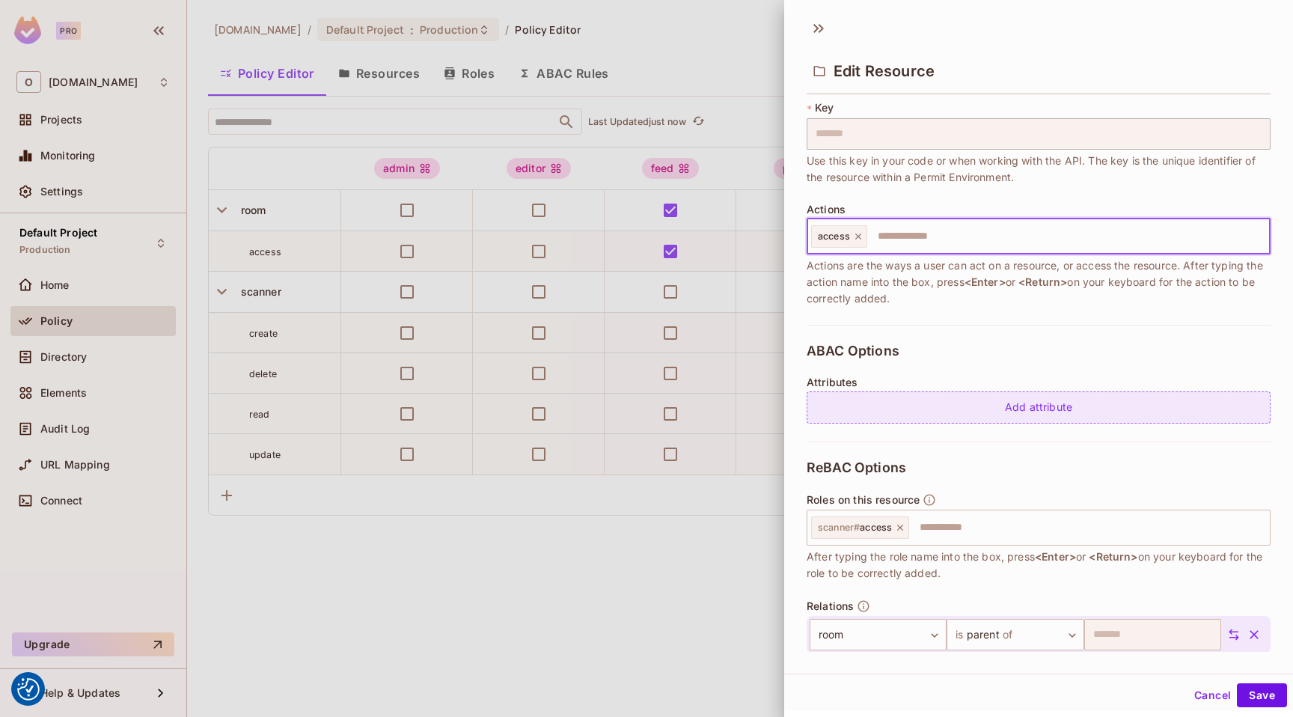
scroll to position [150, 0]
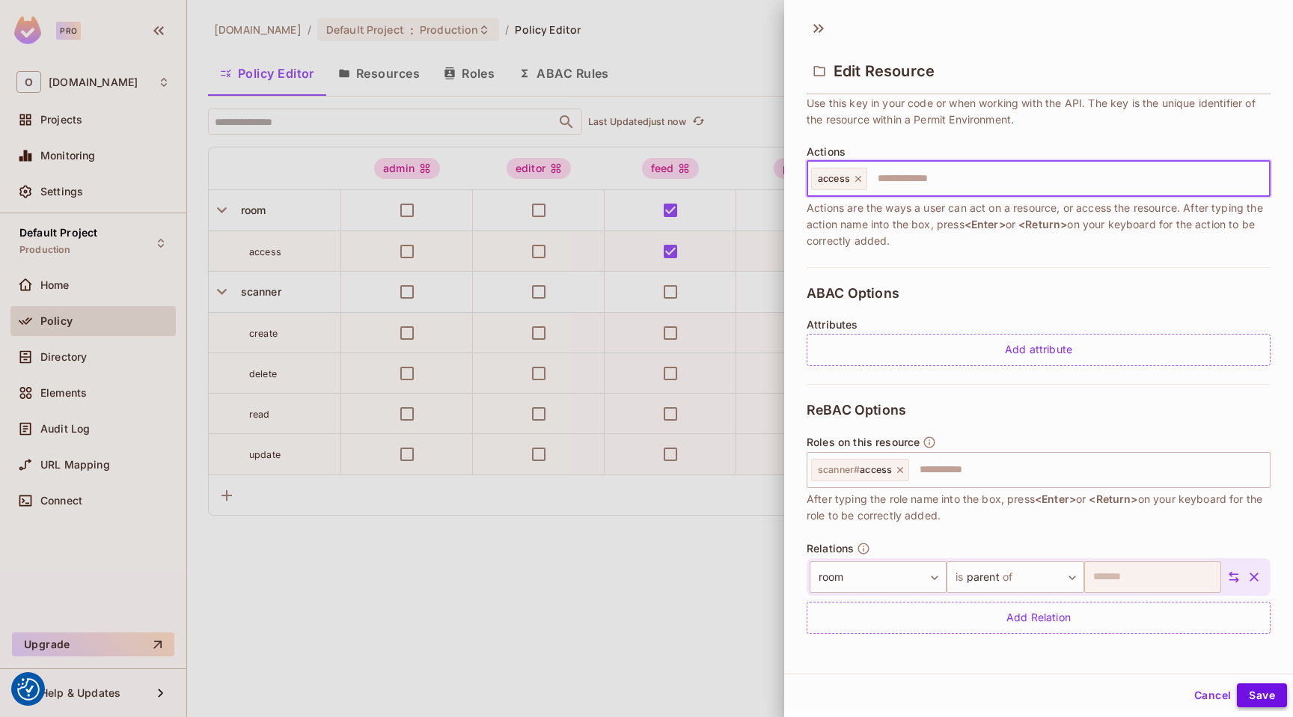
click at [1242, 685] on button "Save" at bounding box center [1262, 695] width 50 height 24
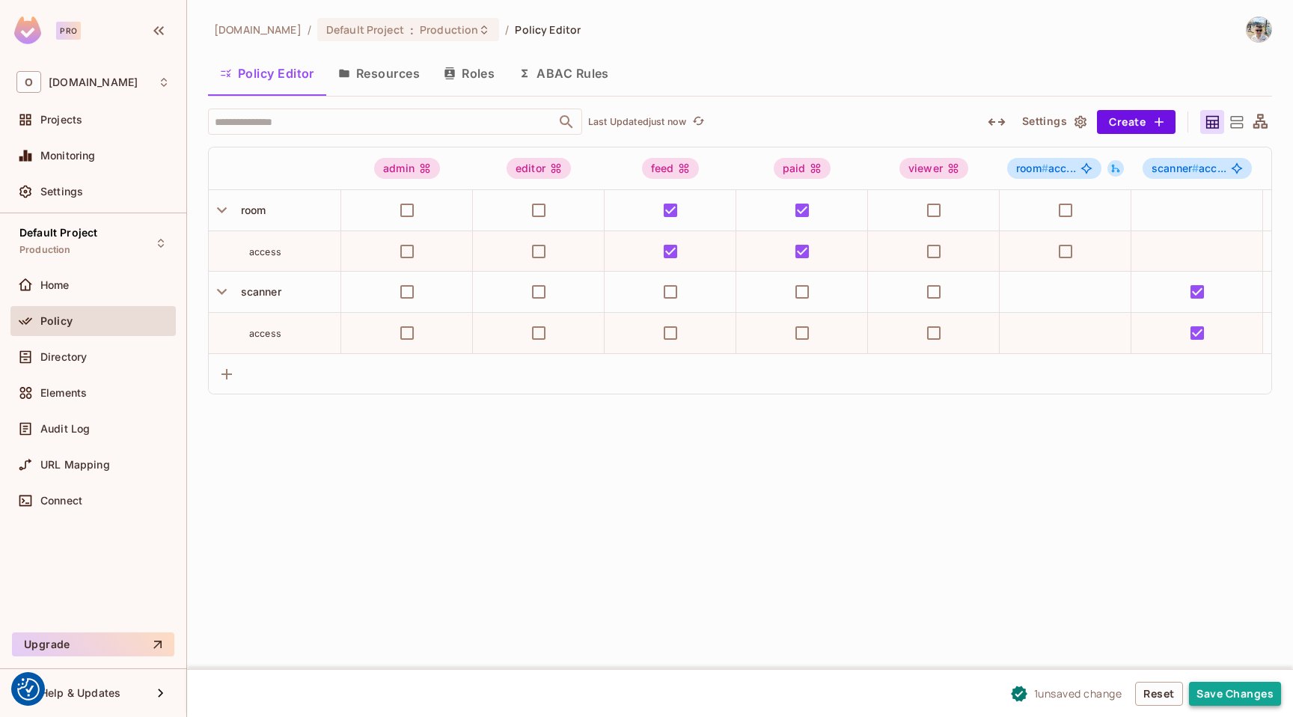
click at [1239, 695] on button "Save Changes" at bounding box center [1235, 694] width 92 height 24
click at [395, 69] on button "Resources" at bounding box center [379, 73] width 106 height 37
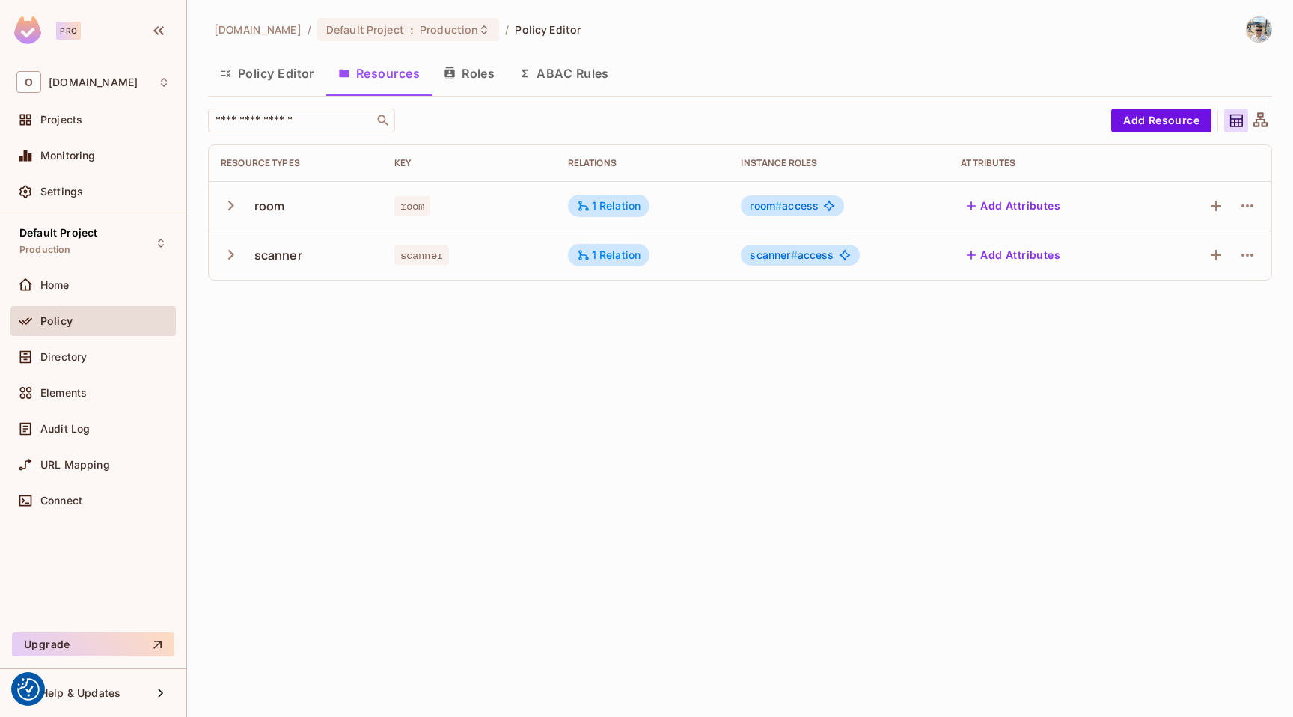
click at [290, 79] on button "Policy Editor" at bounding box center [267, 73] width 118 height 37
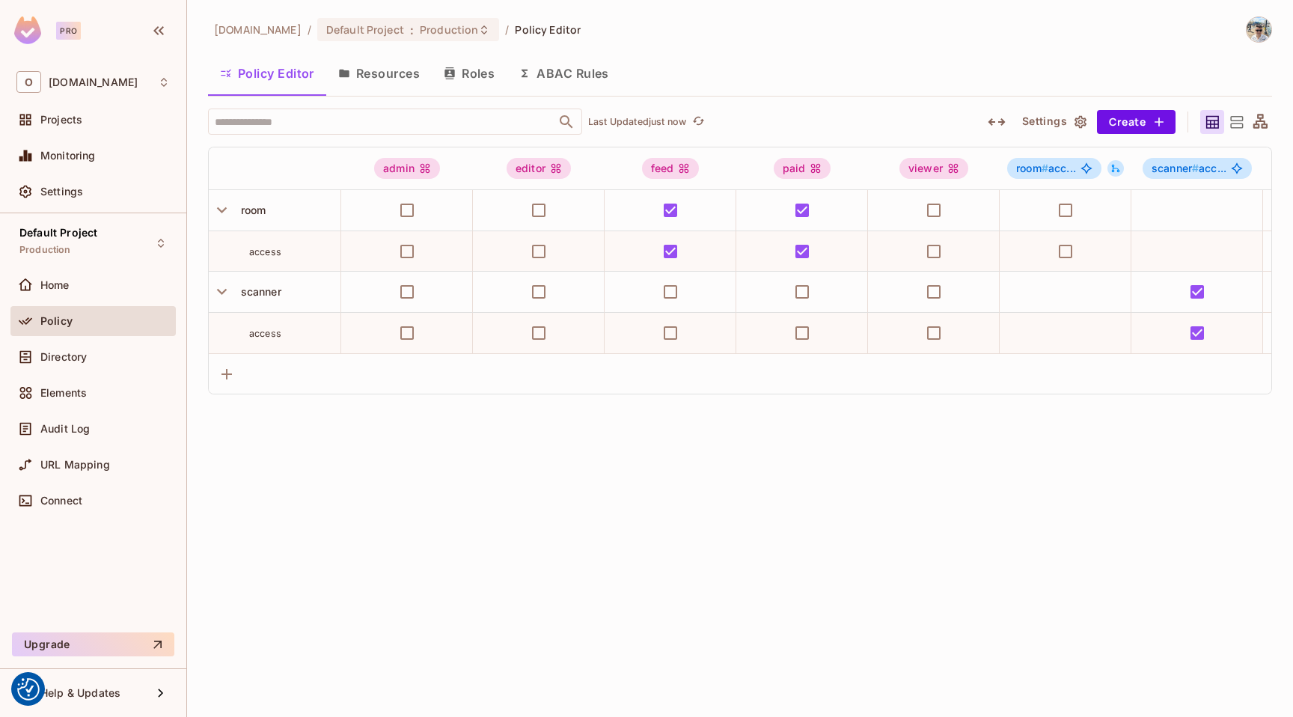
click at [365, 82] on button "Resources" at bounding box center [379, 73] width 106 height 37
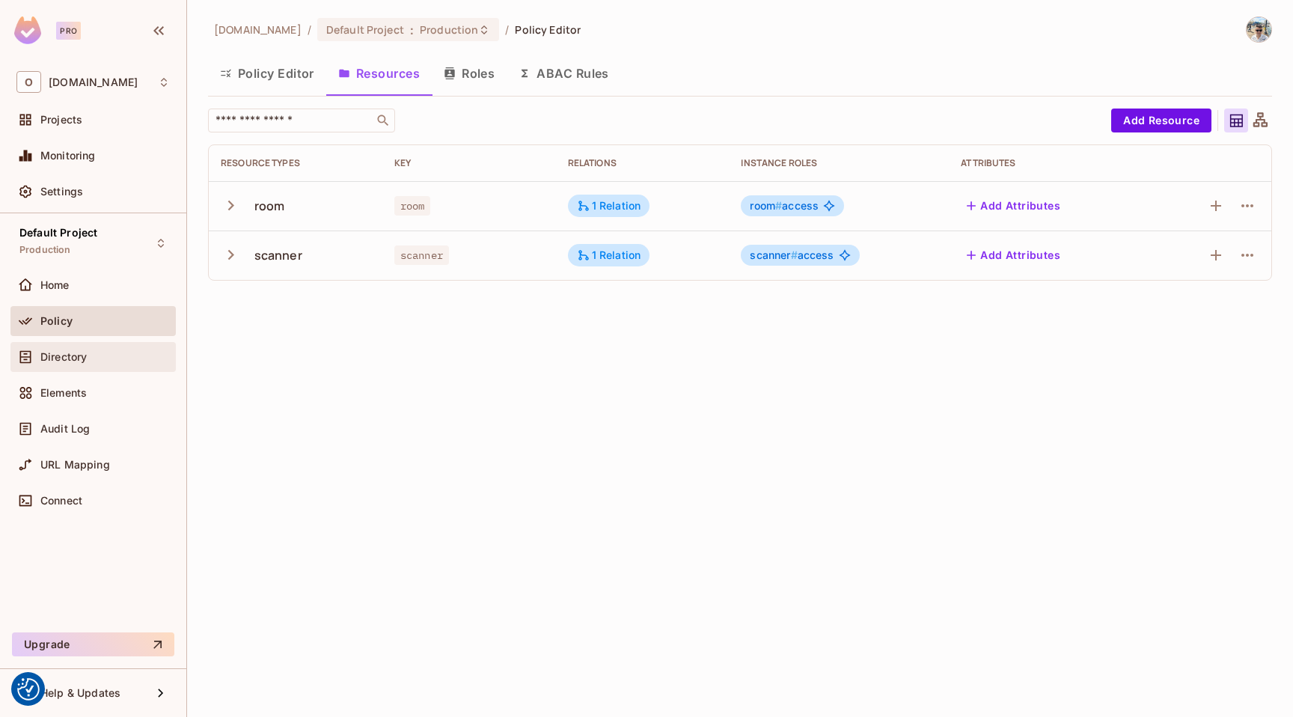
click at [76, 367] on div "Directory" at bounding box center [92, 357] width 165 height 30
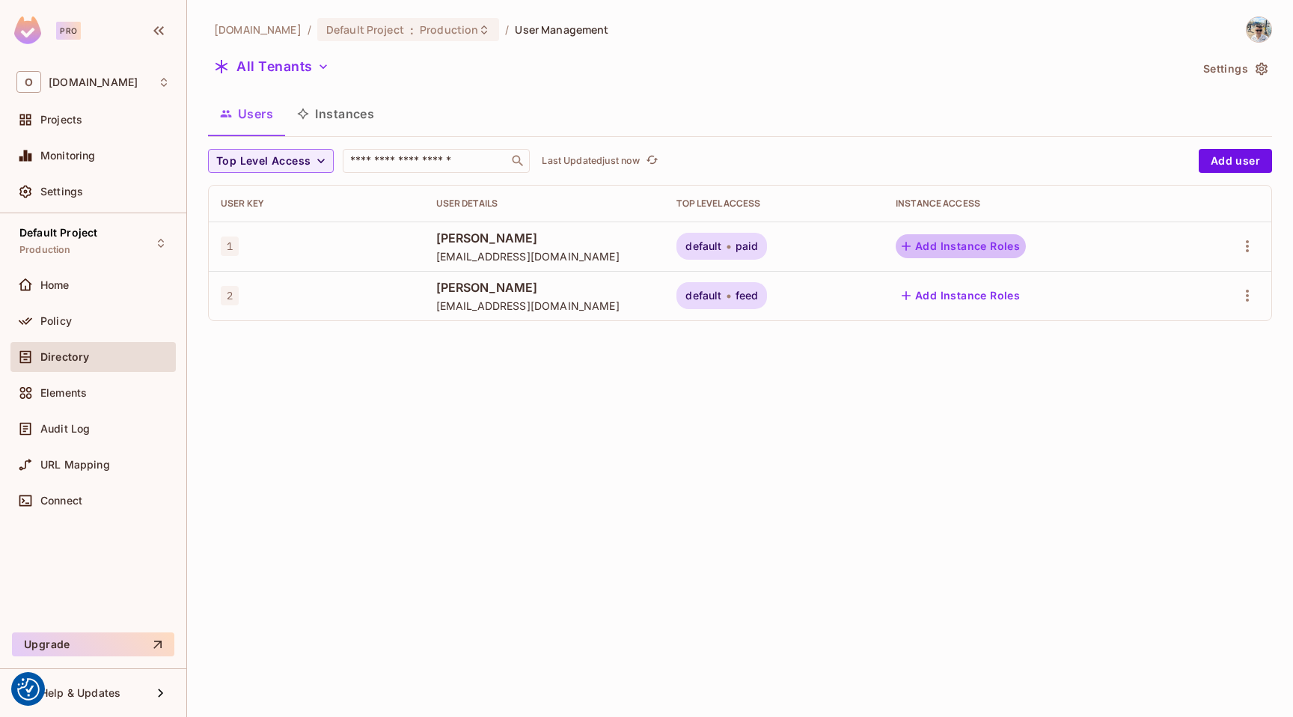
click at [999, 246] on button "Add Instance Roles" at bounding box center [961, 246] width 130 height 24
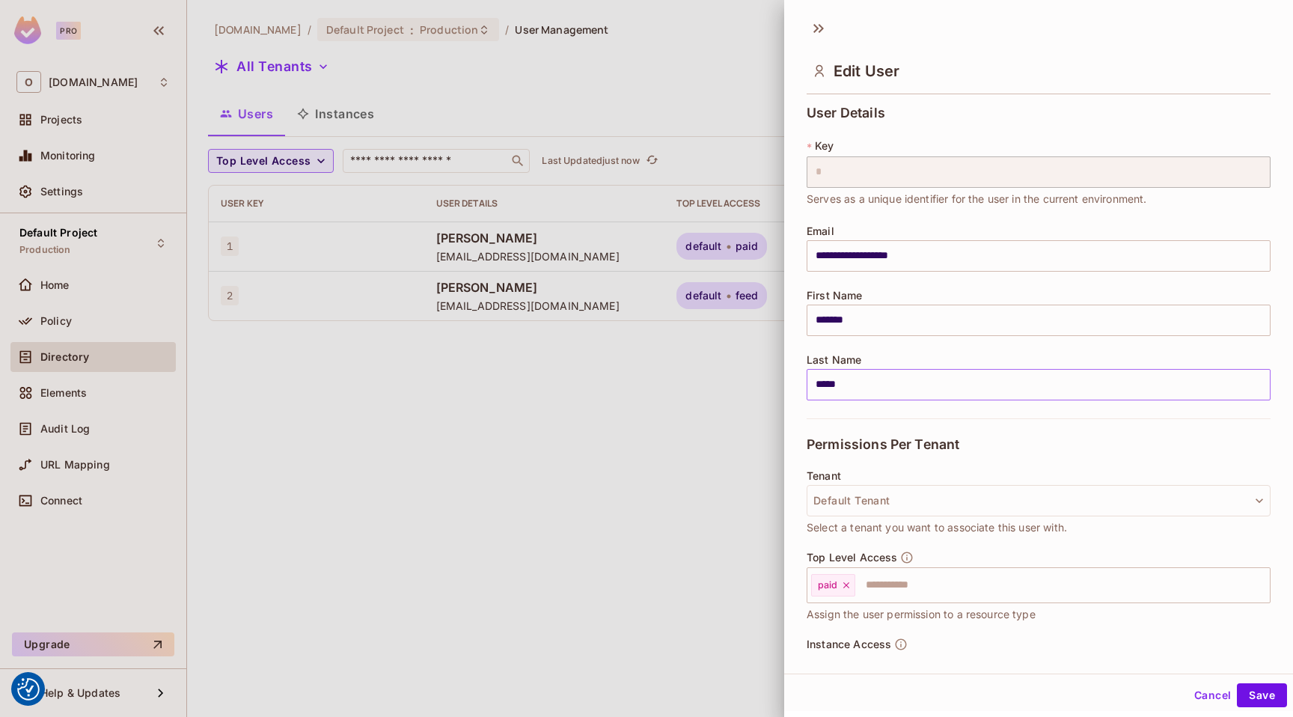
scroll to position [79, 0]
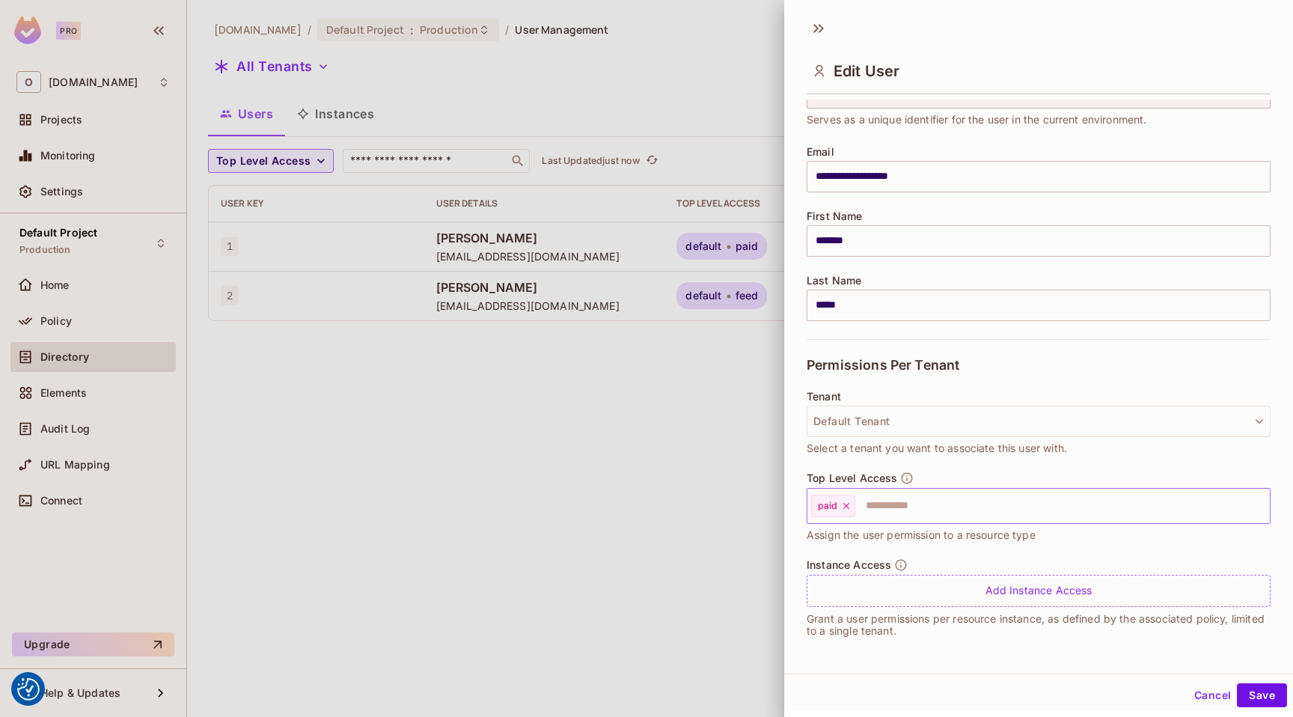
click at [850, 506] on icon at bounding box center [846, 506] width 10 height 10
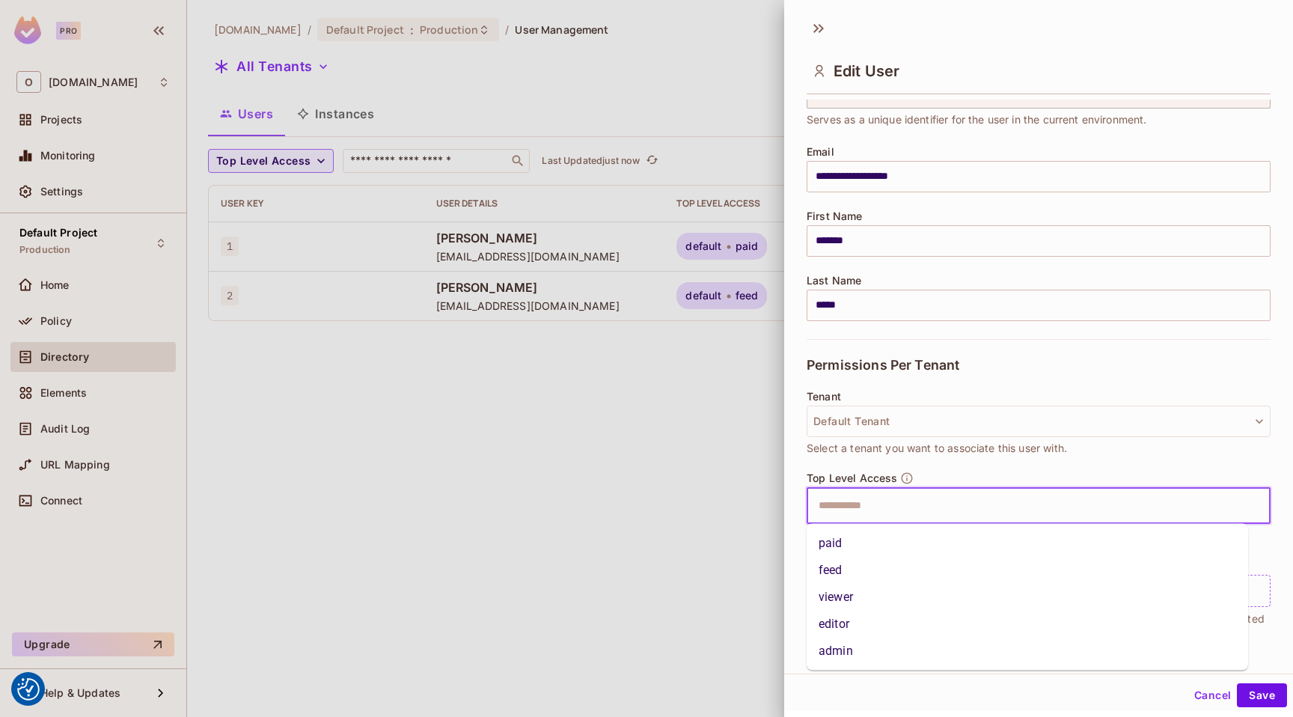
click at [857, 505] on input "text" at bounding box center [1026, 506] width 432 height 30
click at [857, 549] on li "paid" at bounding box center [1028, 543] width 442 height 27
click at [895, 508] on input "text" at bounding box center [1049, 506] width 385 height 30
click at [867, 563] on li "feed" at bounding box center [1028, 570] width 442 height 27
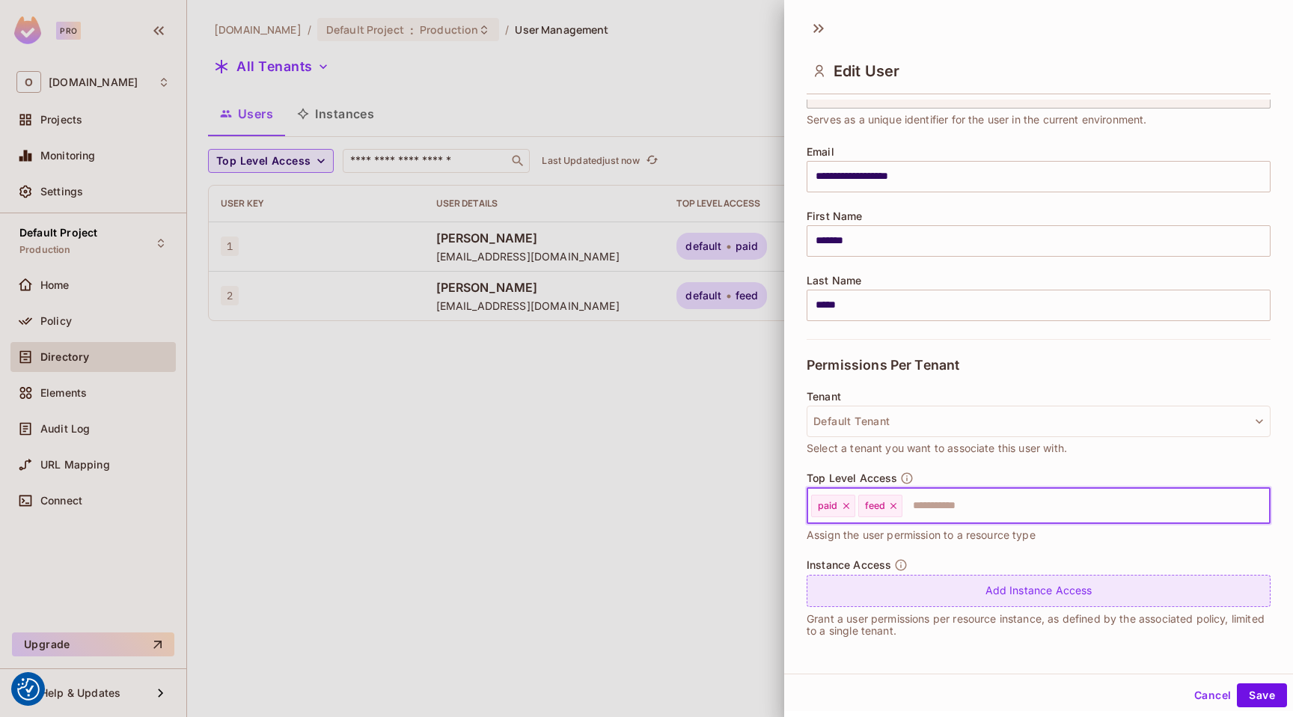
click at [986, 600] on div "Add Instance Access" at bounding box center [1039, 591] width 464 height 32
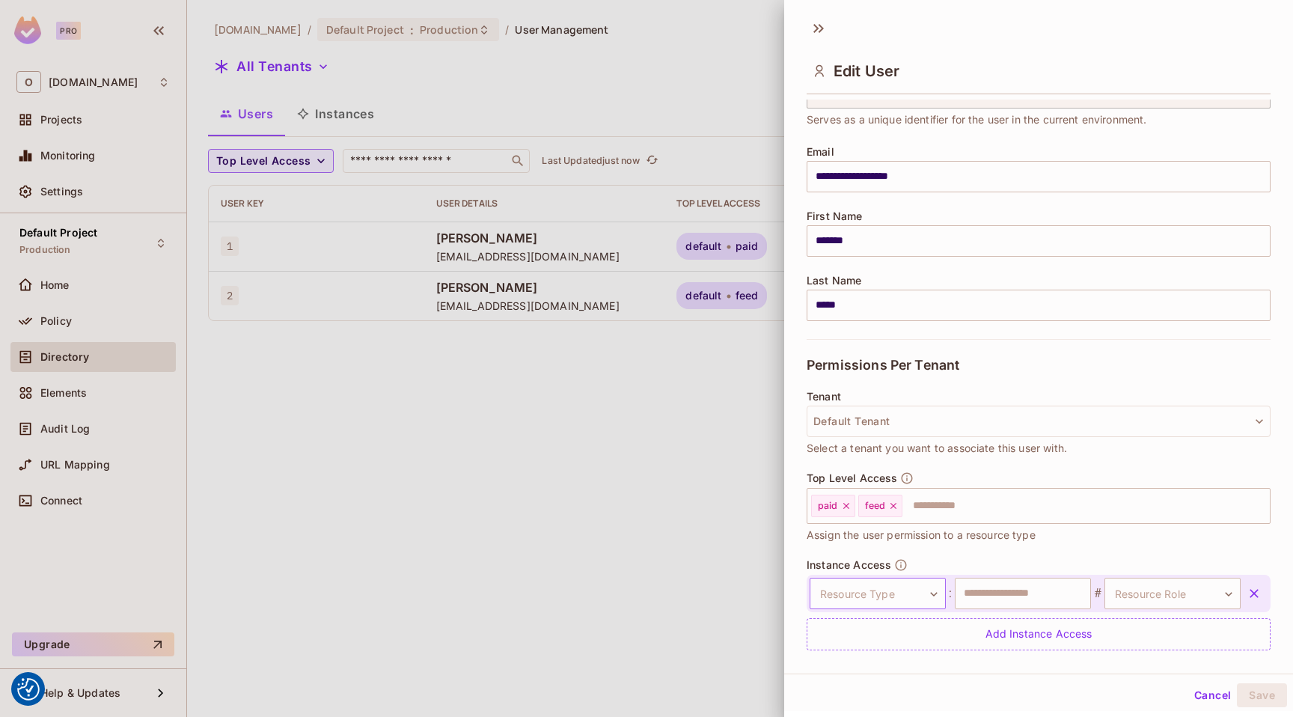
click at [892, 585] on body "We use cookies to enhance your browsing experience, serve personalized ads or c…" at bounding box center [646, 358] width 1293 height 717
click at [894, 653] on li "room" at bounding box center [871, 658] width 138 height 27
click at [993, 605] on input "text" at bounding box center [1023, 593] width 136 height 31
click at [1139, 589] on body "We use cookies to enhance your browsing experience, serve personalized ads or c…" at bounding box center [646, 358] width 1293 height 717
click at [1122, 663] on li "access" at bounding box center [1152, 663] width 138 height 27
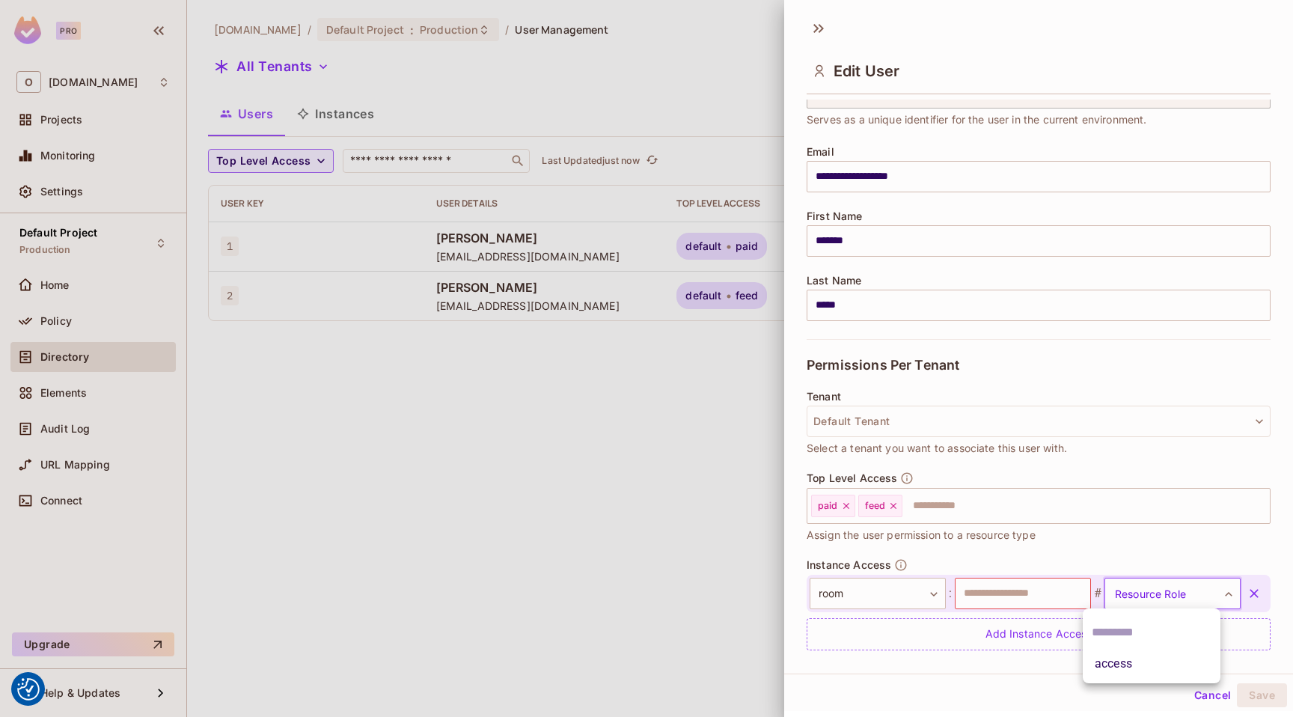
type input "******"
click at [1032, 602] on input "text" at bounding box center [1023, 593] width 136 height 31
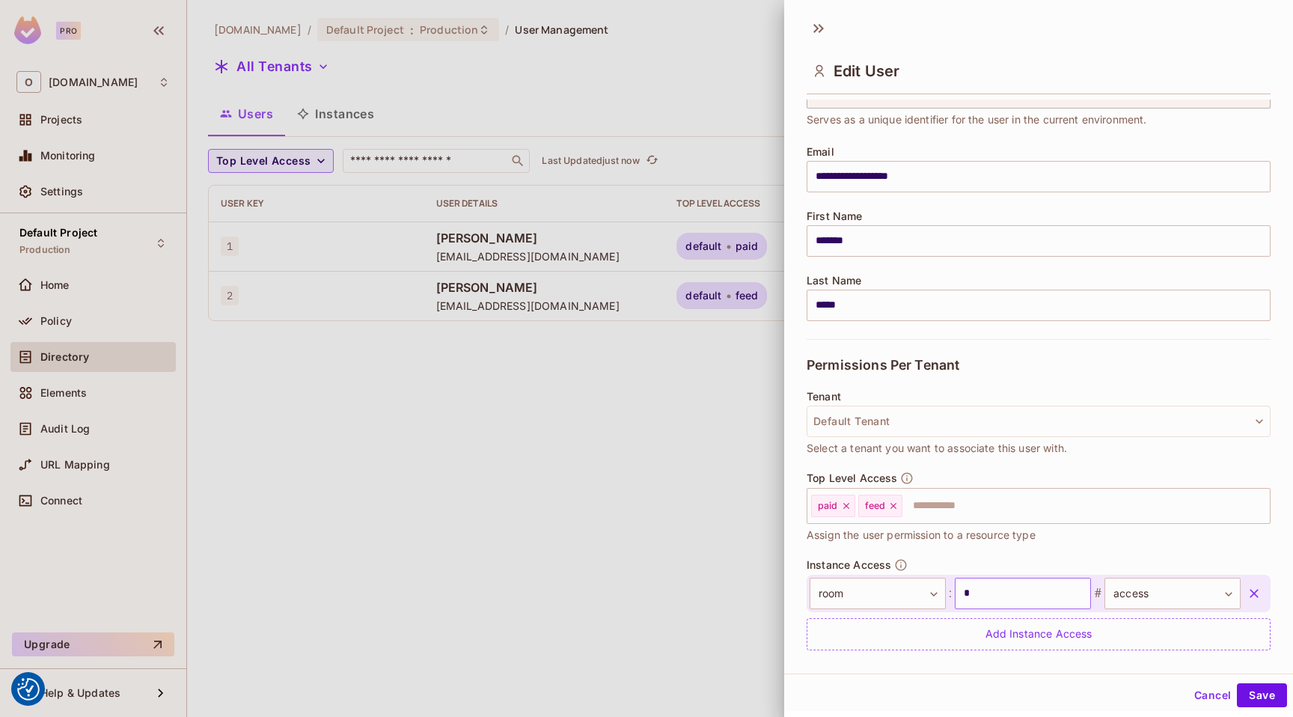
click at [1043, 586] on input "*" at bounding box center [1023, 593] width 136 height 31
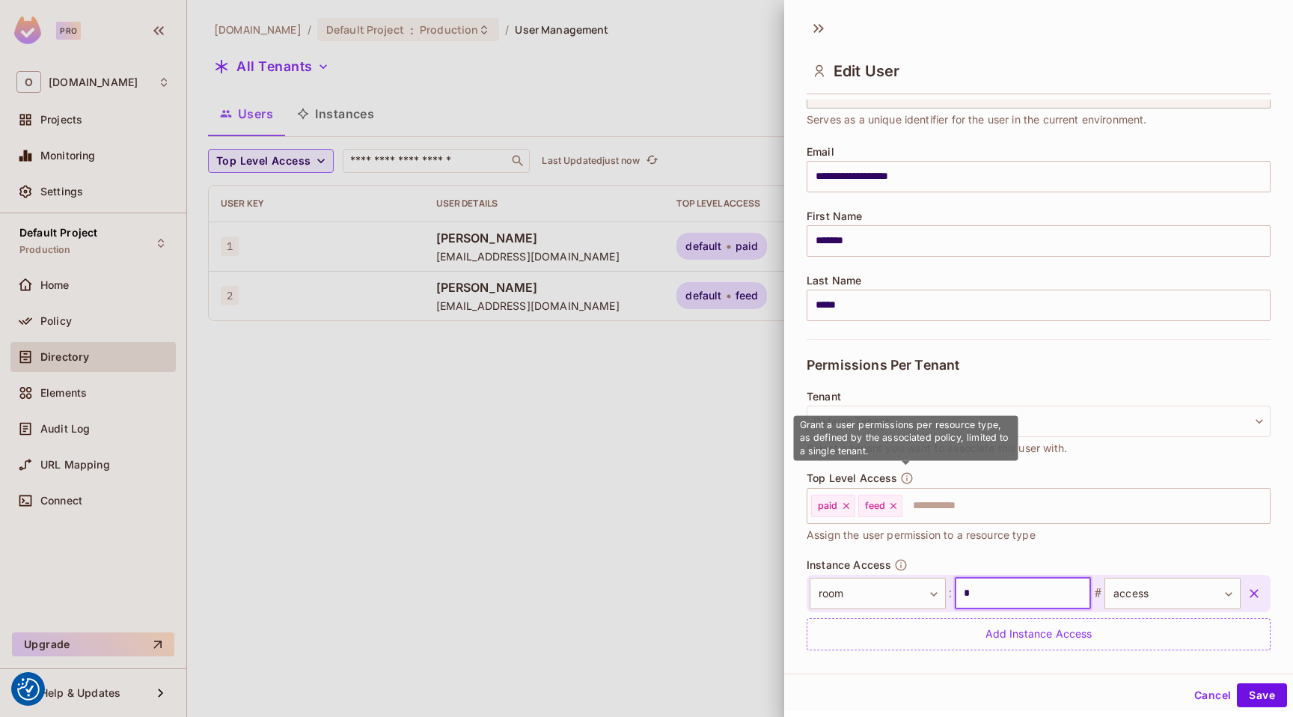
click at [904, 473] on icon "button" at bounding box center [907, 477] width 11 height 11
click at [905, 473] on icon "button" at bounding box center [907, 478] width 13 height 13
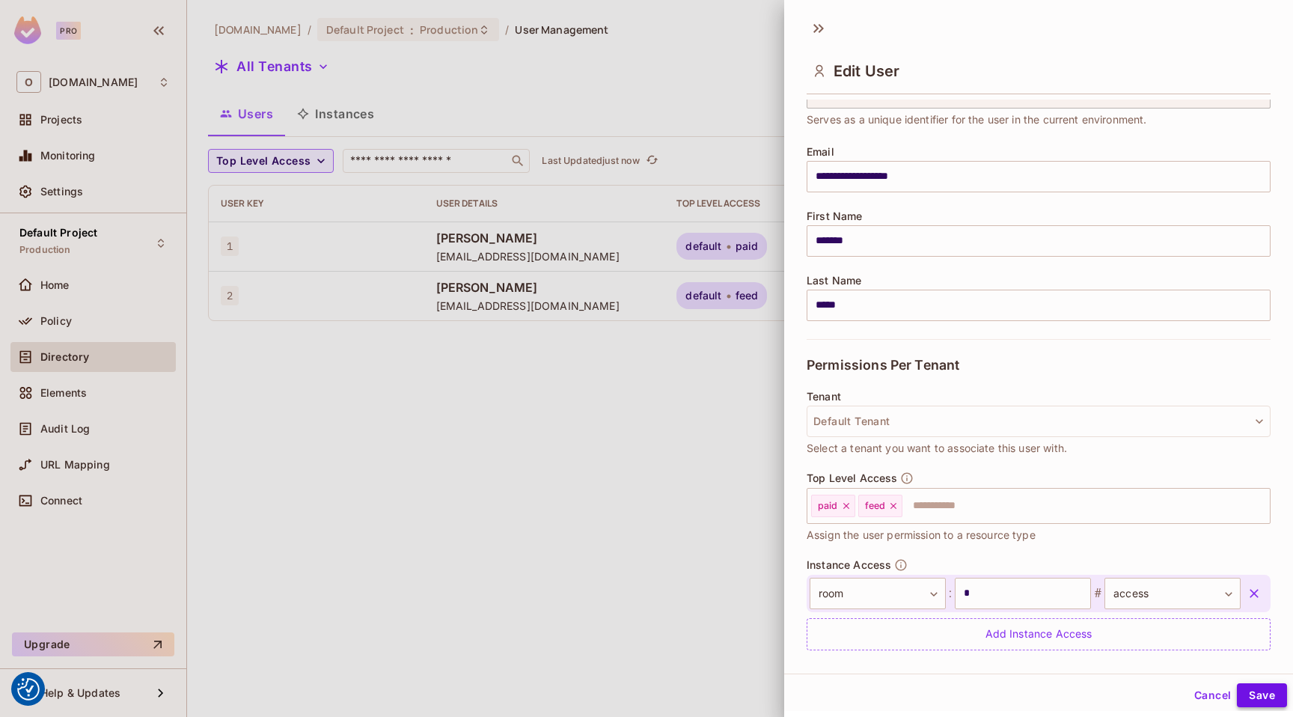
click at [1261, 685] on button "Save" at bounding box center [1262, 695] width 50 height 24
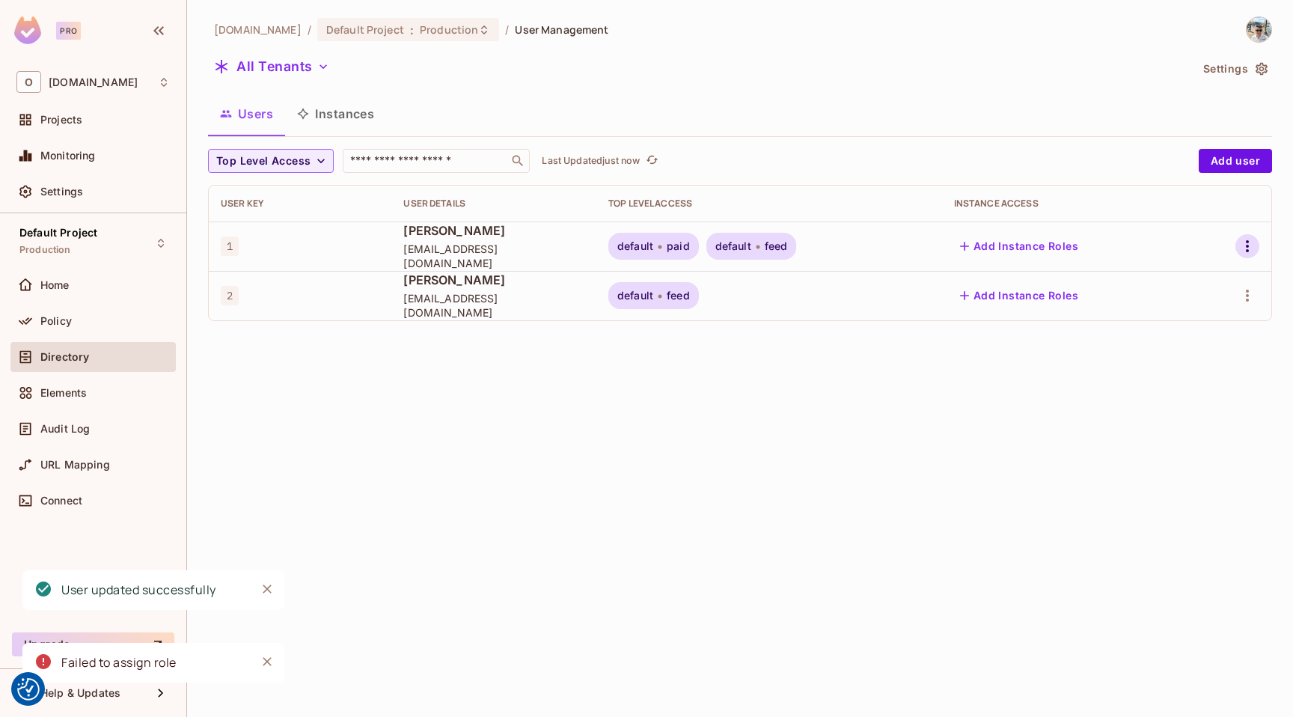
click at [1248, 238] on icon "button" at bounding box center [1248, 246] width 18 height 18
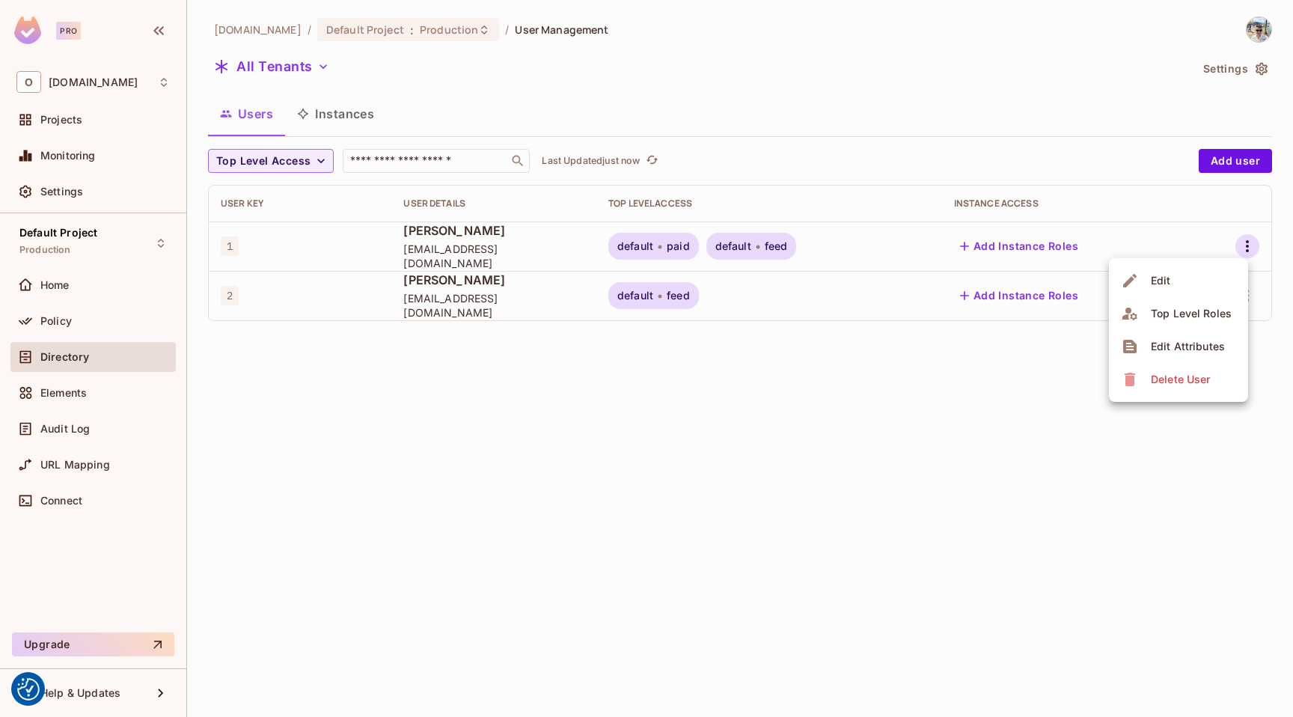
click at [1193, 306] on div "Top Level Roles" at bounding box center [1191, 313] width 81 height 15
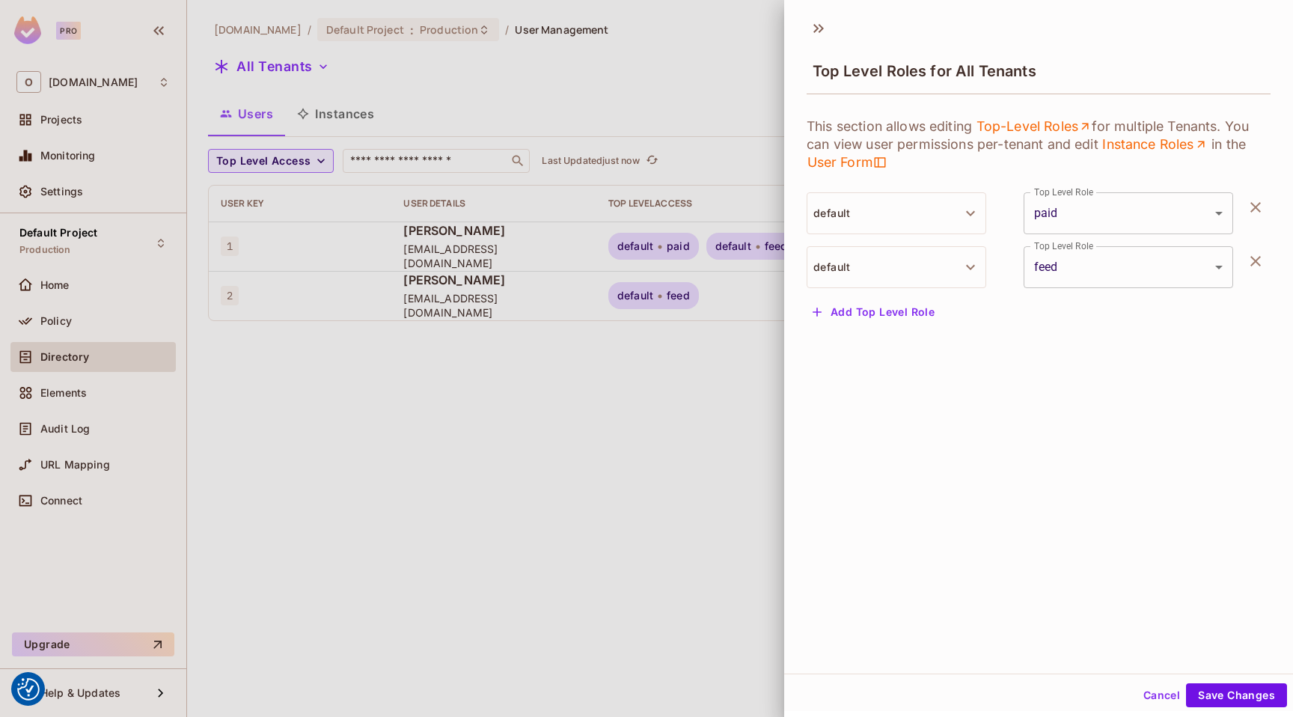
click at [888, 264] on button "default" at bounding box center [897, 267] width 180 height 42
click at [887, 265] on div at bounding box center [646, 358] width 1293 height 717
click at [892, 278] on button "default" at bounding box center [897, 267] width 180 height 42
click at [892, 277] on div at bounding box center [646, 358] width 1293 height 717
click at [892, 277] on button "default" at bounding box center [897, 267] width 180 height 42
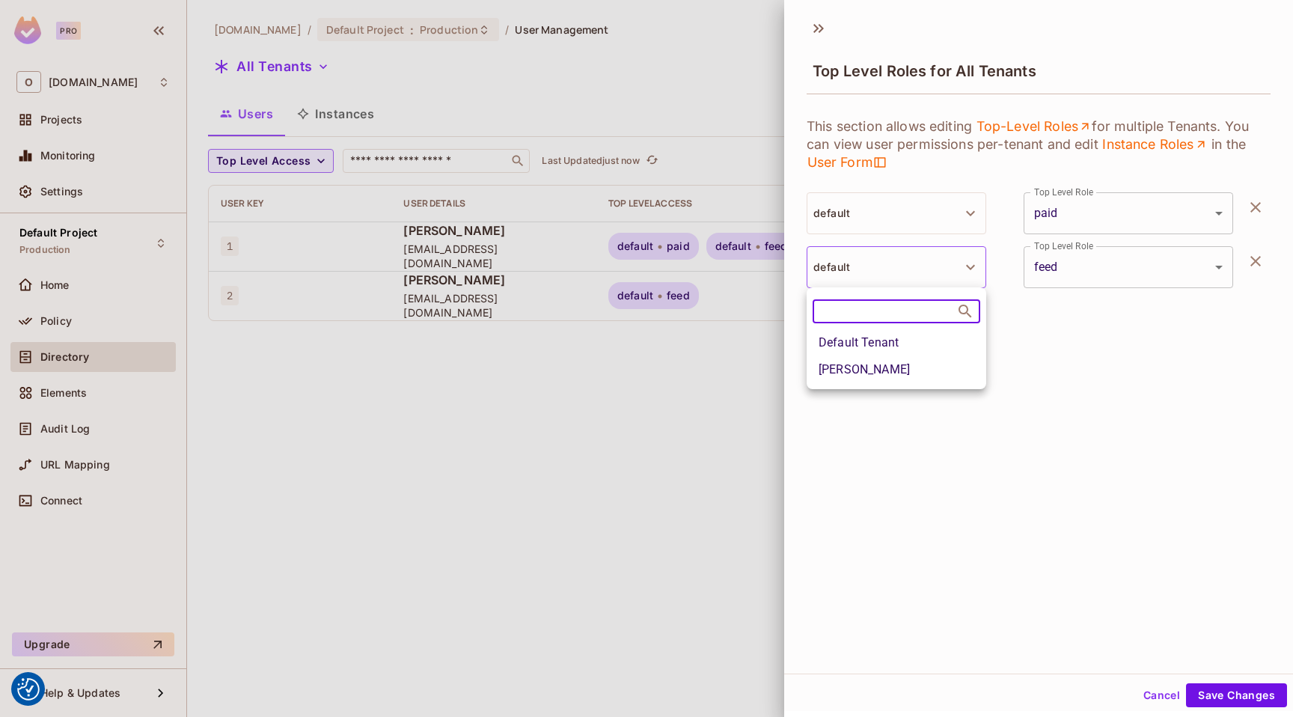
click at [880, 368] on li "[PERSON_NAME]" at bounding box center [897, 369] width 180 height 27
click at [930, 279] on button "[PERSON_NAME]" at bounding box center [897, 267] width 180 height 42
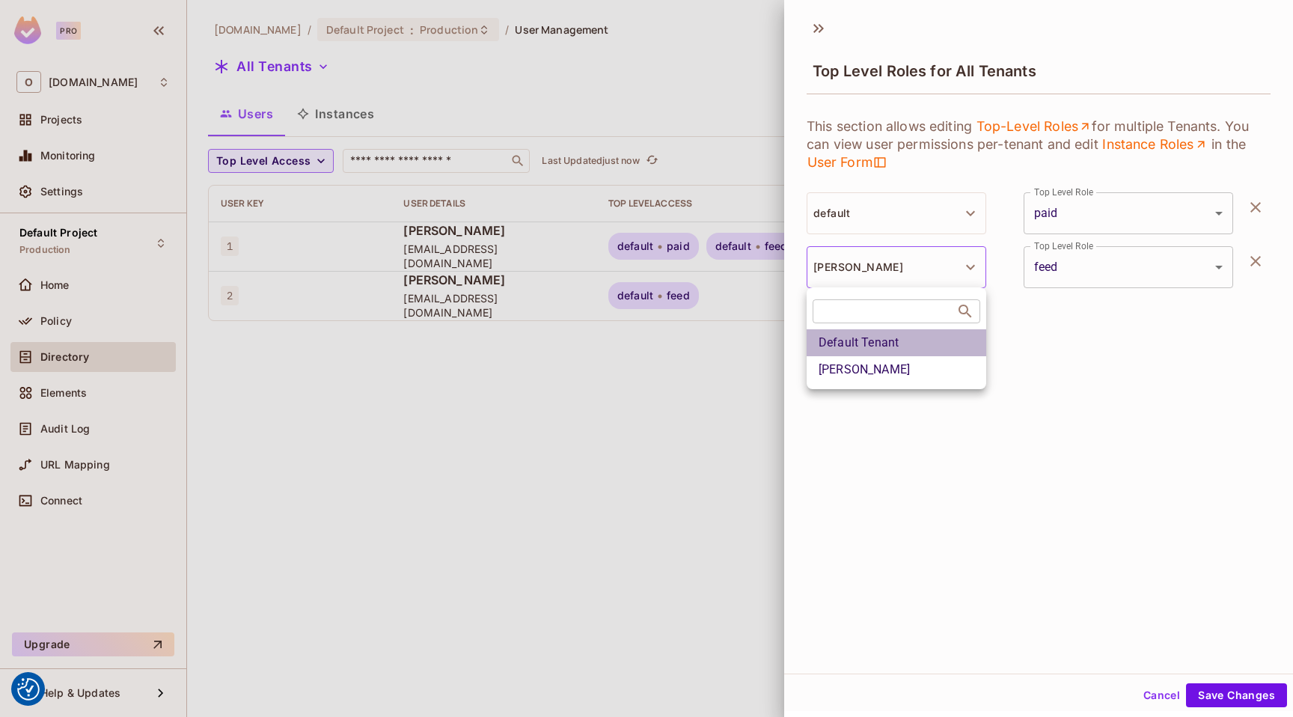
click at [887, 344] on li "Default Tenant" at bounding box center [897, 342] width 180 height 27
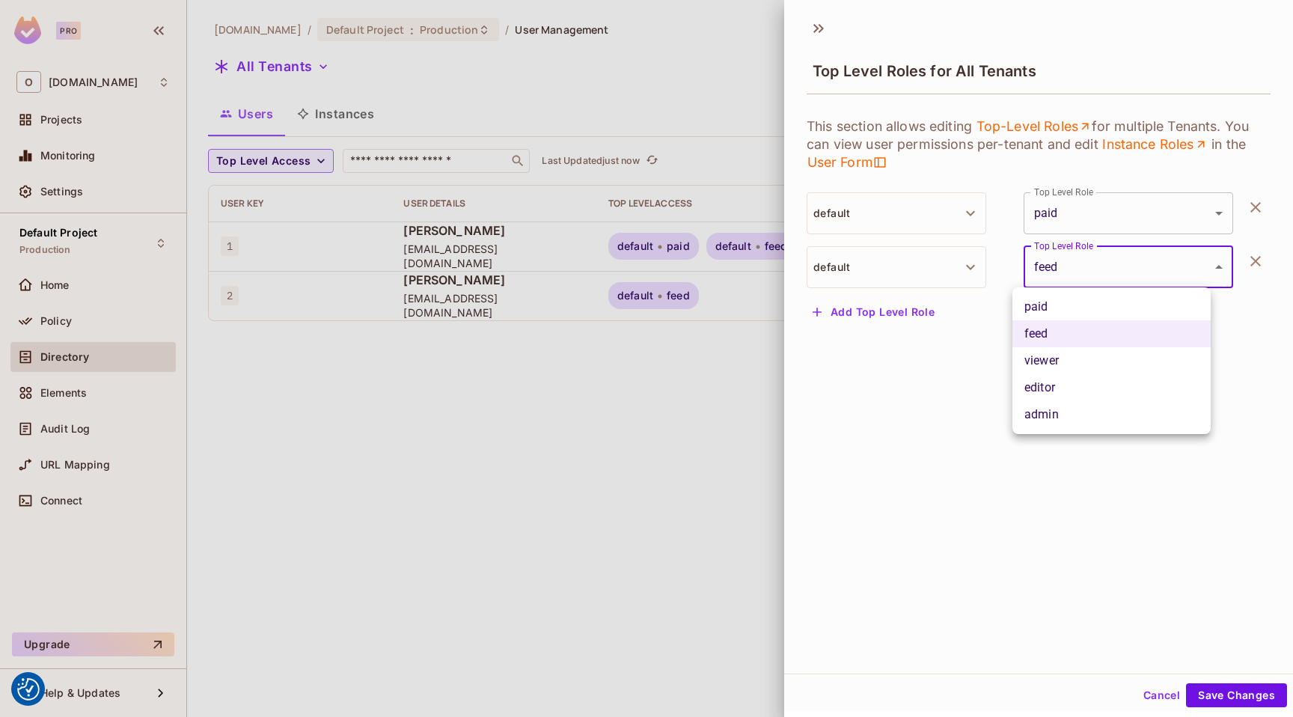
click at [1118, 262] on body "We use cookies to enhance your browsing experience, serve personalized ads or c…" at bounding box center [646, 358] width 1293 height 717
click at [1118, 262] on div at bounding box center [646, 358] width 1293 height 717
click at [913, 266] on button "default" at bounding box center [897, 267] width 180 height 42
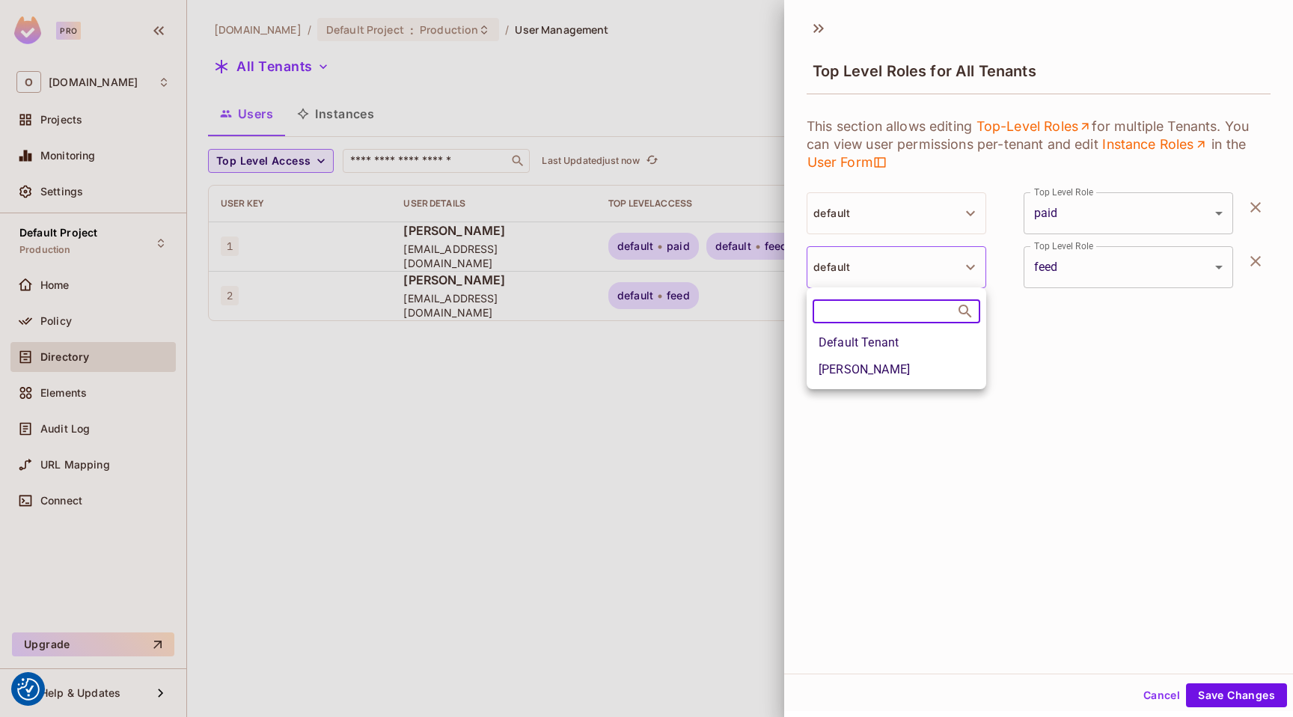
click at [913, 266] on div at bounding box center [646, 358] width 1293 height 717
click at [1139, 696] on button "Cancel" at bounding box center [1162, 695] width 49 height 24
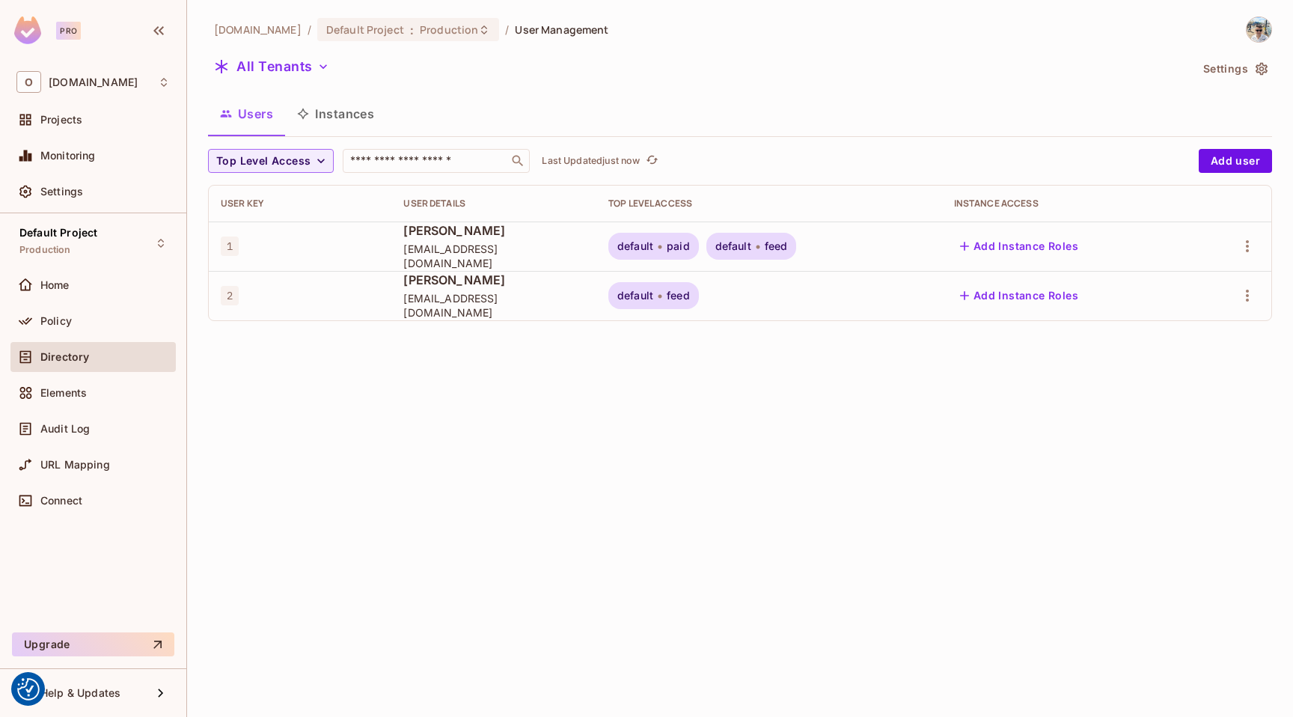
click at [326, 109] on button "Instances" at bounding box center [335, 113] width 101 height 37
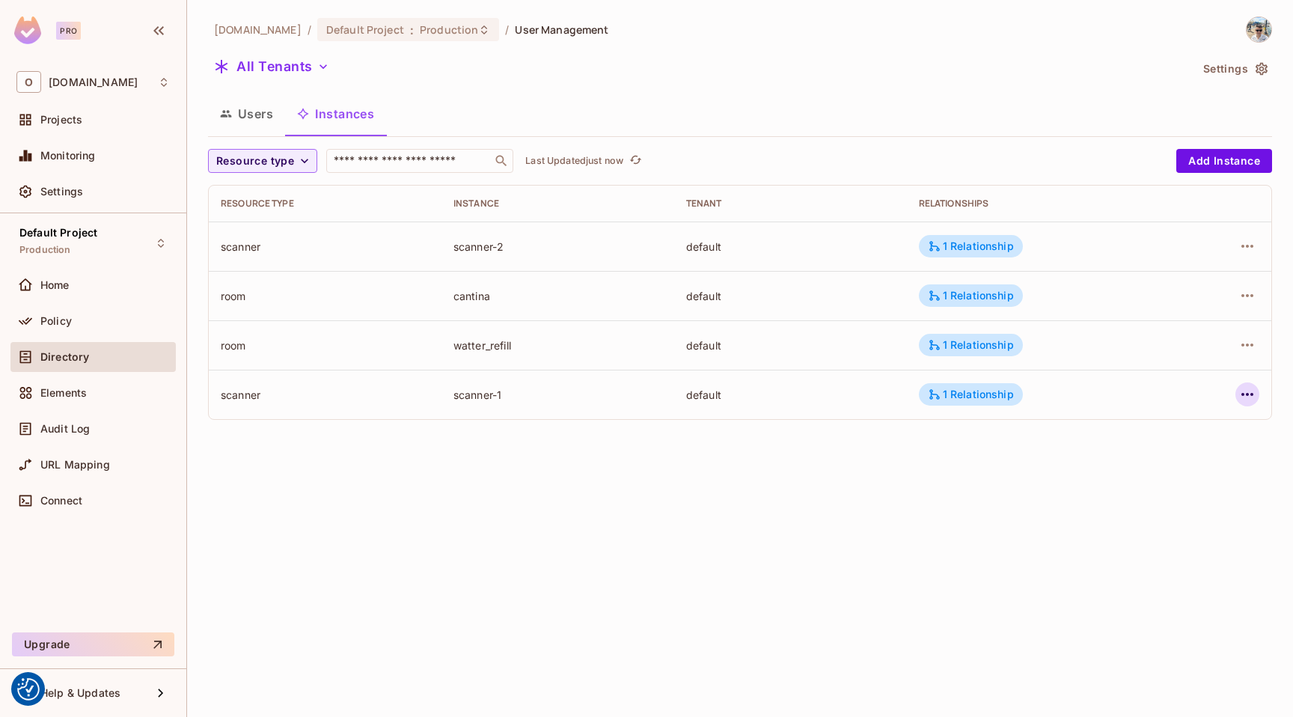
click at [1253, 400] on icon "button" at bounding box center [1248, 395] width 18 height 18
click at [969, 386] on div at bounding box center [646, 358] width 1293 height 717
click at [969, 386] on div "1 Relationship" at bounding box center [971, 394] width 104 height 22
click at [746, 403] on div at bounding box center [646, 358] width 1293 height 717
click at [1243, 403] on icon "button" at bounding box center [1248, 395] width 18 height 18
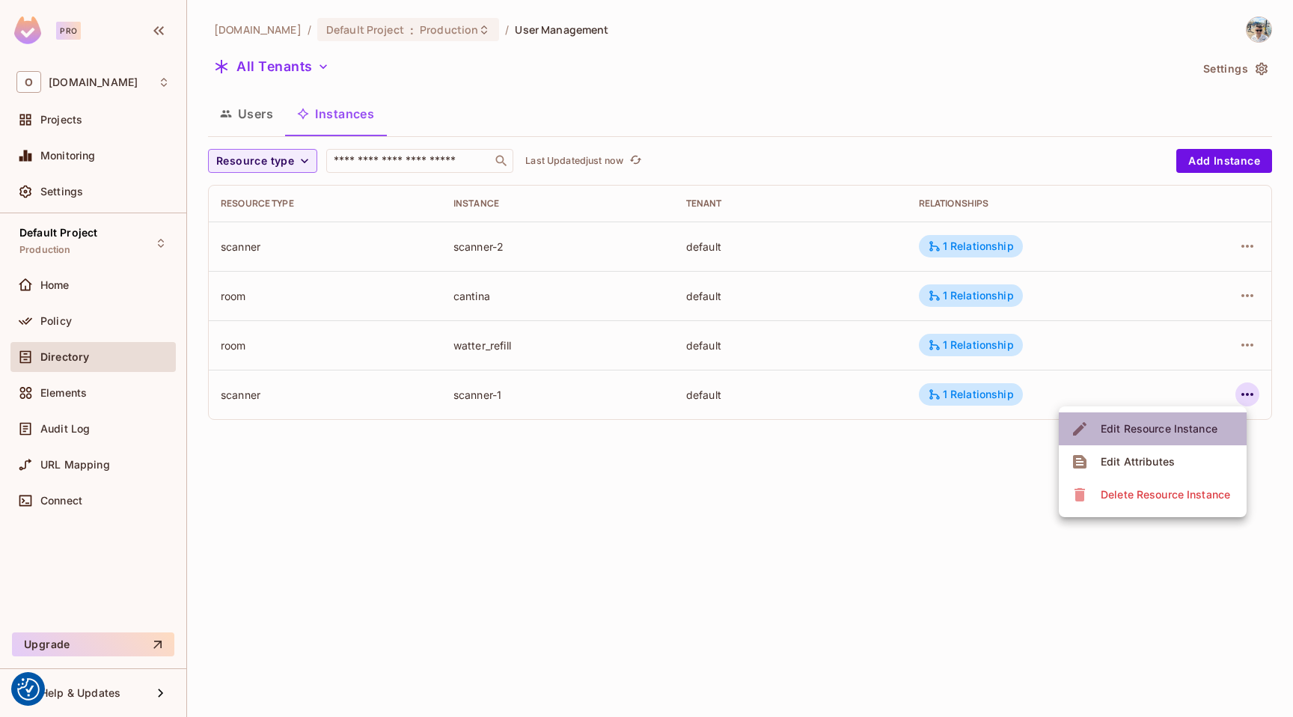
click at [1183, 433] on div "Edit Resource Instance" at bounding box center [1159, 428] width 117 height 15
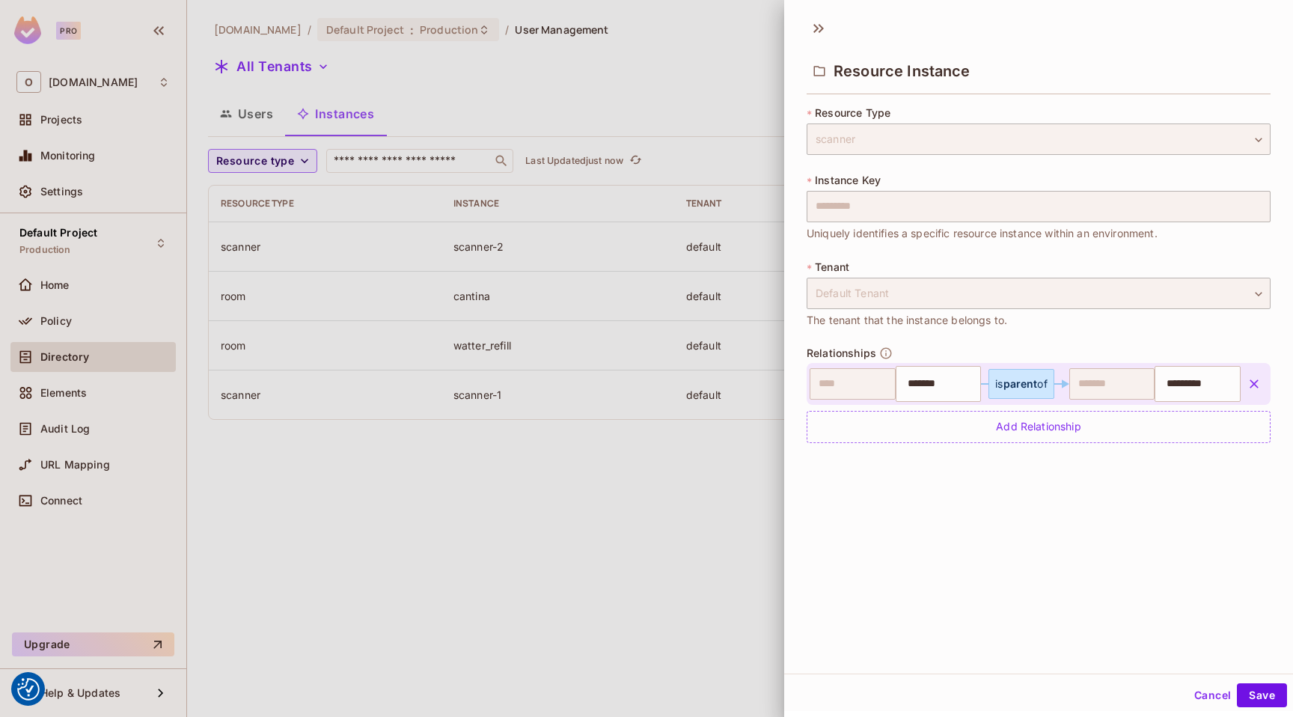
click at [1199, 692] on button "Cancel" at bounding box center [1213, 695] width 49 height 24
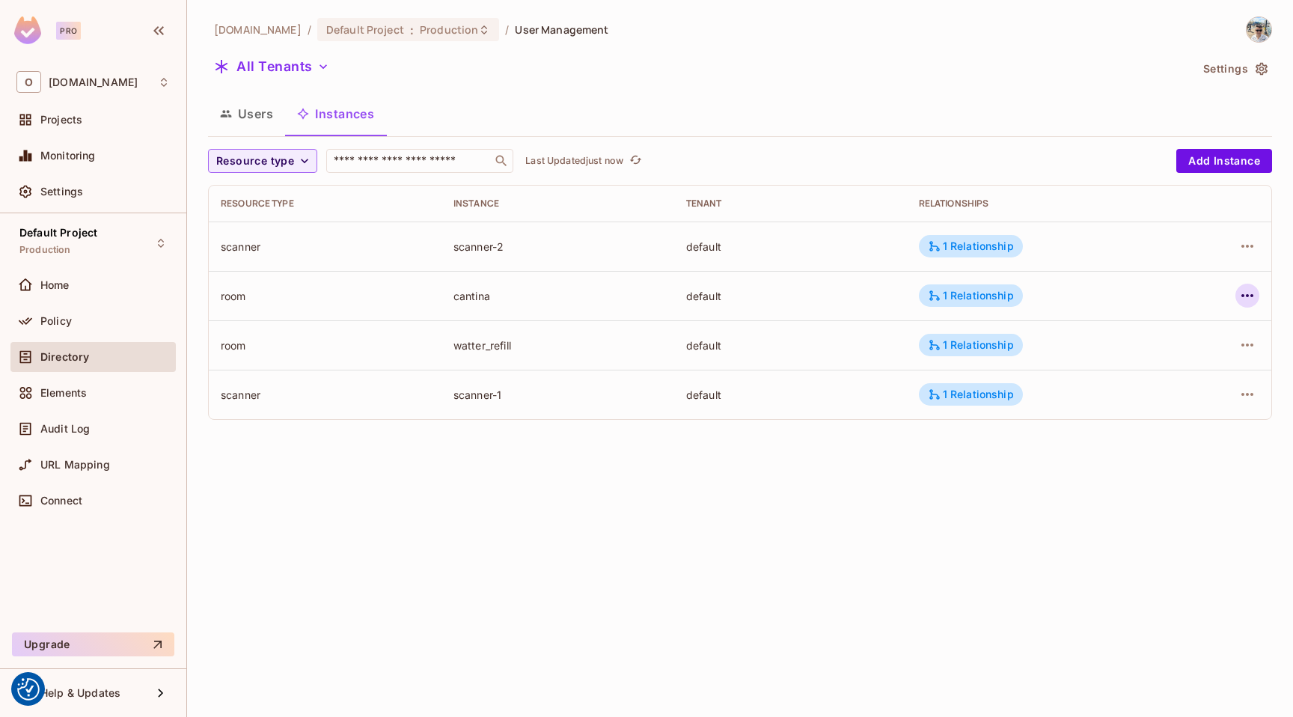
click at [1237, 297] on button "button" at bounding box center [1248, 296] width 24 height 24
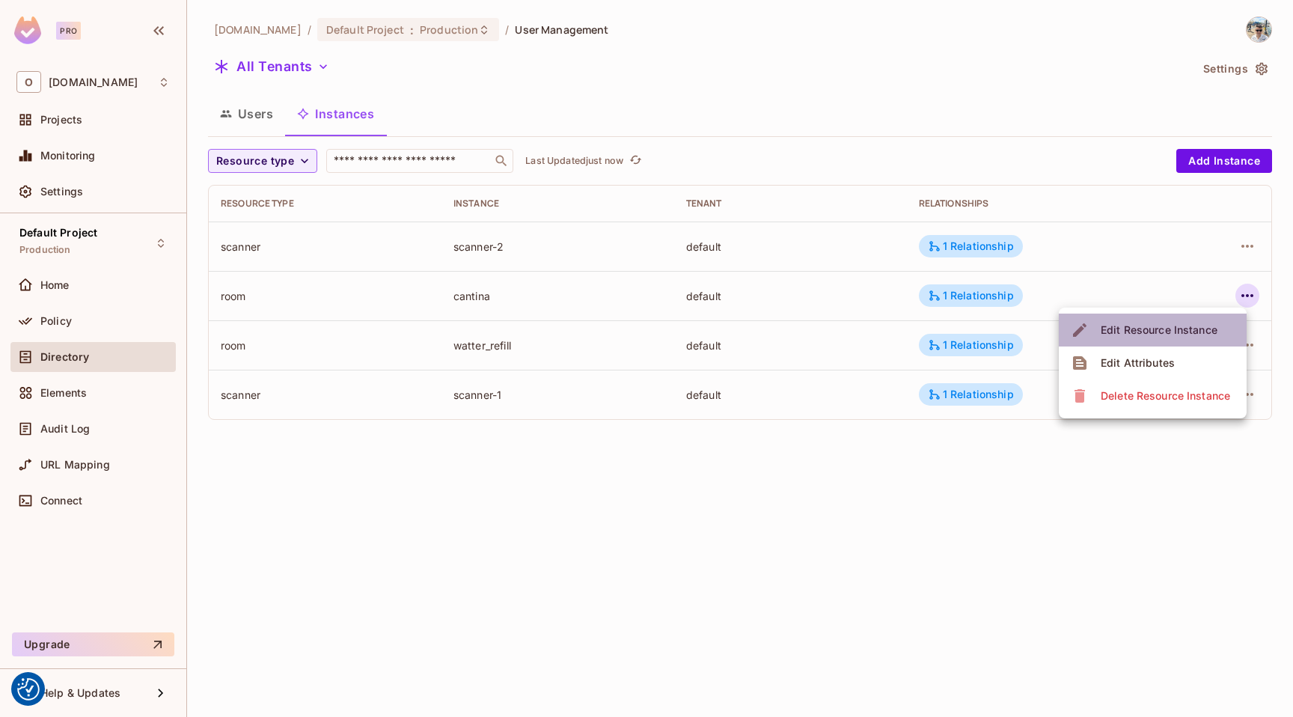
click at [1182, 332] on div "Edit Resource Instance" at bounding box center [1159, 330] width 117 height 15
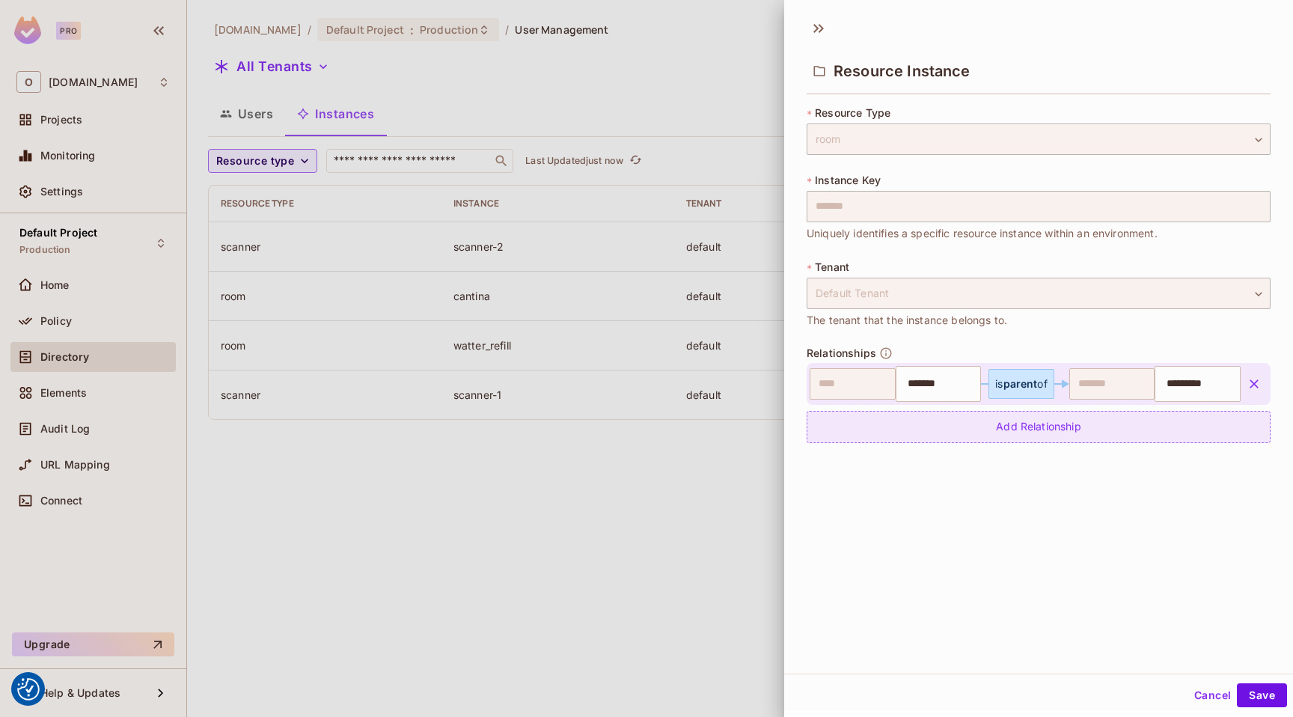
click at [1043, 431] on div "Add Relationship" at bounding box center [1039, 427] width 464 height 32
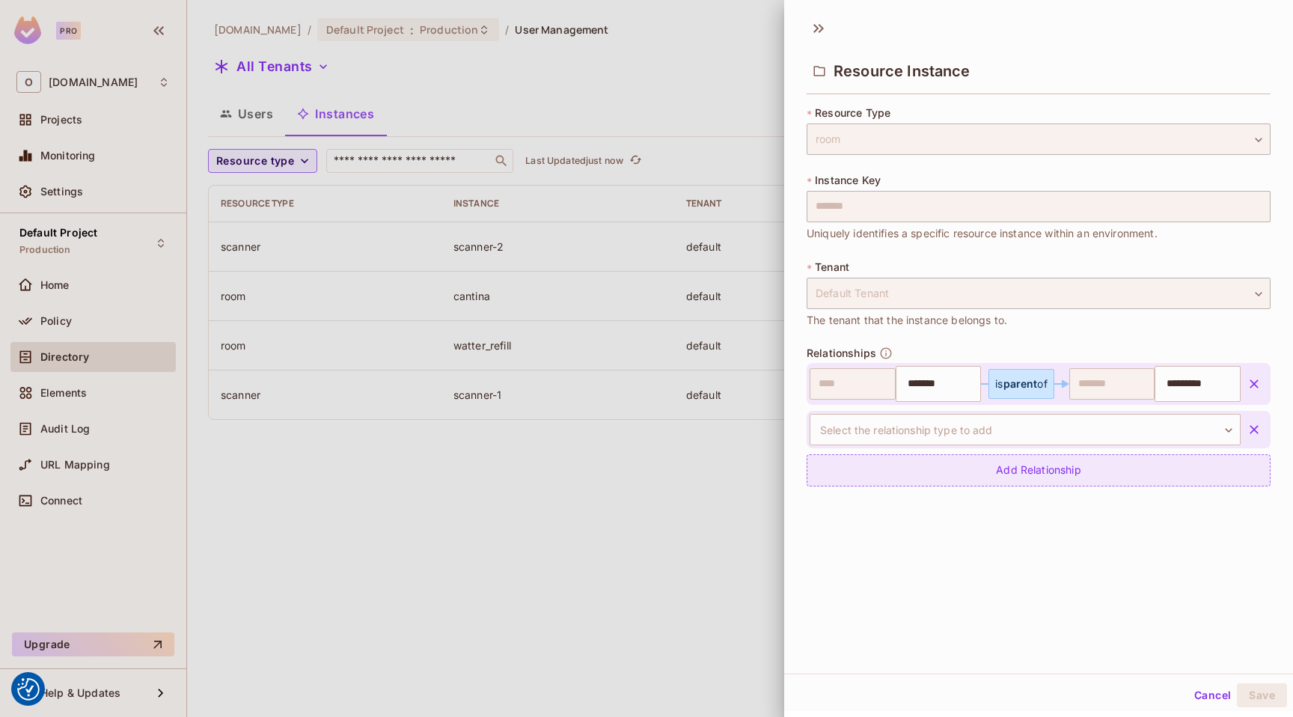
click at [1043, 431] on body "We use cookies to enhance your browsing experience, serve personalized ads or c…" at bounding box center [646, 358] width 1293 height 717
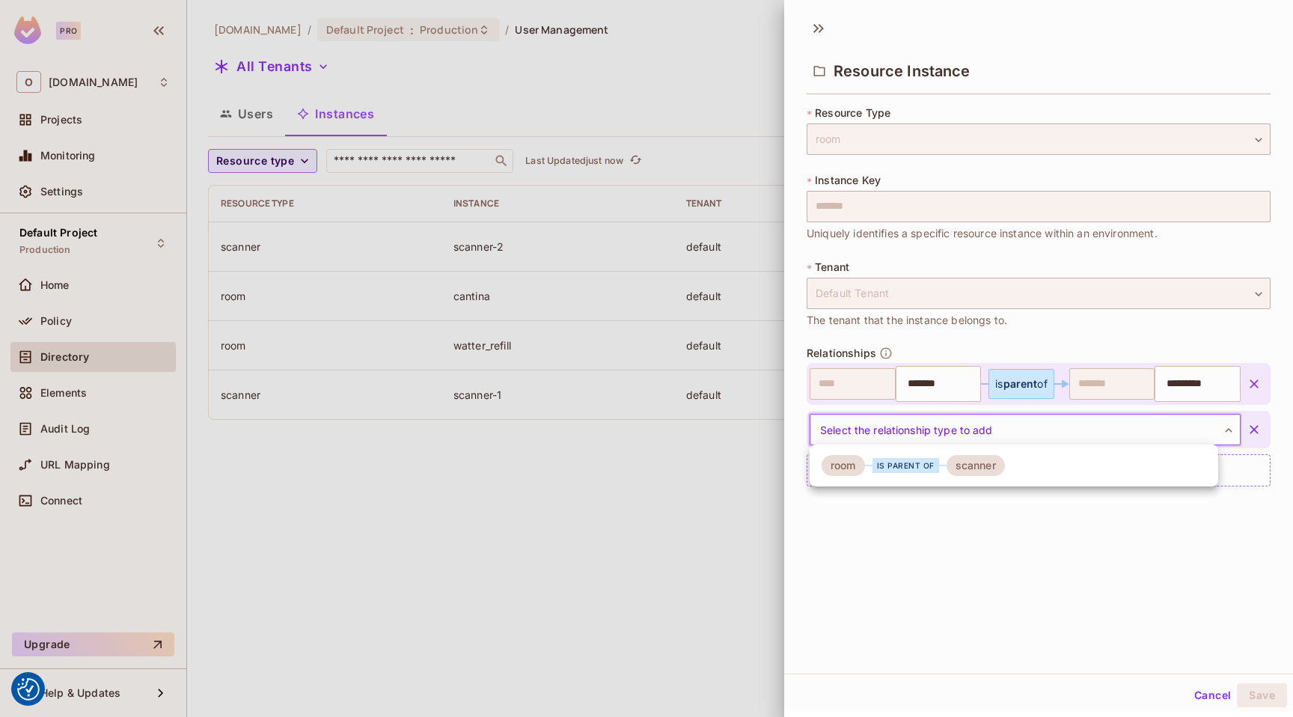
click at [1043, 431] on div at bounding box center [646, 358] width 1293 height 717
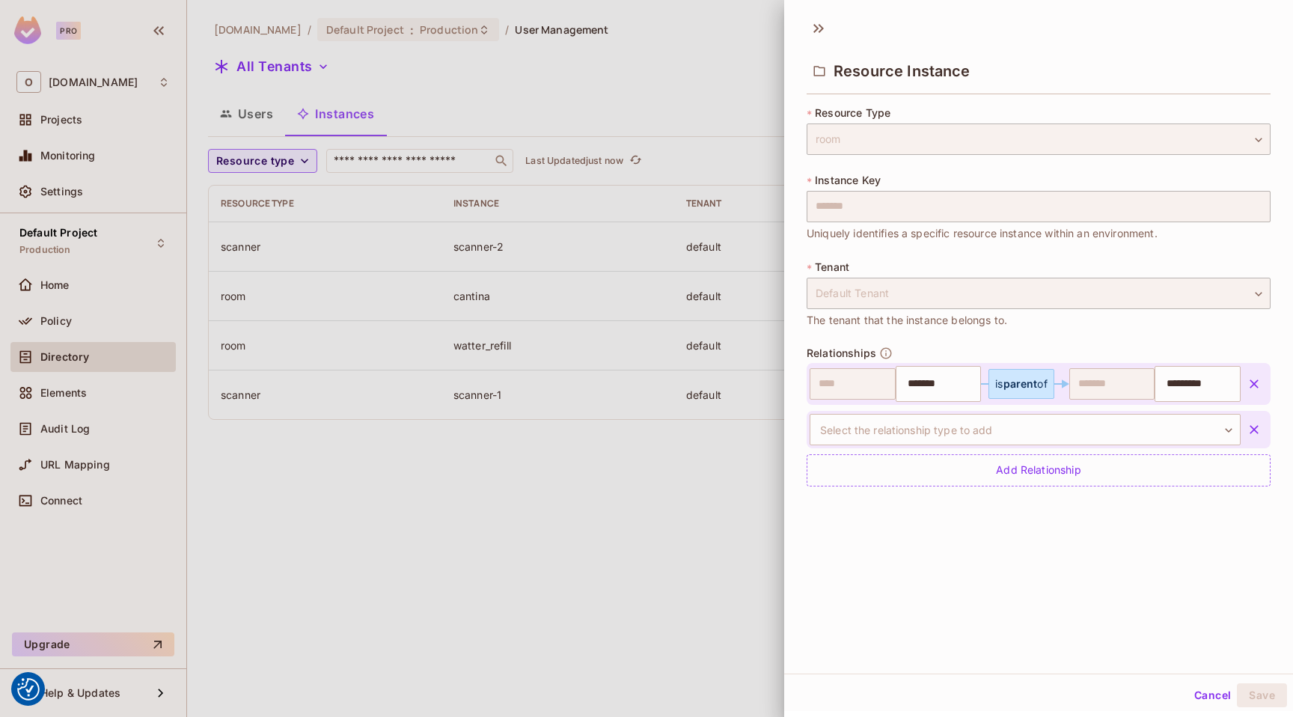
click at [1247, 427] on icon "button" at bounding box center [1254, 429] width 15 height 15
click at [1202, 692] on button "Cancel" at bounding box center [1213, 695] width 49 height 24
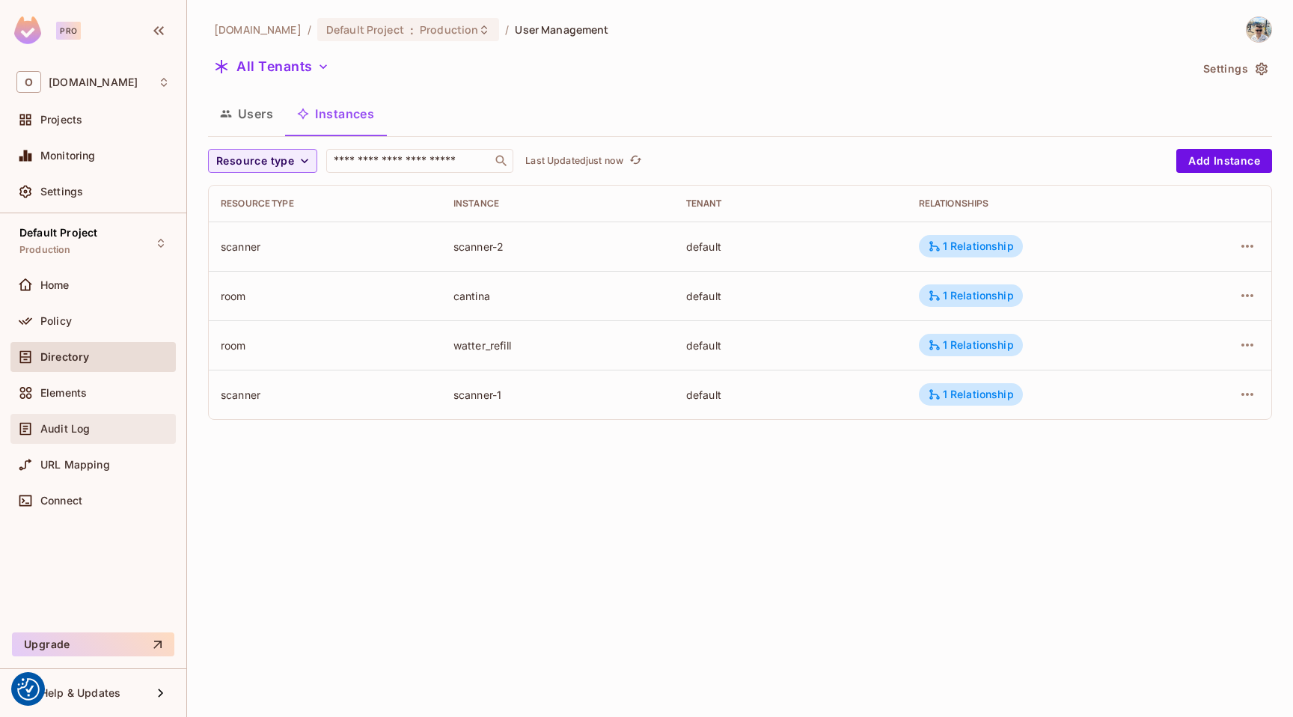
click at [120, 421] on div "Audit Log" at bounding box center [92, 429] width 153 height 18
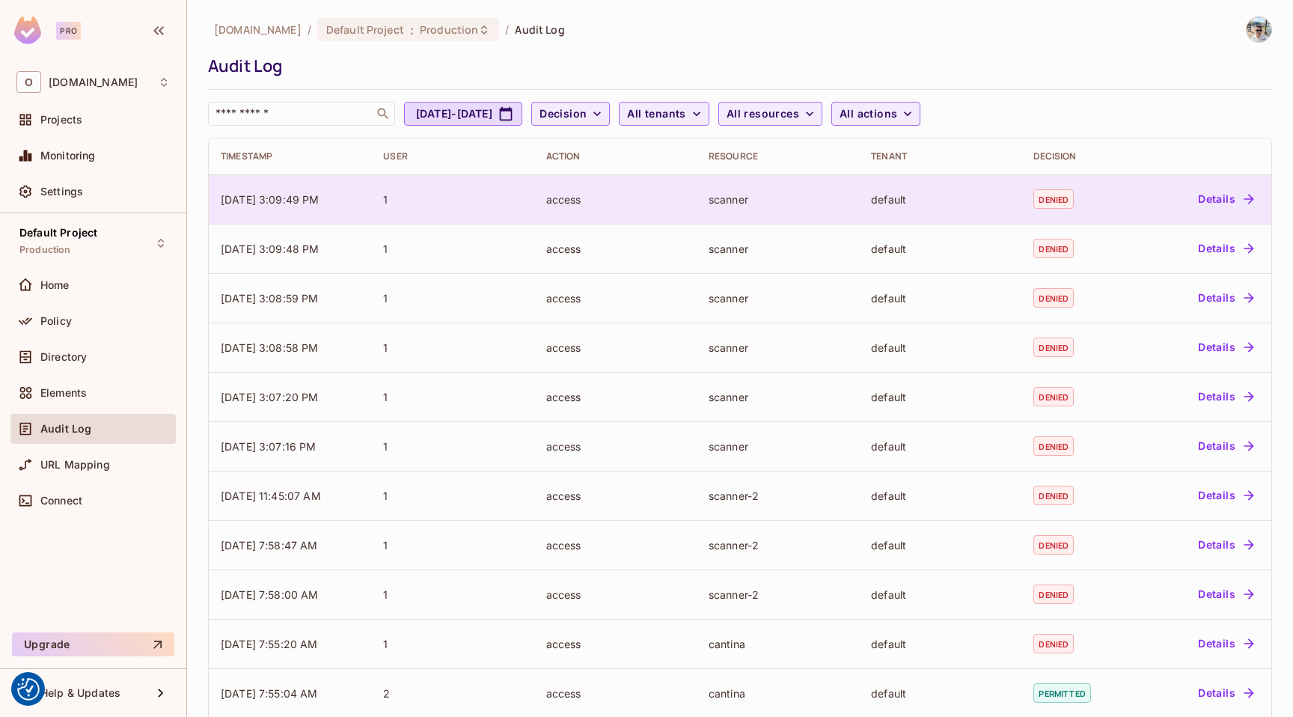
click at [481, 207] on td "1" at bounding box center [452, 198] width 162 height 49
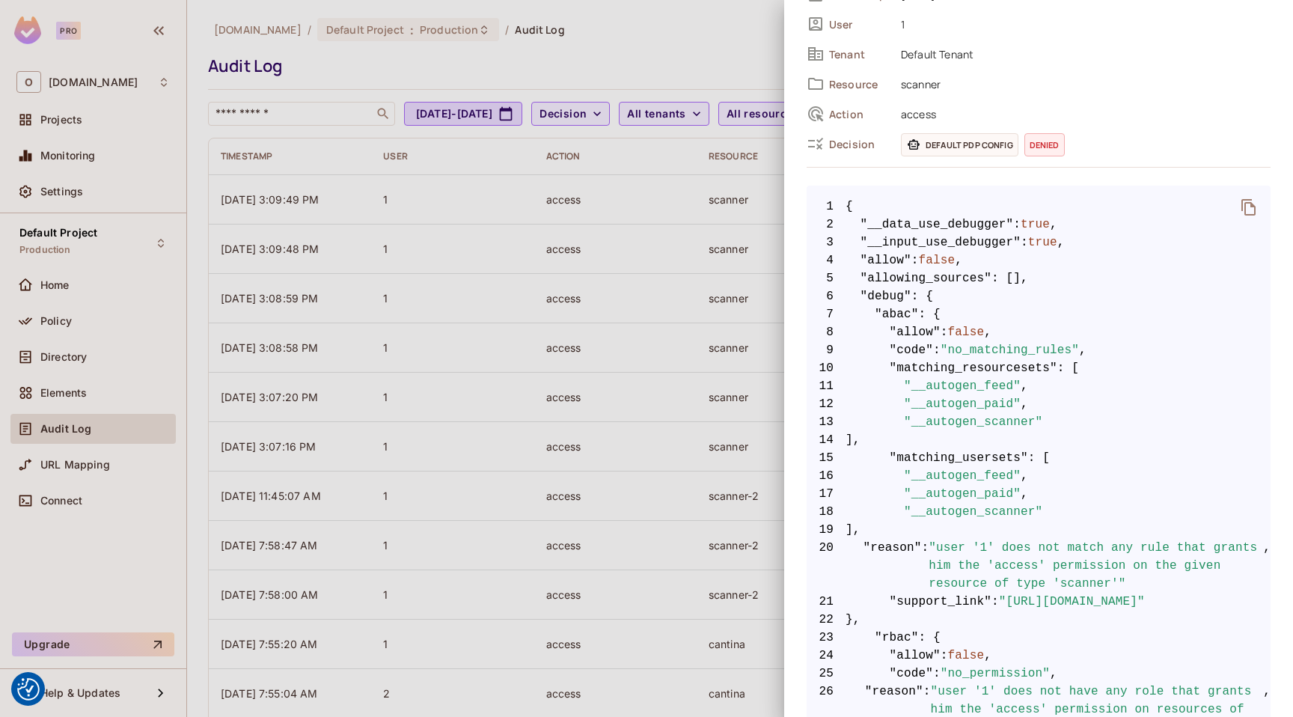
scroll to position [850, 0]
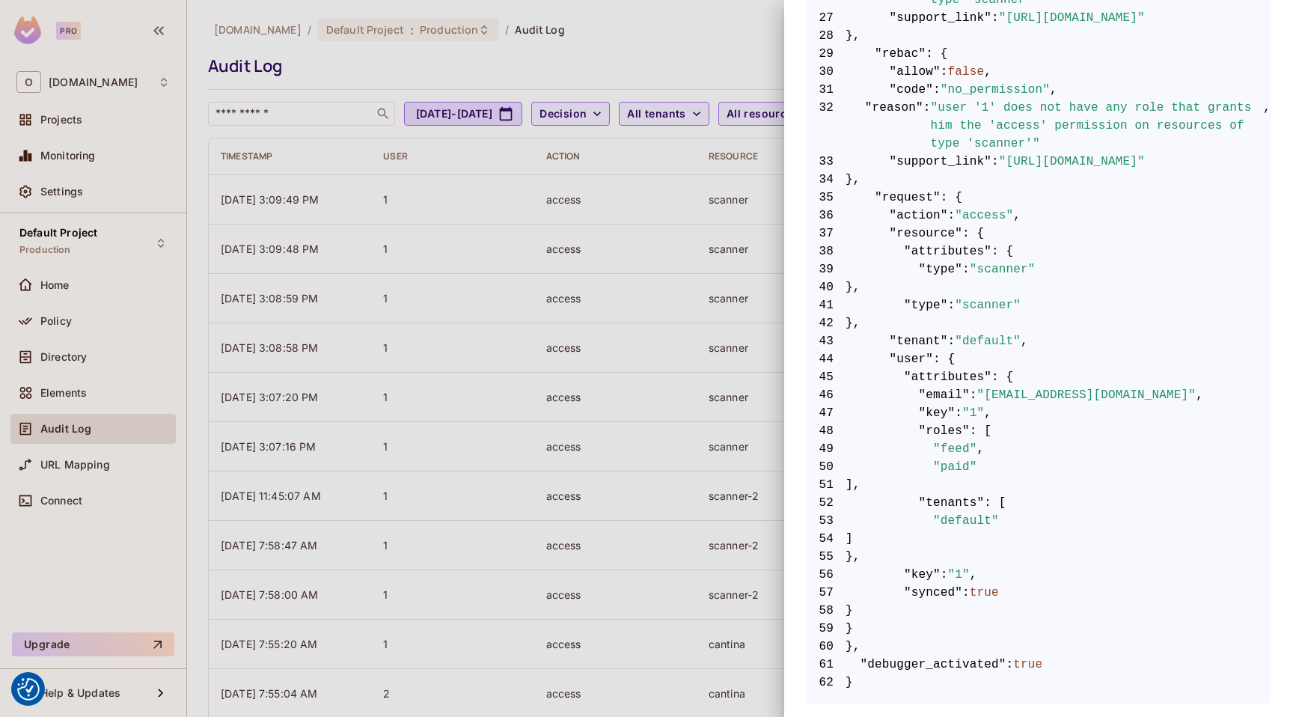
click at [655, 441] on div at bounding box center [646, 358] width 1293 height 717
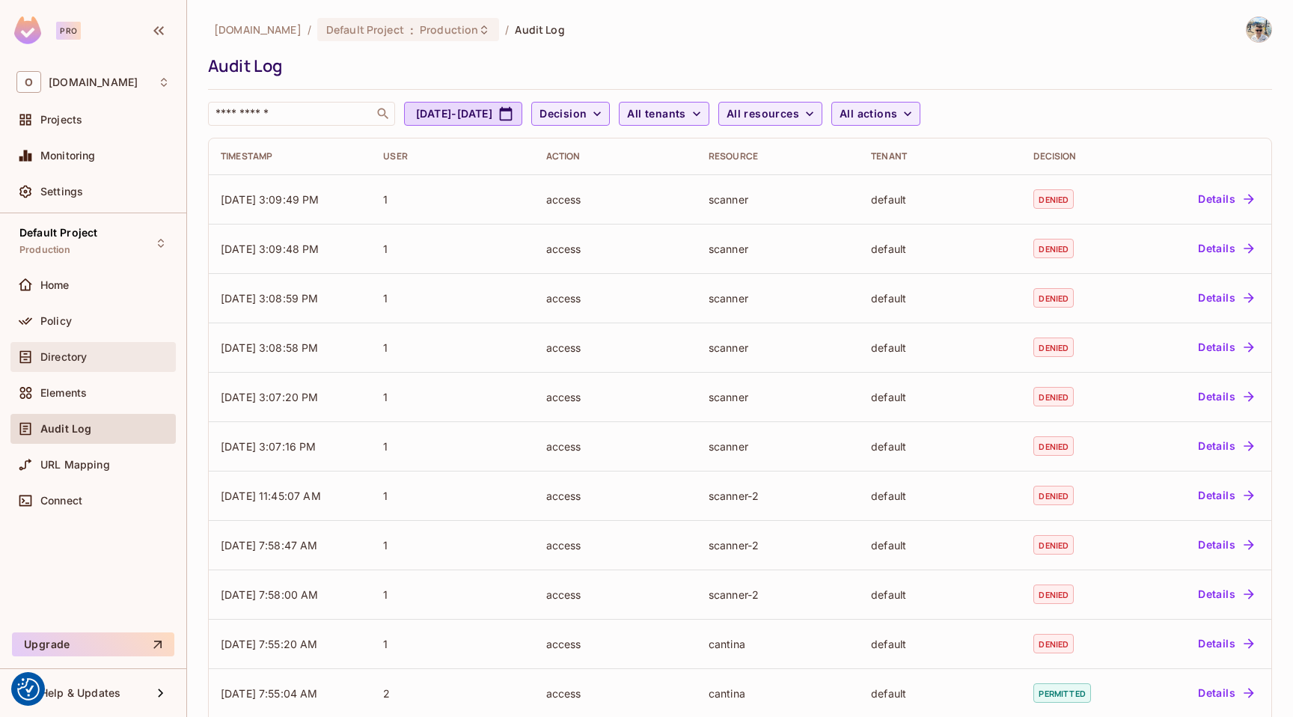
click at [85, 362] on span "Directory" at bounding box center [63, 357] width 46 height 12
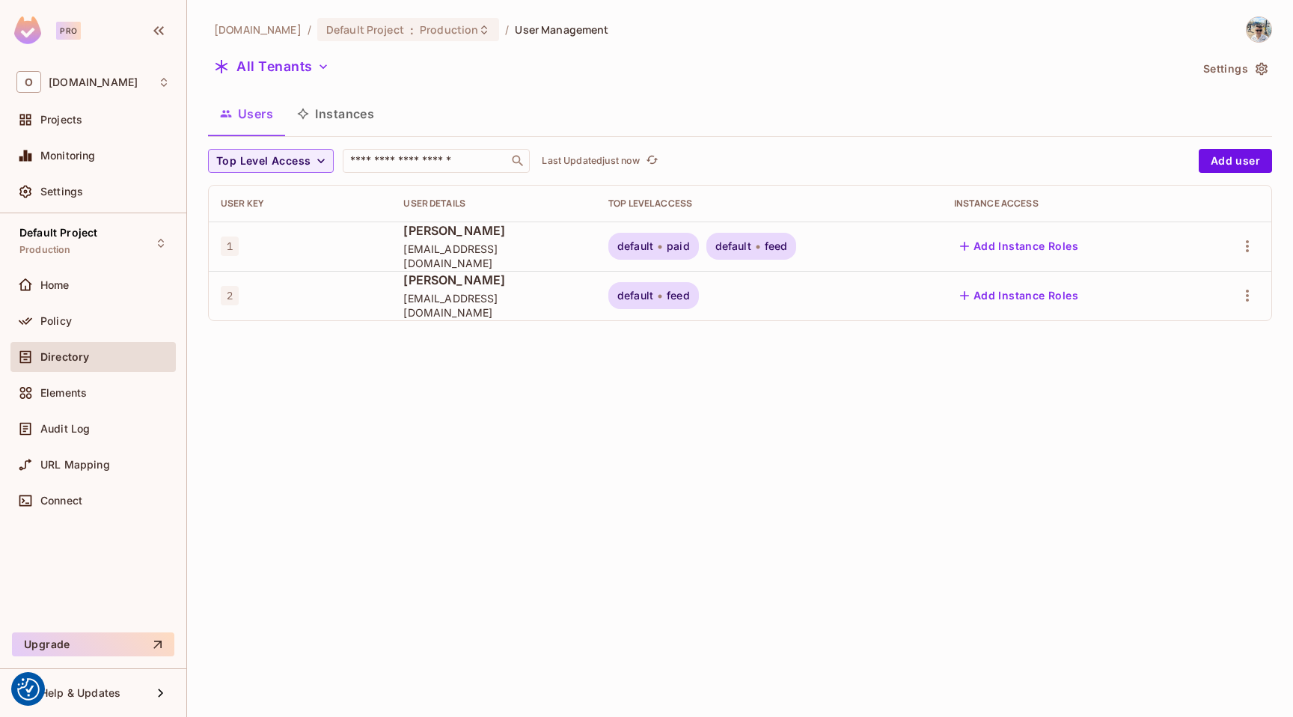
click at [321, 112] on button "Instances" at bounding box center [335, 113] width 101 height 37
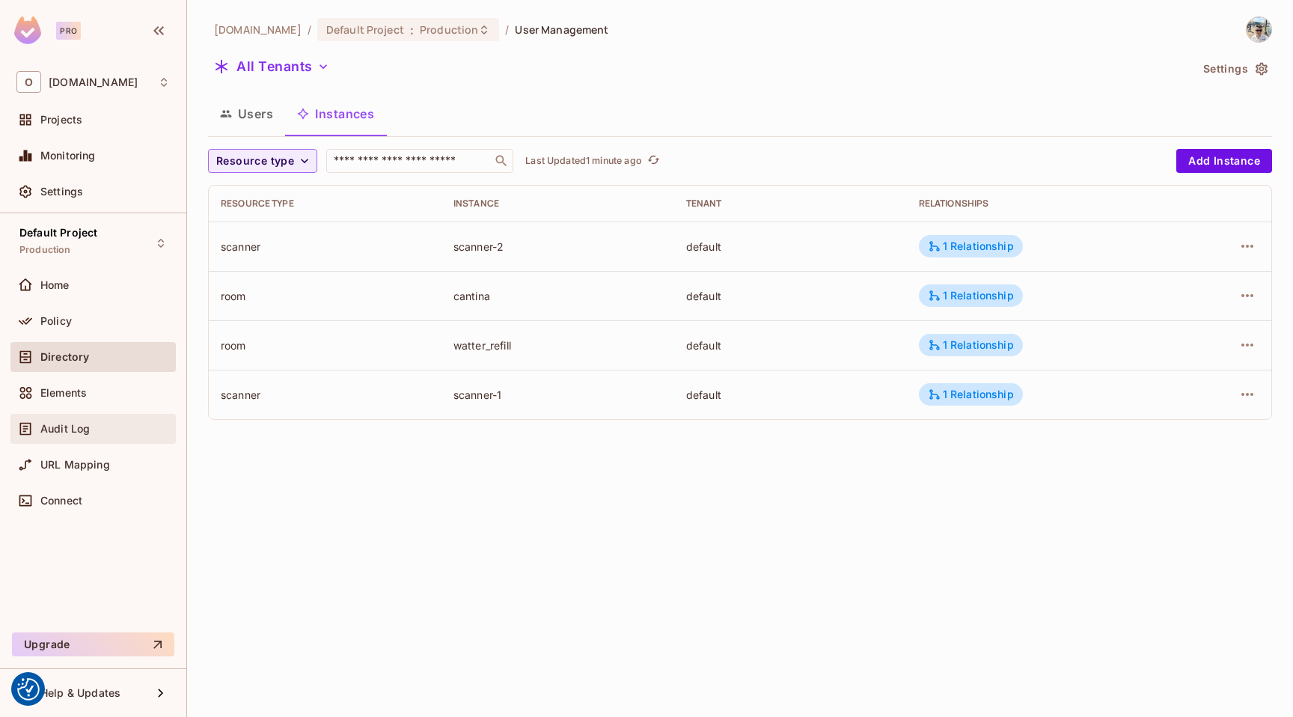
click at [83, 430] on span "Audit Log" at bounding box center [64, 429] width 49 height 12
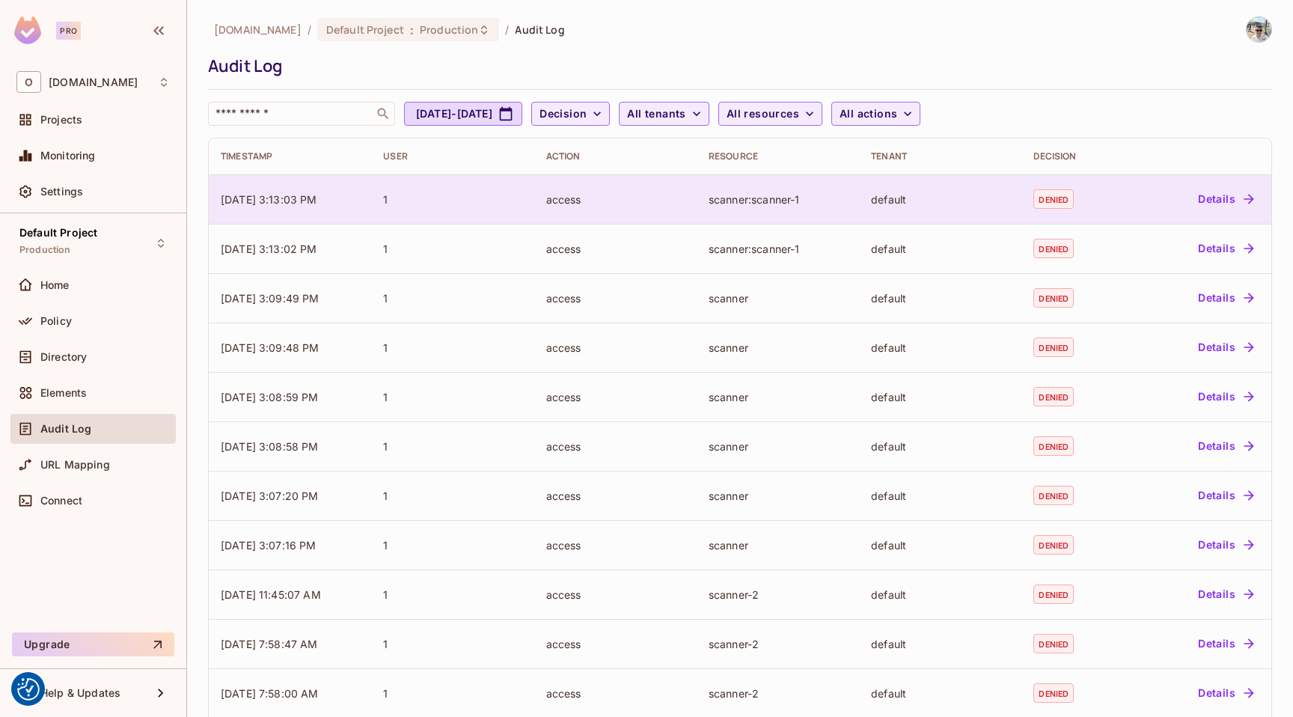
click at [412, 208] on td "1" at bounding box center [452, 198] width 162 height 49
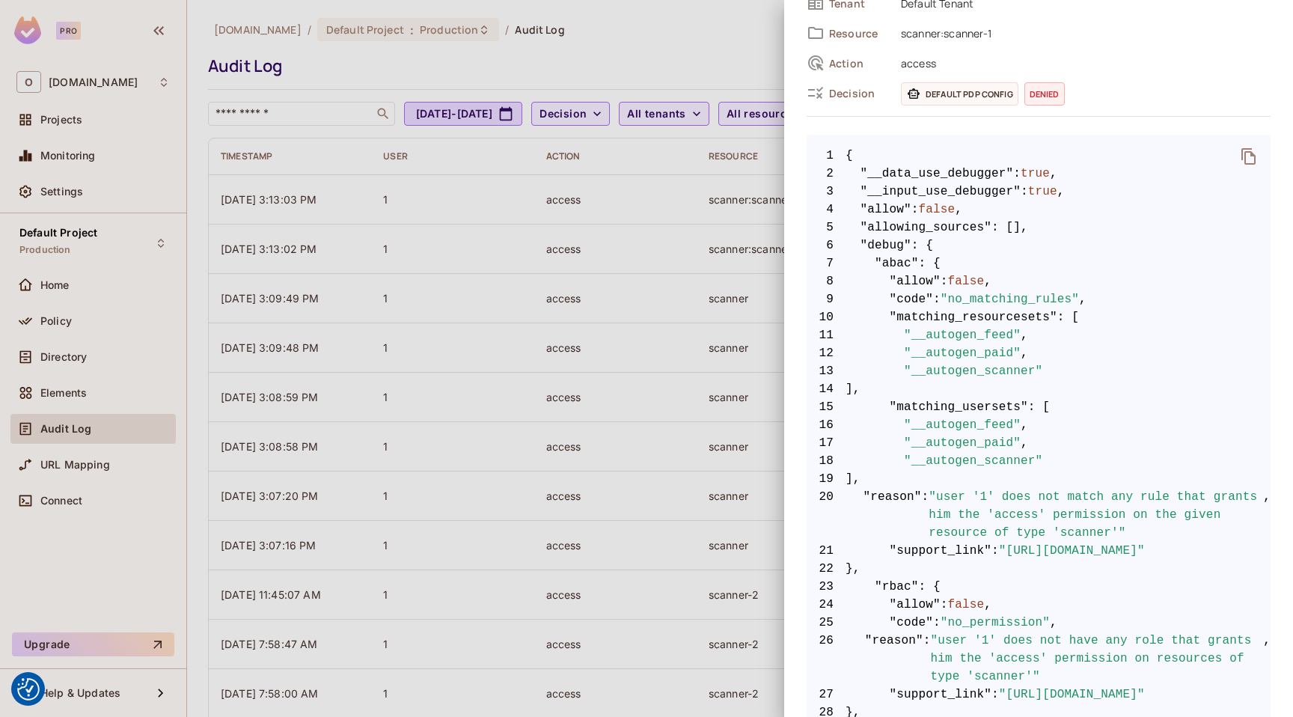
scroll to position [850, 0]
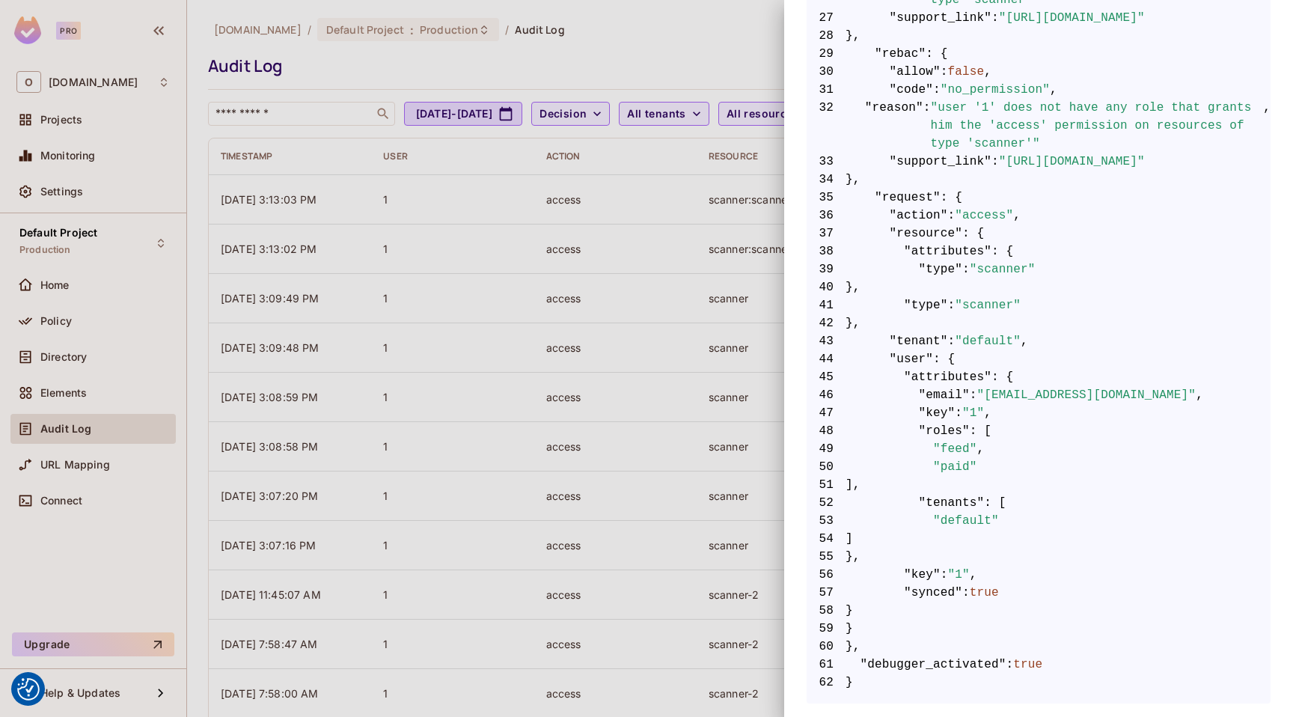
click at [743, 314] on div at bounding box center [646, 358] width 1293 height 717
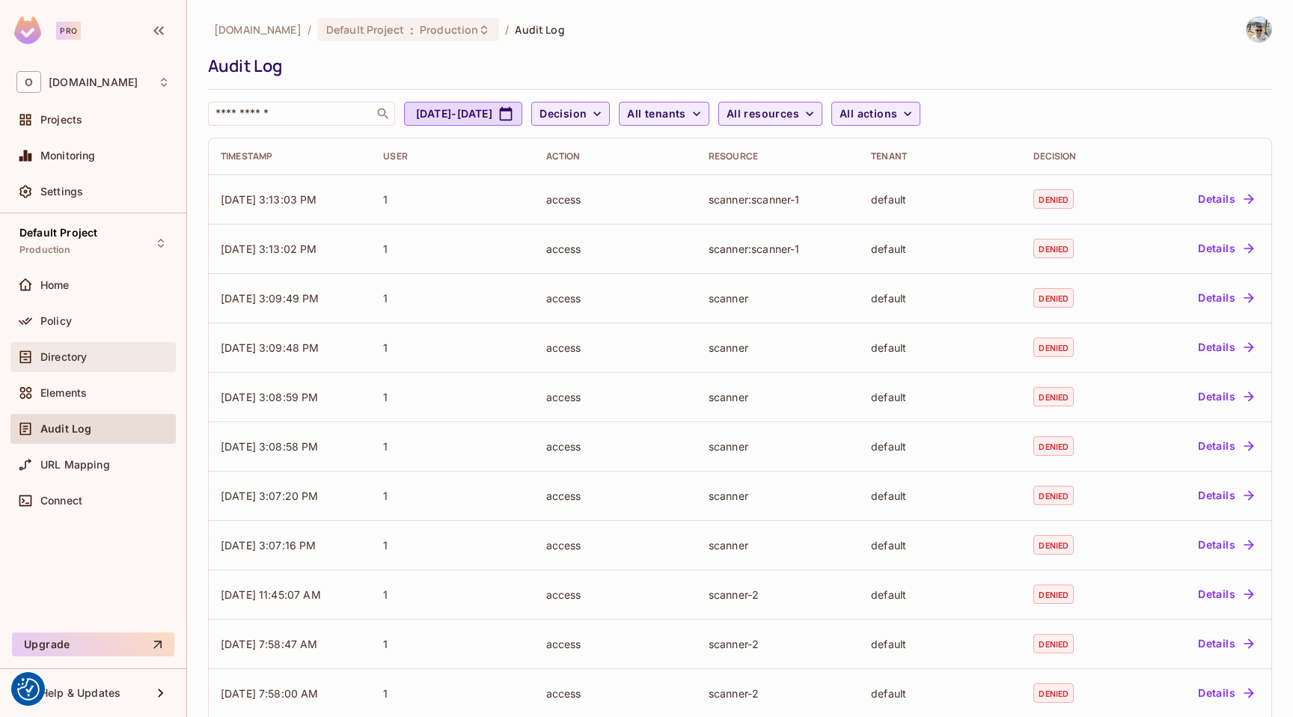
click at [99, 362] on div "Directory" at bounding box center [104, 357] width 129 height 12
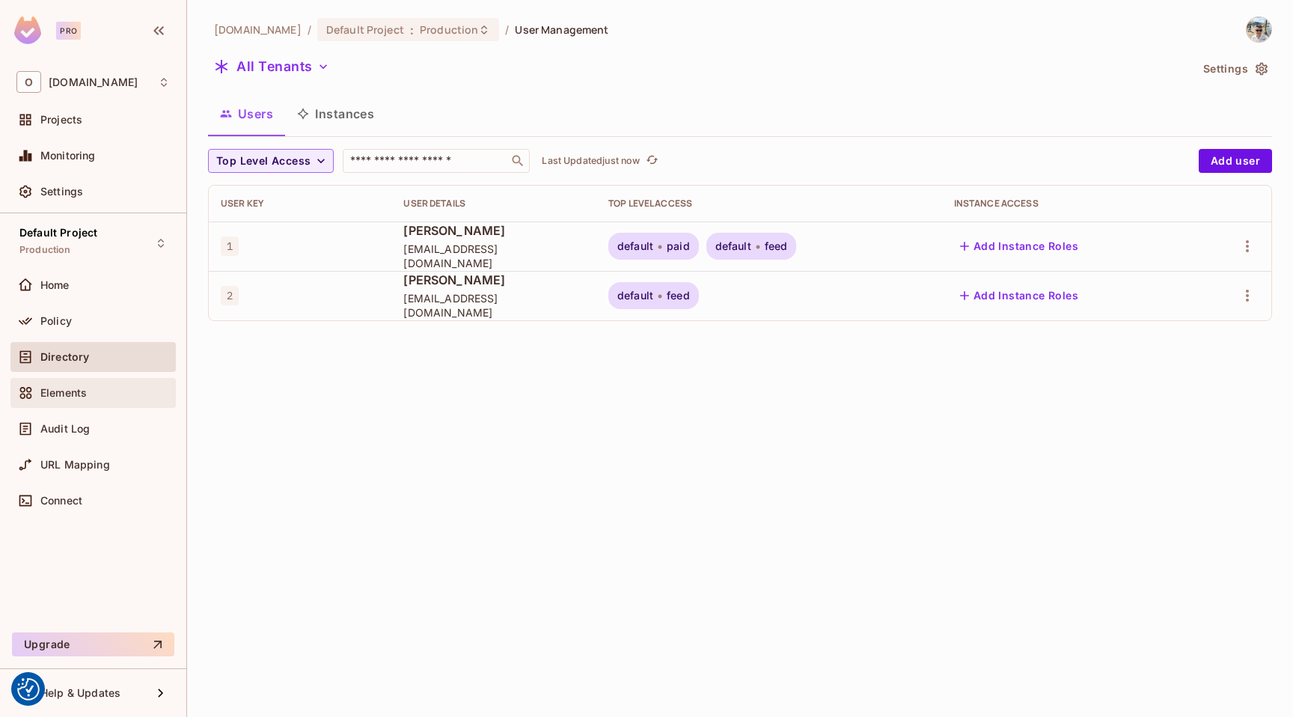
click at [63, 400] on div "Elements" at bounding box center [92, 393] width 153 height 18
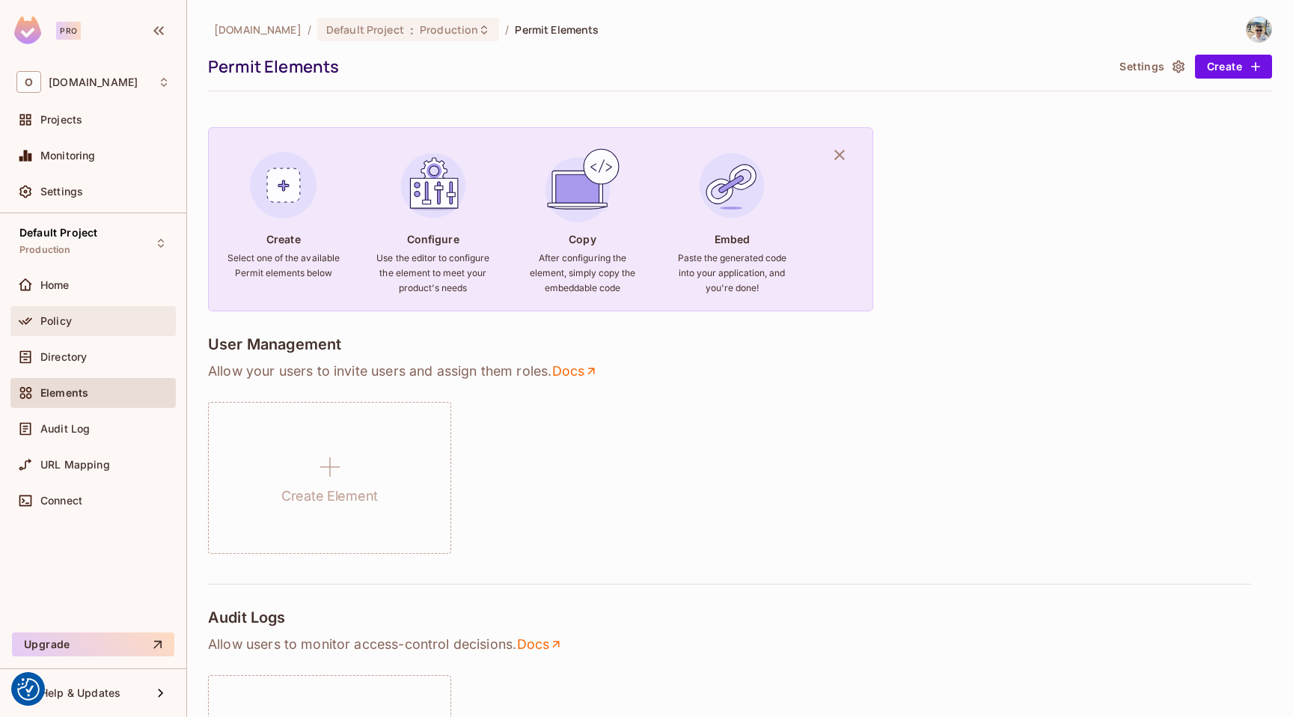
click at [79, 320] on div "Policy" at bounding box center [104, 321] width 129 height 12
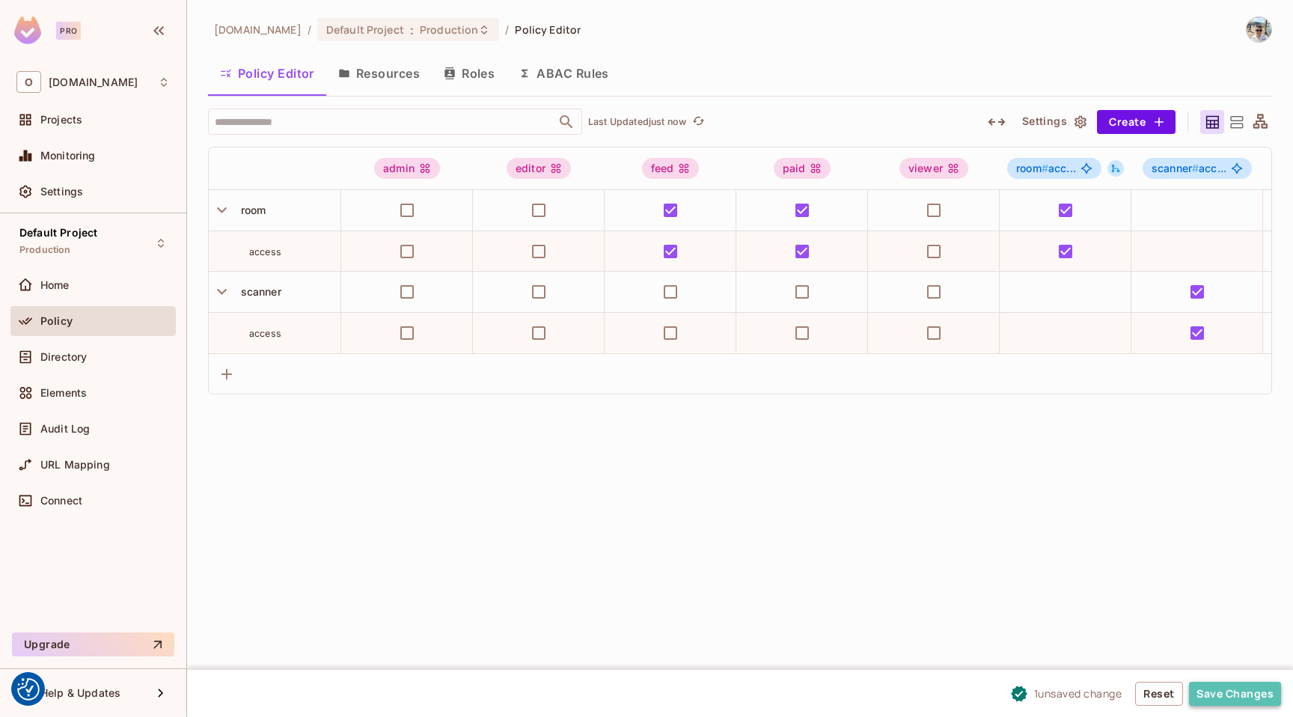
click at [1228, 698] on button "Save Changes" at bounding box center [1235, 694] width 92 height 24
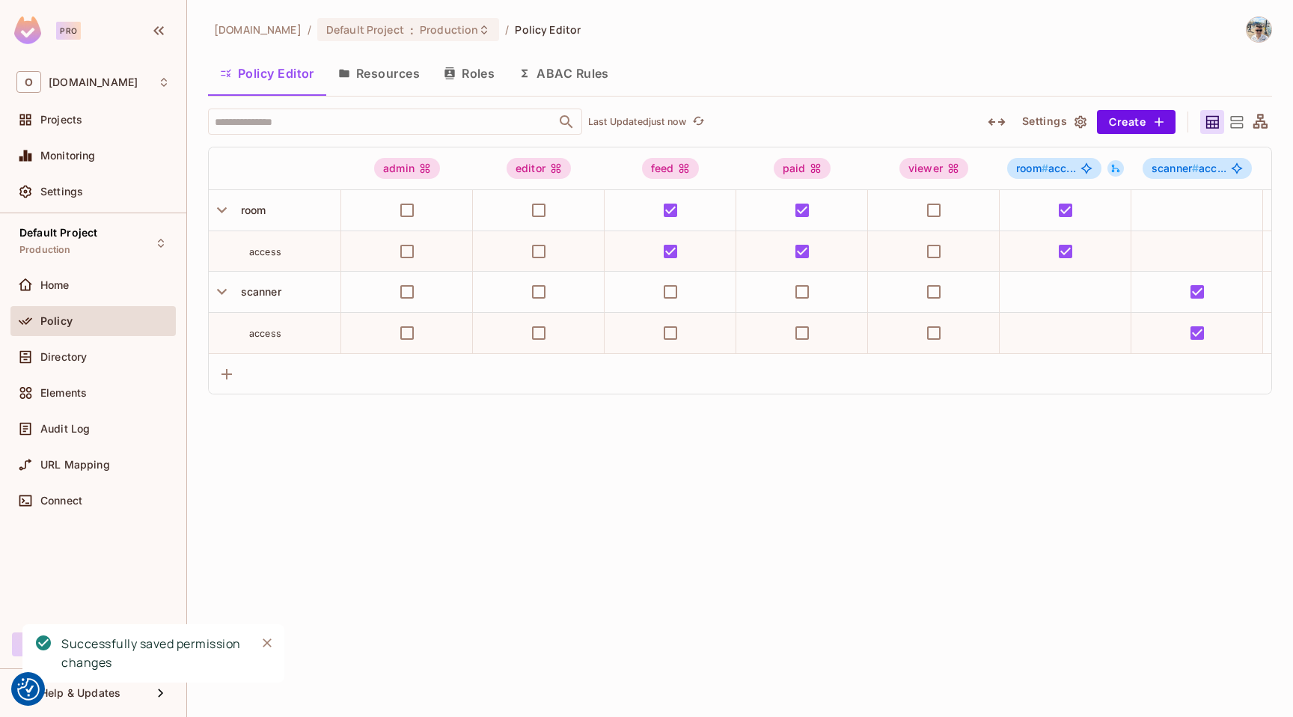
click at [386, 71] on button "Resources" at bounding box center [379, 73] width 106 height 37
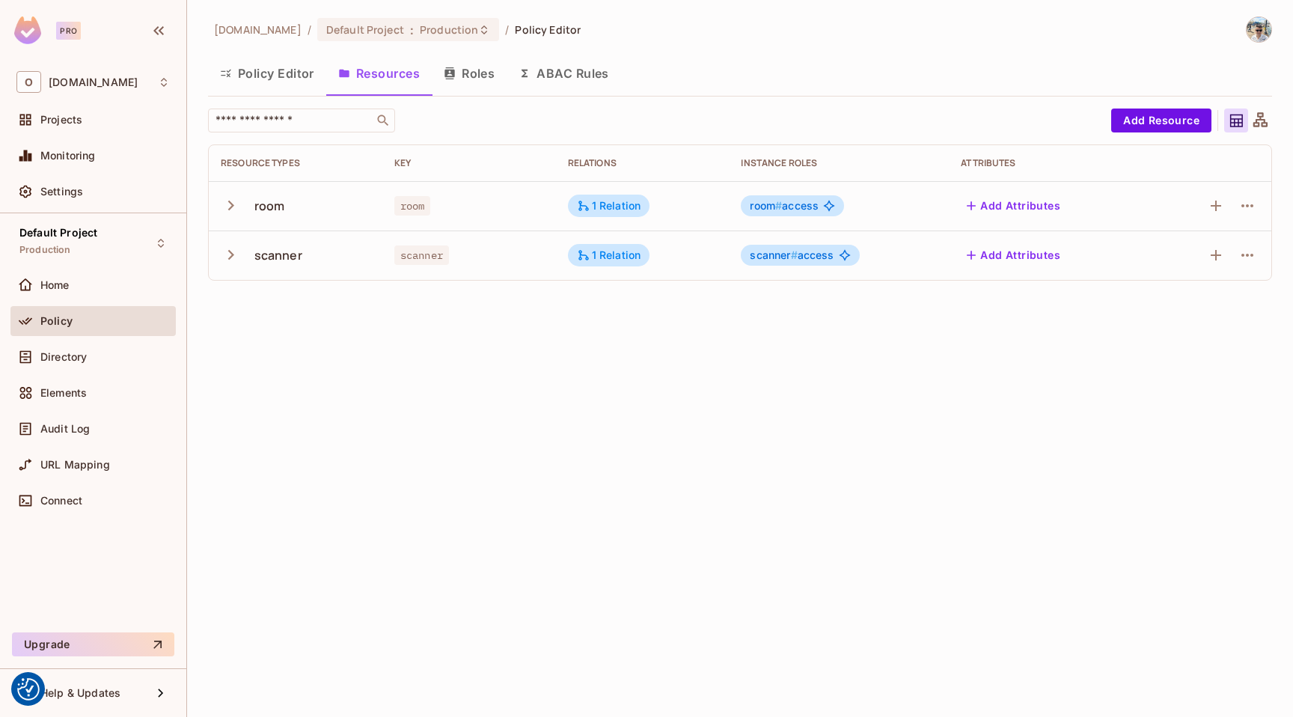
click at [275, 207] on div "room" at bounding box center [270, 206] width 31 height 16
click at [224, 207] on icon "button" at bounding box center [231, 205] width 20 height 20
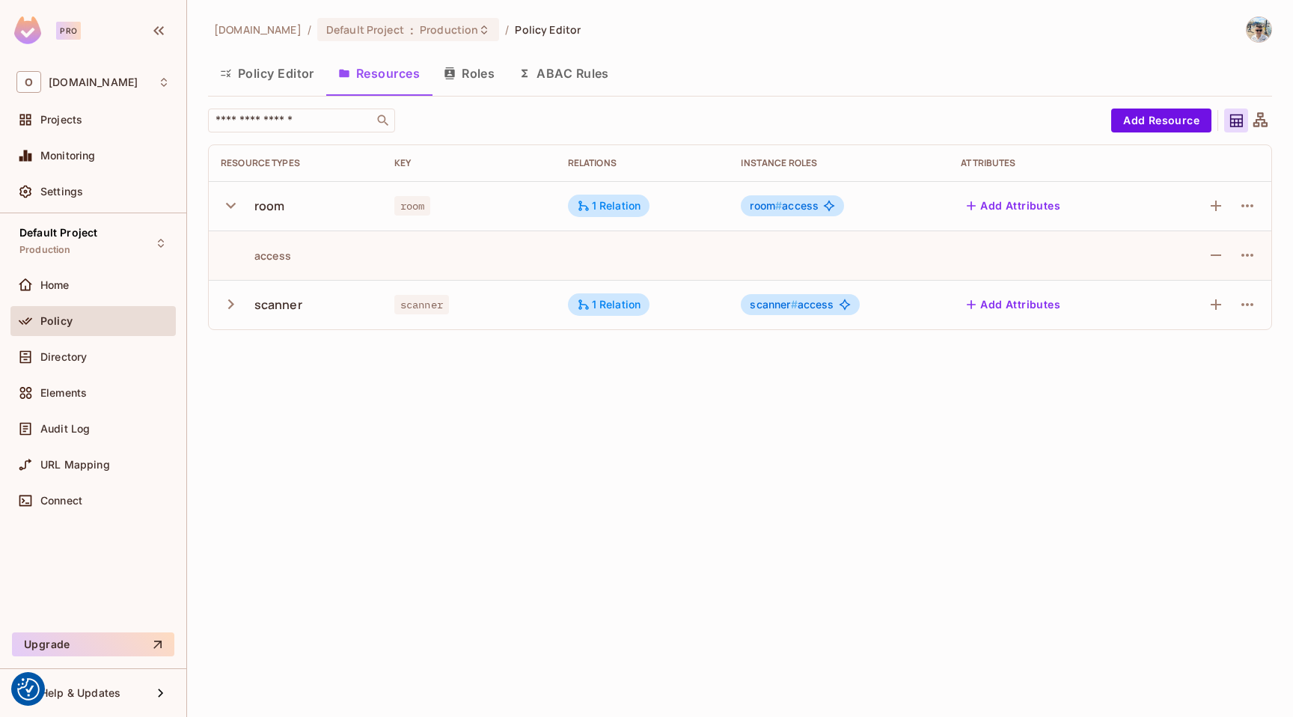
click at [238, 296] on icon "button" at bounding box center [231, 304] width 20 height 20
click at [805, 309] on span "scanner # access" at bounding box center [792, 305] width 84 height 12
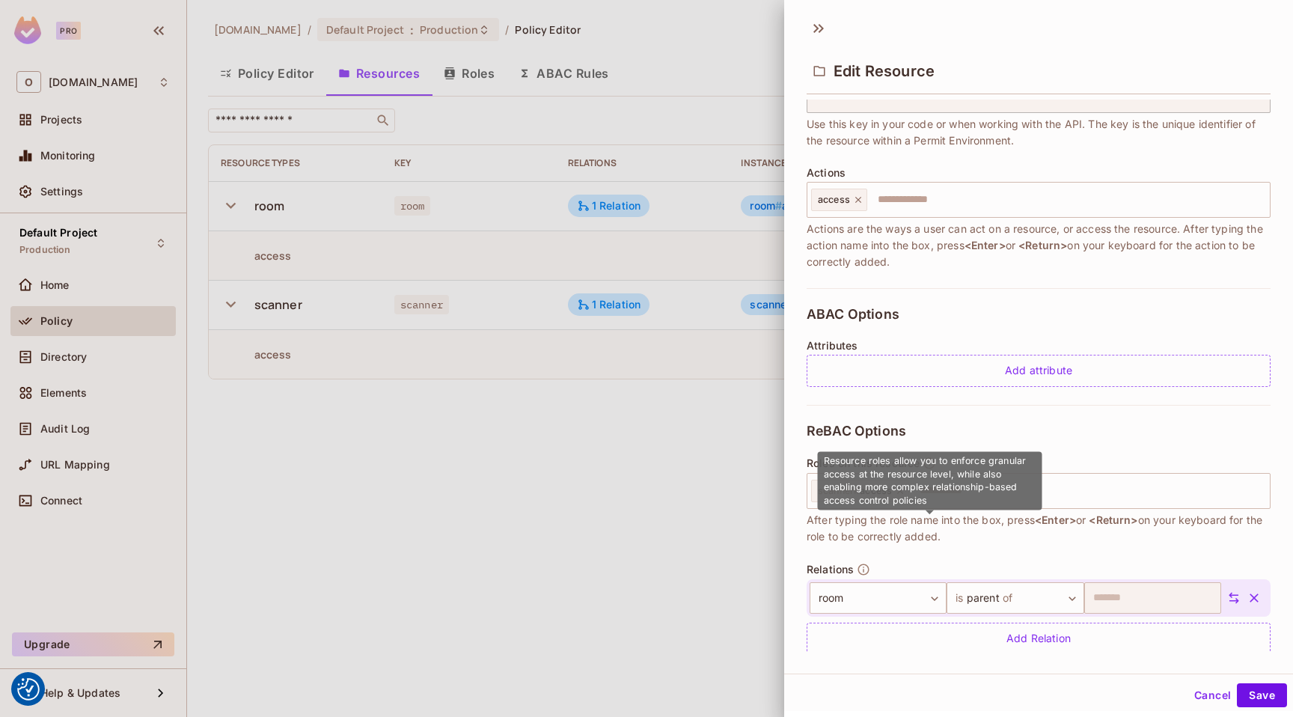
scroll to position [150, 0]
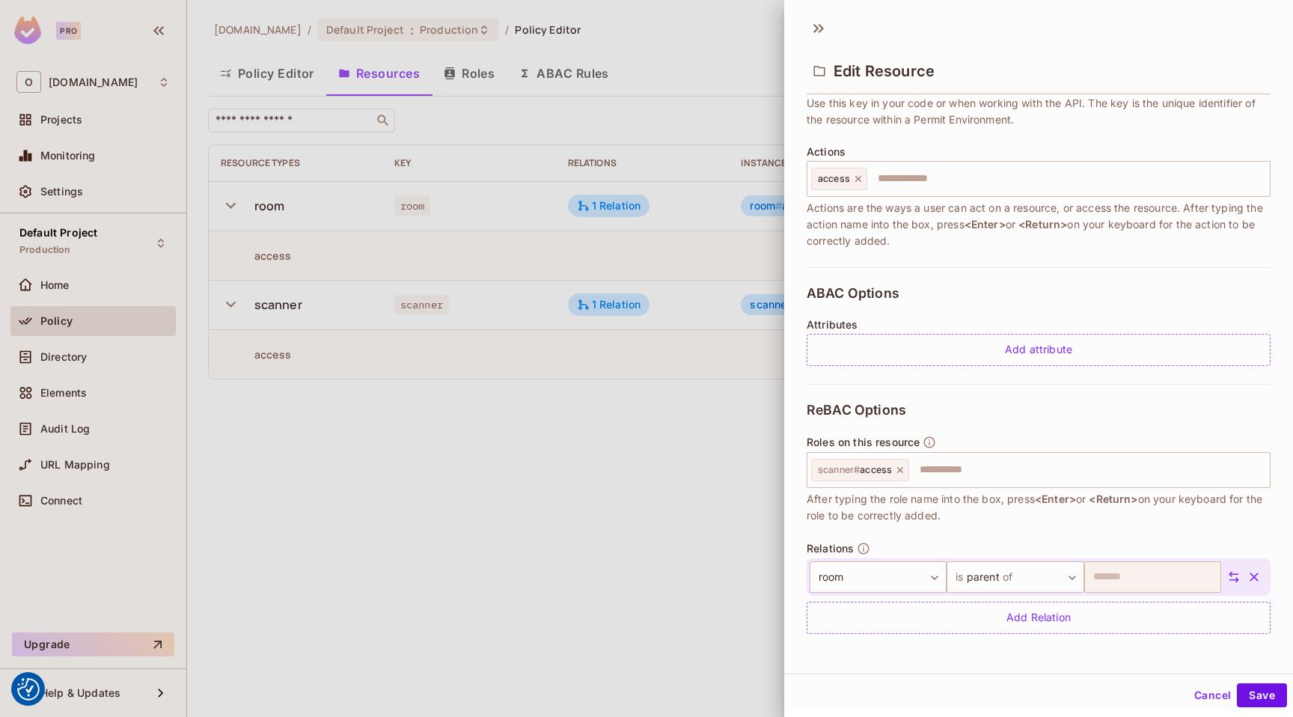
click at [1195, 692] on button "Cancel" at bounding box center [1213, 695] width 49 height 24
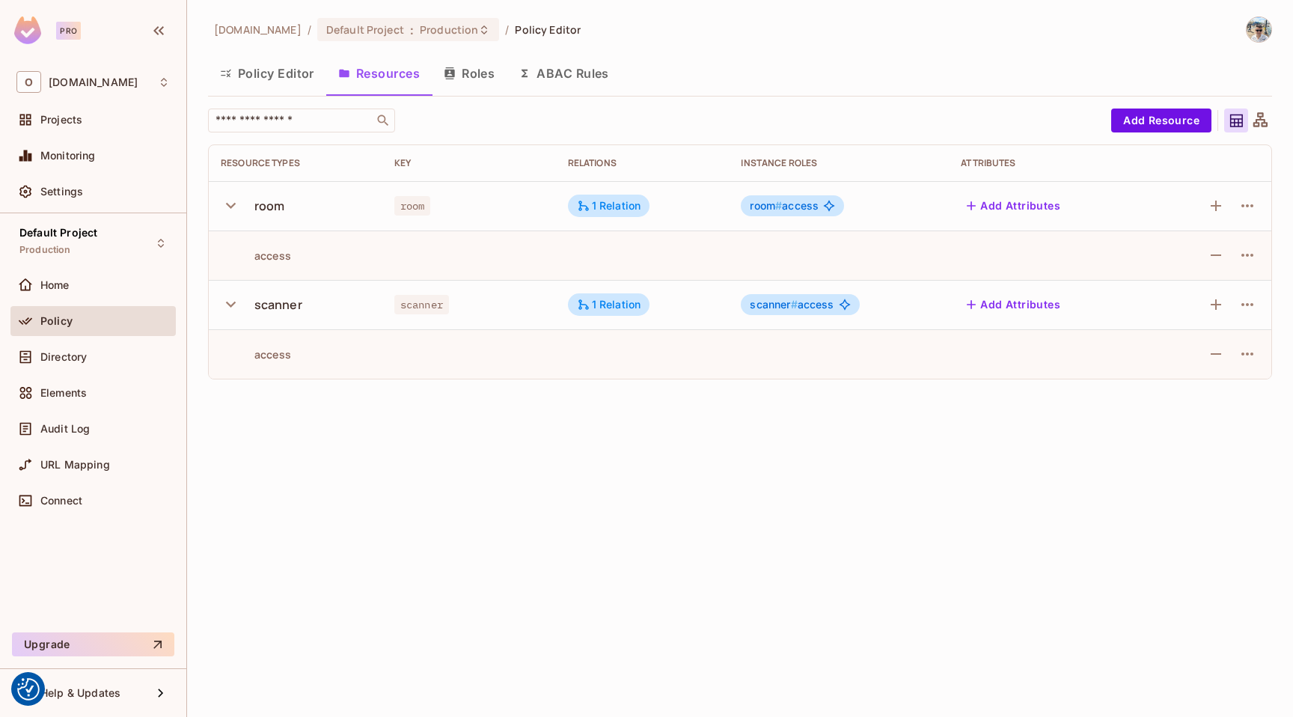
click at [265, 67] on button "Policy Editor" at bounding box center [267, 73] width 118 height 37
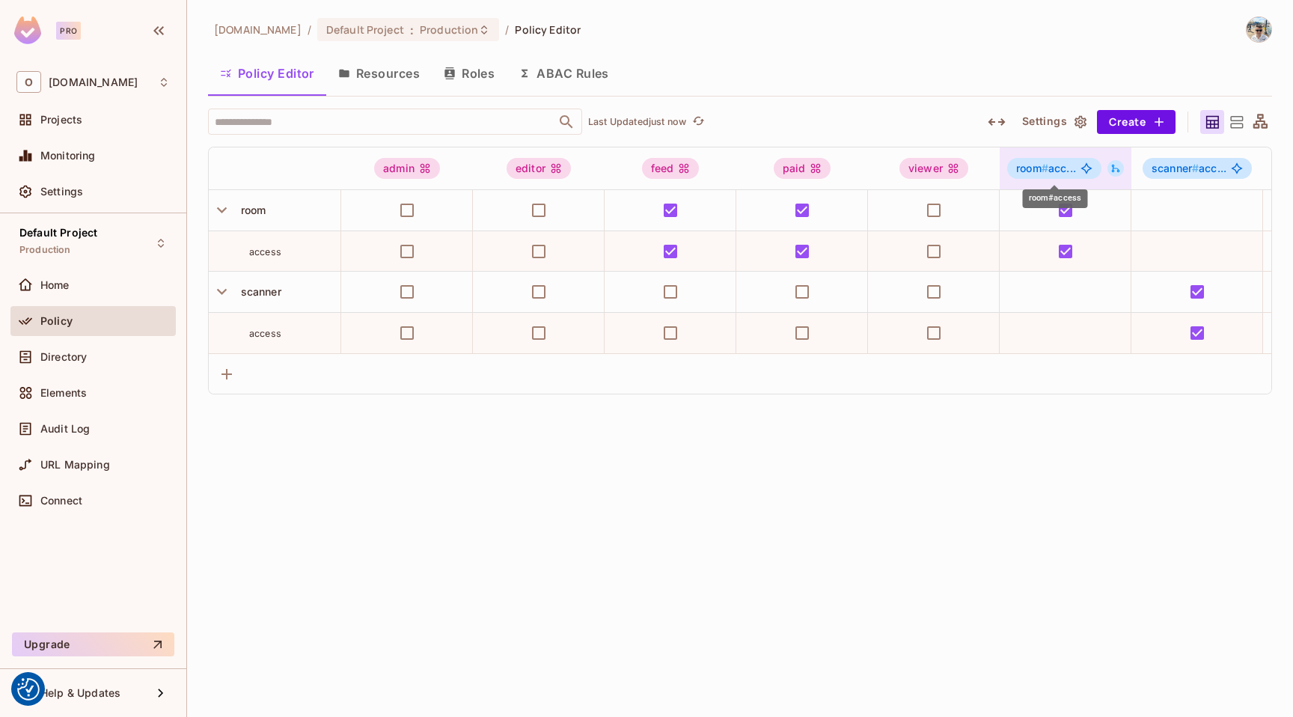
click at [1083, 165] on icon "room#access" at bounding box center [1087, 168] width 12 height 12
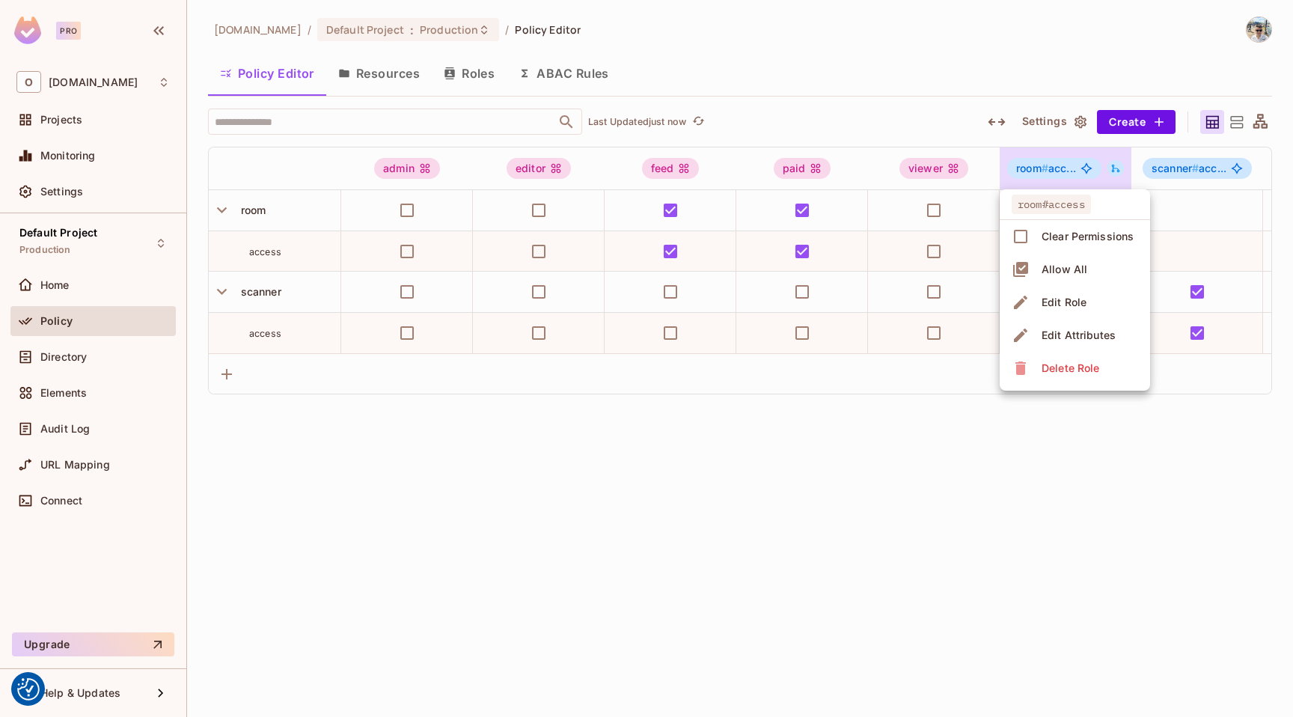
click at [1115, 168] on div at bounding box center [646, 358] width 1293 height 717
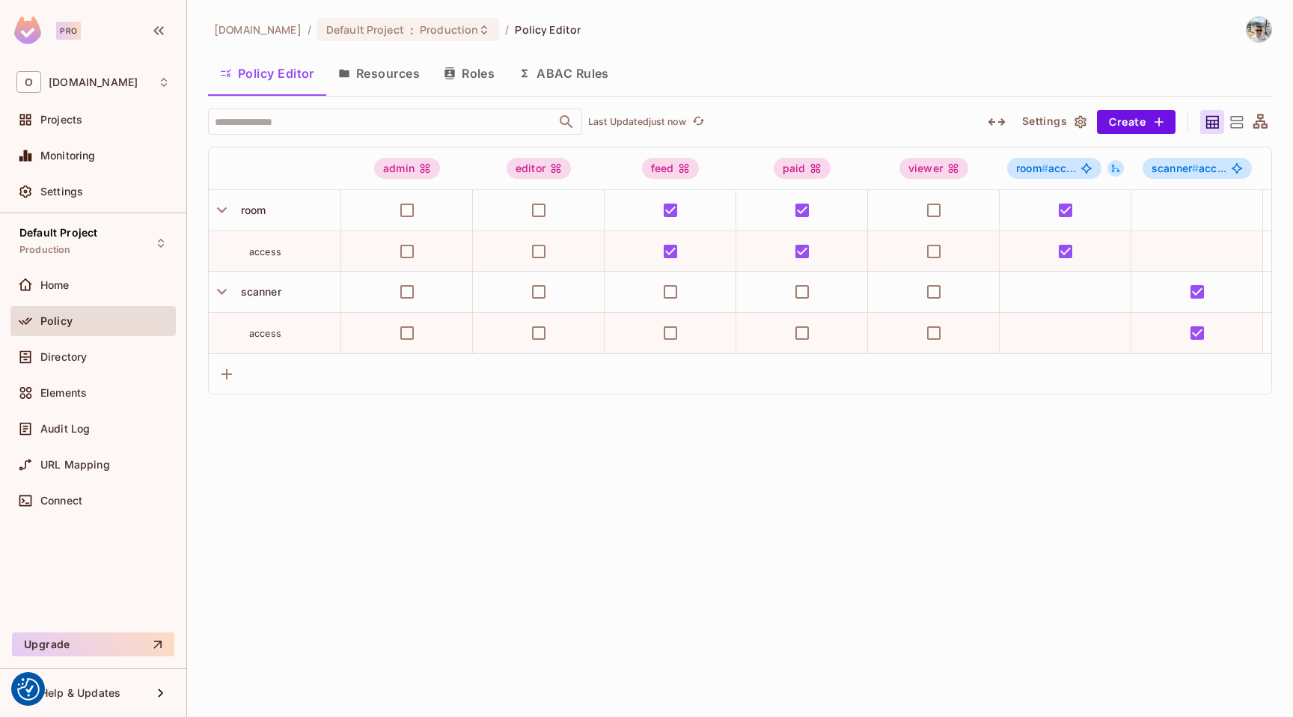
click at [1119, 168] on icon at bounding box center [1116, 169] width 8 height 8
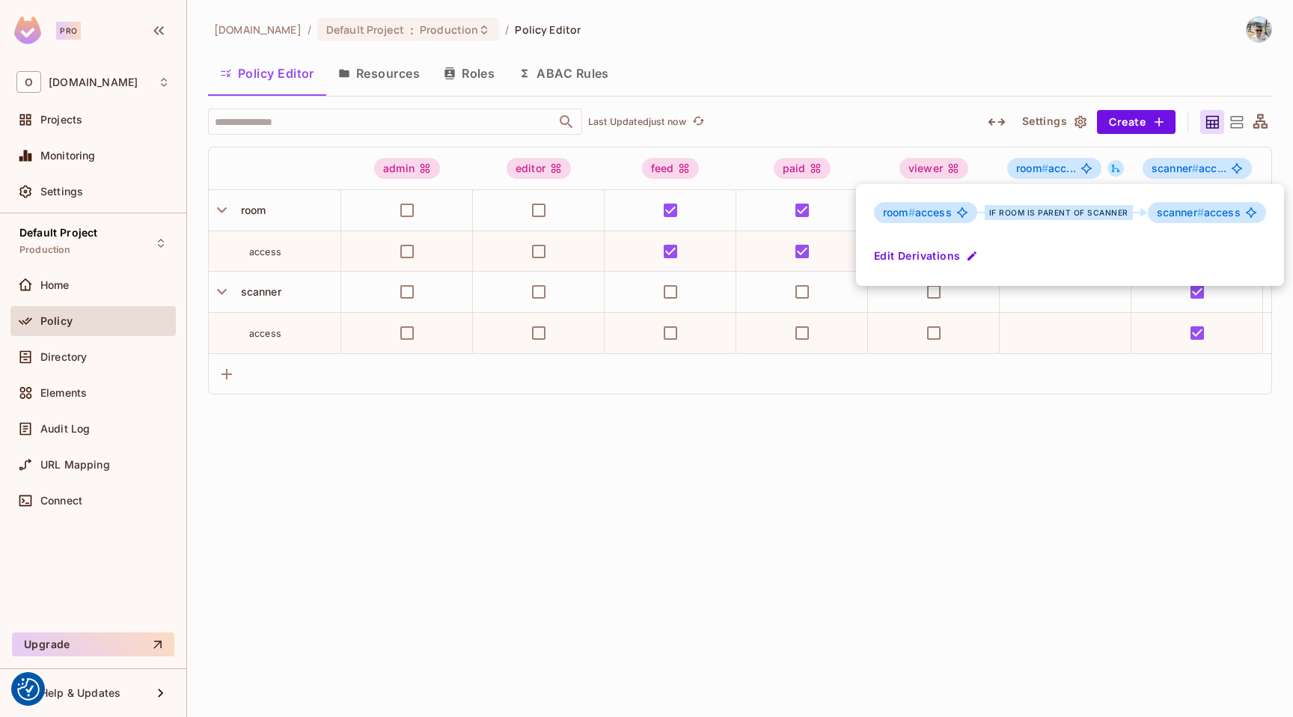
click at [686, 444] on div at bounding box center [646, 358] width 1293 height 717
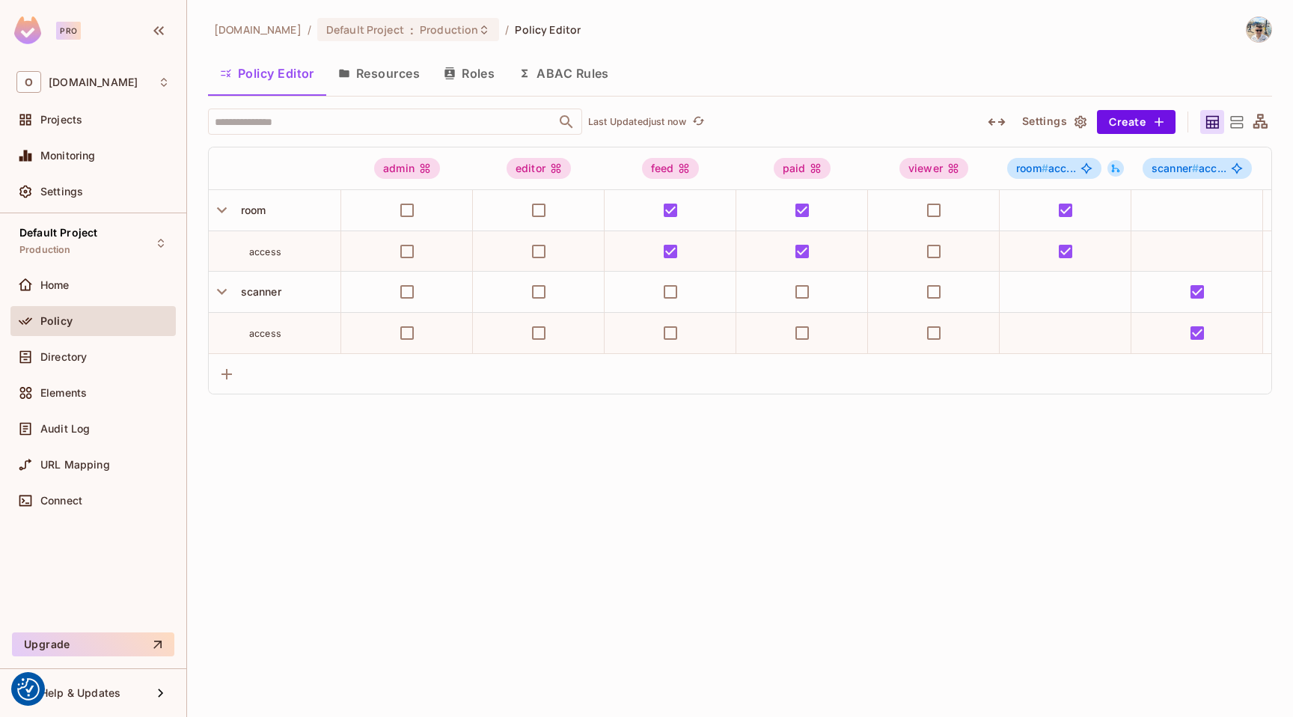
click at [481, 66] on button "Roles" at bounding box center [469, 73] width 75 height 37
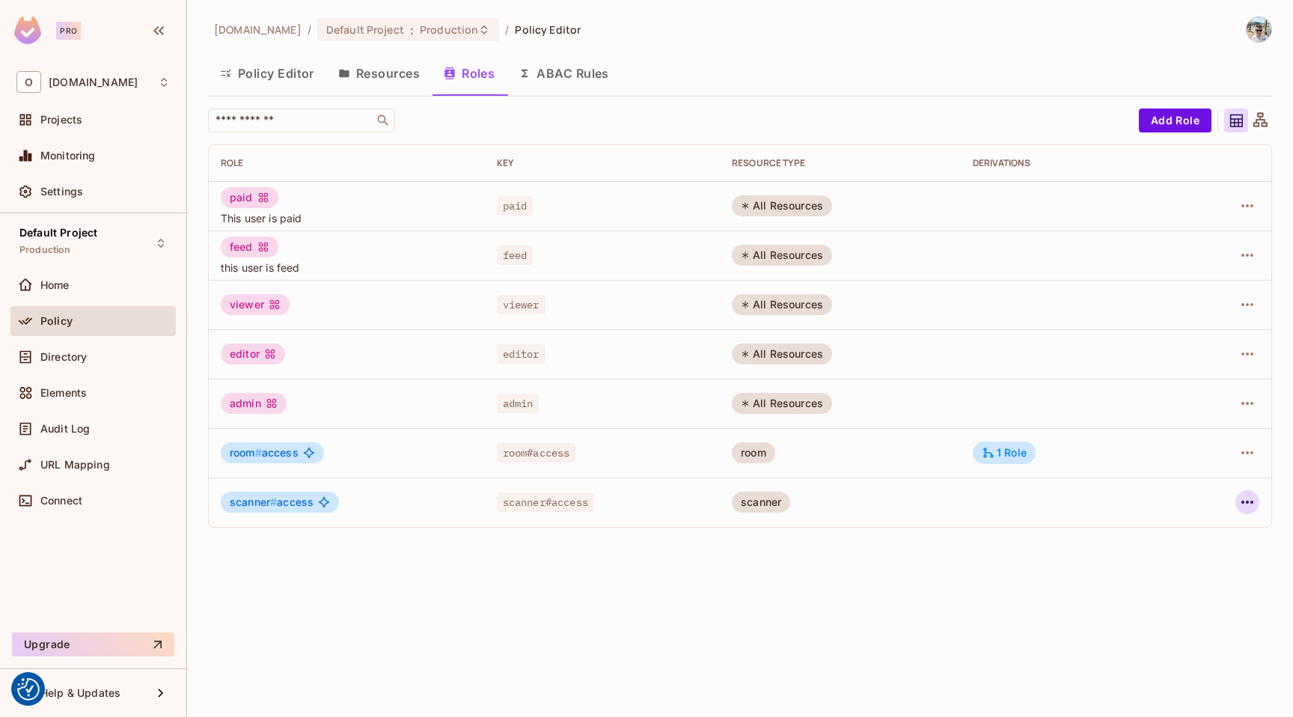
click at [1253, 502] on icon "button" at bounding box center [1248, 502] width 12 height 3
click at [1211, 538] on li "Edit Role" at bounding box center [1183, 536] width 132 height 33
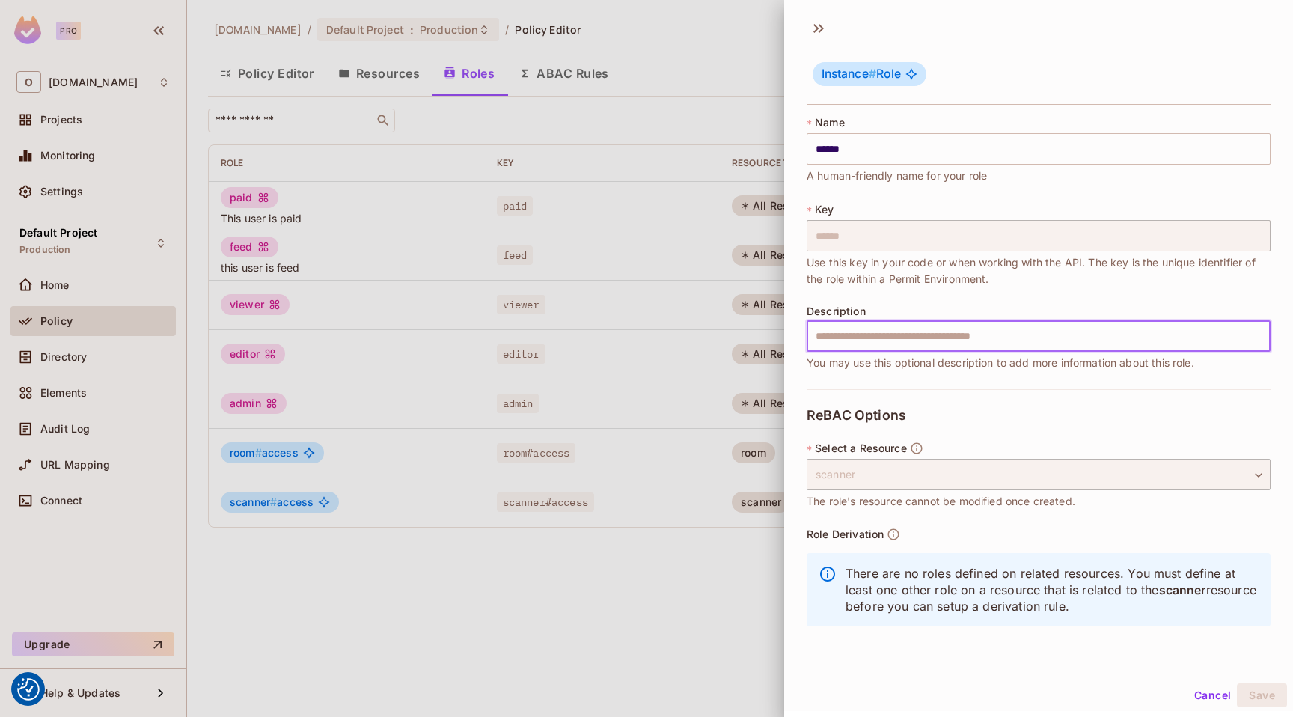
click at [952, 350] on input "text" at bounding box center [1039, 335] width 464 height 31
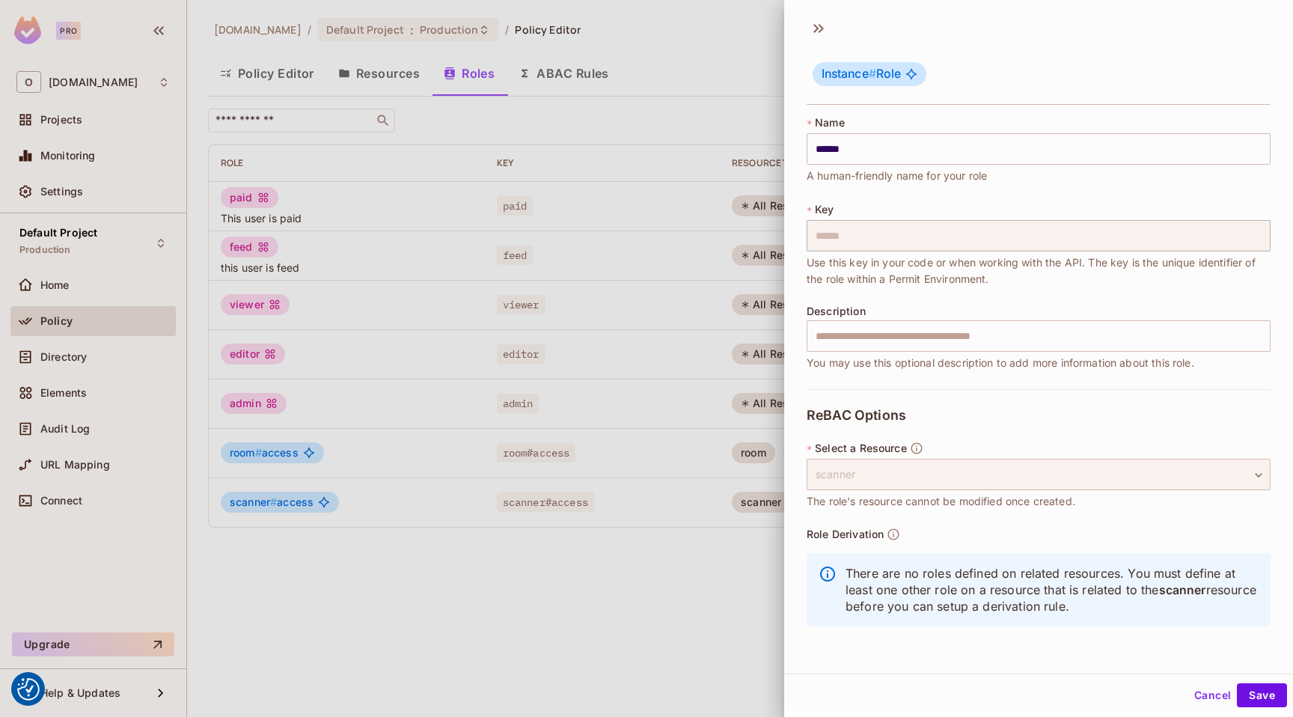
click at [843, 466] on div "scanner" at bounding box center [1039, 474] width 464 height 31
click at [1190, 692] on button "Cancel" at bounding box center [1213, 693] width 49 height 24
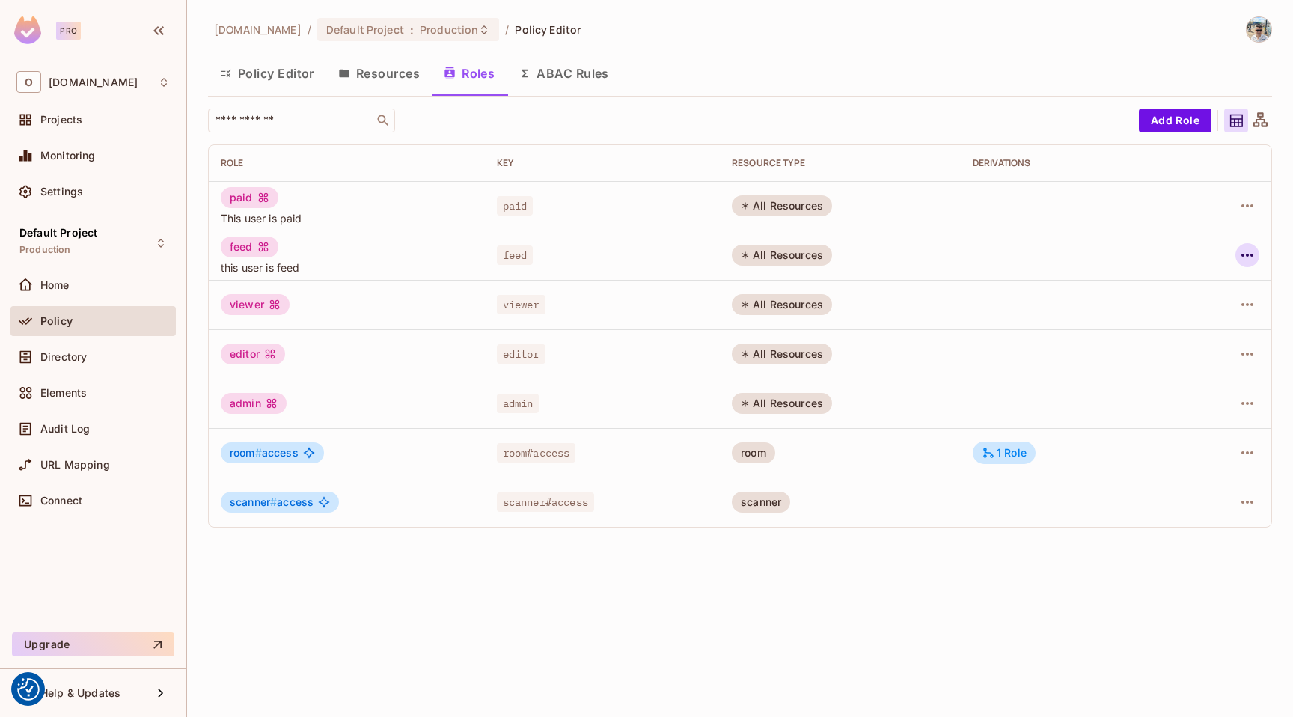
click at [1255, 246] on icon "button" at bounding box center [1248, 255] width 18 height 18
click at [1192, 293] on div "Edit Role" at bounding box center [1181, 289] width 45 height 15
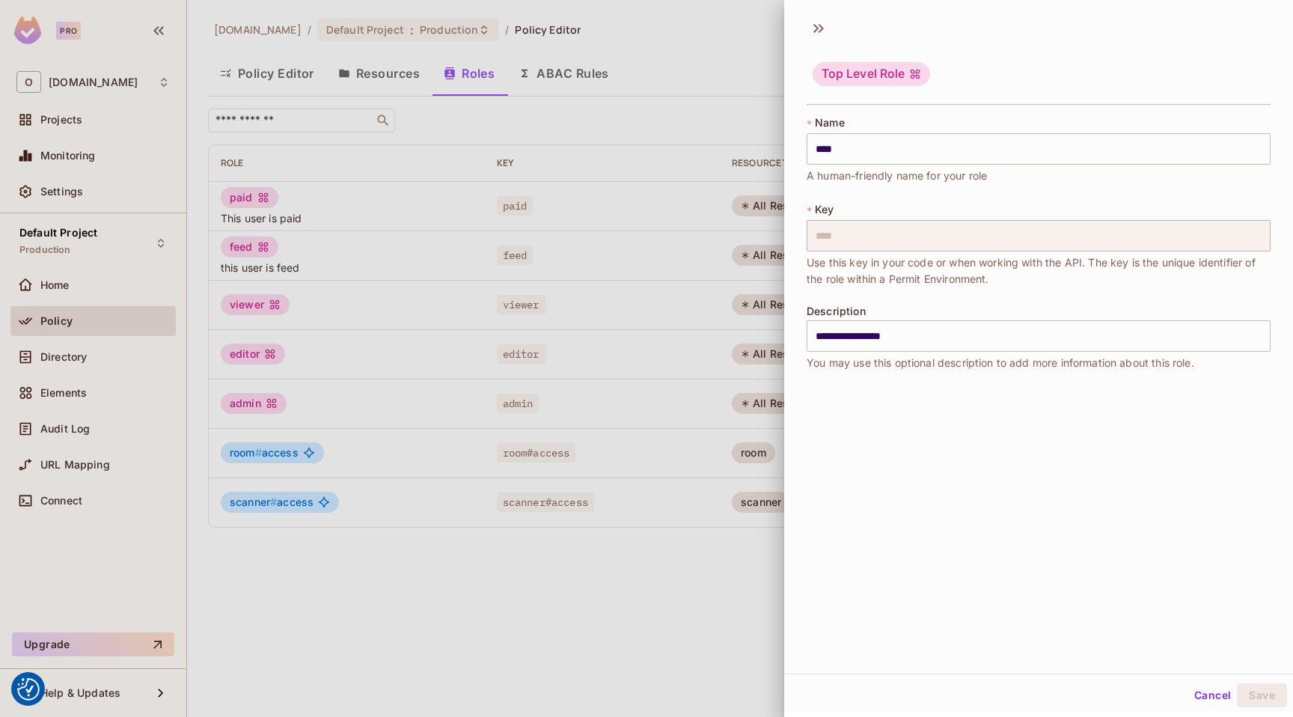
click at [1191, 692] on button "Cancel" at bounding box center [1213, 695] width 49 height 24
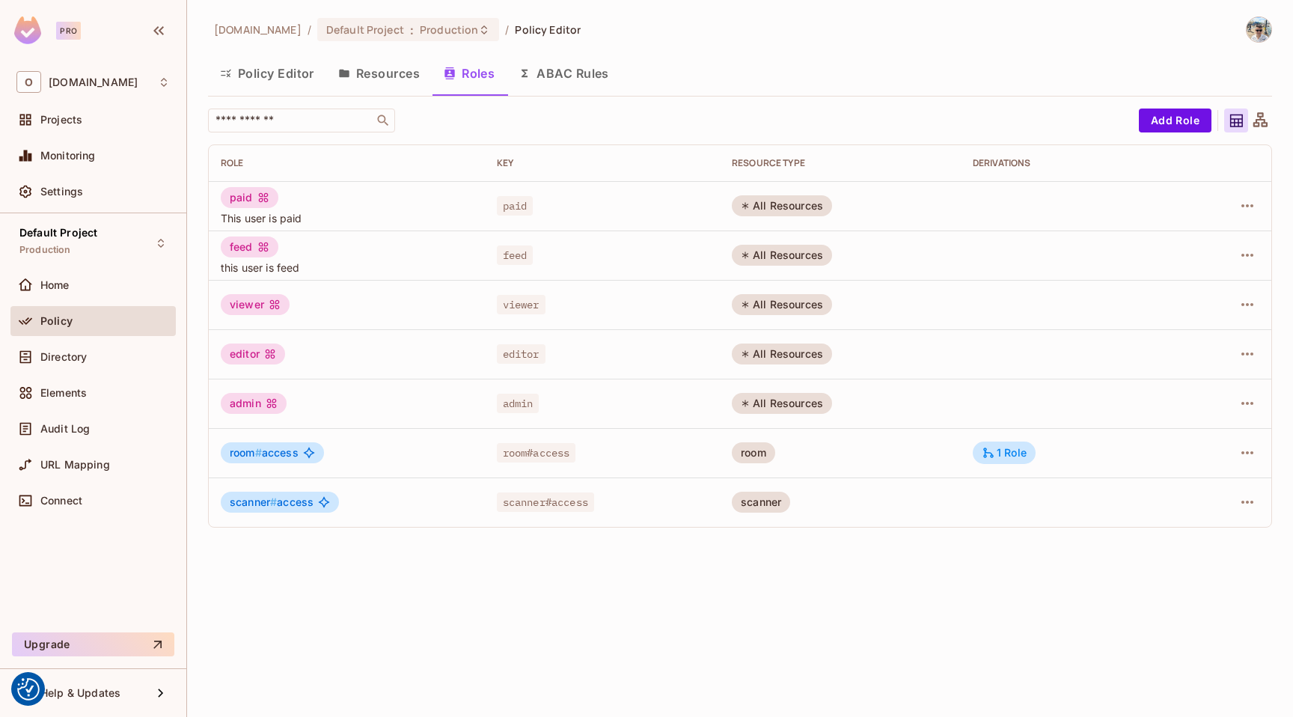
click at [543, 79] on button "ABAC Rules" at bounding box center [564, 73] width 115 height 37
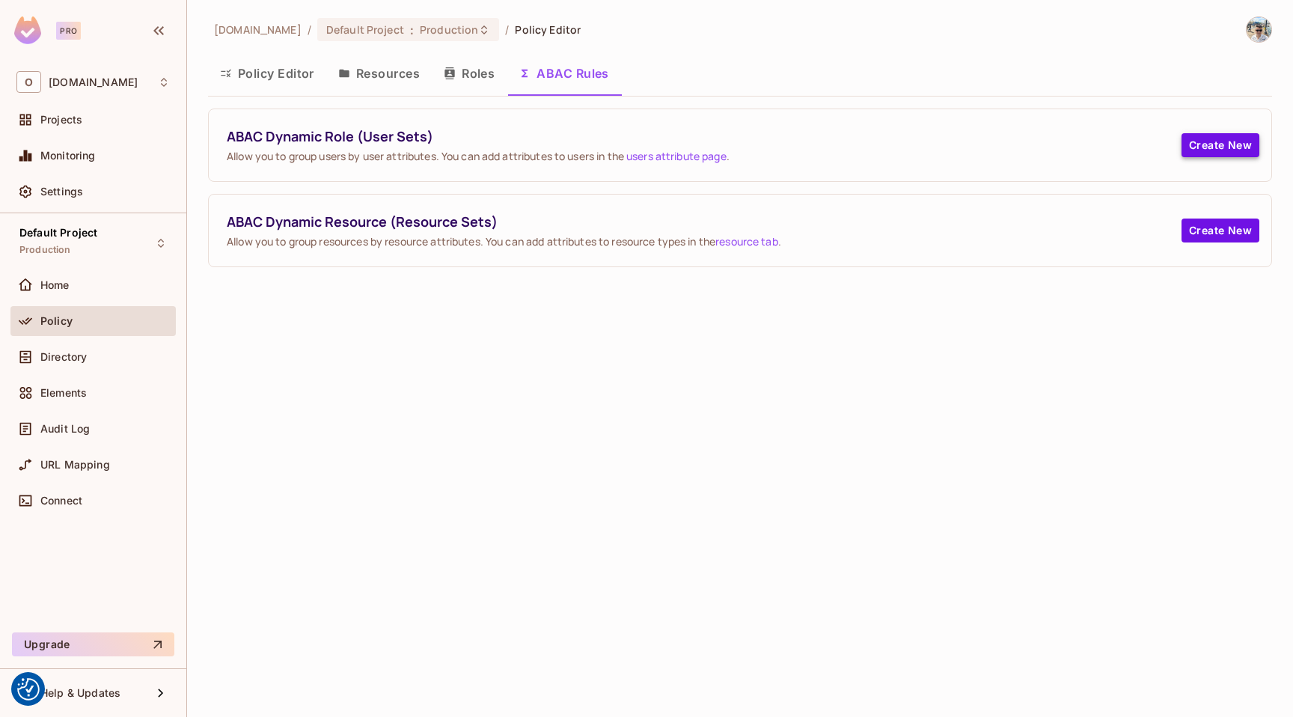
click at [1229, 143] on button "Create New" at bounding box center [1221, 145] width 78 height 24
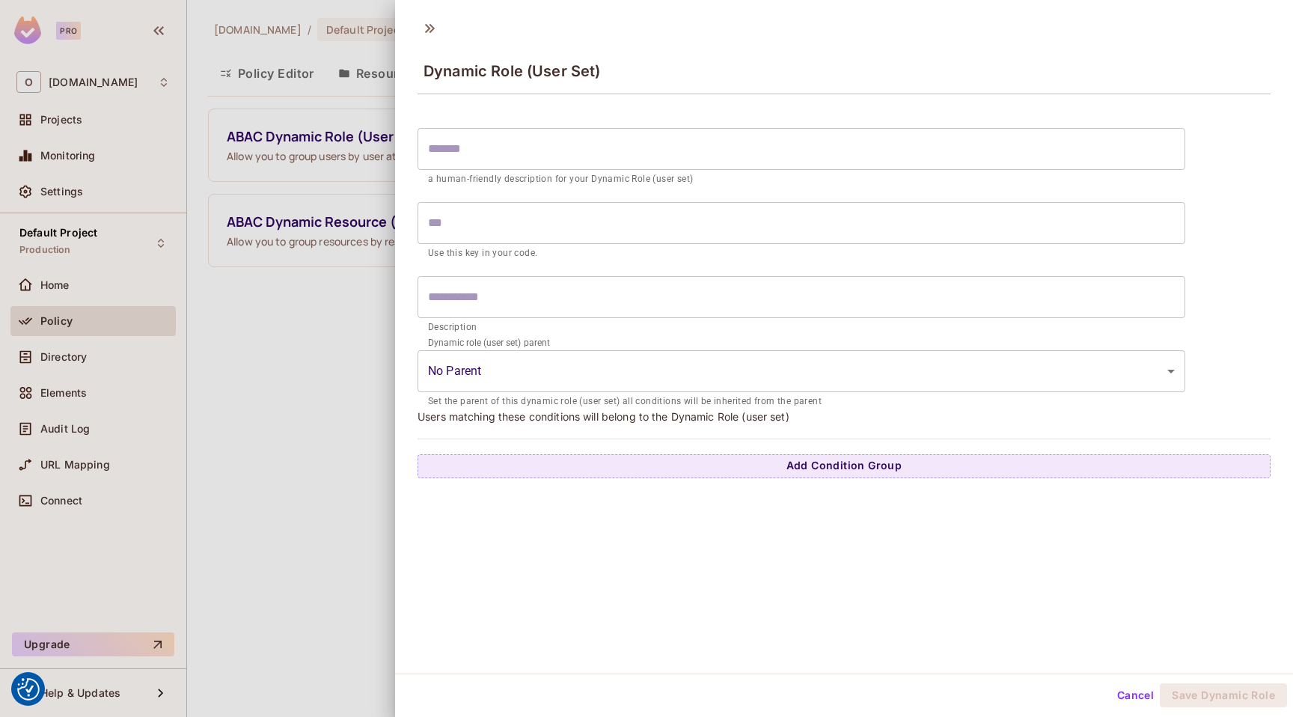
click at [585, 366] on body "We use cookies to enhance your browsing experience, serve personalized ads or c…" at bounding box center [646, 358] width 1293 height 717
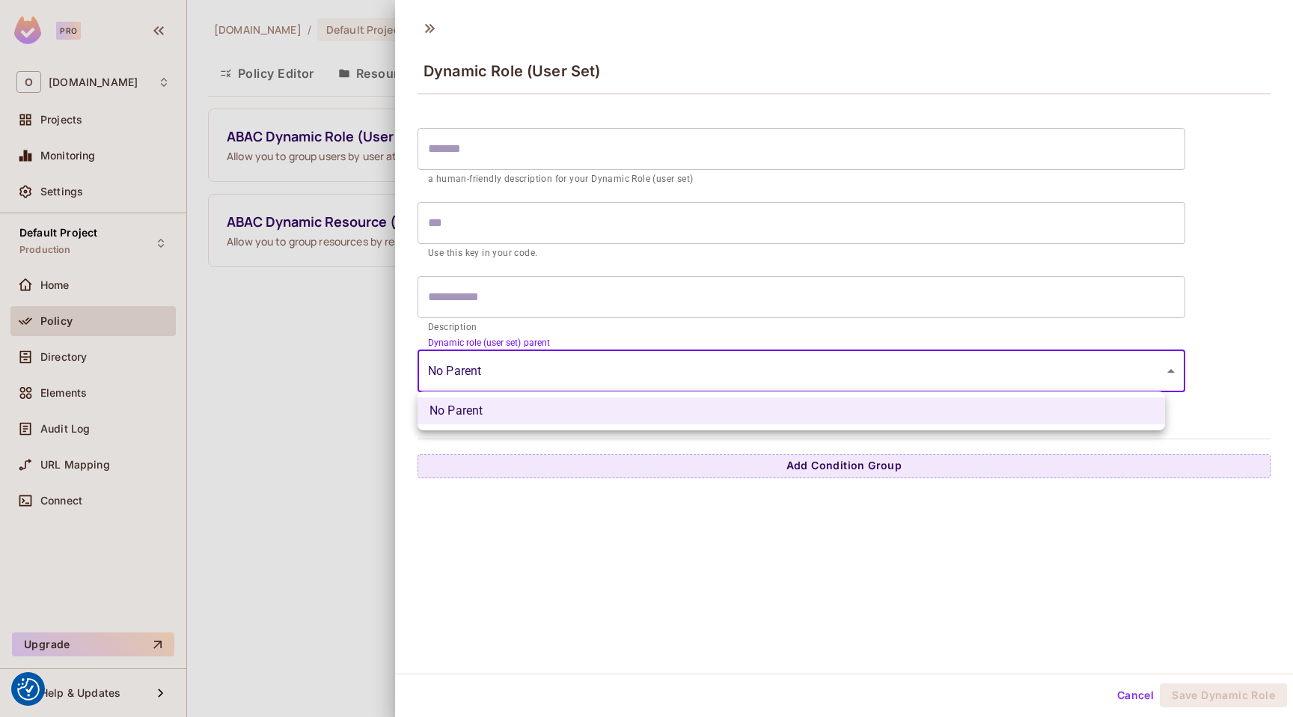
click at [579, 368] on div at bounding box center [646, 358] width 1293 height 717
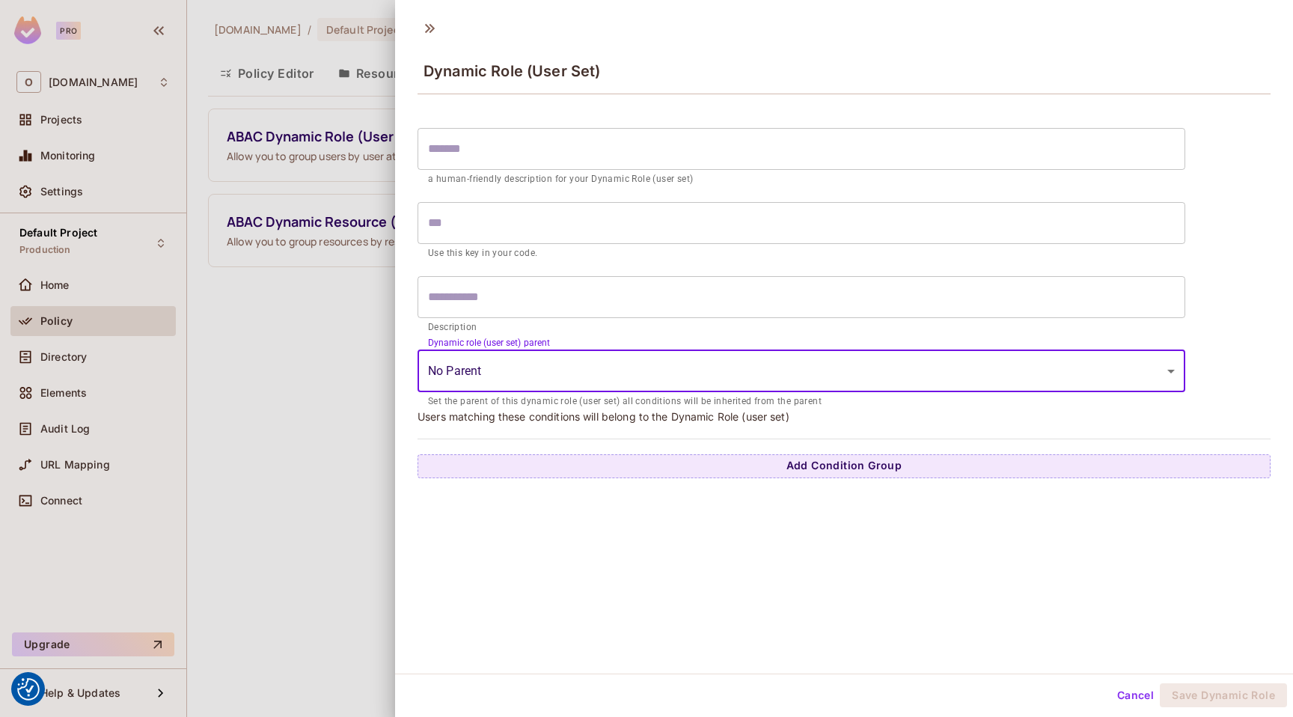
click at [519, 296] on input "text" at bounding box center [802, 297] width 768 height 42
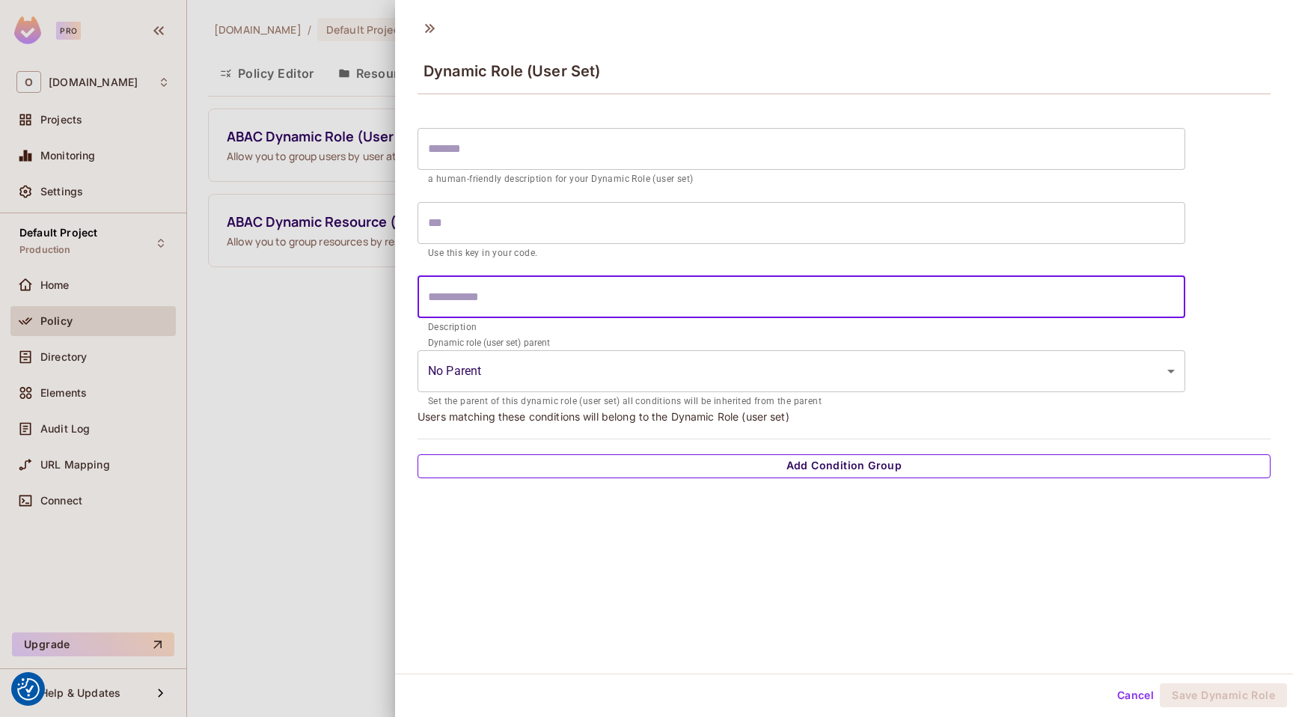
click at [721, 467] on button "Add Condition Group" at bounding box center [844, 466] width 853 height 24
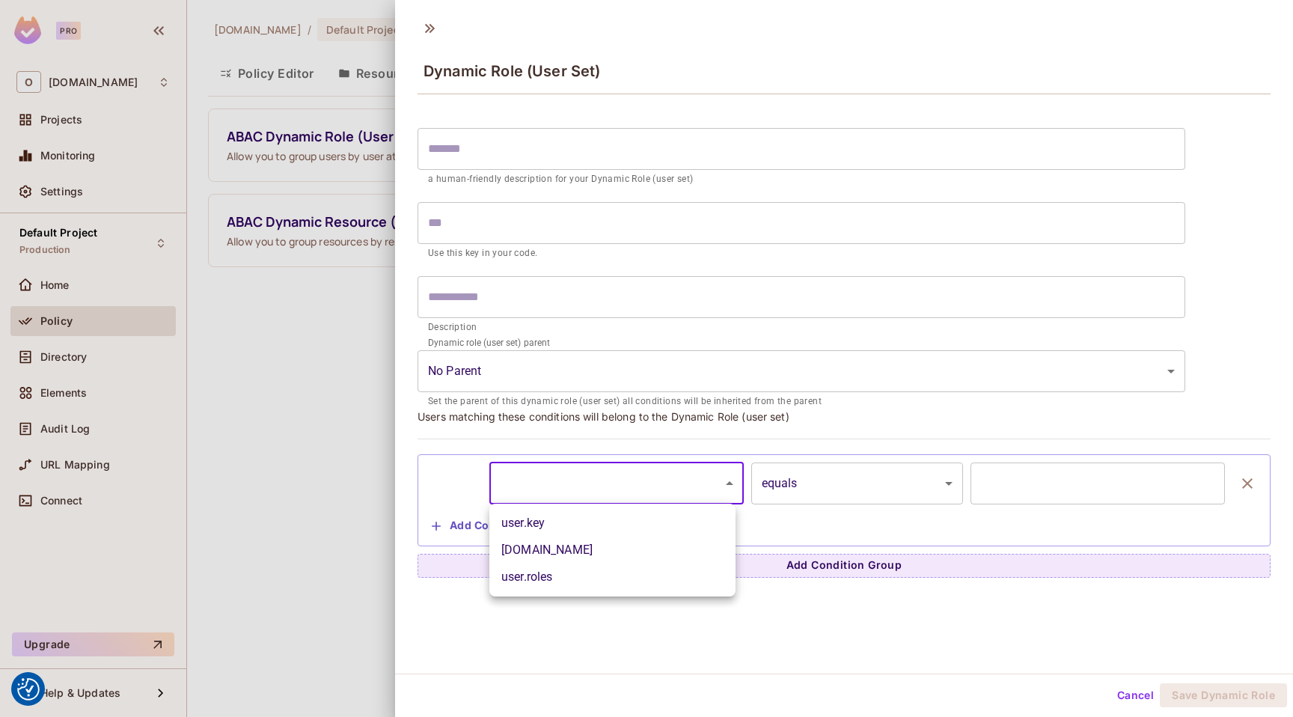
click at [615, 486] on body "We use cookies to enhance your browsing experience, serve personalized ads or c…" at bounding box center [646, 358] width 1293 height 717
click at [609, 573] on li "user.roles" at bounding box center [613, 577] width 246 height 27
type input "**********"
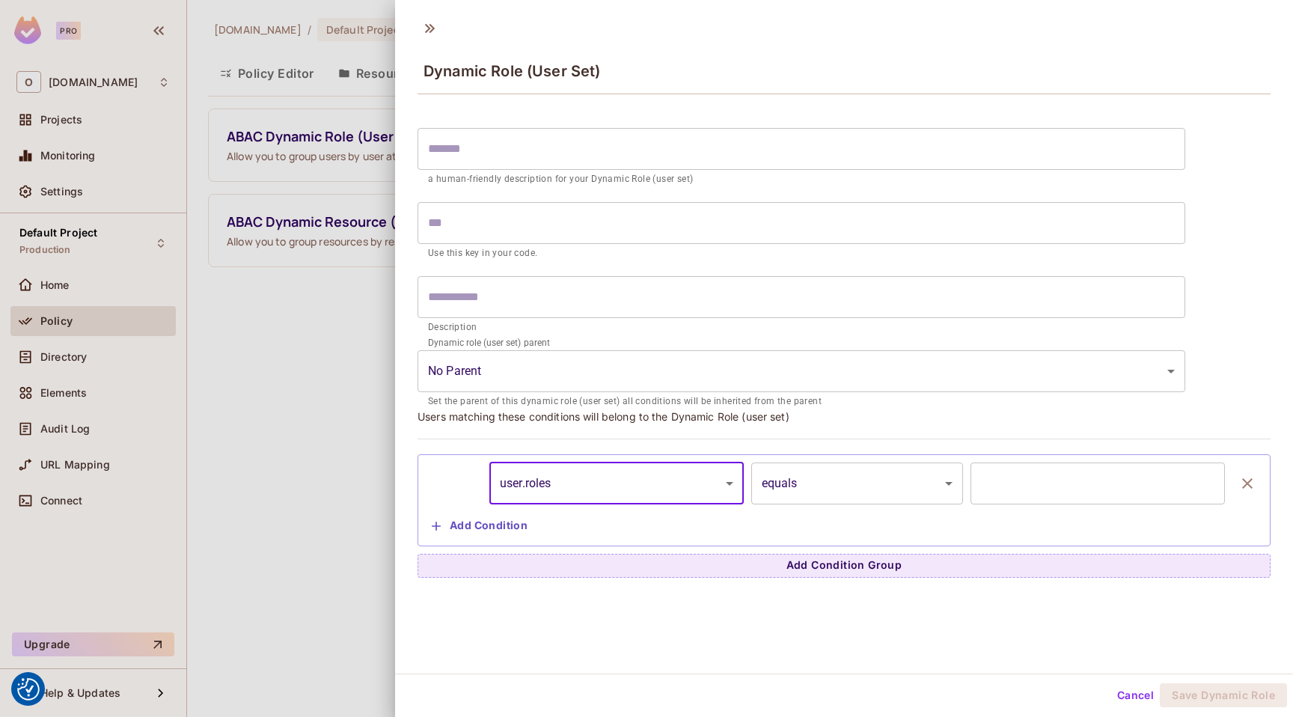
click at [804, 481] on body "We use cookies to enhance your browsing experience, serve personalized ads or c…" at bounding box center [646, 358] width 1293 height 717
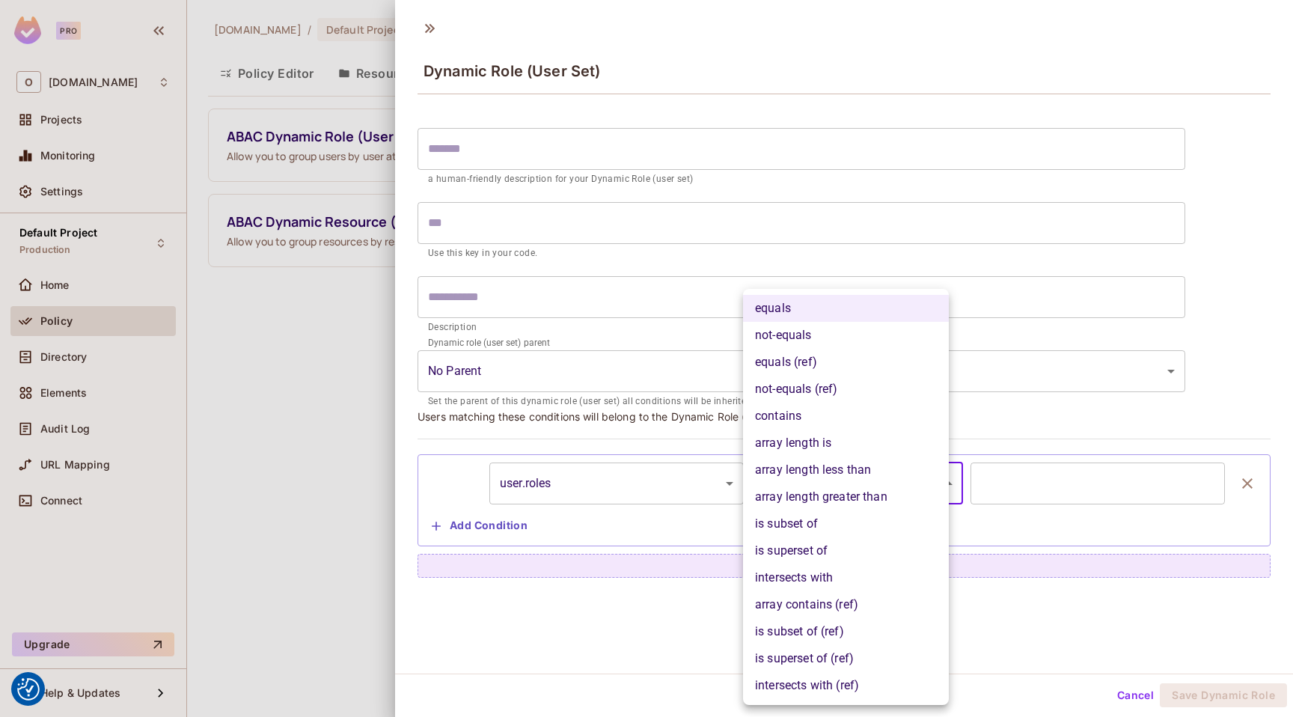
click at [835, 415] on li "contains" at bounding box center [846, 416] width 206 height 27
type input "**********"
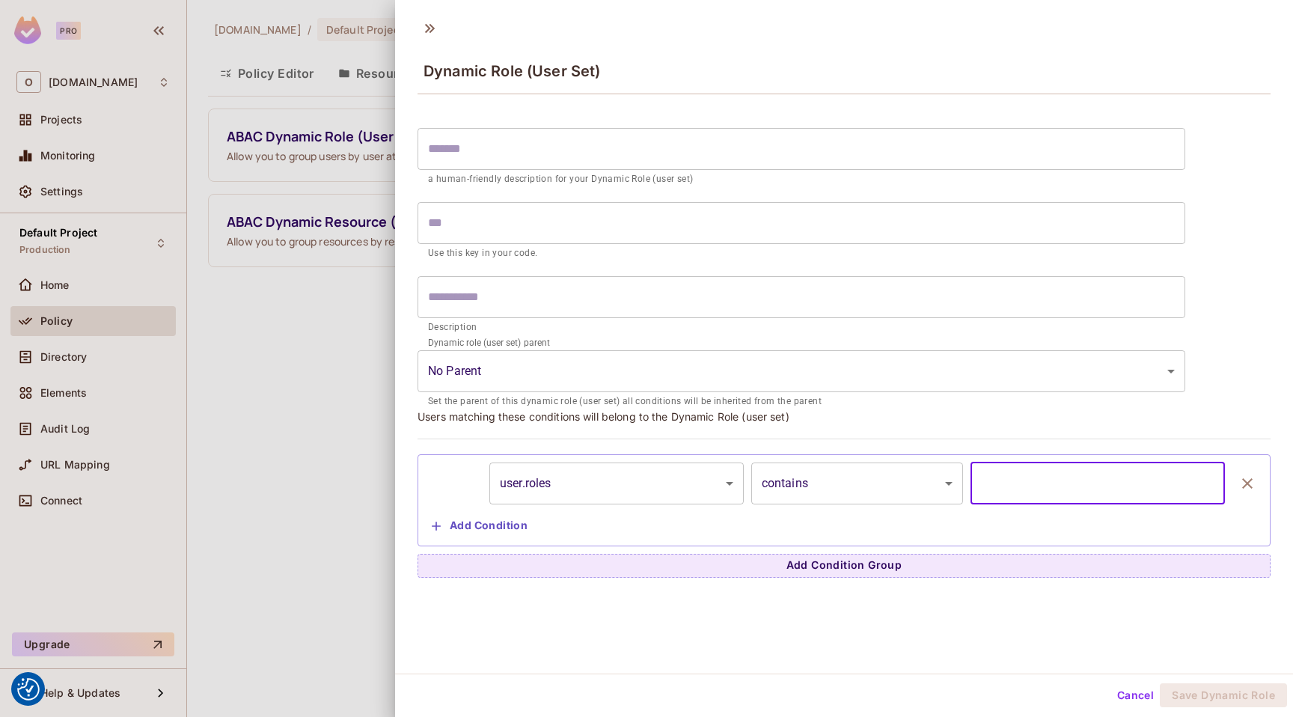
click at [971, 484] on input "text" at bounding box center [1098, 484] width 255 height 42
type input "****"
click at [529, 148] on input "text" at bounding box center [802, 149] width 768 height 42
type input "*"
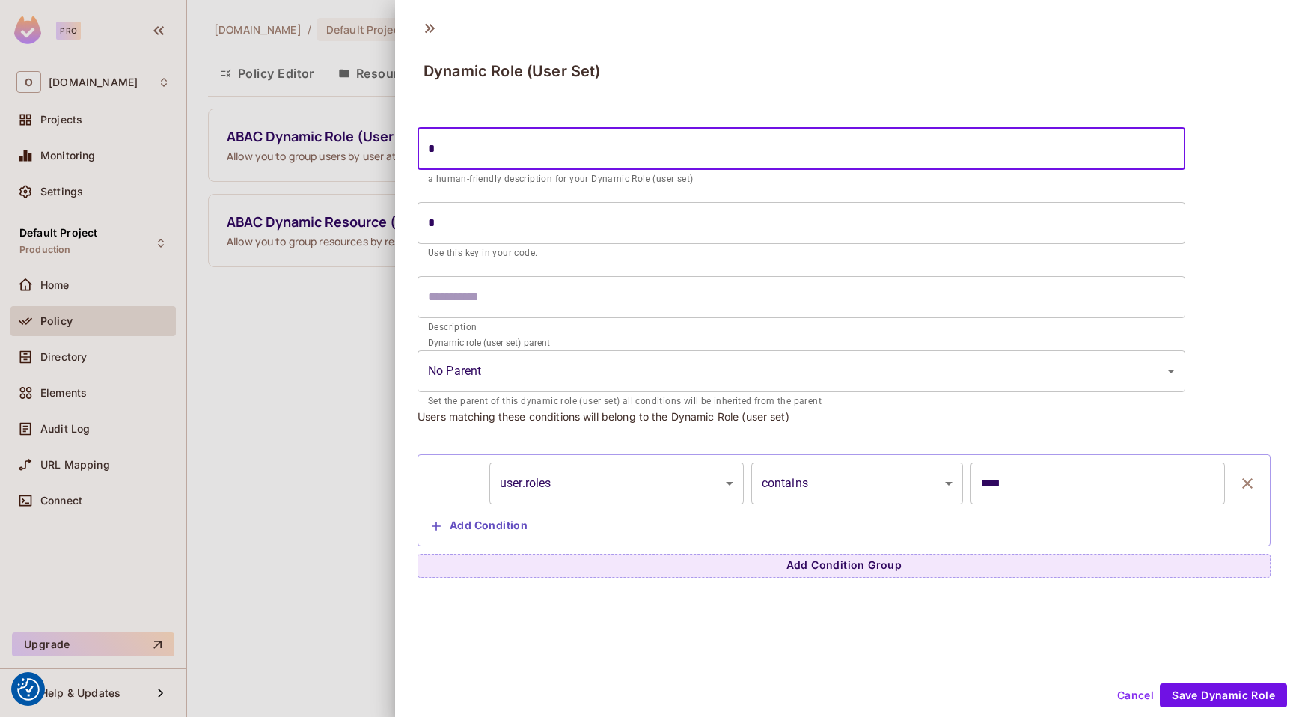
type input "**"
type input "***"
type input "****"
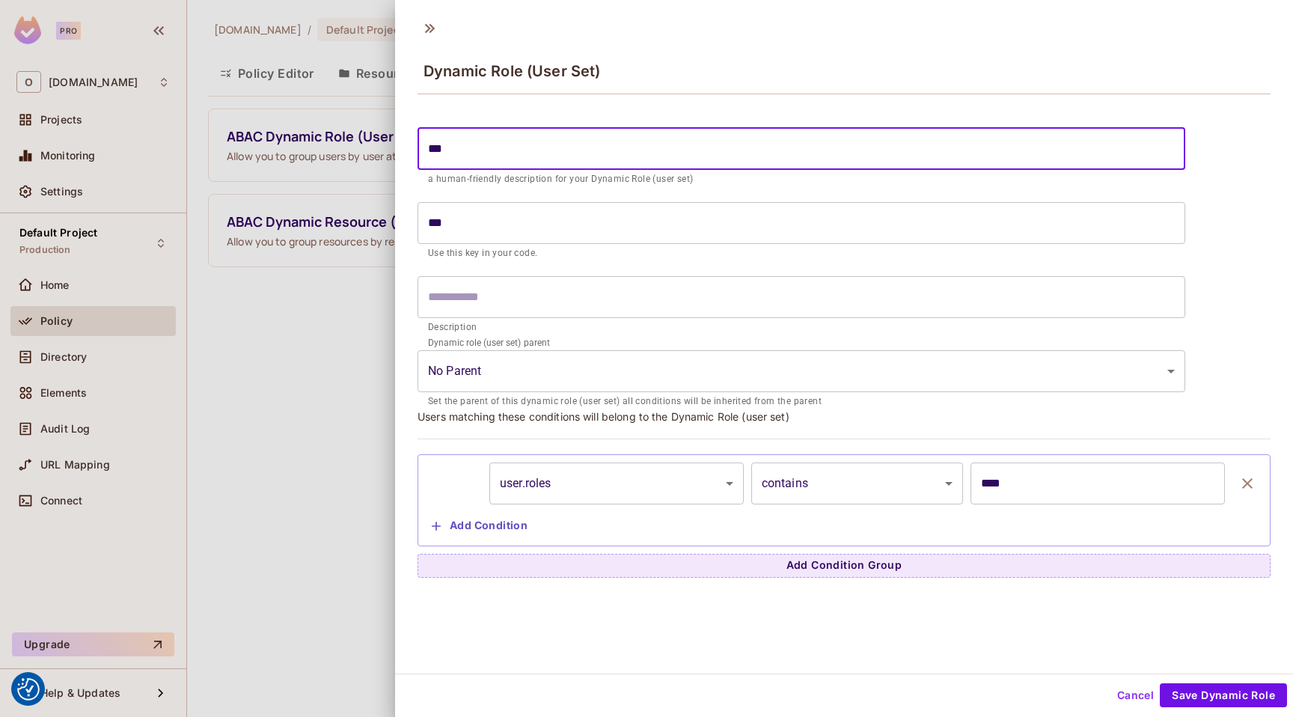
type input "****"
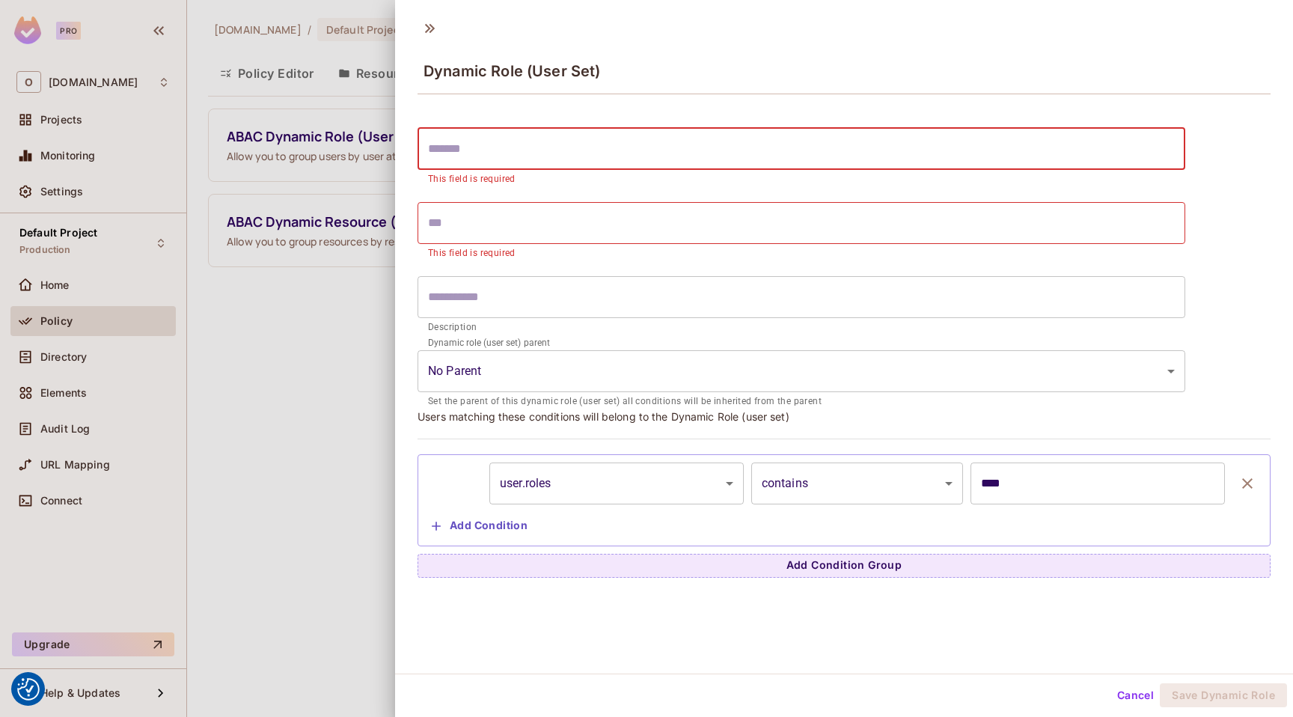
type input "*"
type input "**"
type input "***"
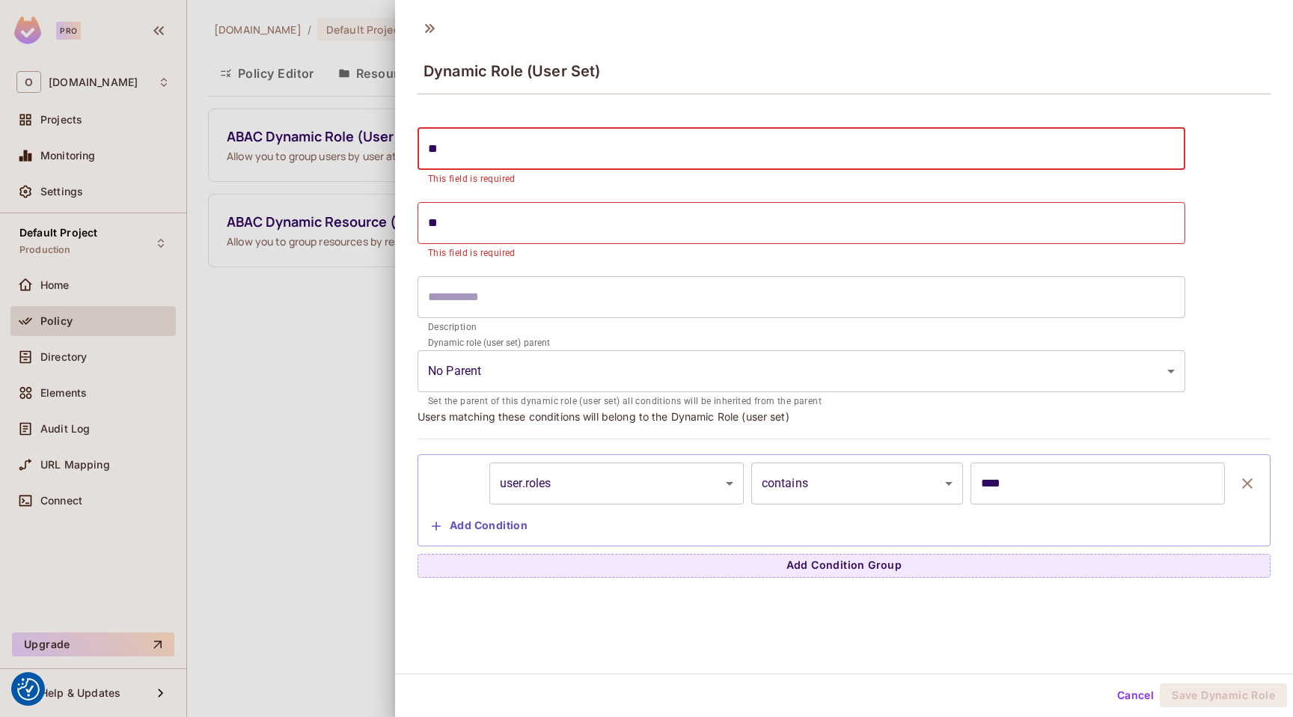
type input "***"
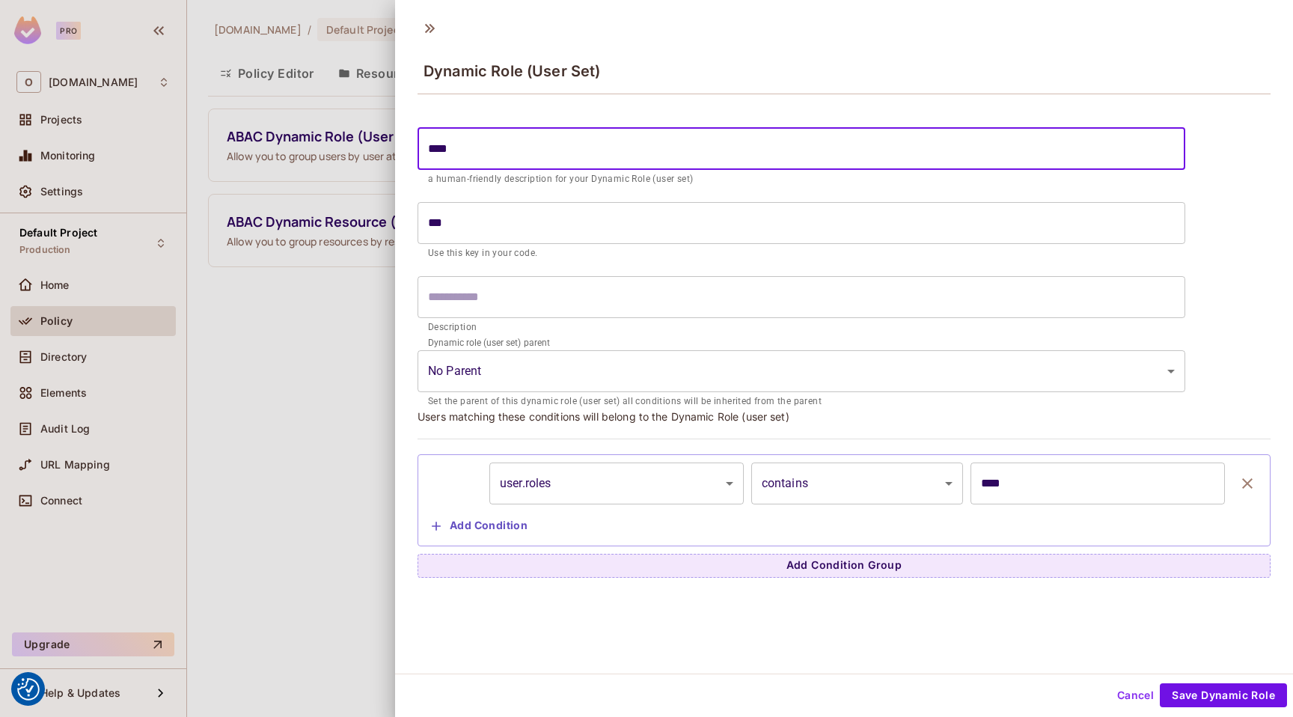
type input "*****"
type input "******"
type input "*******"
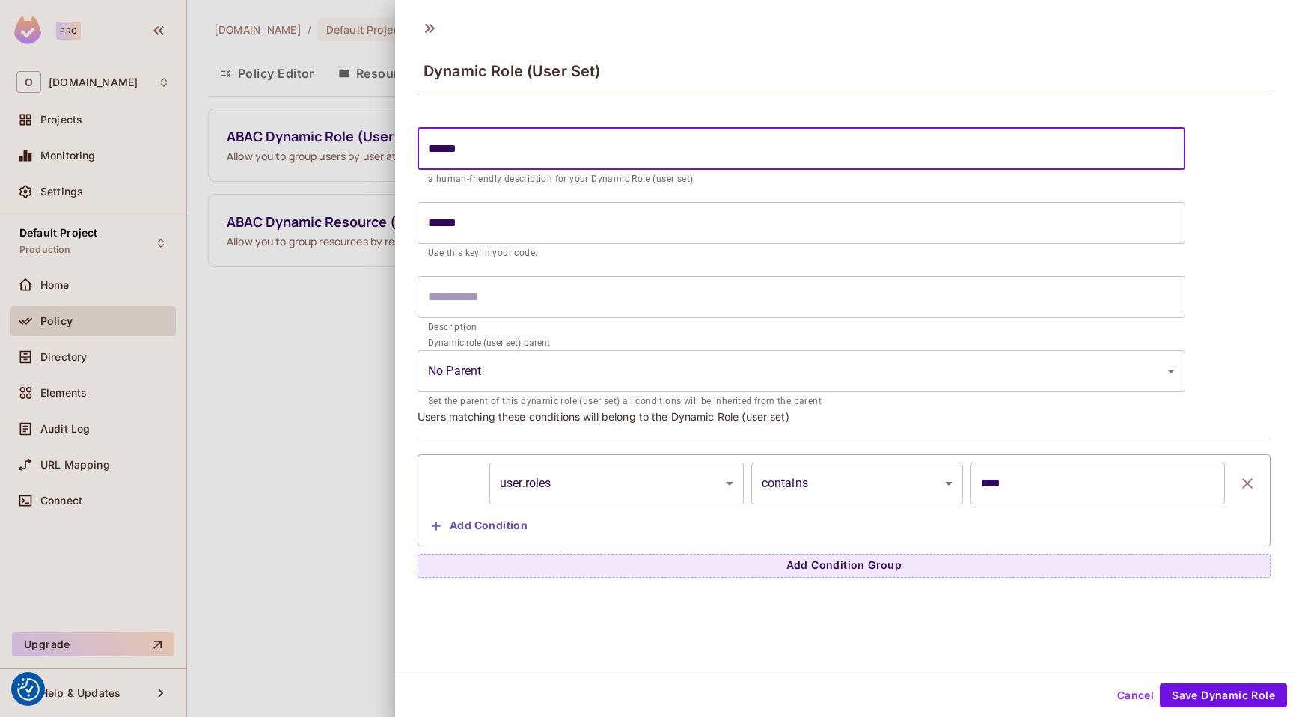
type input "*******"
type input "********"
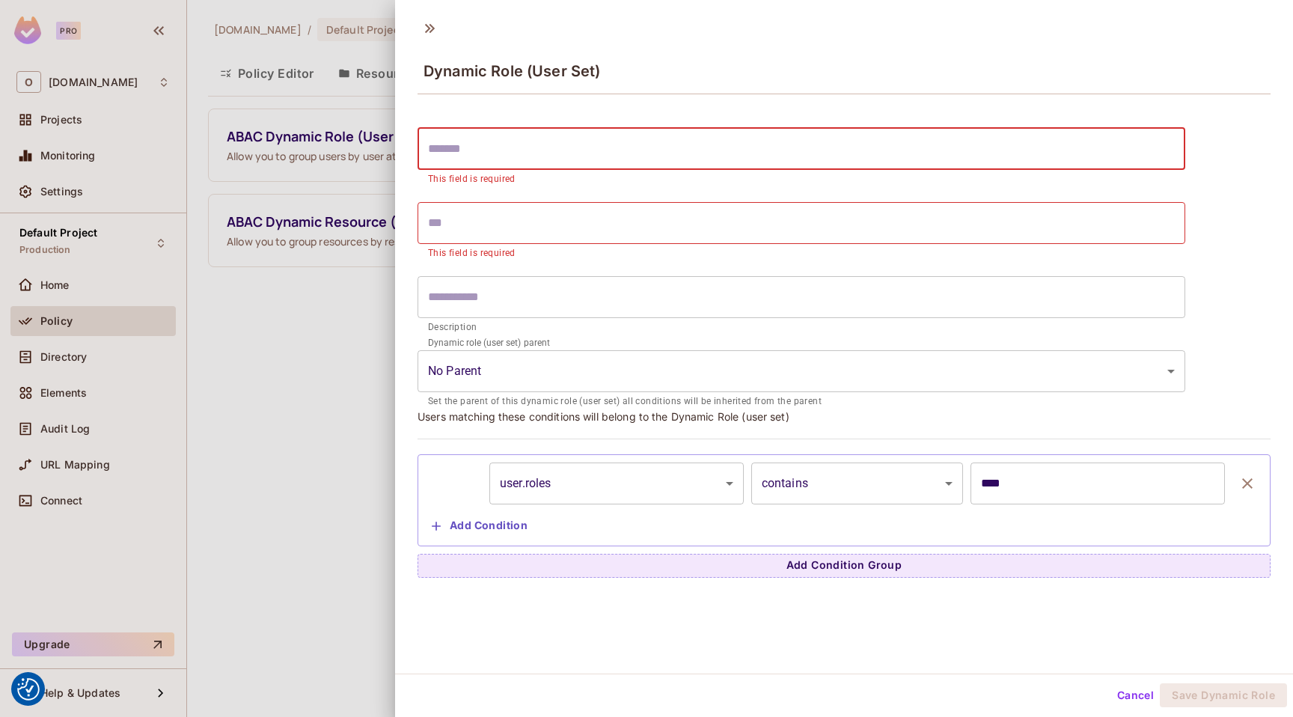
type input "*"
type input "**"
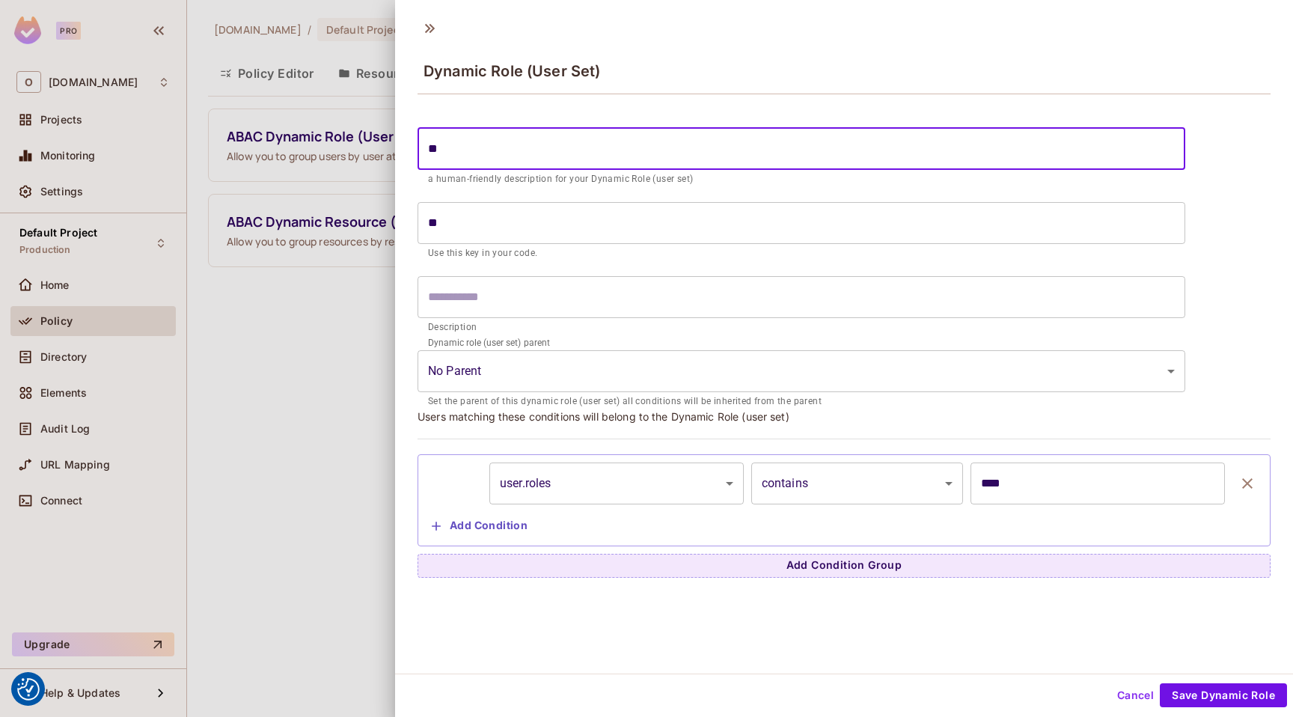
type input "***"
type input "*****"
type input "******"
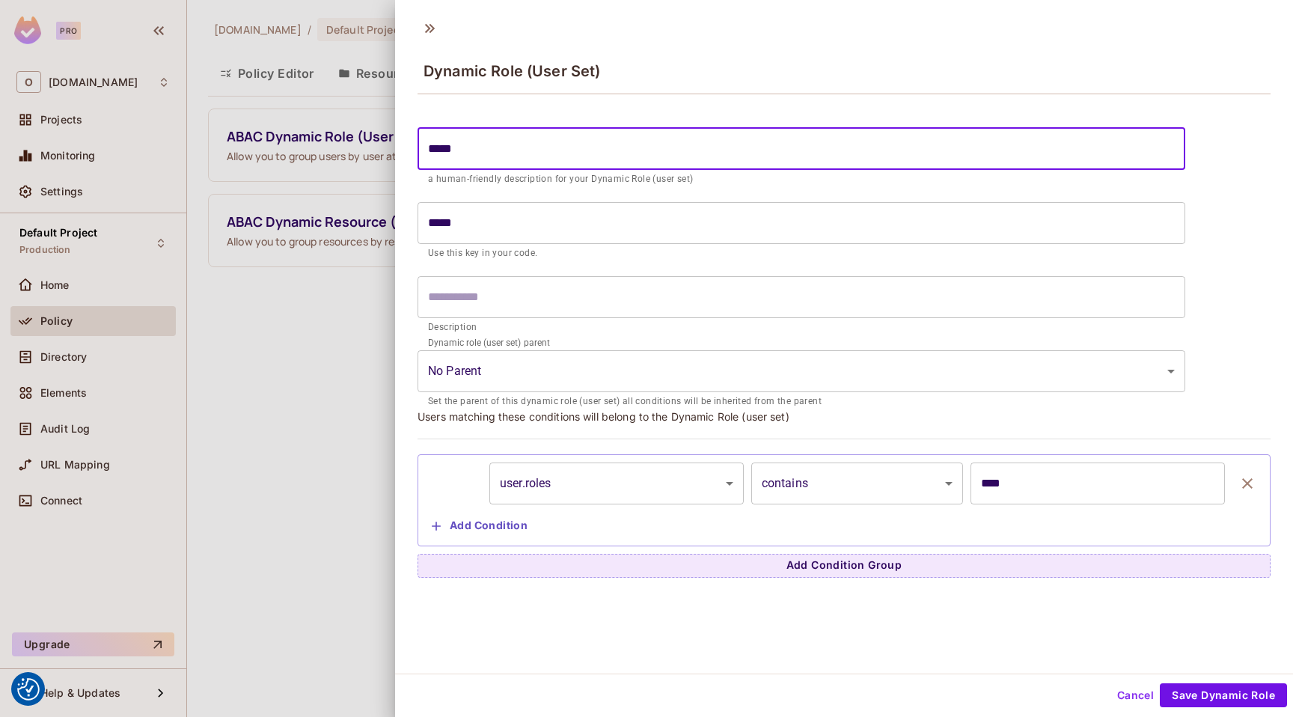
type input "******"
type input "********"
click at [653, 374] on body "We use cookies to enhance your browsing experience, serve personalized ads or c…" at bounding box center [646, 358] width 1293 height 717
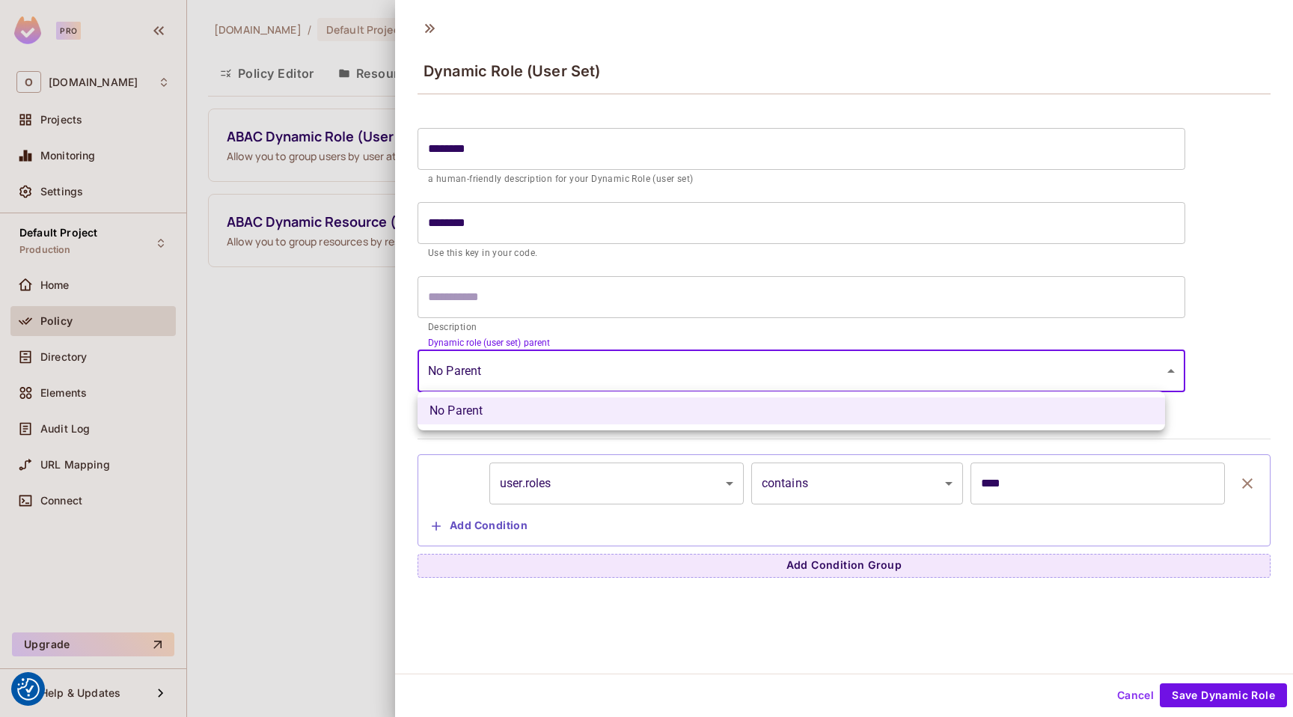
click at [653, 374] on div at bounding box center [646, 358] width 1293 height 717
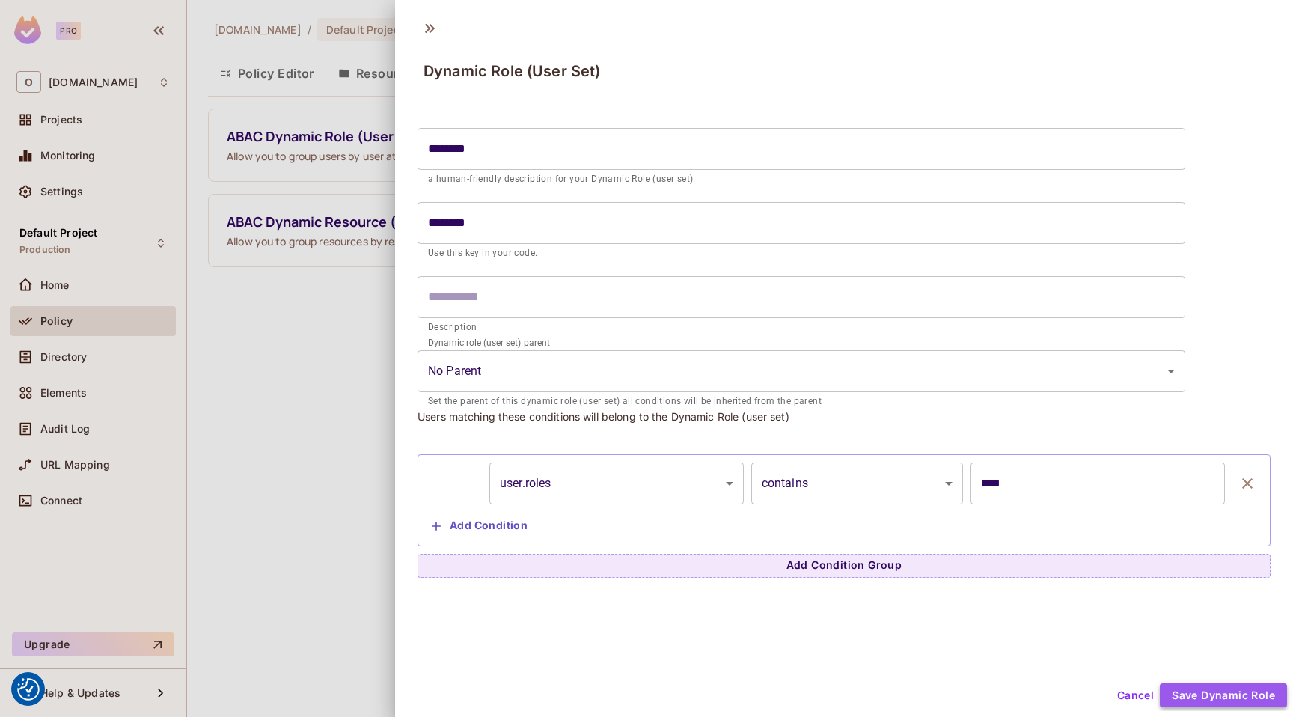
click at [1177, 689] on button "Save Dynamic Role" at bounding box center [1223, 695] width 127 height 24
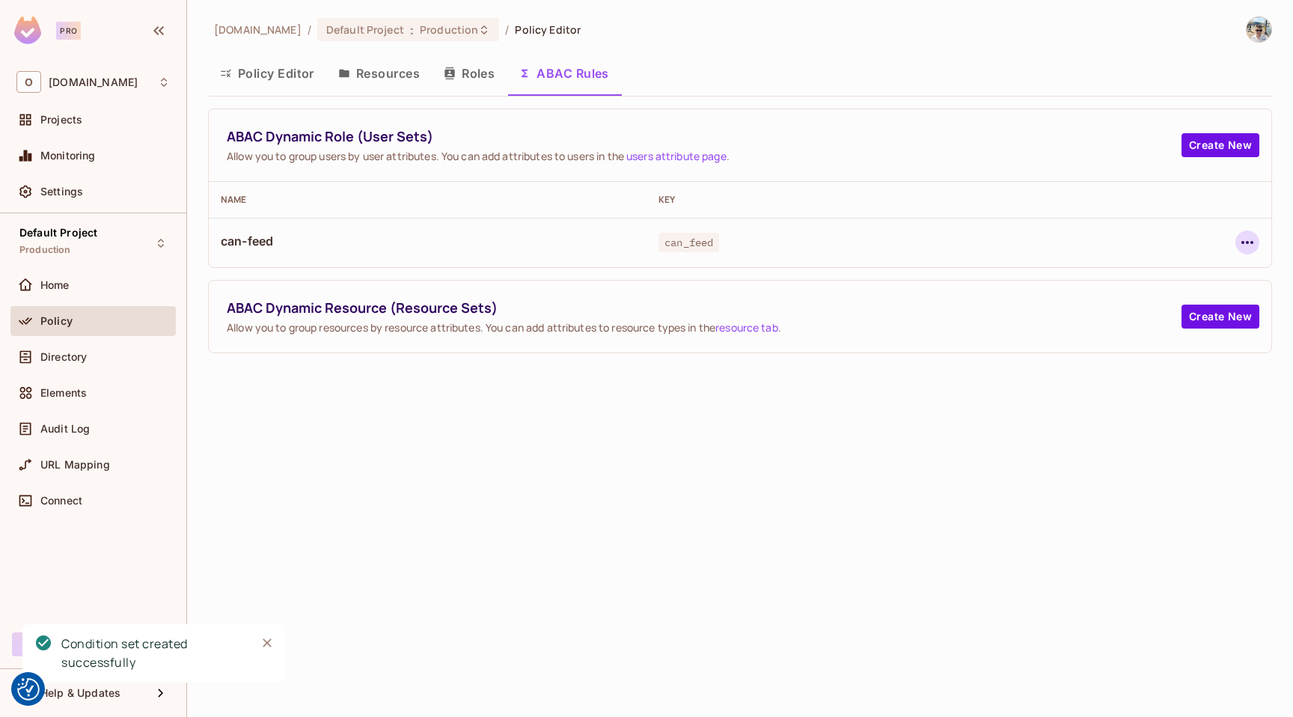
click at [1246, 242] on icon "button" at bounding box center [1248, 243] width 18 height 18
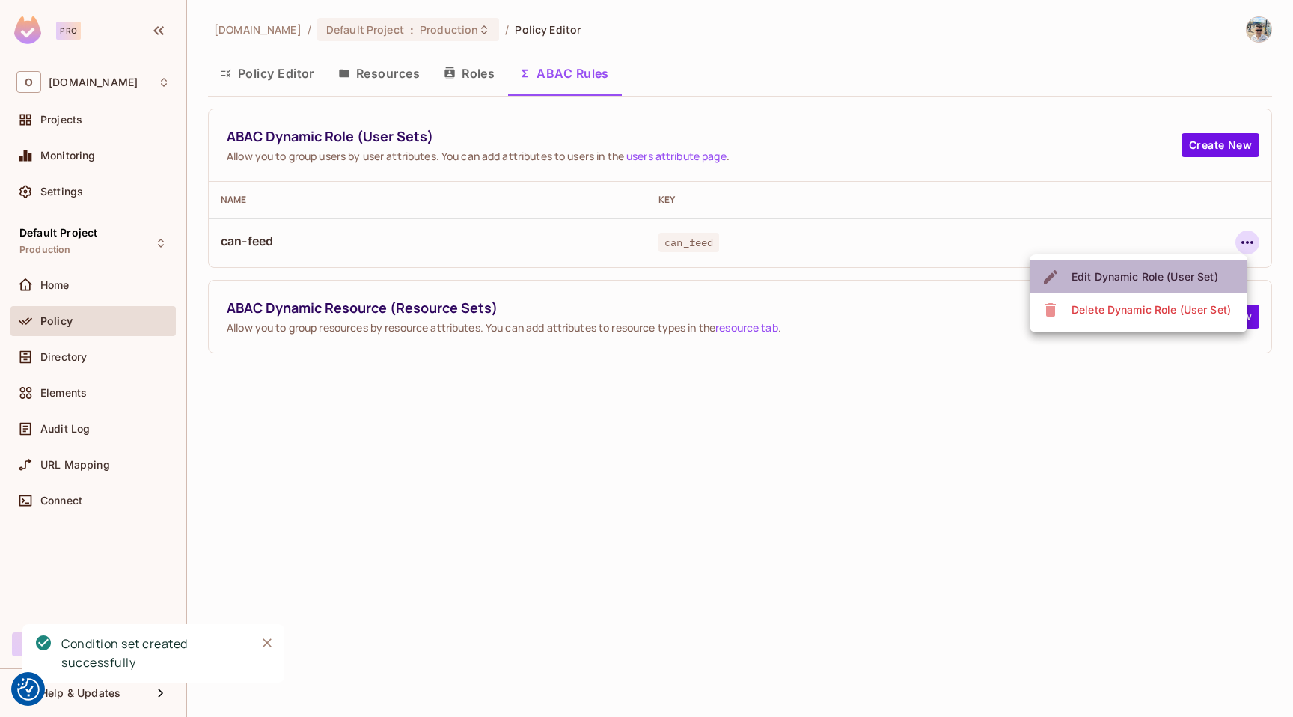
click at [1163, 275] on div "Edit Dynamic Role (User Set)" at bounding box center [1145, 276] width 147 height 15
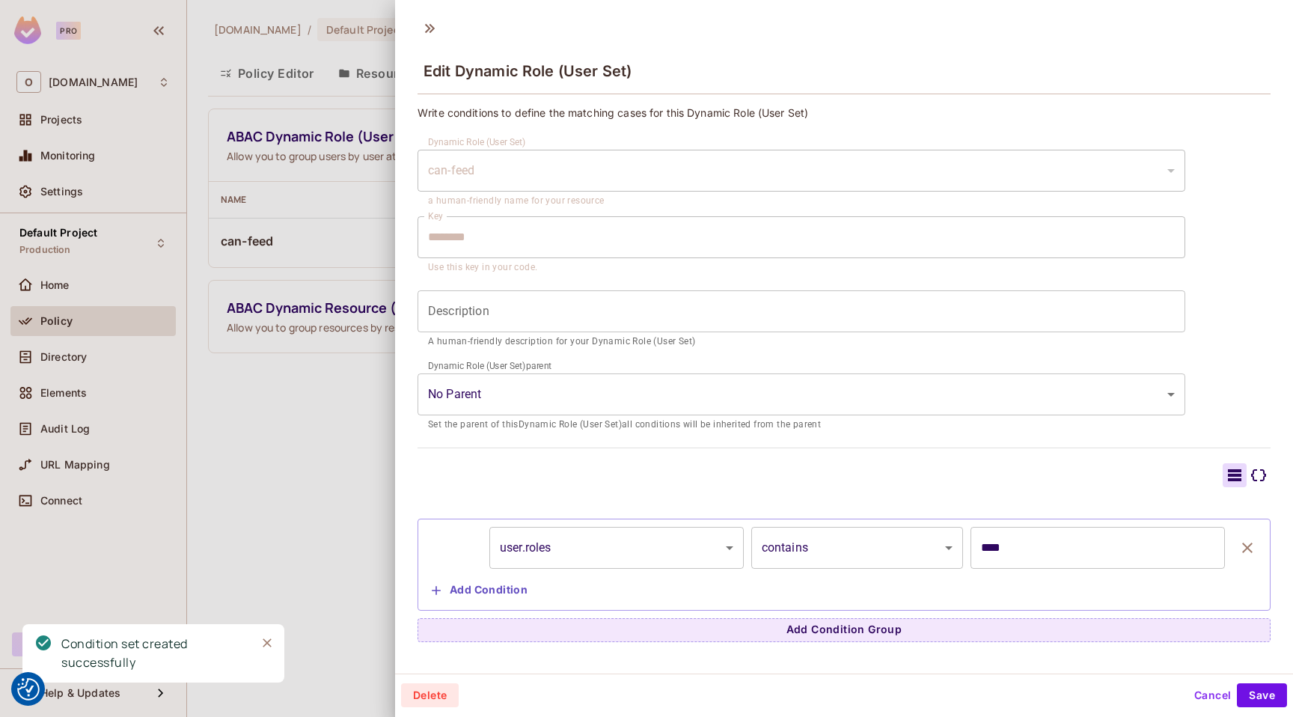
scroll to position [2, 0]
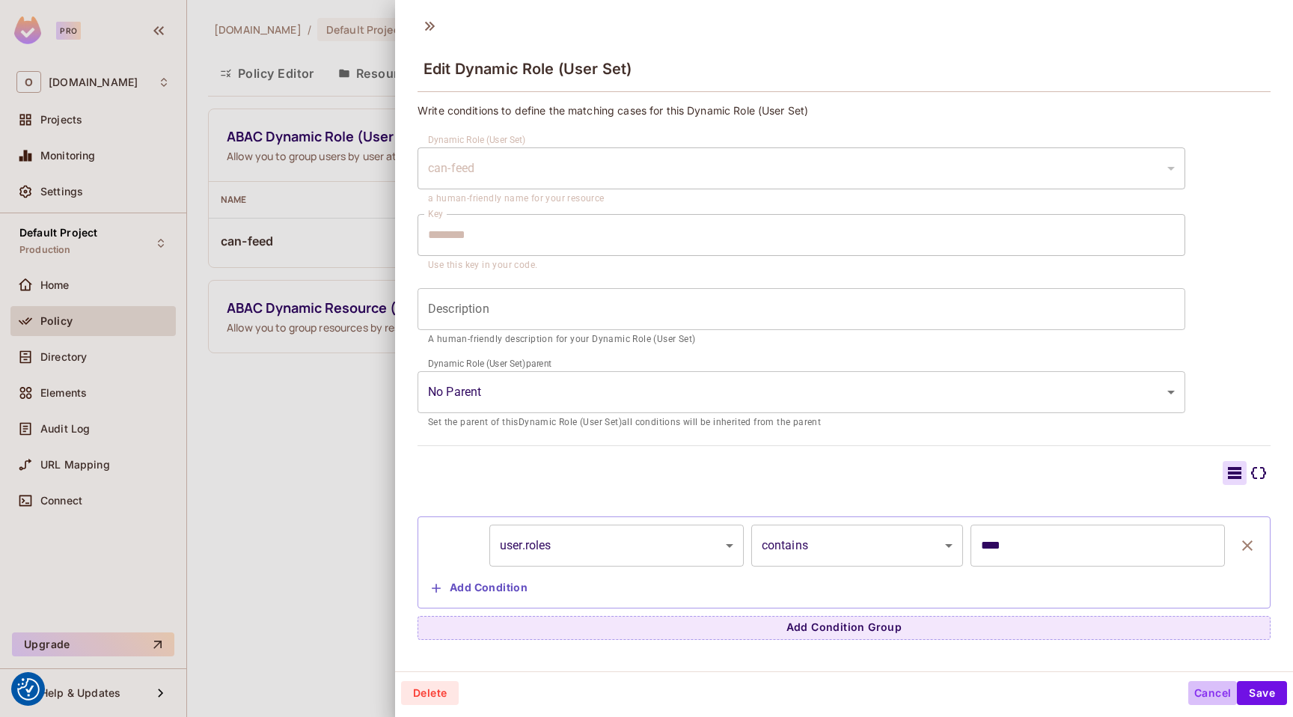
click at [1199, 687] on button "Cancel" at bounding box center [1213, 693] width 49 height 24
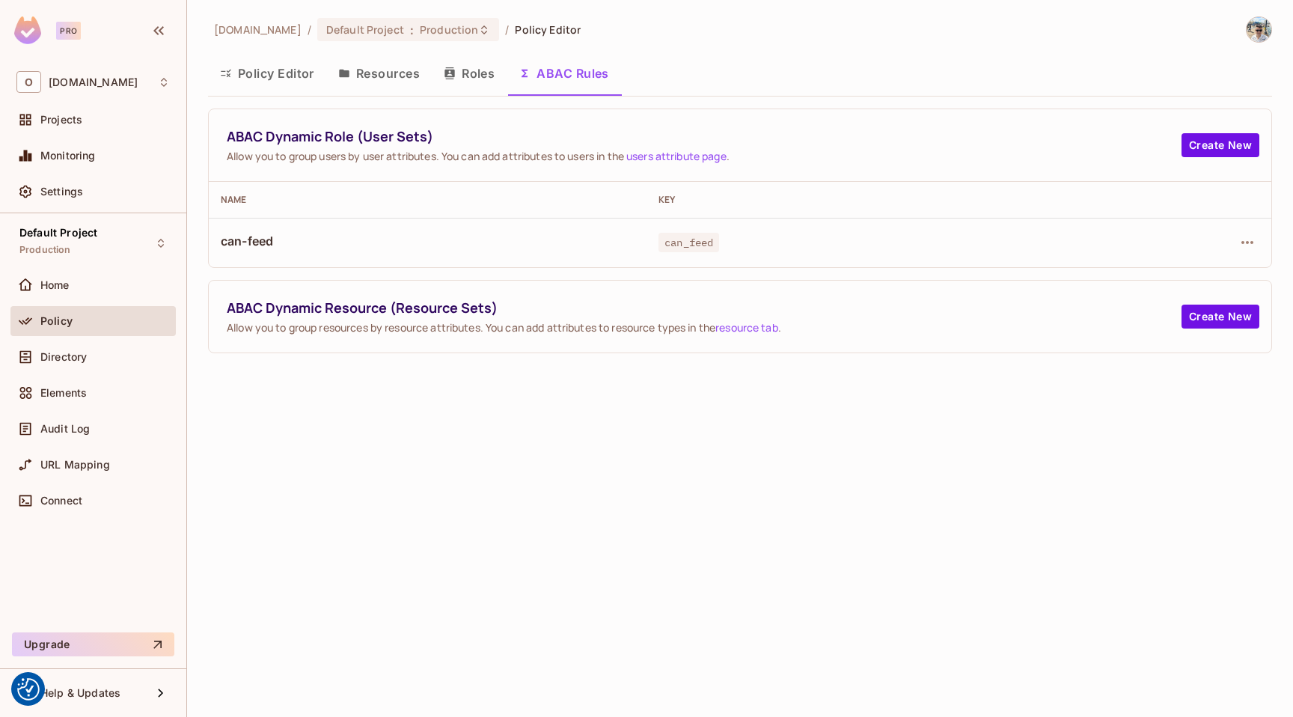
click at [311, 64] on button "Policy Editor" at bounding box center [267, 73] width 118 height 37
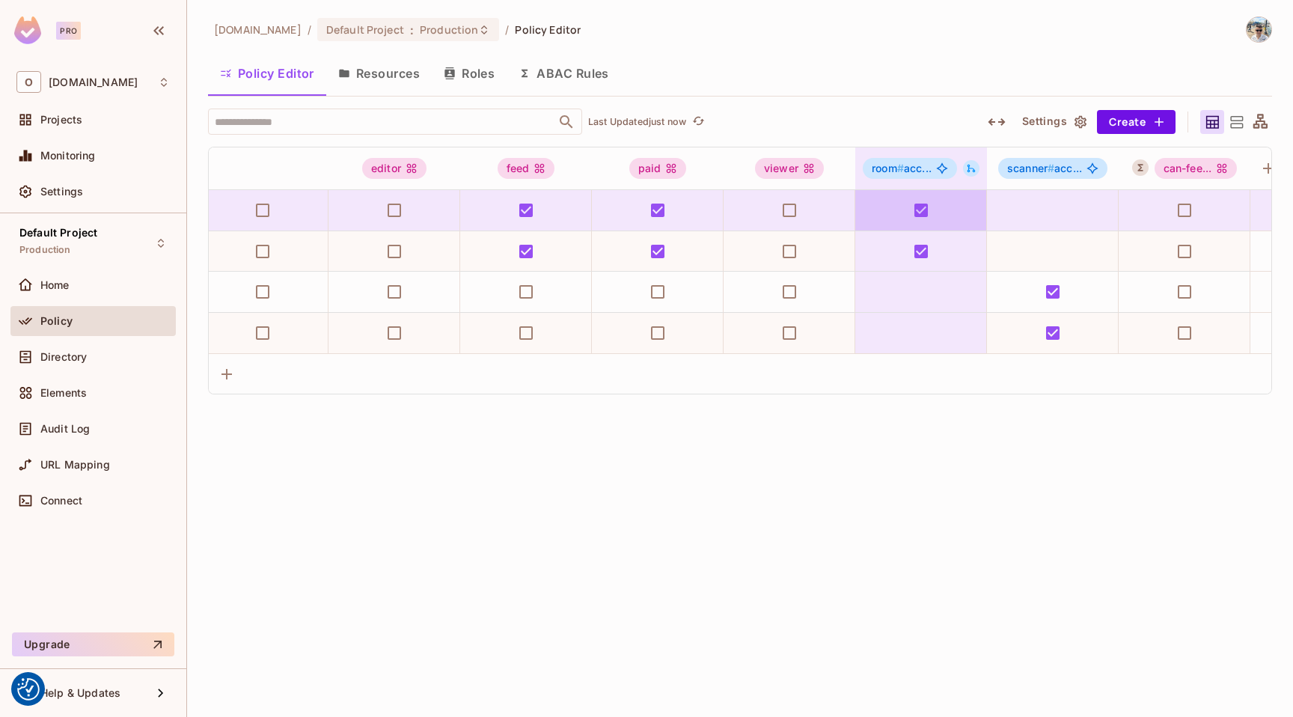
scroll to position [0, 291]
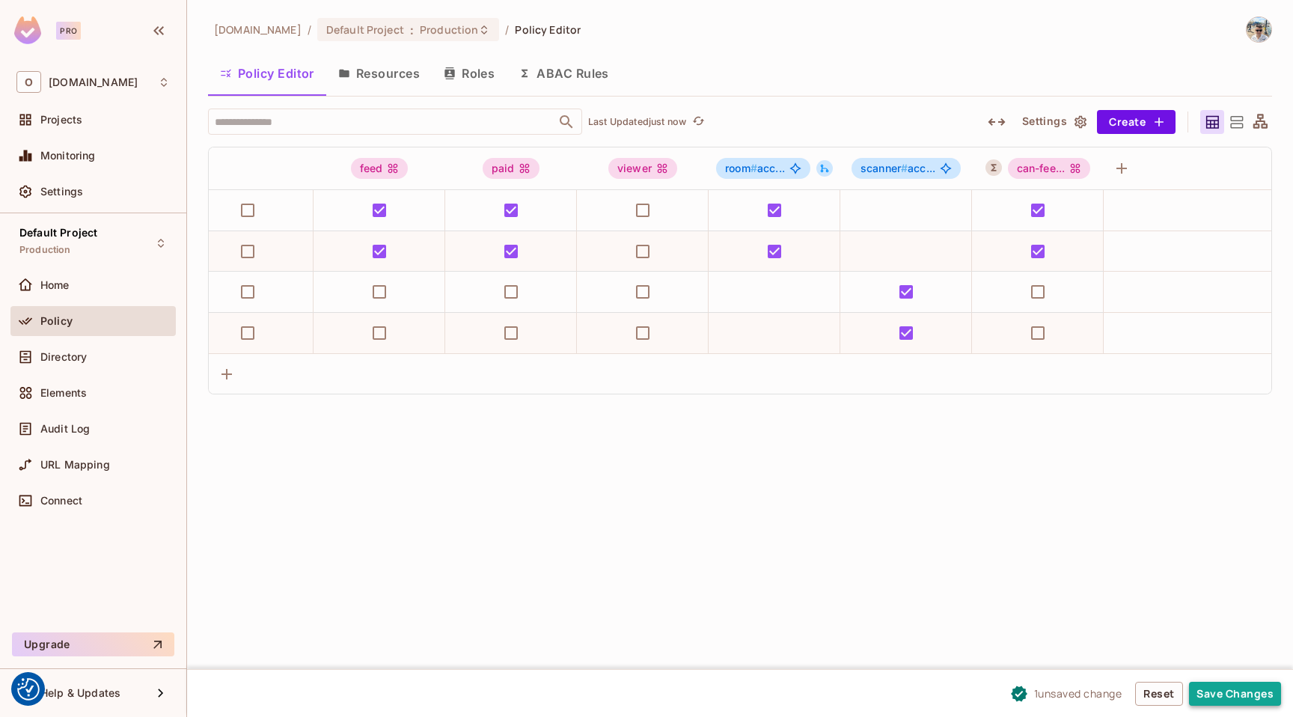
click at [1216, 692] on button "Save Changes" at bounding box center [1235, 694] width 92 height 24
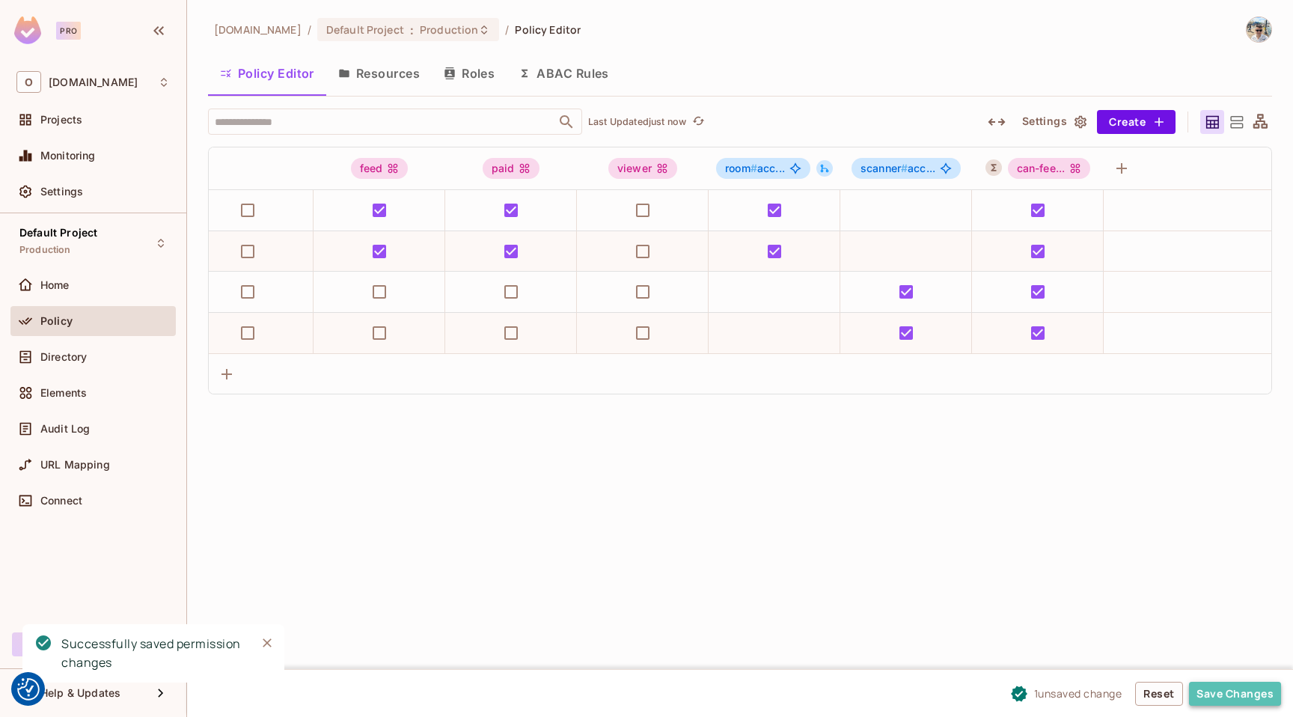
click at [1222, 695] on button "Save Changes" at bounding box center [1235, 694] width 92 height 24
click at [77, 436] on div "Audit Log" at bounding box center [92, 429] width 153 height 18
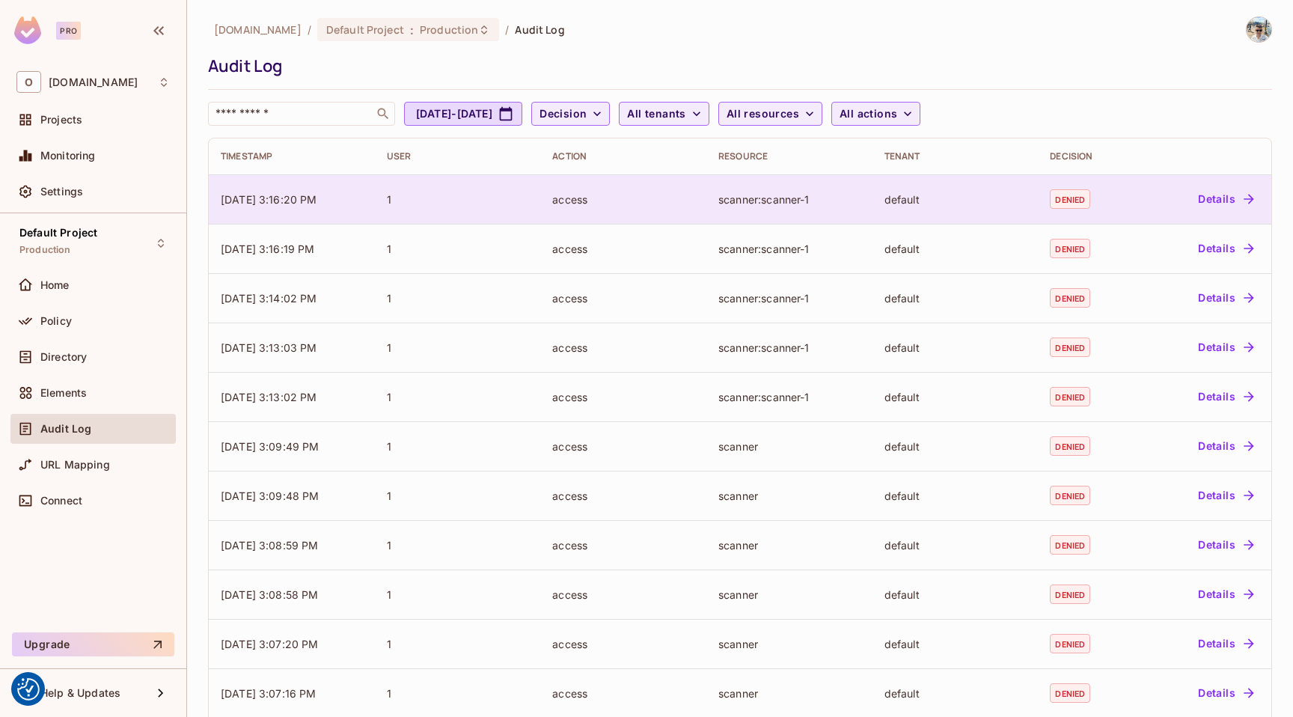
click at [487, 207] on td "1" at bounding box center [458, 198] width 166 height 49
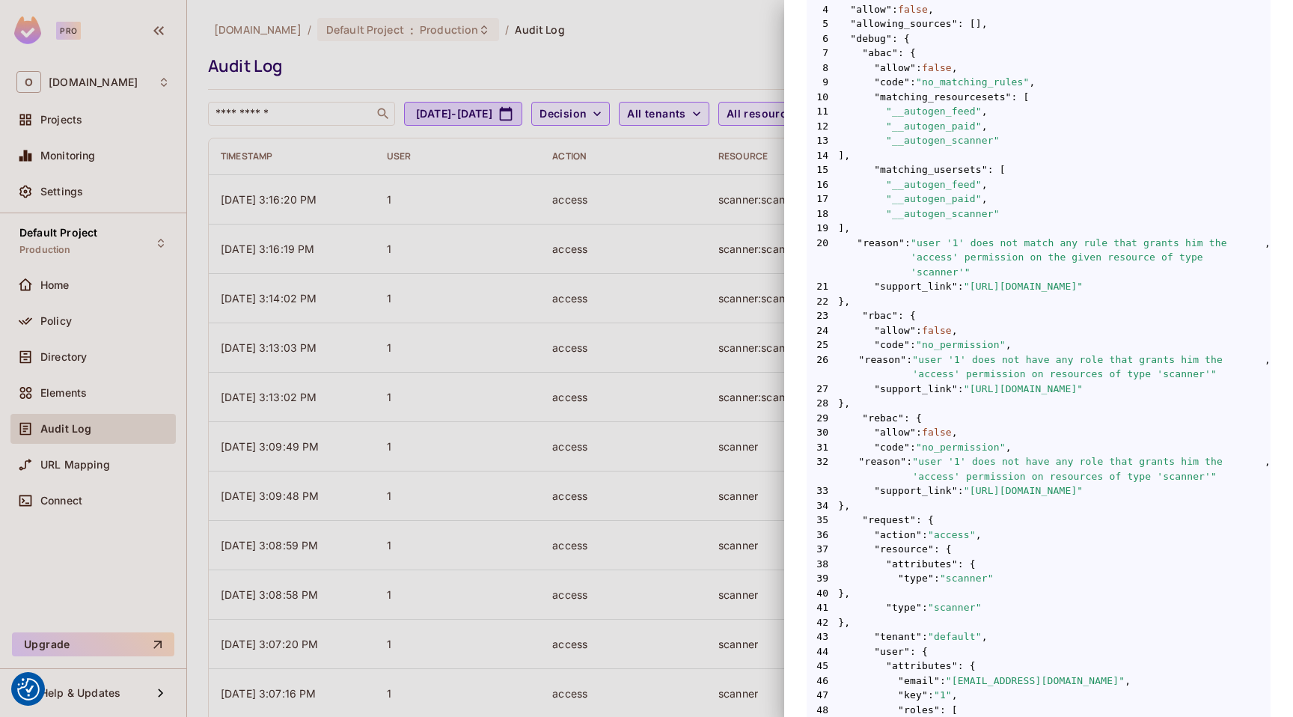
scroll to position [100, 0]
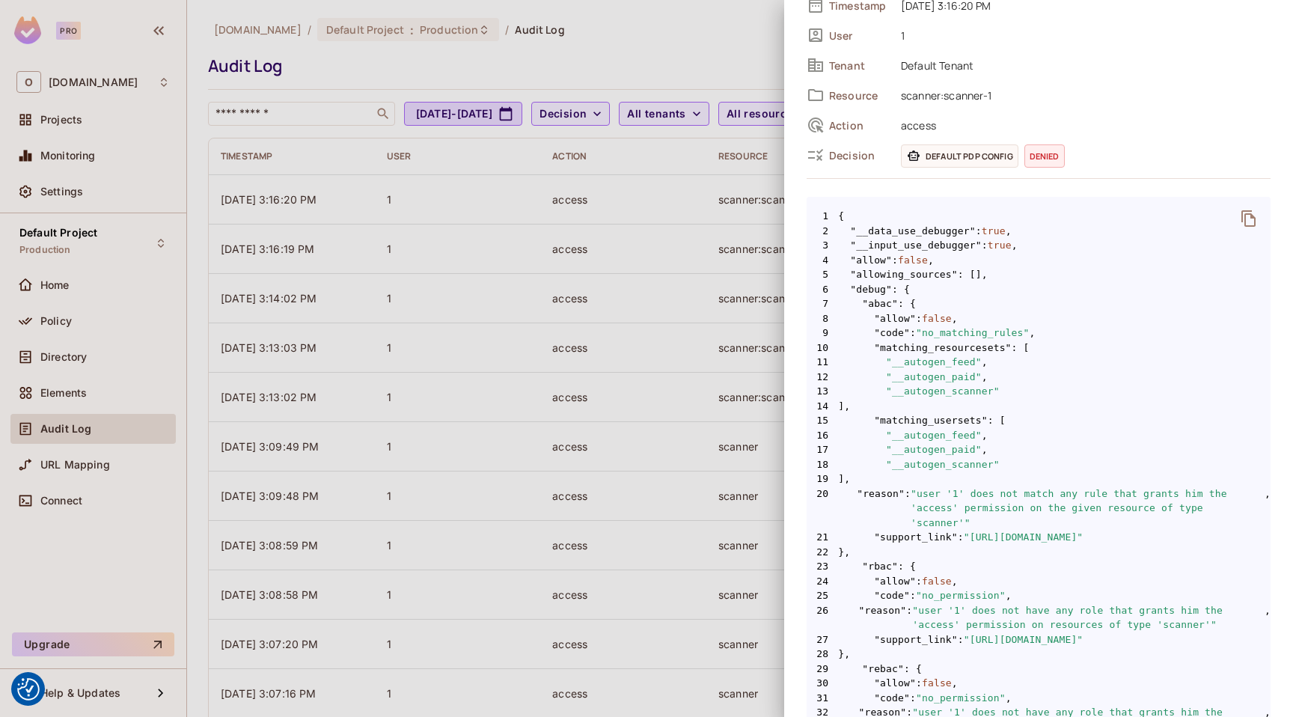
click at [642, 290] on div at bounding box center [646, 358] width 1293 height 717
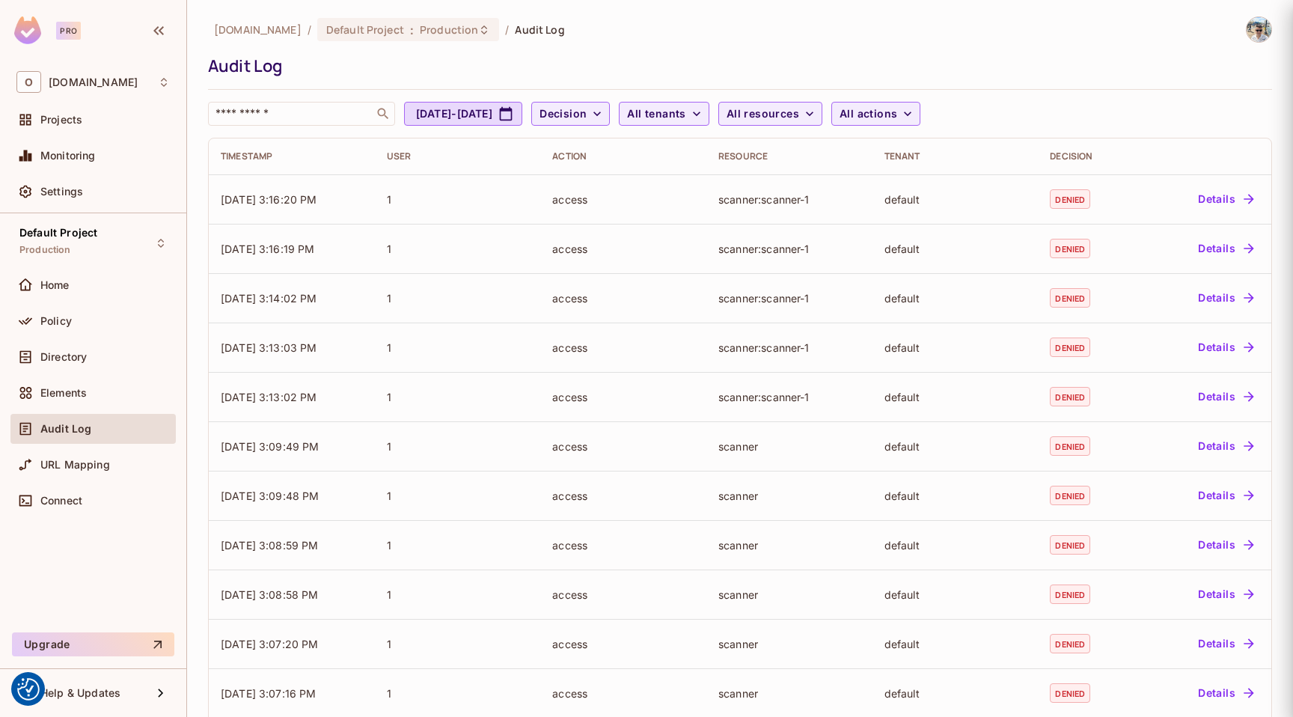
scroll to position [0, 0]
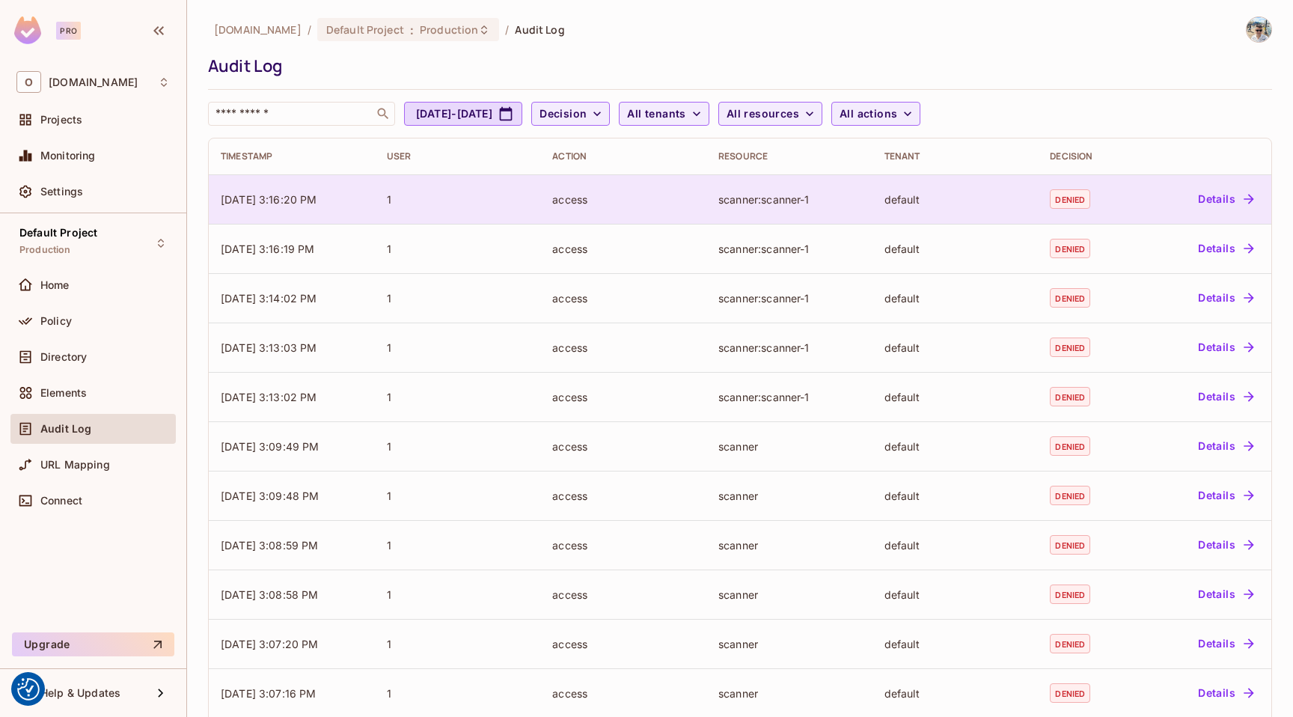
click at [788, 208] on td "scanner:scanner-1" at bounding box center [790, 198] width 166 height 49
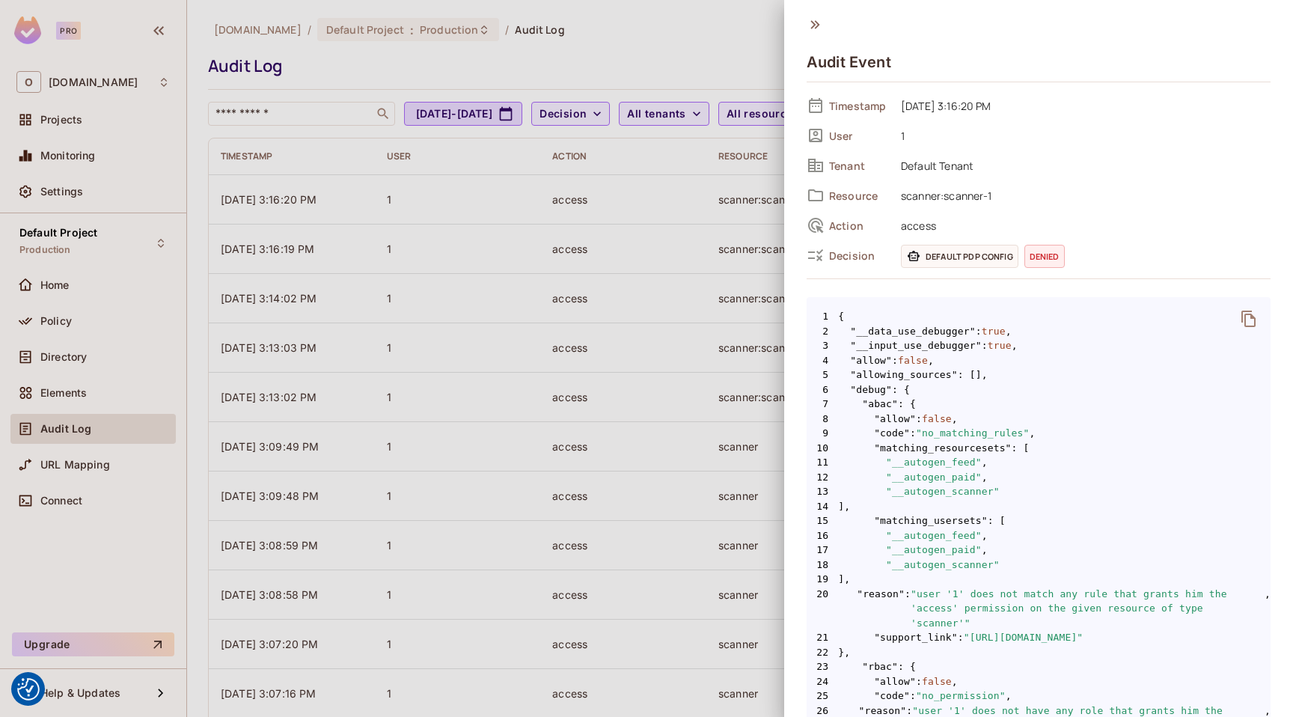
click at [845, 199] on span "Resource" at bounding box center [859, 196] width 60 height 14
click at [933, 198] on span "scanner:scanner-1" at bounding box center [1082, 195] width 377 height 18
click at [573, 222] on div at bounding box center [646, 358] width 1293 height 717
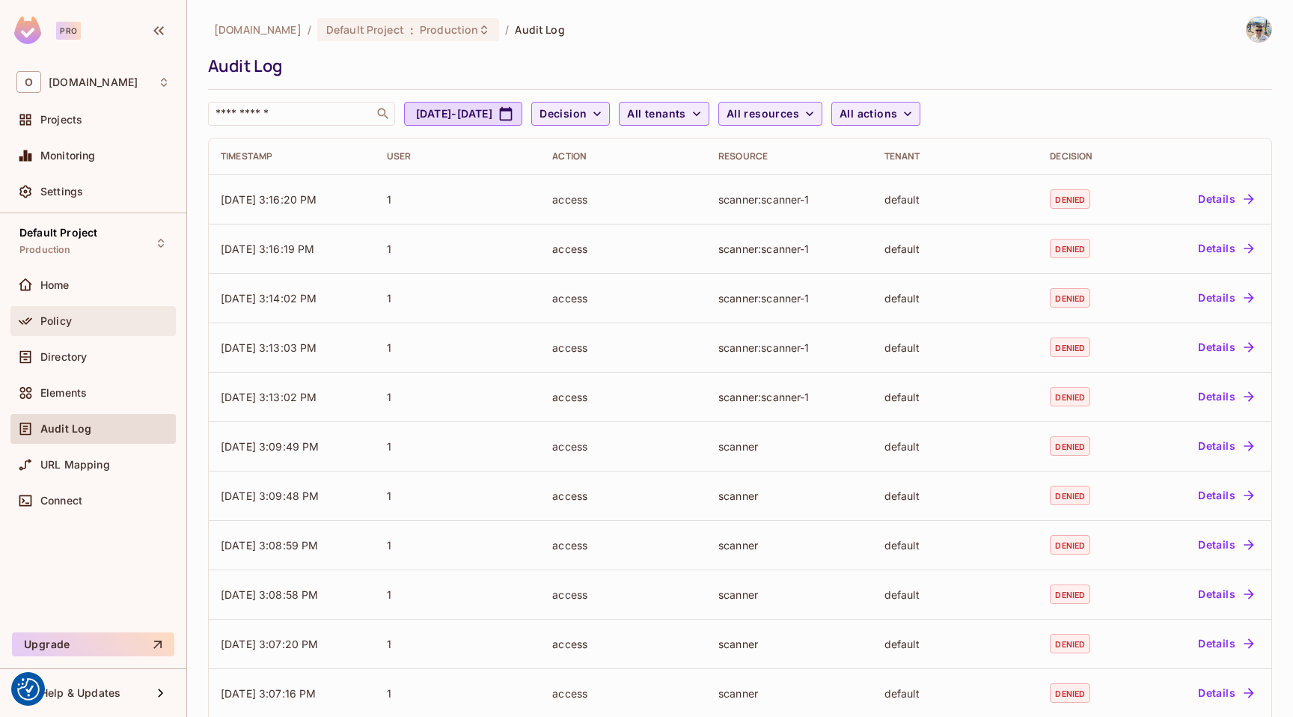
click at [106, 326] on div "Policy" at bounding box center [104, 321] width 129 height 12
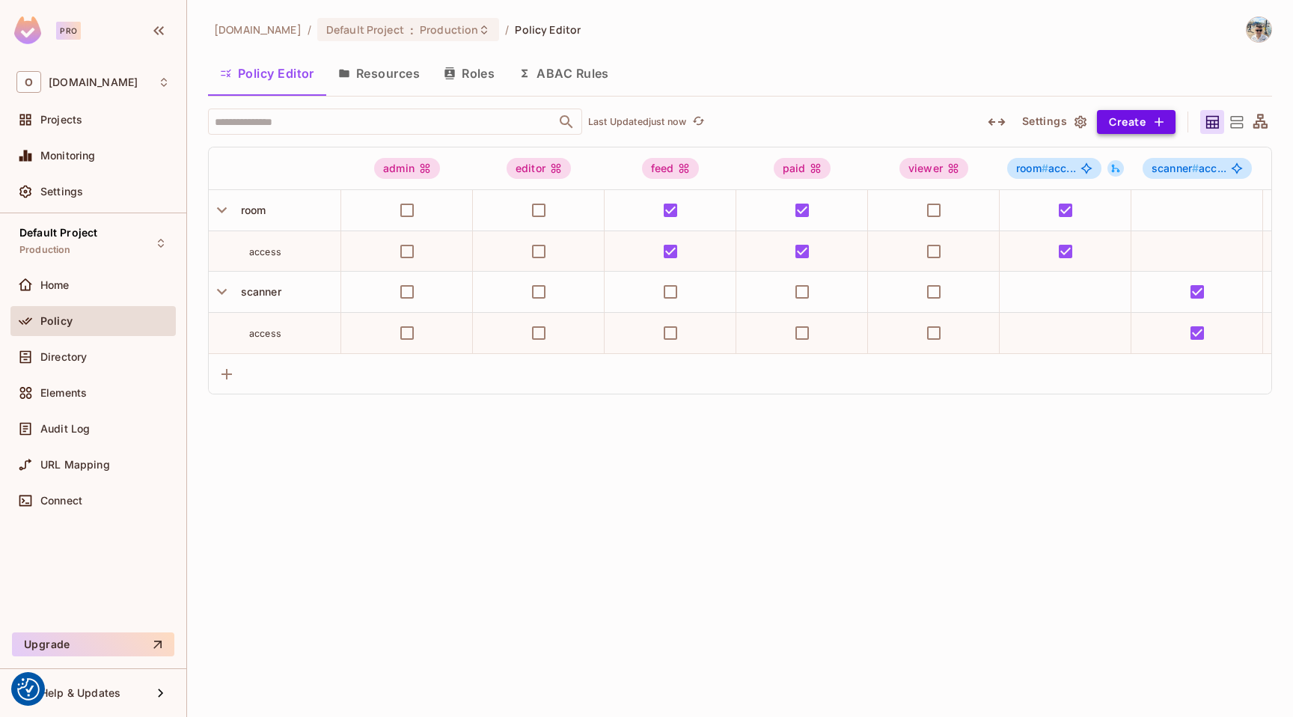
click at [1133, 123] on button "Create" at bounding box center [1136, 122] width 79 height 24
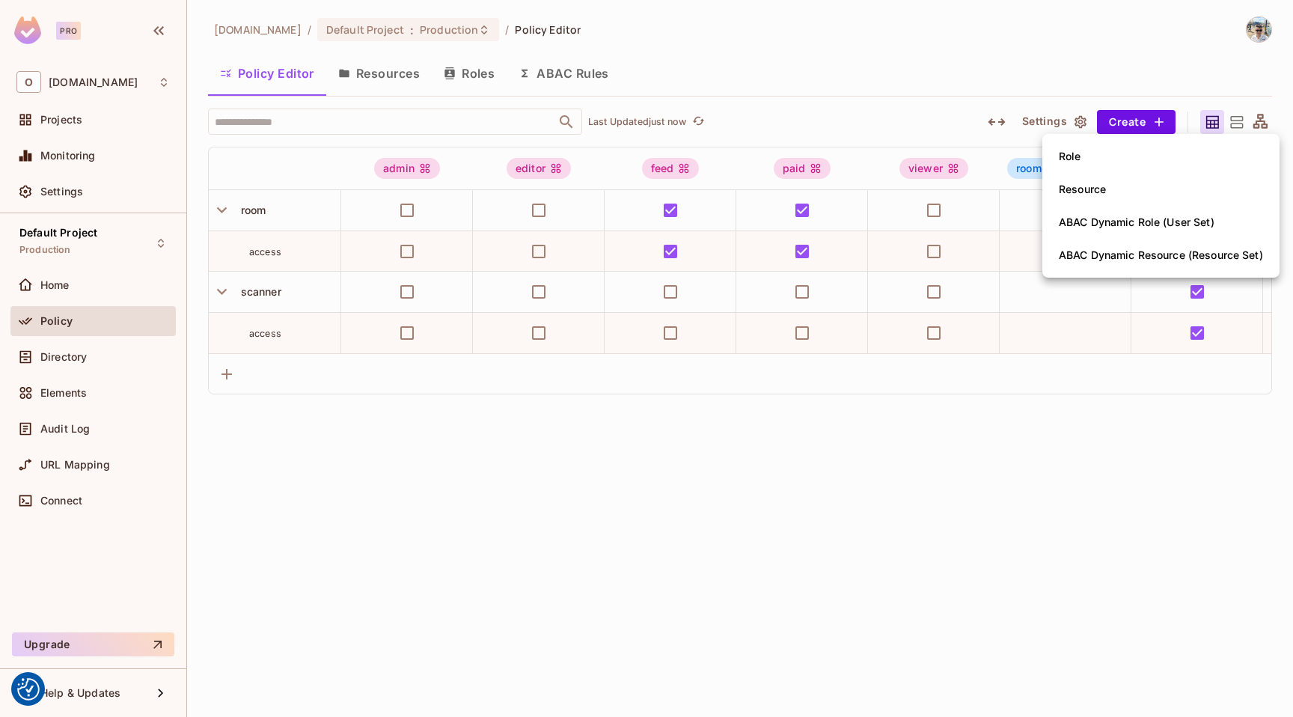
click at [910, 117] on div at bounding box center [646, 358] width 1293 height 717
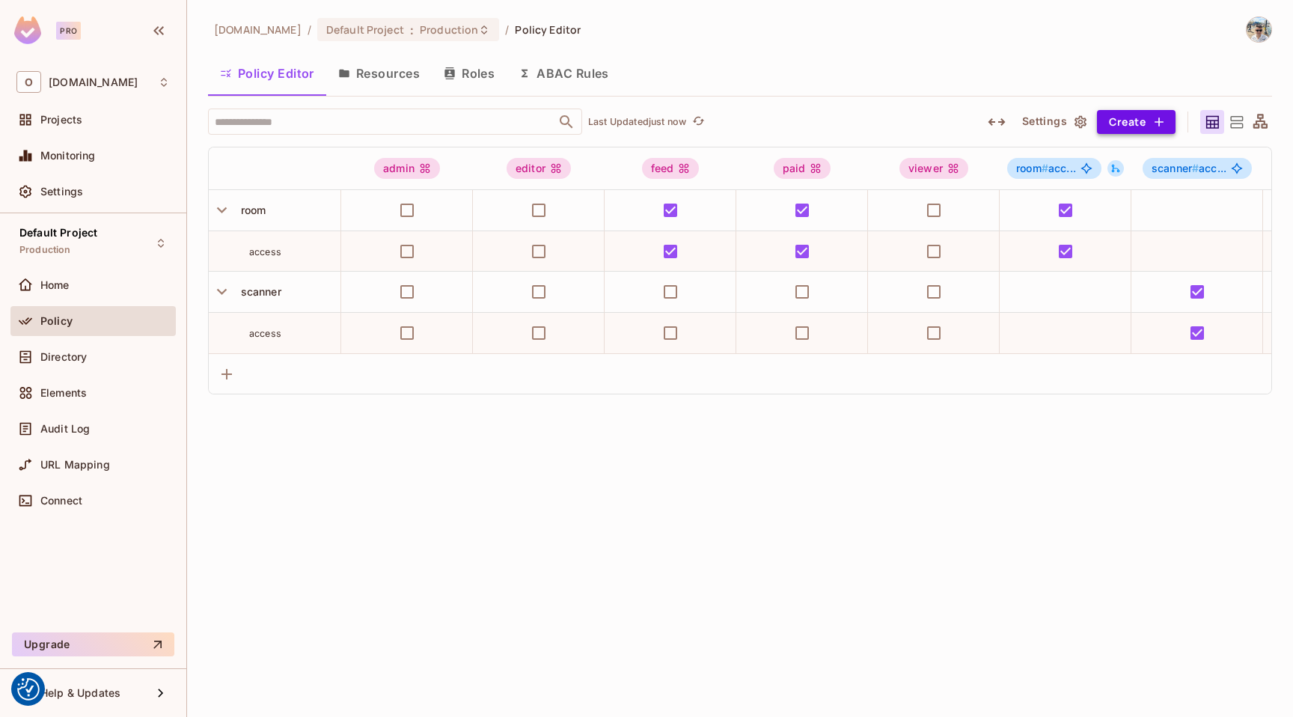
click at [1140, 121] on button "Create" at bounding box center [1136, 122] width 79 height 24
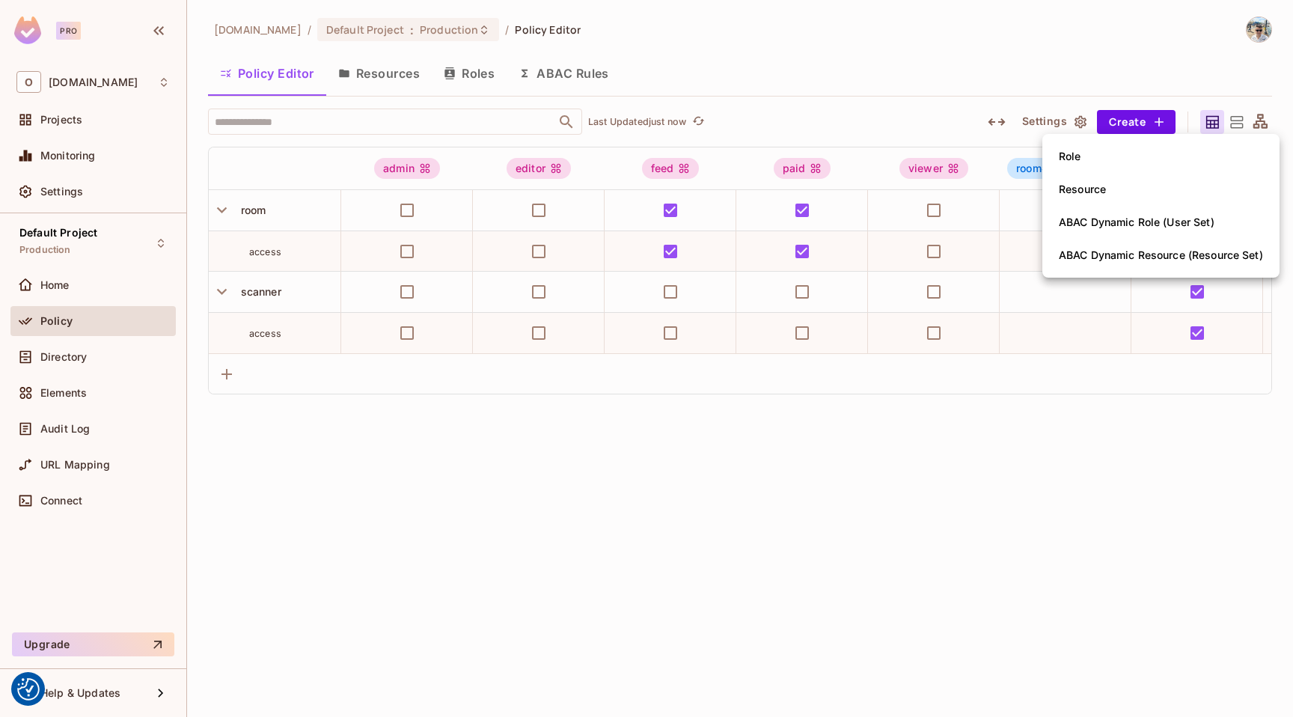
click at [998, 421] on div at bounding box center [646, 358] width 1293 height 717
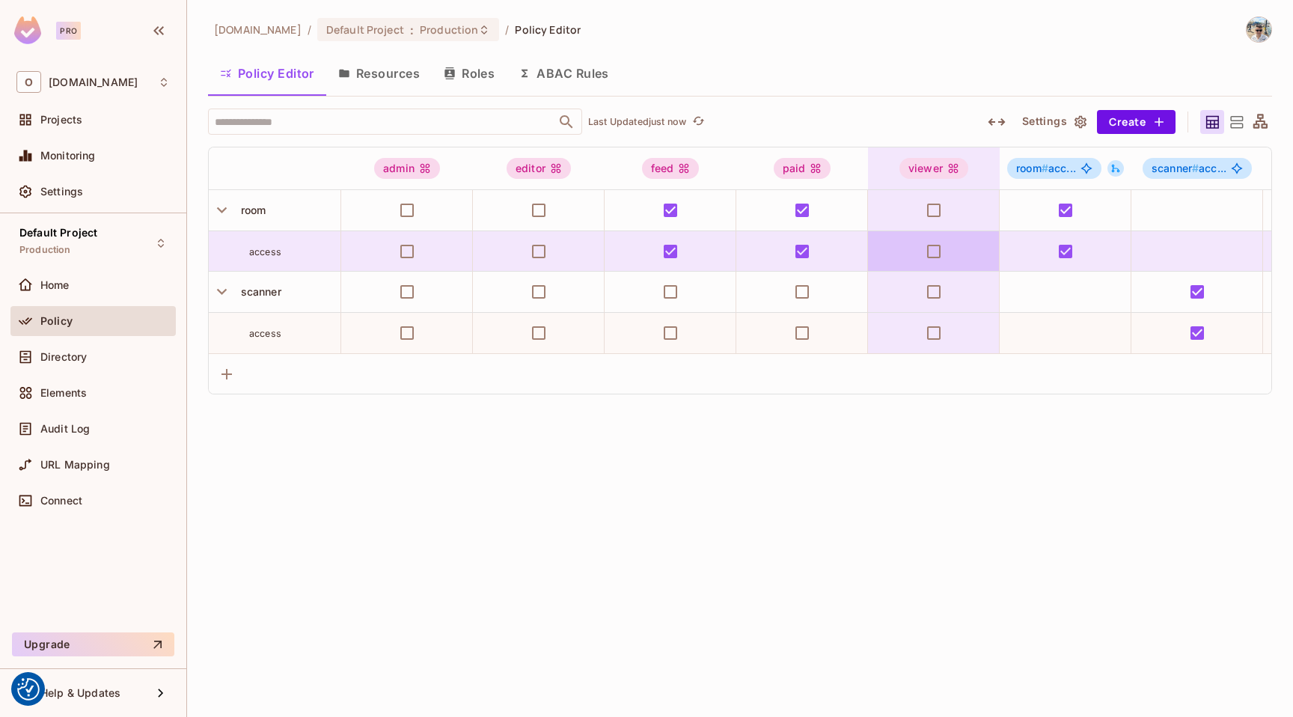
scroll to position [0, 291]
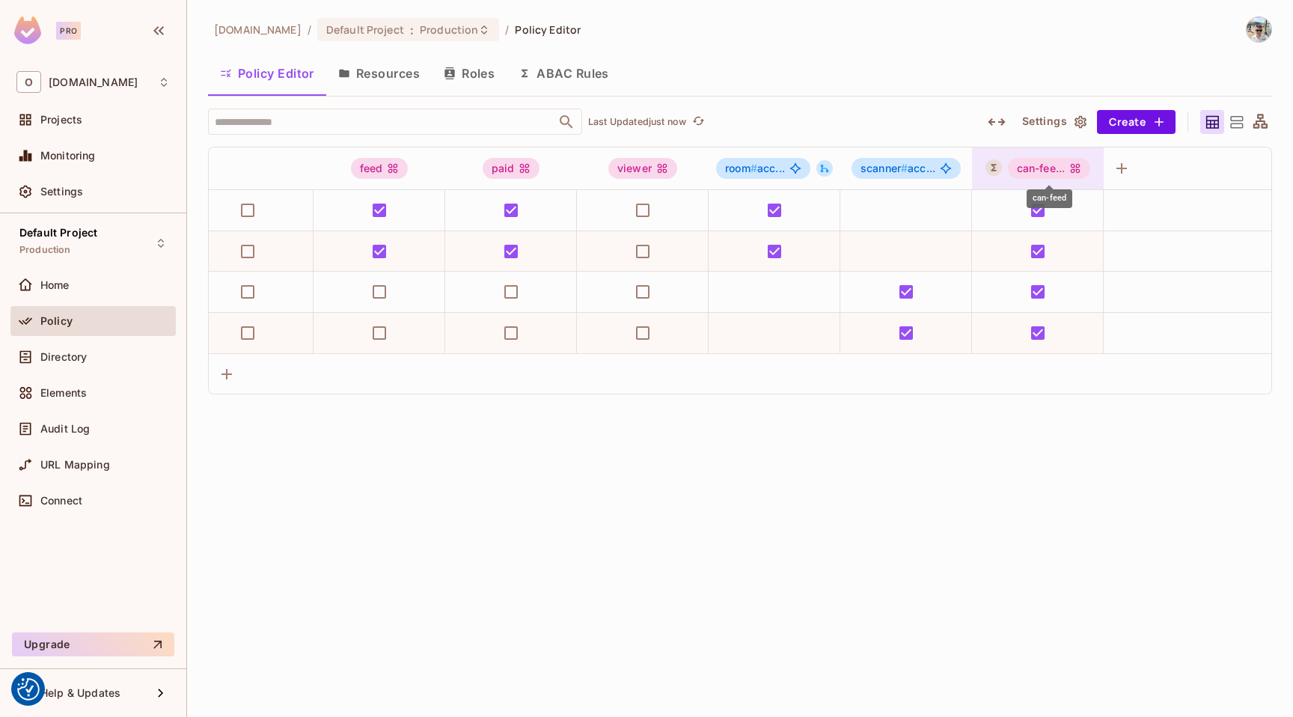
click at [1019, 164] on div "can-fee..." at bounding box center [1049, 168] width 83 height 21
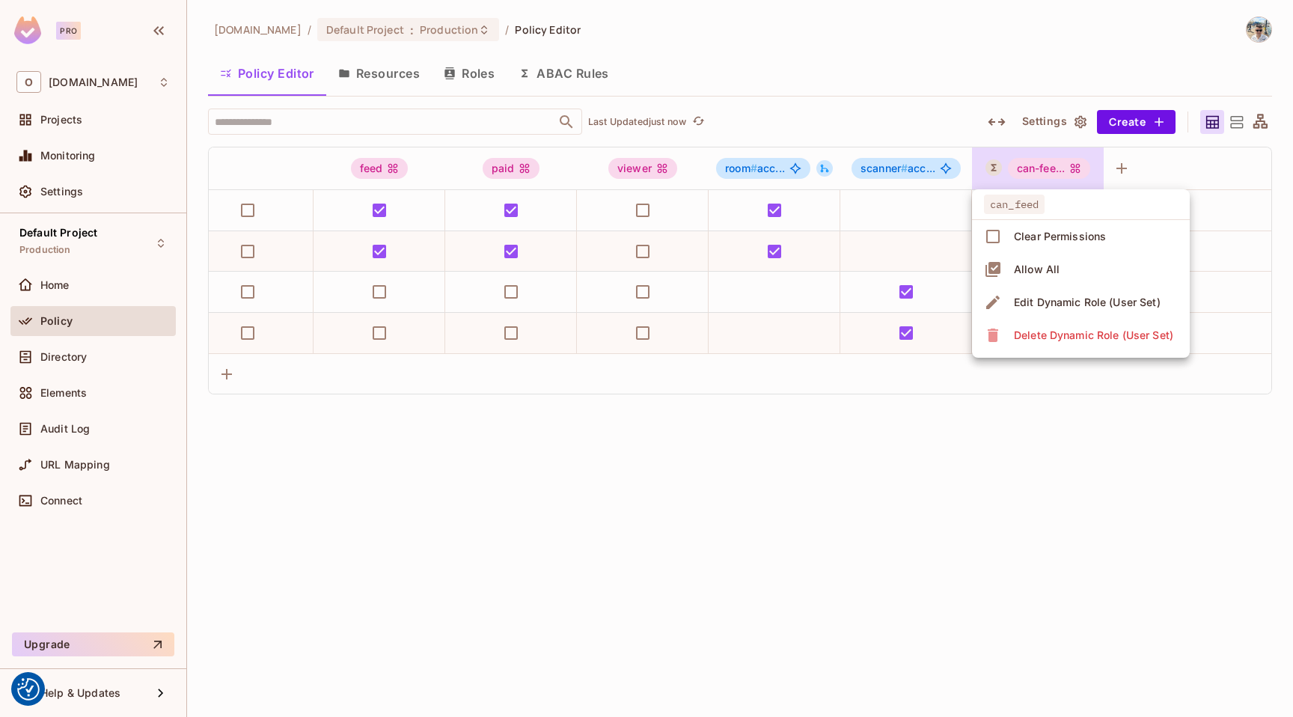
click at [1076, 308] on div "Edit Dynamic Role (User Set)" at bounding box center [1087, 302] width 147 height 15
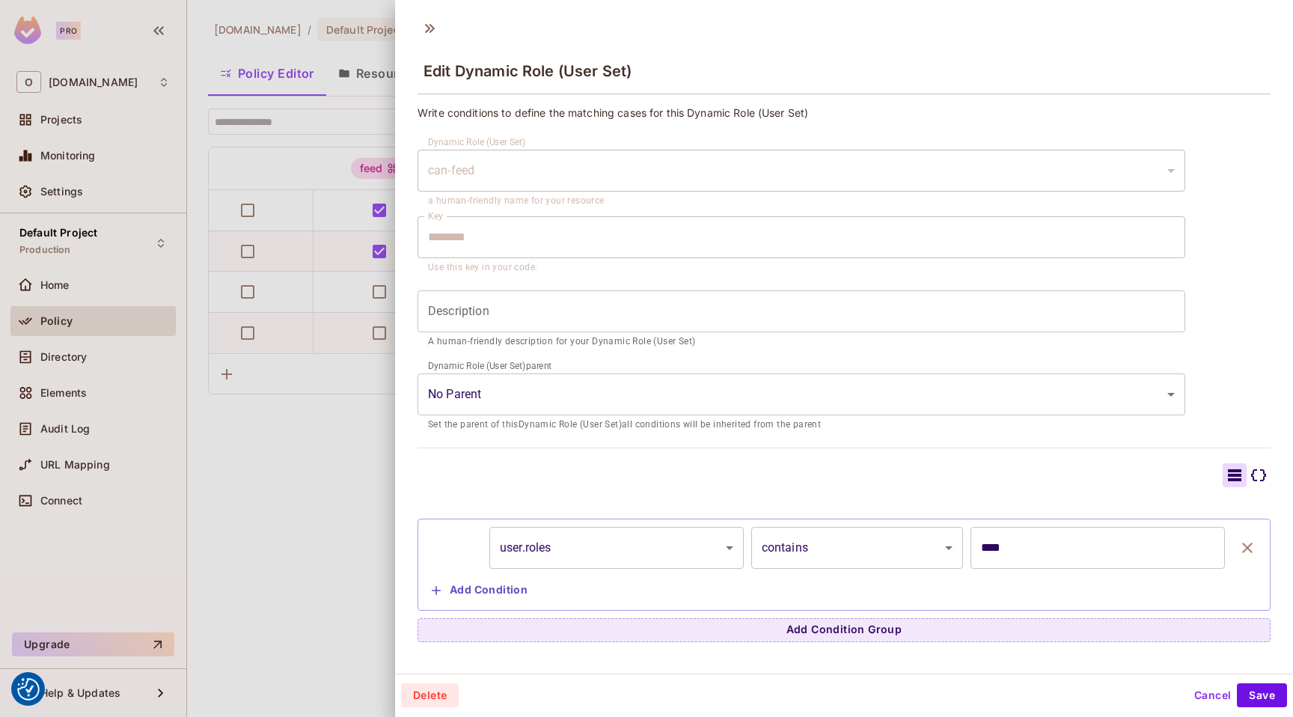
scroll to position [2, 0]
click at [1001, 543] on input "****" at bounding box center [1098, 546] width 255 height 42
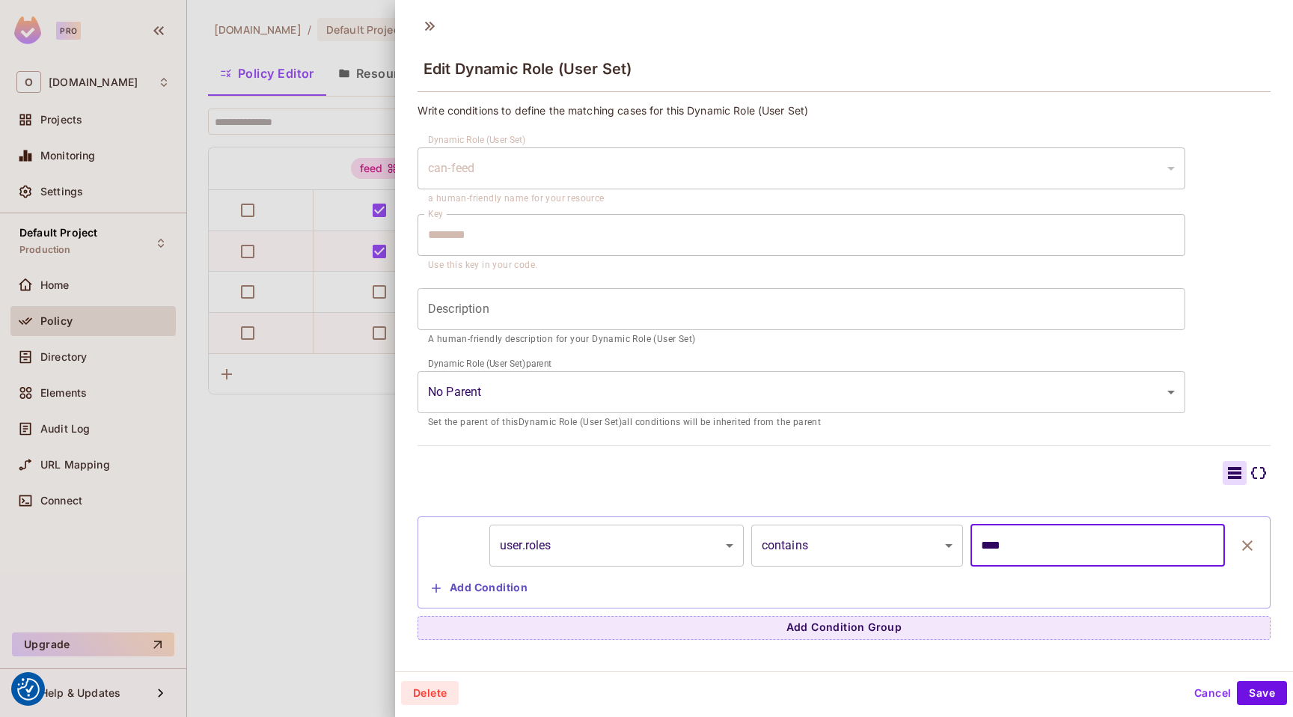
click at [1197, 692] on button "Cancel" at bounding box center [1213, 693] width 49 height 24
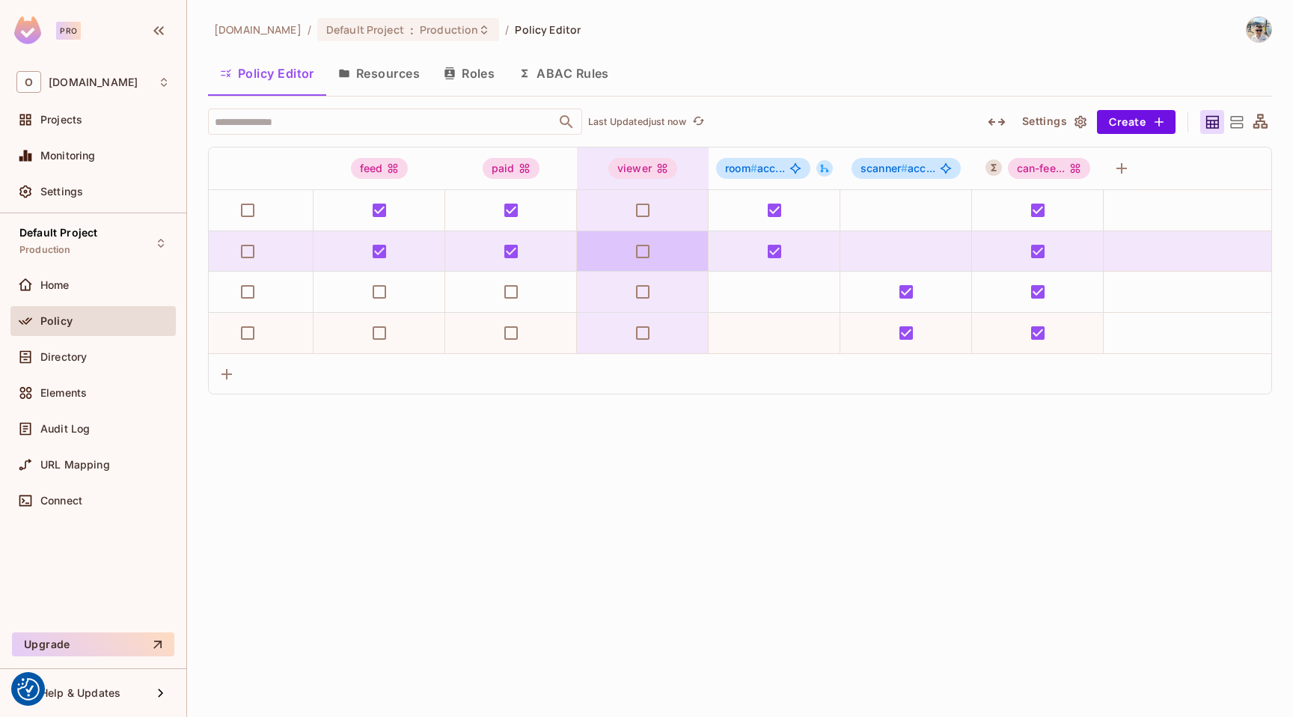
scroll to position [0, 0]
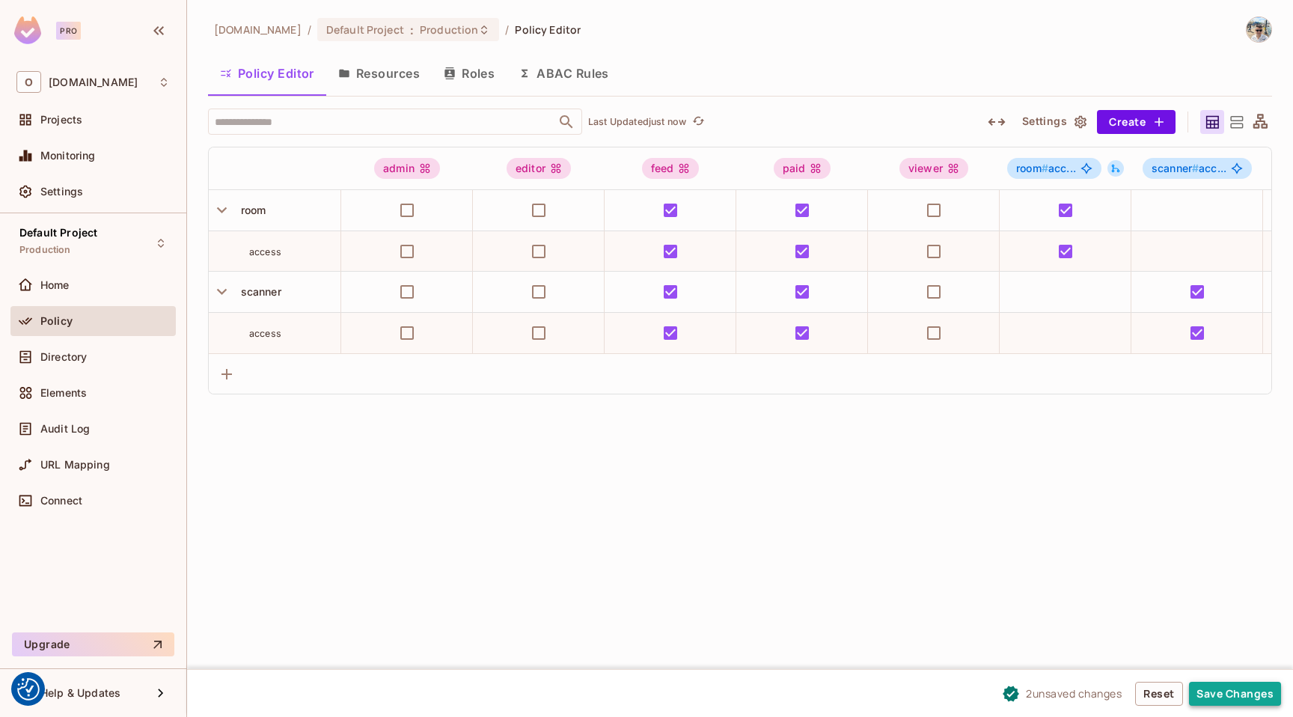
click at [1247, 692] on button "Save Changes" at bounding box center [1235, 694] width 92 height 24
click at [1242, 701] on button "Save Changes" at bounding box center [1235, 694] width 92 height 24
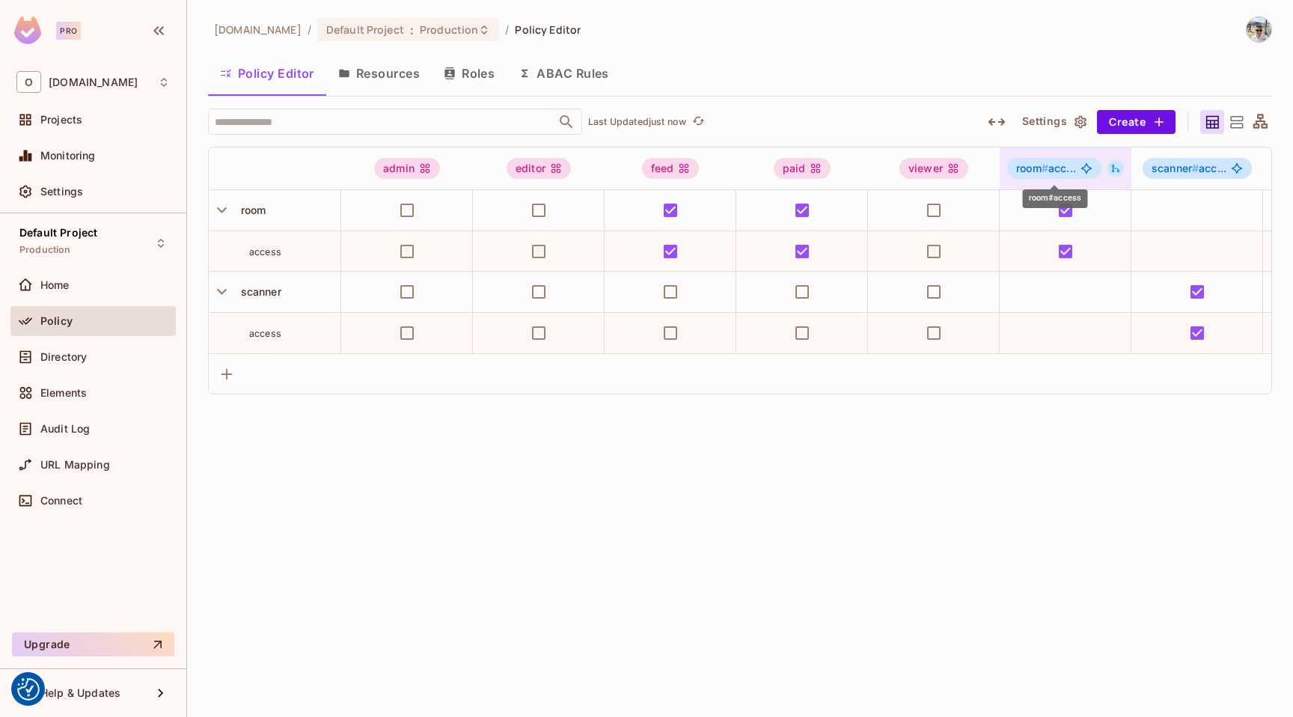
click at [1057, 173] on span "room # acc..." at bounding box center [1047, 168] width 60 height 12
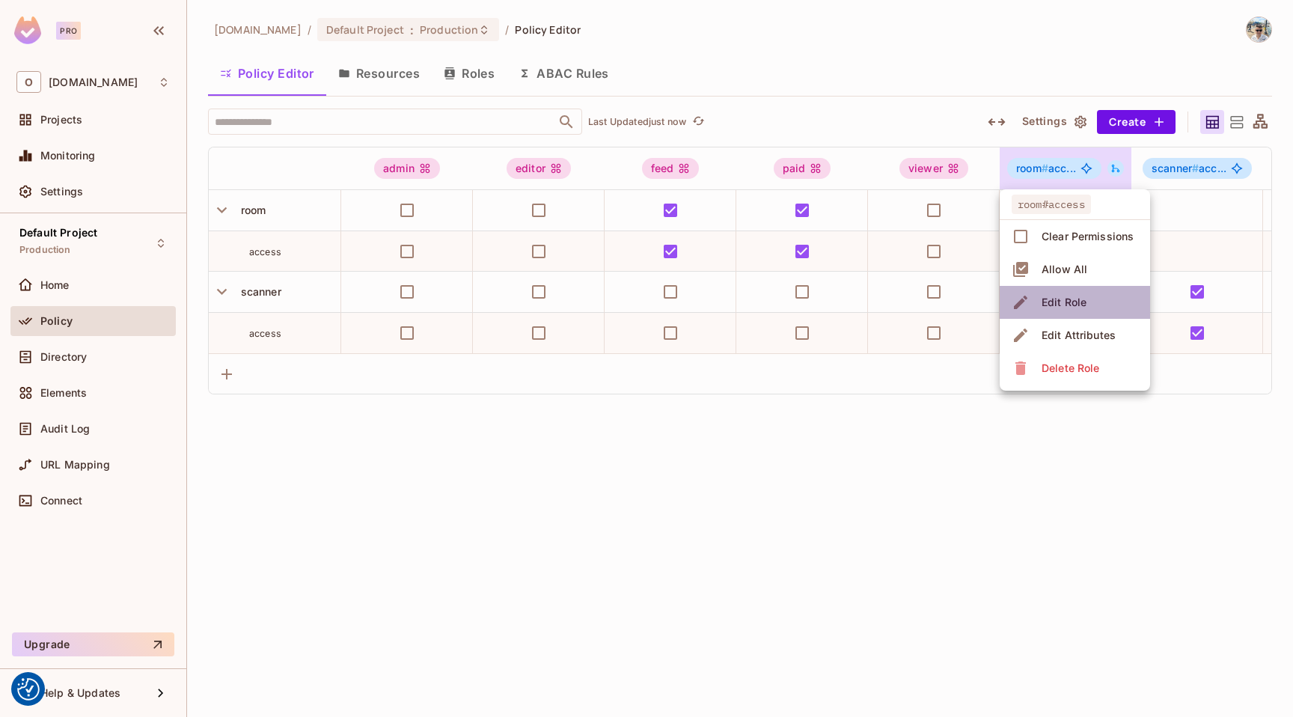
click at [1082, 301] on div "Edit Role" at bounding box center [1064, 302] width 45 height 15
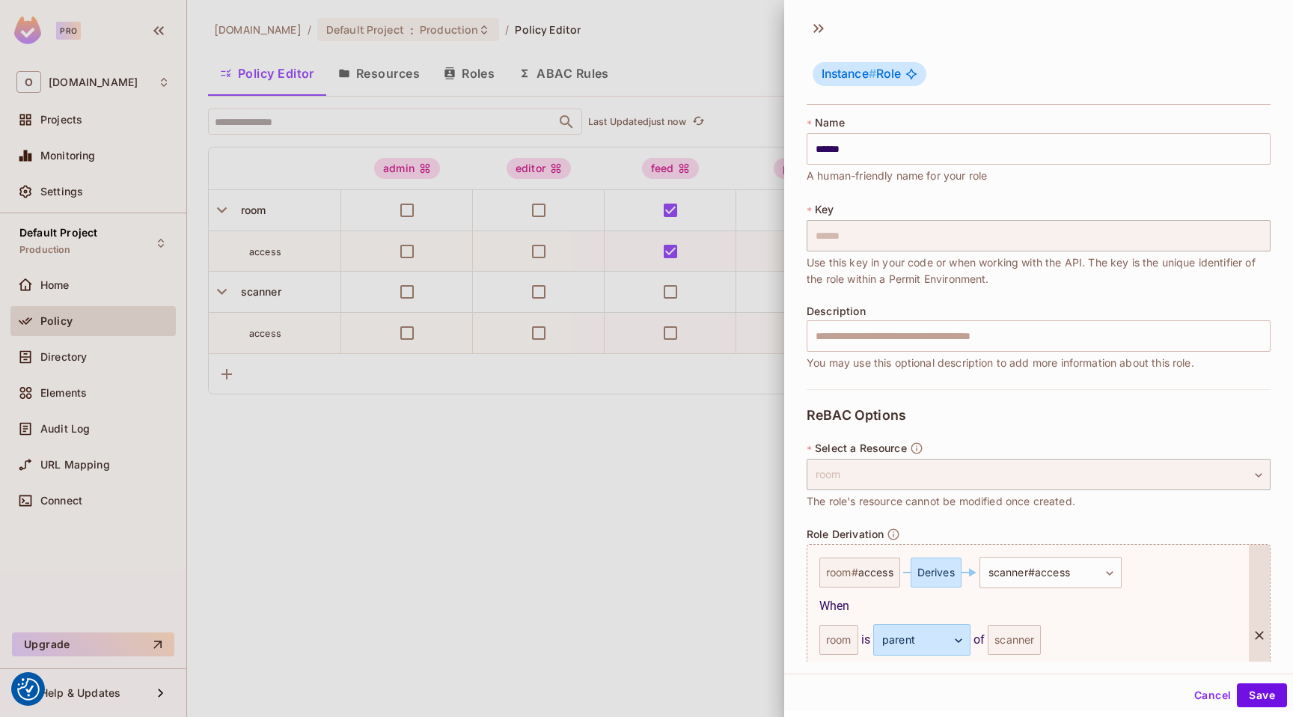
scroll to position [31, 0]
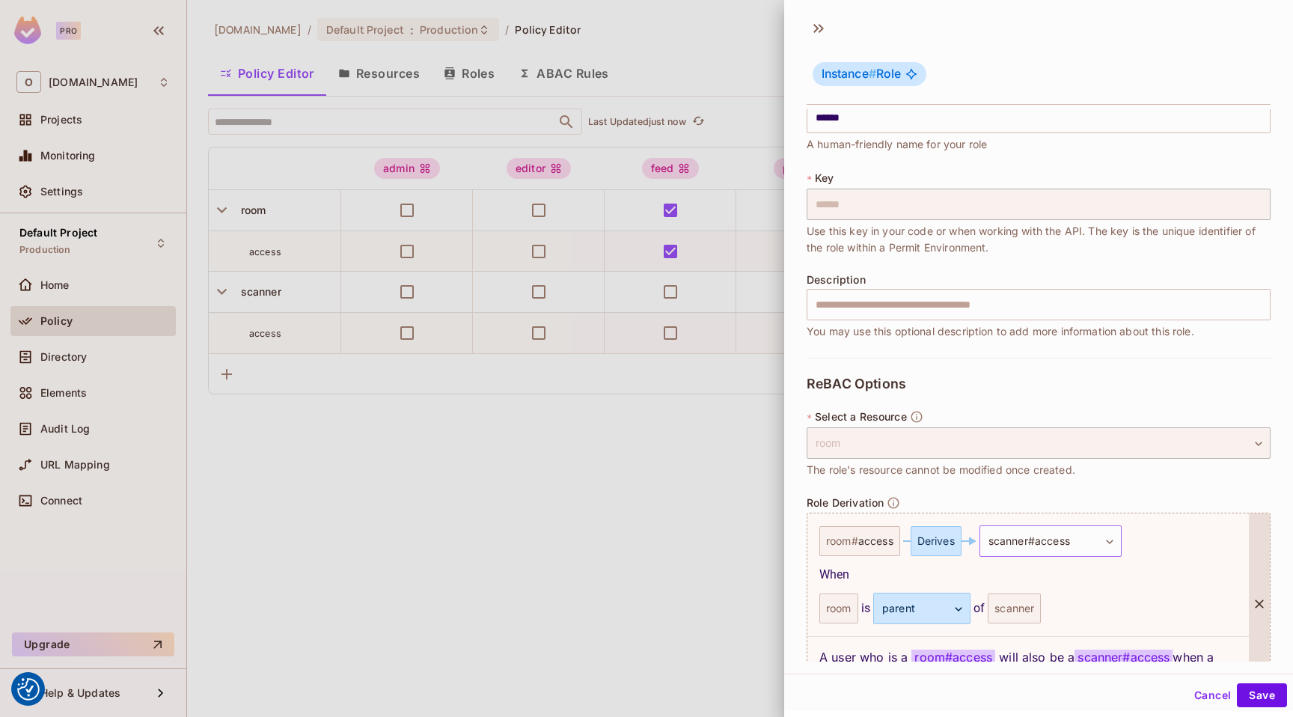
click at [1031, 537] on body "We use cookies to enhance your browsing experience, serve personalized ads or c…" at bounding box center [646, 358] width 1293 height 717
click at [1031, 537] on div at bounding box center [646, 358] width 1293 height 717
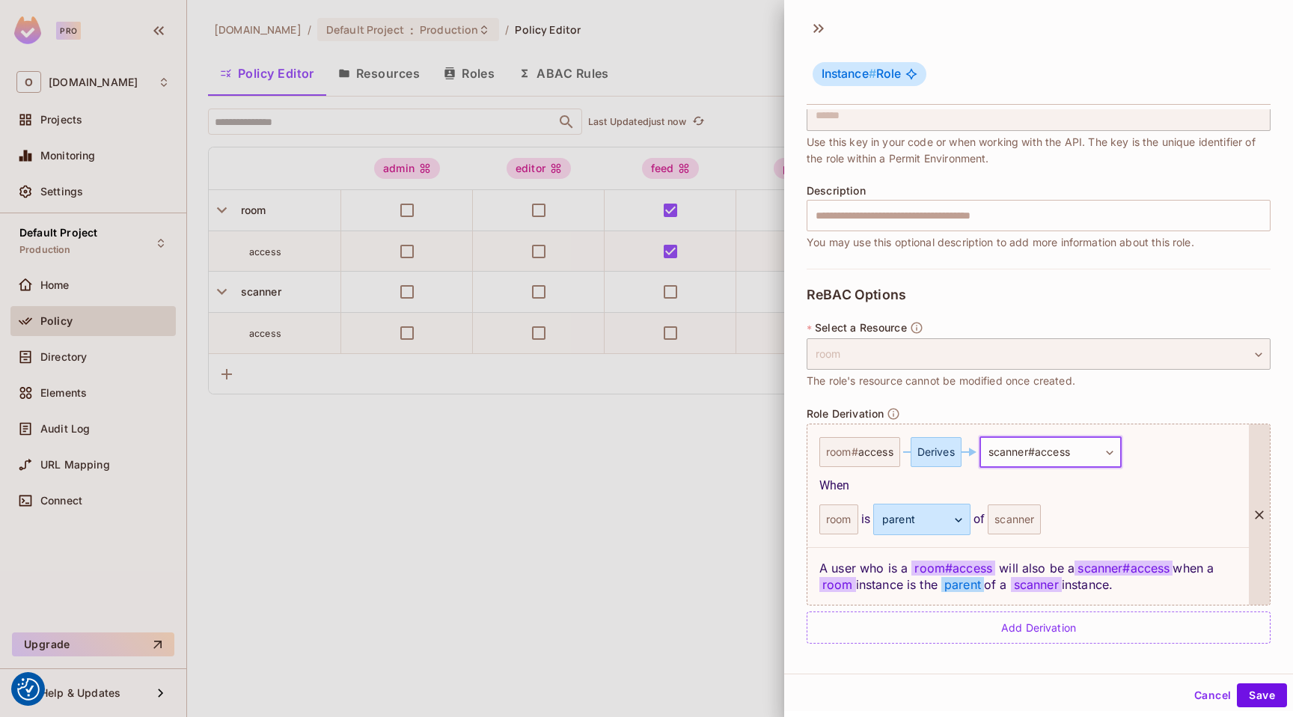
click at [1173, 517] on div "room is parent ****** ​ of scanner" at bounding box center [1029, 519] width 418 height 31
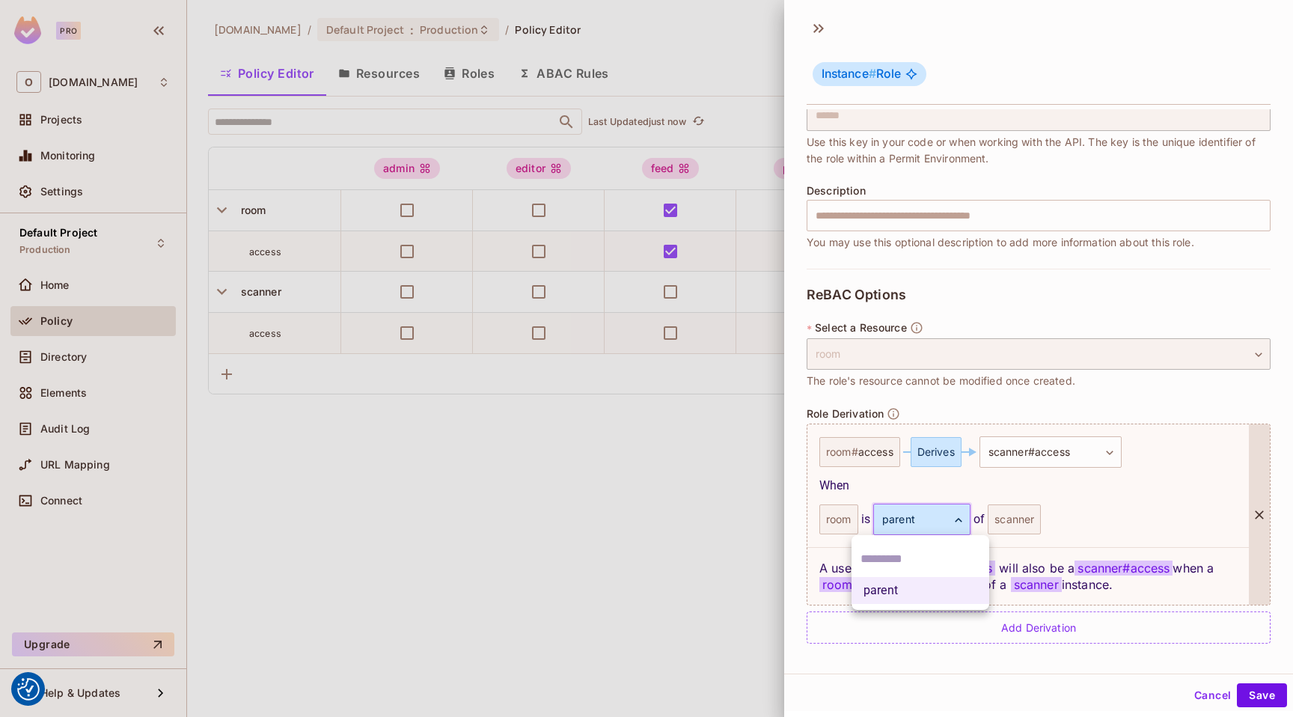
click at [905, 519] on body "We use cookies to enhance your browsing experience, serve personalized ads or c…" at bounding box center [646, 358] width 1293 height 717
click at [905, 519] on div at bounding box center [646, 358] width 1293 height 717
click at [848, 519] on div "room" at bounding box center [839, 520] width 39 height 30
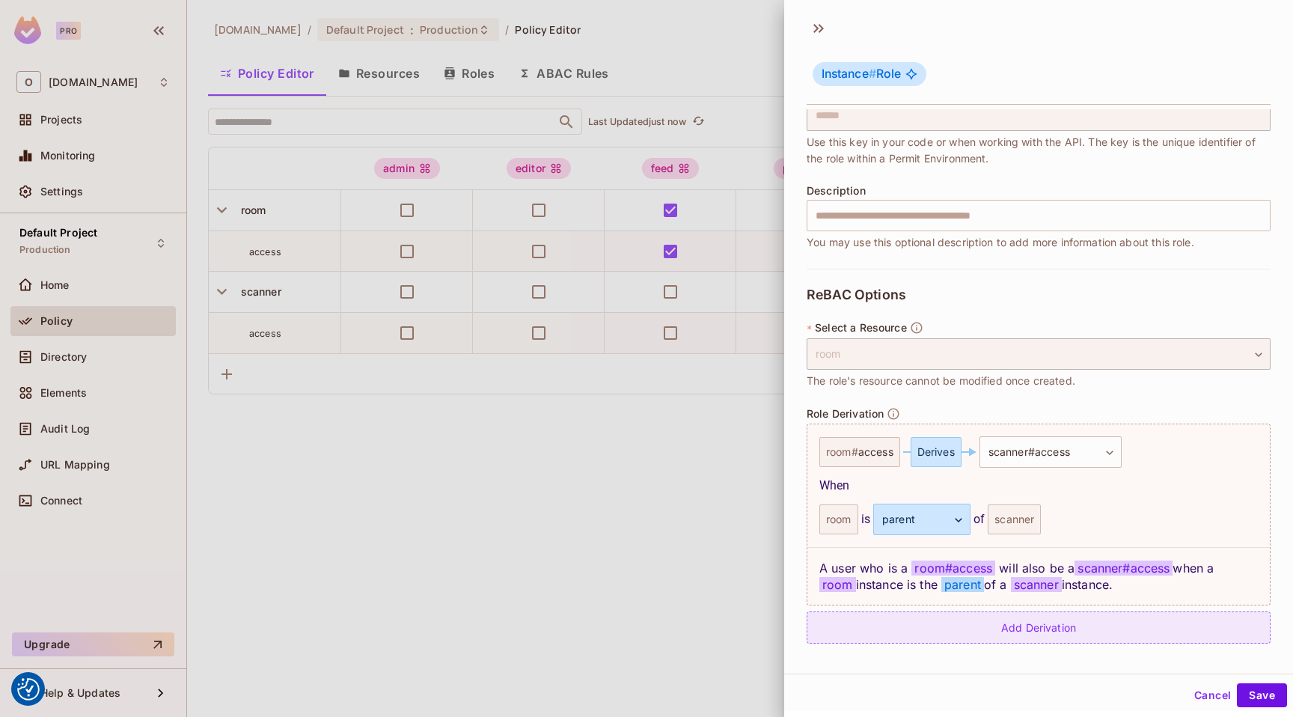
click at [981, 624] on div "Add Derivation" at bounding box center [1039, 628] width 464 height 32
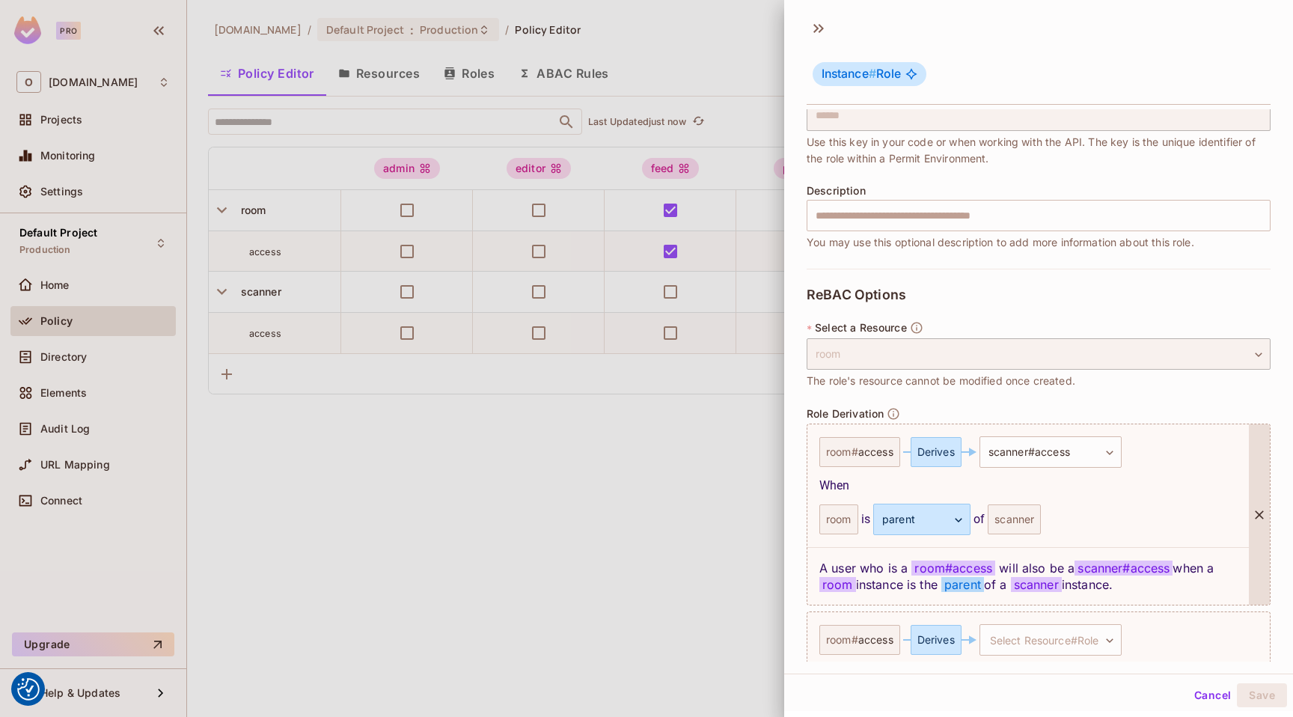
scroll to position [183, 0]
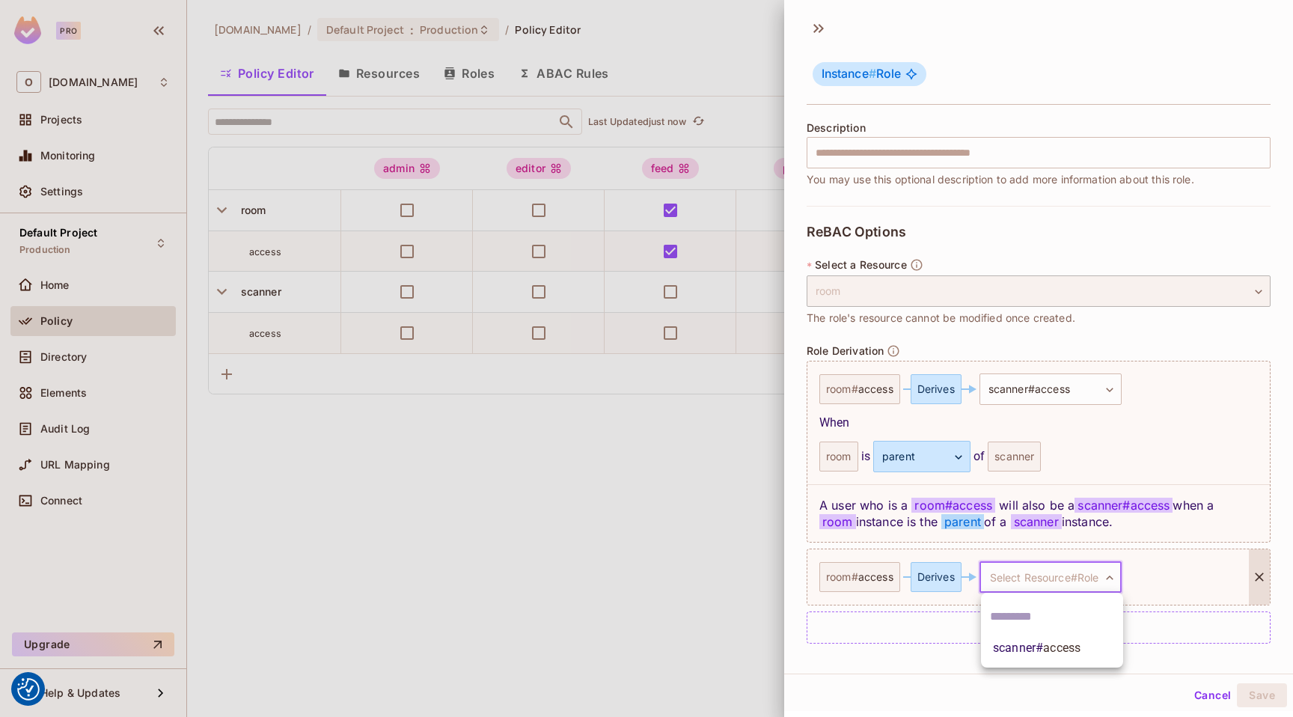
click at [1060, 573] on body "We use cookies to enhance your browsing experience, serve personalized ads or c…" at bounding box center [646, 358] width 1293 height 717
click at [1048, 647] on span "access" at bounding box center [1061, 648] width 37 height 14
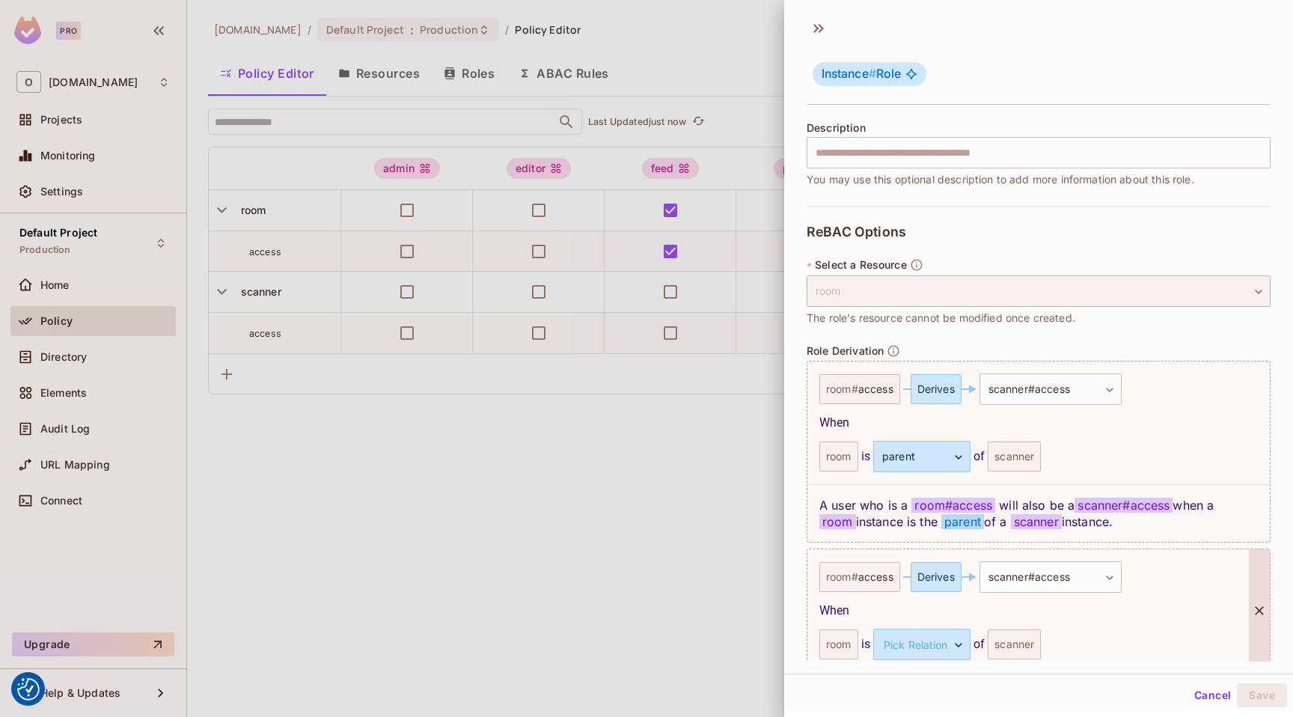
scroll to position [251, 0]
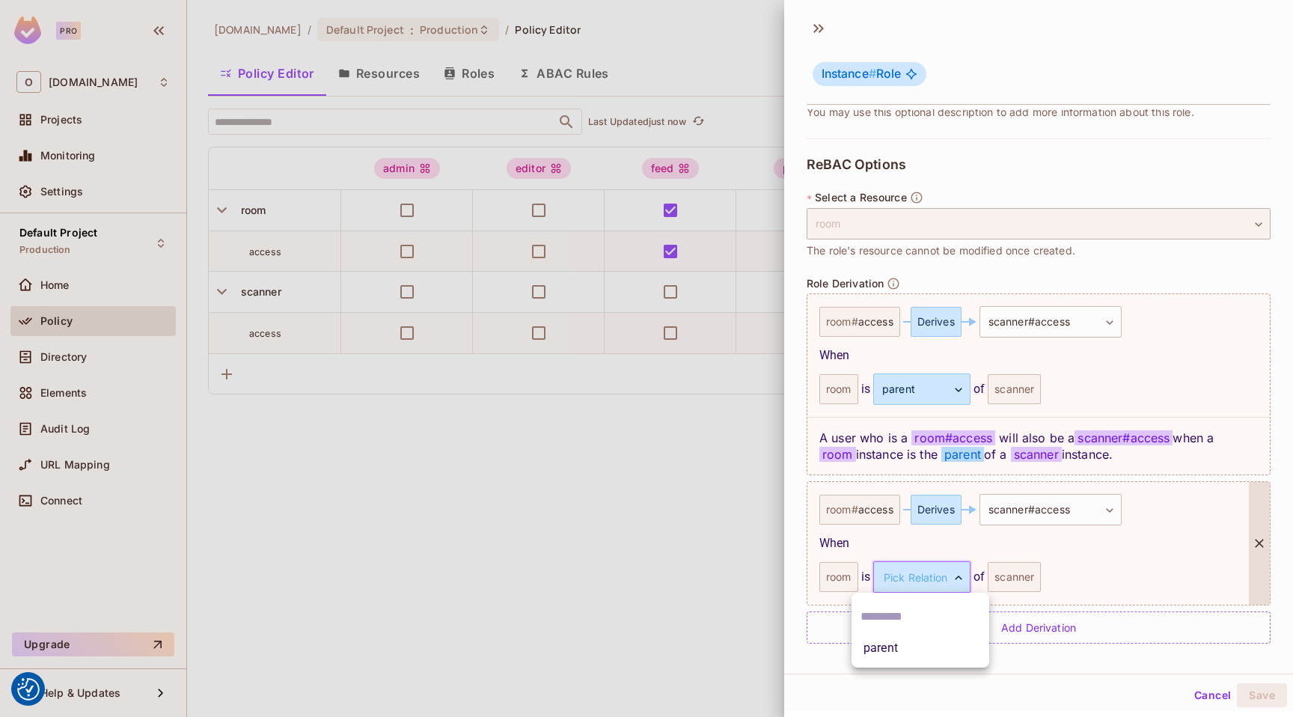
click at [910, 577] on body "We use cookies to enhance your browsing experience, serve personalized ads or c…" at bounding box center [646, 358] width 1293 height 717
click at [909, 640] on li "parent" at bounding box center [921, 648] width 138 height 27
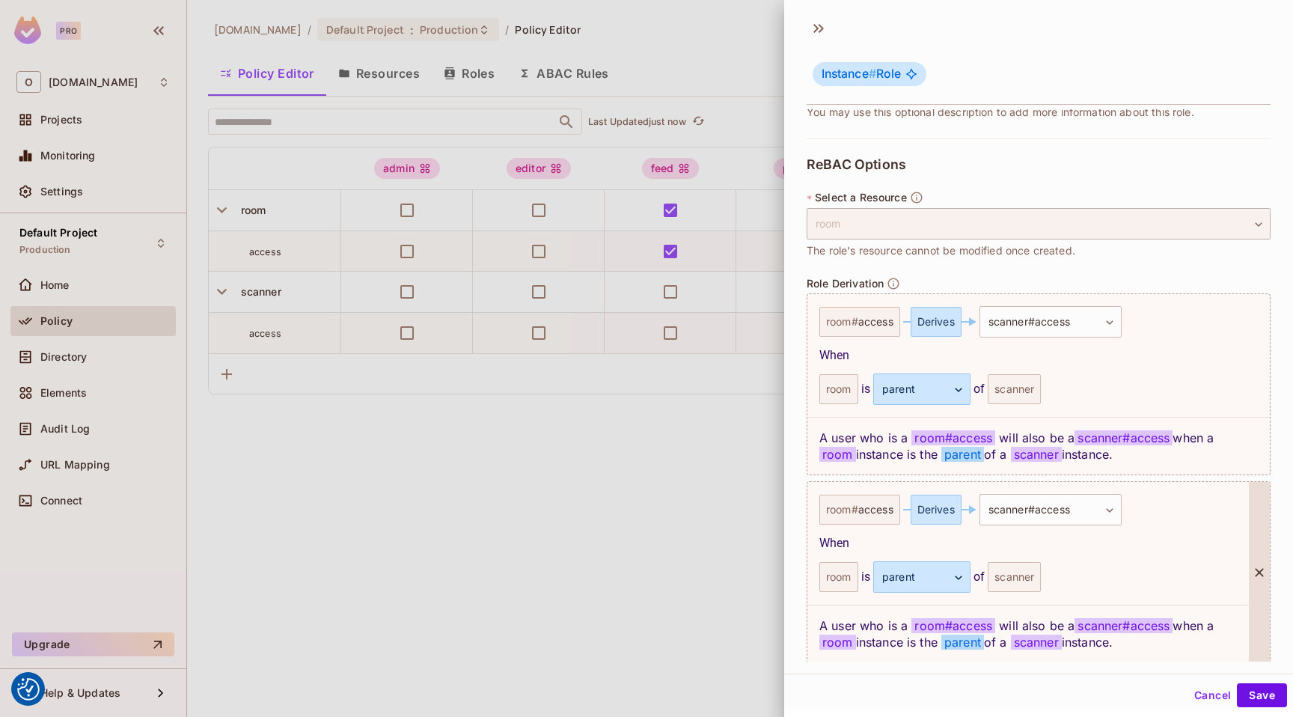
scroll to position [308, 0]
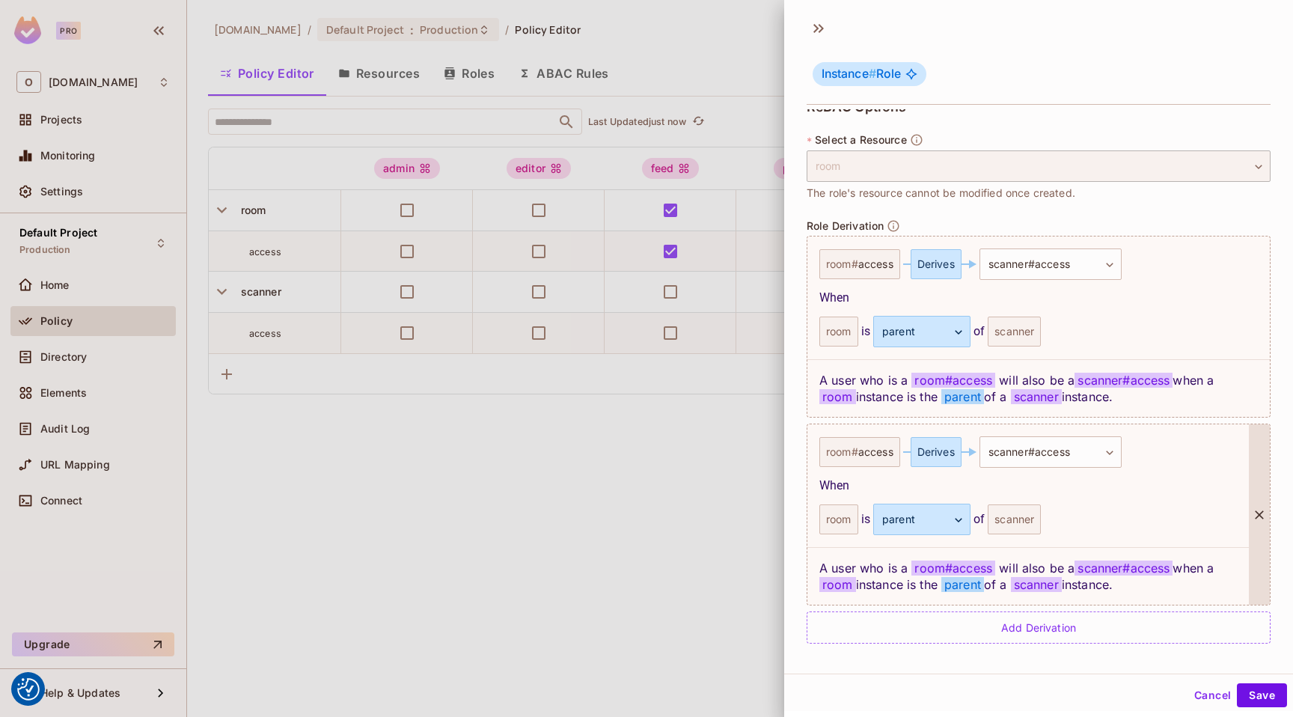
click at [1249, 493] on div at bounding box center [1259, 514] width 21 height 180
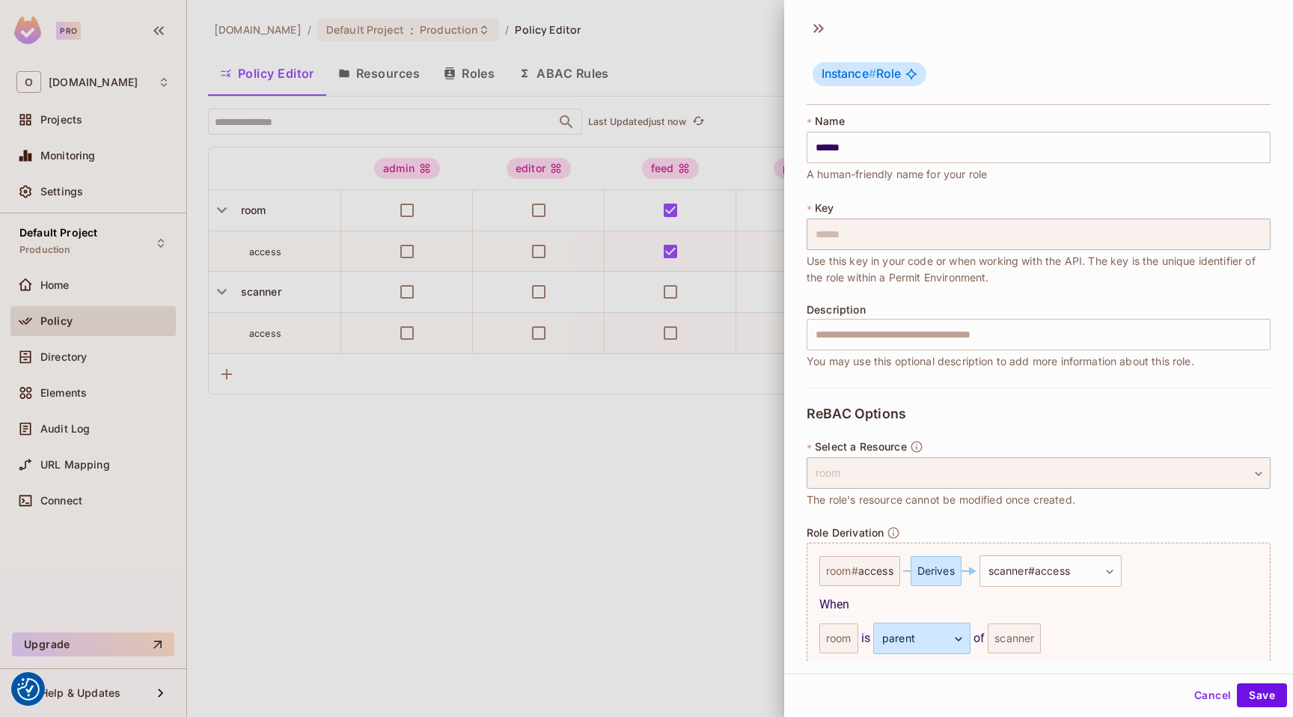
scroll to position [0, 0]
click at [1198, 695] on button "Cancel" at bounding box center [1213, 695] width 49 height 24
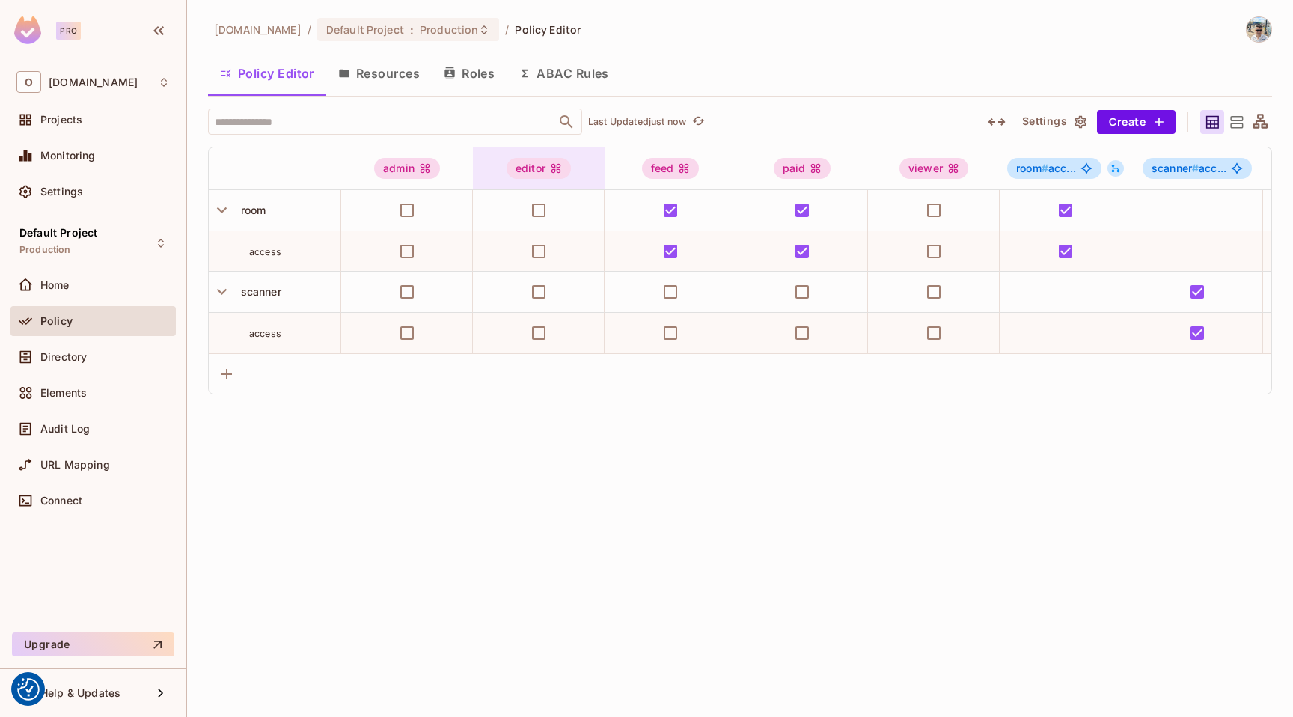
click at [550, 171] on icon at bounding box center [556, 168] width 12 height 12
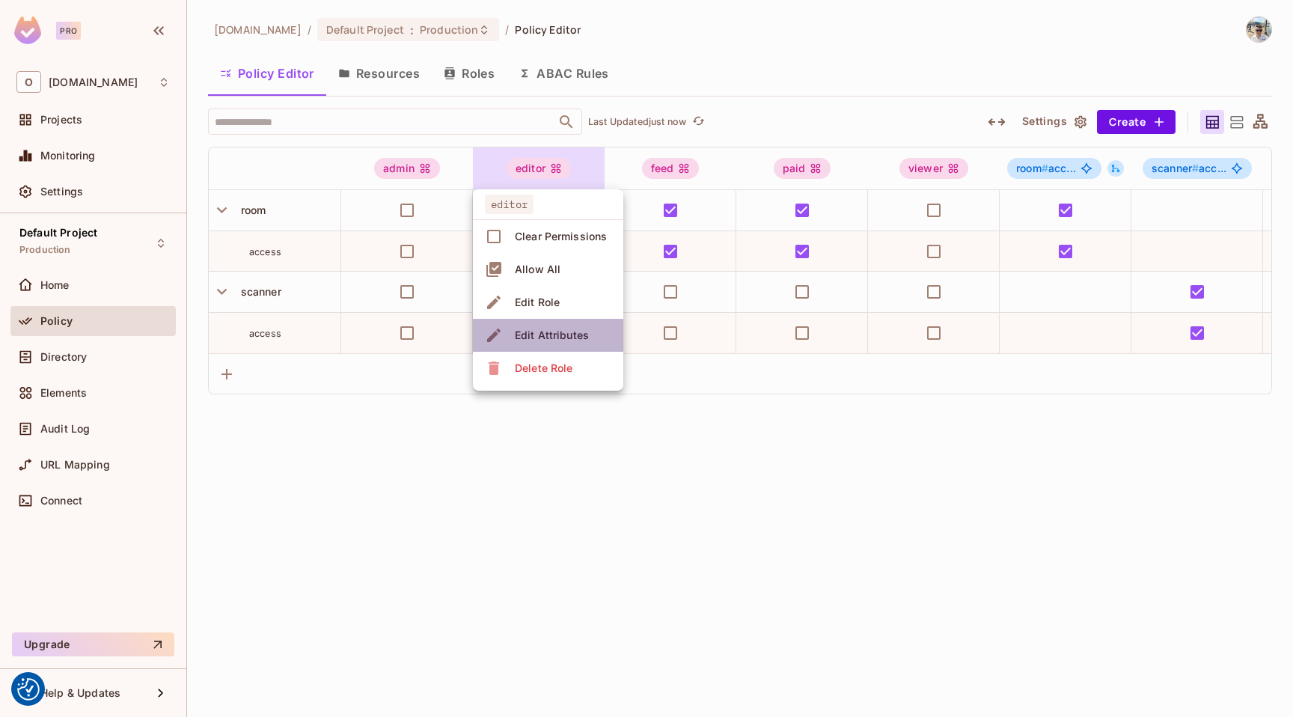
click at [555, 323] on span "Edit Attributes" at bounding box center [552, 335] width 83 height 24
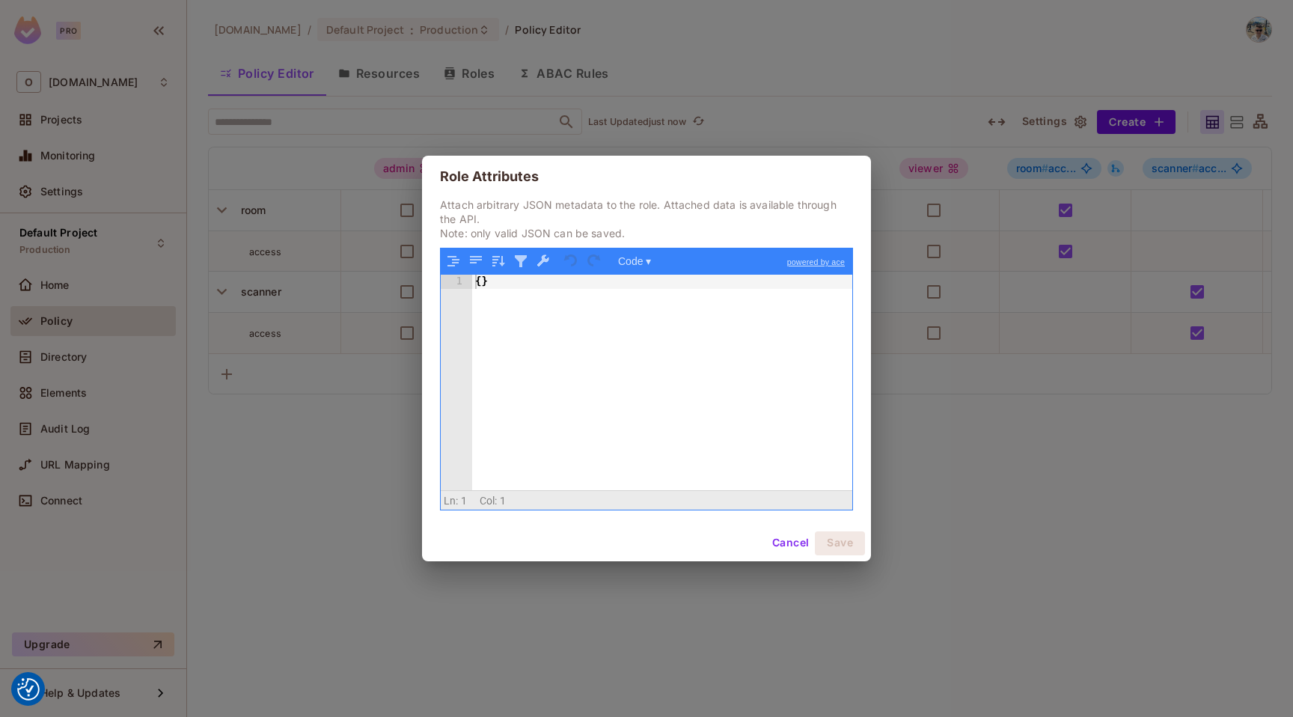
click at [784, 540] on button "Cancel" at bounding box center [791, 543] width 49 height 24
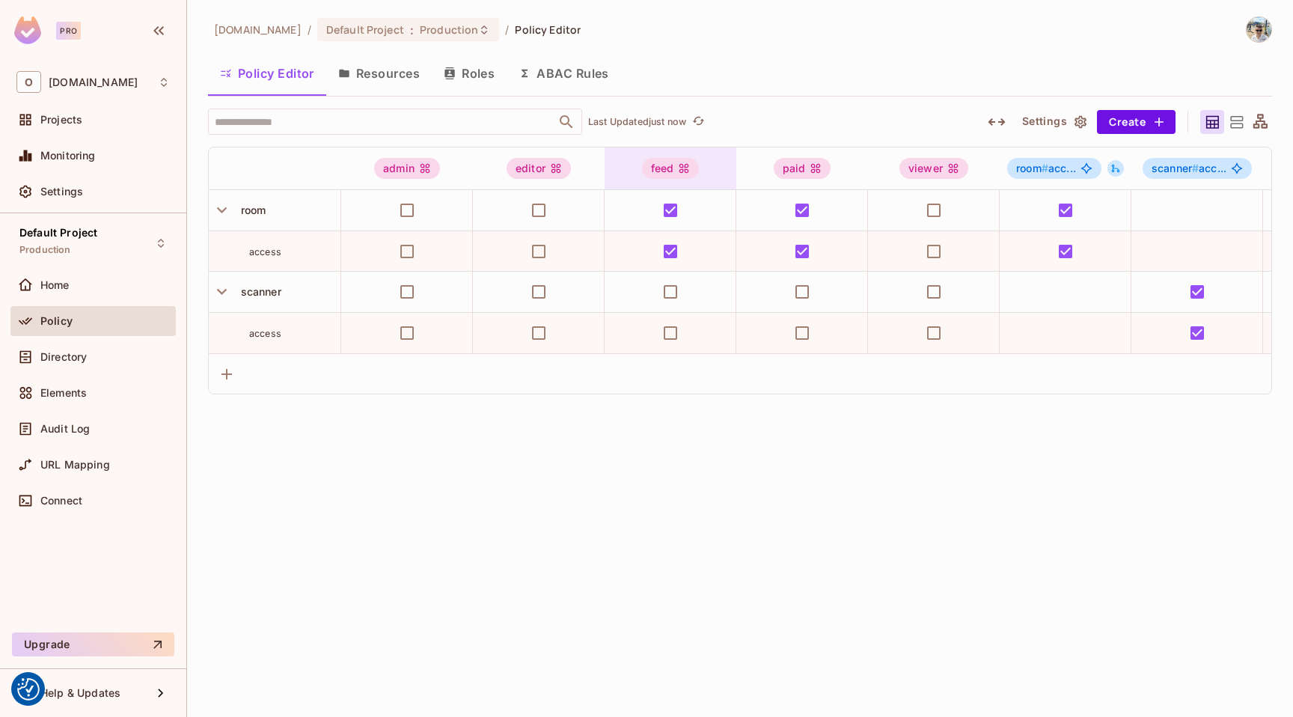
click at [653, 180] on div "feed" at bounding box center [671, 168] width 132 height 42
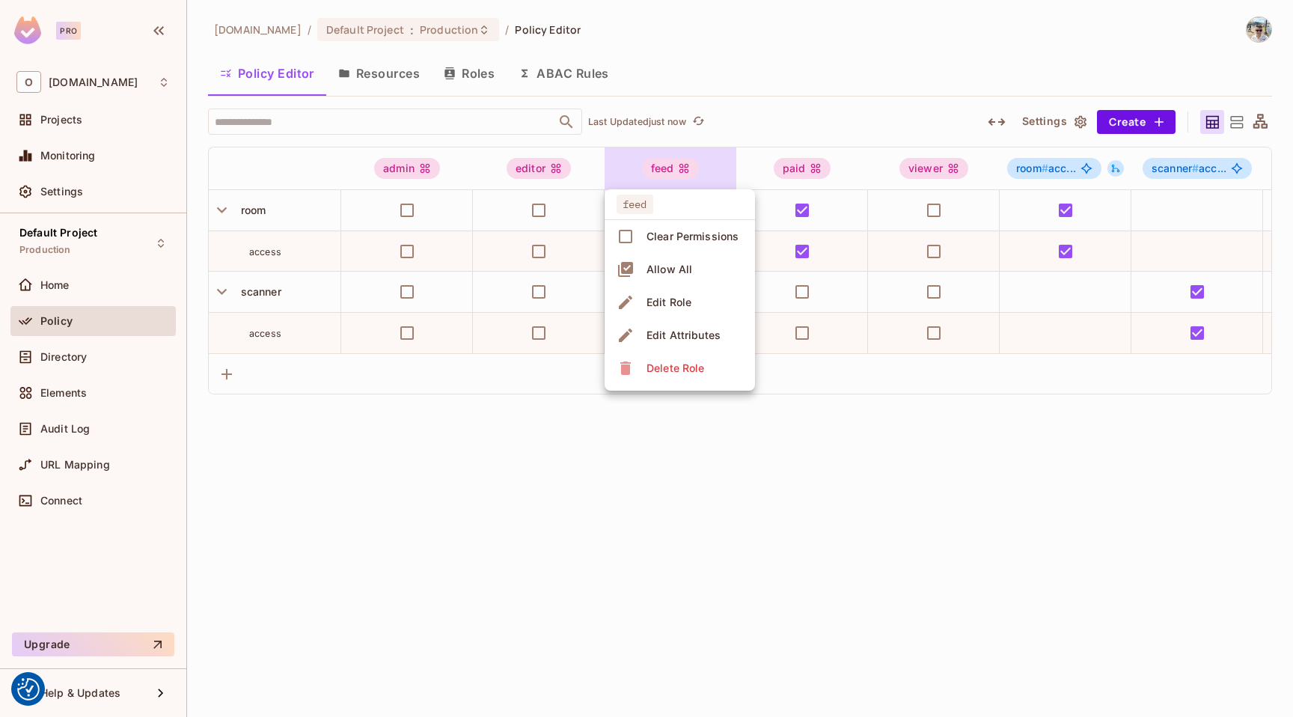
click at [682, 305] on div "Edit Role" at bounding box center [669, 302] width 45 height 15
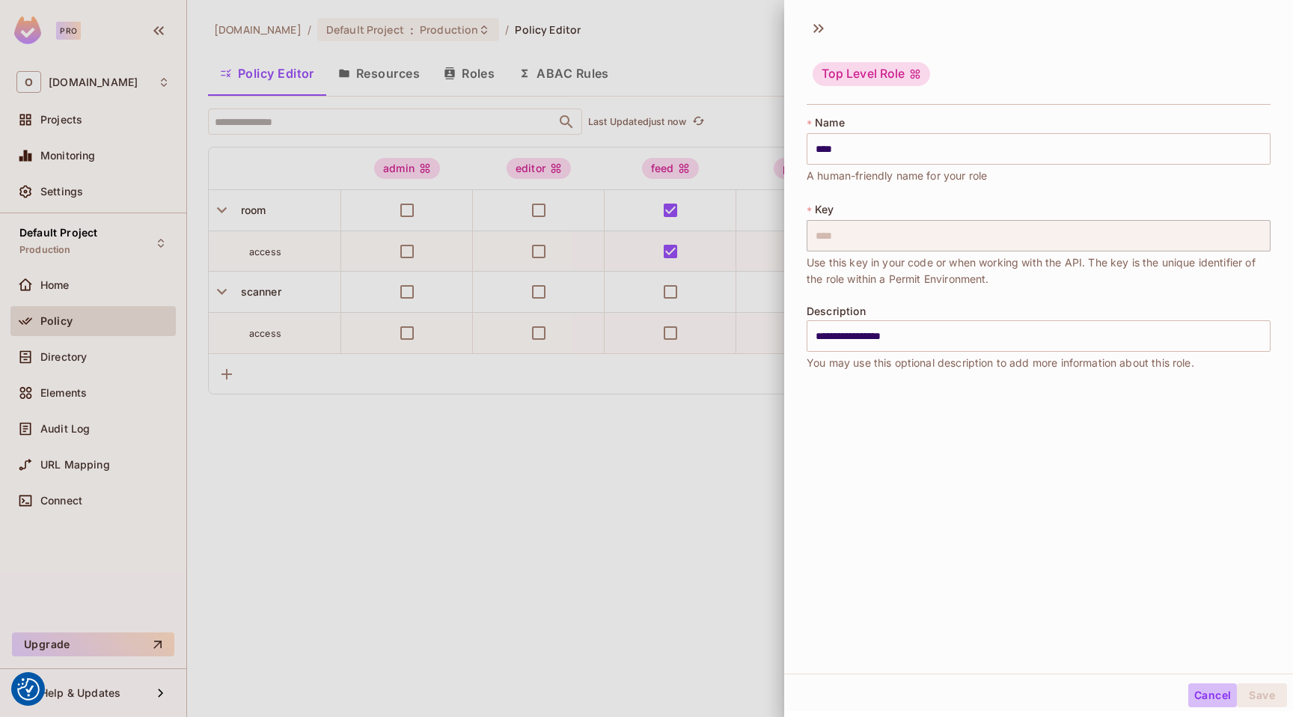
click at [1189, 692] on button "Cancel" at bounding box center [1213, 695] width 49 height 24
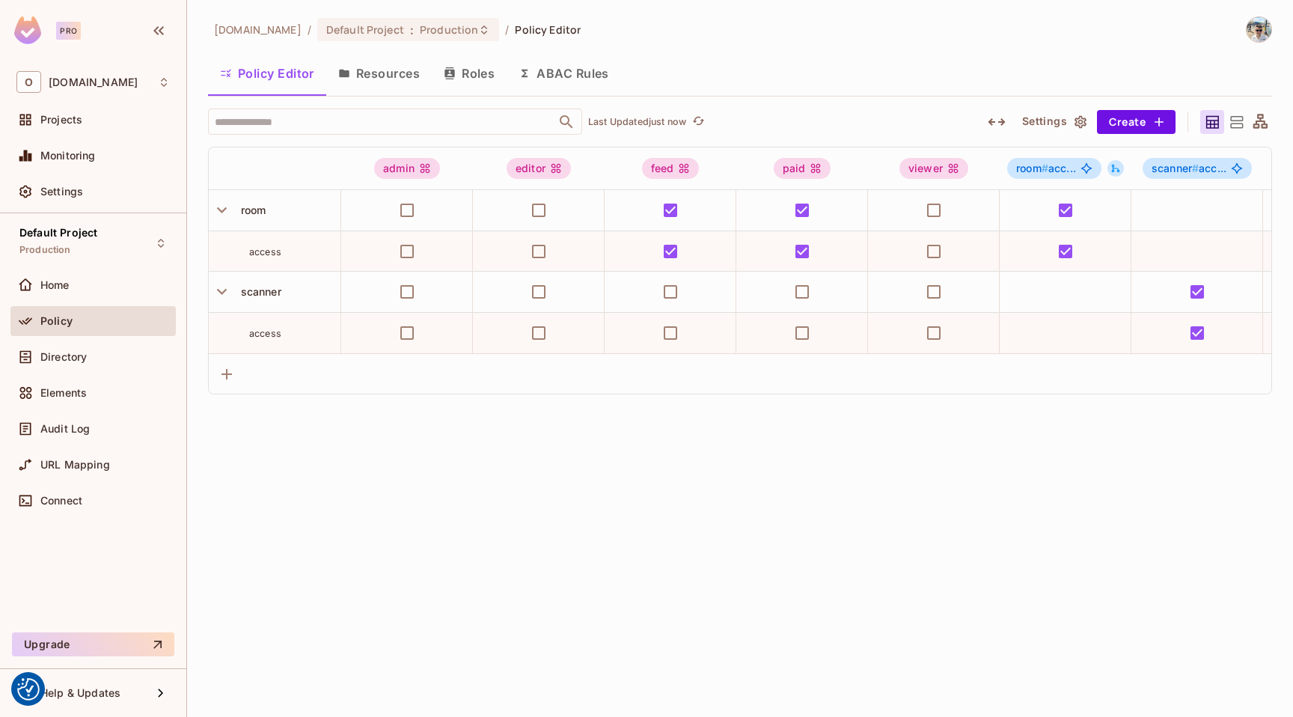
click at [483, 67] on button "Roles" at bounding box center [469, 73] width 75 height 37
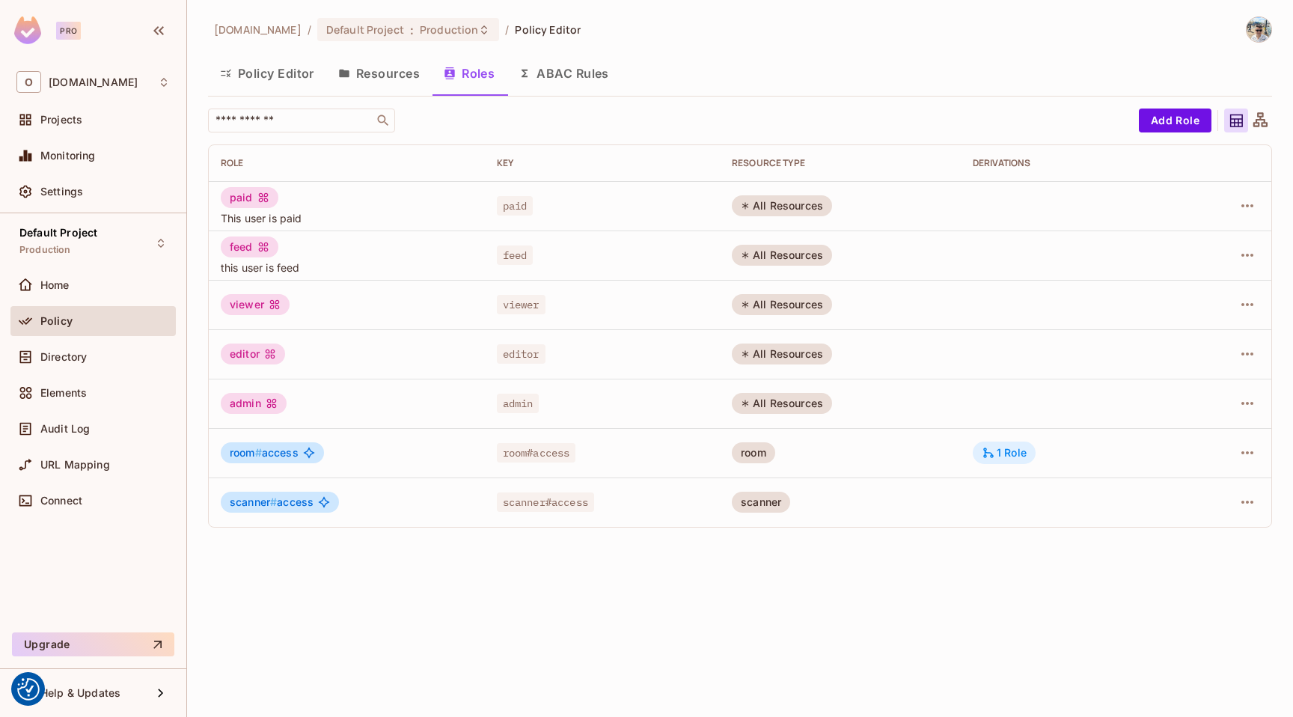
click at [1013, 454] on div "1 Role" at bounding box center [1004, 452] width 45 height 13
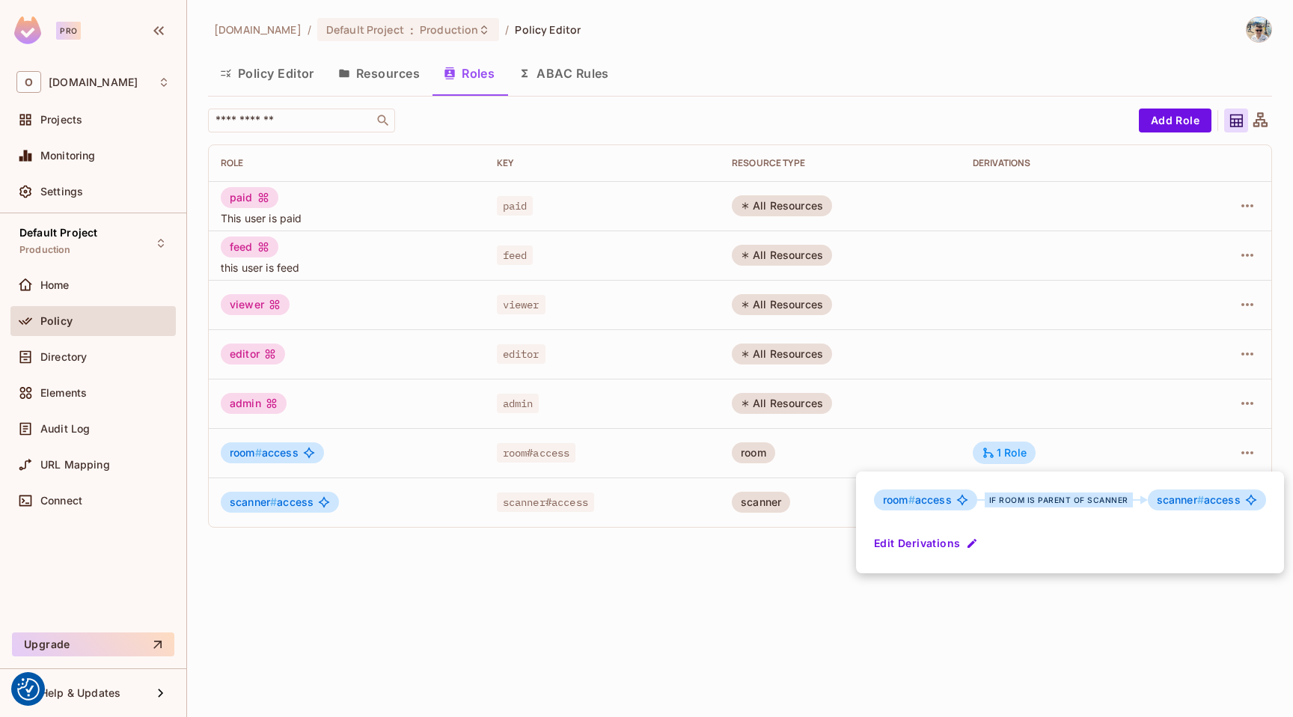
click at [753, 600] on div at bounding box center [646, 358] width 1293 height 717
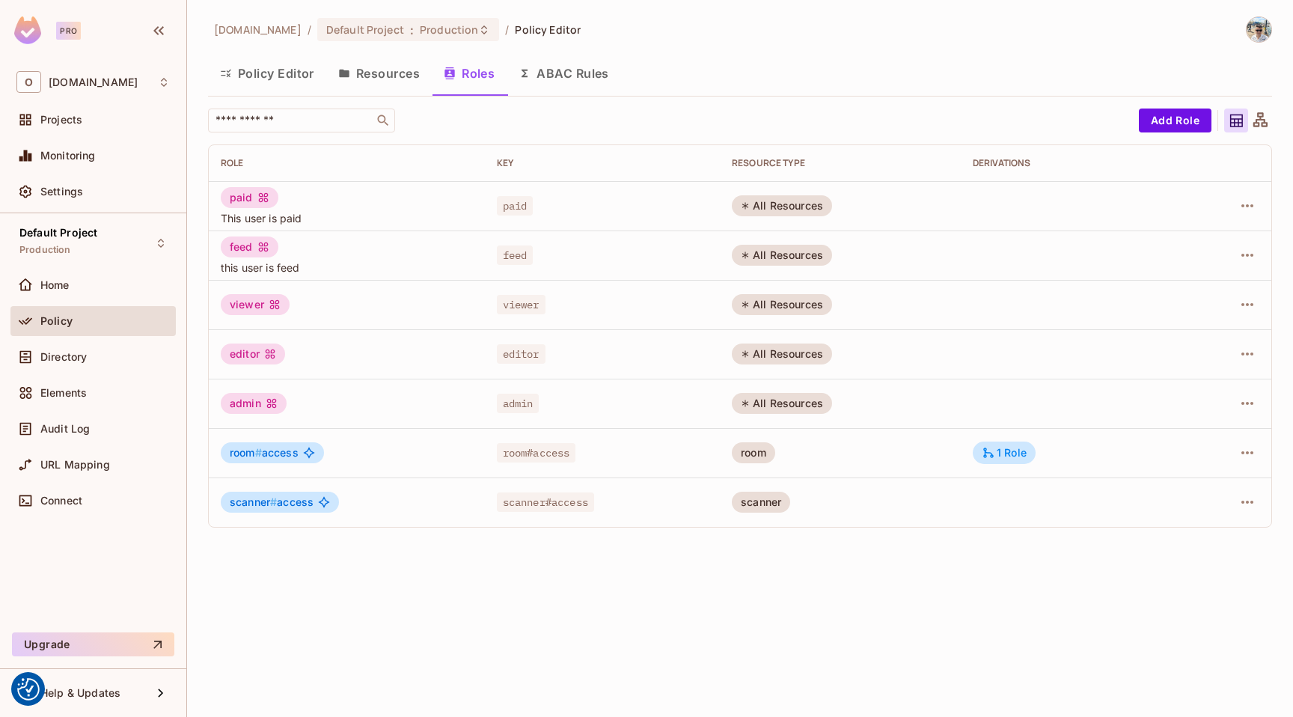
click at [1232, 497] on div at bounding box center [1225, 502] width 69 height 24
click at [1257, 502] on button "button" at bounding box center [1248, 502] width 24 height 24
click at [1204, 530] on span "Edit Role" at bounding box center [1181, 537] width 54 height 24
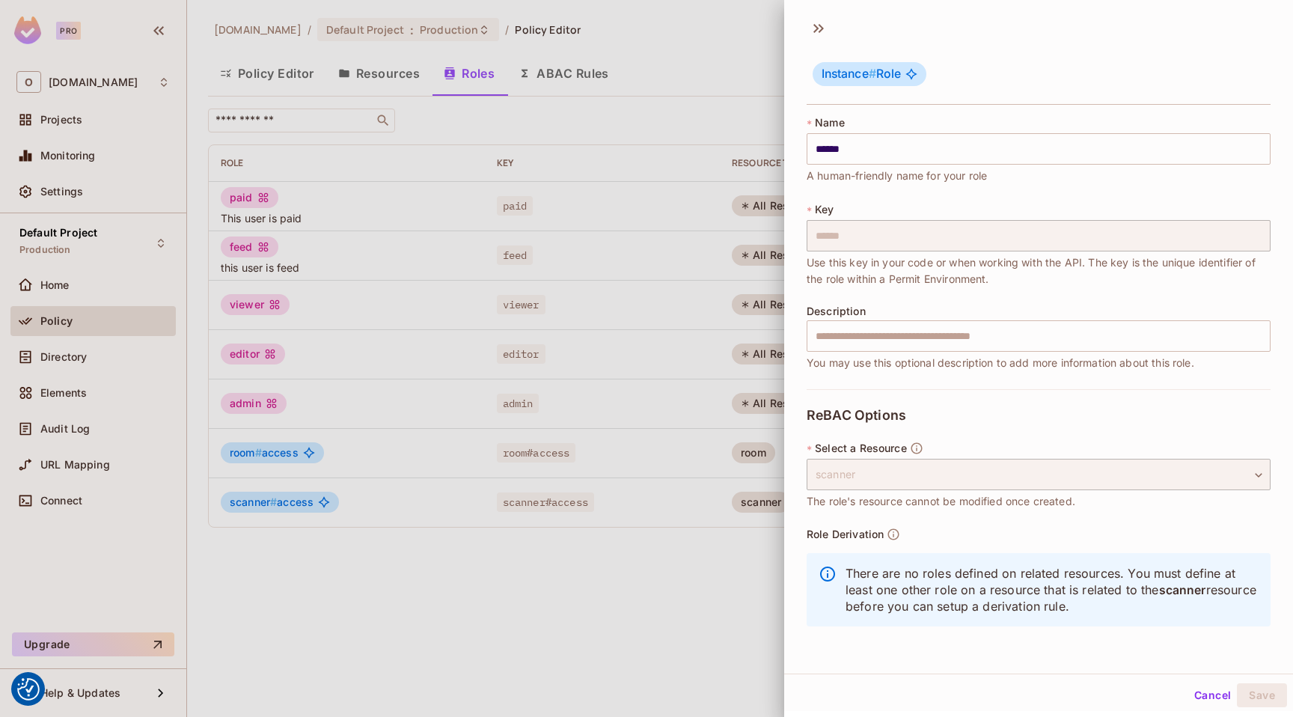
scroll to position [2, 0]
click at [1189, 690] on button "Cancel" at bounding box center [1213, 693] width 49 height 24
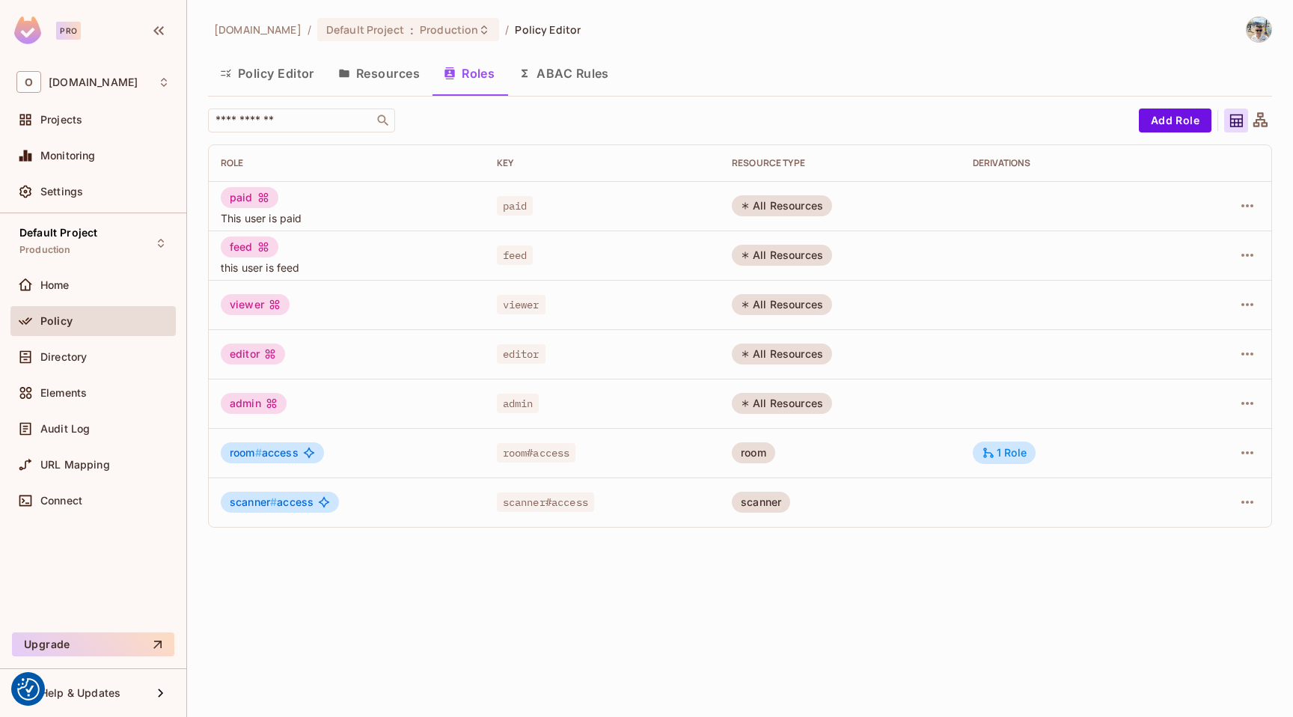
click at [388, 70] on button "Resources" at bounding box center [379, 73] width 106 height 37
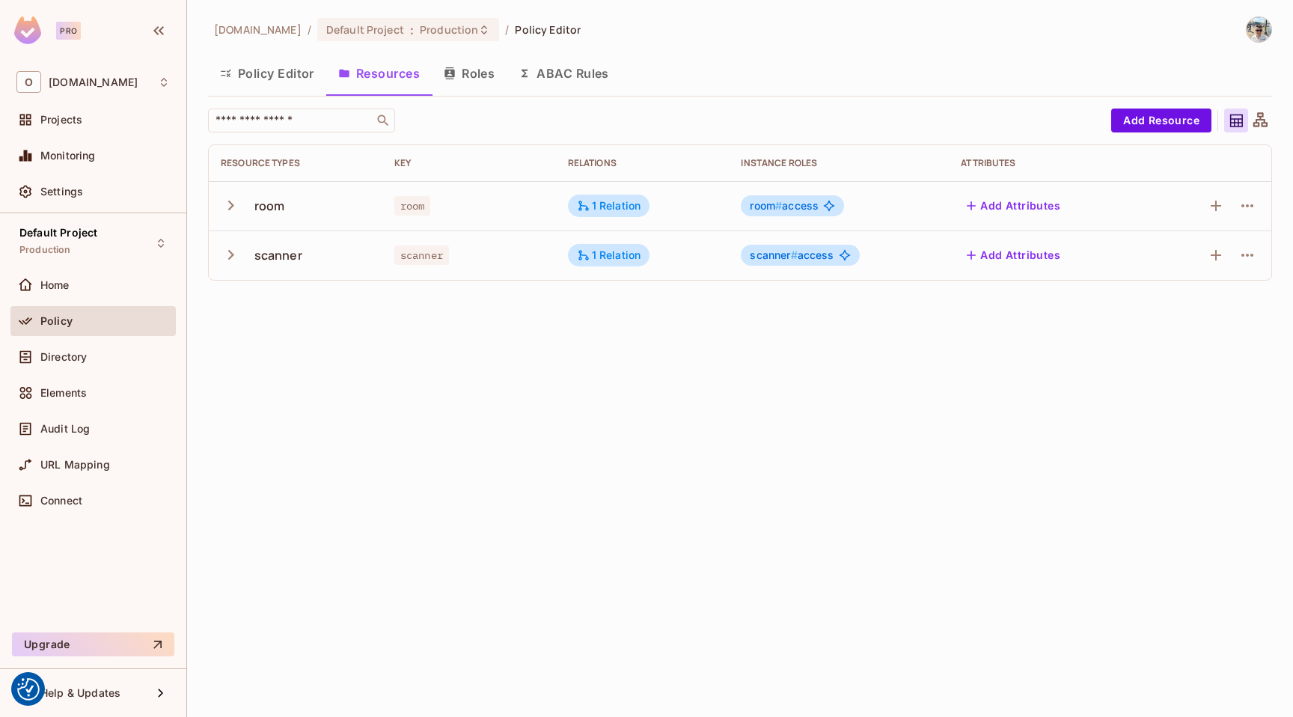
click at [225, 262] on icon "button" at bounding box center [231, 255] width 20 height 20
click at [1244, 310] on icon "button" at bounding box center [1248, 305] width 18 height 18
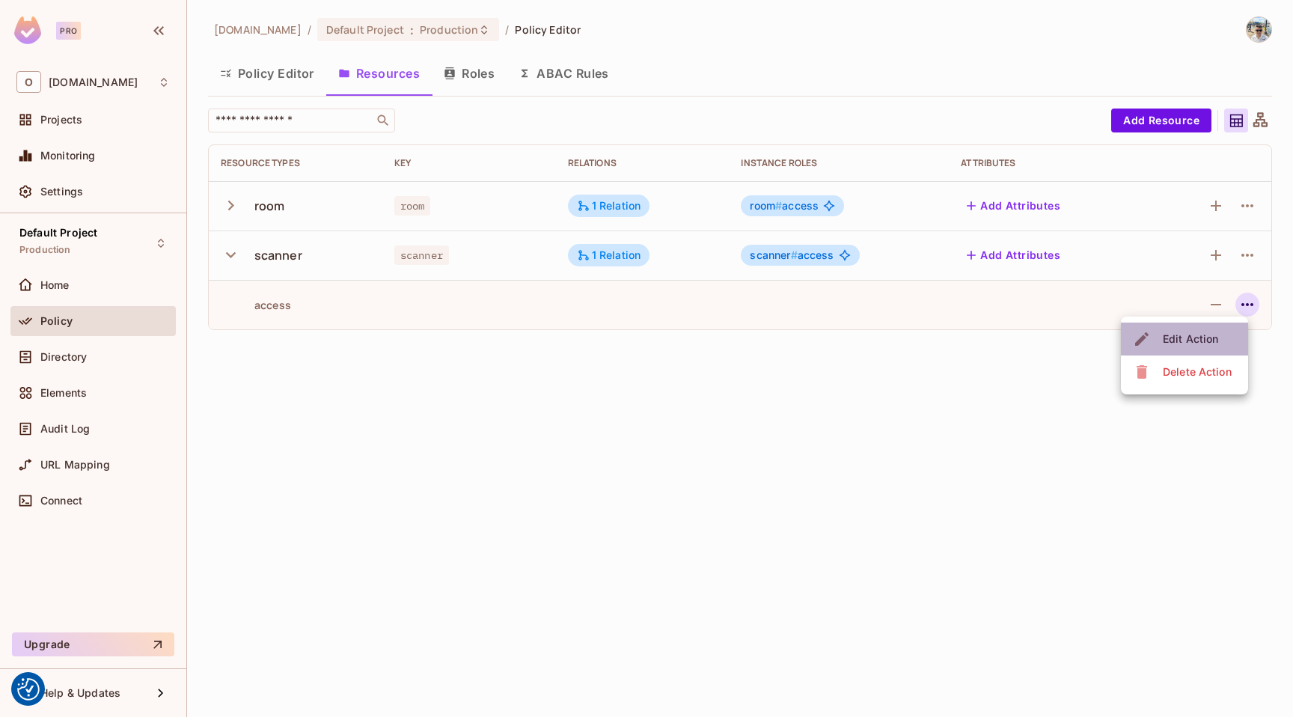
click at [1214, 333] on div "Edit Action" at bounding box center [1190, 339] width 55 height 15
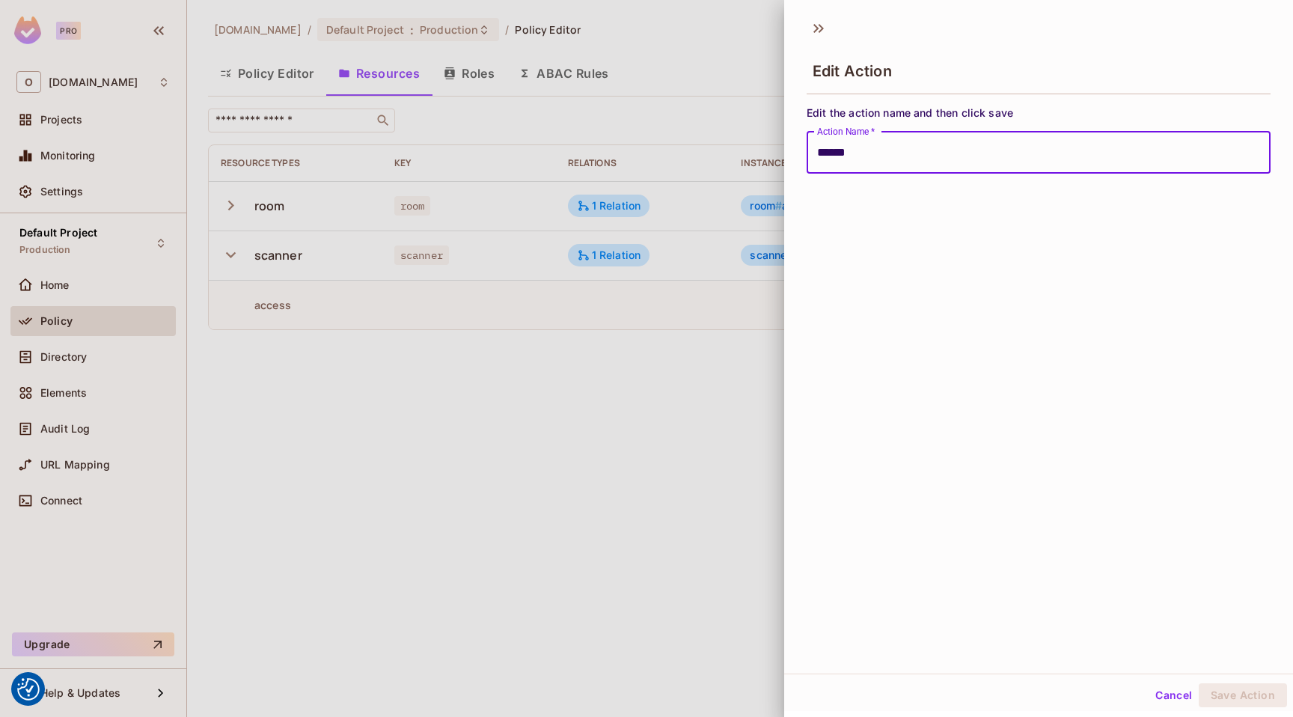
click at [1171, 688] on button "Cancel" at bounding box center [1174, 695] width 49 height 24
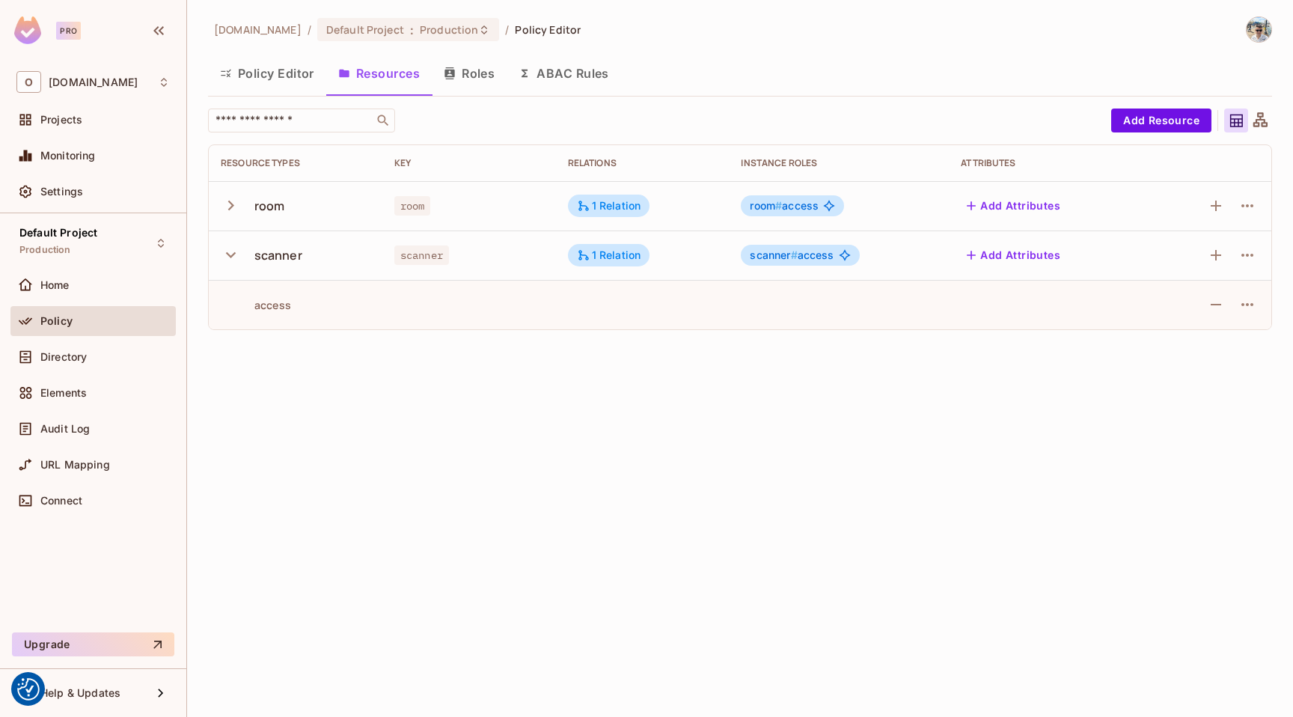
click at [274, 82] on button "Policy Editor" at bounding box center [267, 73] width 118 height 37
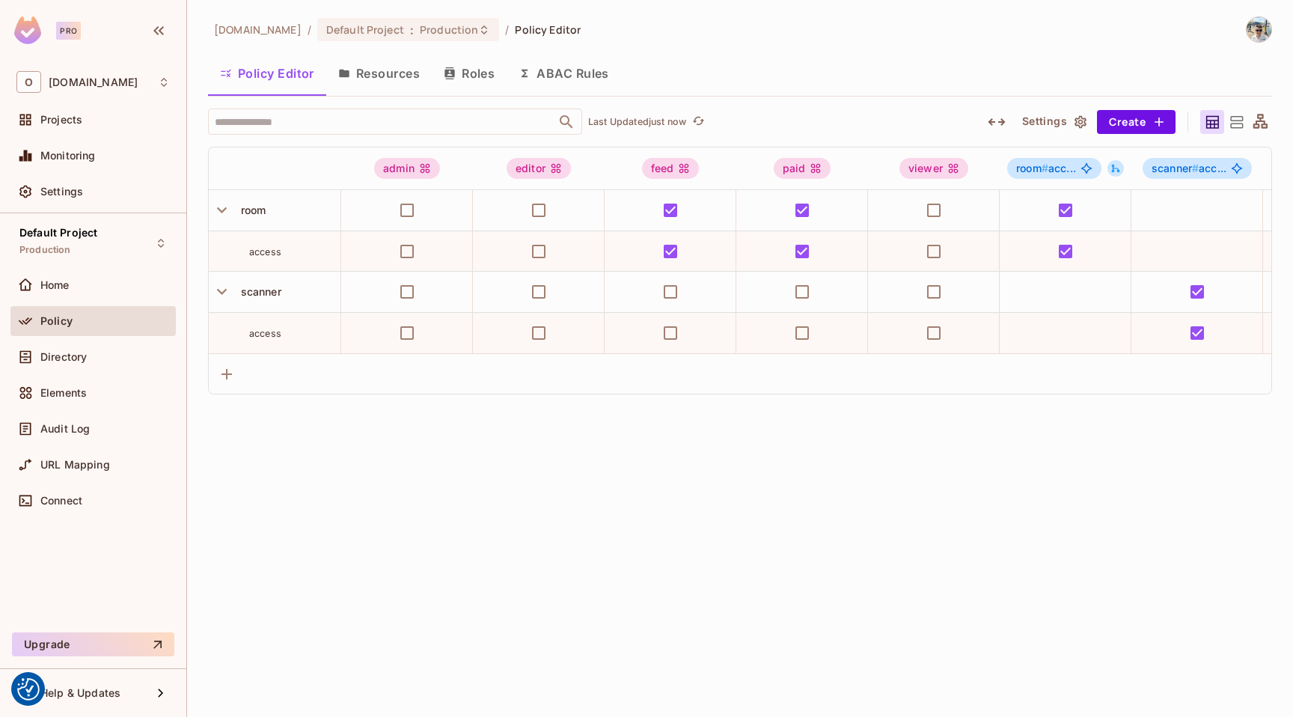
click at [1045, 120] on button "Settings" at bounding box center [1054, 122] width 75 height 24
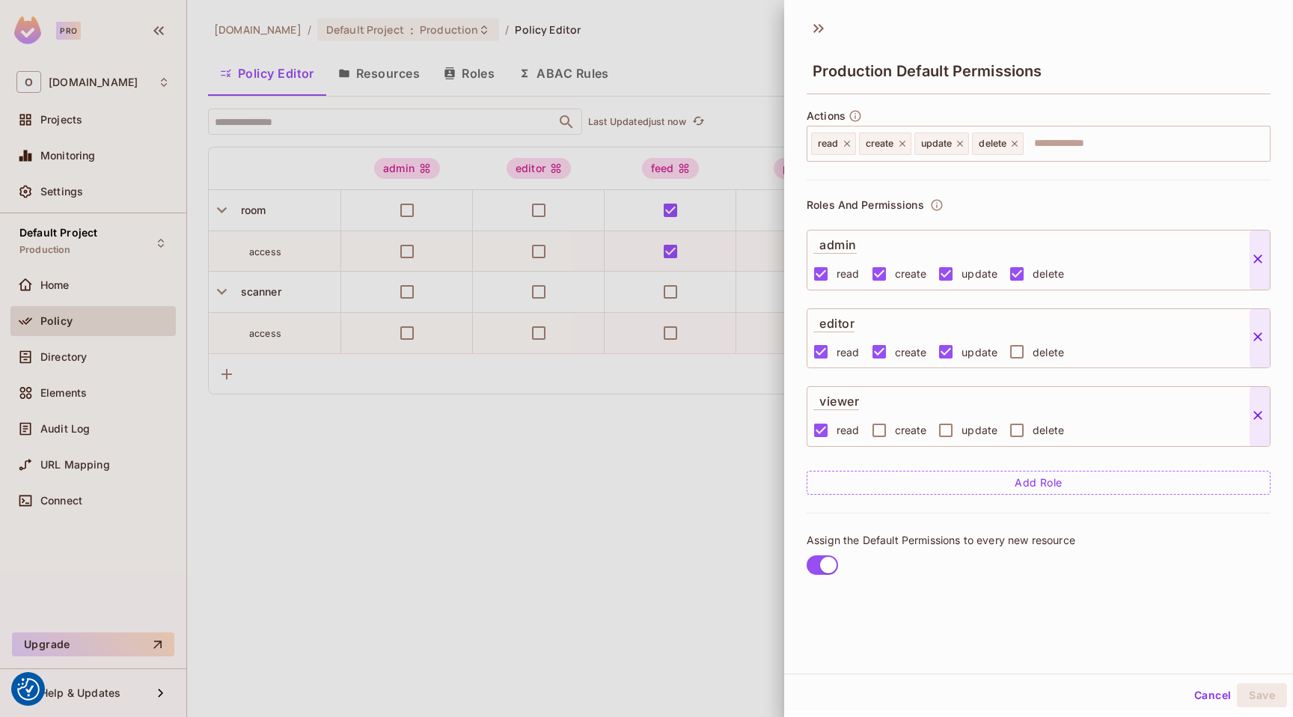
click at [838, 564] on label at bounding box center [822, 564] width 43 height 31
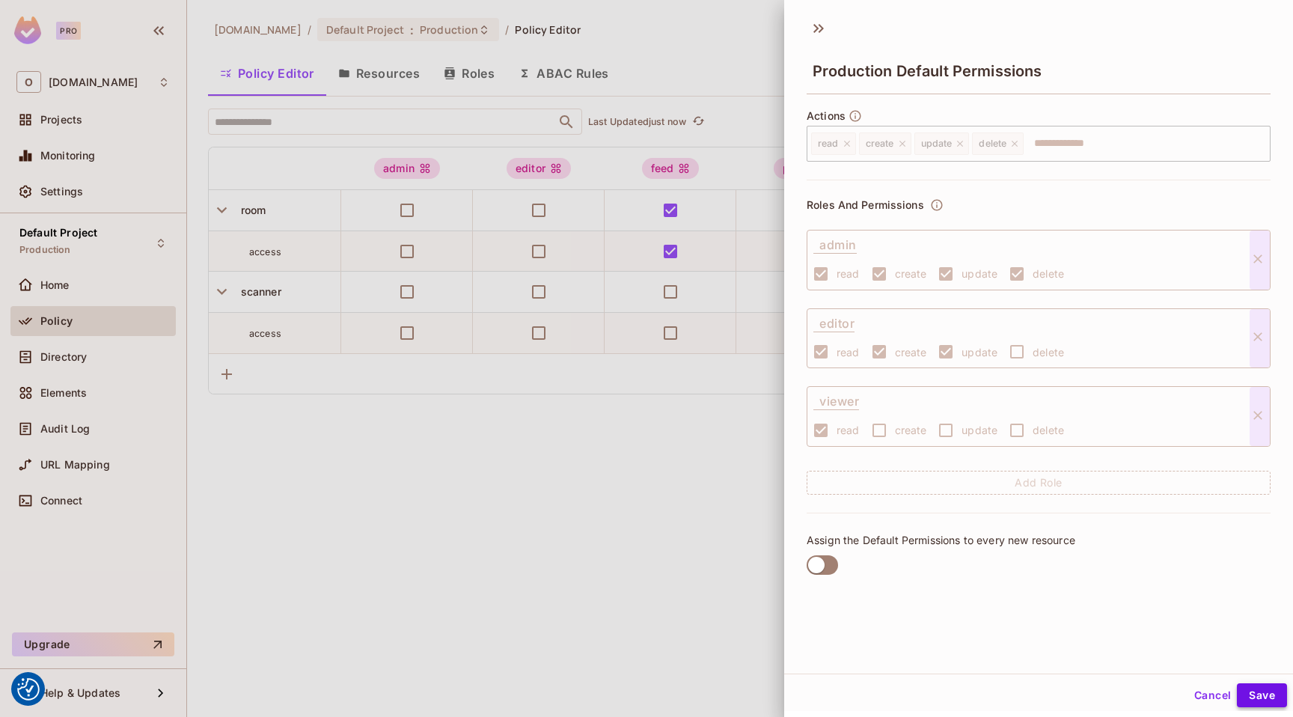
click at [1259, 700] on button "Save" at bounding box center [1262, 695] width 50 height 24
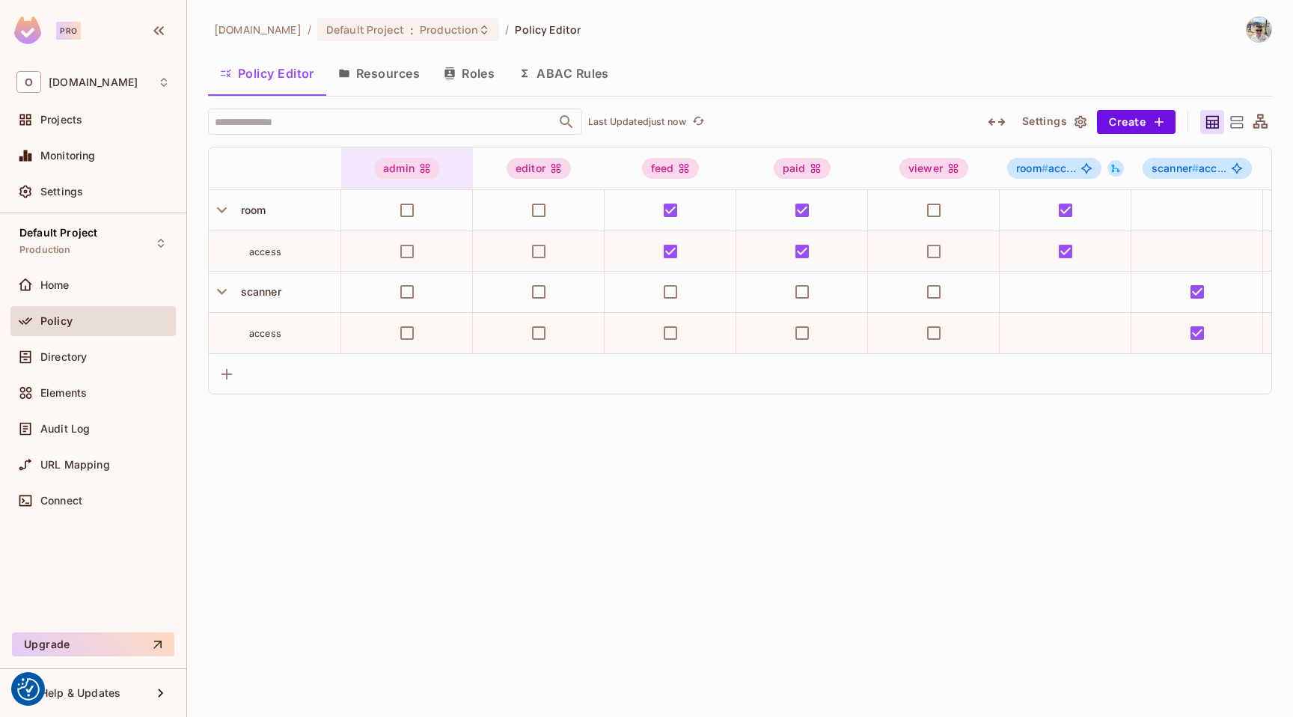
click at [433, 173] on div "admin" at bounding box center [407, 168] width 66 height 21
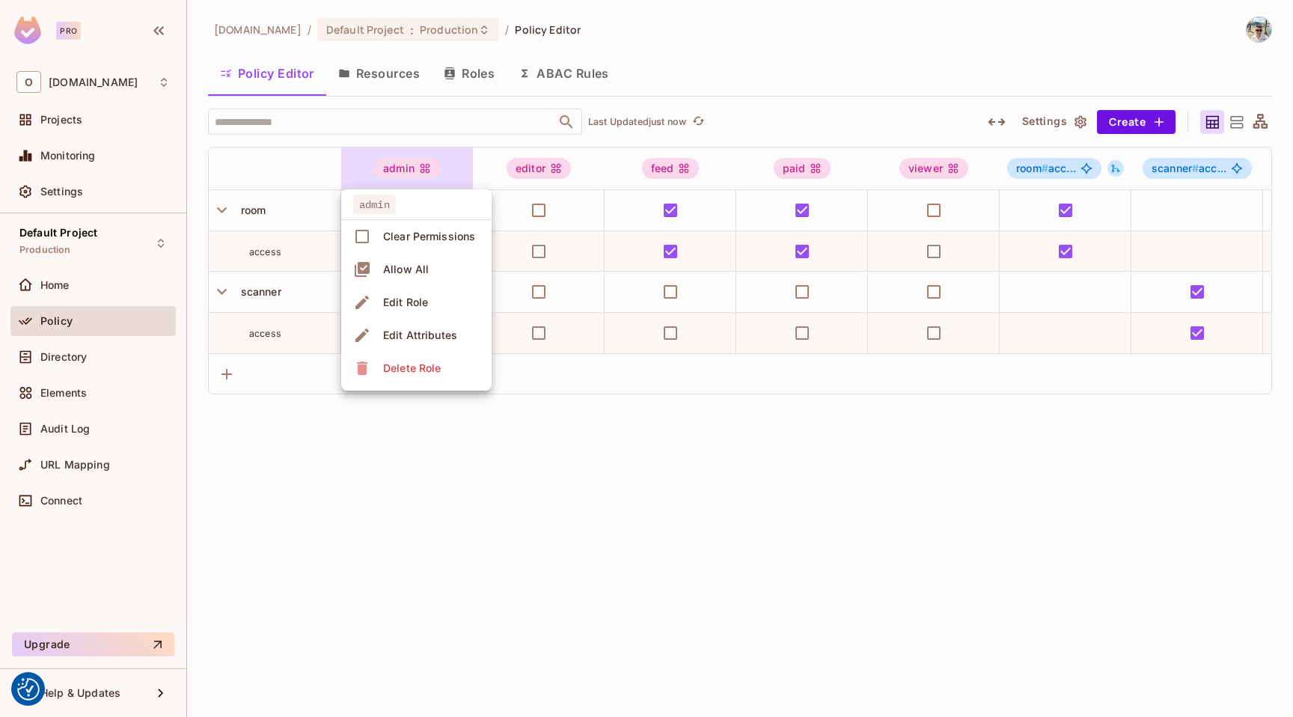
click at [448, 363] on li "Delete Role" at bounding box center [416, 368] width 150 height 33
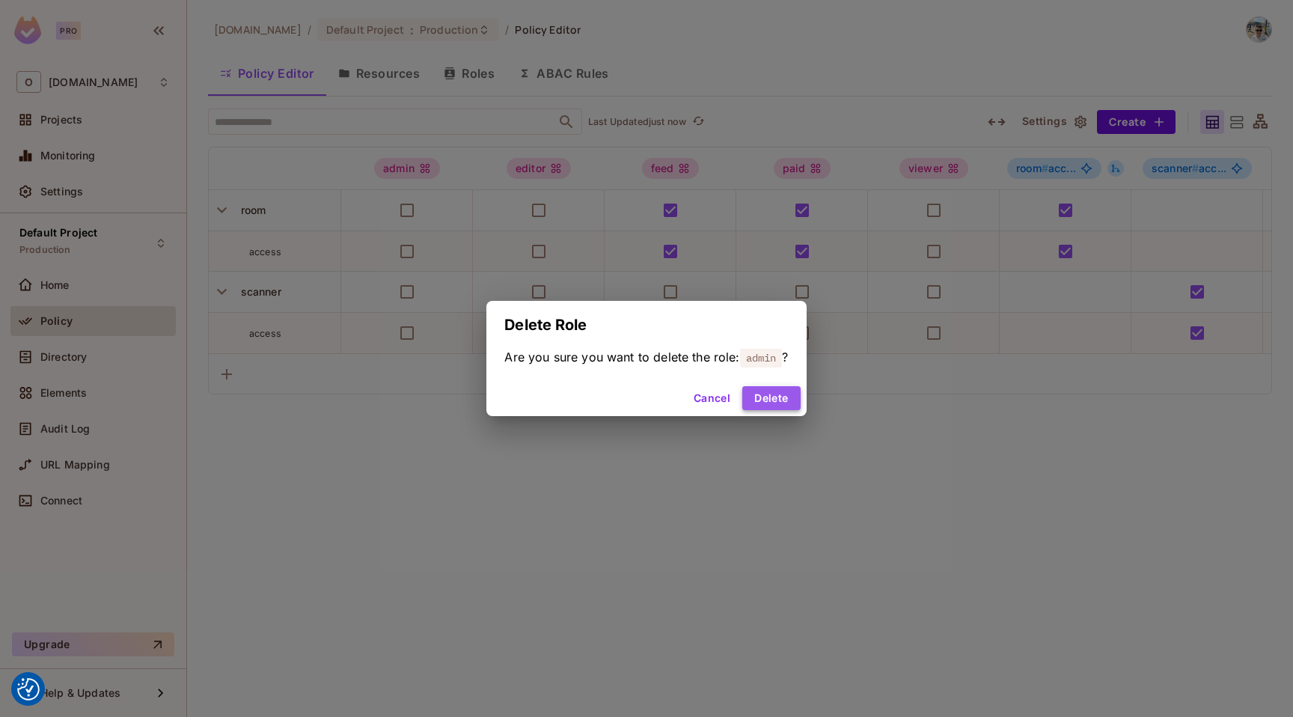
click at [775, 397] on button "Delete" at bounding box center [772, 398] width 58 height 24
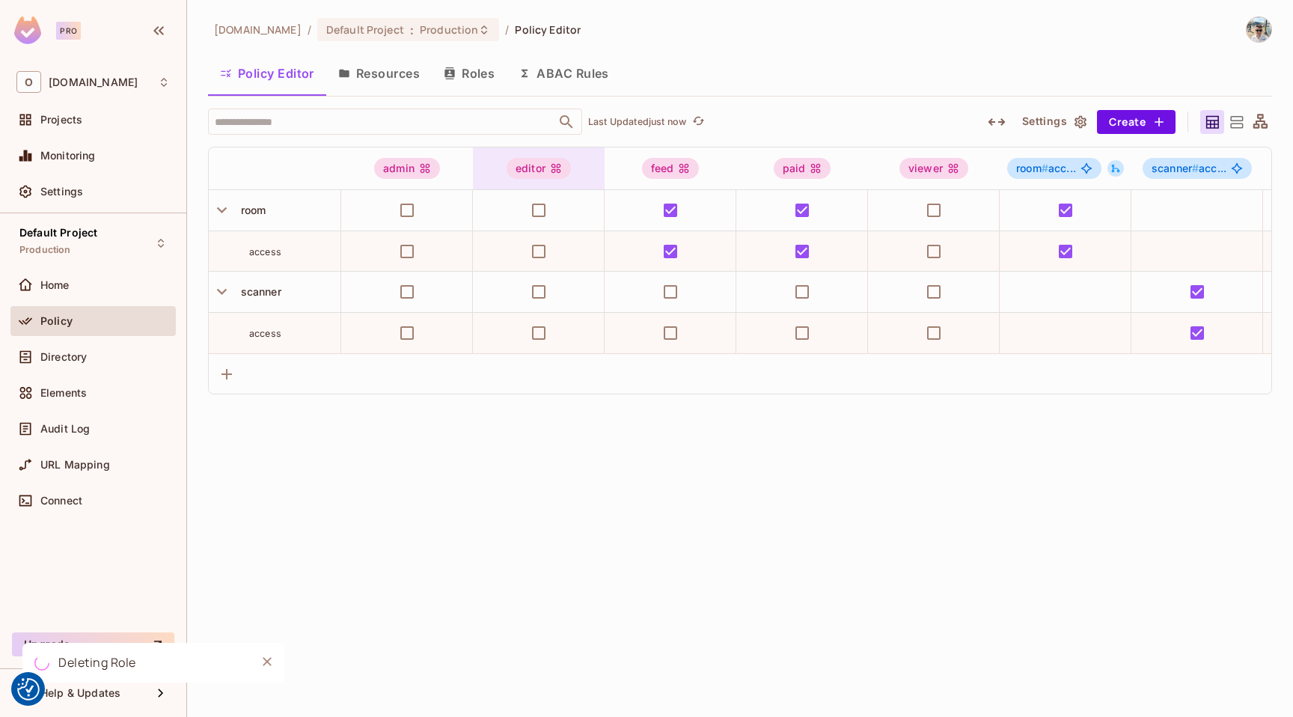
click at [530, 169] on div "editor" at bounding box center [539, 168] width 64 height 21
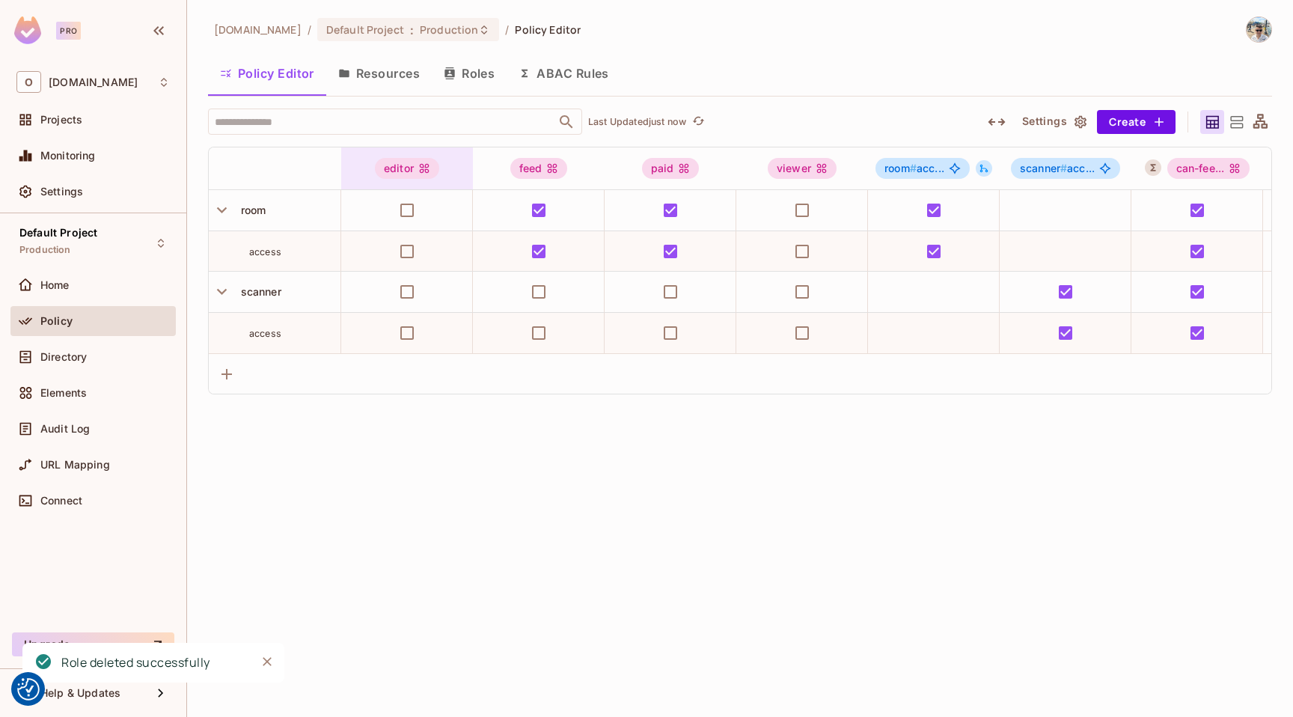
click at [412, 164] on div "editor" at bounding box center [407, 168] width 64 height 21
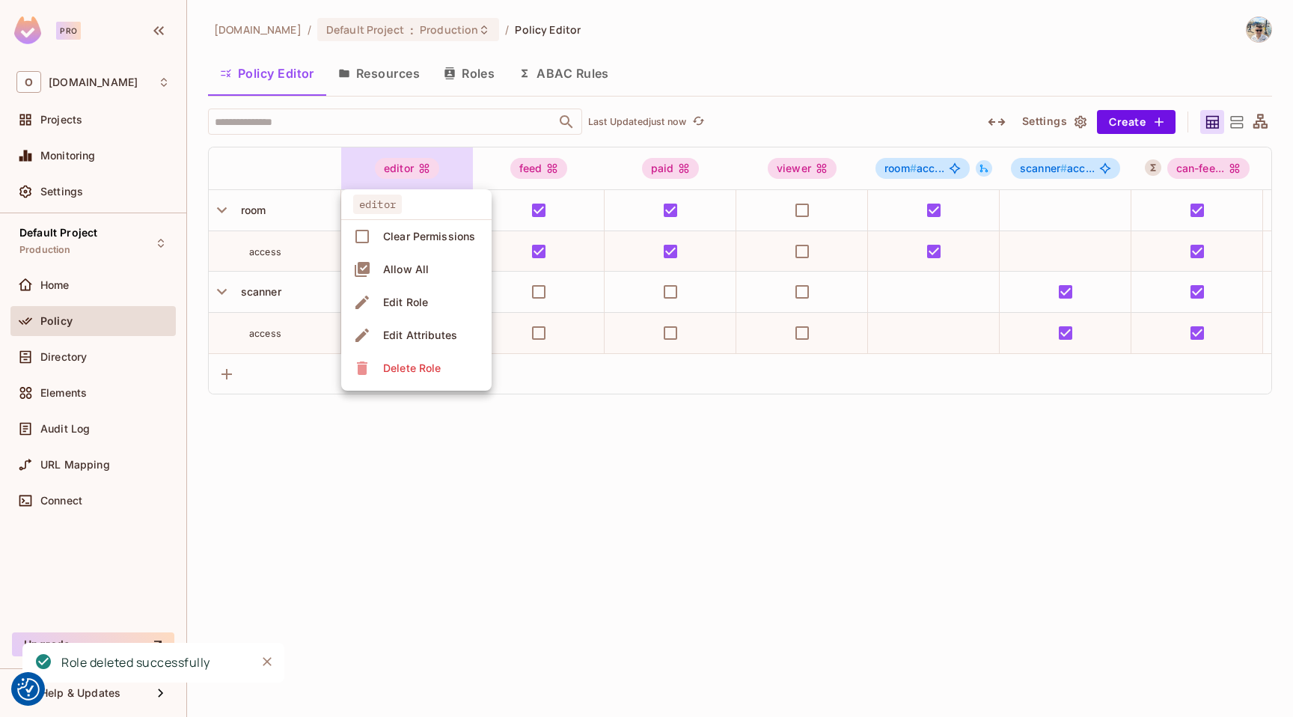
click at [448, 390] on ul "editor Clear Permissions Allow All Edit Role Edit Attributes Delete Role" at bounding box center [416, 289] width 150 height 201
click at [448, 375] on li "Delete Role" at bounding box center [416, 368] width 150 height 33
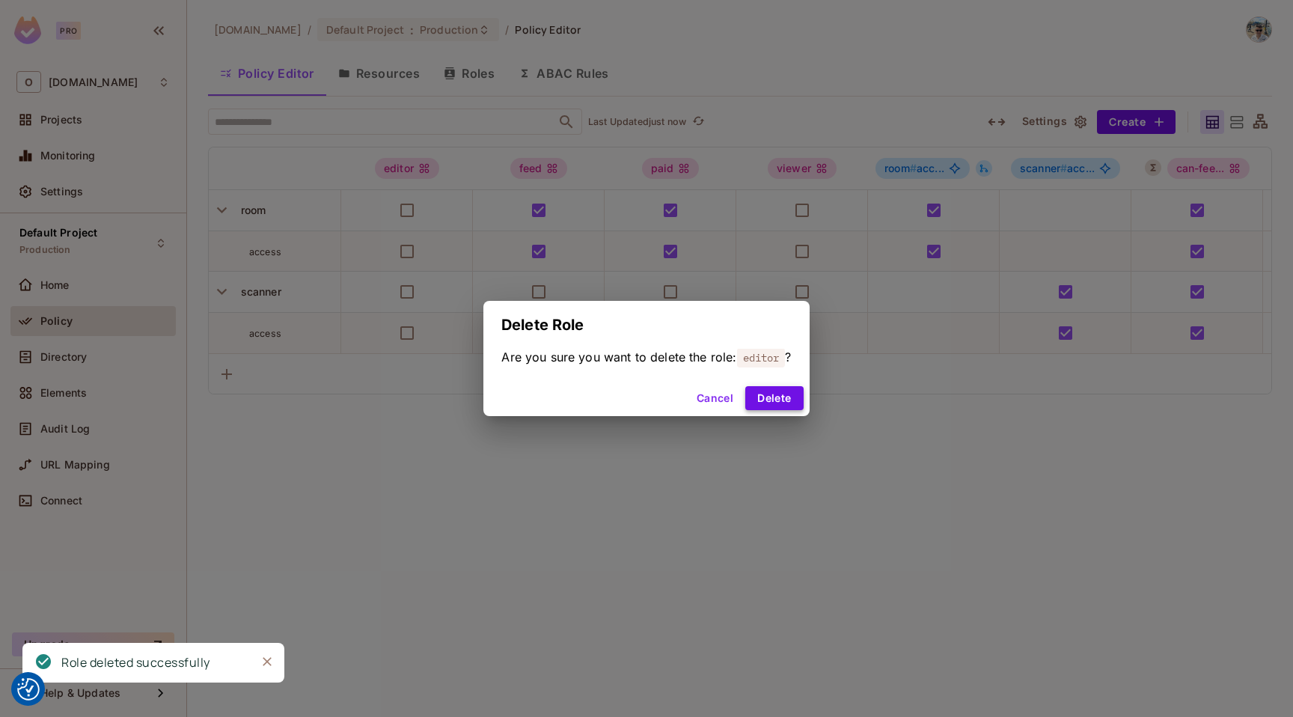
click at [777, 408] on button "Delete" at bounding box center [775, 398] width 58 height 24
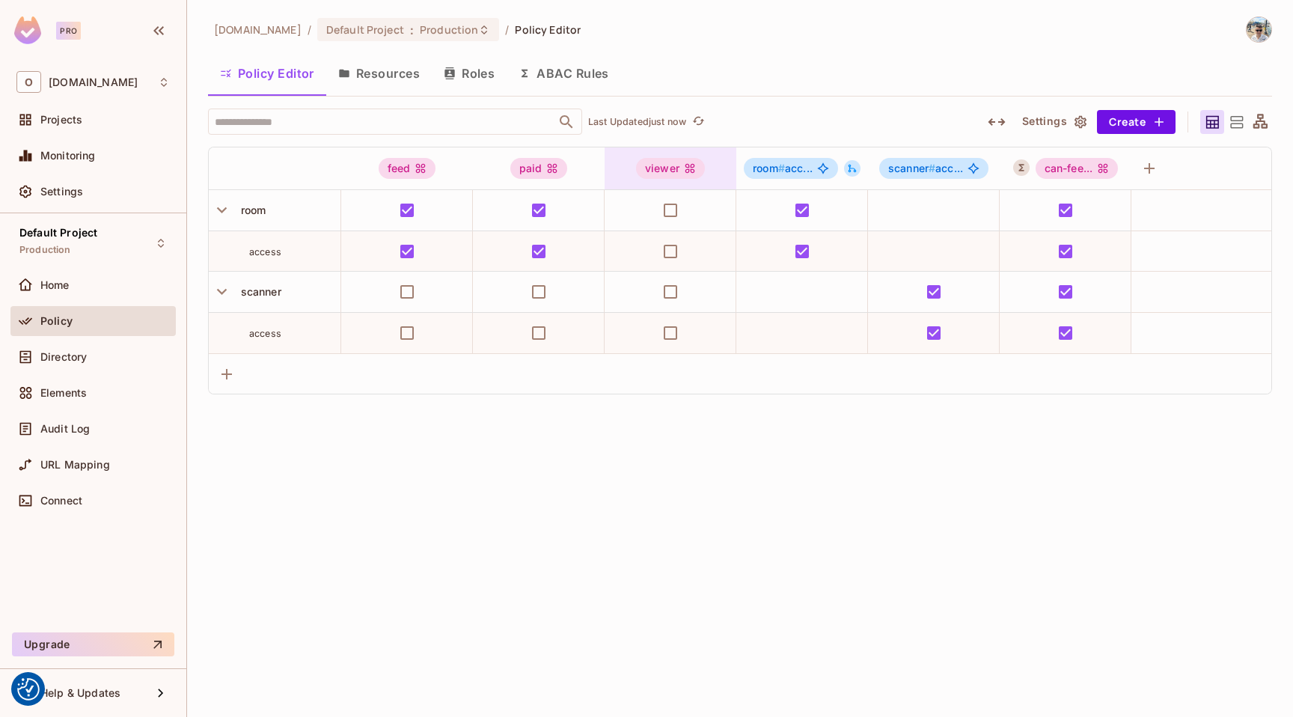
click at [698, 164] on div "viewer" at bounding box center [670, 168] width 69 height 21
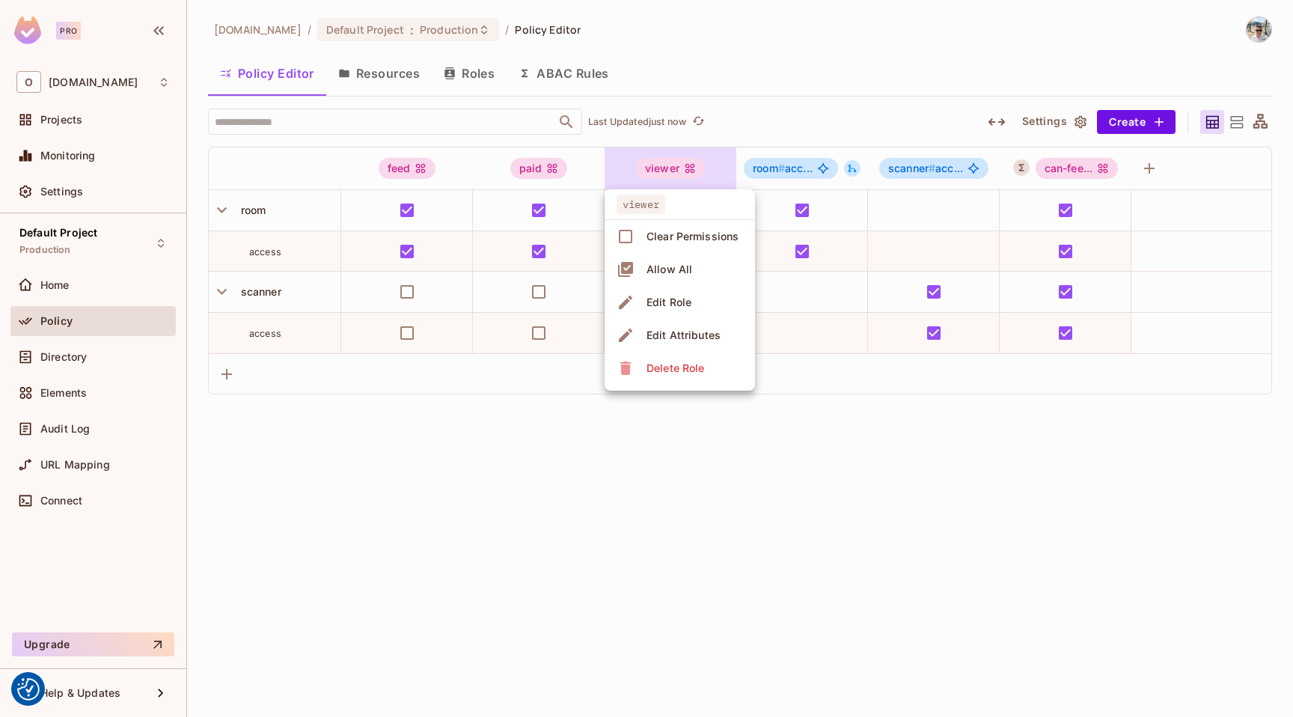
click at [689, 373] on div "Delete Role" at bounding box center [676, 368] width 58 height 15
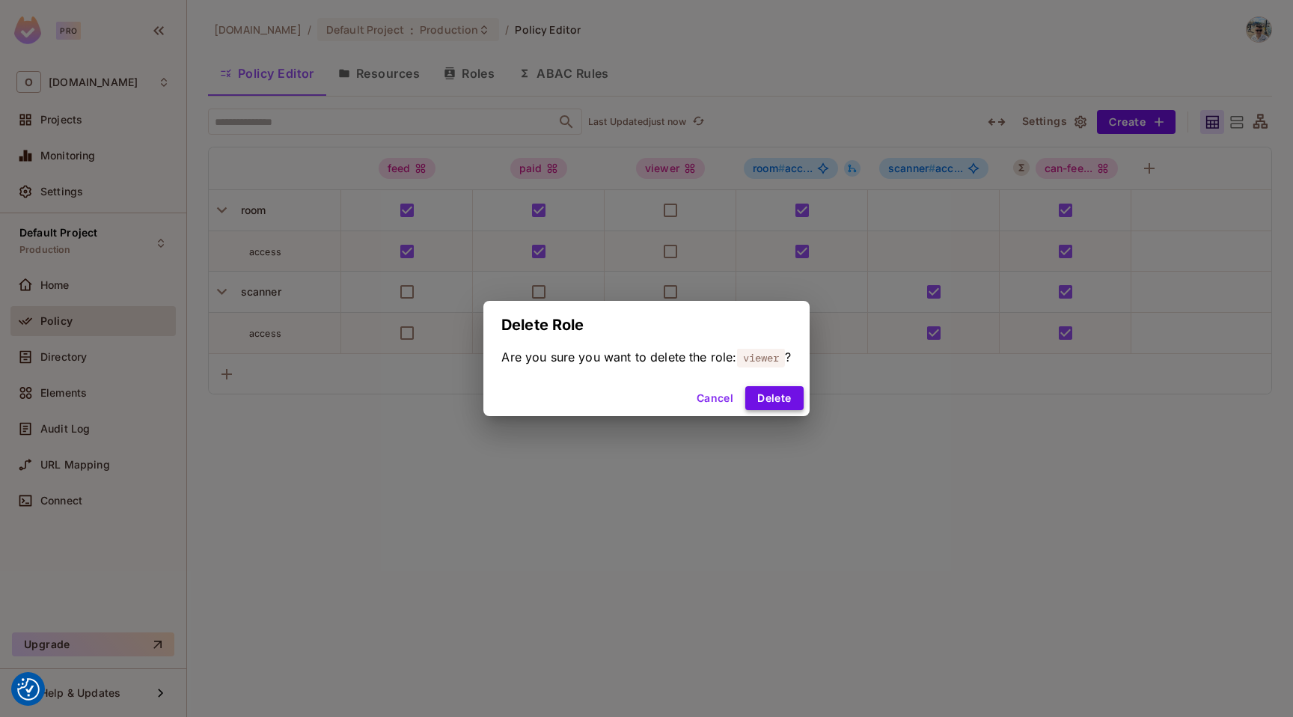
click at [787, 406] on button "Delete" at bounding box center [775, 398] width 58 height 24
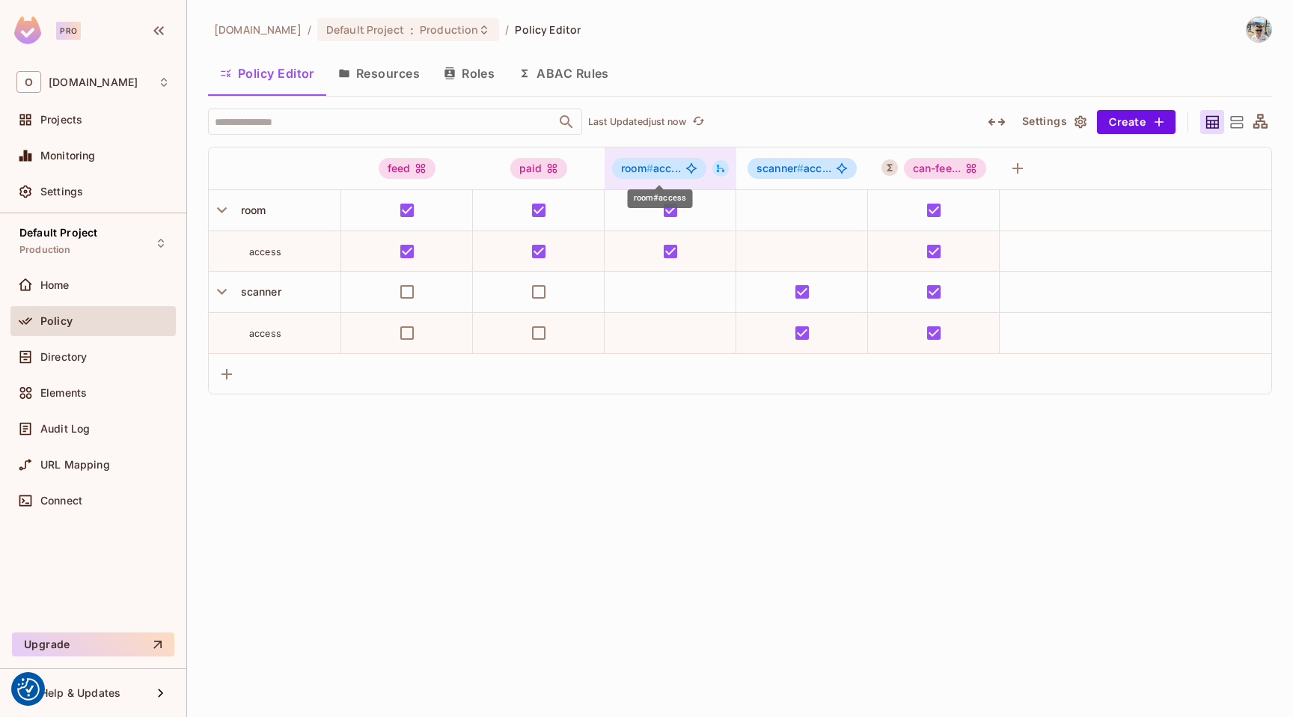
click at [676, 165] on span "room # acc..." at bounding box center [651, 168] width 60 height 12
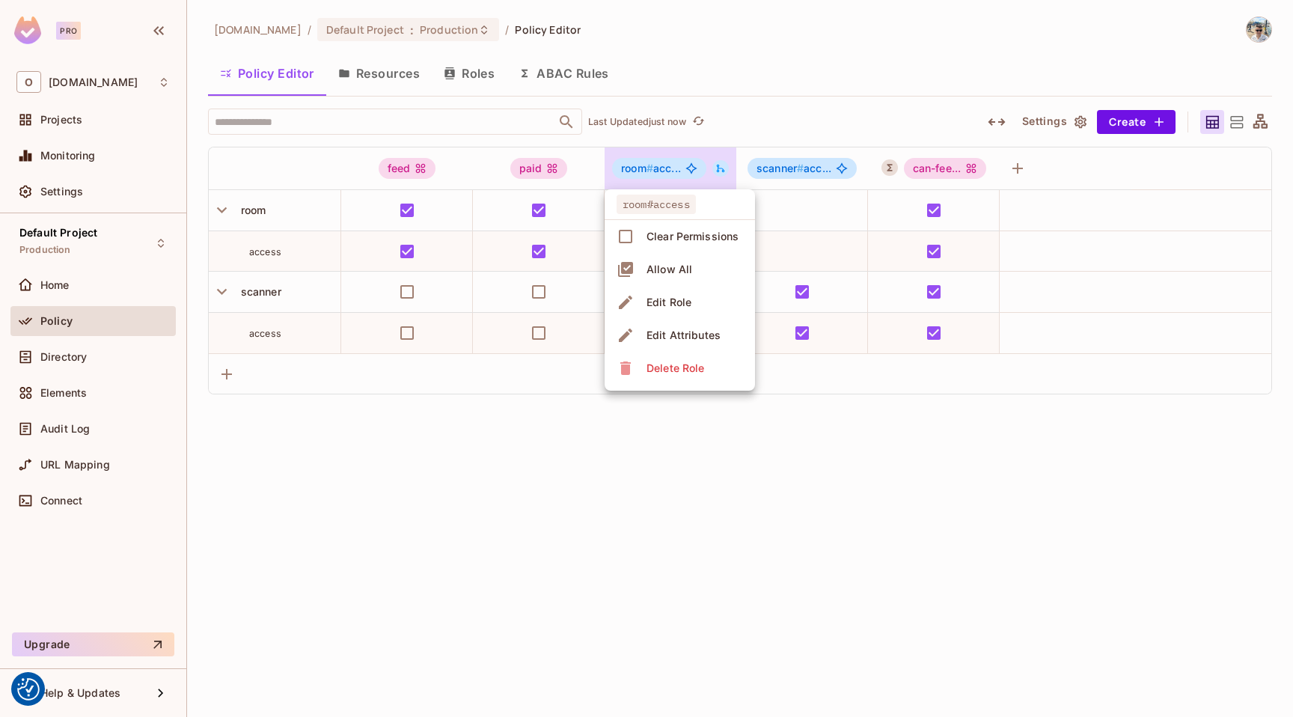
click at [680, 302] on div "Edit Role" at bounding box center [669, 302] width 45 height 15
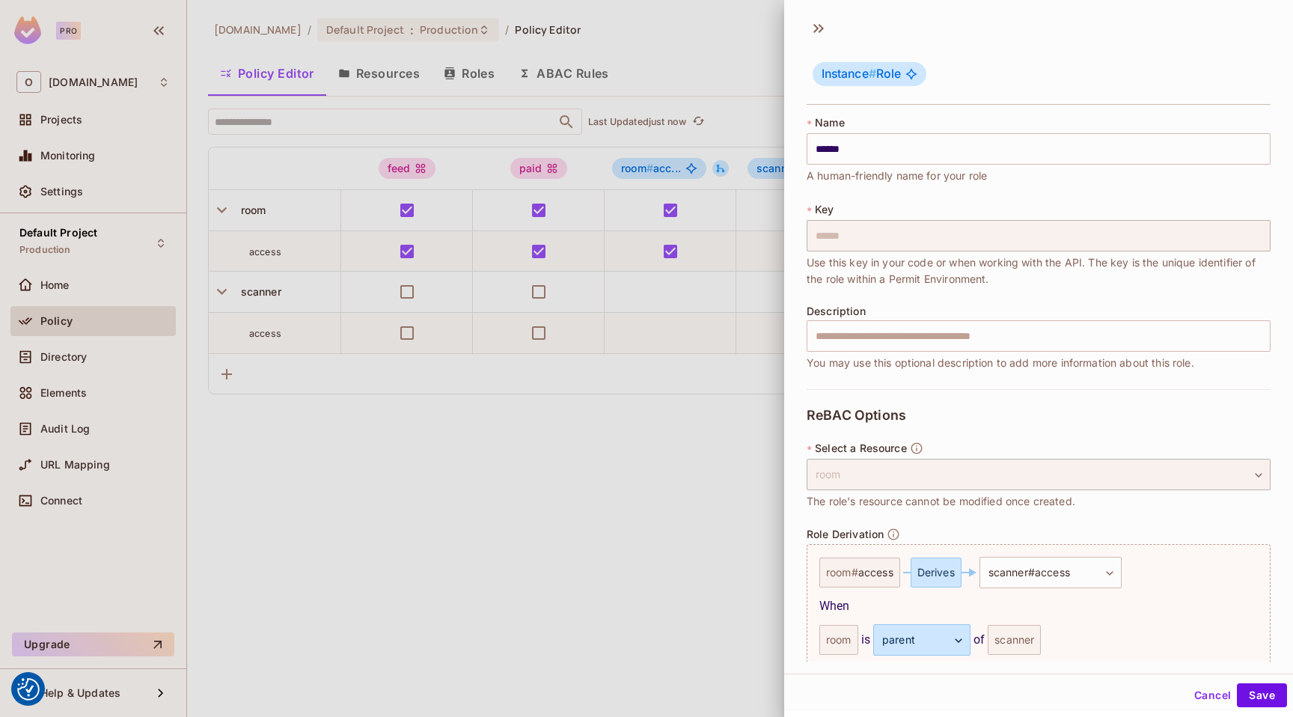
click at [1193, 695] on button "Cancel" at bounding box center [1213, 695] width 49 height 24
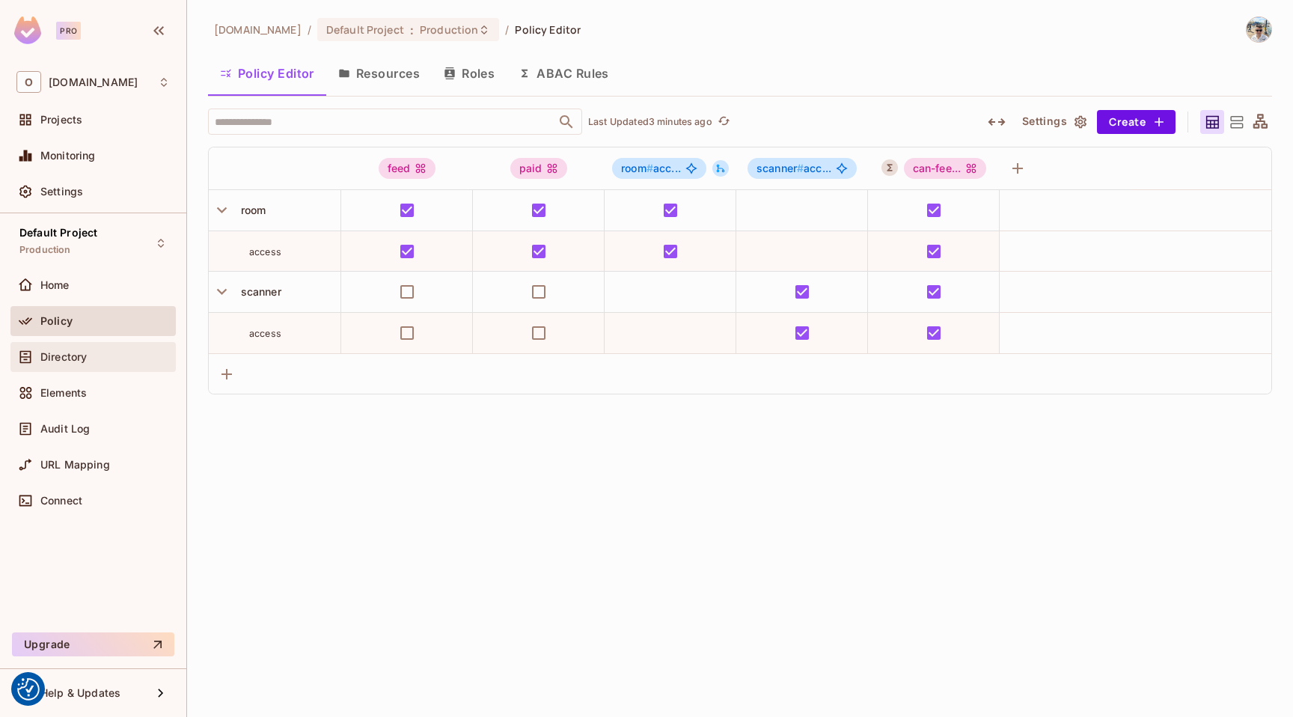
click at [95, 362] on div "Directory" at bounding box center [104, 357] width 129 height 12
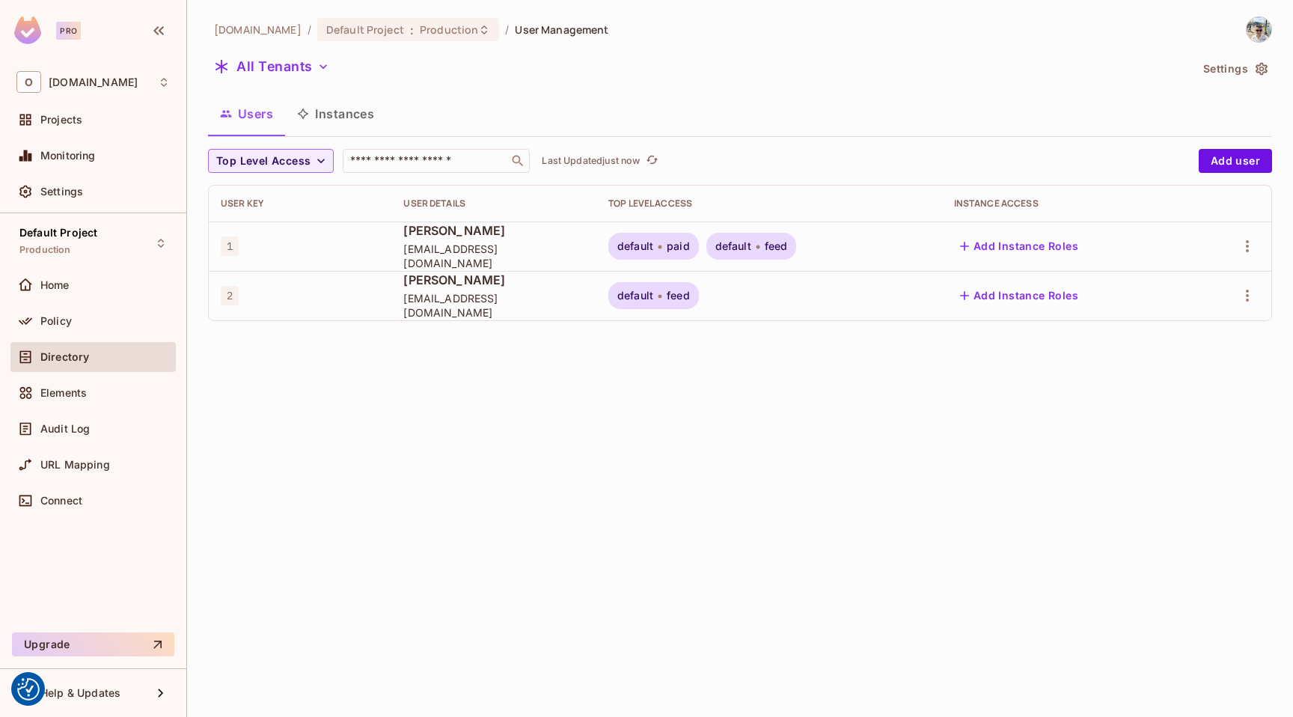
click at [1236, 239] on div at bounding box center [1233, 246] width 54 height 24
click at [1249, 244] on icon "button" at bounding box center [1248, 246] width 18 height 18
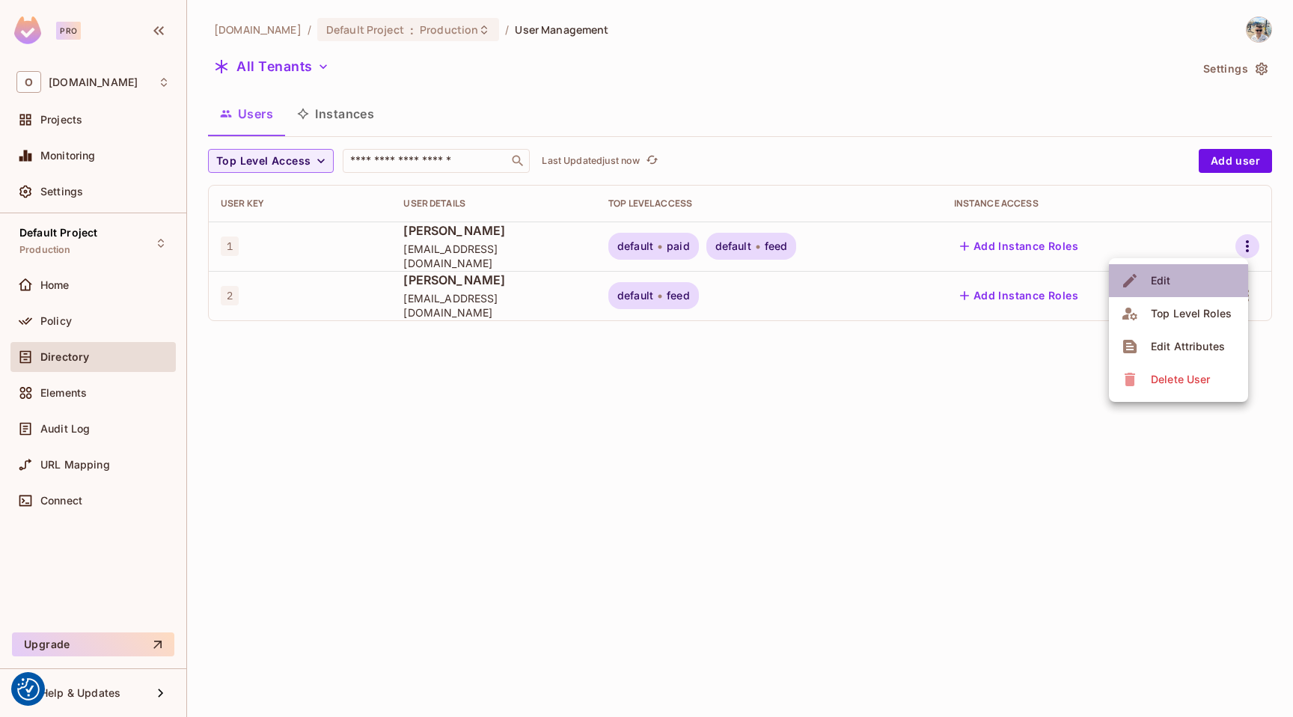
click at [1195, 281] on li "Edit" at bounding box center [1178, 280] width 139 height 33
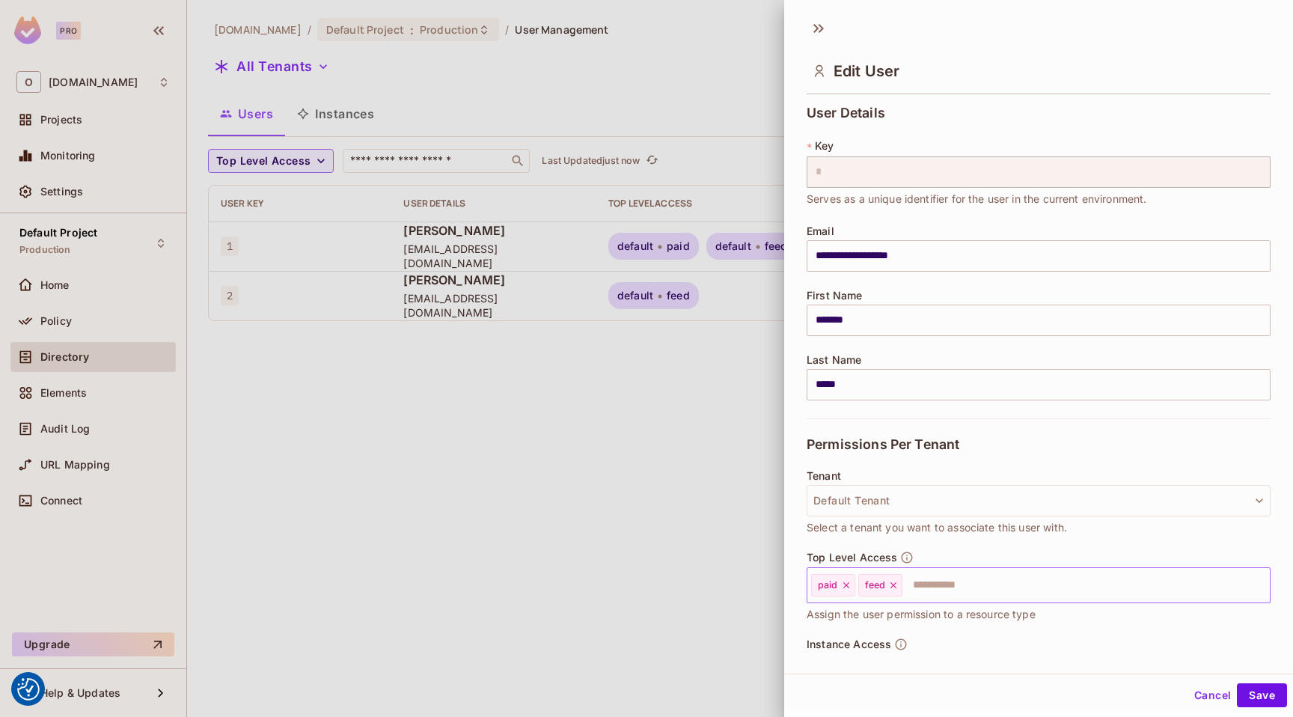
scroll to position [79, 0]
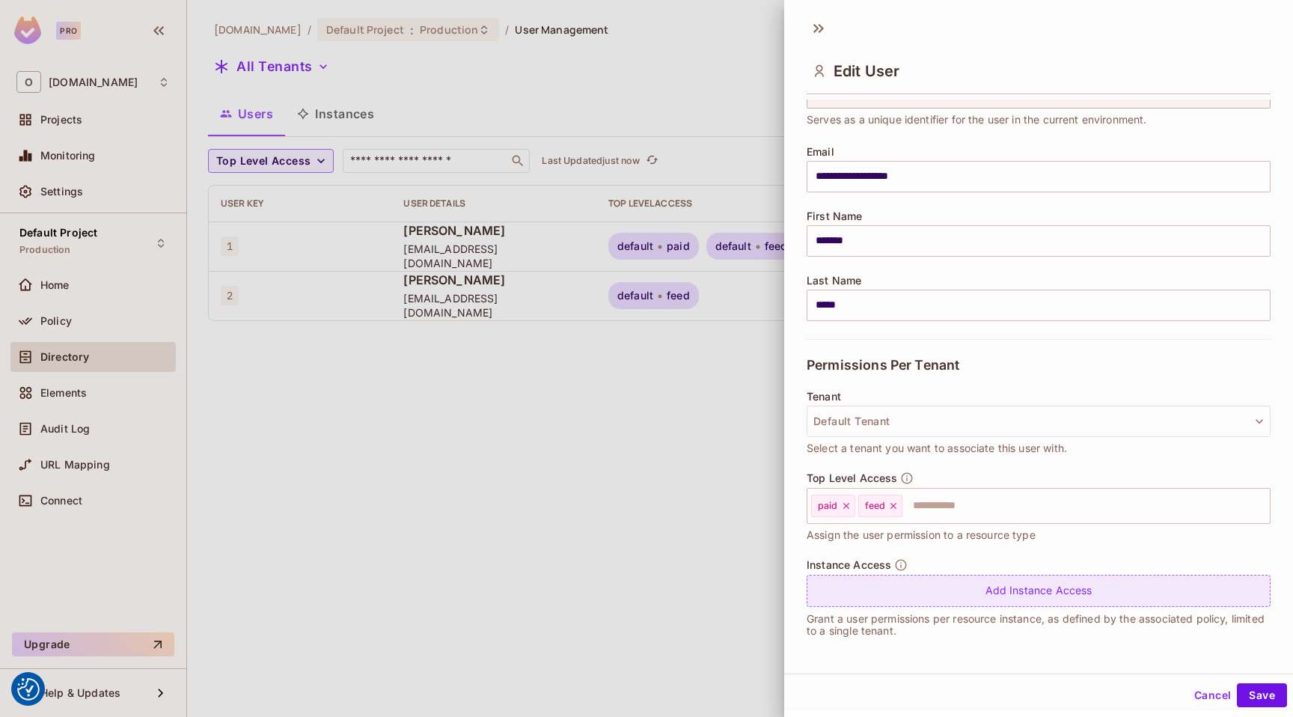
click at [926, 597] on div "Add Instance Access" at bounding box center [1039, 591] width 464 height 32
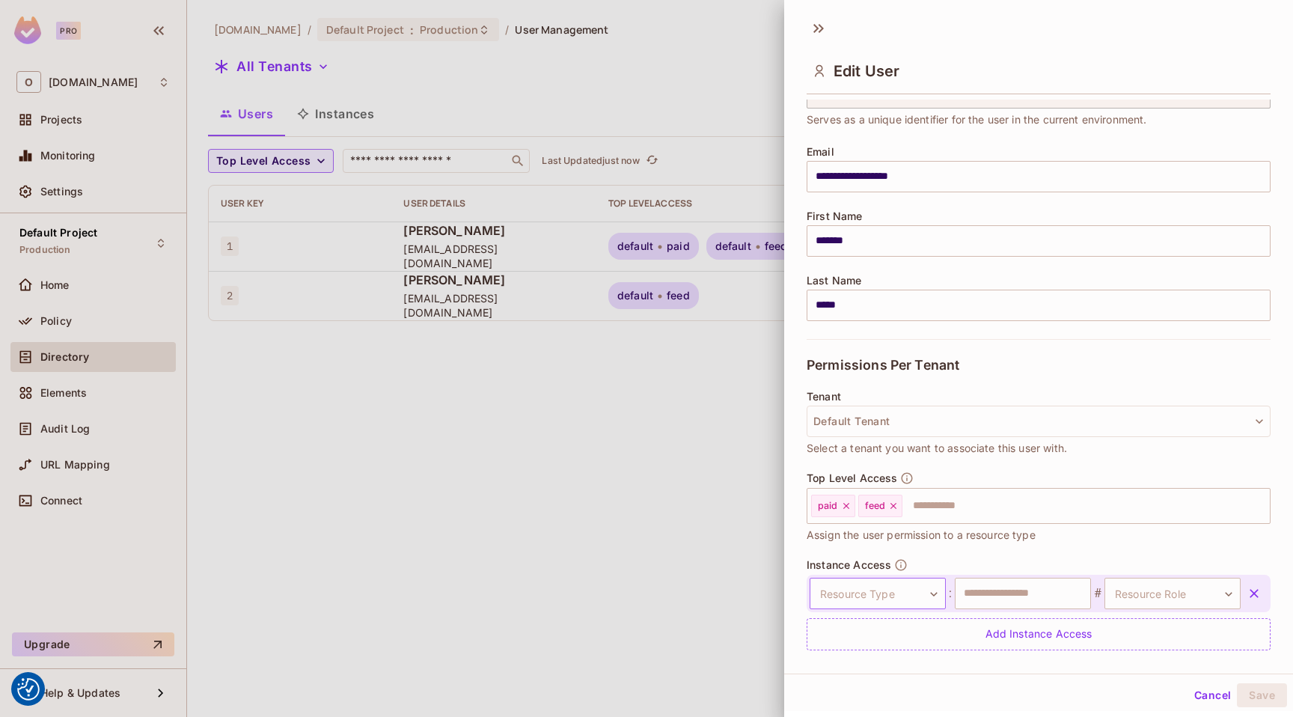
click at [916, 595] on body "We use cookies to enhance your browsing experience, serve personalized ads or c…" at bounding box center [646, 358] width 1293 height 717
click at [874, 663] on li "room" at bounding box center [871, 658] width 138 height 27
click at [1017, 599] on input "text" at bounding box center [1023, 593] width 136 height 31
click at [1017, 597] on input "text" at bounding box center [1023, 593] width 136 height 31
click at [1017, 596] on input "text" at bounding box center [1023, 593] width 136 height 31
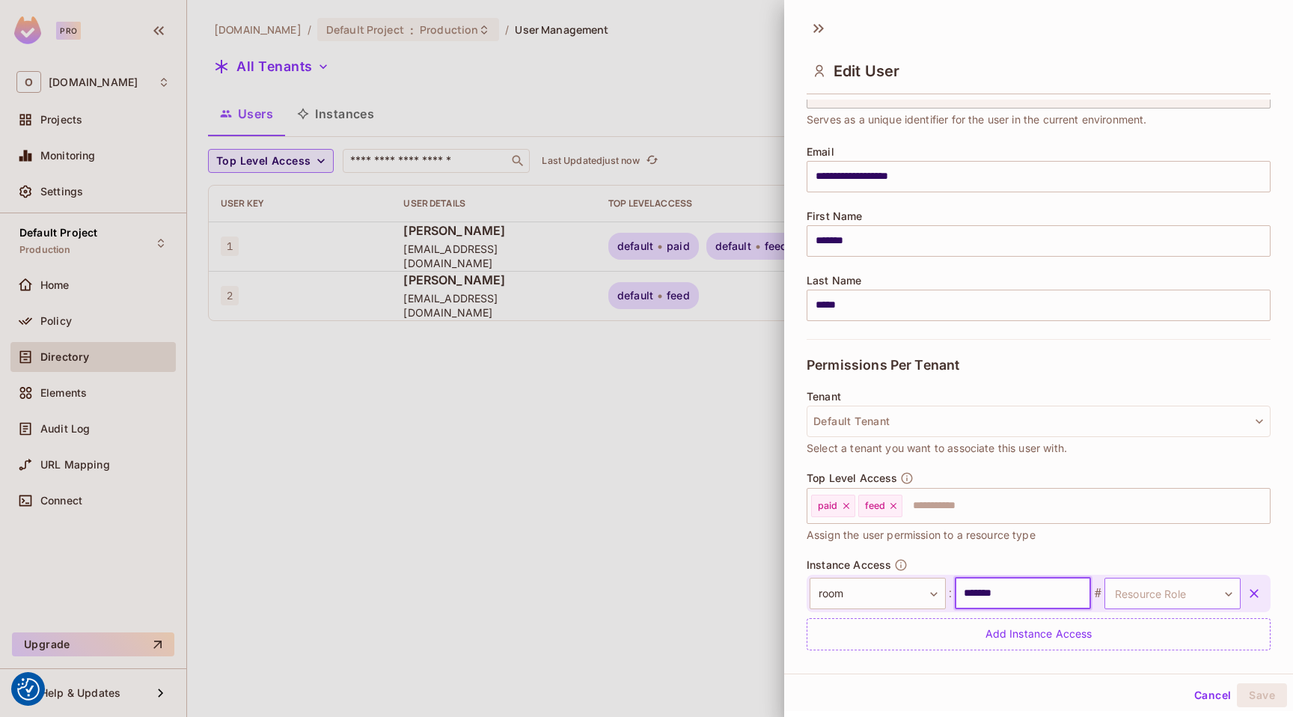
type input "*******"
click at [1142, 591] on body "We use cookies to enhance your browsing experience, serve personalized ads or c…" at bounding box center [646, 358] width 1293 height 717
click at [1017, 594] on div at bounding box center [646, 358] width 1293 height 717
click at [1142, 598] on body "We use cookies to enhance your browsing experience, serve personalized ads or c…" at bounding box center [646, 358] width 1293 height 717
click at [1154, 665] on li "access" at bounding box center [1152, 663] width 138 height 27
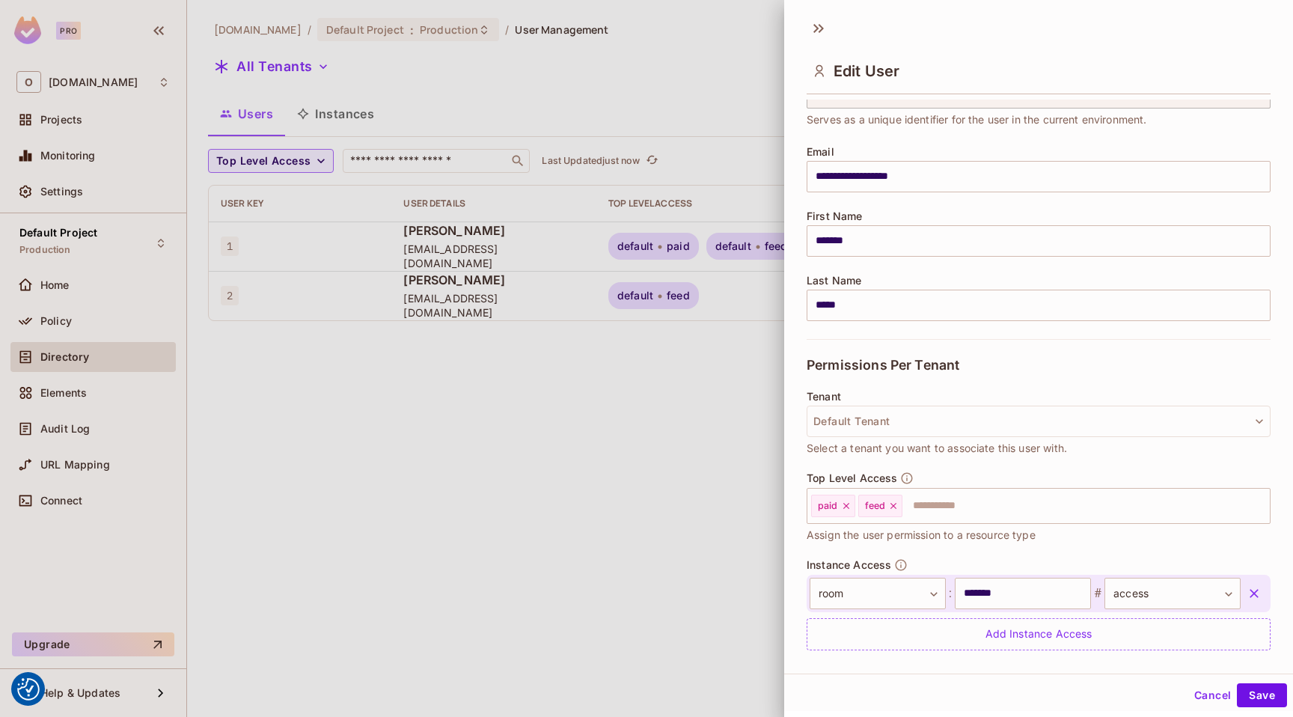
scroll to position [123, 0]
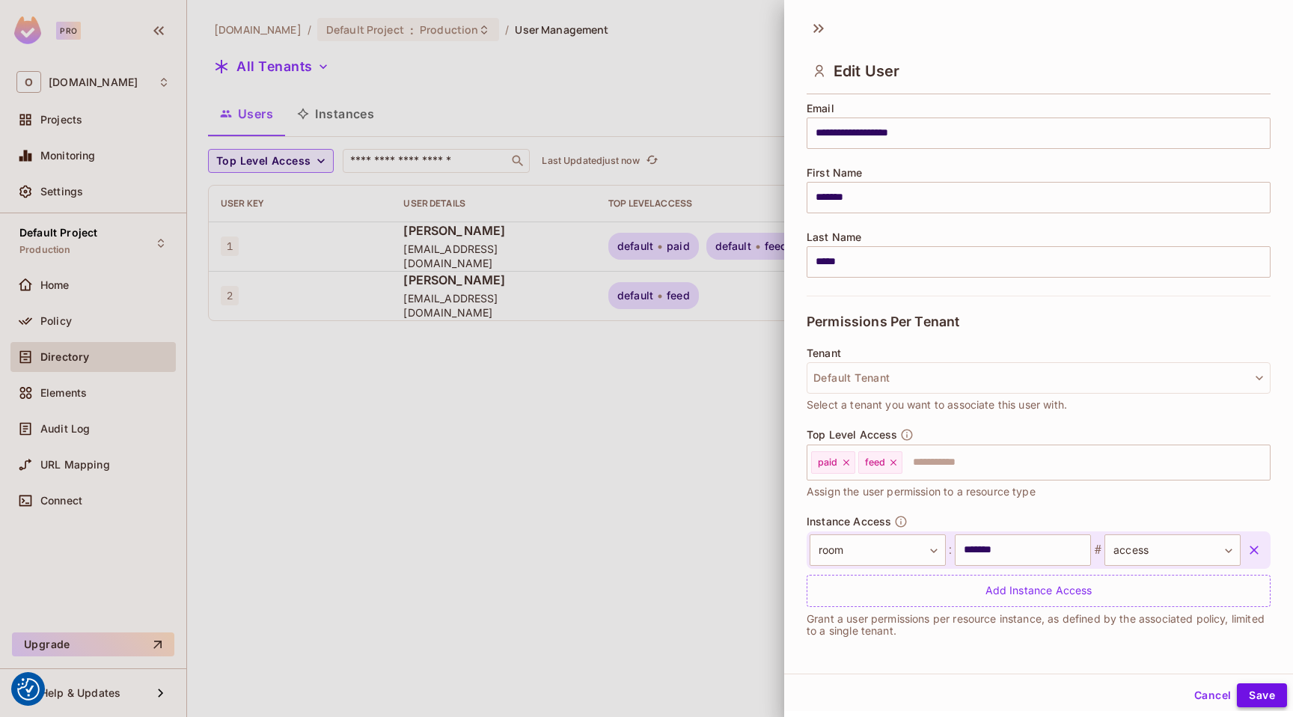
click at [1246, 689] on button "Save" at bounding box center [1262, 695] width 50 height 24
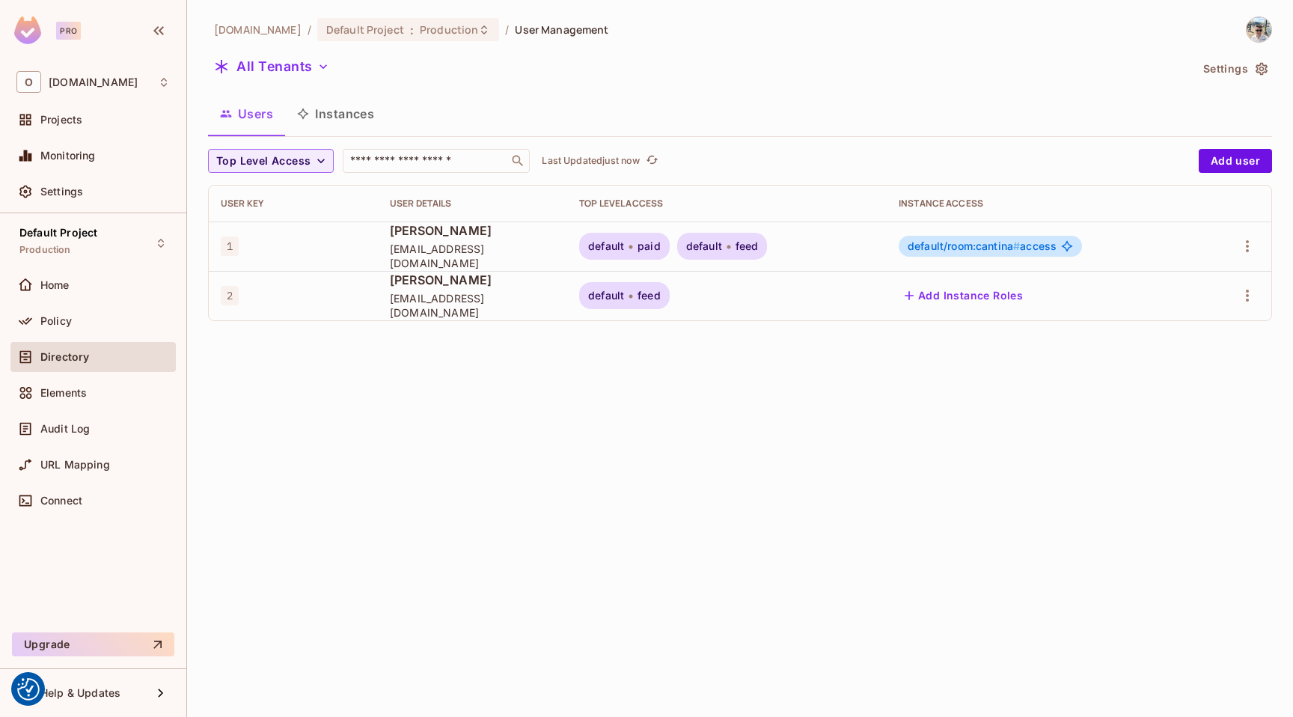
click at [1231, 240] on div at bounding box center [1236, 246] width 48 height 24
click at [1258, 243] on button "button" at bounding box center [1248, 246] width 24 height 24
click at [1011, 247] on div at bounding box center [646, 358] width 1293 height 717
click at [345, 117] on button "Instances" at bounding box center [335, 113] width 101 height 37
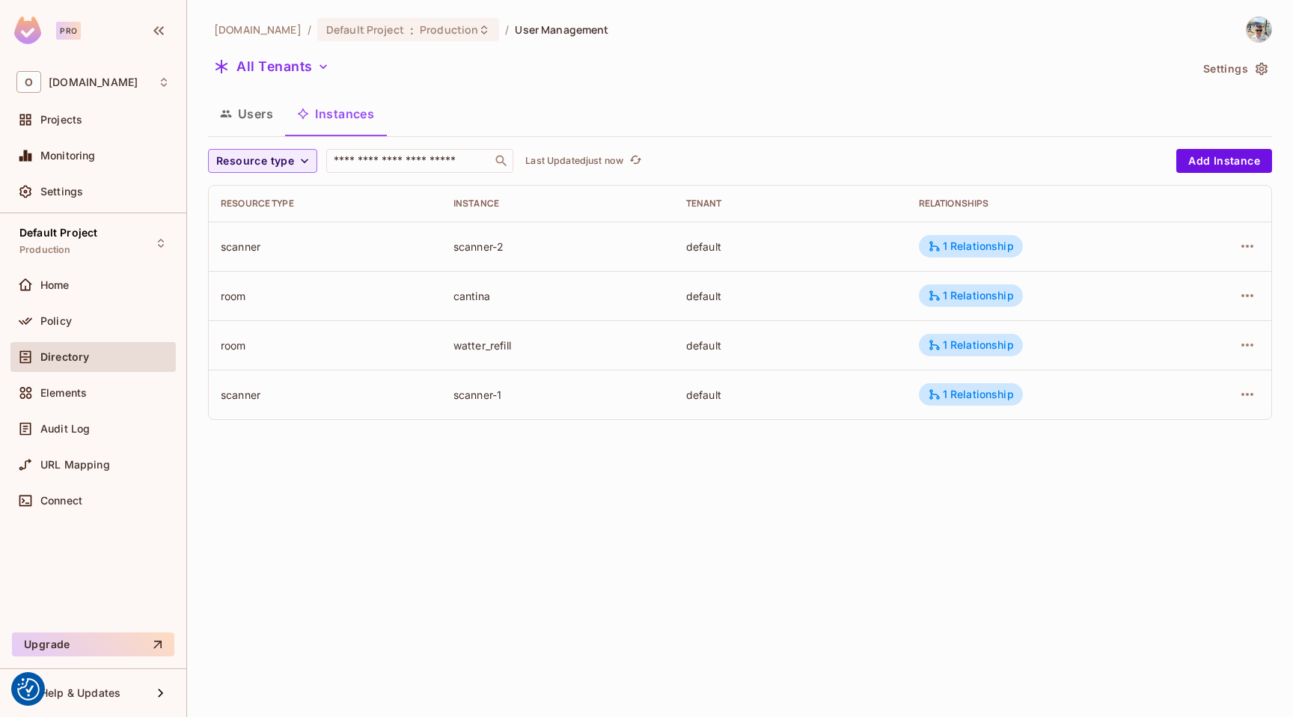
click at [264, 118] on button "Users" at bounding box center [246, 113] width 77 height 37
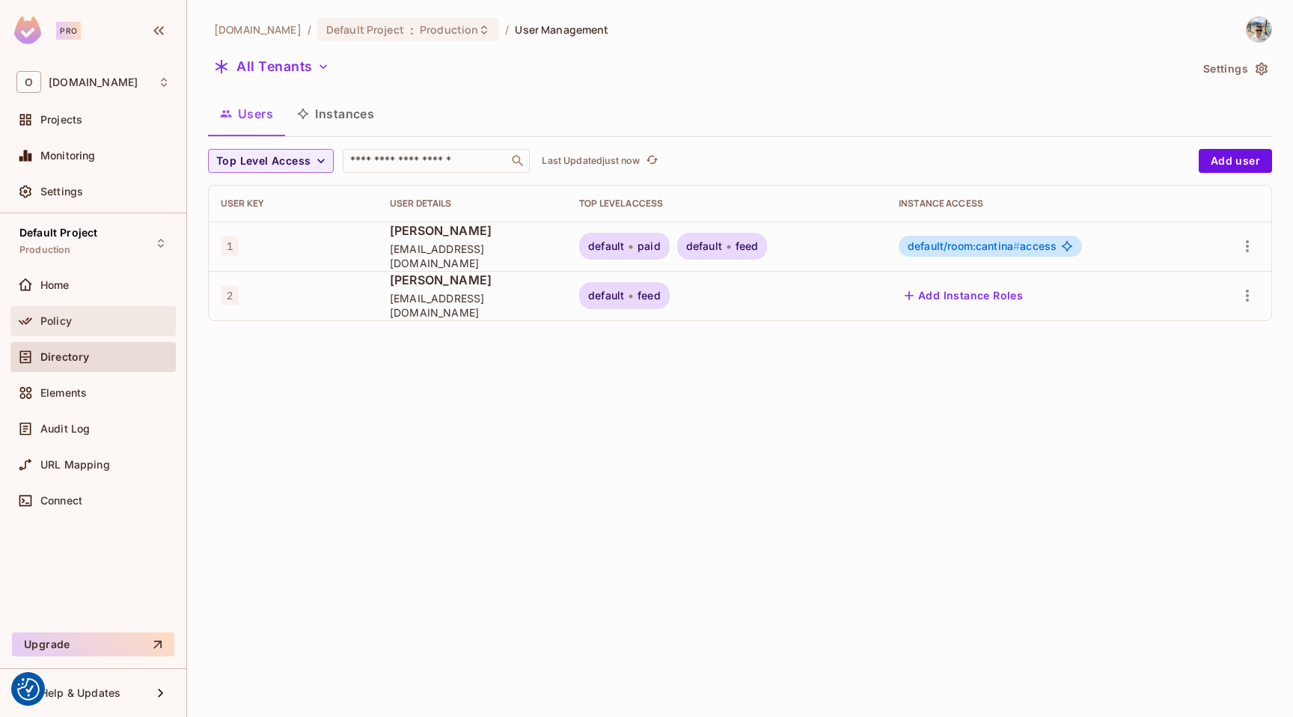
click at [128, 328] on div "Policy" at bounding box center [92, 321] width 153 height 18
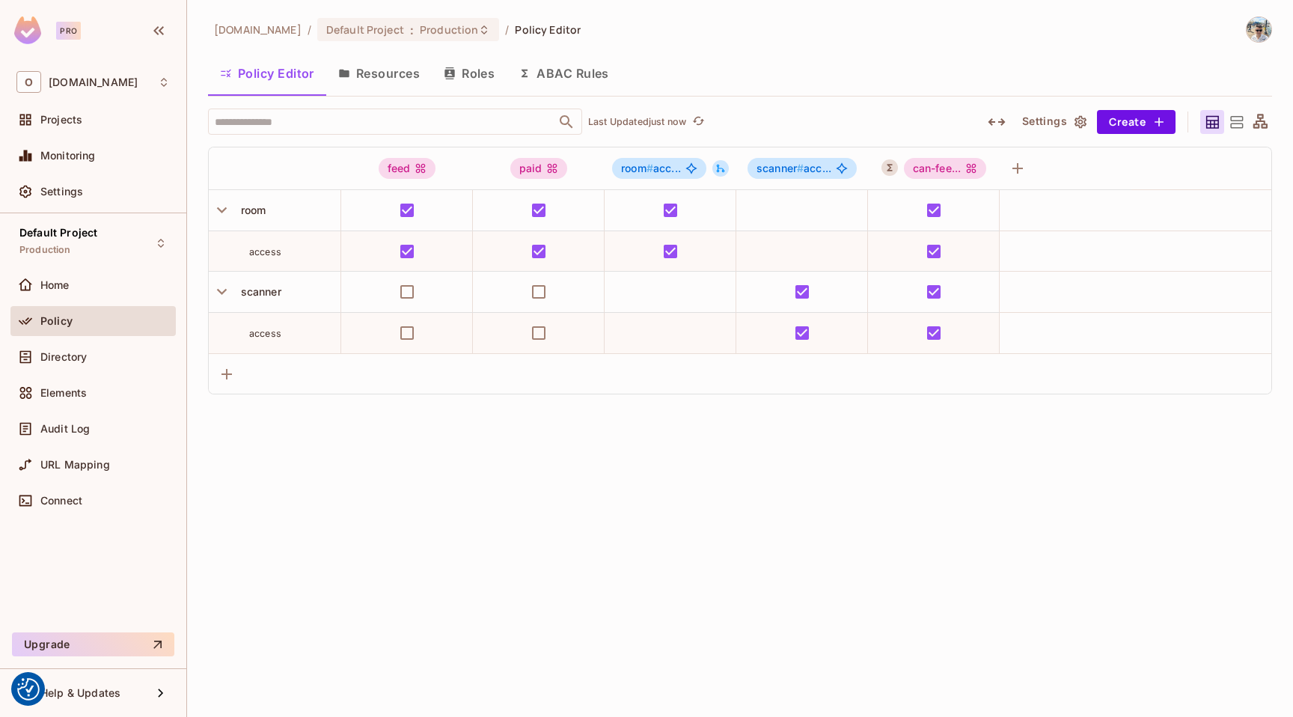
click at [412, 70] on button "Resources" at bounding box center [379, 73] width 106 height 37
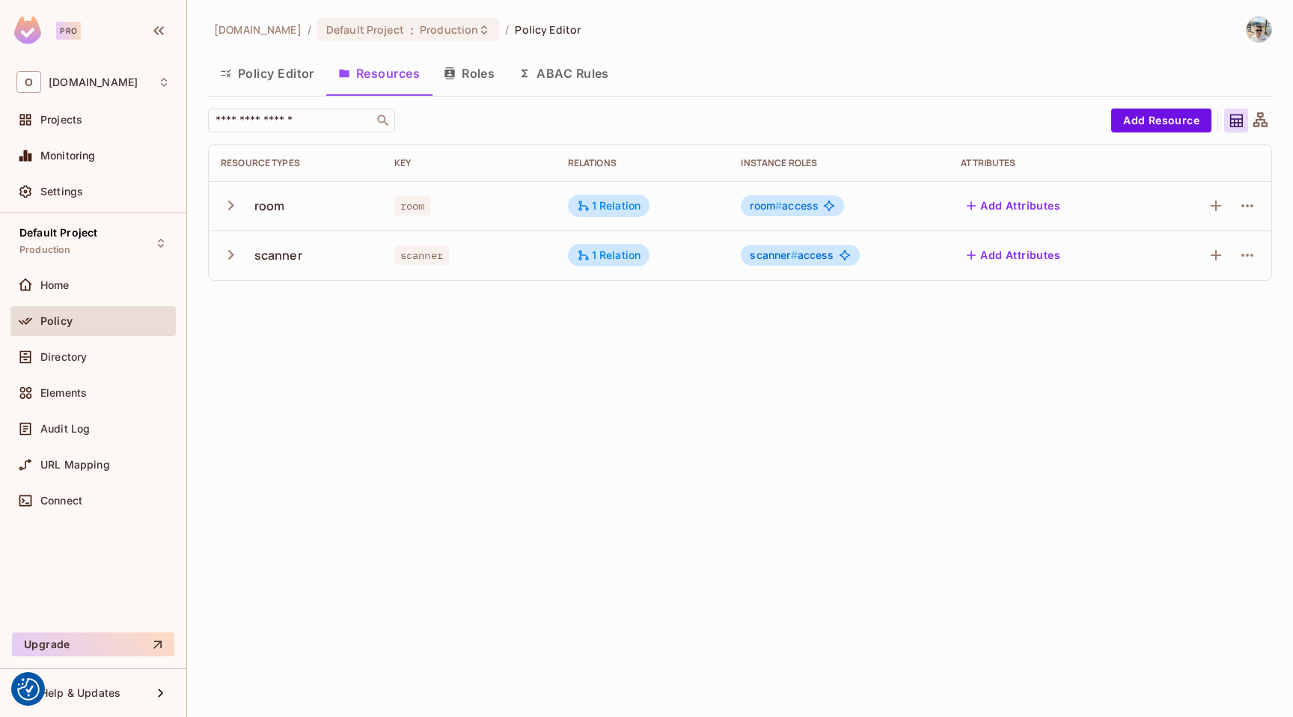
click at [487, 72] on button "Roles" at bounding box center [469, 73] width 75 height 37
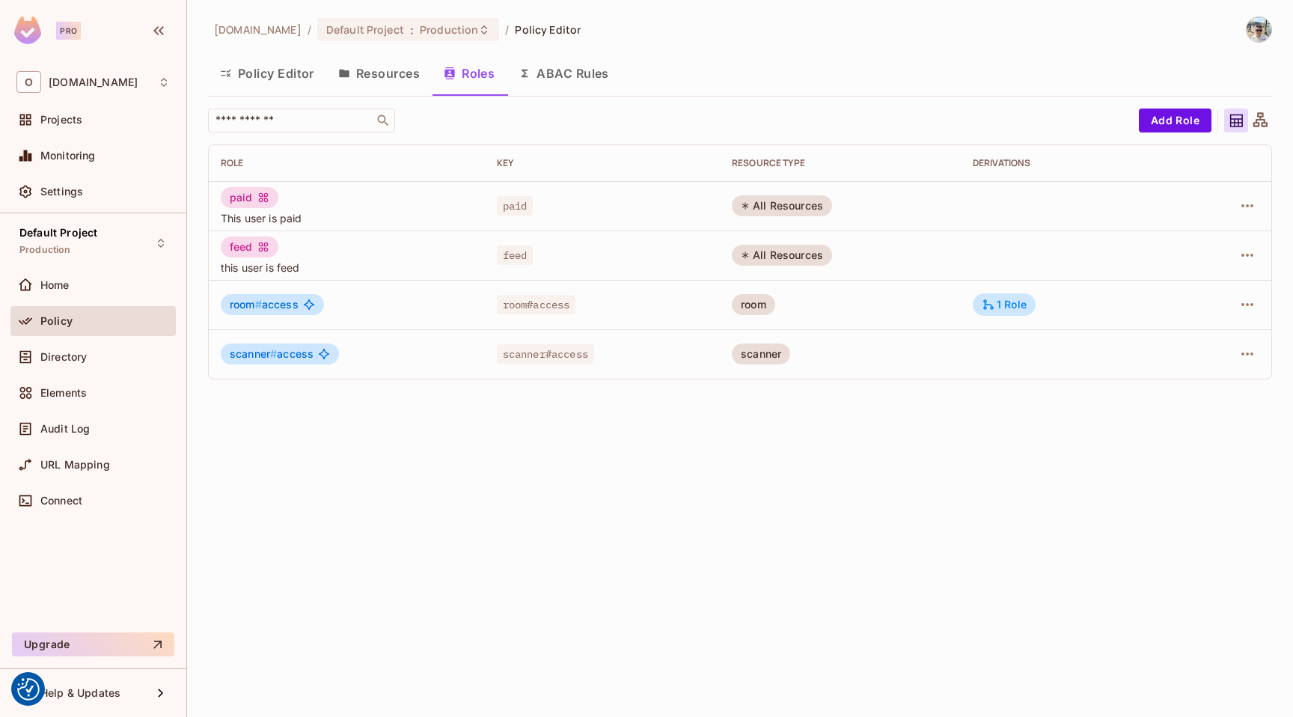
click at [572, 72] on button "ABAC Rules" at bounding box center [564, 73] width 115 height 37
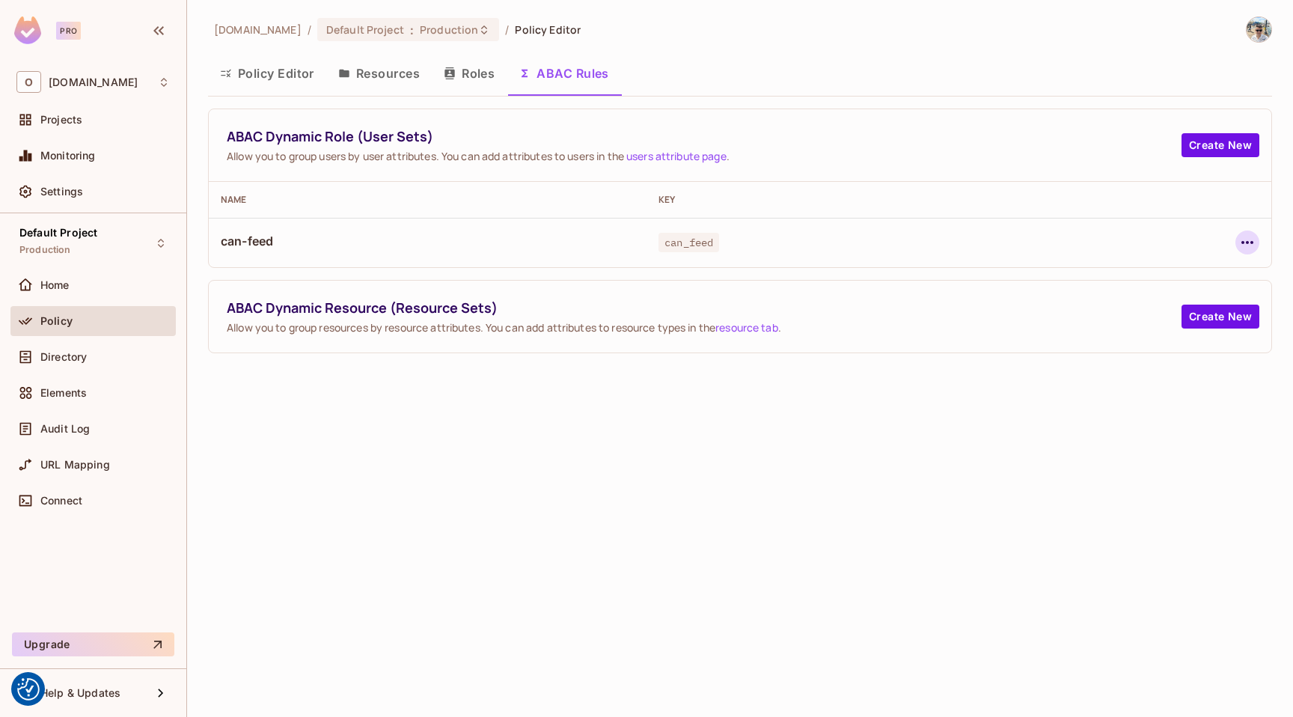
click at [1240, 237] on icon "button" at bounding box center [1248, 243] width 18 height 18
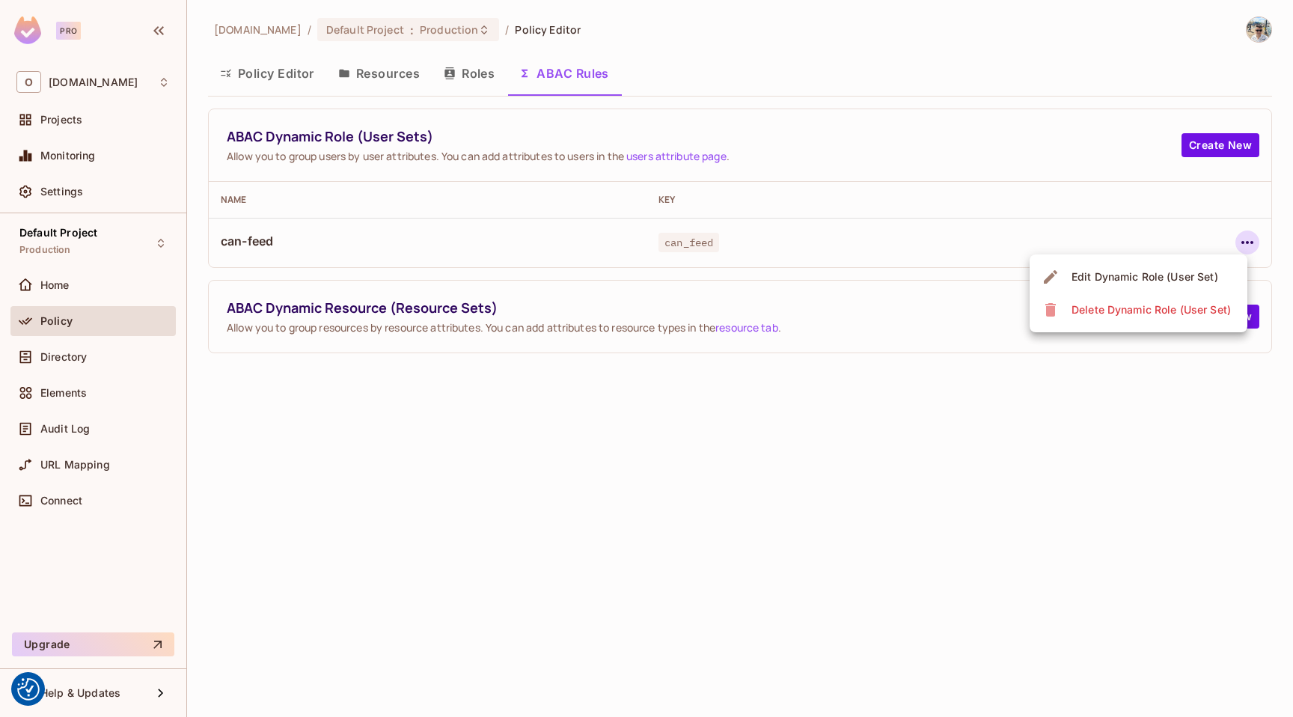
click at [700, 301] on div at bounding box center [646, 358] width 1293 height 717
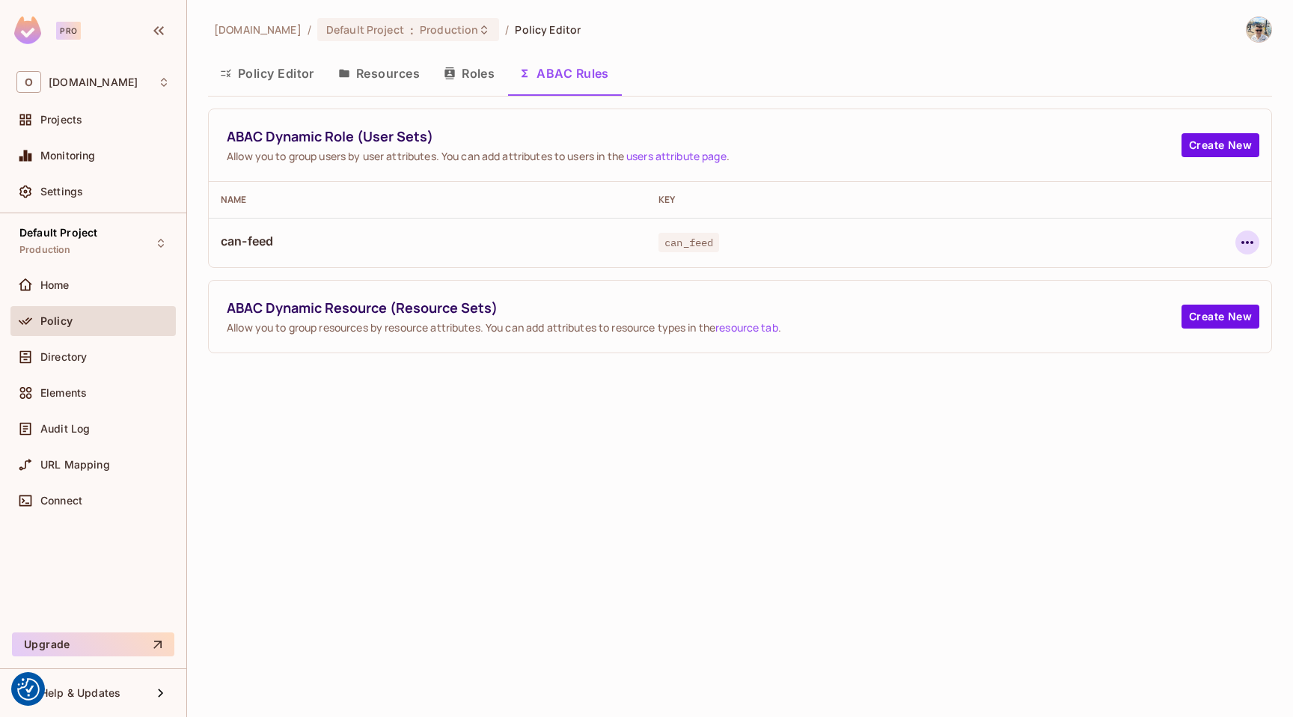
click at [1248, 235] on icon "button" at bounding box center [1248, 243] width 18 height 18
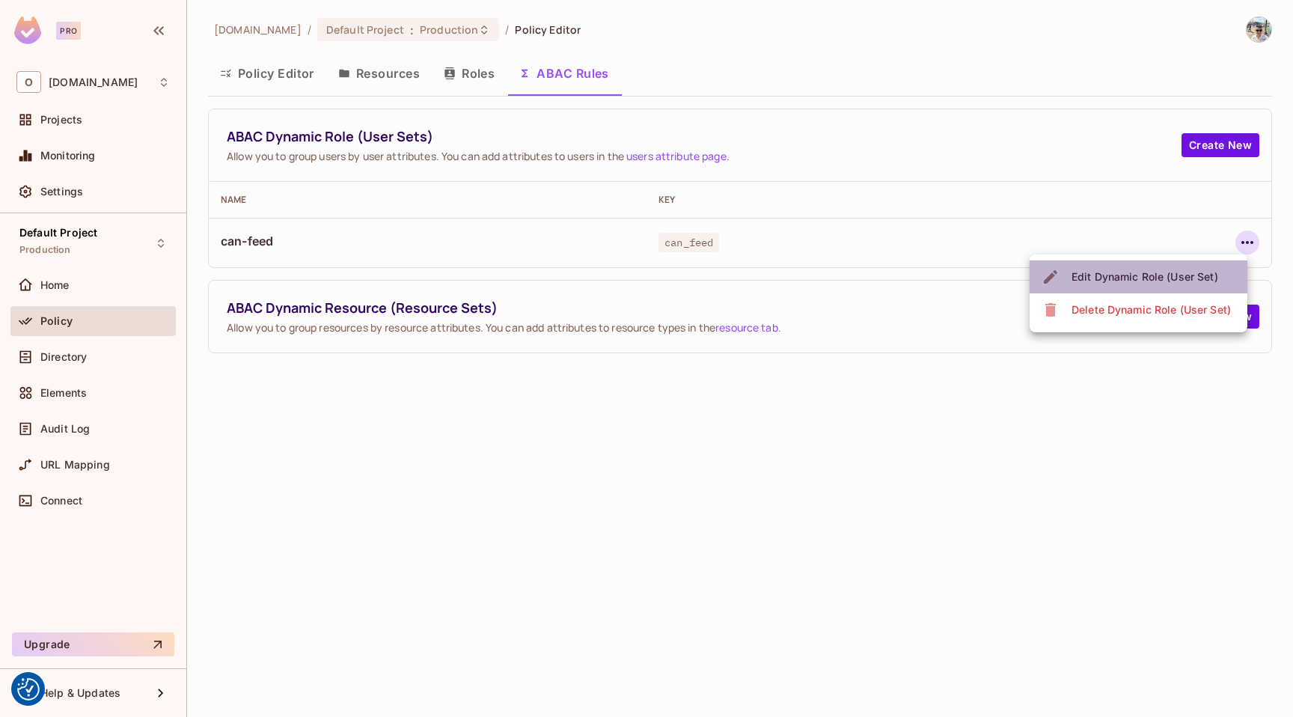
click at [1162, 278] on div "Edit Dynamic Role (User Set)" at bounding box center [1145, 276] width 147 height 15
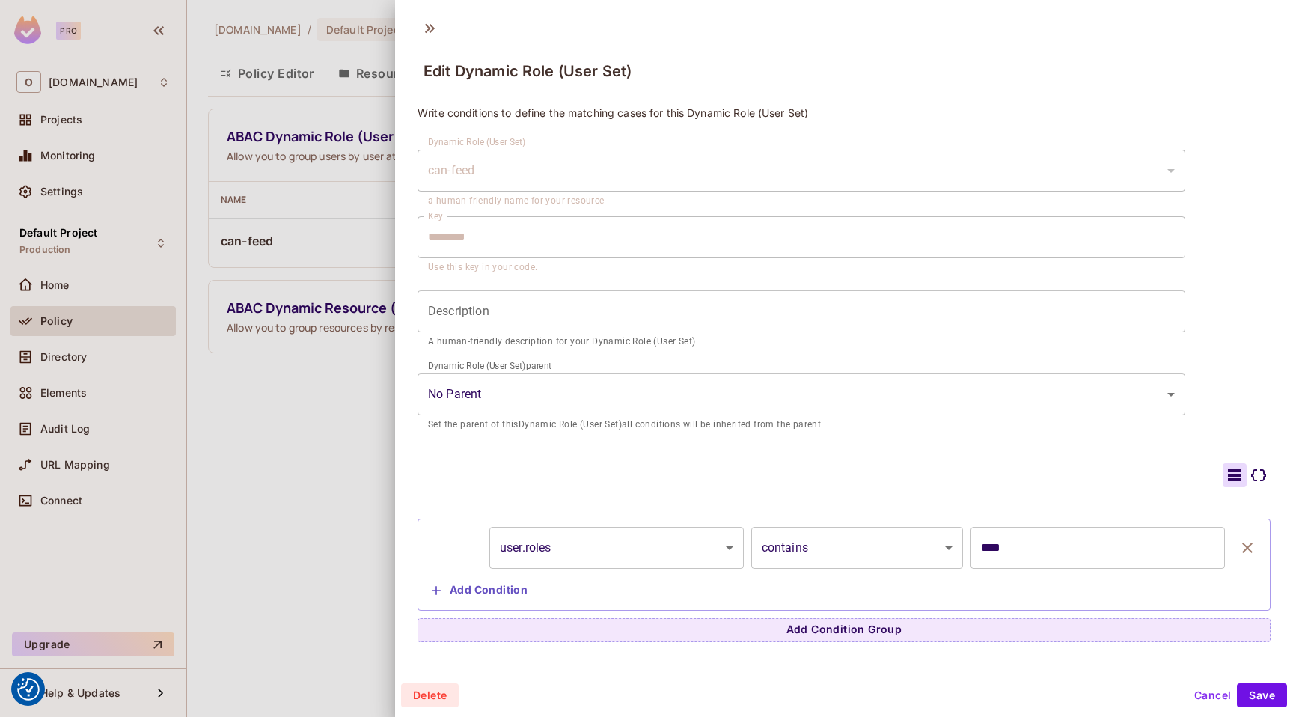
scroll to position [2, 0]
click at [999, 546] on input "****" at bounding box center [1098, 546] width 255 height 42
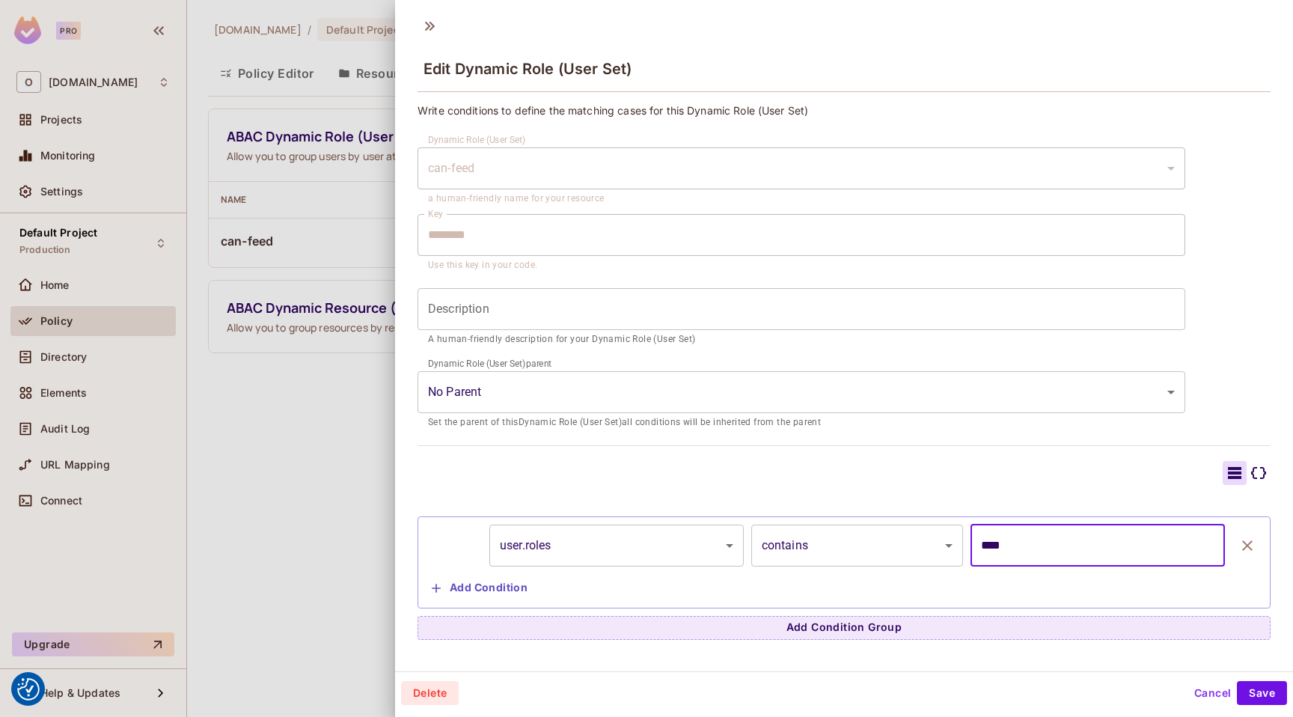
click at [473, 588] on button "Add Condition" at bounding box center [480, 588] width 108 height 24
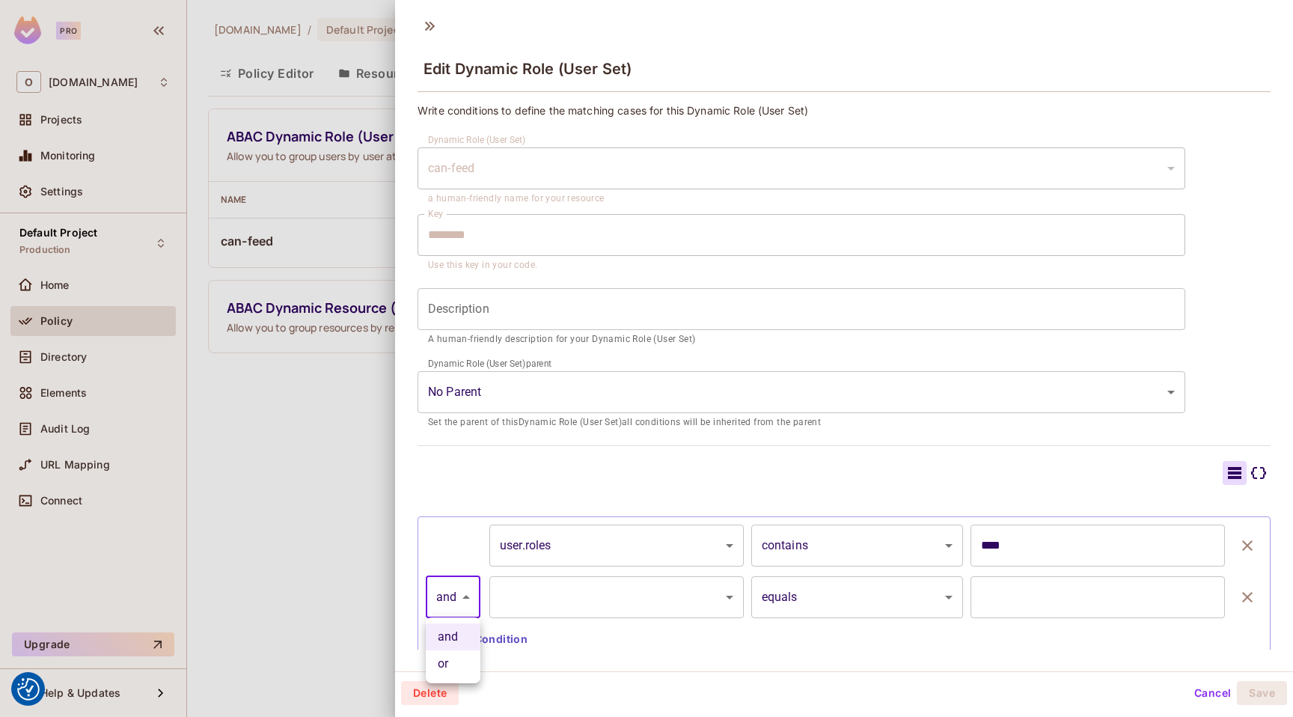
click at [458, 596] on body "We use cookies to enhance your browsing experience, serve personalized ads or c…" at bounding box center [646, 358] width 1293 height 717
click at [463, 659] on li "or" at bounding box center [453, 663] width 55 height 27
type input "*****"
click at [683, 596] on body "We use cookies to enhance your browsing experience, serve personalized ads or c…" at bounding box center [646, 358] width 1293 height 717
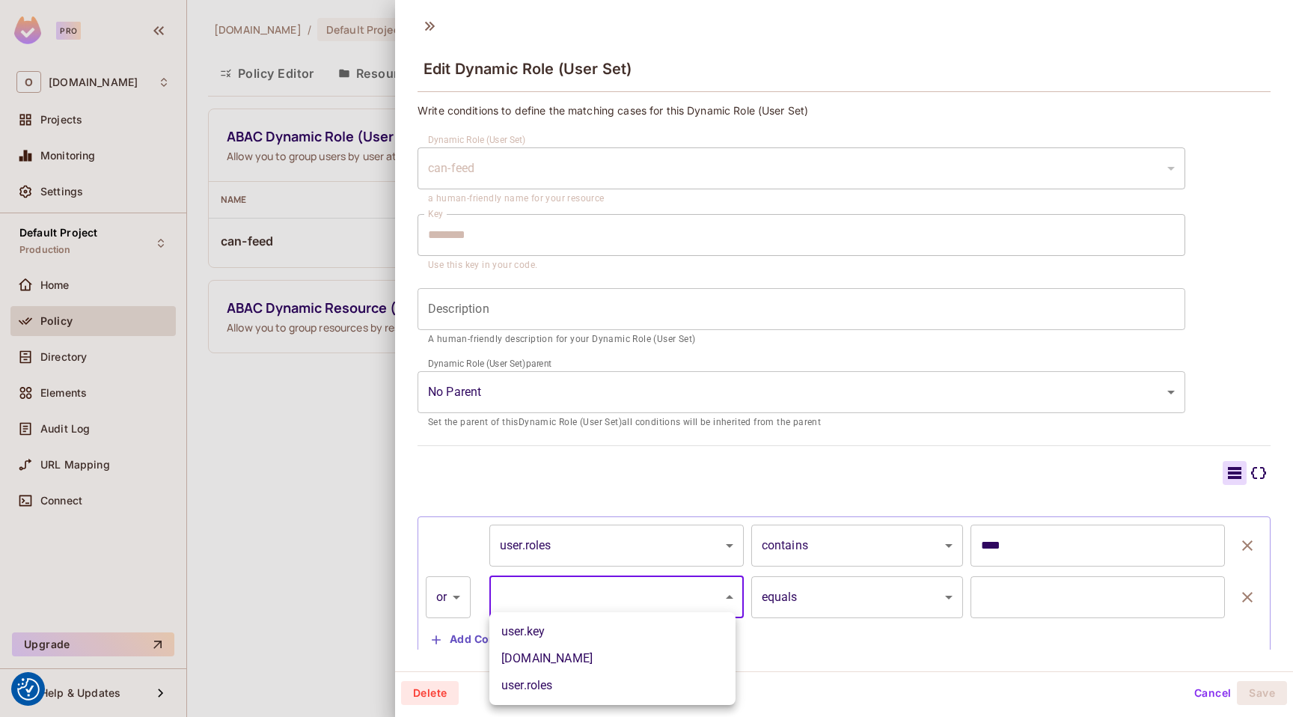
click at [609, 677] on li "user.roles" at bounding box center [613, 685] width 246 height 27
type input "**********"
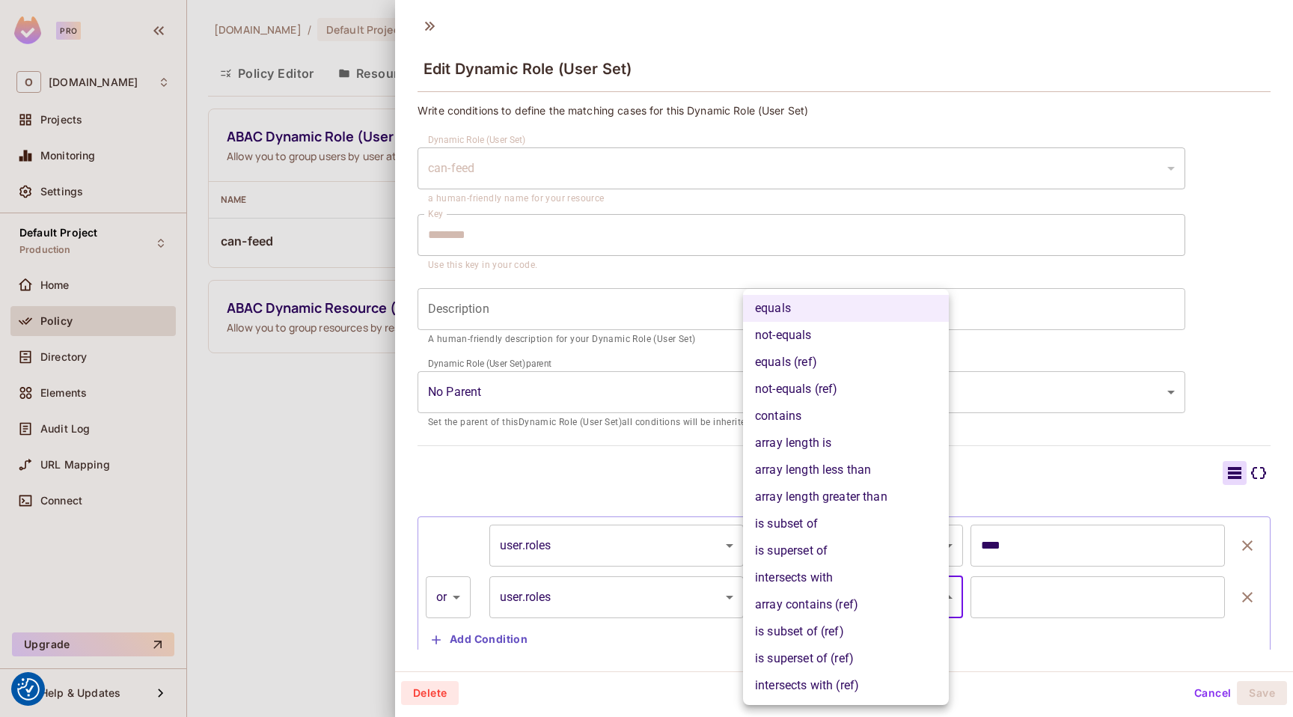
click at [811, 597] on body "We use cookies to enhance your browsing experience, serve personalized ads or c…" at bounding box center [646, 358] width 1293 height 717
click at [835, 421] on li "contains" at bounding box center [846, 416] width 206 height 27
type input "**********"
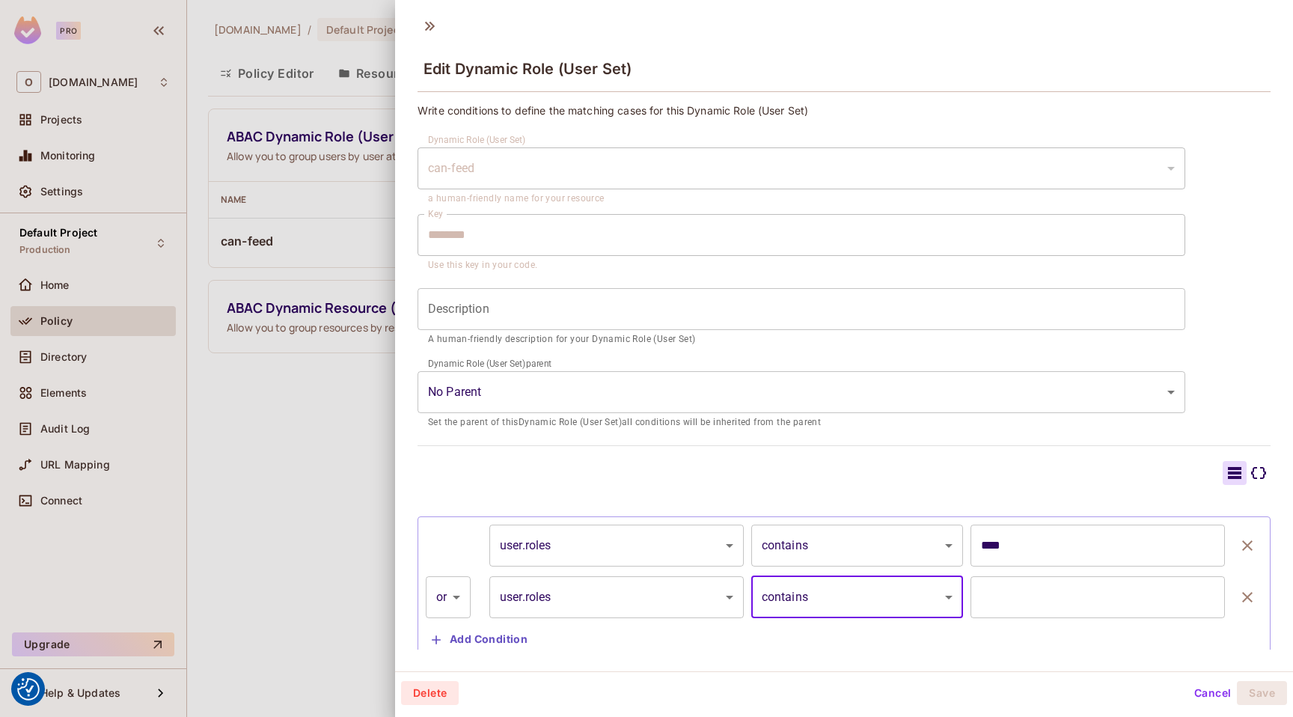
click at [986, 598] on input "text" at bounding box center [1098, 597] width 255 height 42
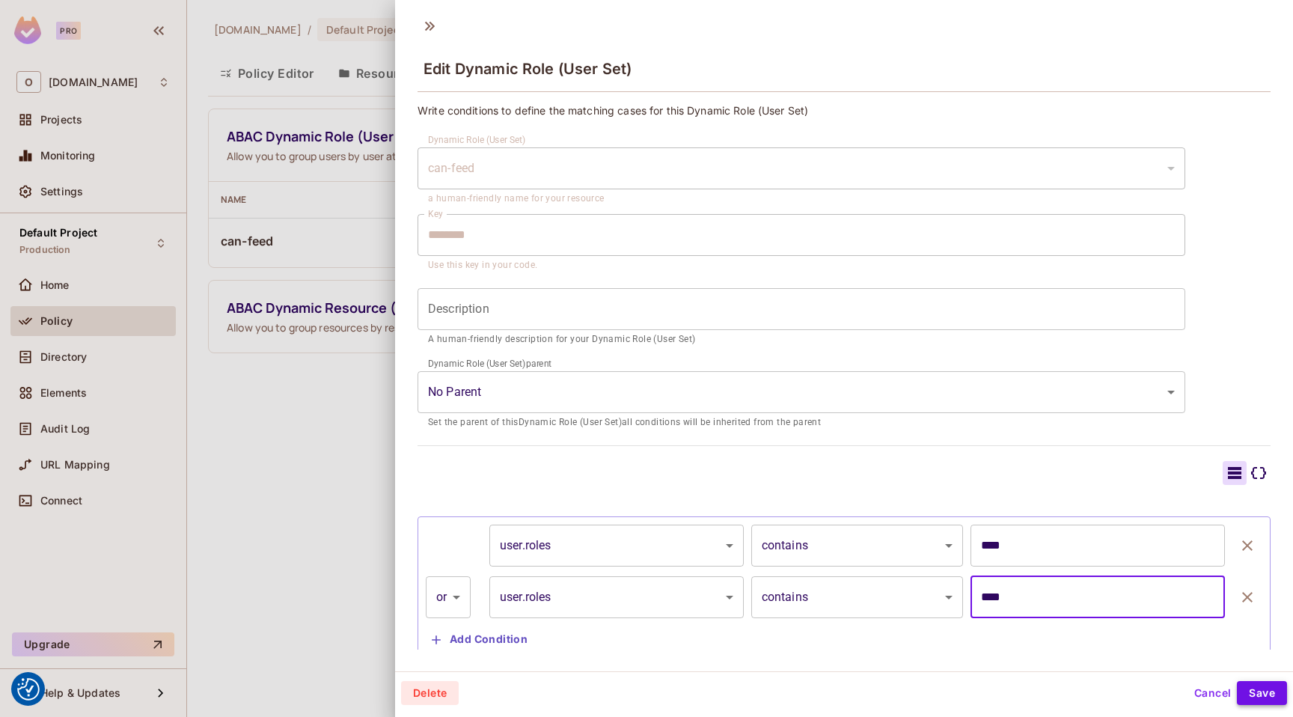
type input "****"
click at [1255, 687] on button "Save" at bounding box center [1262, 693] width 50 height 24
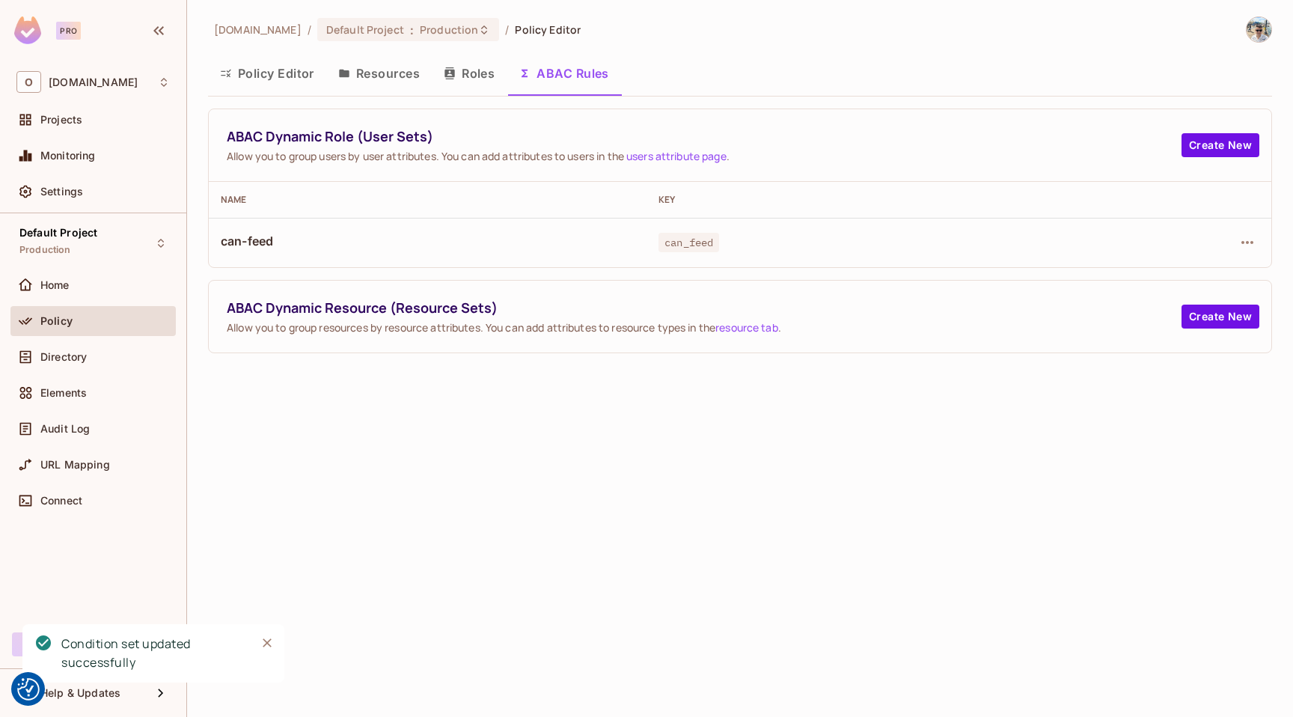
click at [274, 70] on button "Policy Editor" at bounding box center [267, 73] width 118 height 37
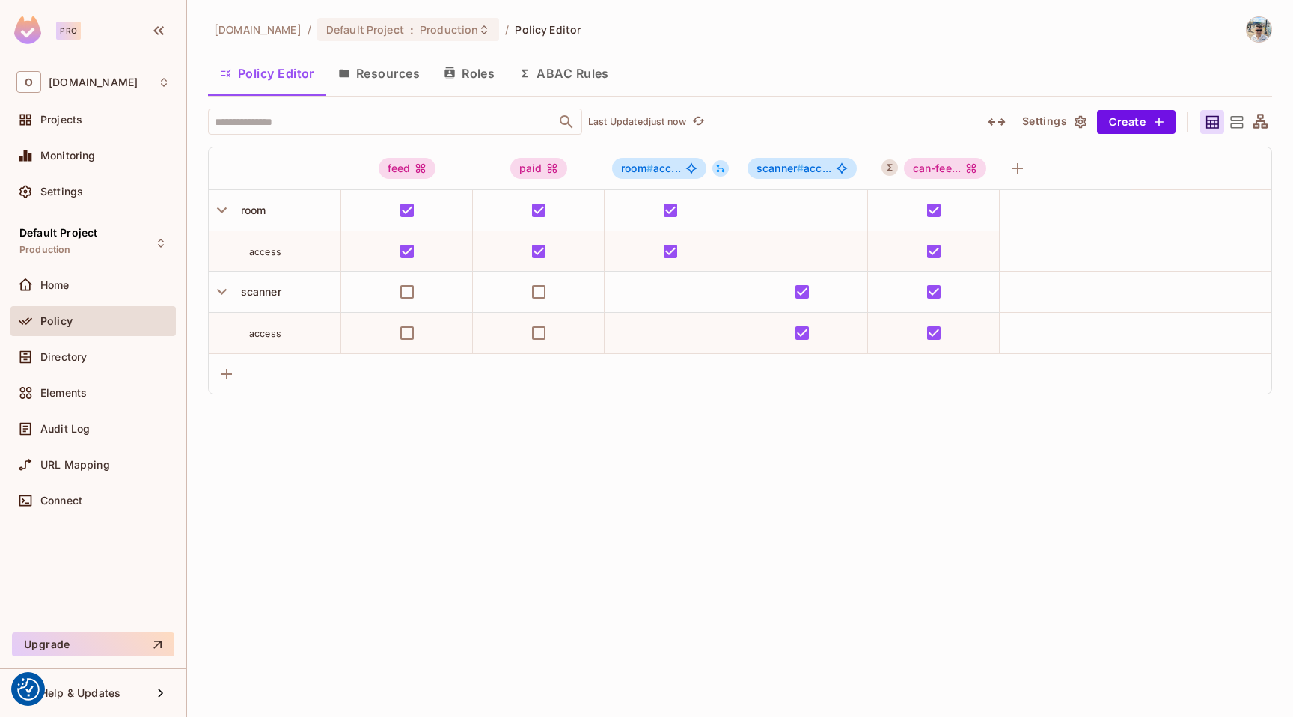
click at [473, 76] on button "Roles" at bounding box center [469, 73] width 75 height 37
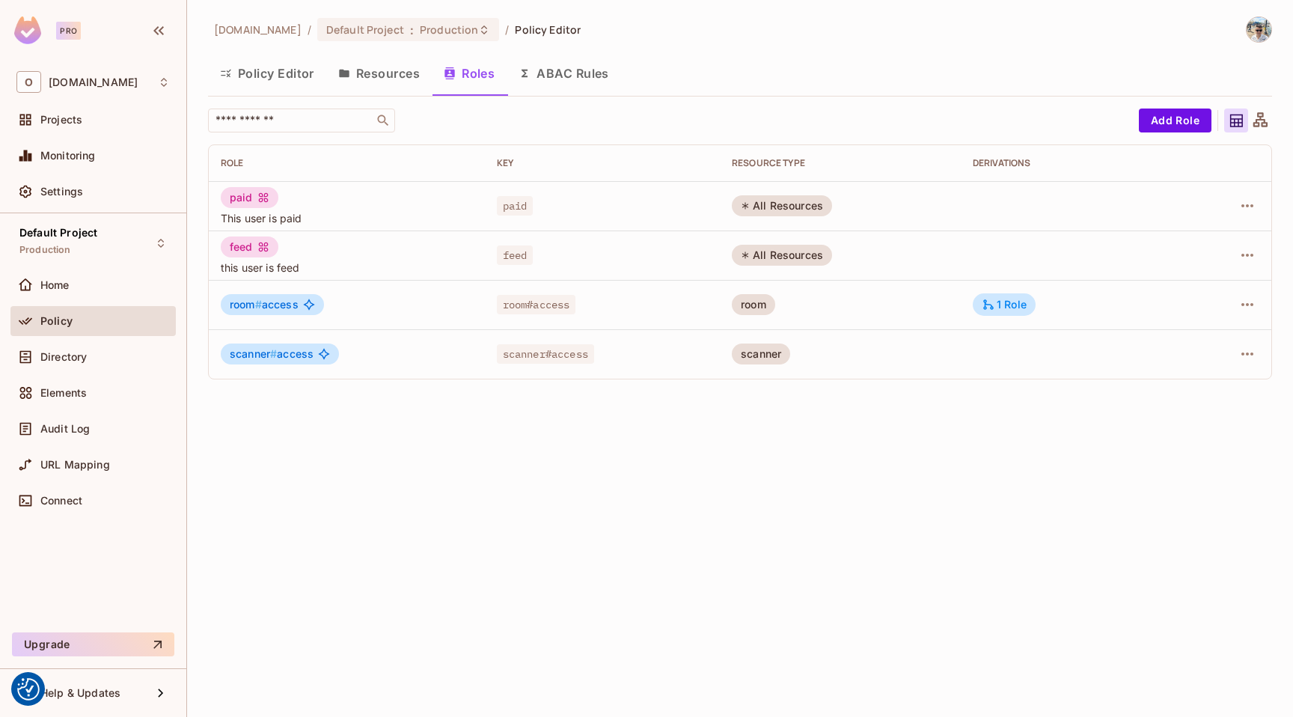
click at [403, 76] on button "Resources" at bounding box center [379, 73] width 106 height 37
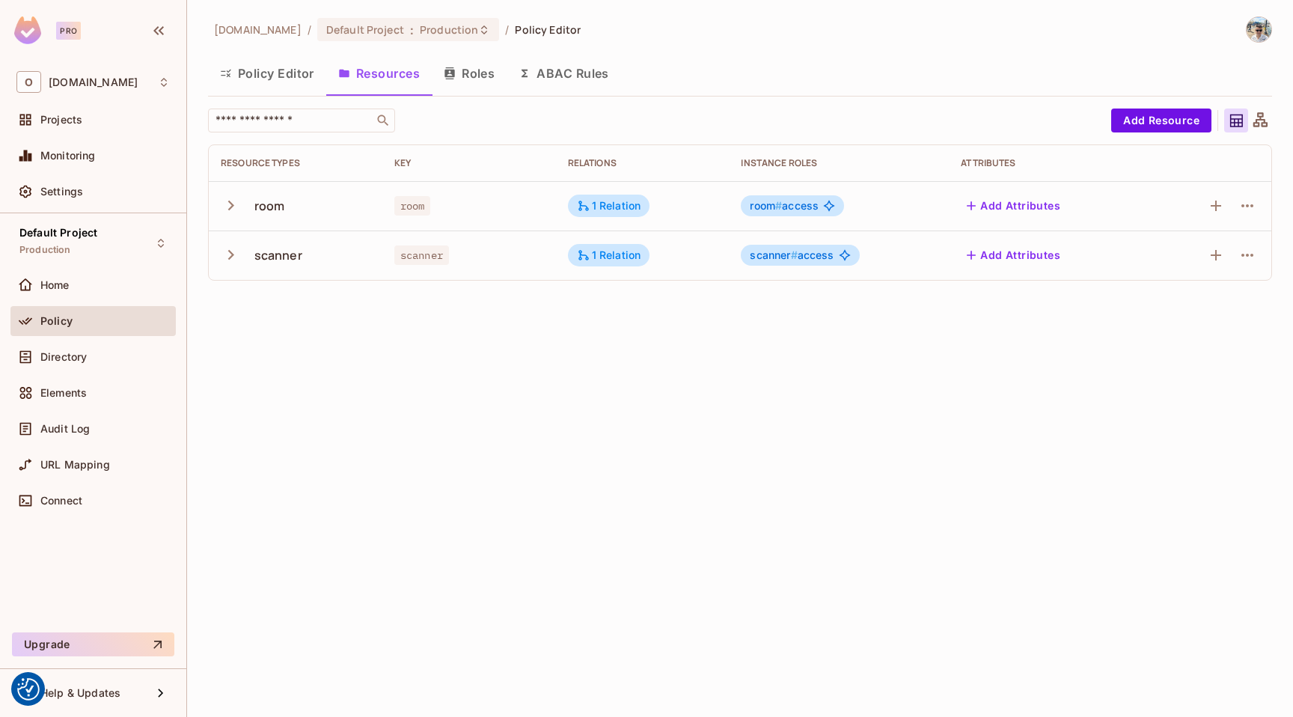
click at [281, 77] on button "Policy Editor" at bounding box center [267, 73] width 118 height 37
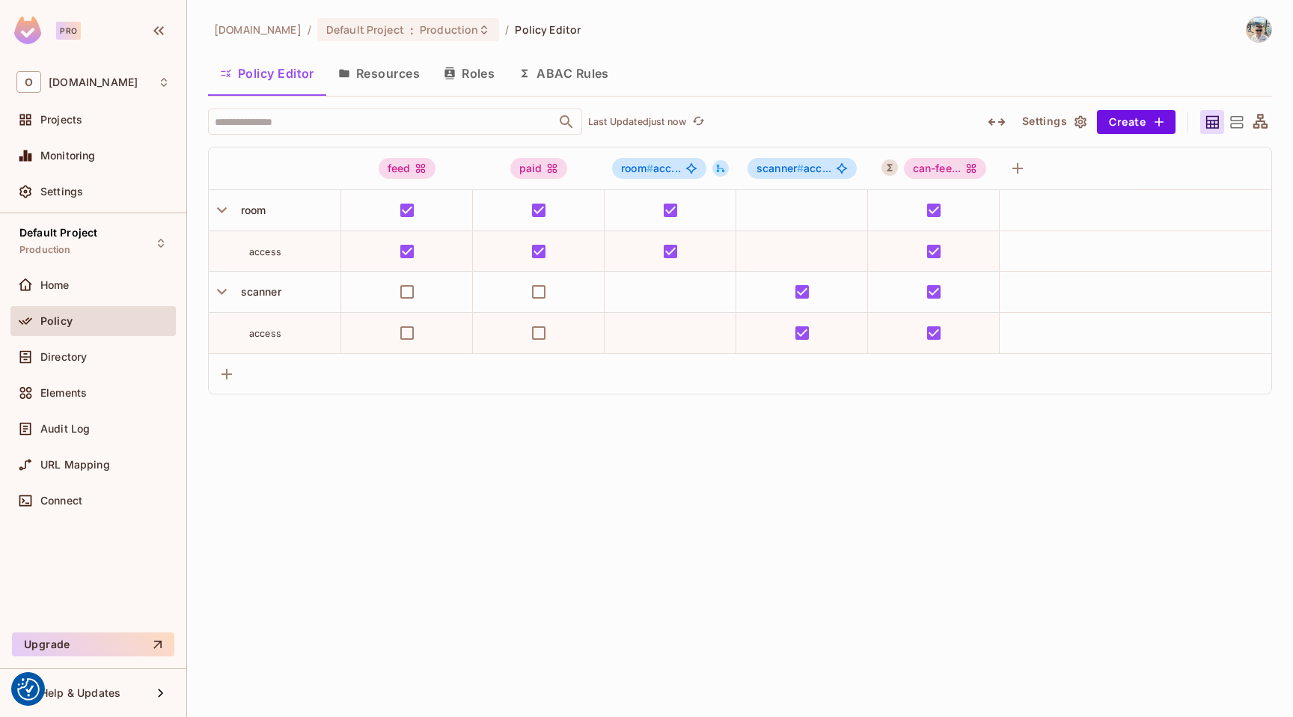
click at [391, 70] on button "Resources" at bounding box center [379, 73] width 106 height 37
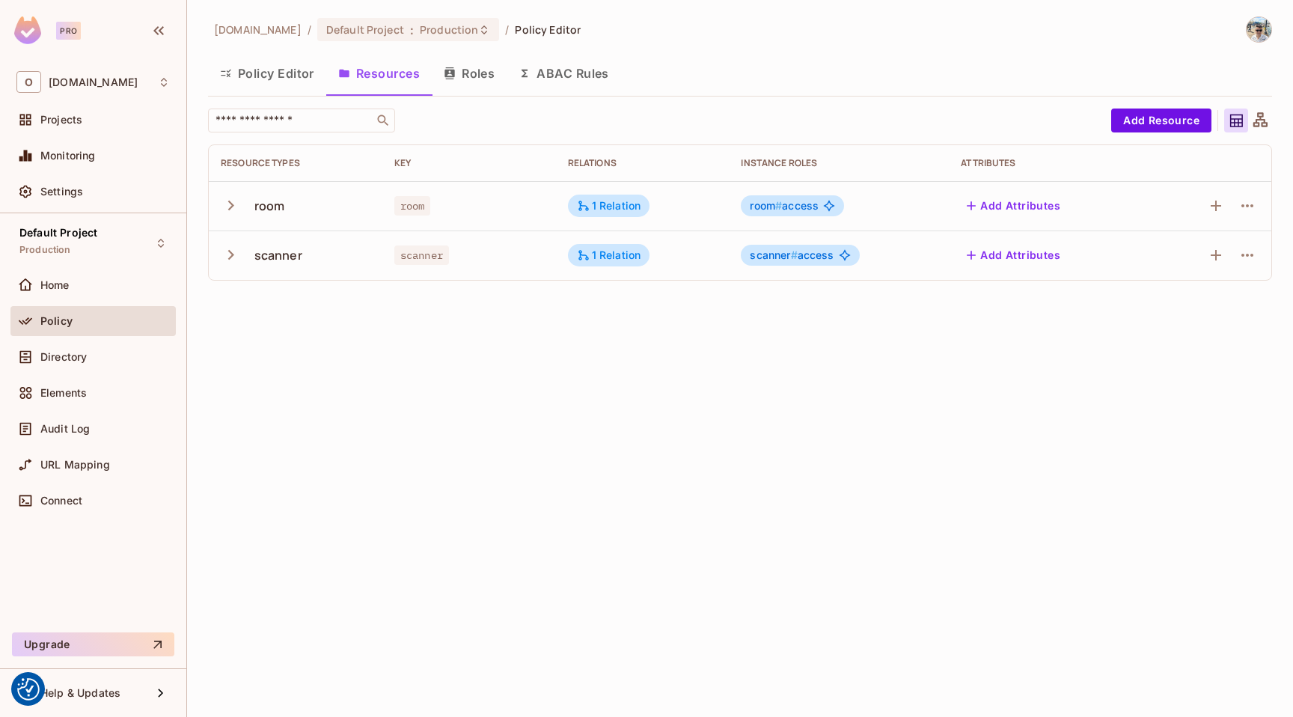
click at [307, 77] on button "Policy Editor" at bounding box center [267, 73] width 118 height 37
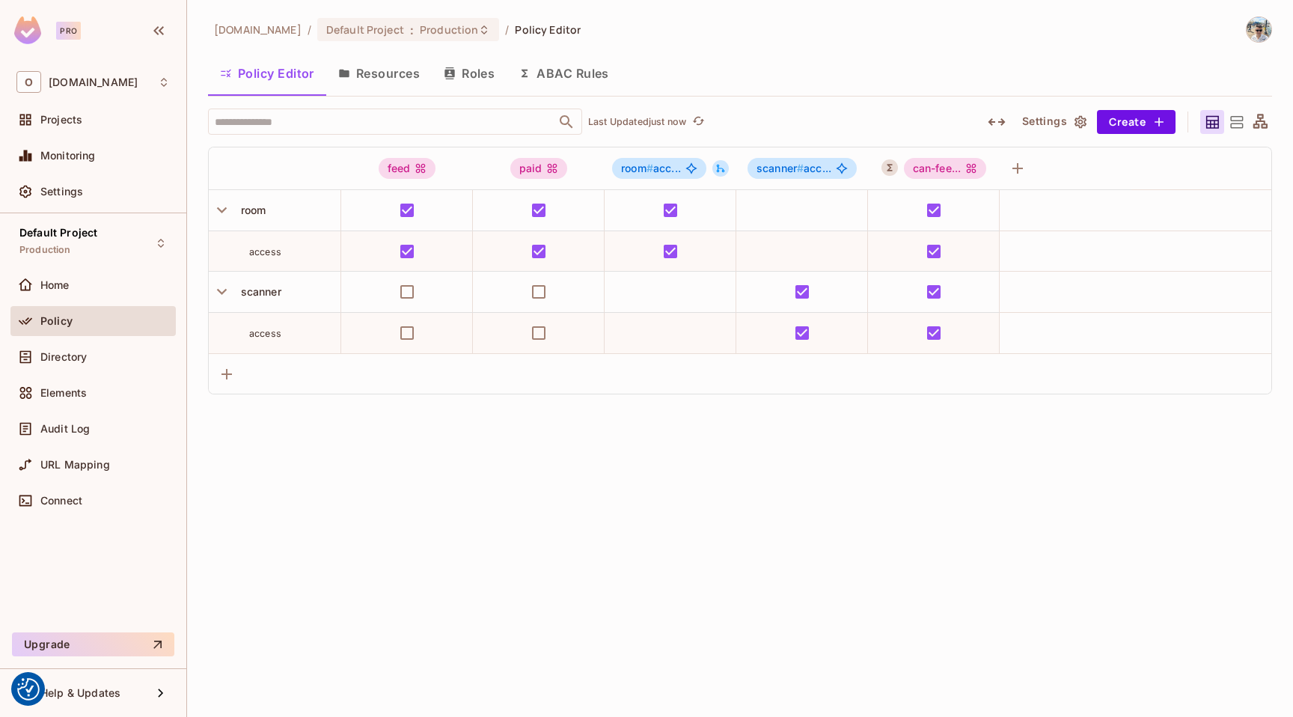
click at [360, 74] on button "Resources" at bounding box center [379, 73] width 106 height 37
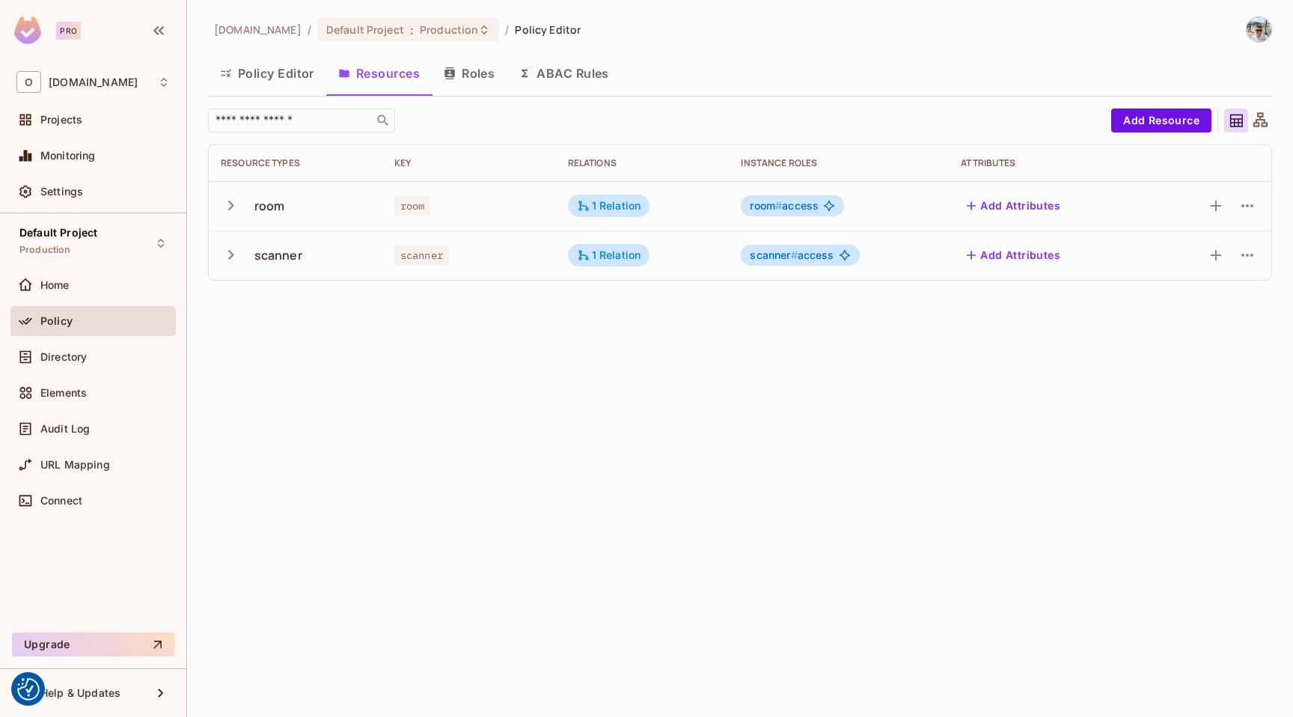
click at [474, 66] on button "Roles" at bounding box center [469, 73] width 75 height 37
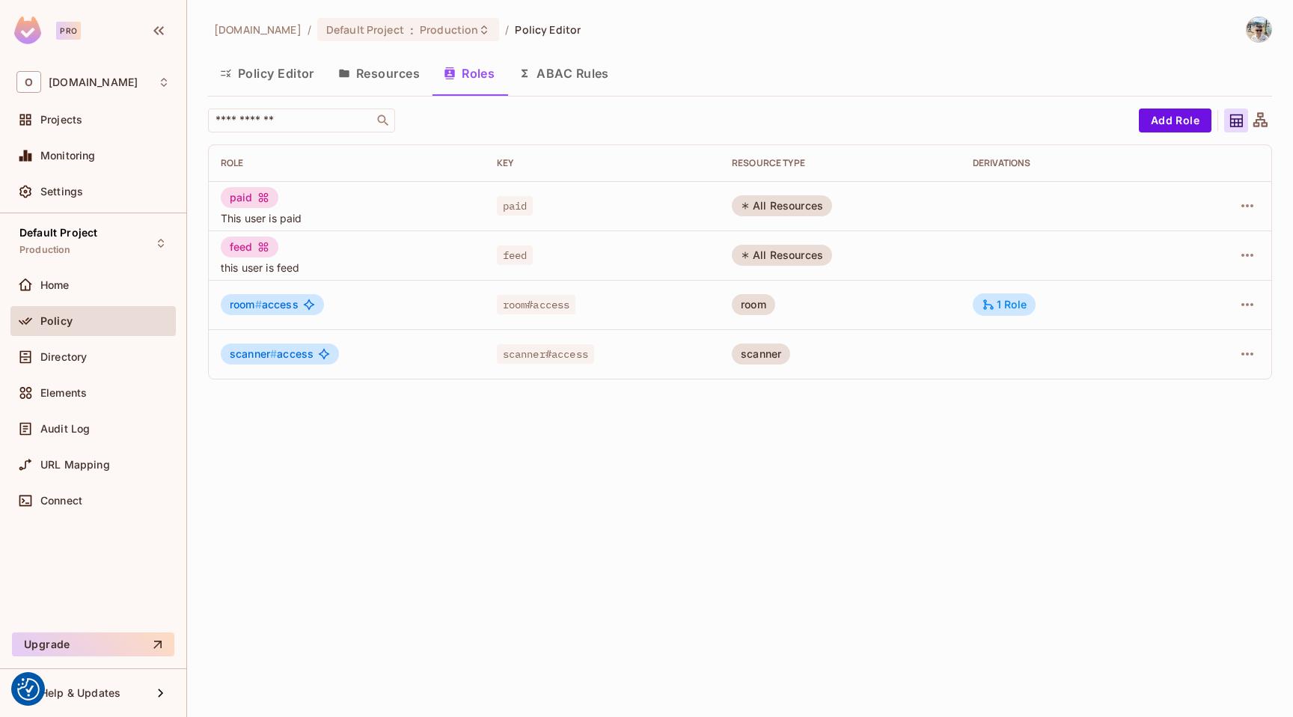
click at [562, 67] on button "ABAC Rules" at bounding box center [564, 73] width 115 height 37
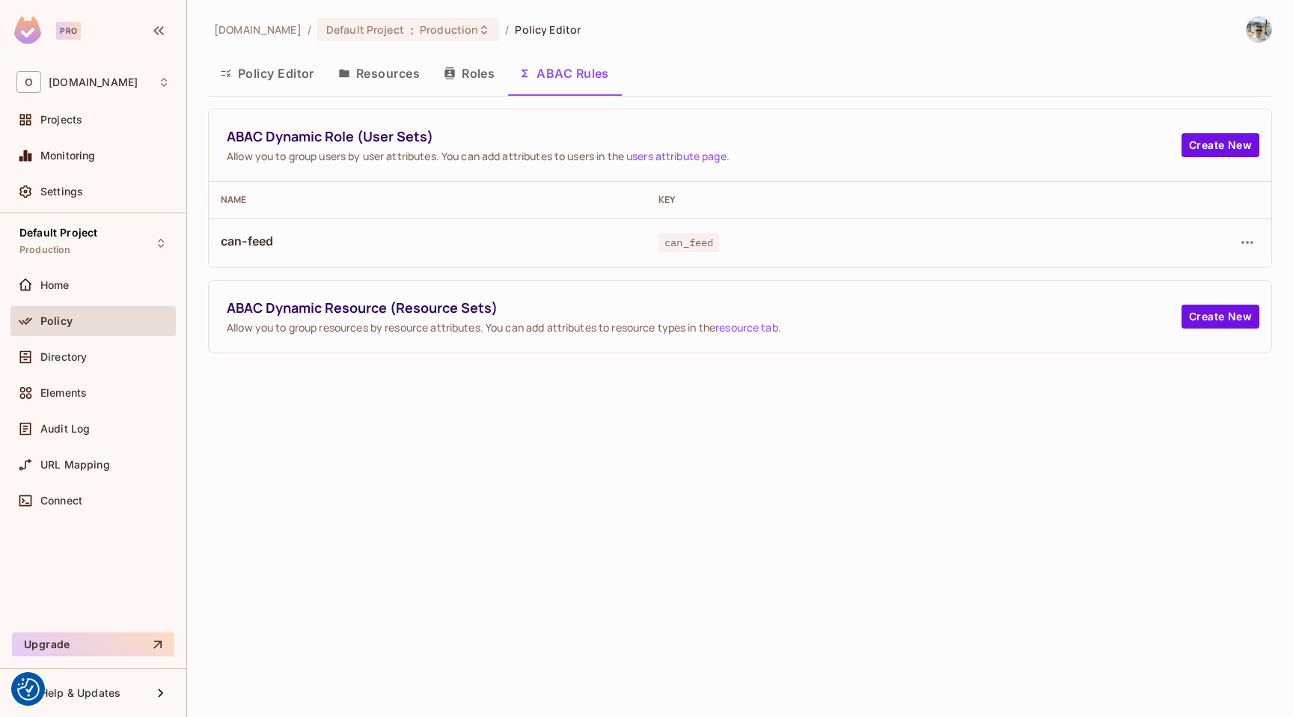
click at [450, 73] on icon "button" at bounding box center [450, 73] width 10 height 12
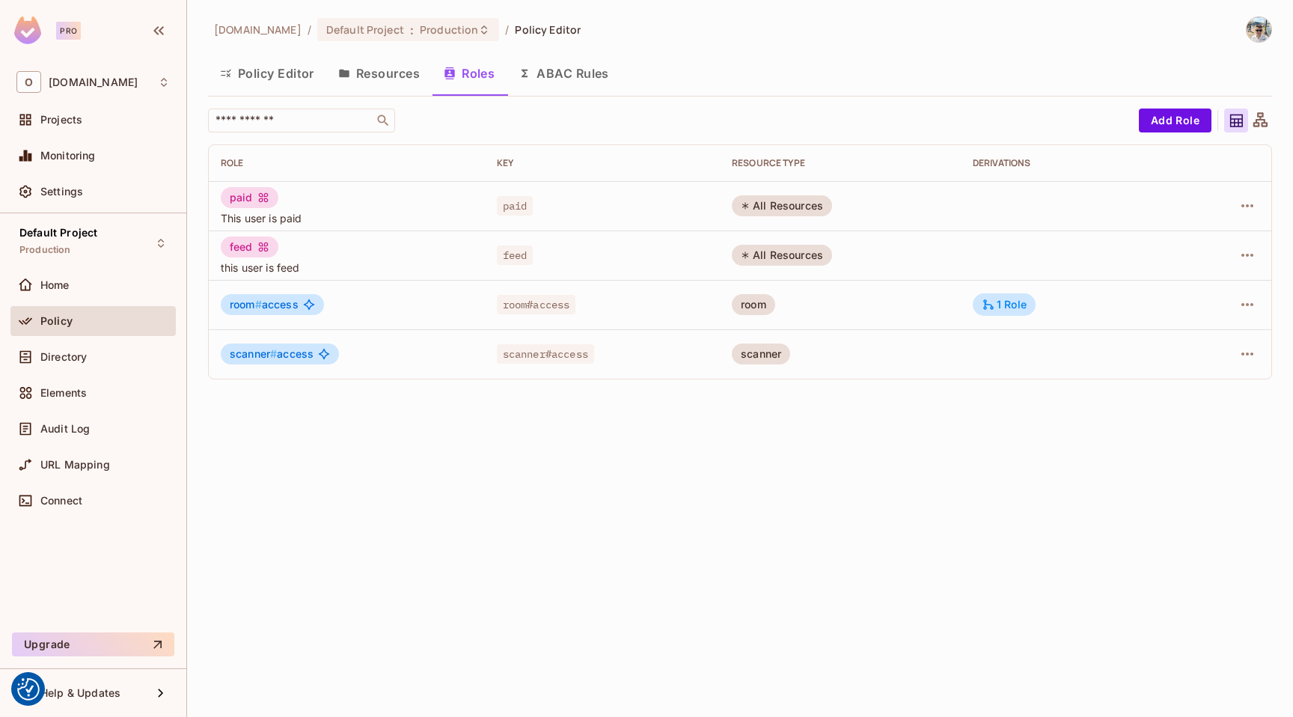
click at [381, 73] on button "Resources" at bounding box center [379, 73] width 106 height 37
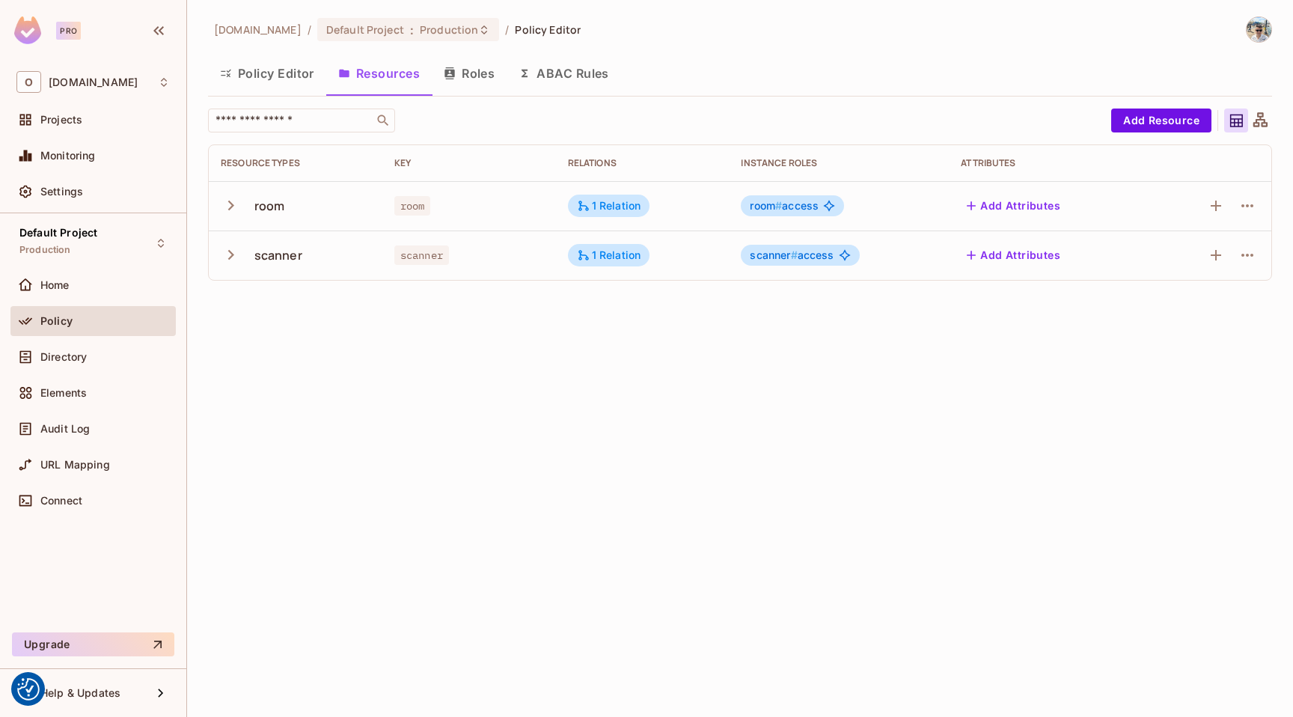
click at [277, 74] on button "Policy Editor" at bounding box center [267, 73] width 118 height 37
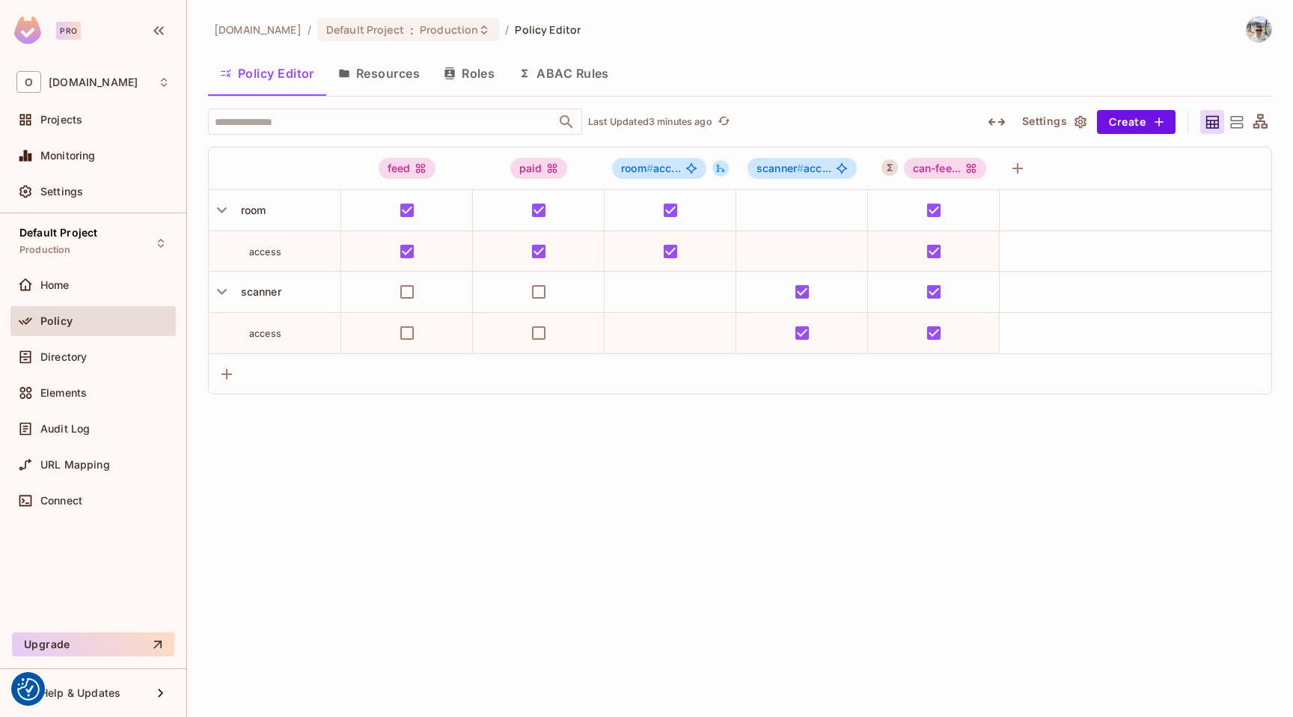
click at [393, 67] on button "Resources" at bounding box center [379, 73] width 106 height 37
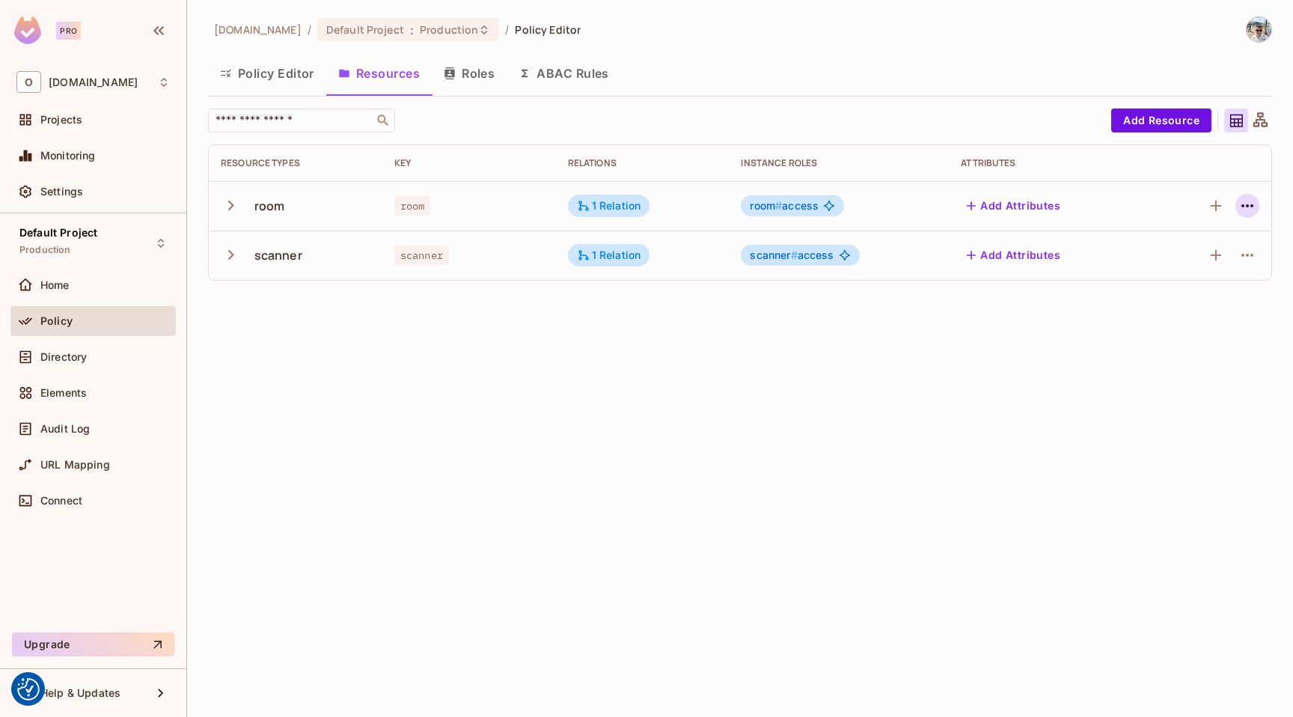
click at [1248, 213] on icon "button" at bounding box center [1248, 206] width 18 height 18
click at [1205, 288] on span "Delete Resource" at bounding box center [1189, 298] width 92 height 24
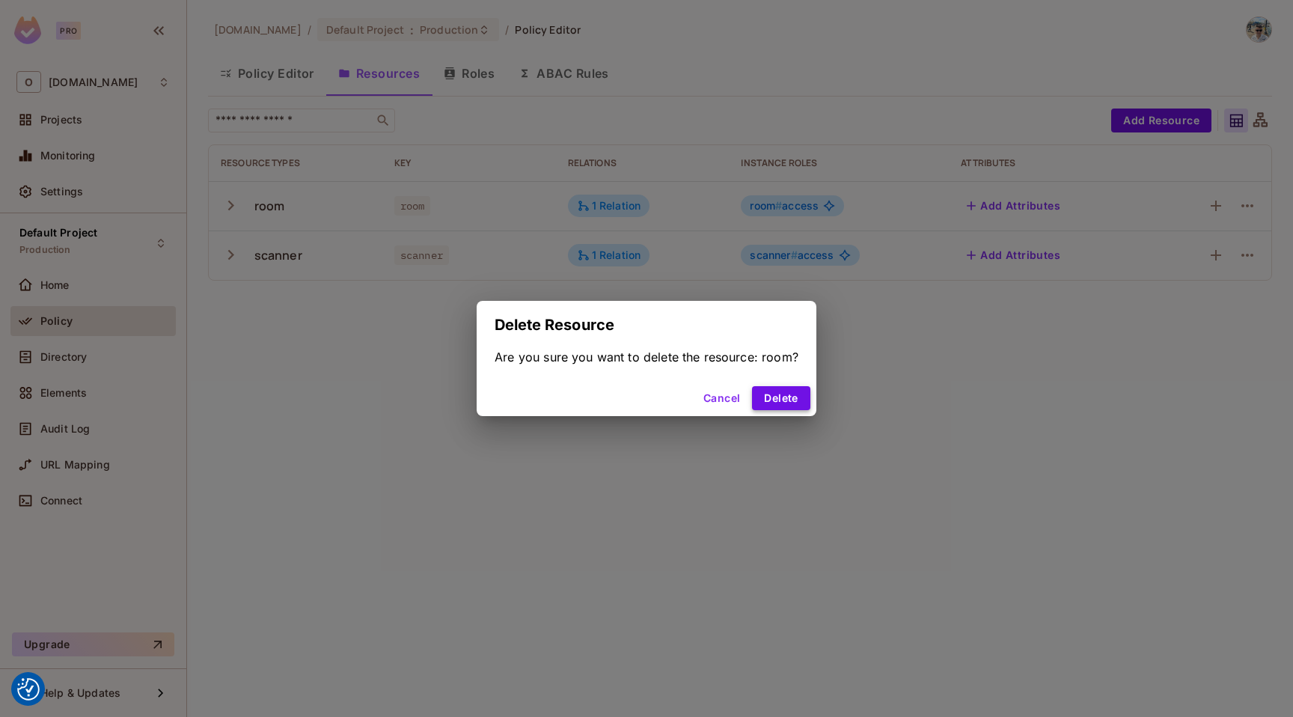
click at [791, 394] on button "Delete" at bounding box center [781, 398] width 58 height 24
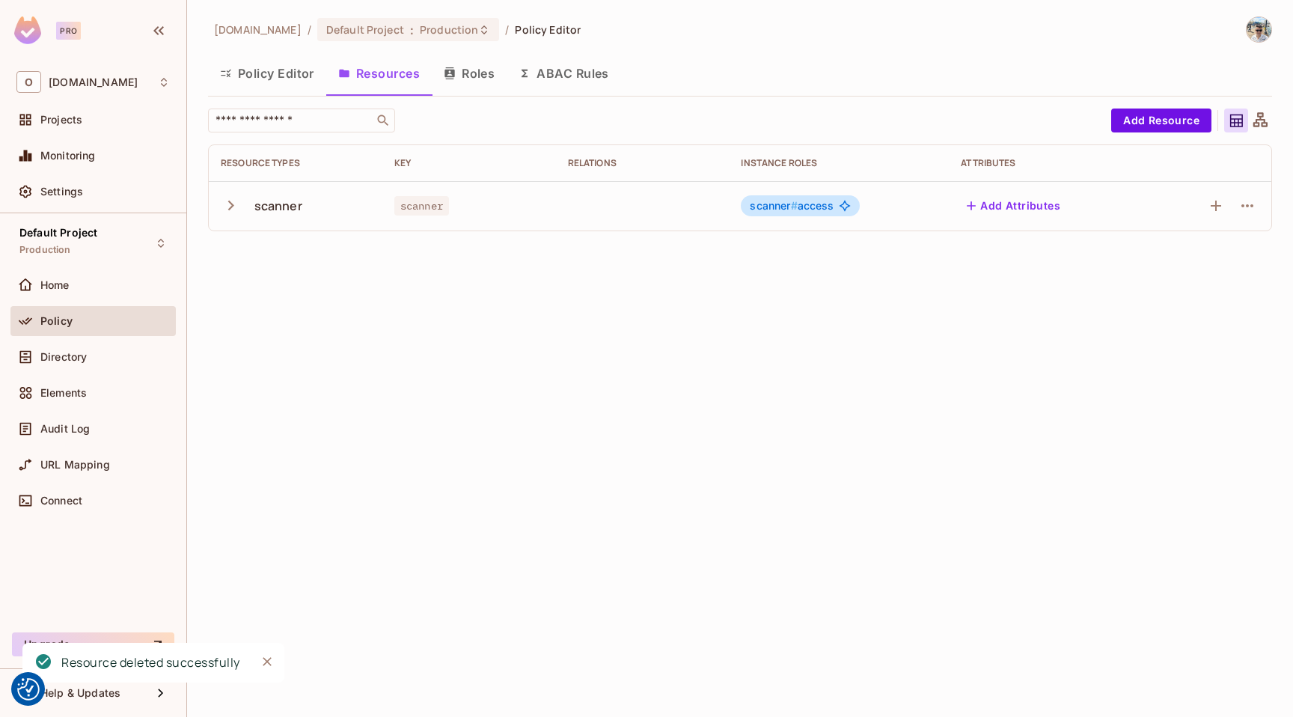
click at [262, 78] on button "Policy Editor" at bounding box center [267, 73] width 118 height 37
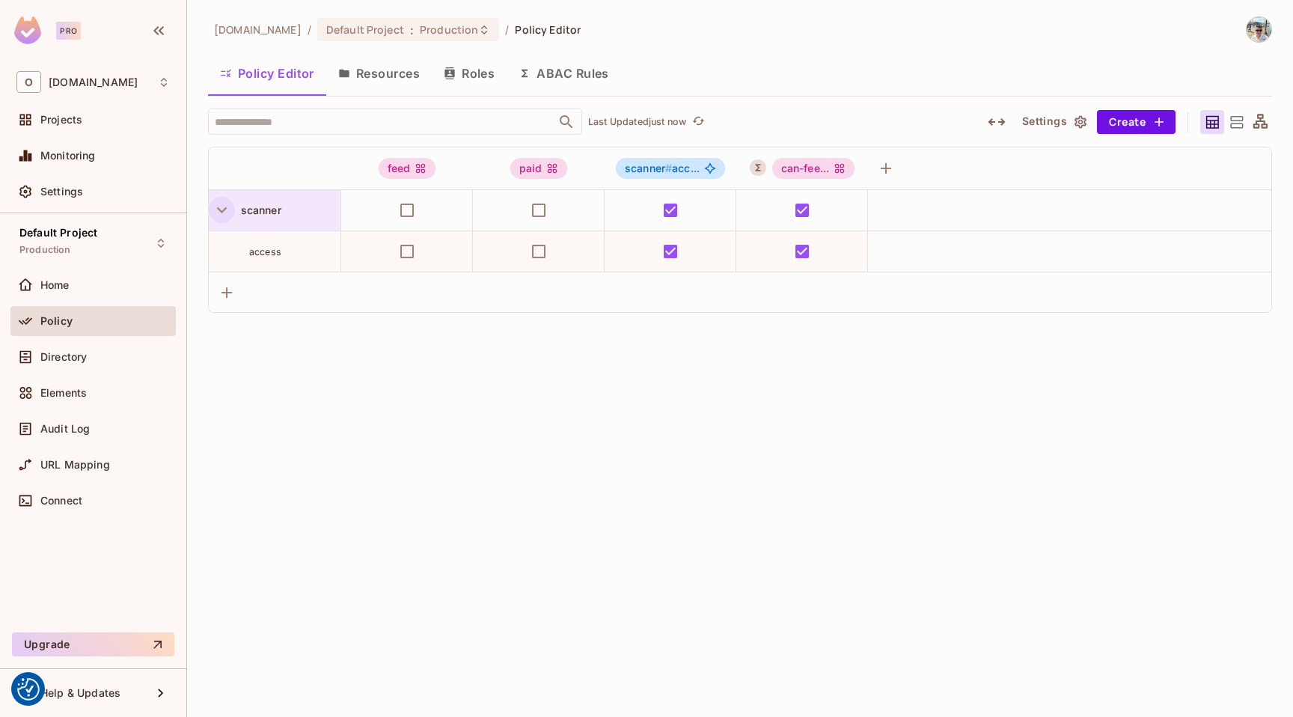
click at [222, 213] on icon "button" at bounding box center [222, 210] width 20 height 20
click at [367, 61] on button "Resources" at bounding box center [379, 73] width 106 height 37
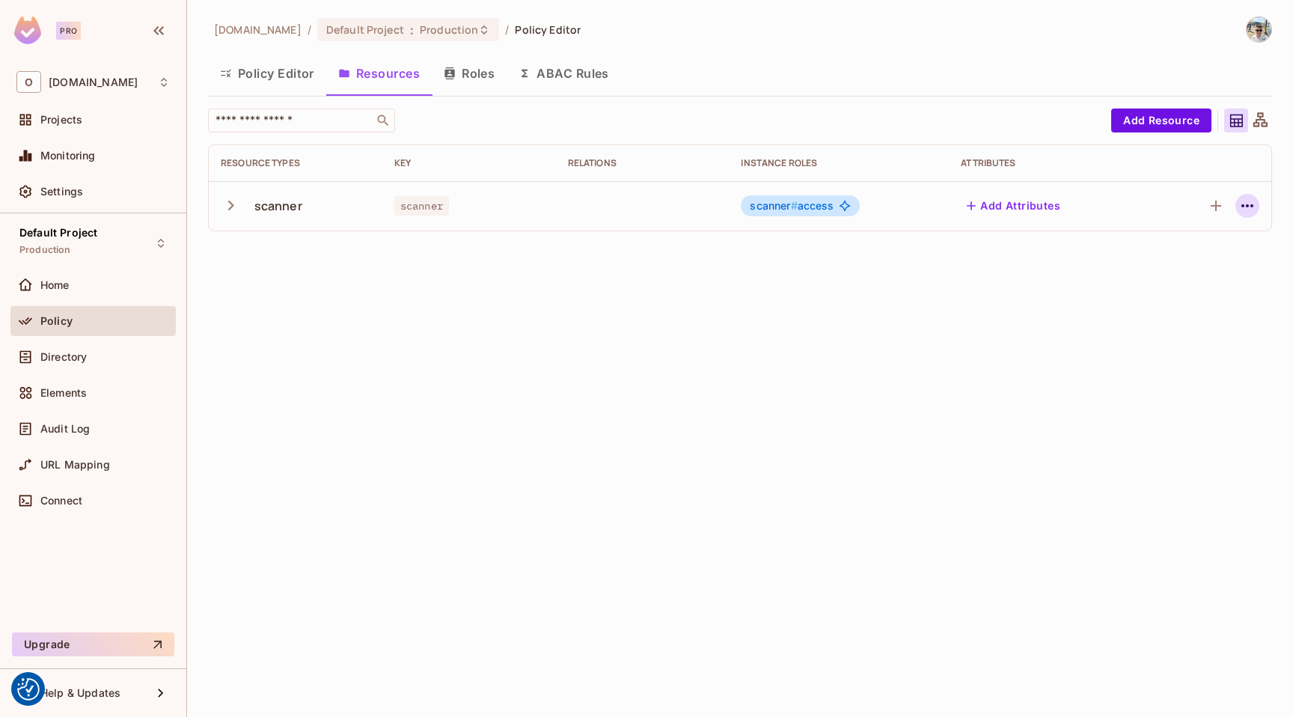
click at [1254, 214] on icon "button" at bounding box center [1248, 206] width 18 height 18
click at [1179, 293] on div "Delete Resource" at bounding box center [1189, 297] width 83 height 15
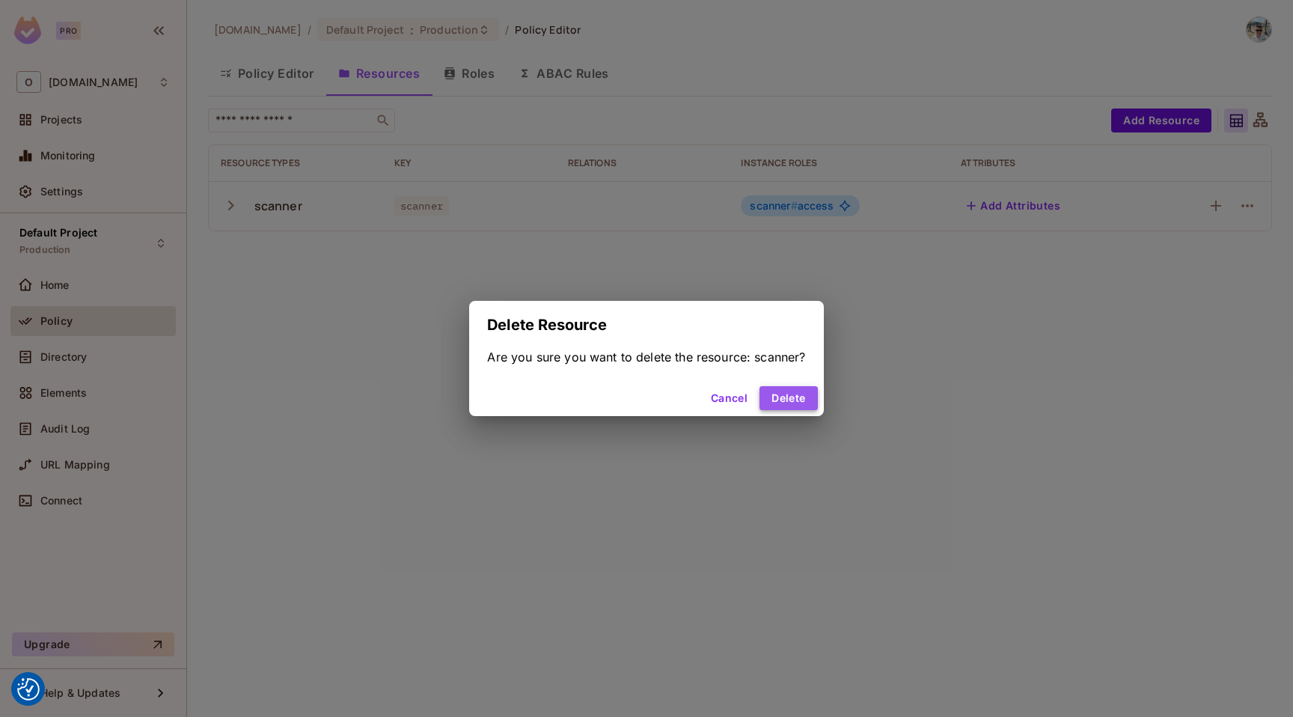
click at [781, 400] on button "Delete" at bounding box center [789, 398] width 58 height 24
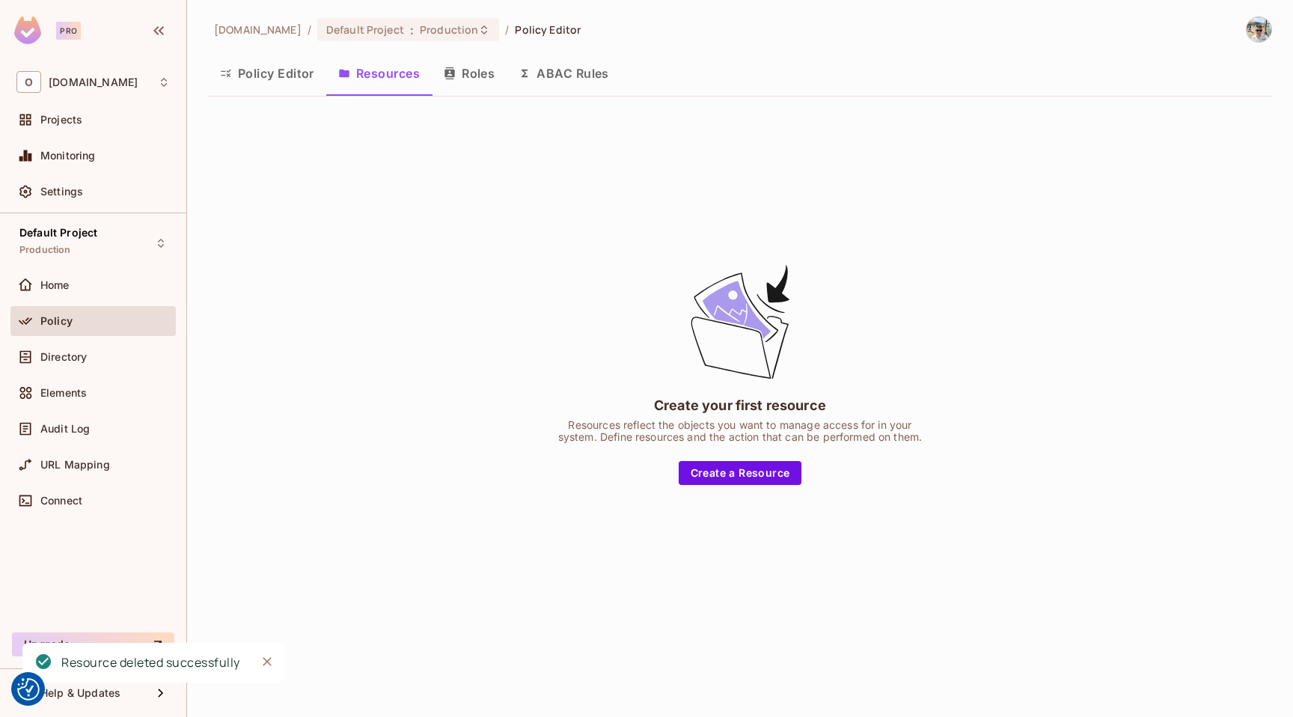
click at [291, 76] on button "Policy Editor" at bounding box center [267, 73] width 118 height 37
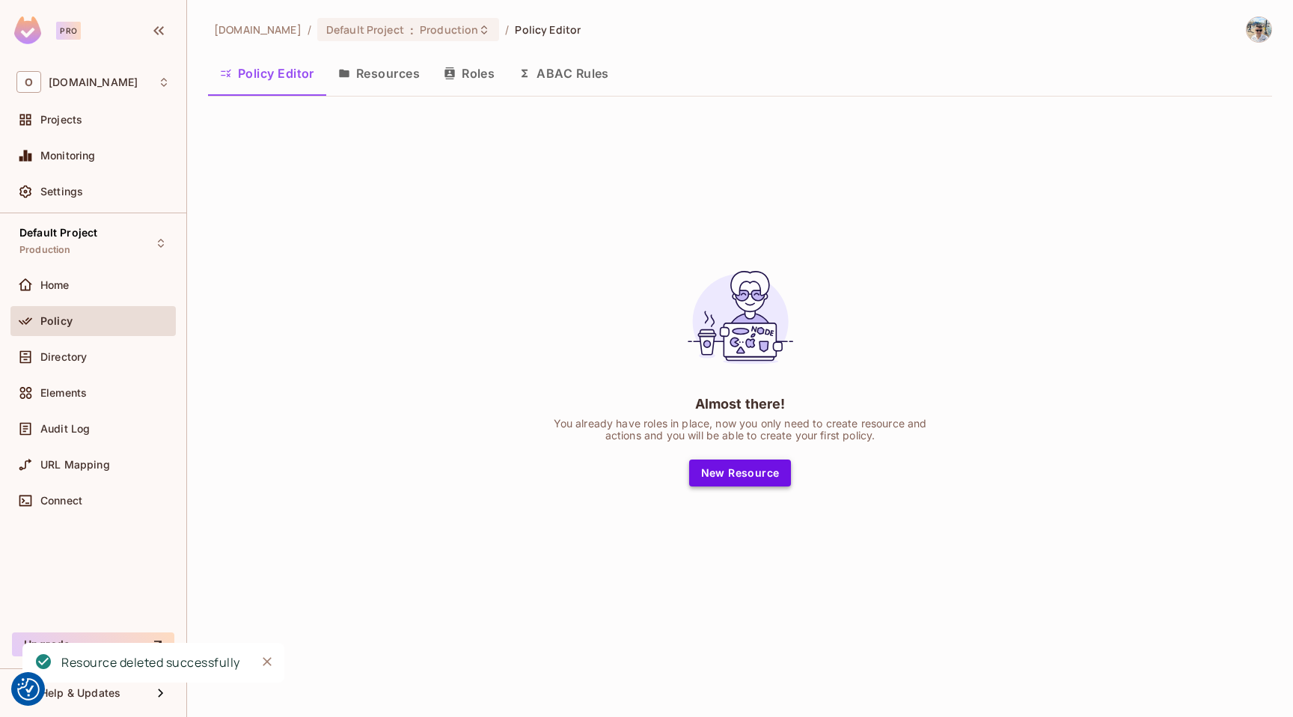
click at [722, 465] on button "New Resource" at bounding box center [740, 473] width 103 height 27
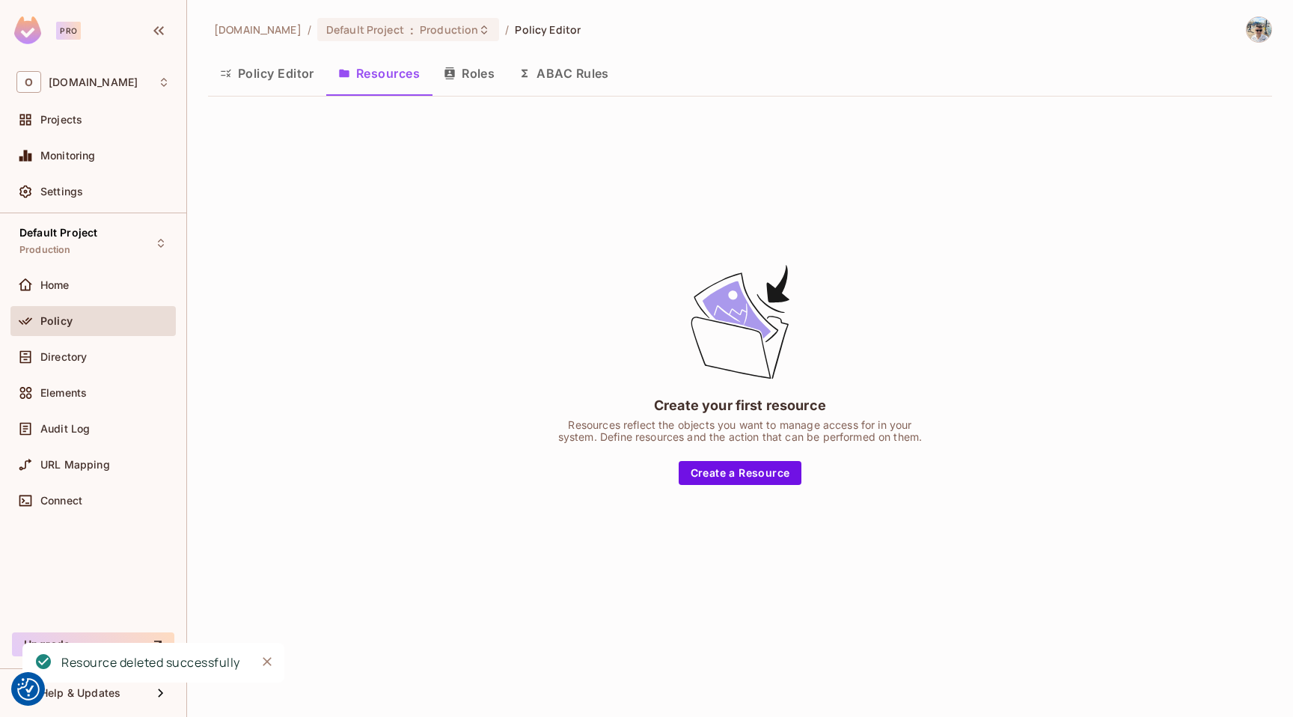
click at [270, 61] on button "Policy Editor" at bounding box center [267, 73] width 118 height 37
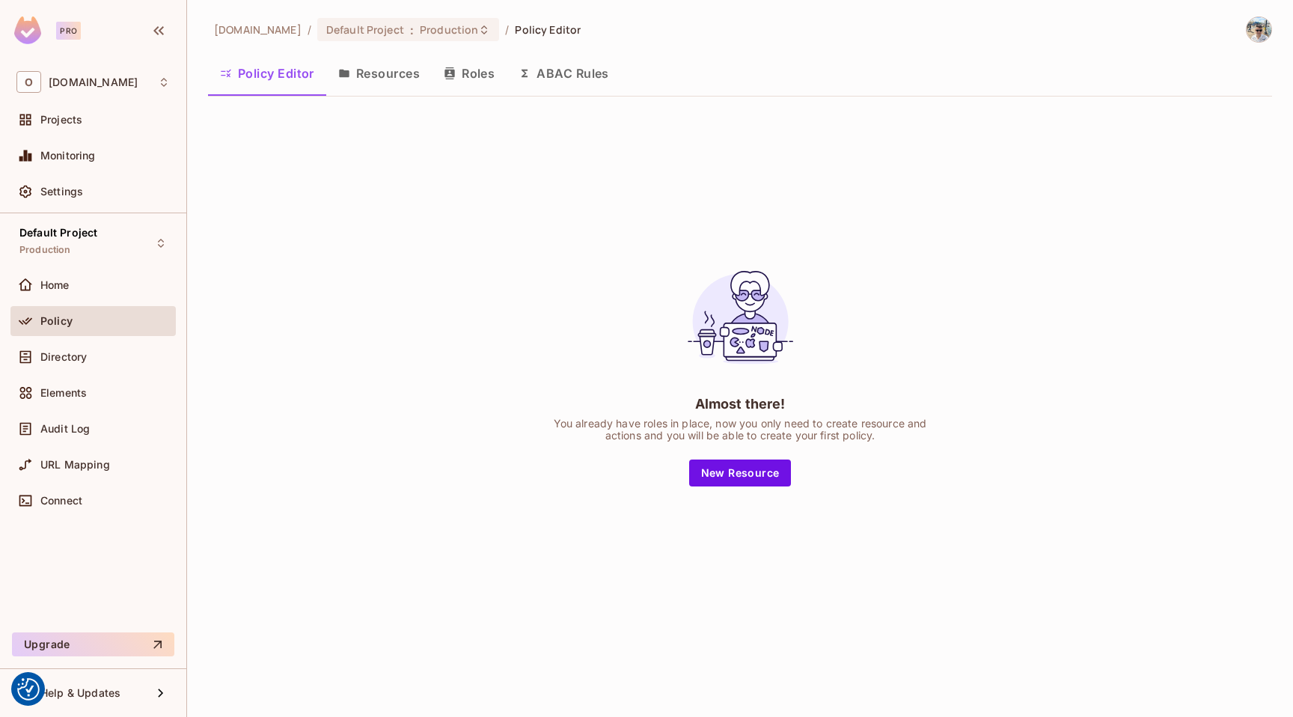
click at [340, 74] on icon "button" at bounding box center [344, 74] width 10 height 8
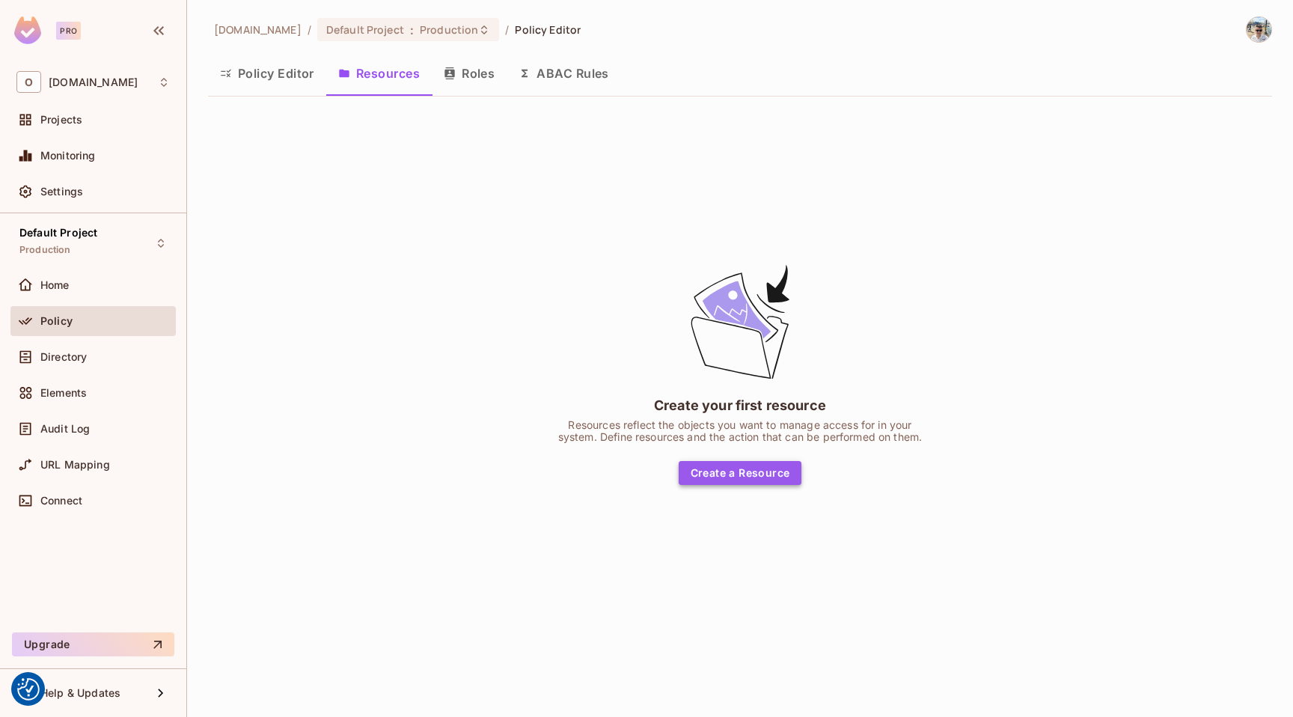
click at [740, 478] on button "Create a Resource" at bounding box center [741, 473] width 124 height 24
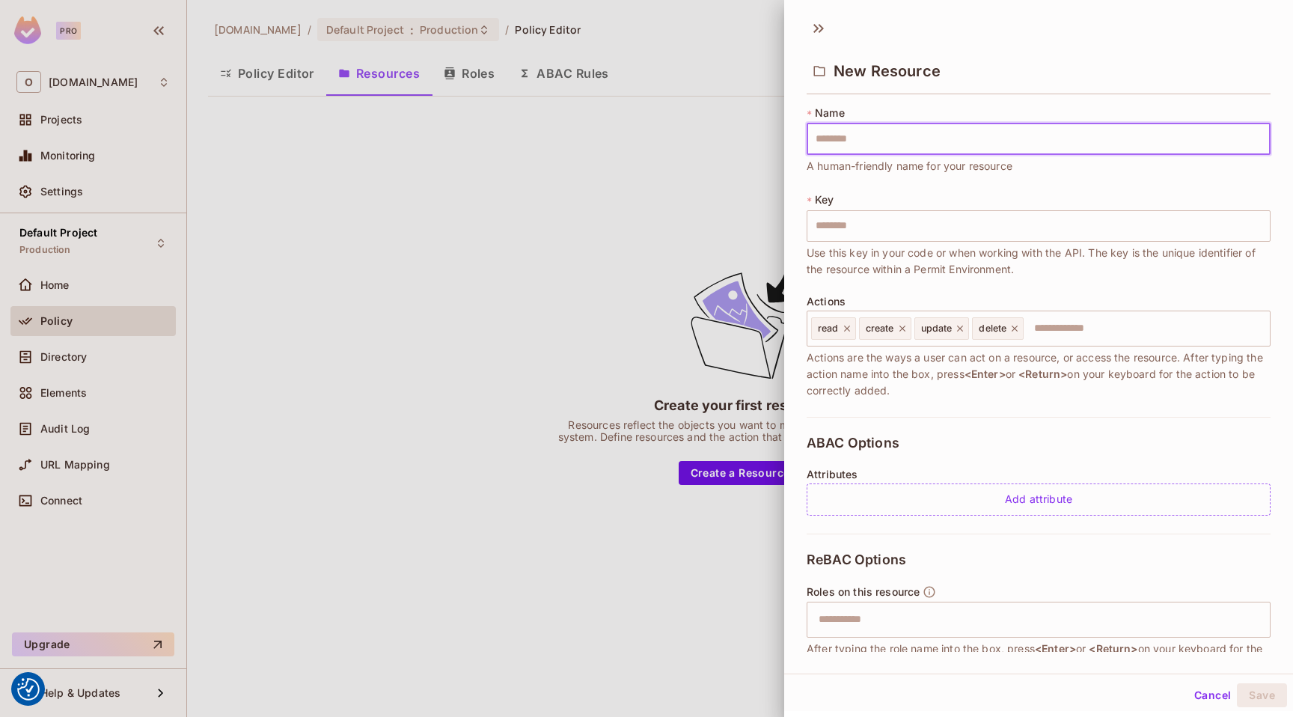
type input "*"
type input "**"
type input "***"
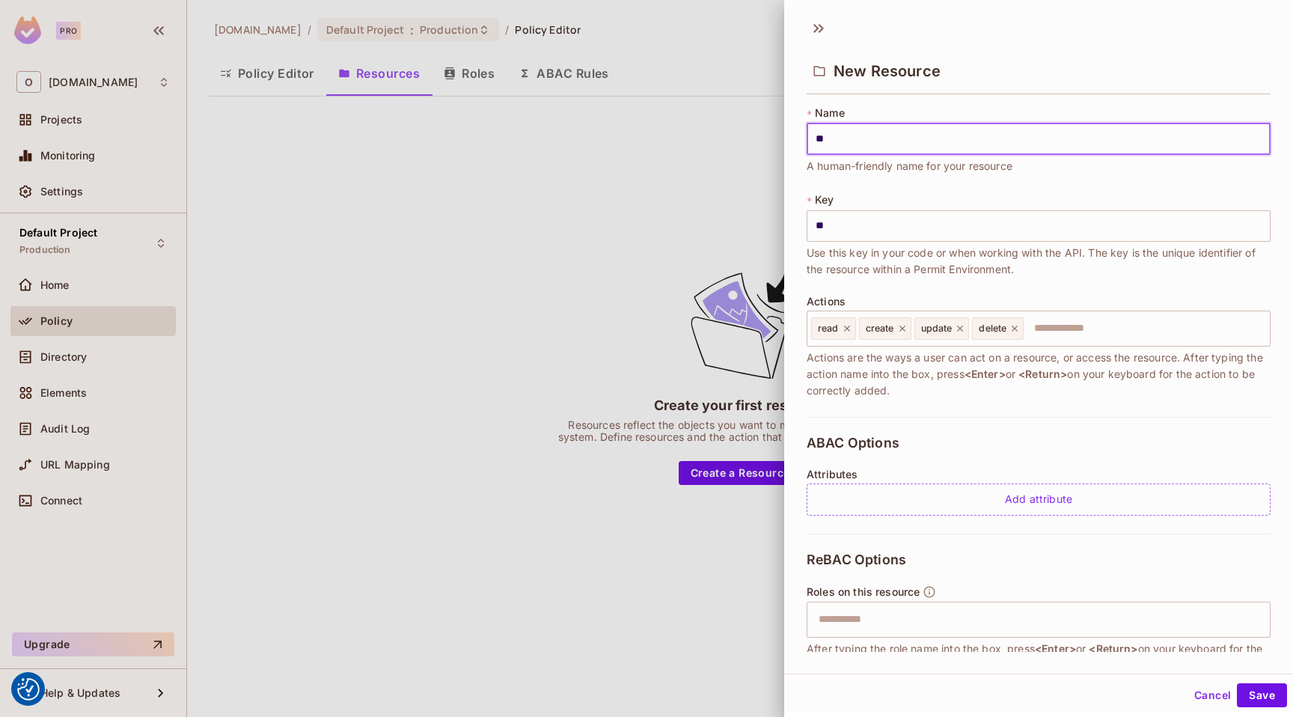
type input "***"
type input "****"
type input "*****"
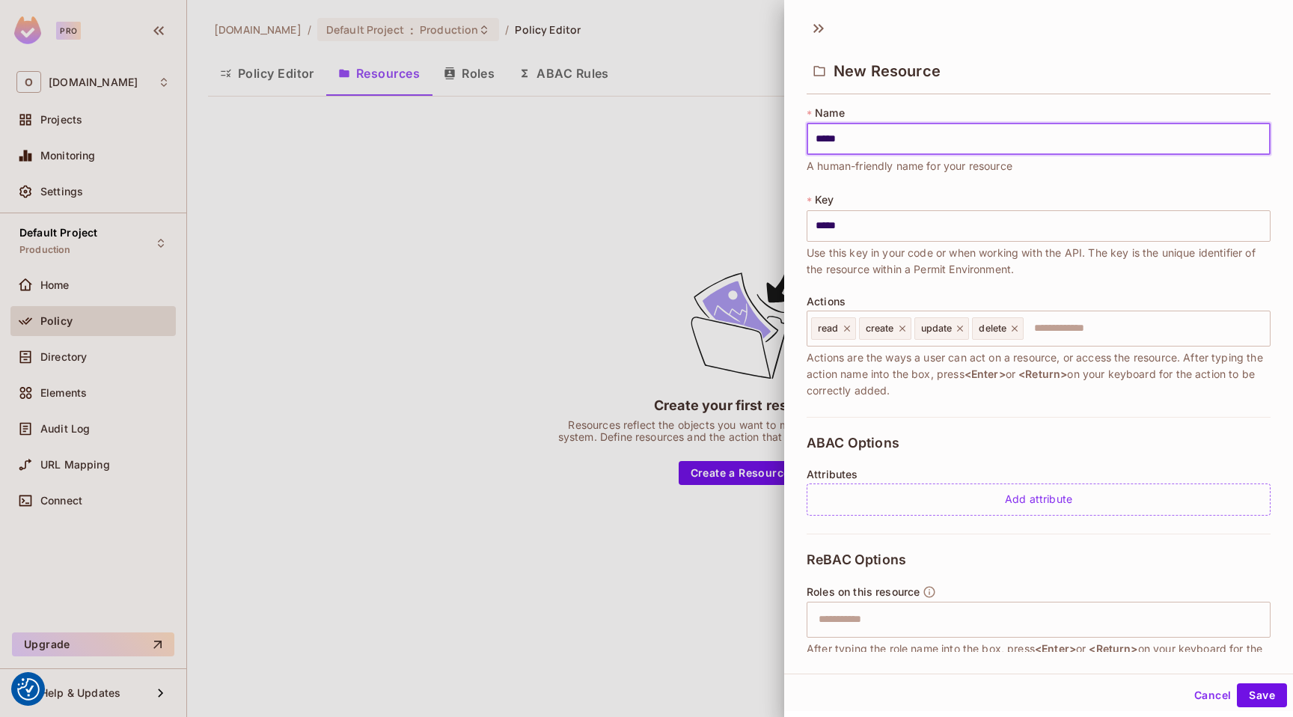
type input "******"
type input "*******"
type input "********"
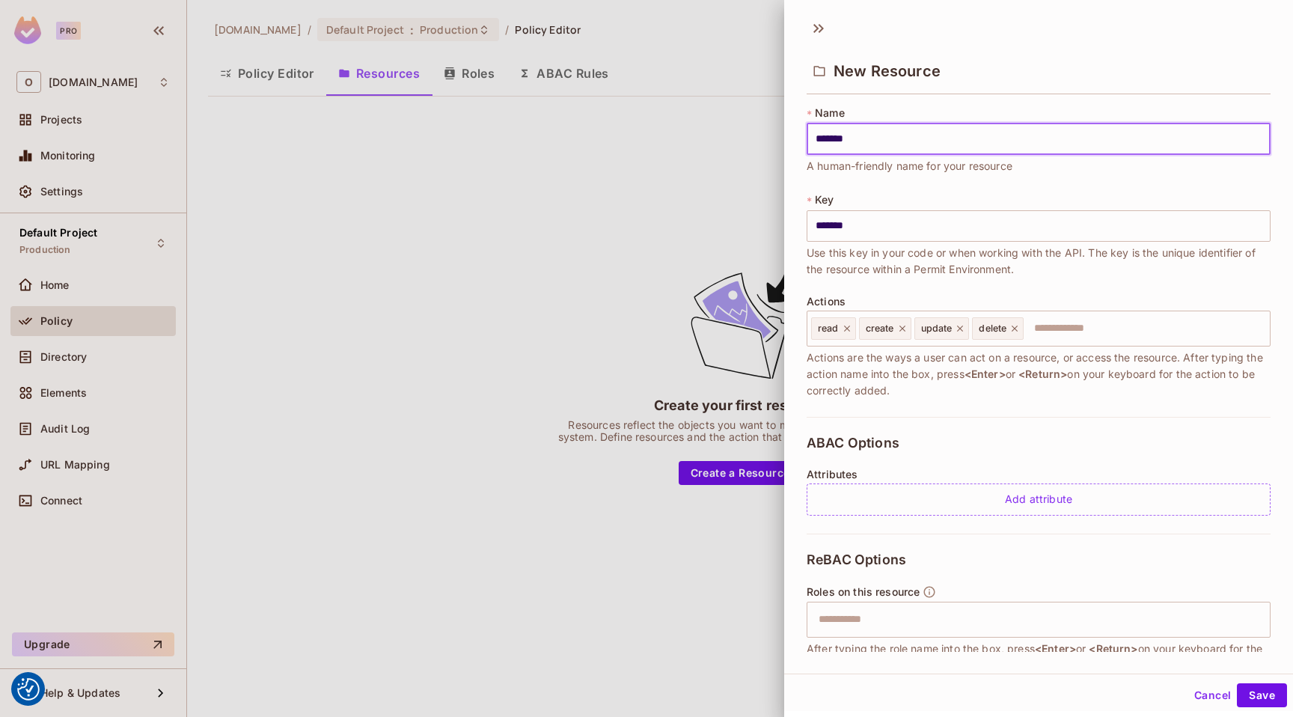
type input "********"
type input "*********"
type input "********"
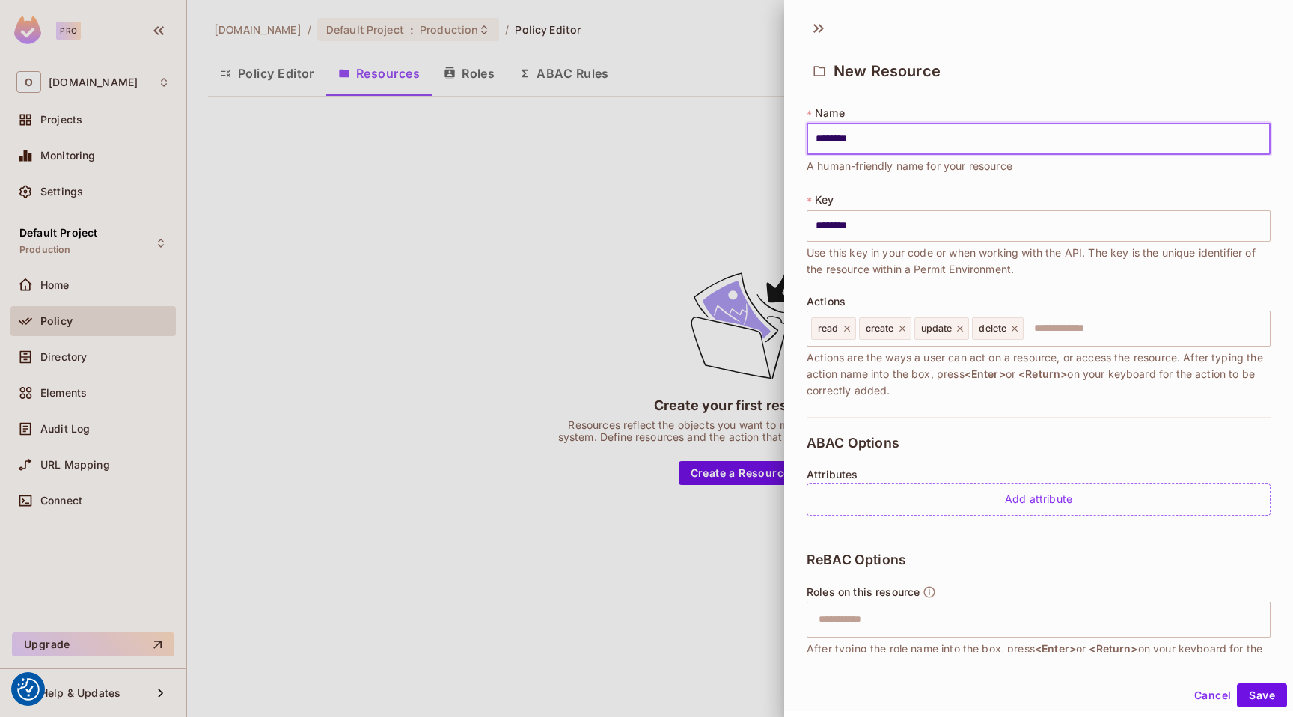
type input "*******"
type input "********"
type input "*******"
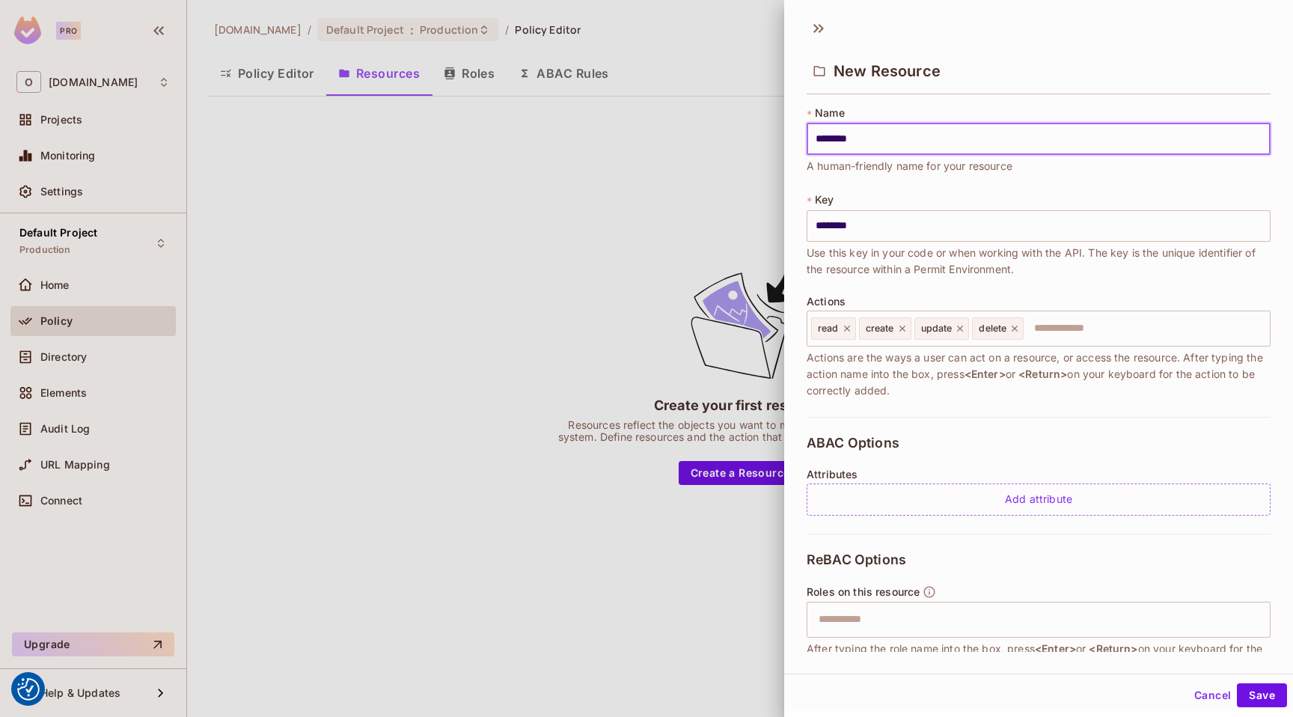
type input "*******"
type input "********"
type input "*********"
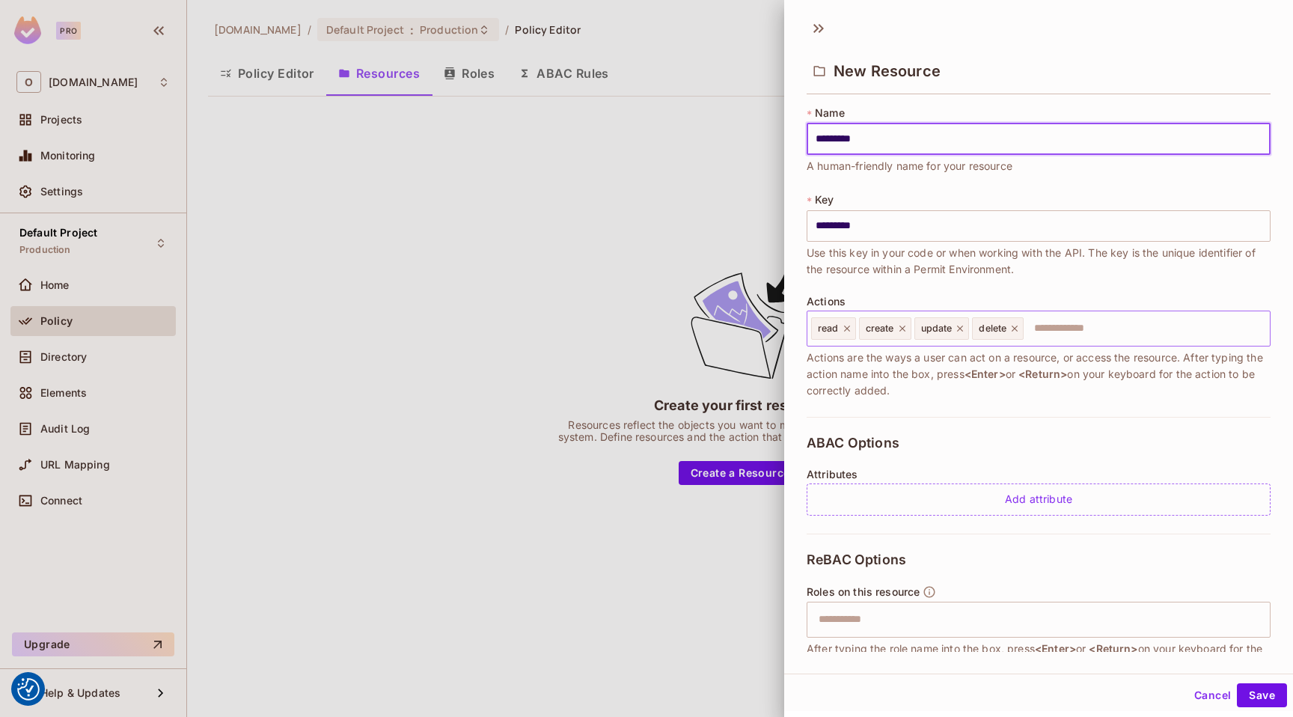
click at [847, 331] on icon at bounding box center [847, 328] width 10 height 10
click at [859, 329] on icon at bounding box center [855, 328] width 10 height 10
click at [859, 329] on icon at bounding box center [858, 329] width 6 height 6
click at [859, 329] on icon at bounding box center [854, 328] width 10 height 10
type input "*********"
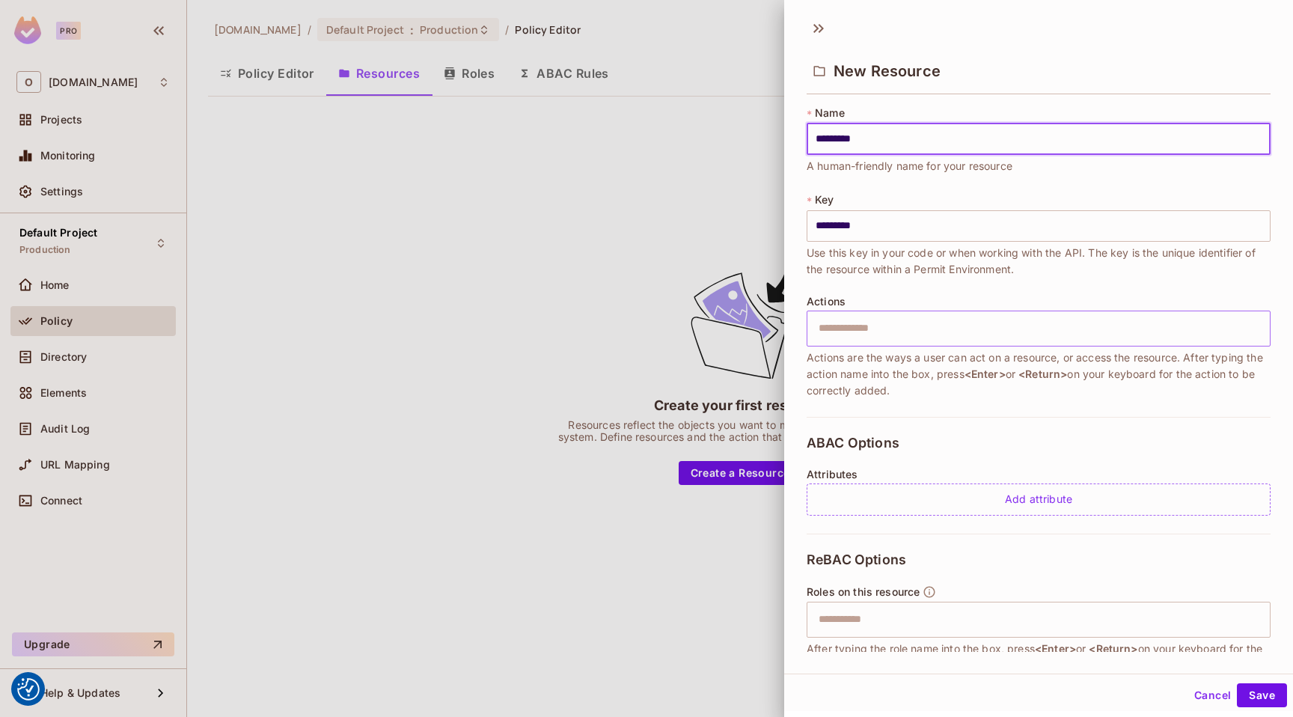
click at [859, 329] on input "text" at bounding box center [1037, 329] width 454 height 30
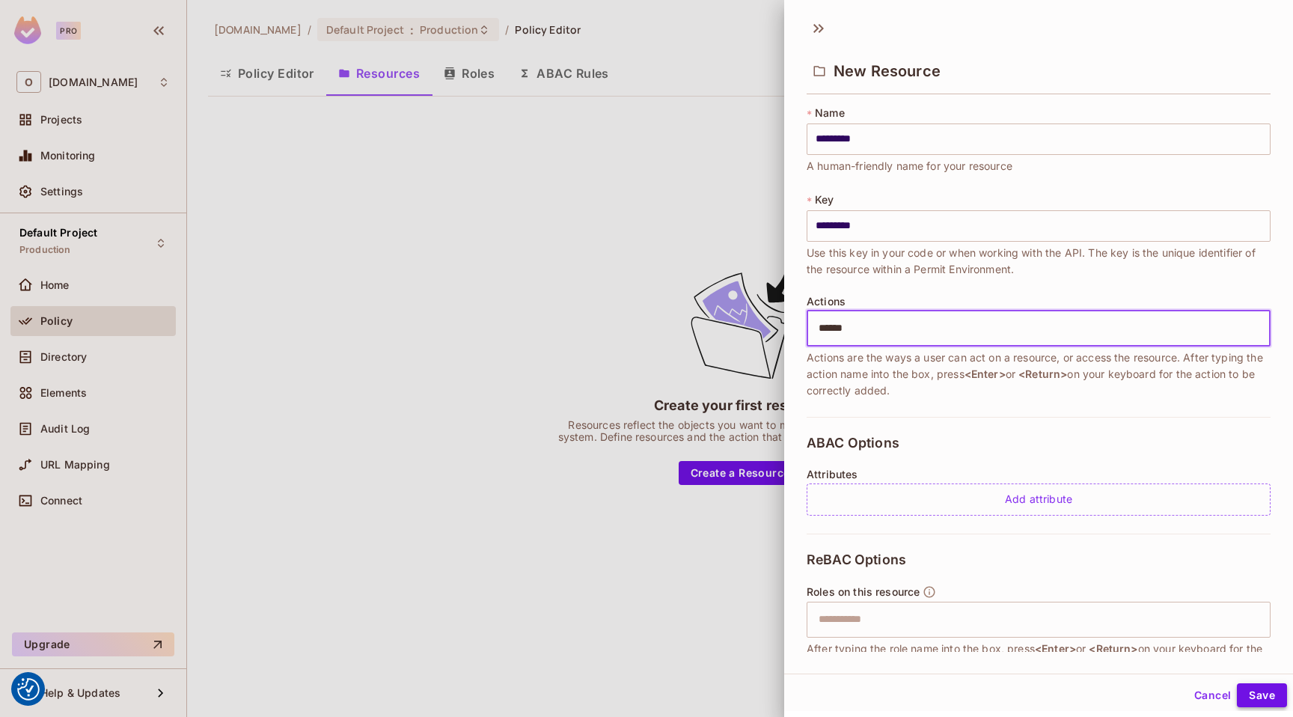
type input "******"
click at [1256, 692] on button "Save" at bounding box center [1262, 695] width 50 height 24
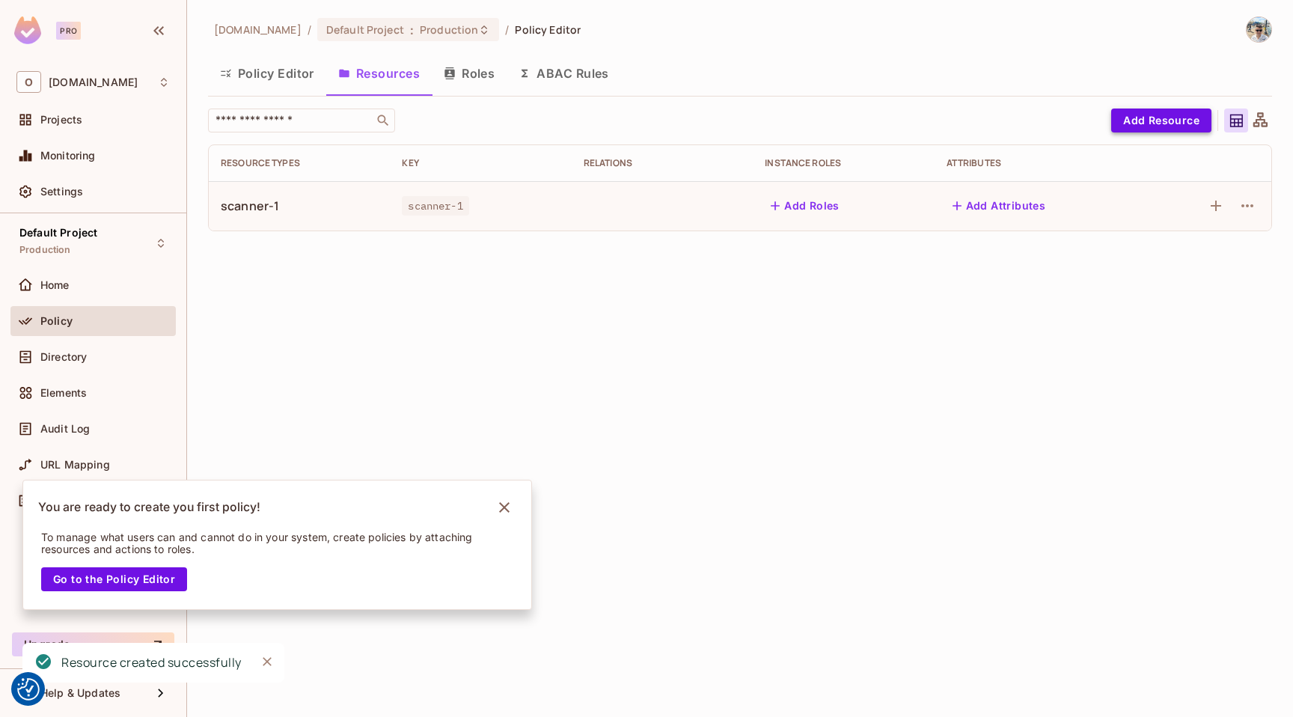
click at [1151, 123] on button "Add Resource" at bounding box center [1162, 121] width 100 height 24
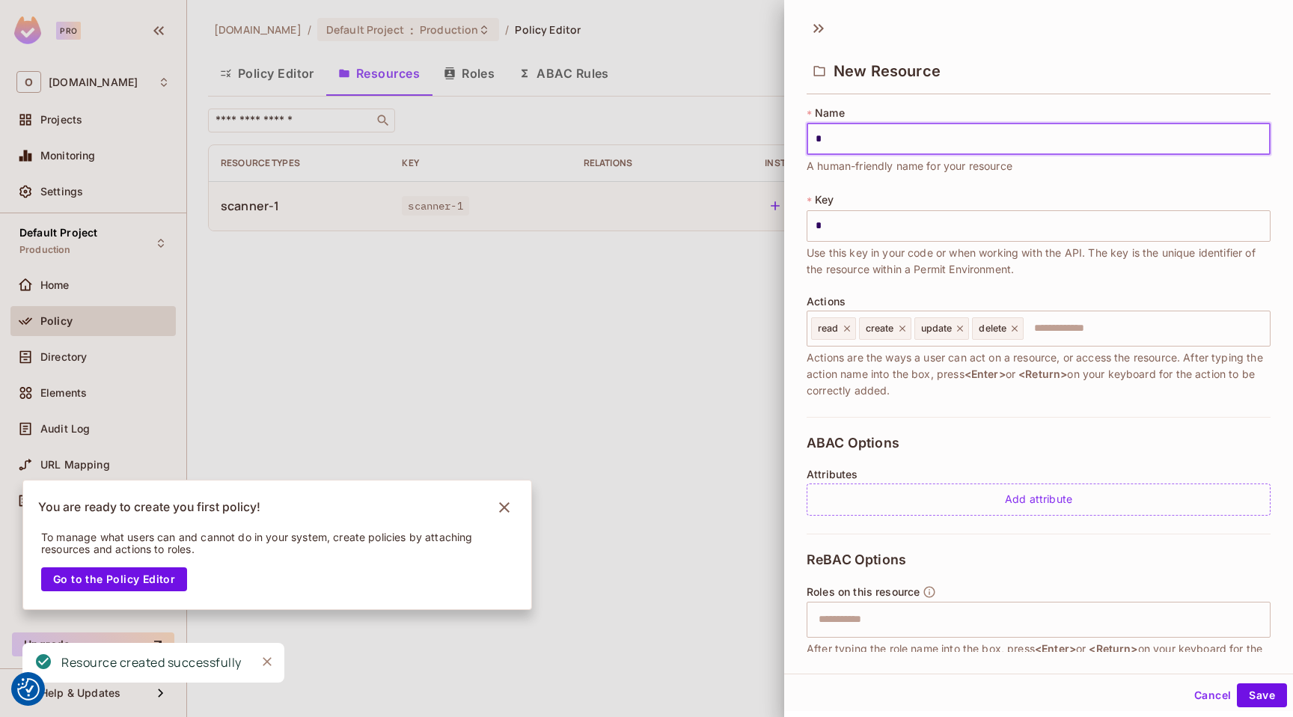
type input "*"
type input "**"
type input "***"
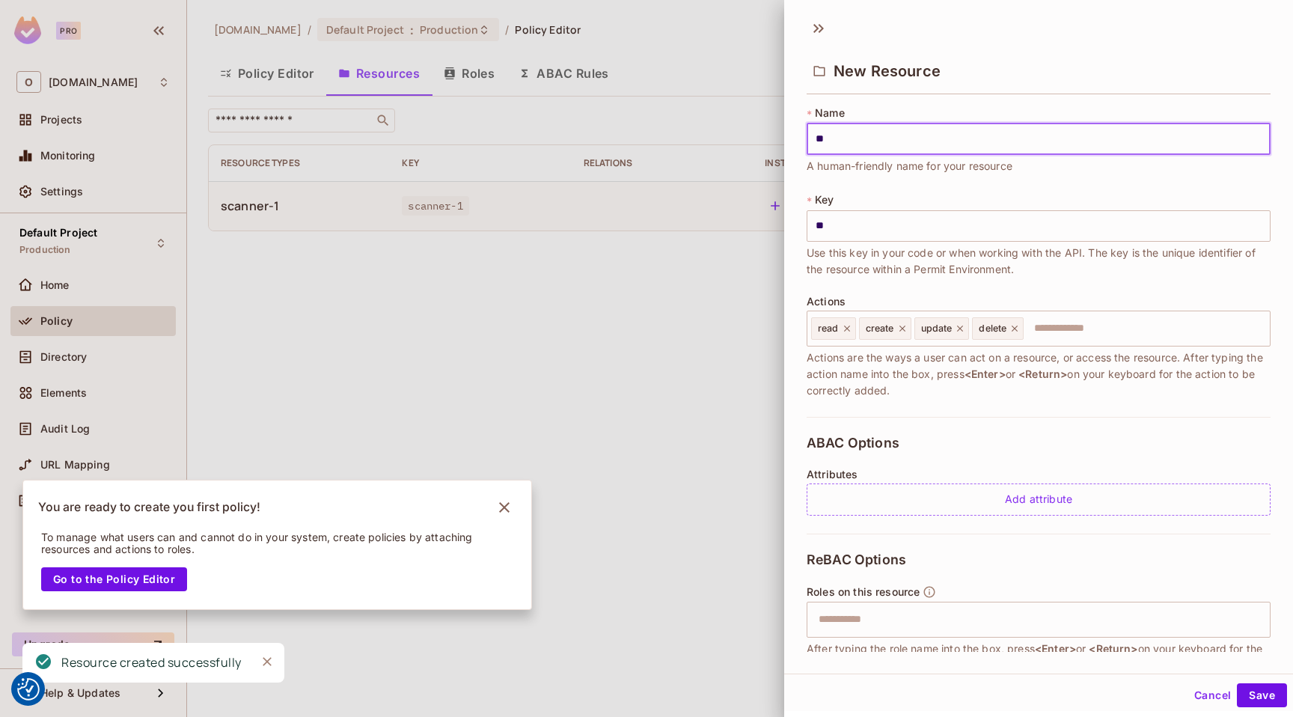
type input "***"
type input "****"
type input "*****"
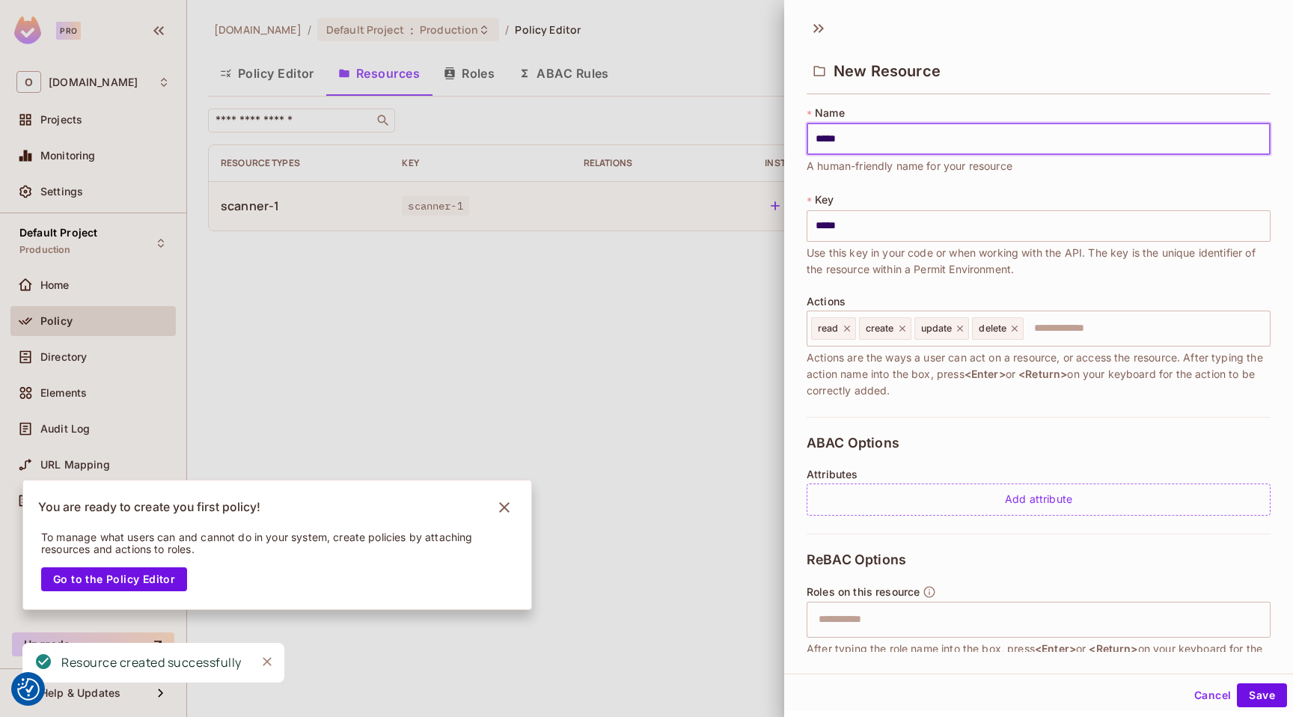
type input "******"
type input "*******"
type input "********"
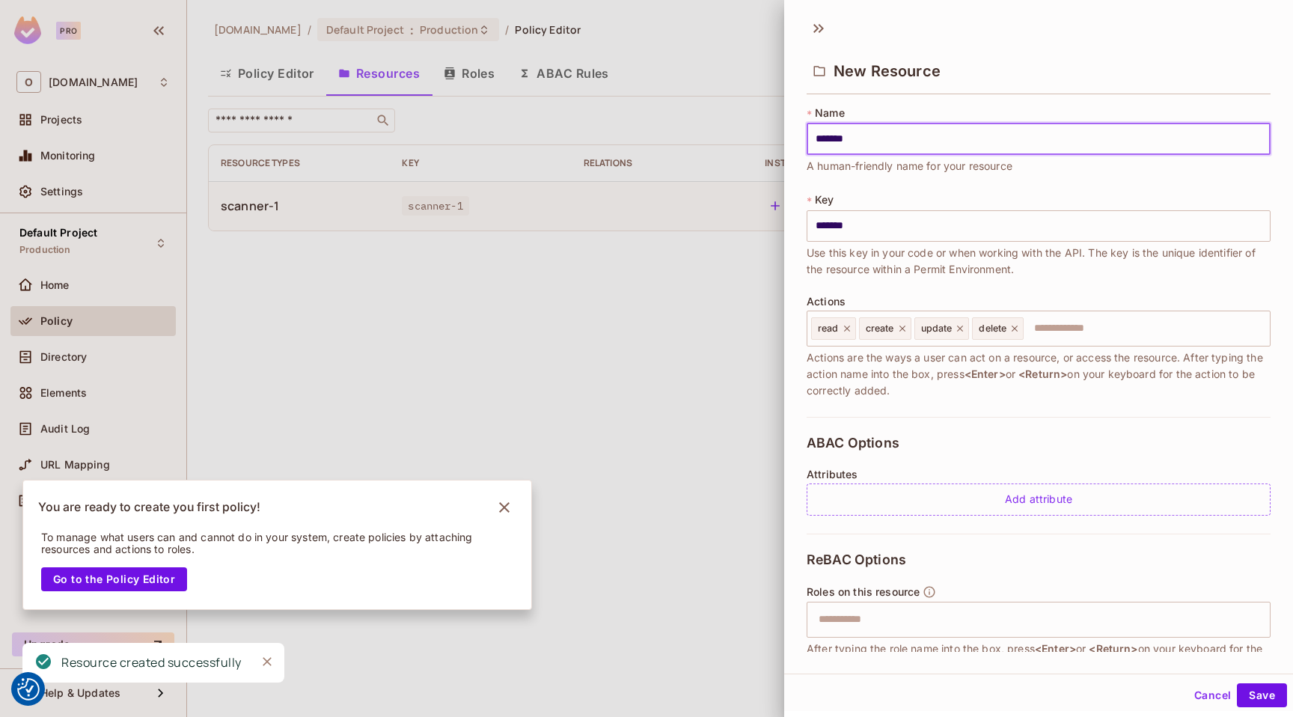
type input "********"
type input "*******"
type input "********"
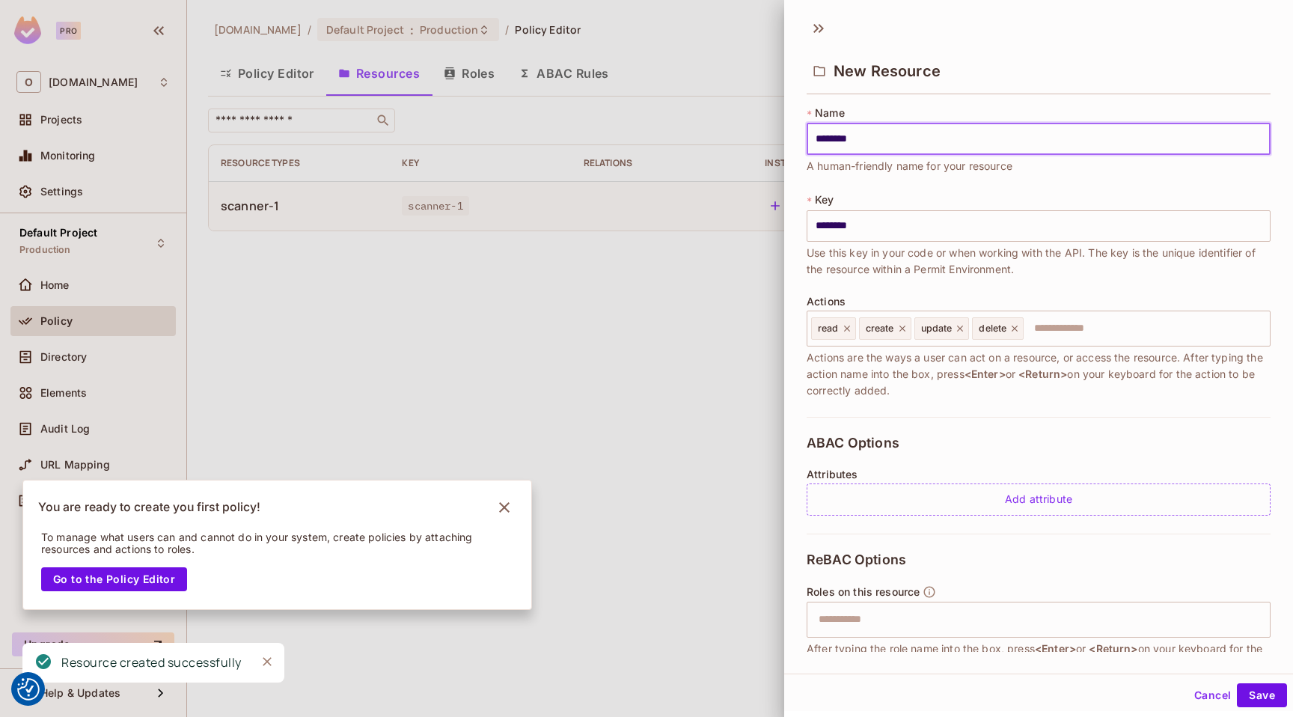
type input "*********"
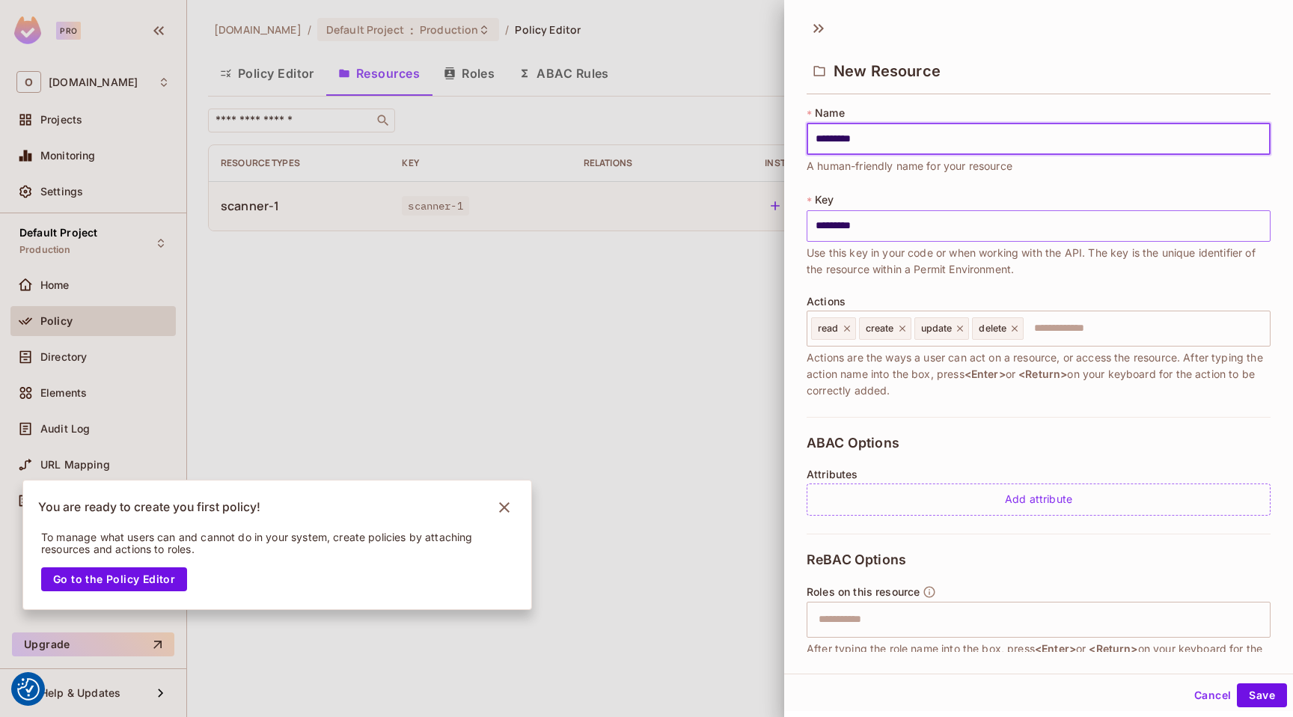
type input "*********"
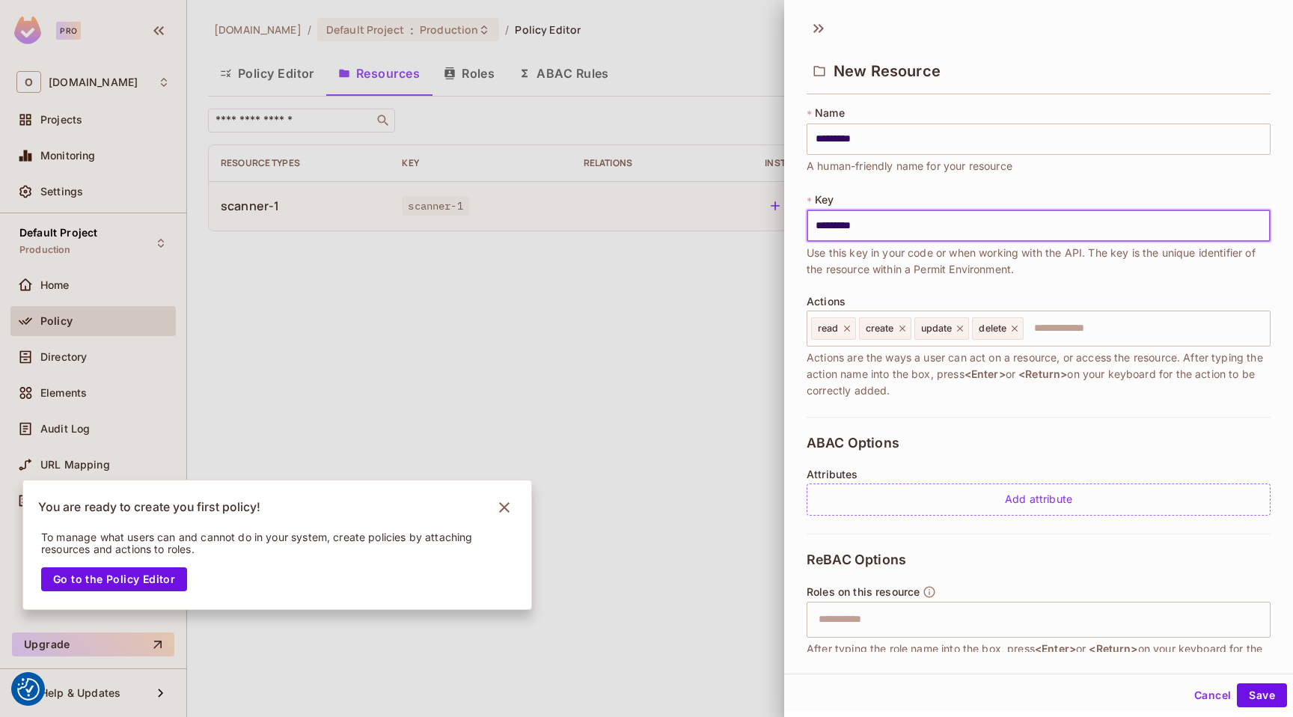
click at [883, 225] on input "*********" at bounding box center [1039, 225] width 464 height 31
type input "*********"
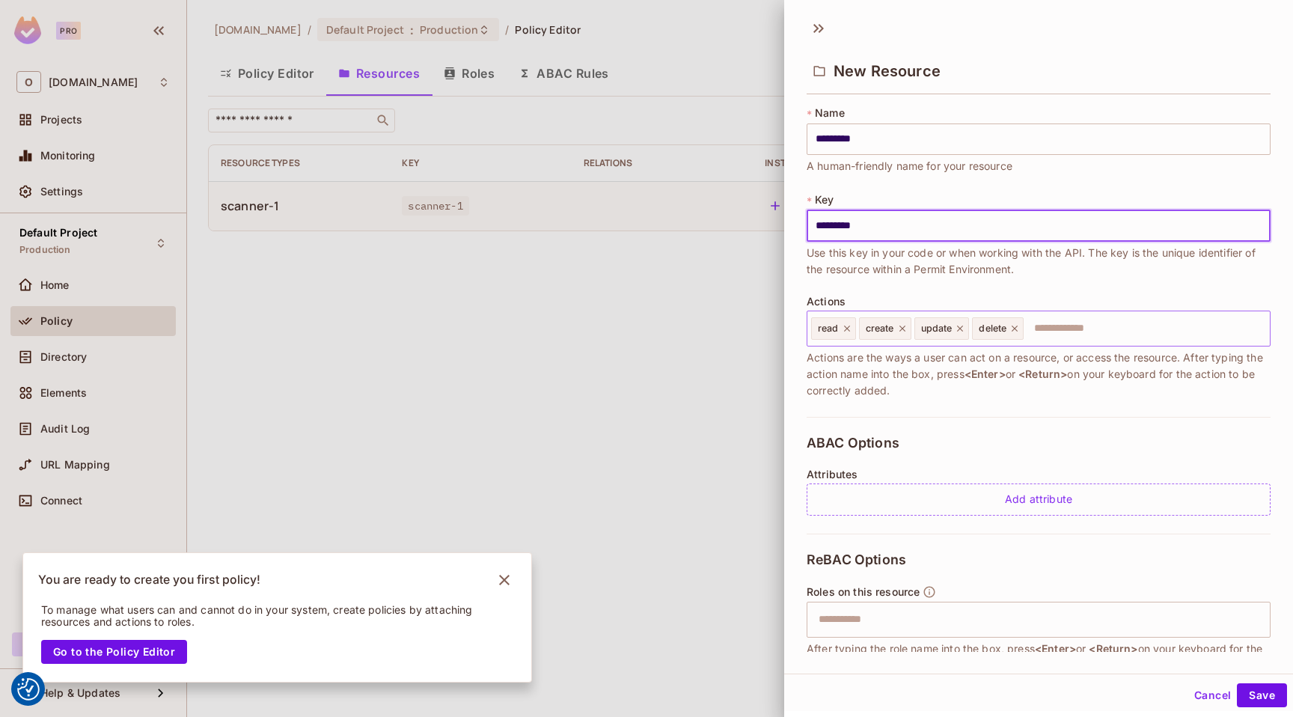
click at [1100, 333] on input "text" at bounding box center [1145, 329] width 239 height 30
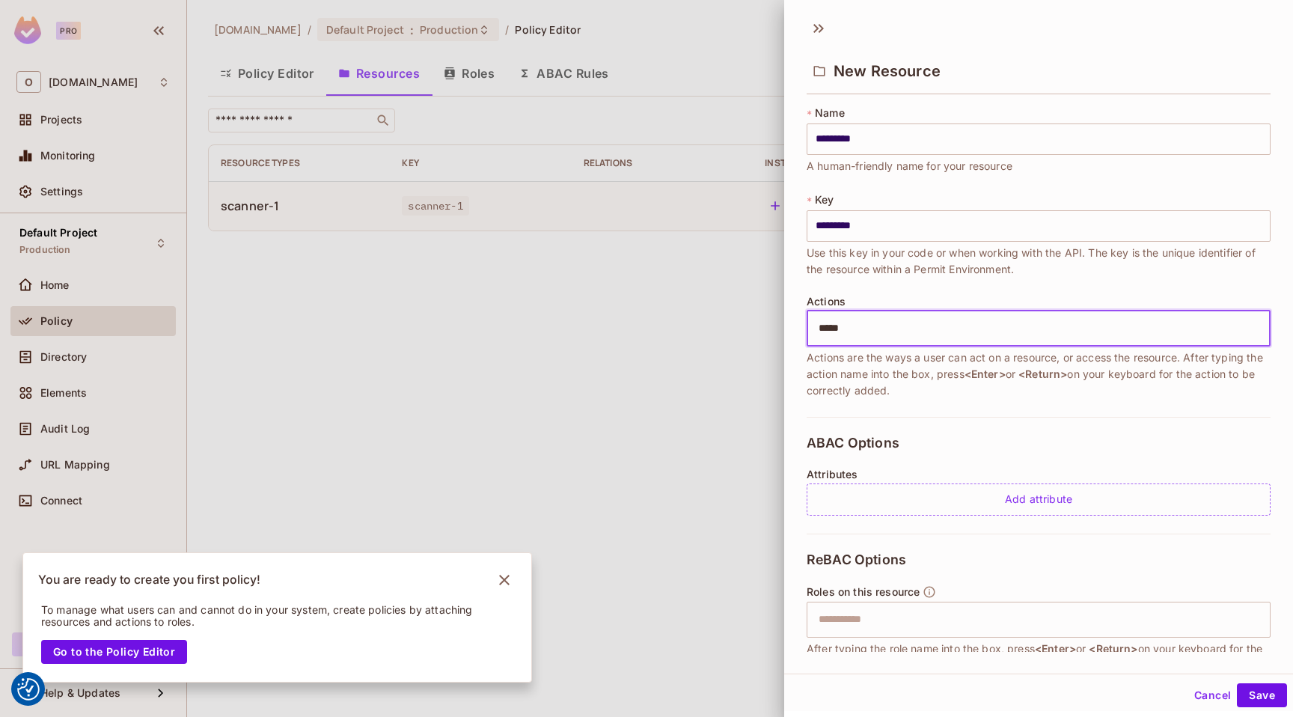
type input "******"
click at [1261, 698] on button "Save" at bounding box center [1262, 695] width 50 height 24
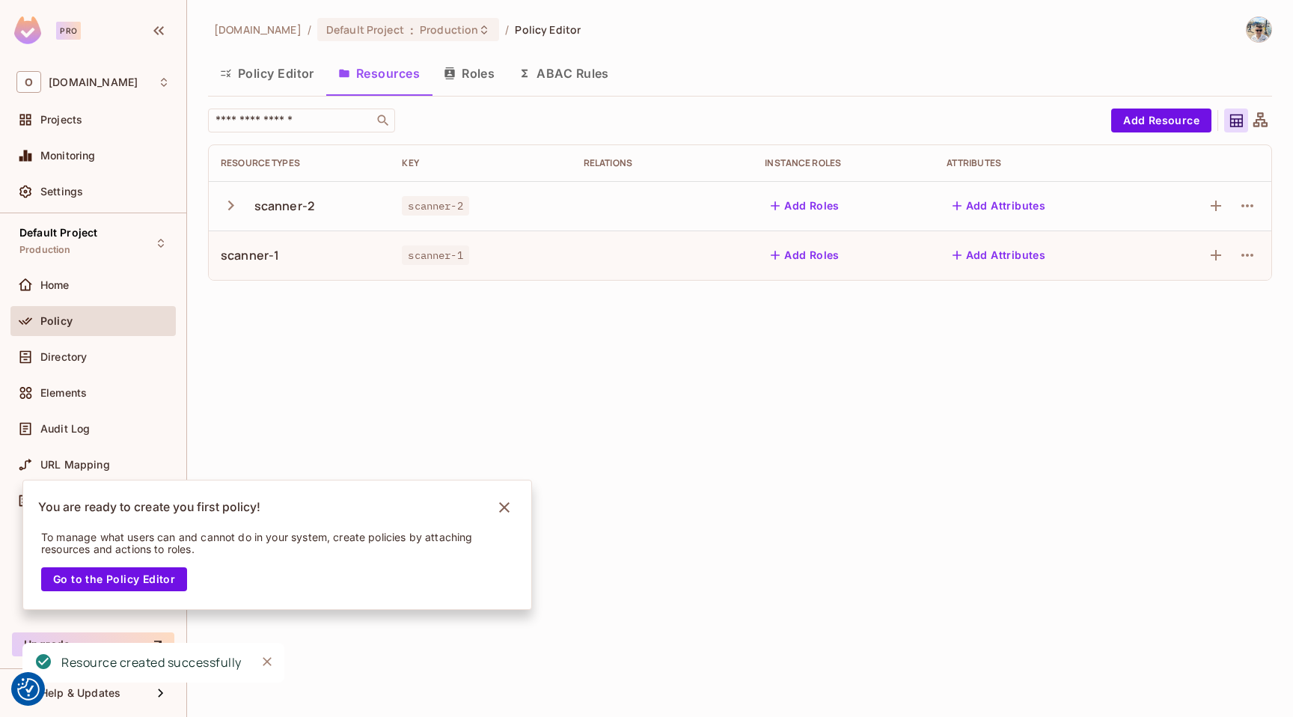
click at [227, 198] on icon "button" at bounding box center [231, 205] width 20 height 20
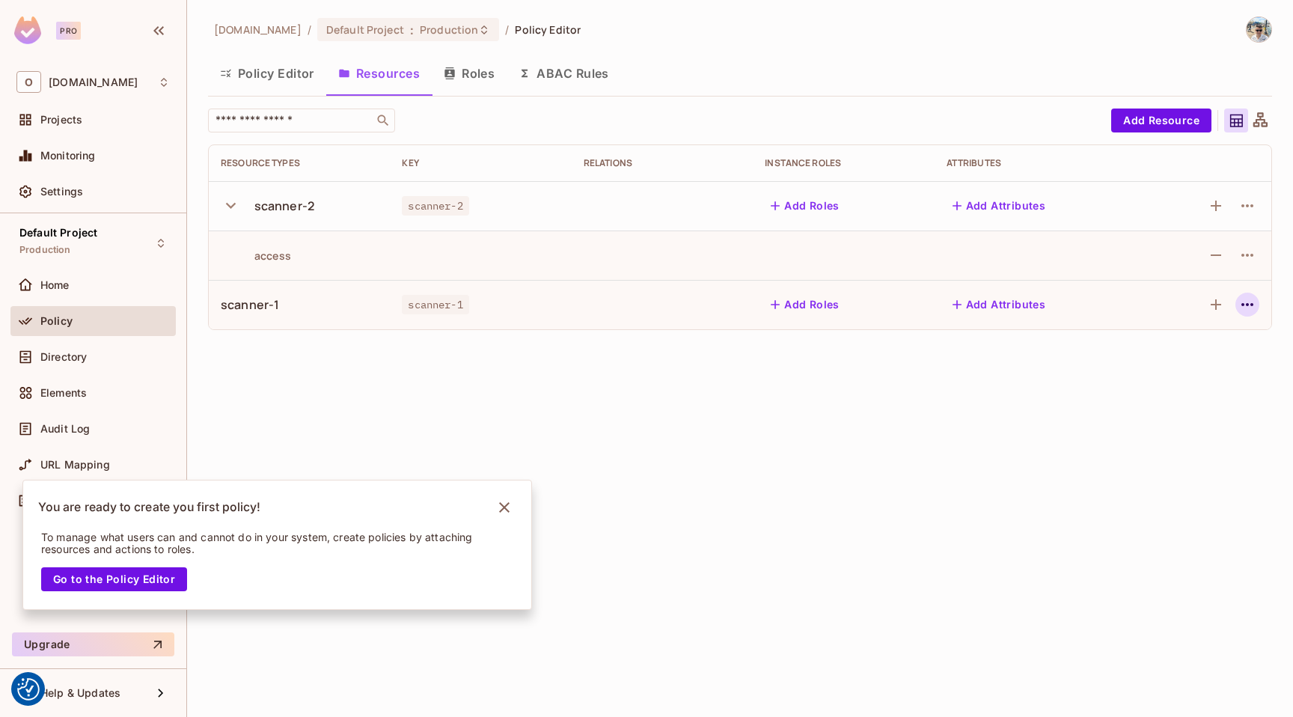
click at [1236, 304] on button "button" at bounding box center [1248, 305] width 24 height 24
click at [1198, 354] on span "Edit Resource" at bounding box center [1182, 364] width 79 height 24
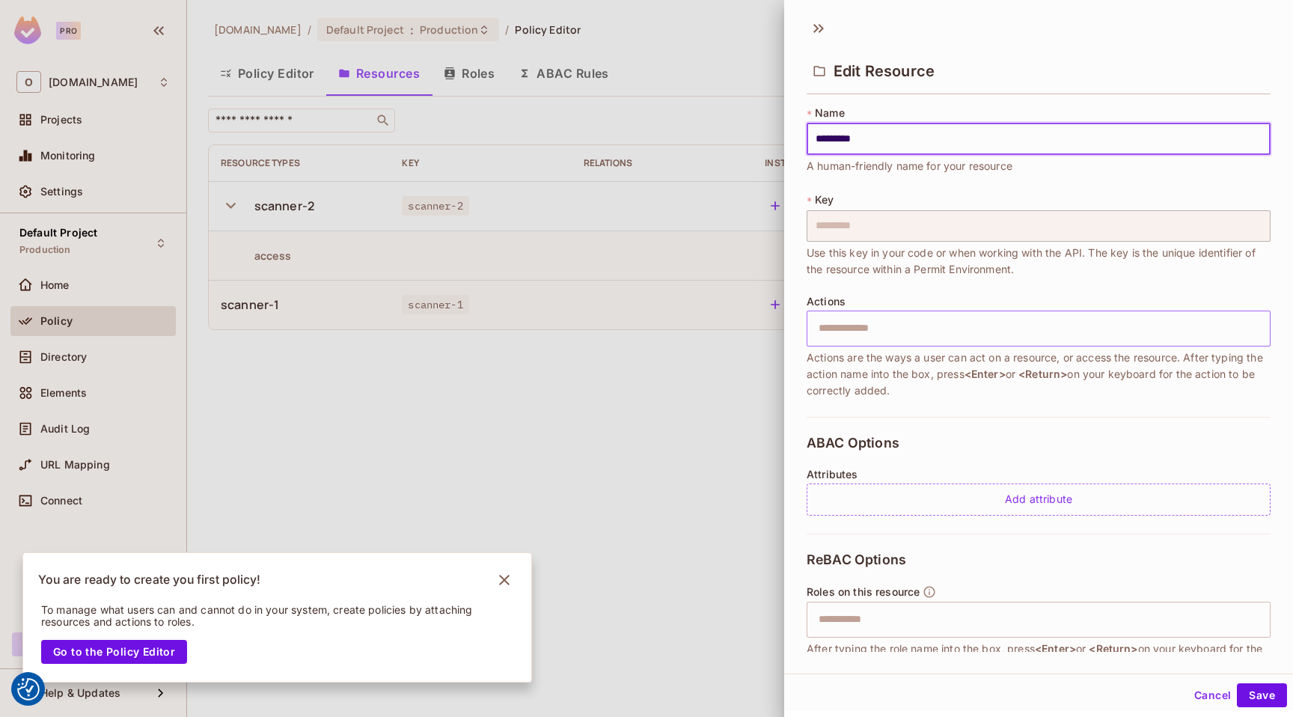
click at [949, 334] on input "text" at bounding box center [1037, 329] width 454 height 30
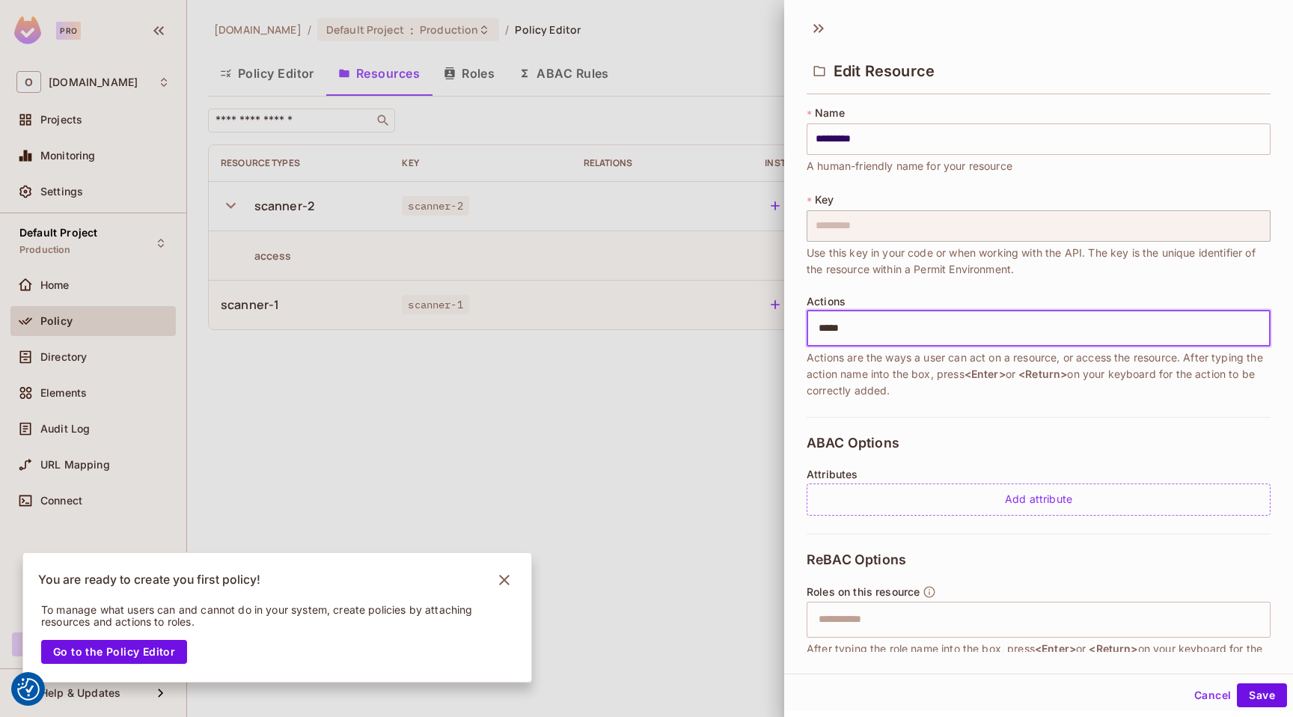
type input "******"
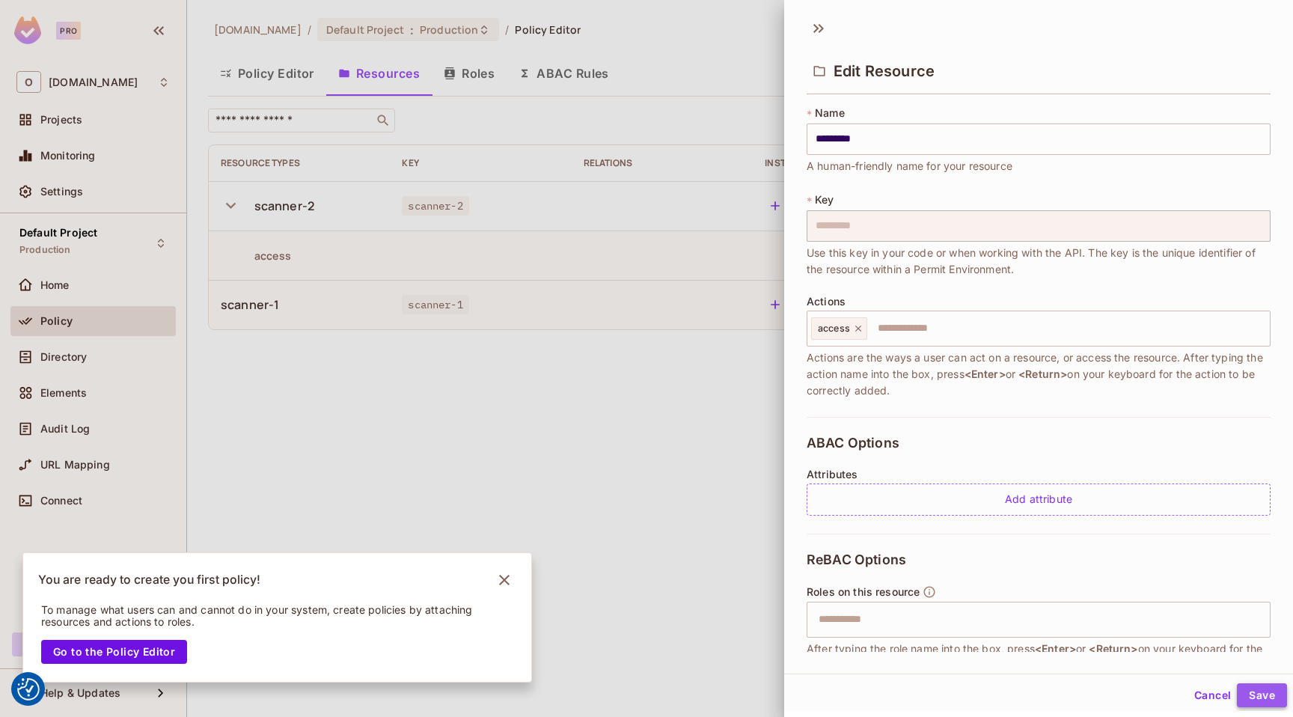
click at [1246, 695] on button "Save" at bounding box center [1262, 695] width 50 height 24
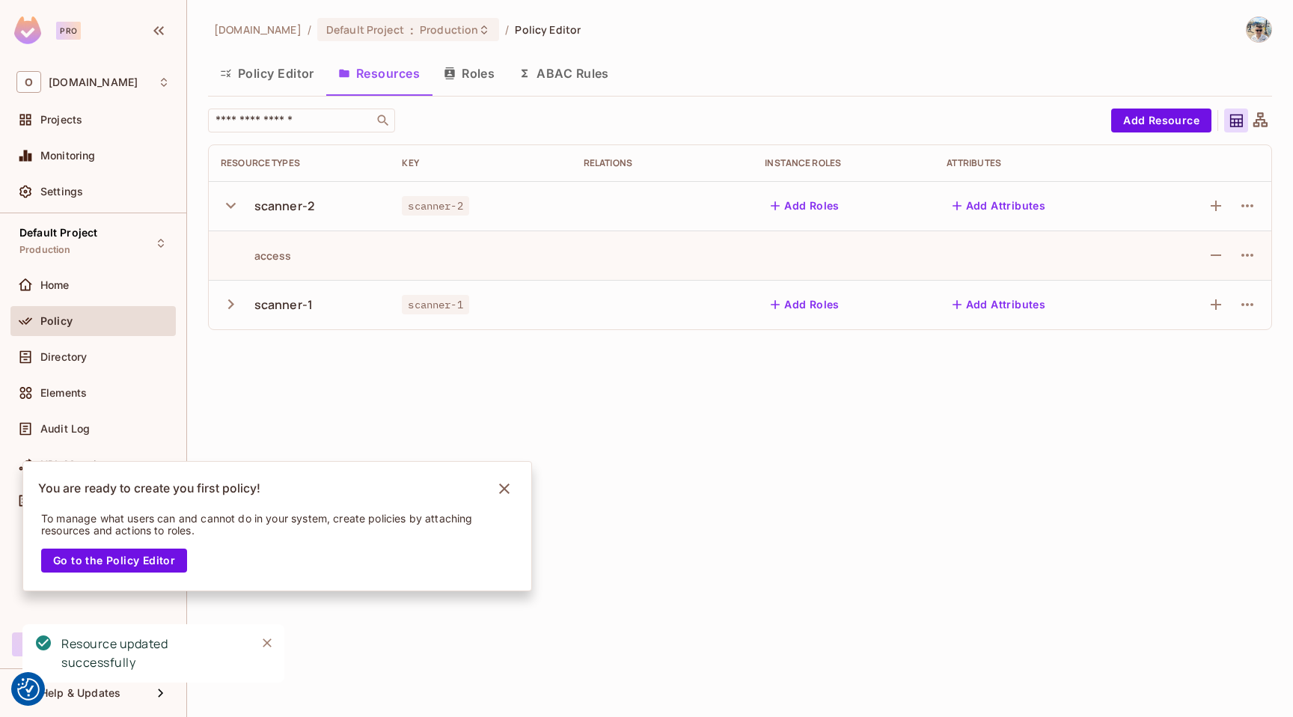
click at [228, 200] on icon "button" at bounding box center [231, 205] width 20 height 20
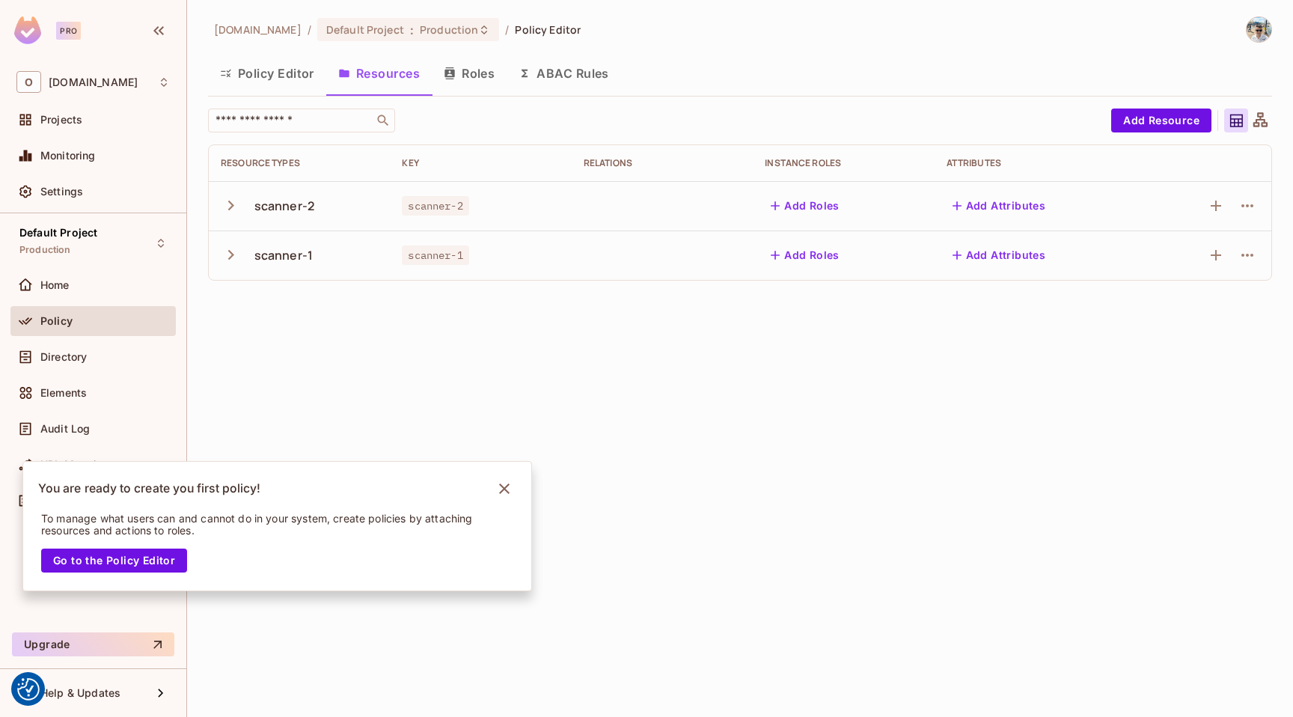
click at [299, 76] on button "Policy Editor" at bounding box center [267, 73] width 118 height 37
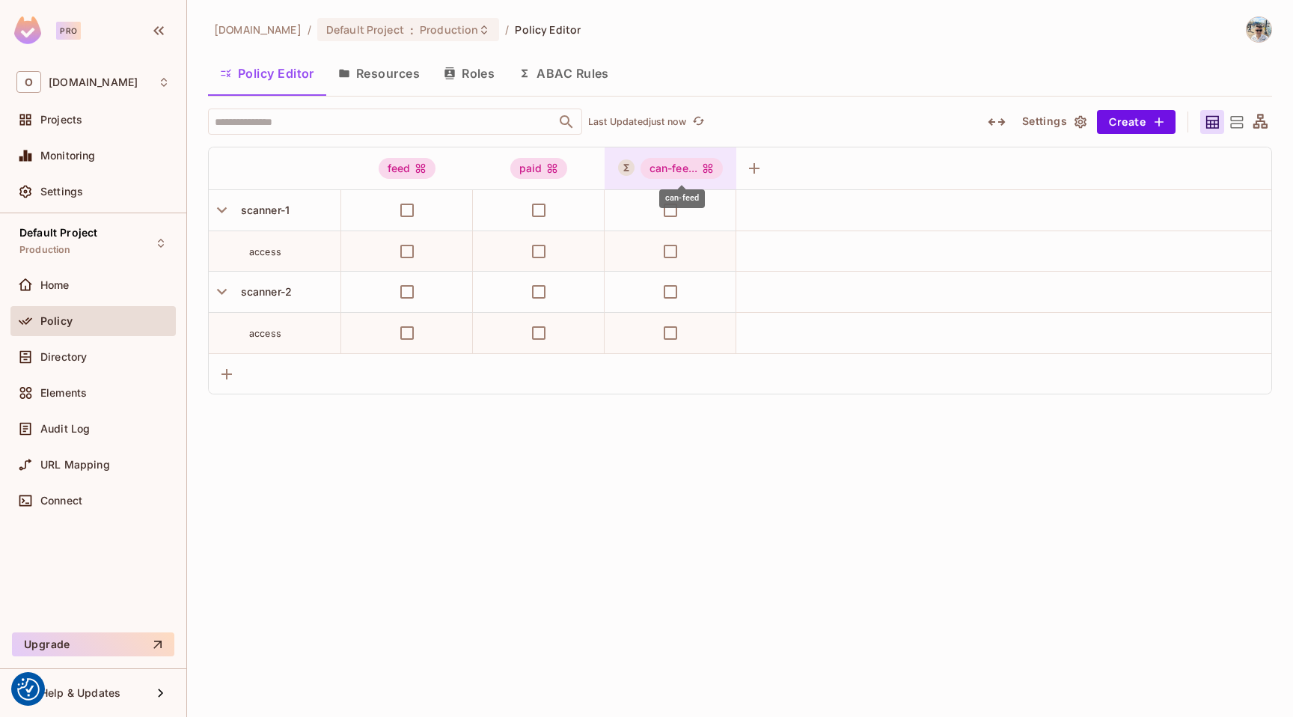
click at [698, 171] on div "can-fee..." at bounding box center [682, 168] width 83 height 21
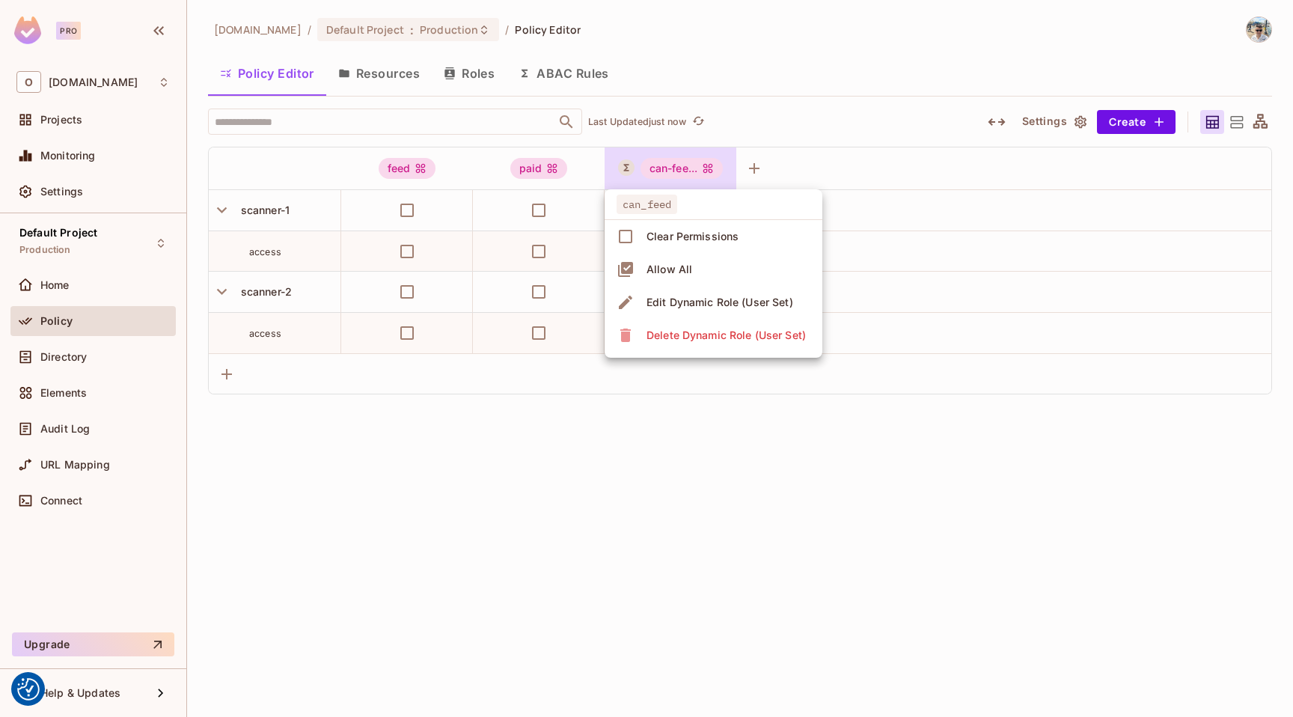
click at [698, 336] on div "Delete Dynamic Role (User Set)" at bounding box center [726, 335] width 159 height 15
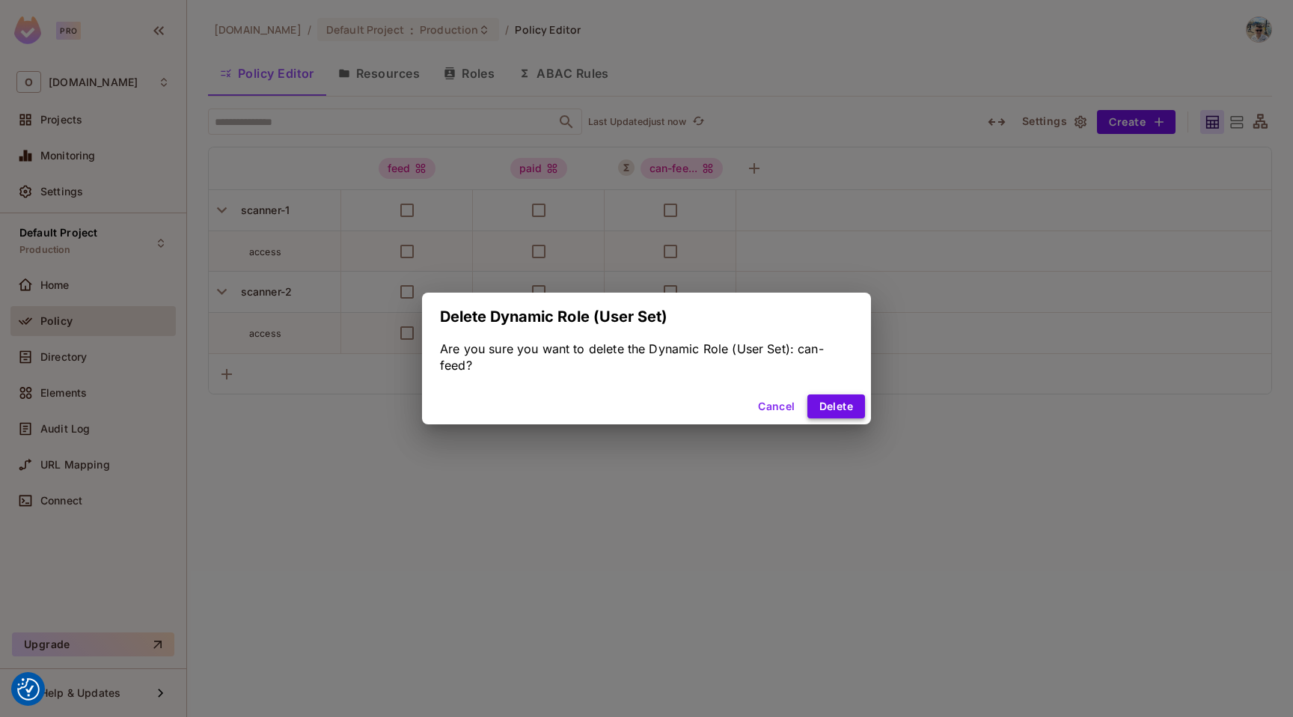
click at [848, 412] on button "Delete" at bounding box center [837, 406] width 58 height 24
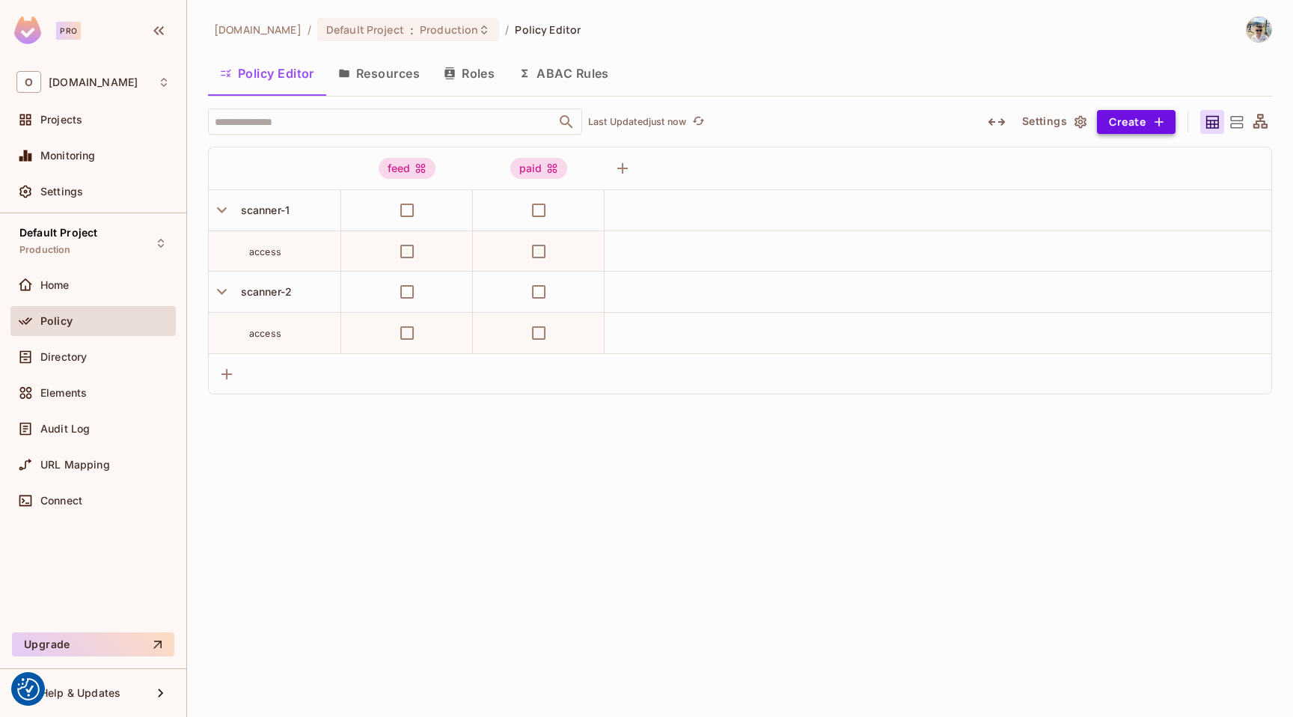
click at [1153, 117] on icon "button" at bounding box center [1159, 122] width 15 height 15
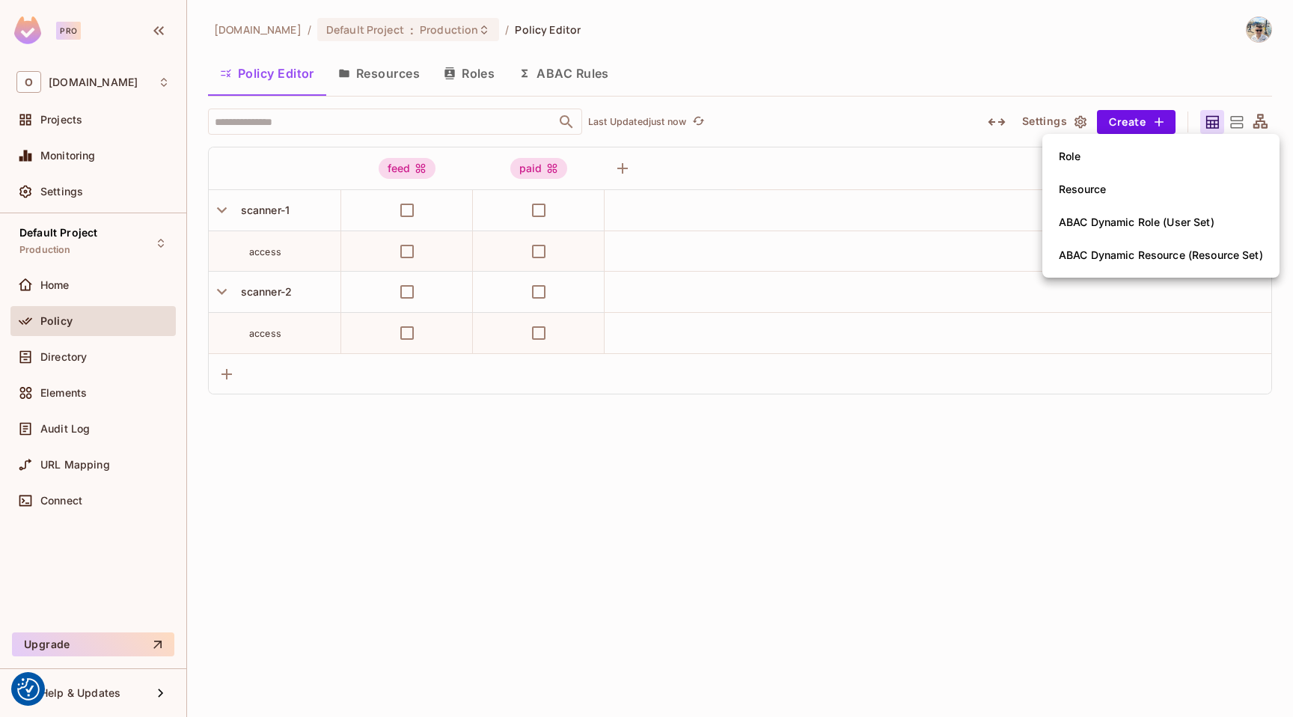
click at [292, 213] on div at bounding box center [646, 358] width 1293 height 717
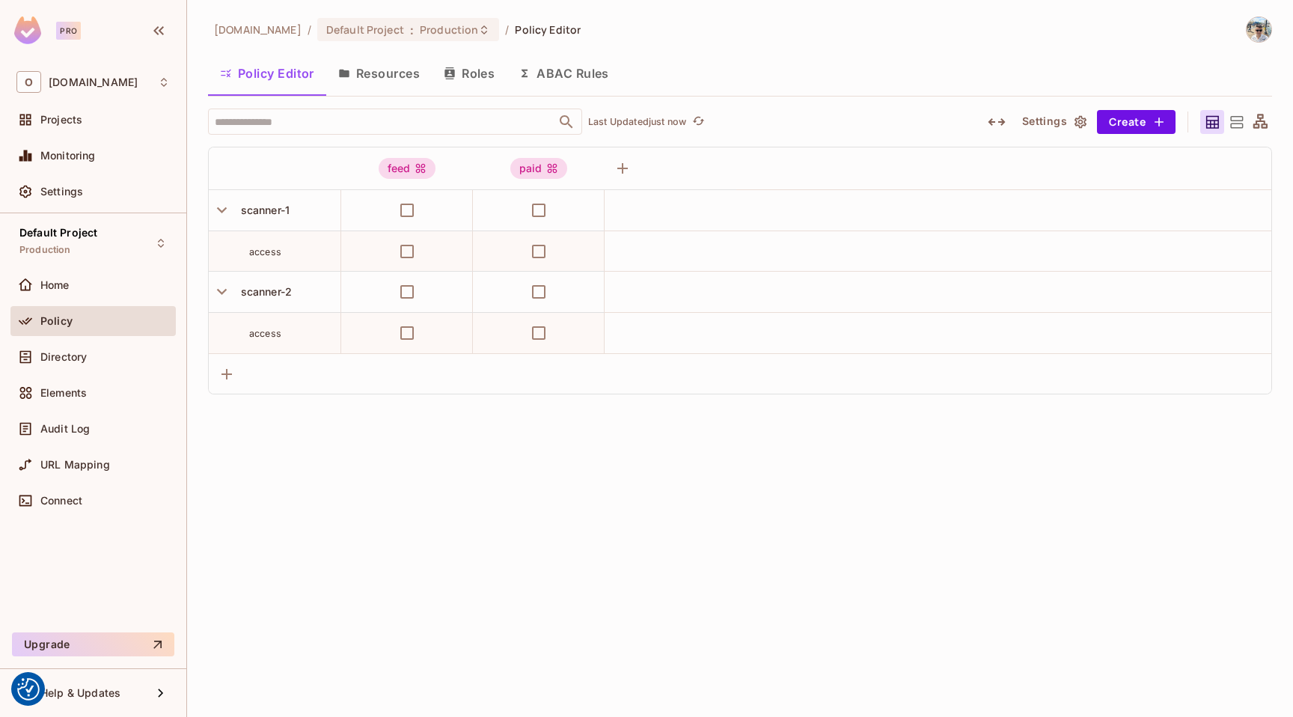
click at [261, 210] on span "scanner-1" at bounding box center [262, 210] width 55 height 13
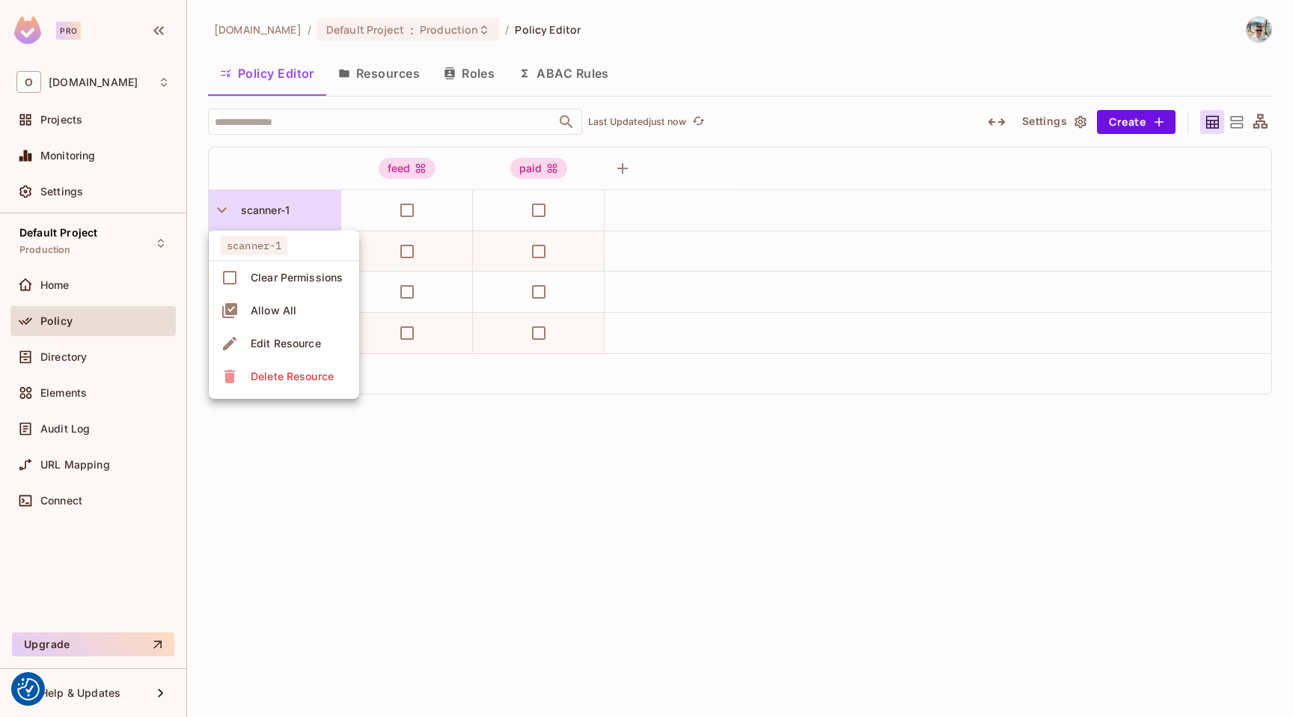
click at [261, 210] on div at bounding box center [646, 358] width 1293 height 717
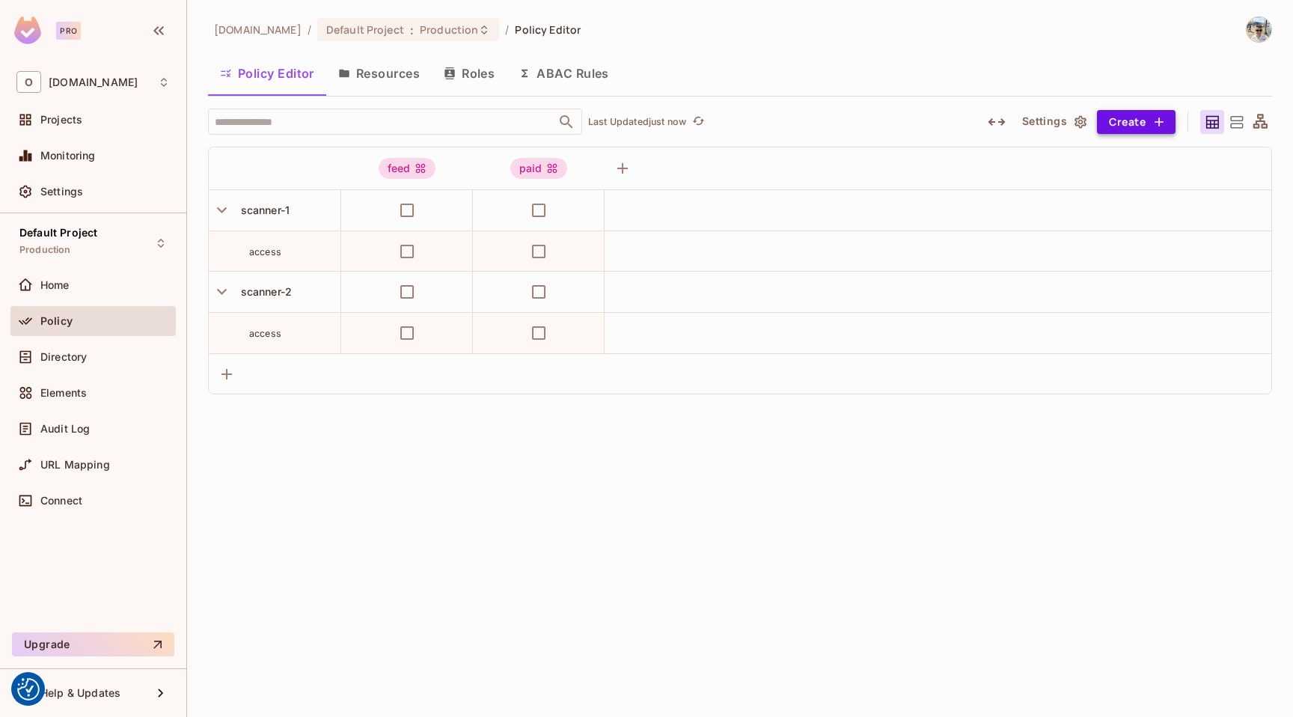
click at [1137, 126] on button "Create" at bounding box center [1136, 122] width 79 height 24
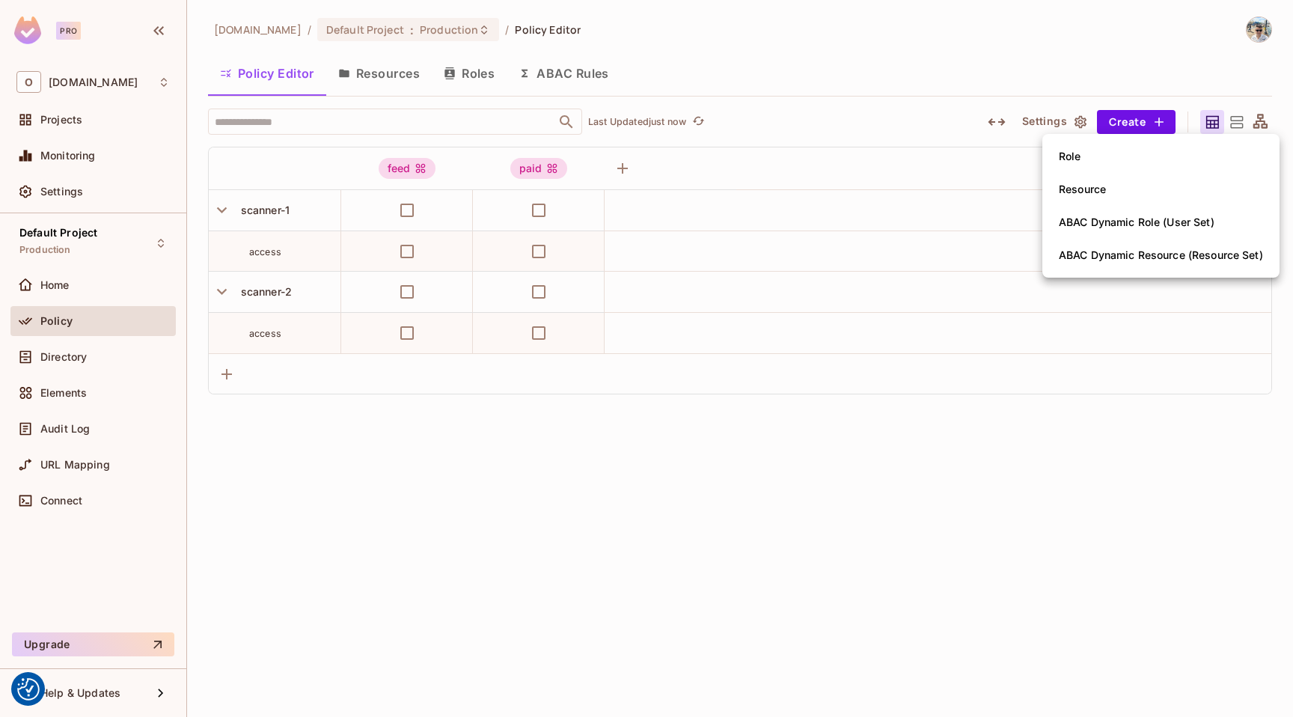
click at [1087, 187] on div "Resource" at bounding box center [1082, 189] width 47 height 15
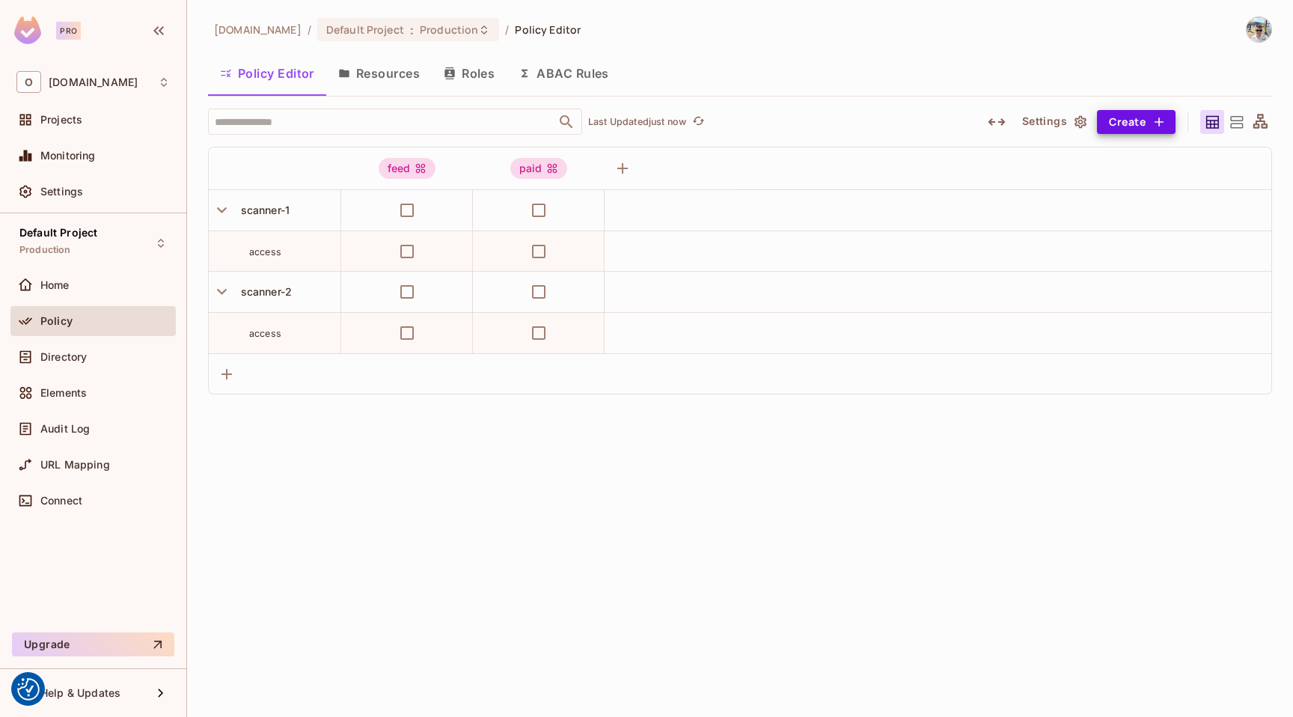
click at [391, 72] on button "Resources" at bounding box center [379, 73] width 106 height 37
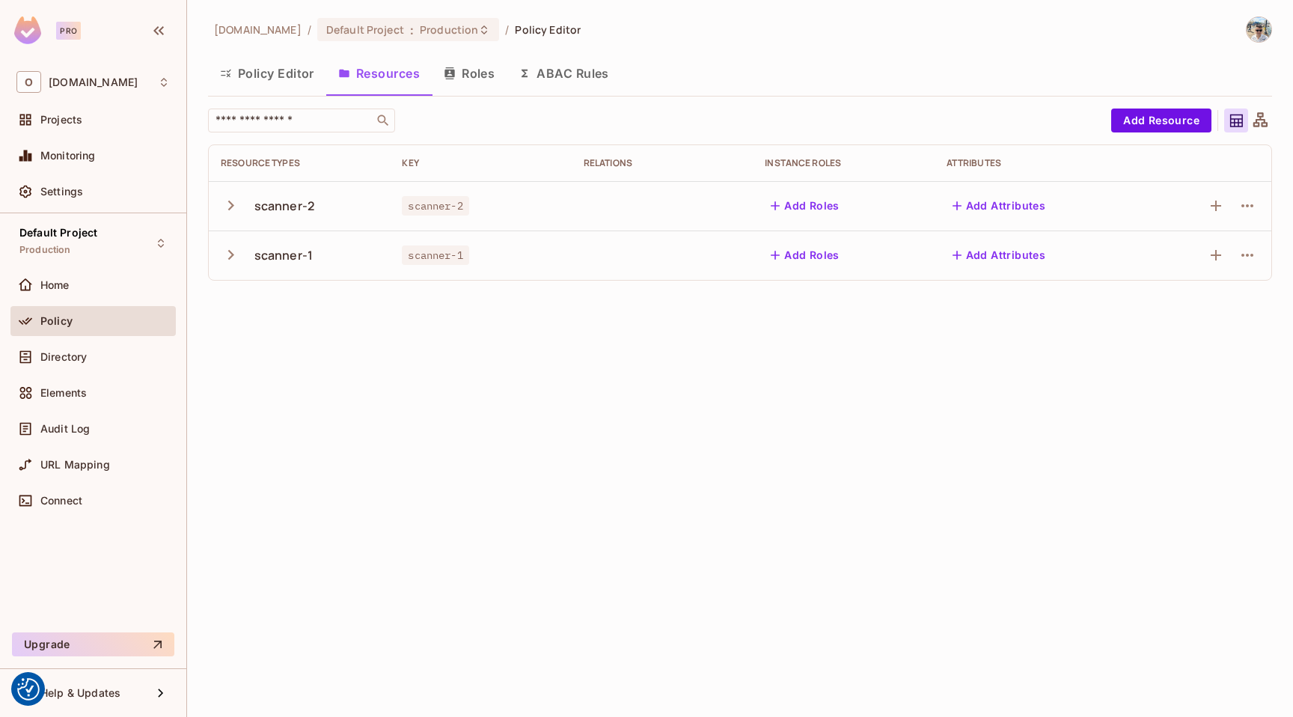
click at [572, 75] on button "ABAC Rules" at bounding box center [564, 73] width 115 height 37
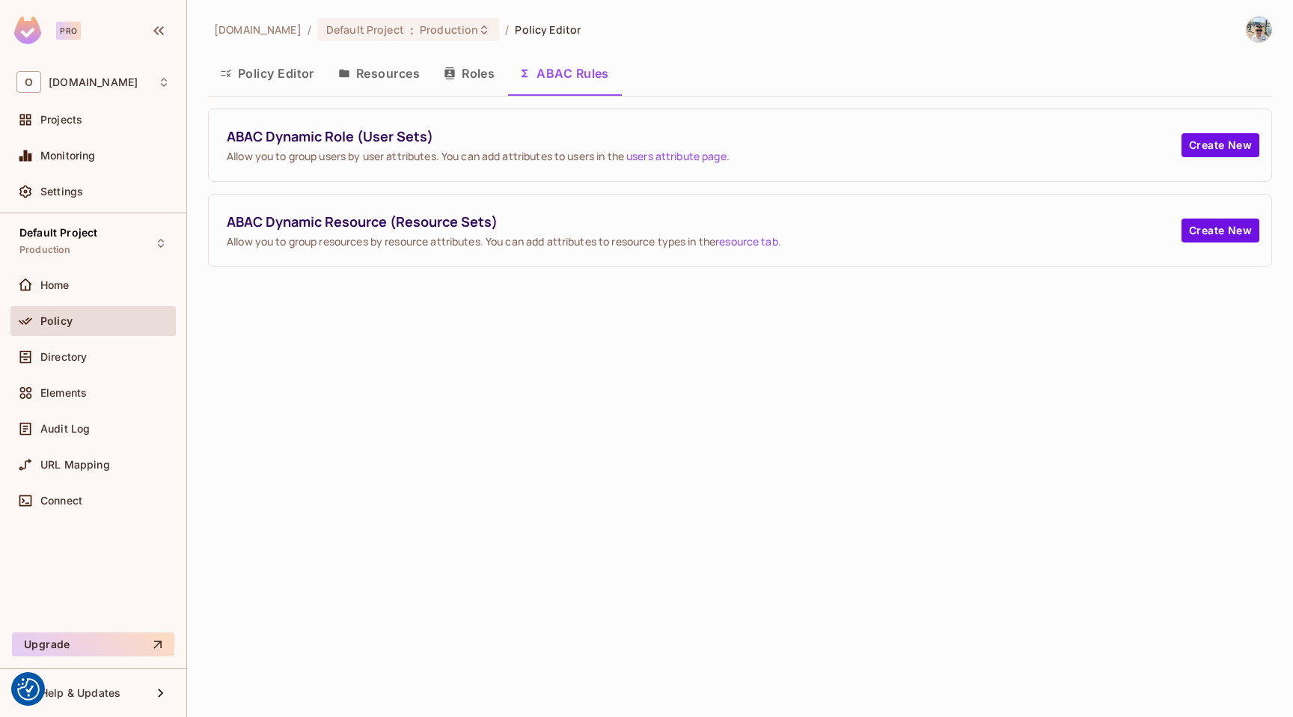
click at [484, 76] on button "Roles" at bounding box center [469, 73] width 75 height 37
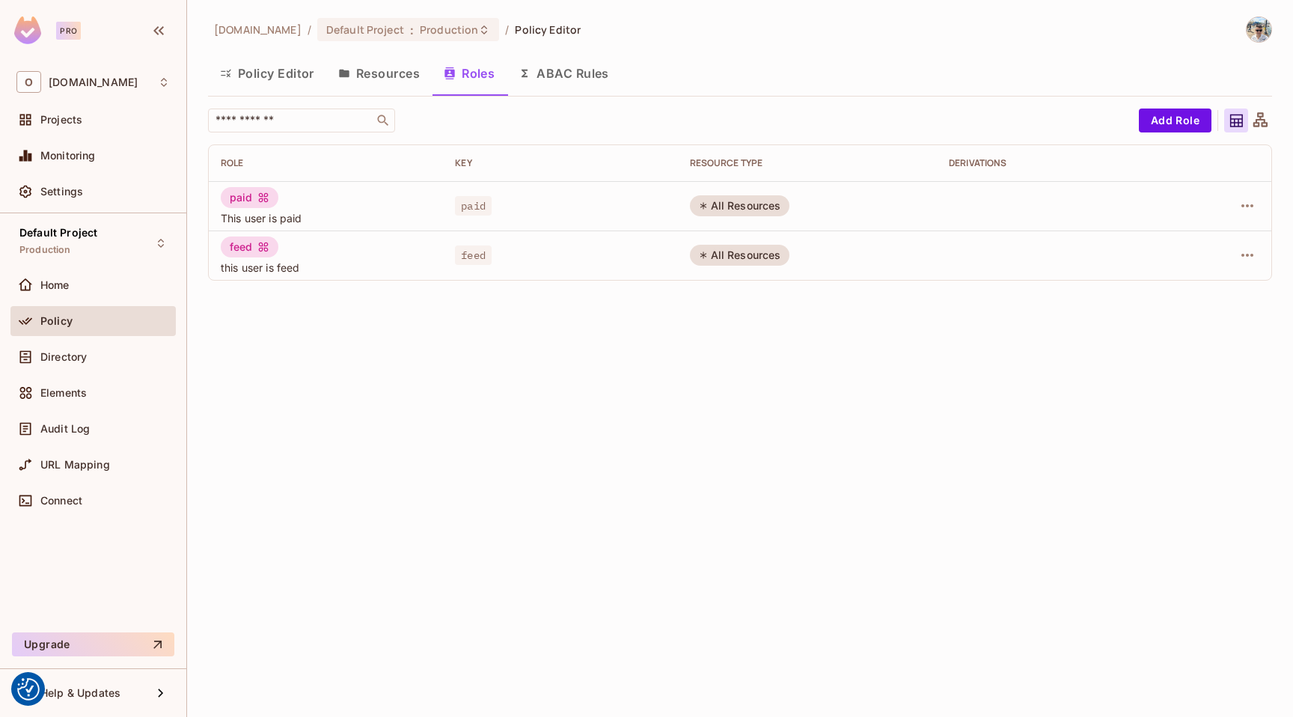
click at [243, 76] on button "Policy Editor" at bounding box center [267, 73] width 118 height 37
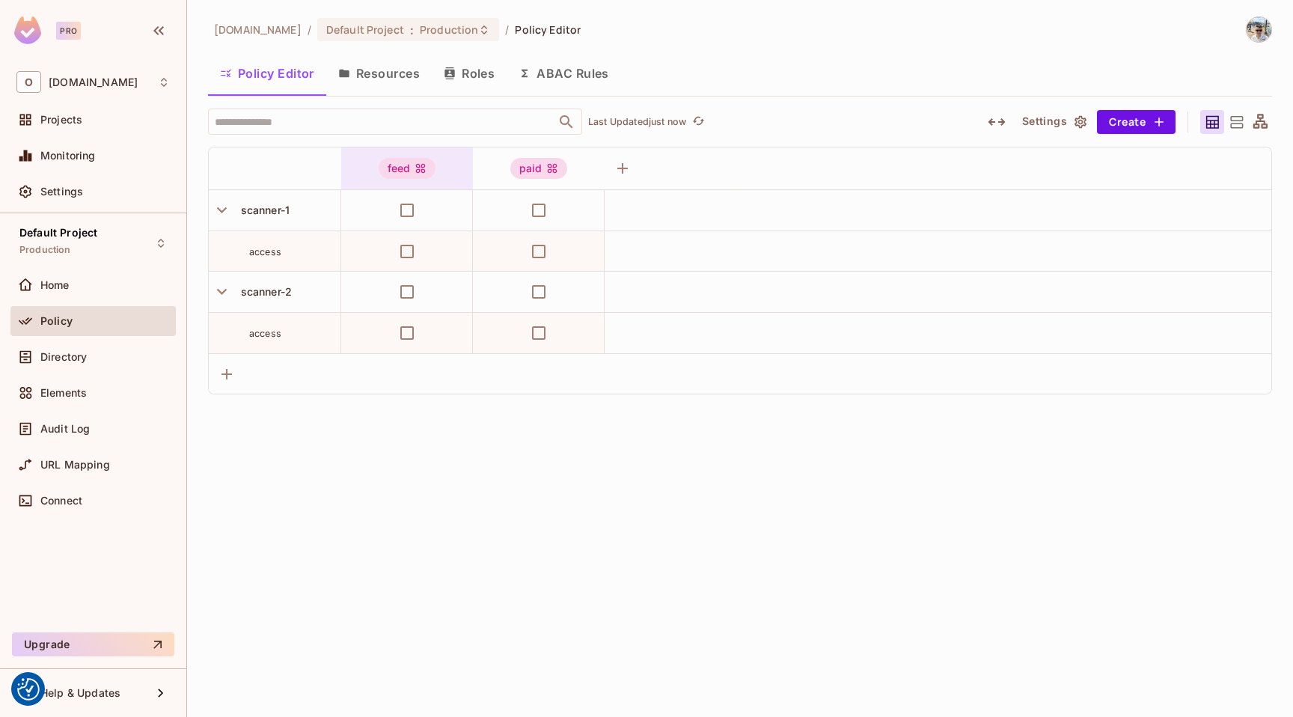
click at [418, 164] on icon at bounding box center [421, 169] width 10 height 10
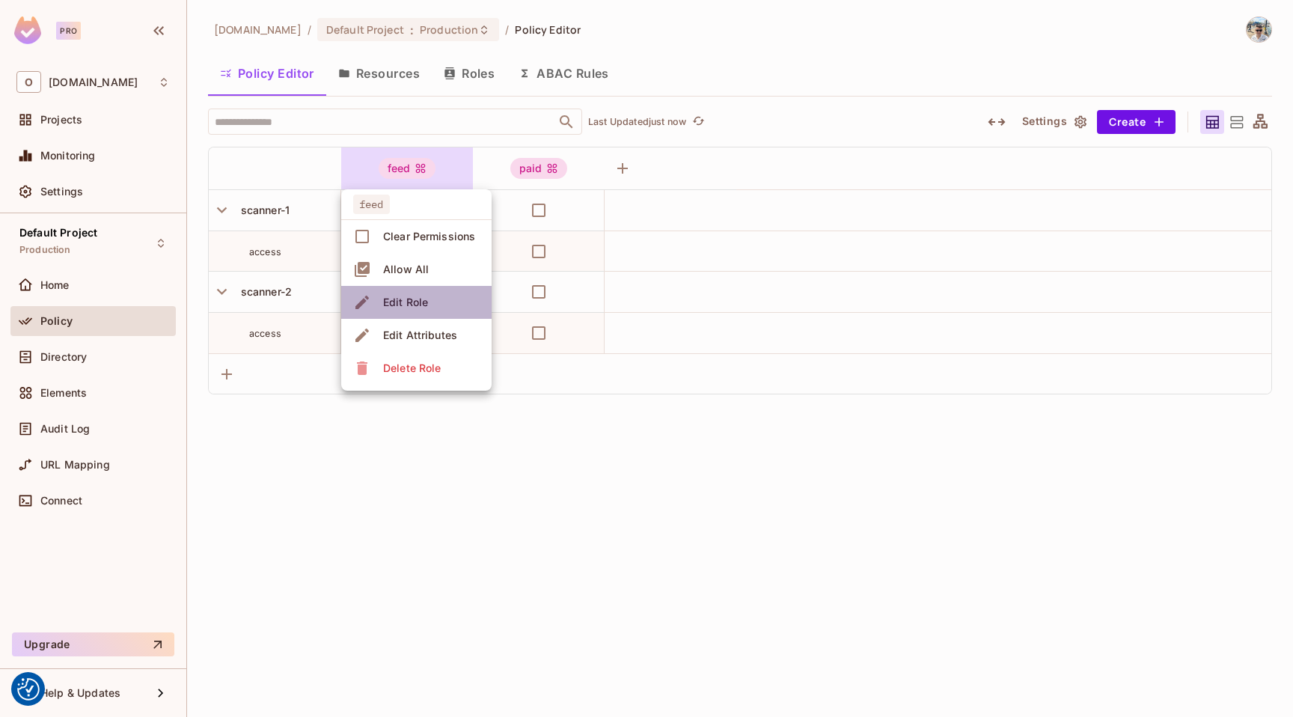
click at [428, 308] on span "Edit Role" at bounding box center [406, 302] width 54 height 24
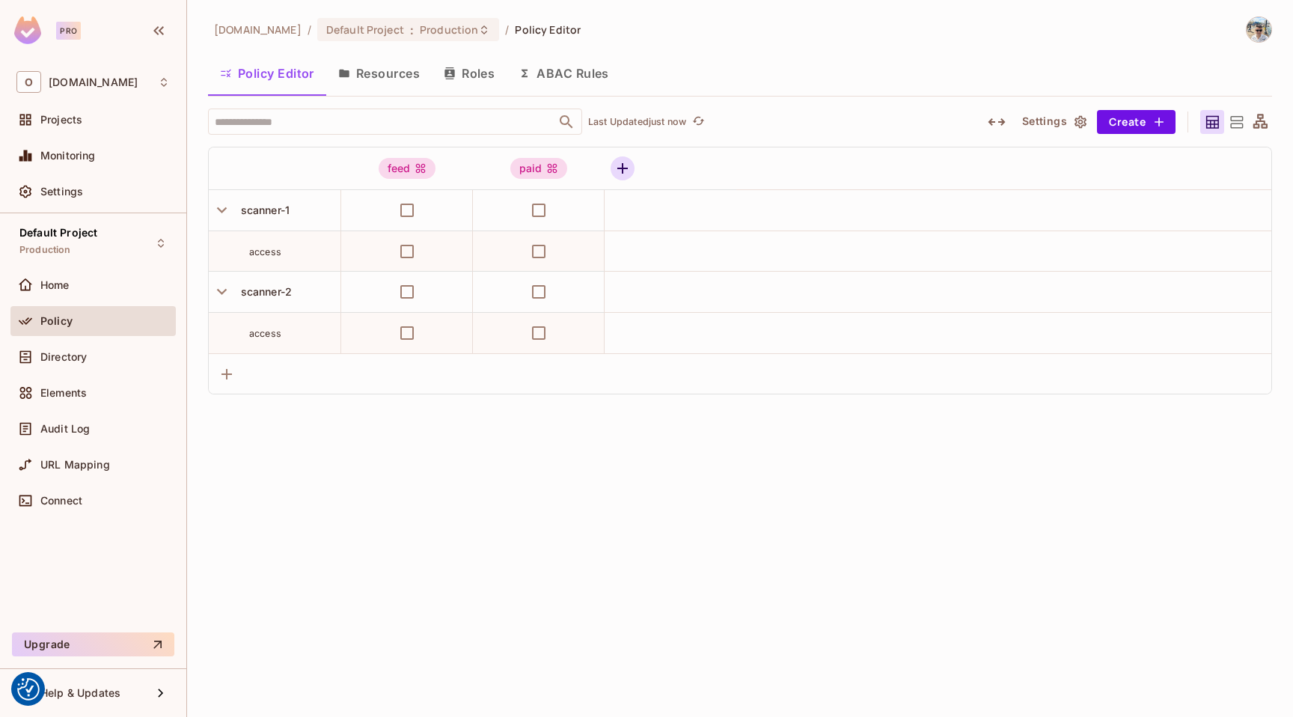
click at [630, 164] on icon "button" at bounding box center [623, 168] width 18 height 18
click at [626, 166] on icon "button" at bounding box center [623, 168] width 18 height 18
click at [1135, 125] on button "Create" at bounding box center [1136, 122] width 79 height 24
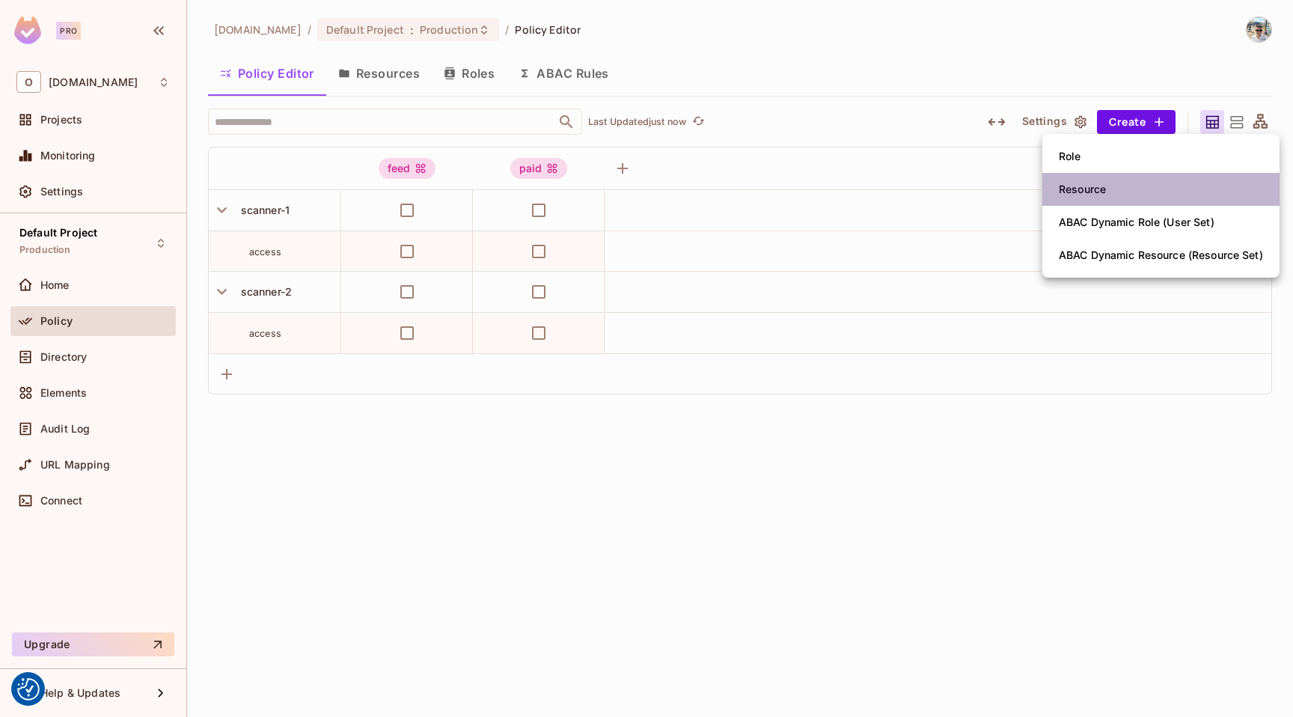
click at [1113, 186] on li "Resource" at bounding box center [1161, 189] width 237 height 33
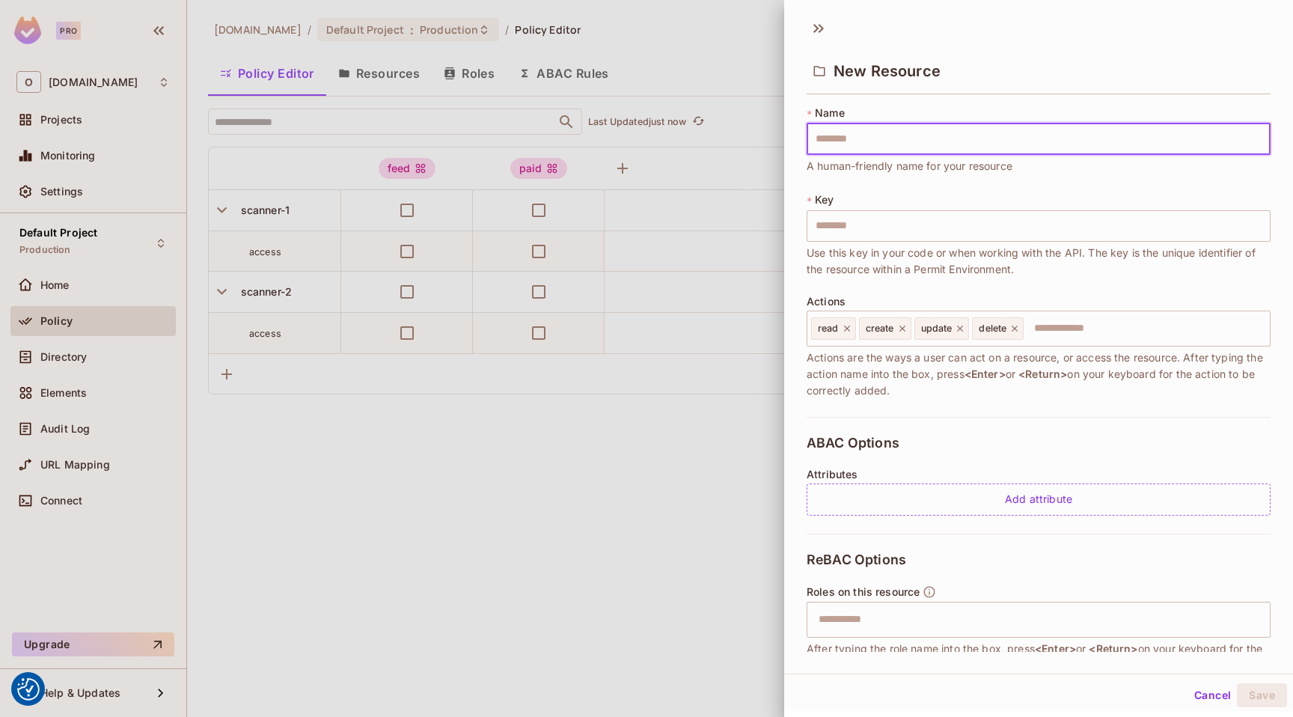
type input "*"
type input "**"
type input "***"
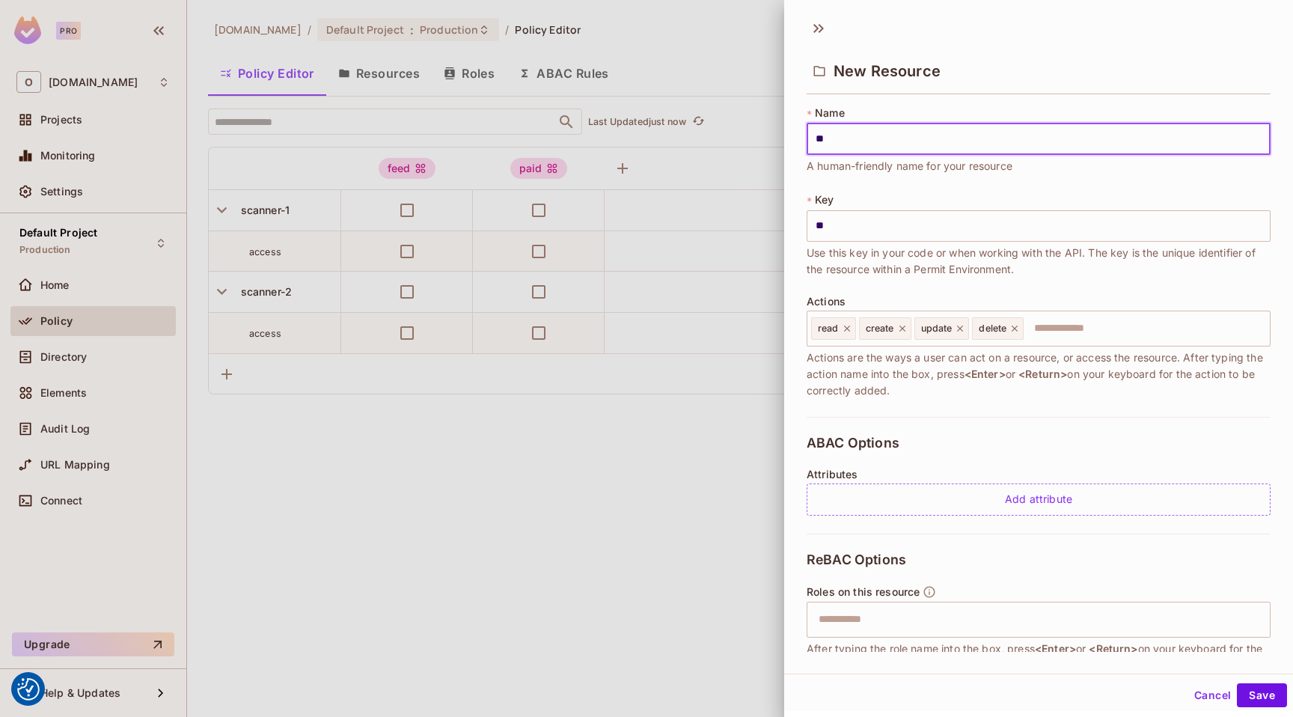
type input "***"
type input "****"
type input "*****"
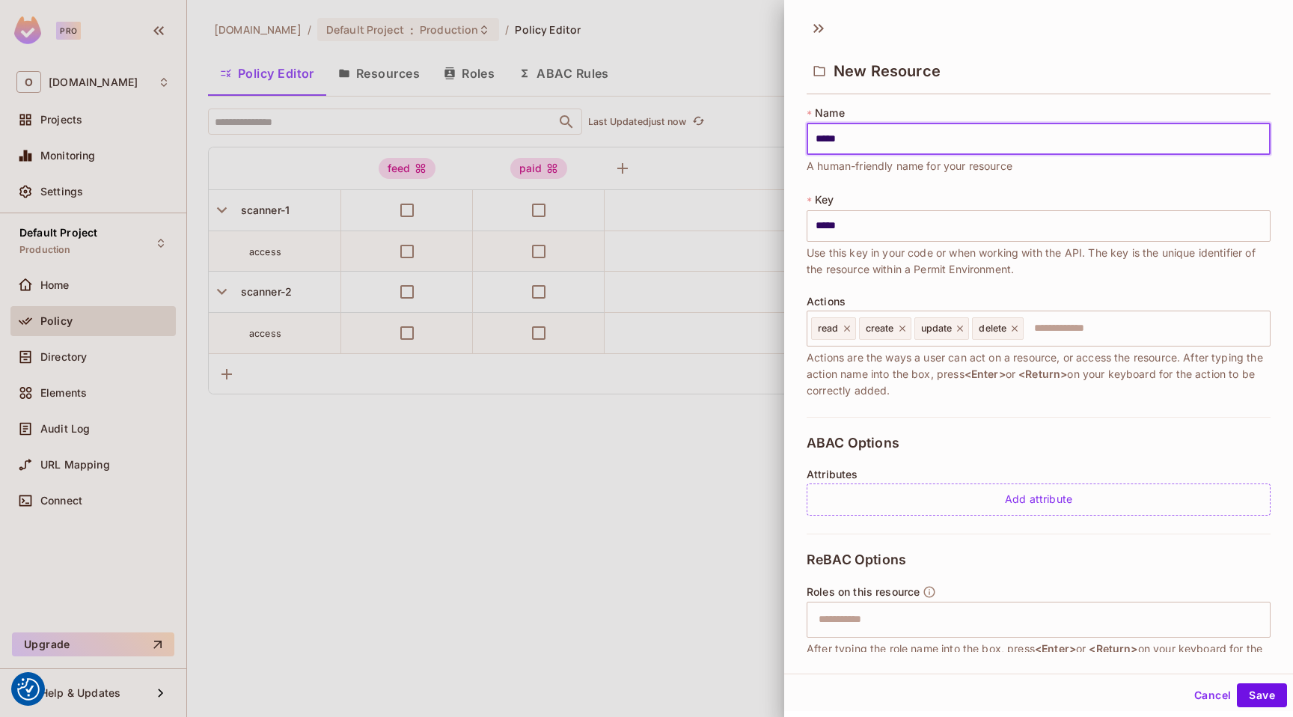
type input "******"
type input "*******"
type input "********"
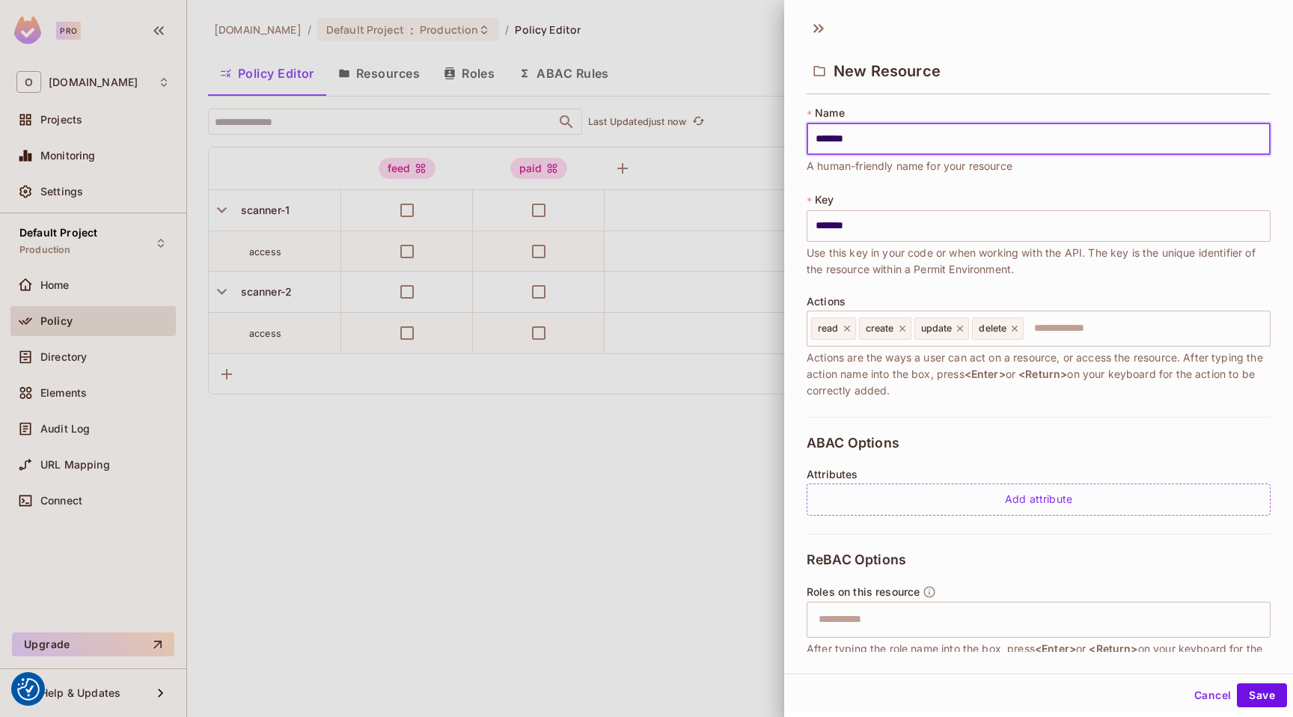
type input "********"
type input "*********"
click at [846, 326] on icon at bounding box center [847, 328] width 10 height 10
click at [846, 326] on span "create" at bounding box center [832, 329] width 28 height 12
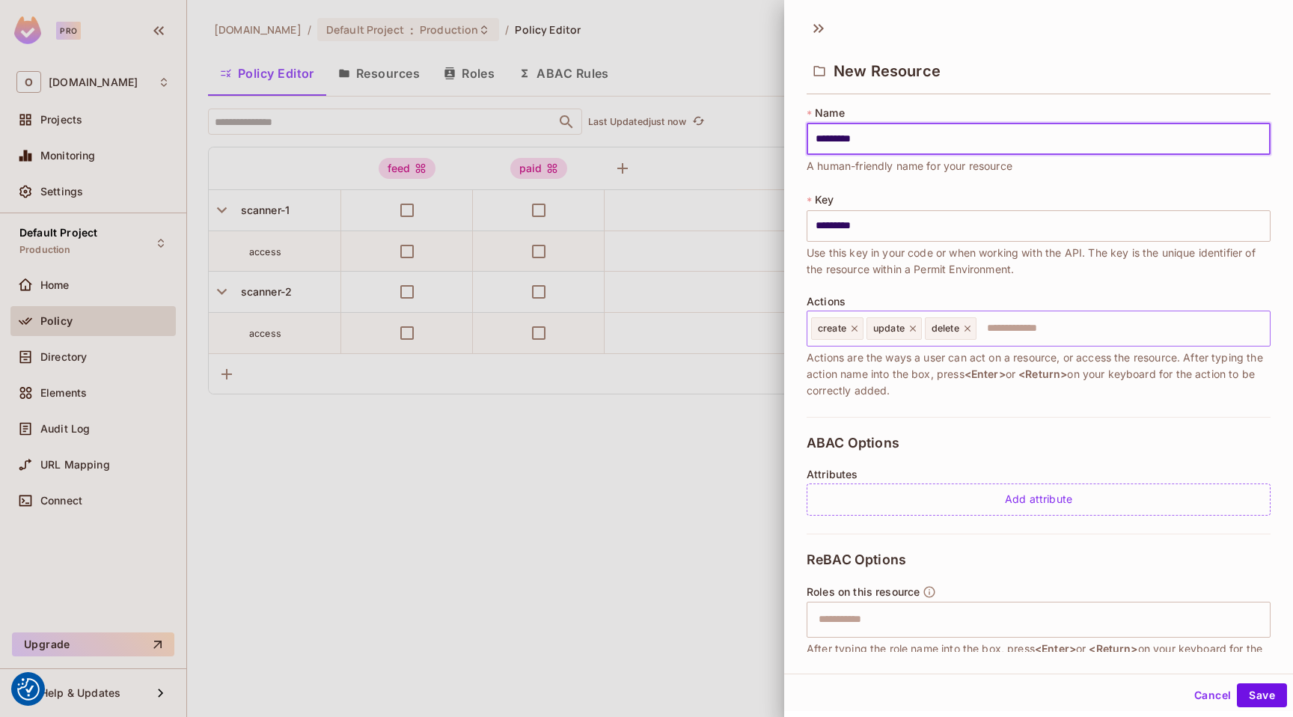
type input "*********"
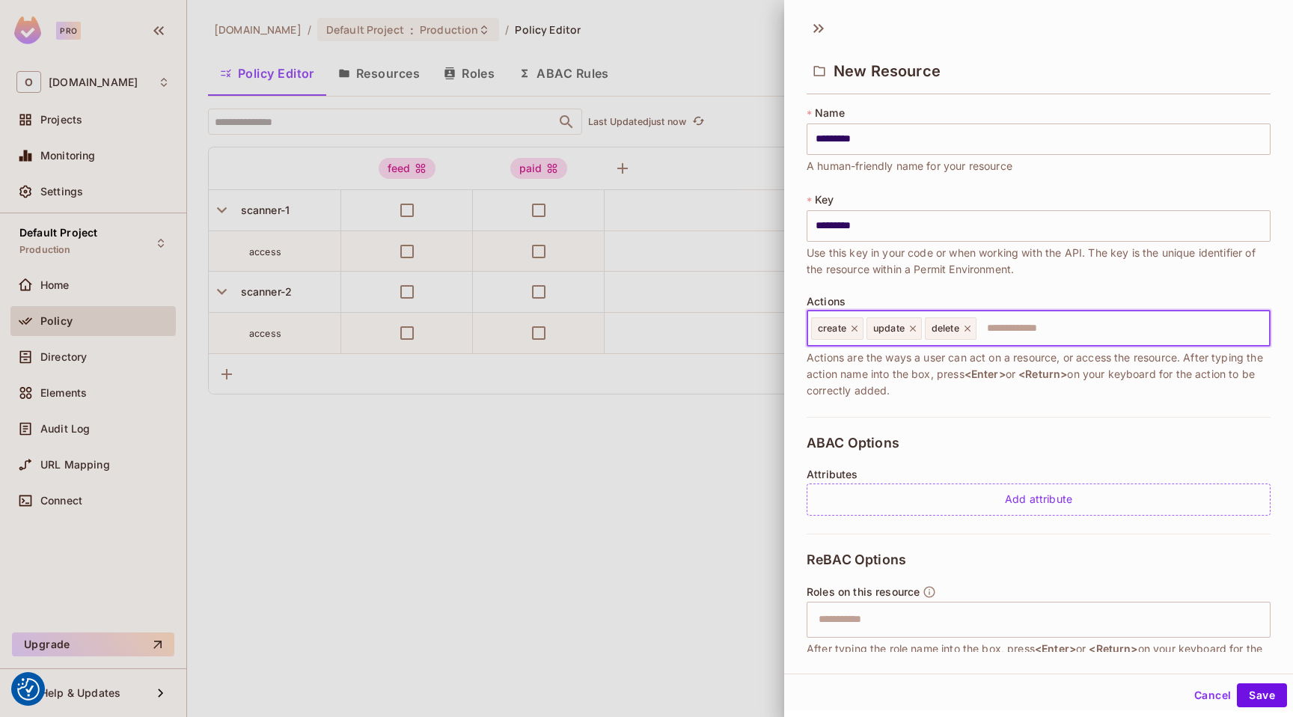
click at [856, 326] on icon at bounding box center [855, 328] width 10 height 10
click at [856, 326] on icon at bounding box center [858, 328] width 10 height 10
click at [856, 326] on icon at bounding box center [854, 329] width 6 height 6
click at [855, 326] on input "text" at bounding box center [1037, 329] width 454 height 30
type input "******"
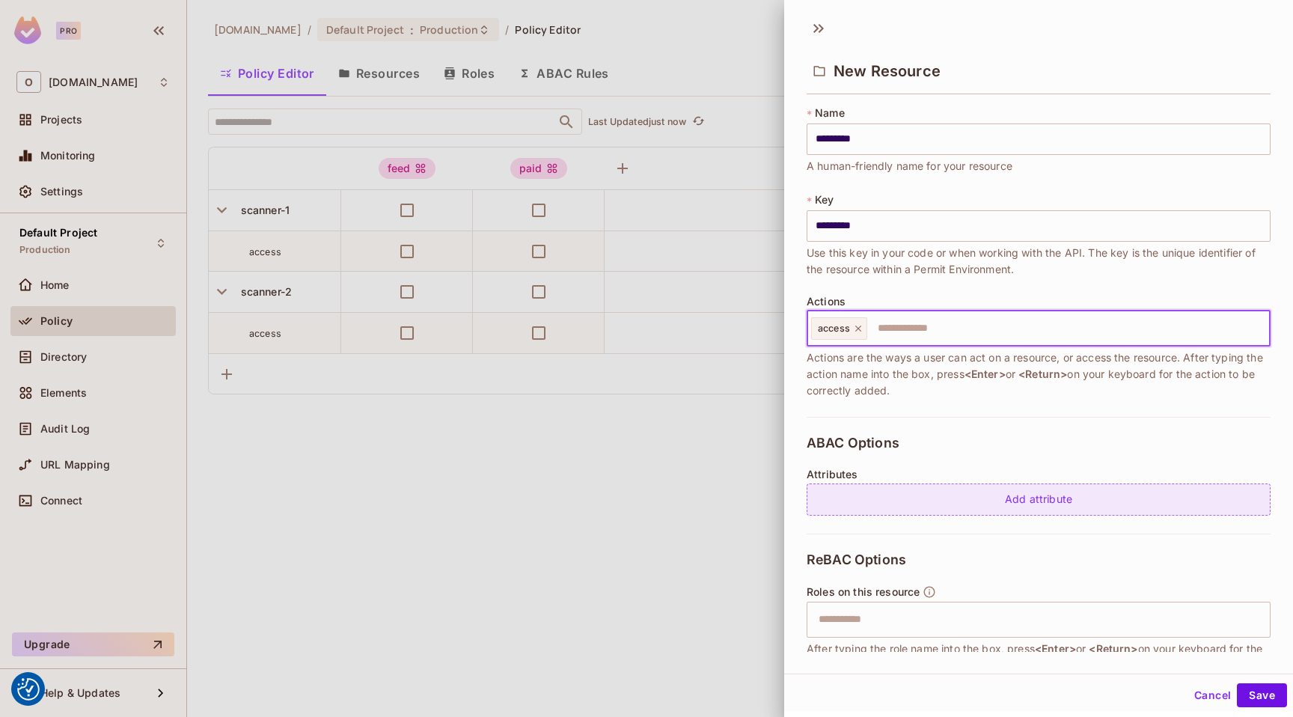
scroll to position [106, 0]
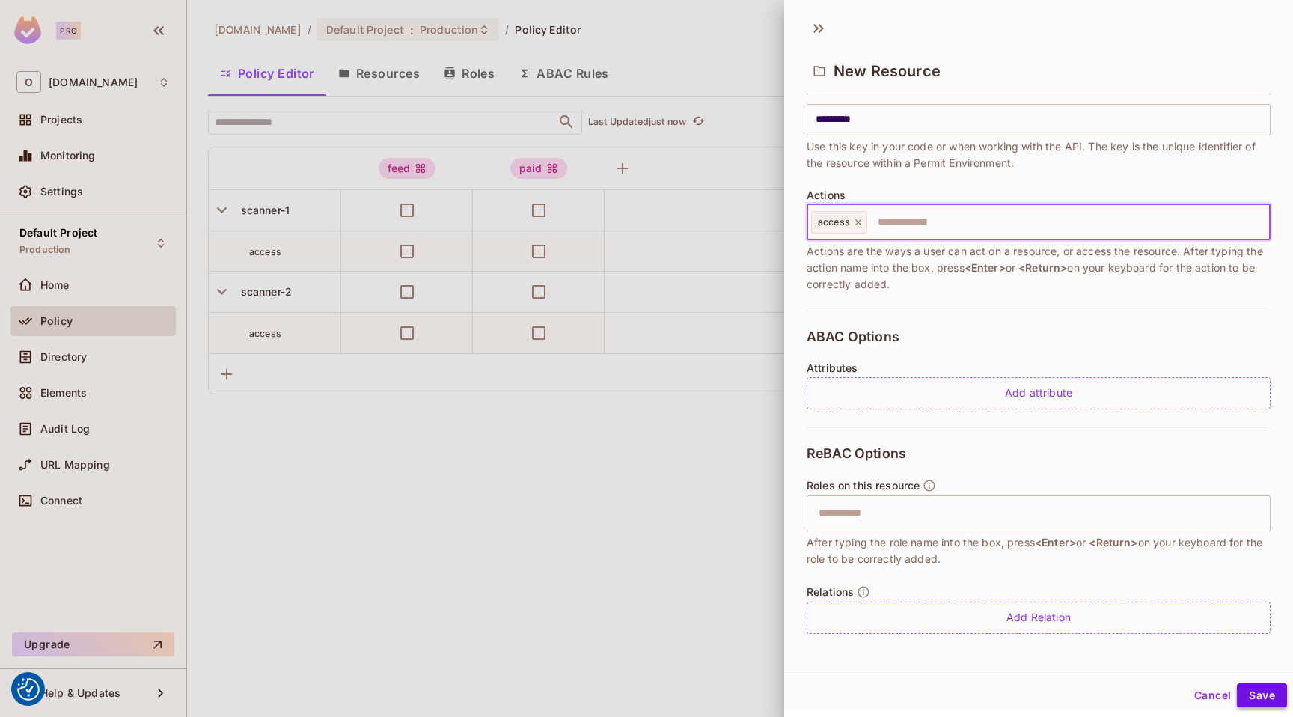
click at [1245, 694] on button "Save" at bounding box center [1262, 695] width 50 height 24
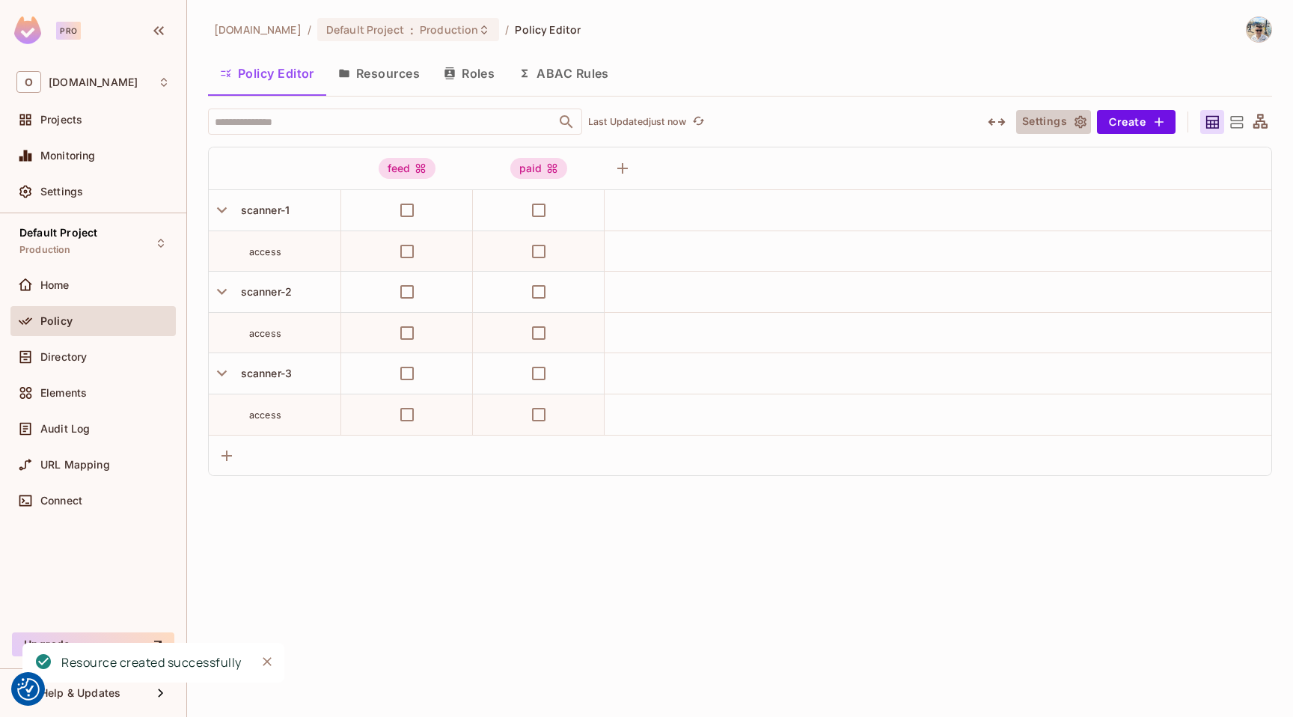
click at [1052, 124] on button "Settings" at bounding box center [1054, 122] width 75 height 24
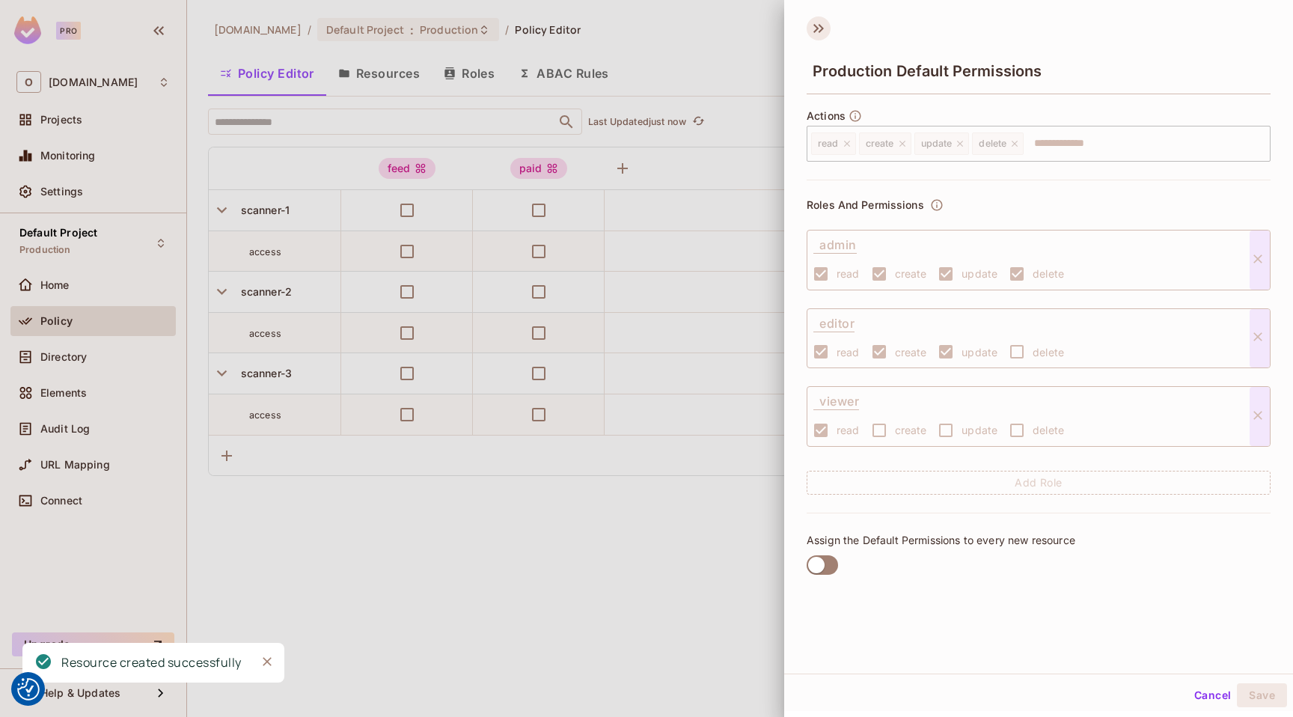
click at [819, 24] on icon at bounding box center [819, 28] width 24 height 24
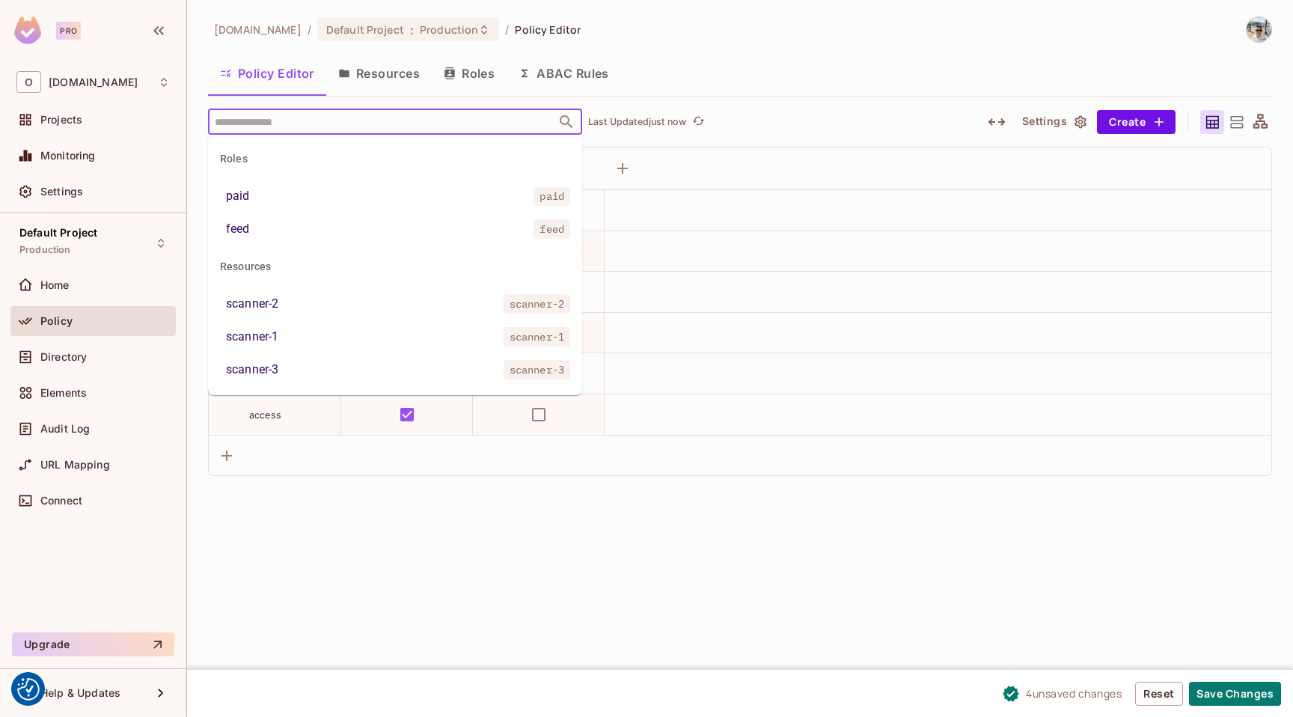
click at [399, 123] on input "text" at bounding box center [382, 122] width 342 height 26
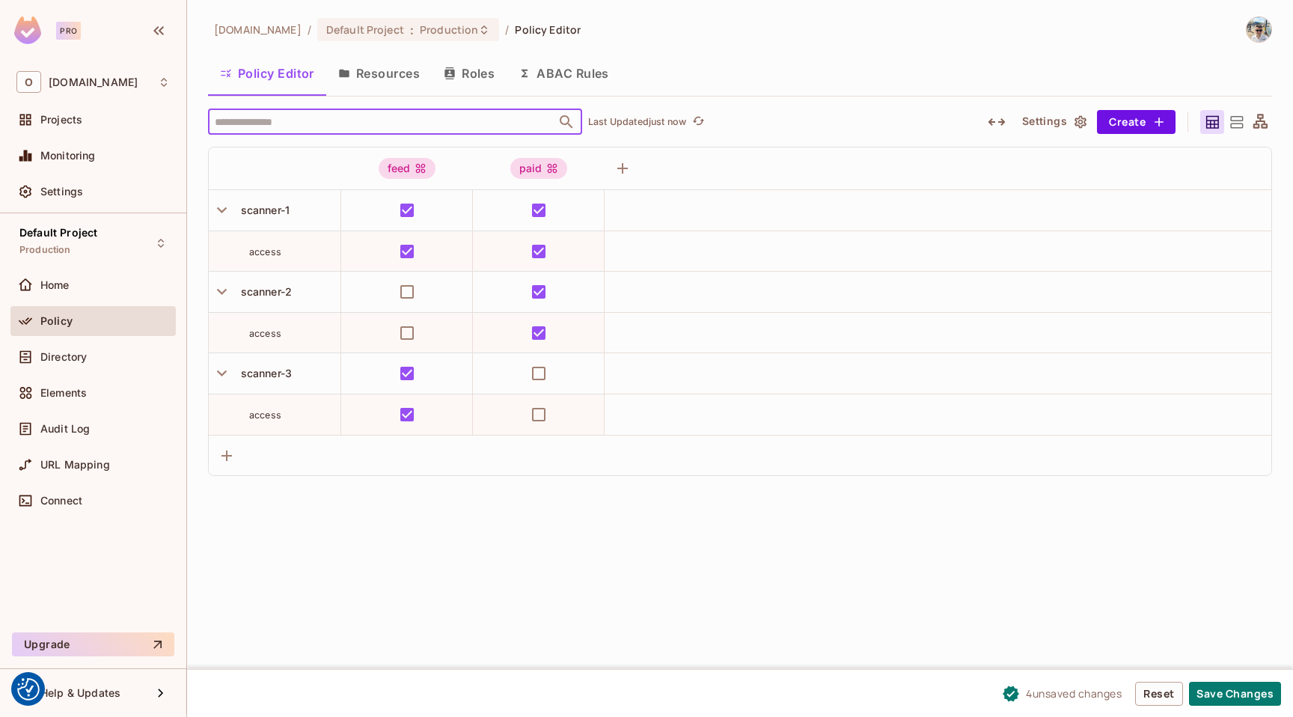
click at [1228, 707] on div "4 unsaved change s Reset Save Changes" at bounding box center [740, 693] width 1106 height 48
click at [1221, 687] on button "Save Changes" at bounding box center [1235, 694] width 92 height 24
